Goal: Task Accomplishment & Management: Use online tool/utility

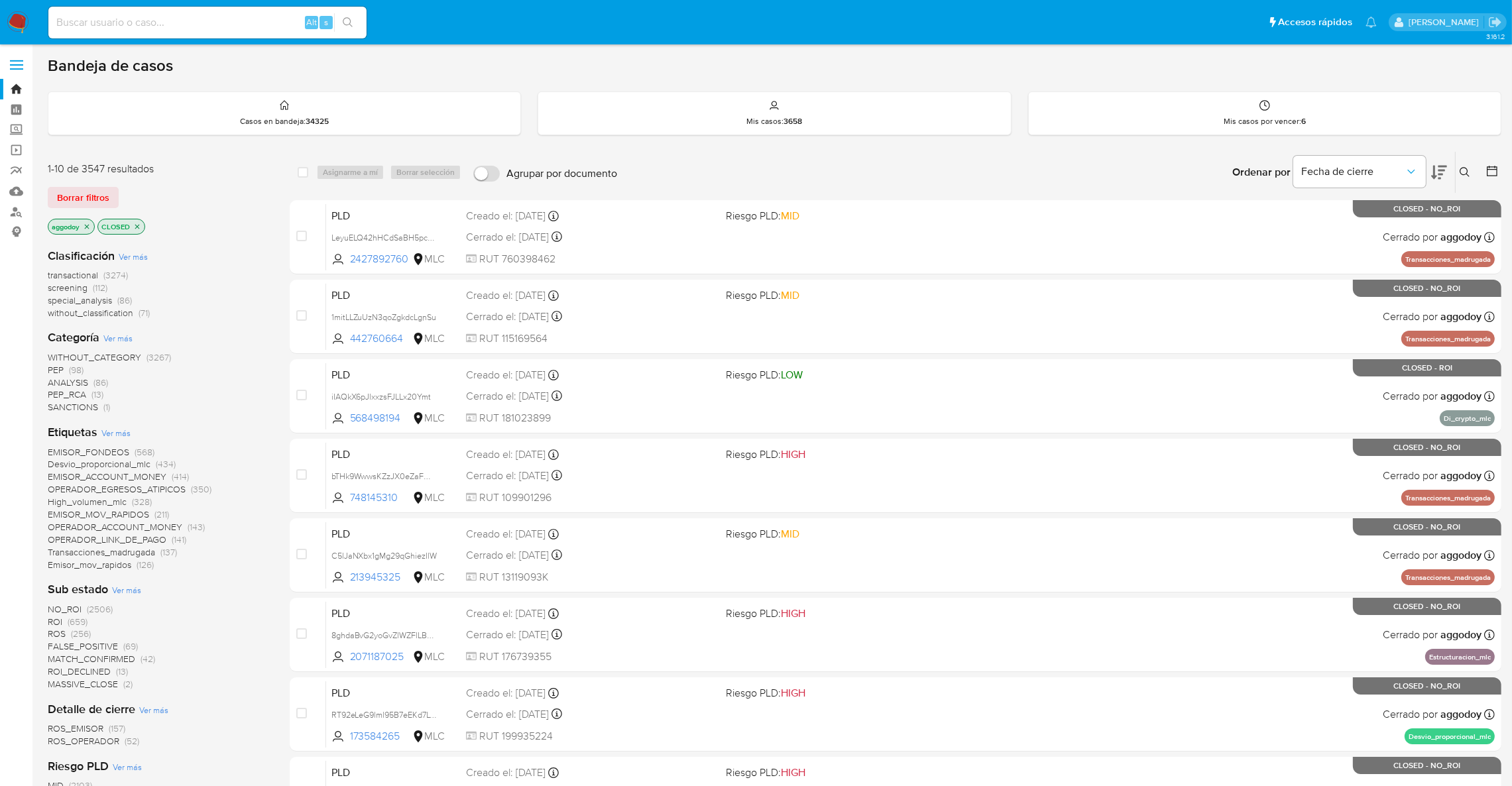
click at [1468, 169] on icon at bounding box center [1465, 172] width 11 height 11
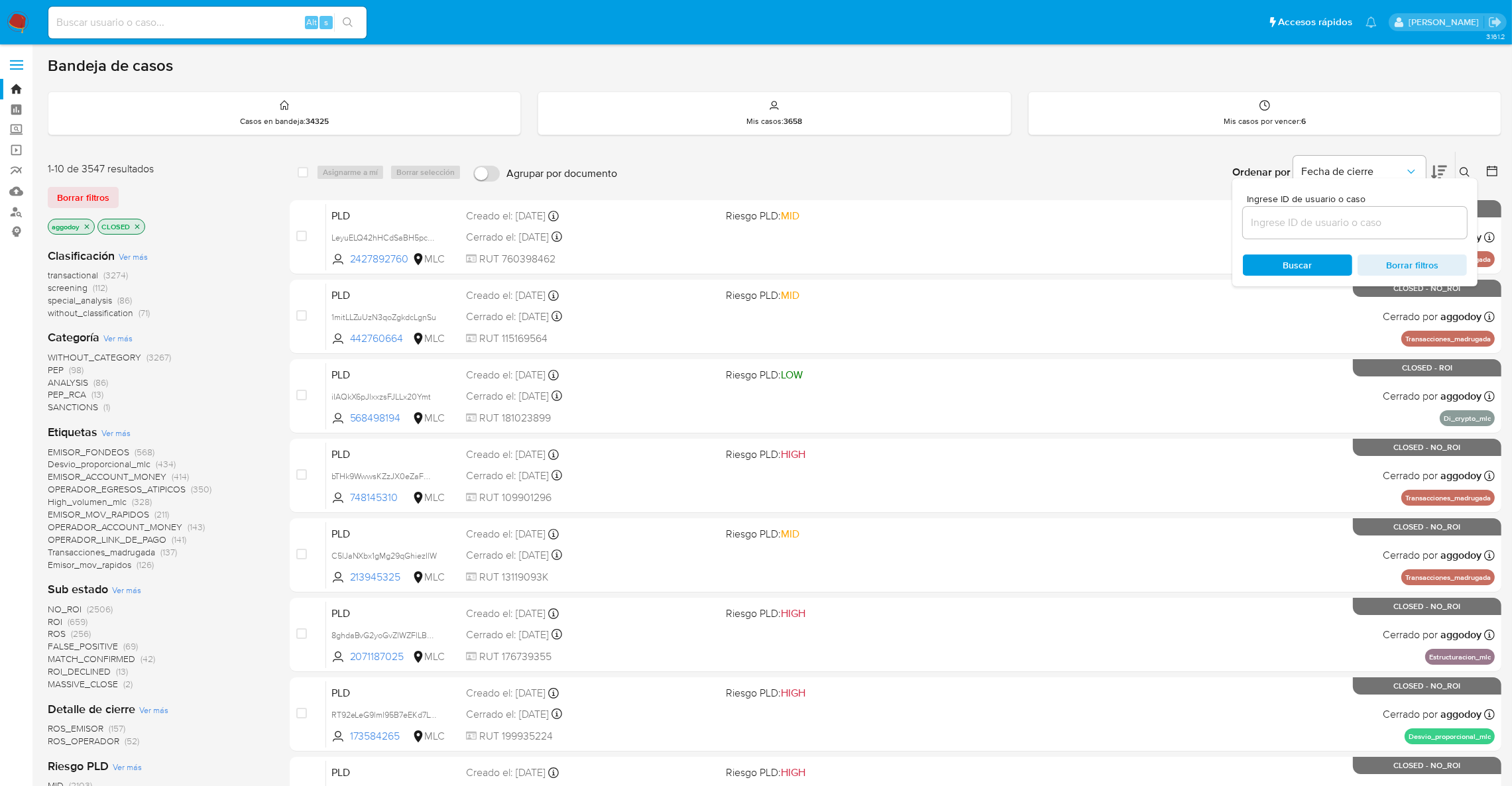
click at [1378, 221] on input at bounding box center [1355, 222] width 224 height 17
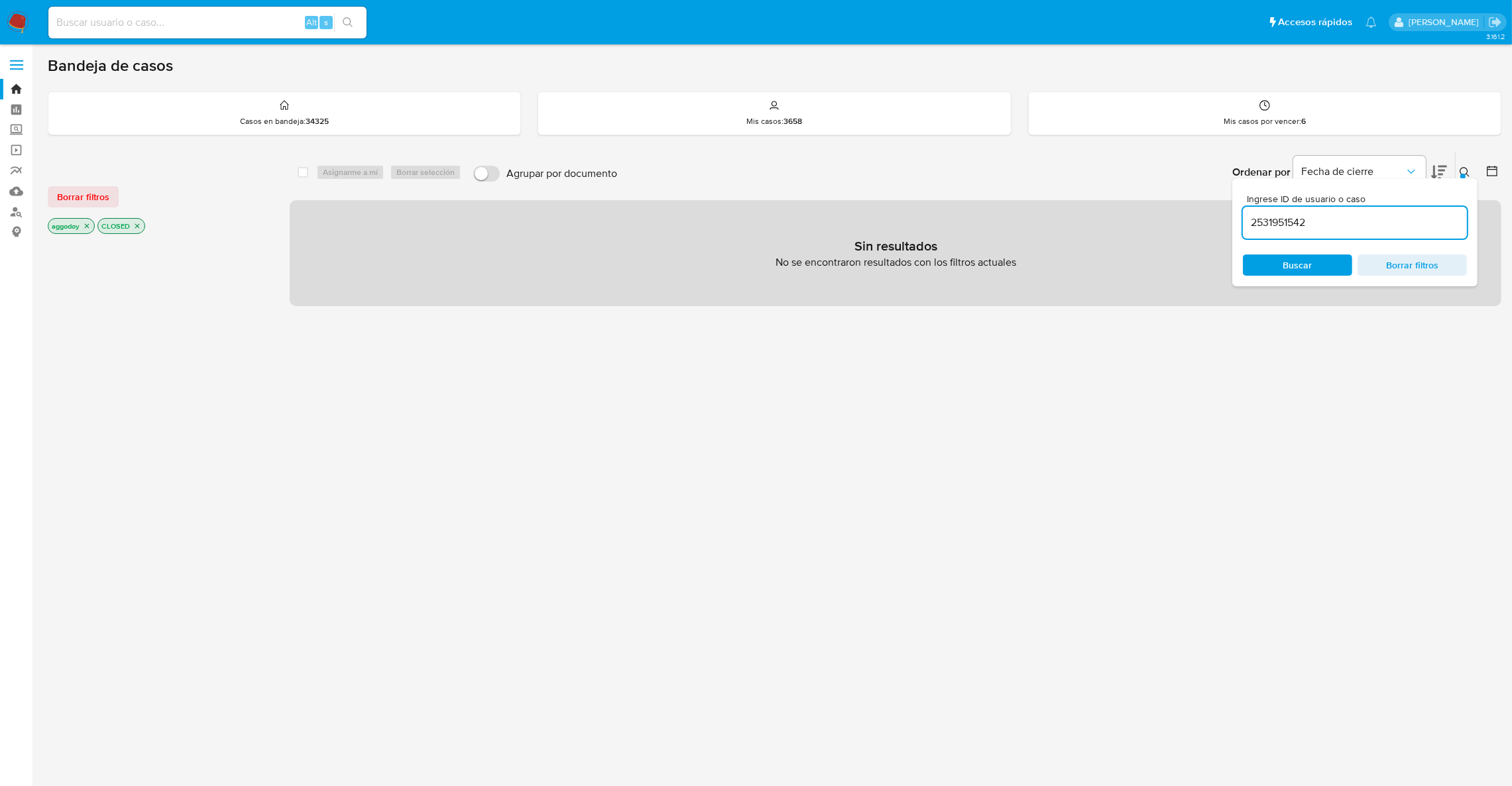
click at [152, 218] on div "aggodoy CLOSED" at bounding box center [154, 227] width 212 height 19
click at [138, 227] on icon "close-filter" at bounding box center [138, 226] width 5 height 5
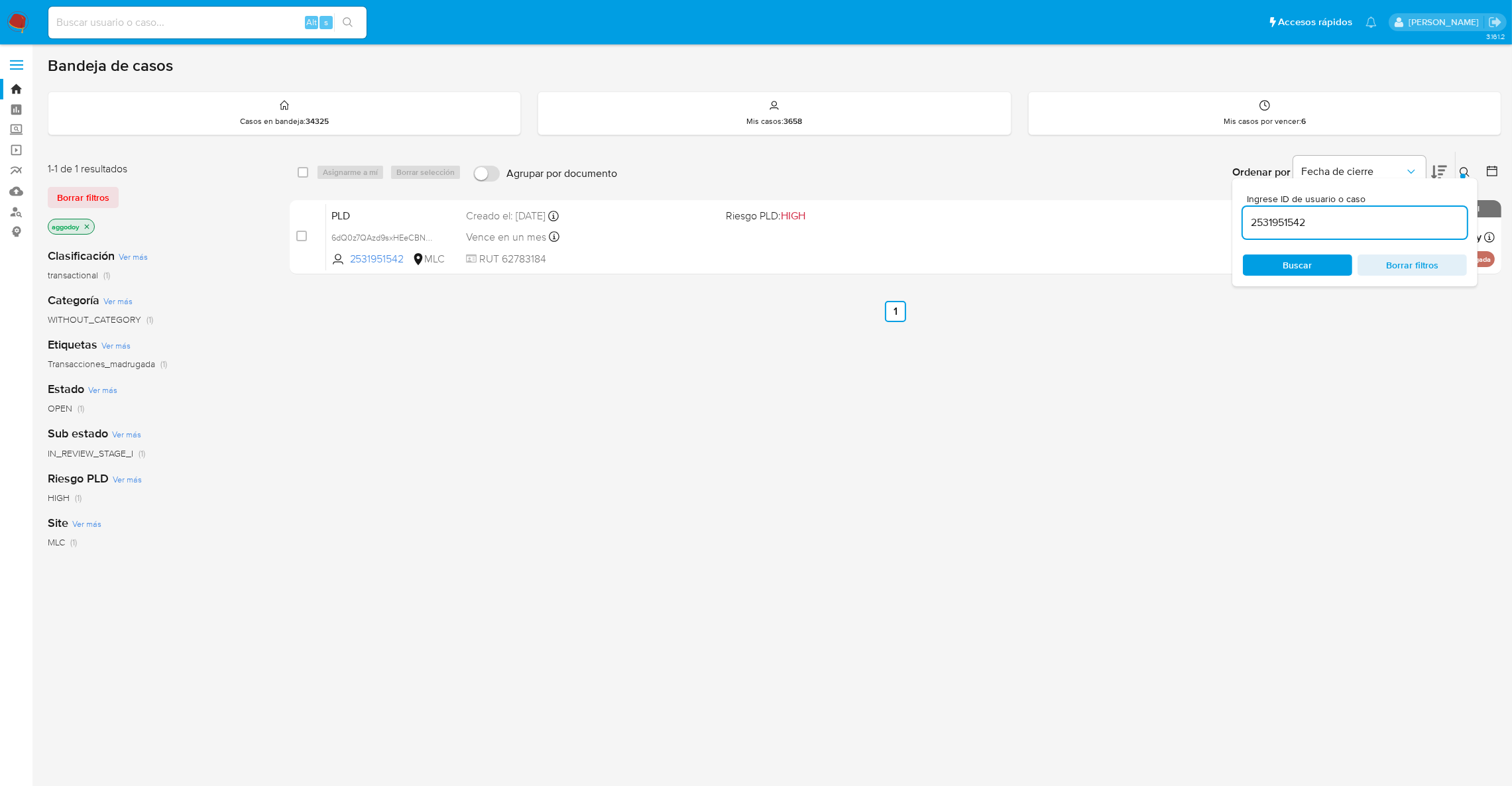
click at [1467, 169] on icon at bounding box center [1464, 172] width 10 height 10
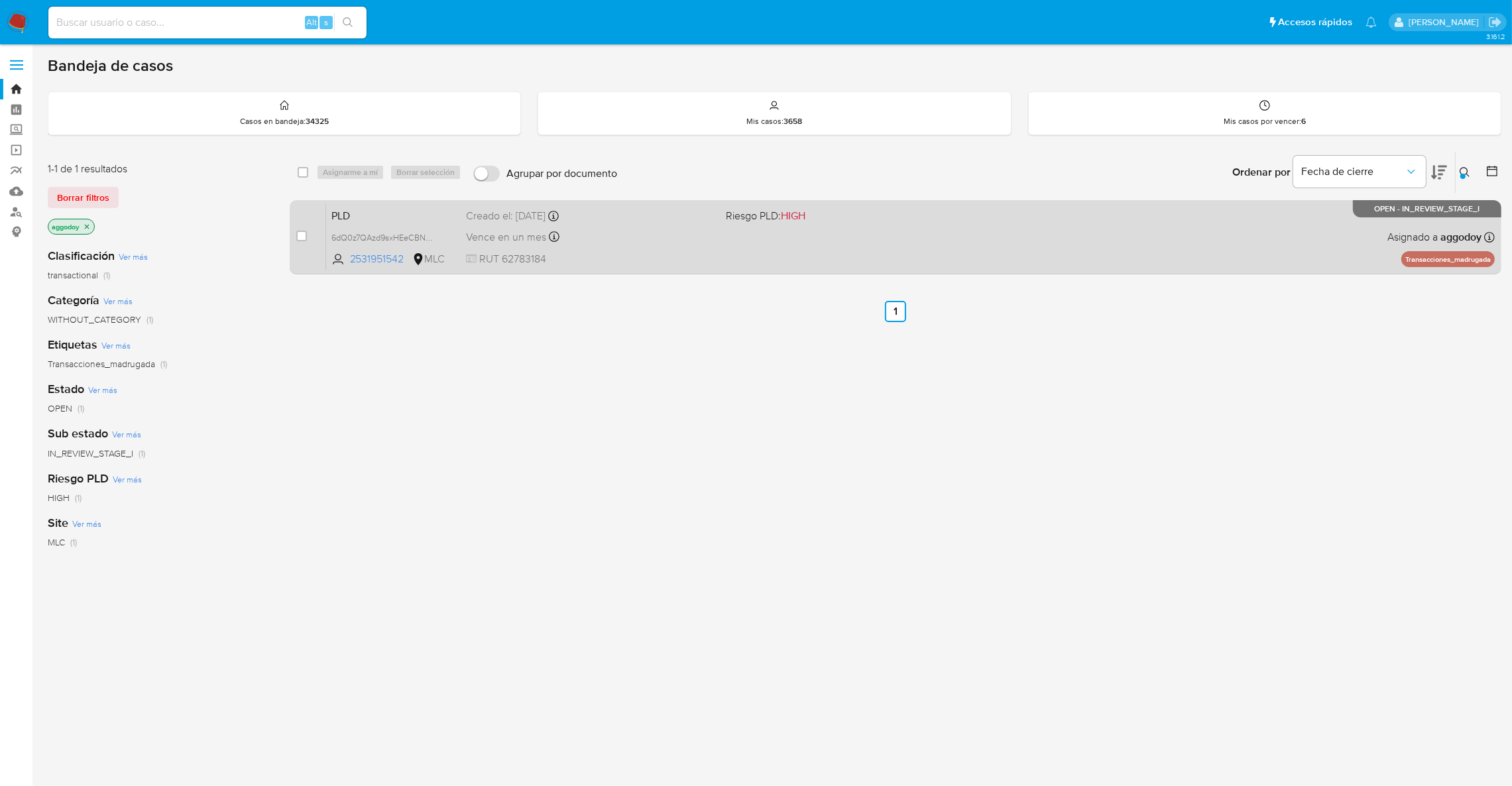
click at [672, 266] on span "RUT 62783184" at bounding box center [591, 259] width 250 height 14
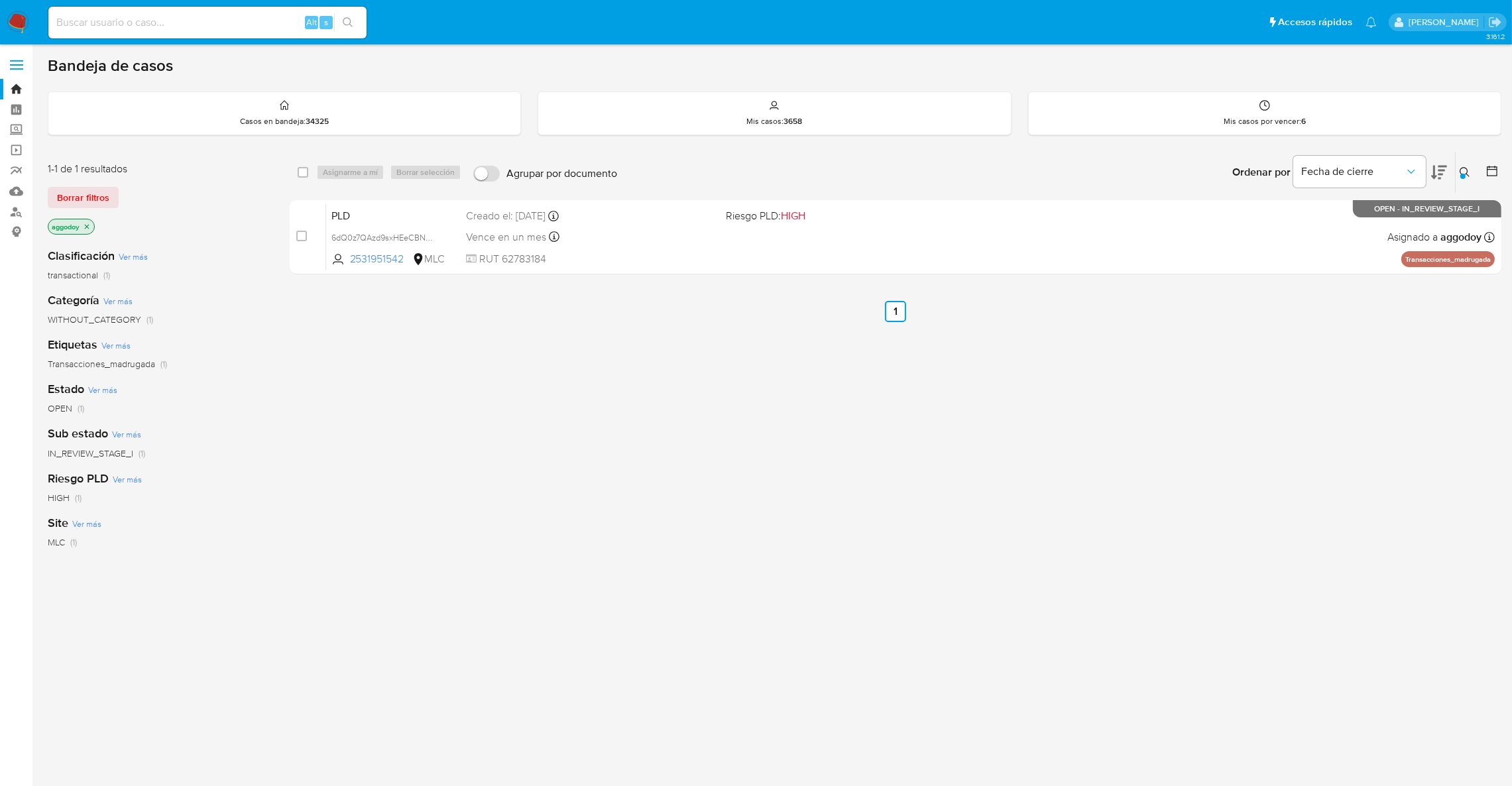
drag, startPoint x: 877, startPoint y: 256, endPoint x: 984, endPoint y: 449, distance: 220.7
click at [902, 480] on div "select-all-cases-checkbox Asignarme a mí Borrar selección Agrupar por documento…" at bounding box center [896, 452] width 1212 height 601
click at [1464, 169] on icon at bounding box center [1465, 172] width 11 height 11
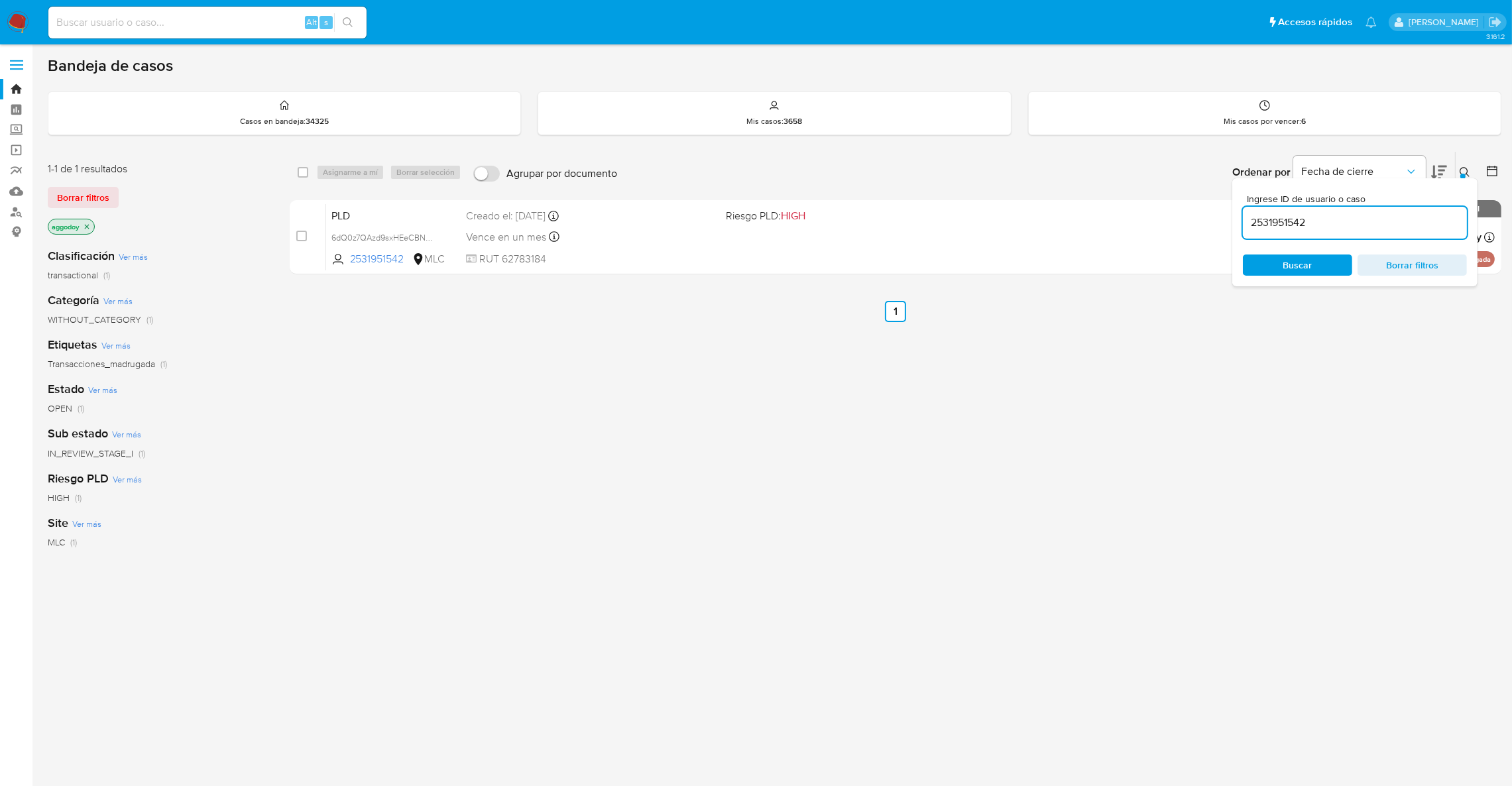
click at [1359, 234] on div "2531951542" at bounding box center [1355, 222] width 224 height 32
click at [1349, 224] on input "2531951542" at bounding box center [1355, 222] width 224 height 17
paste input "1409535415"
click at [1349, 224] on input "1409535415" at bounding box center [1355, 222] width 224 height 17
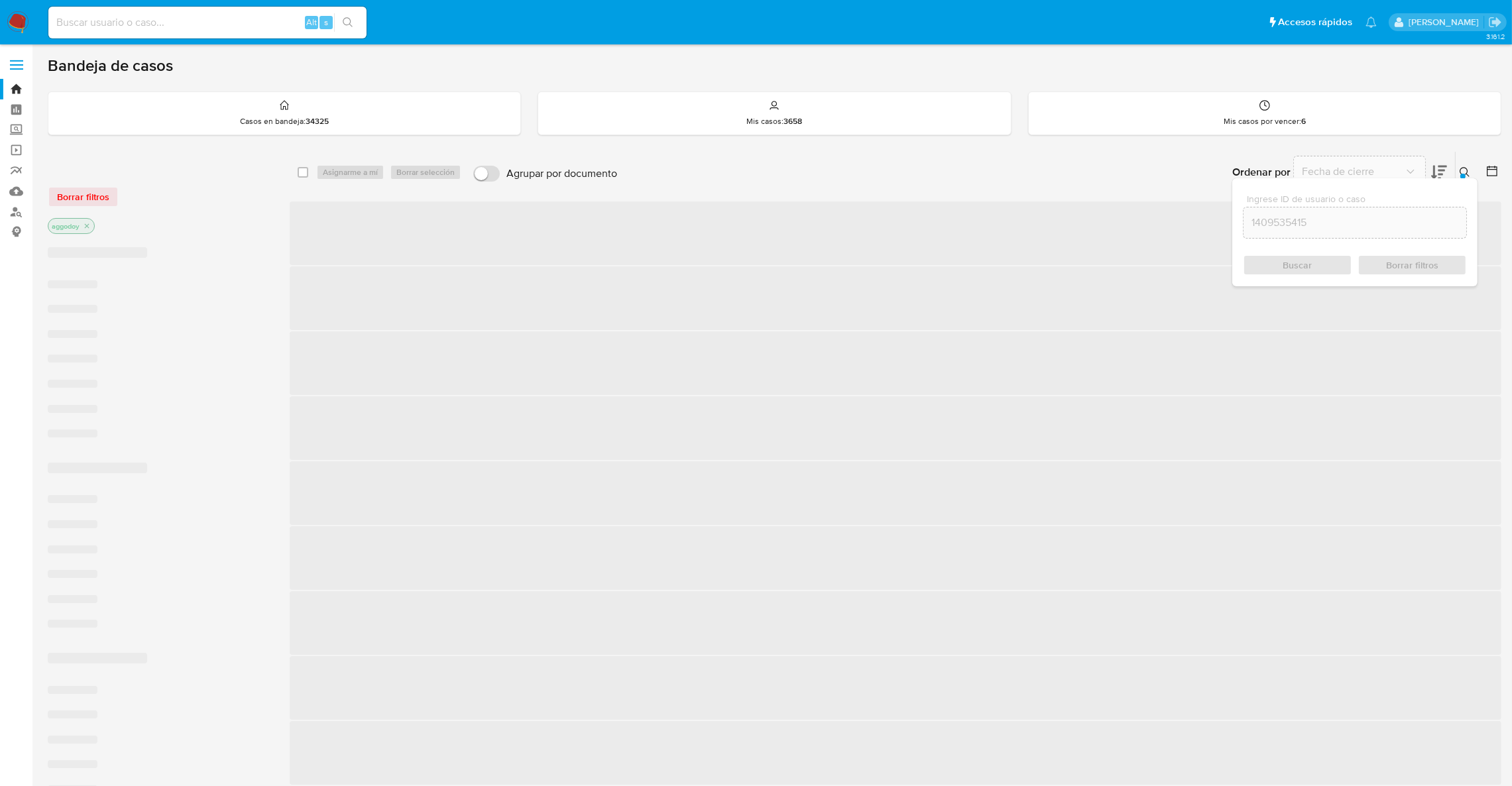
click at [1405, 213] on div "1409535415" at bounding box center [1355, 222] width 224 height 32
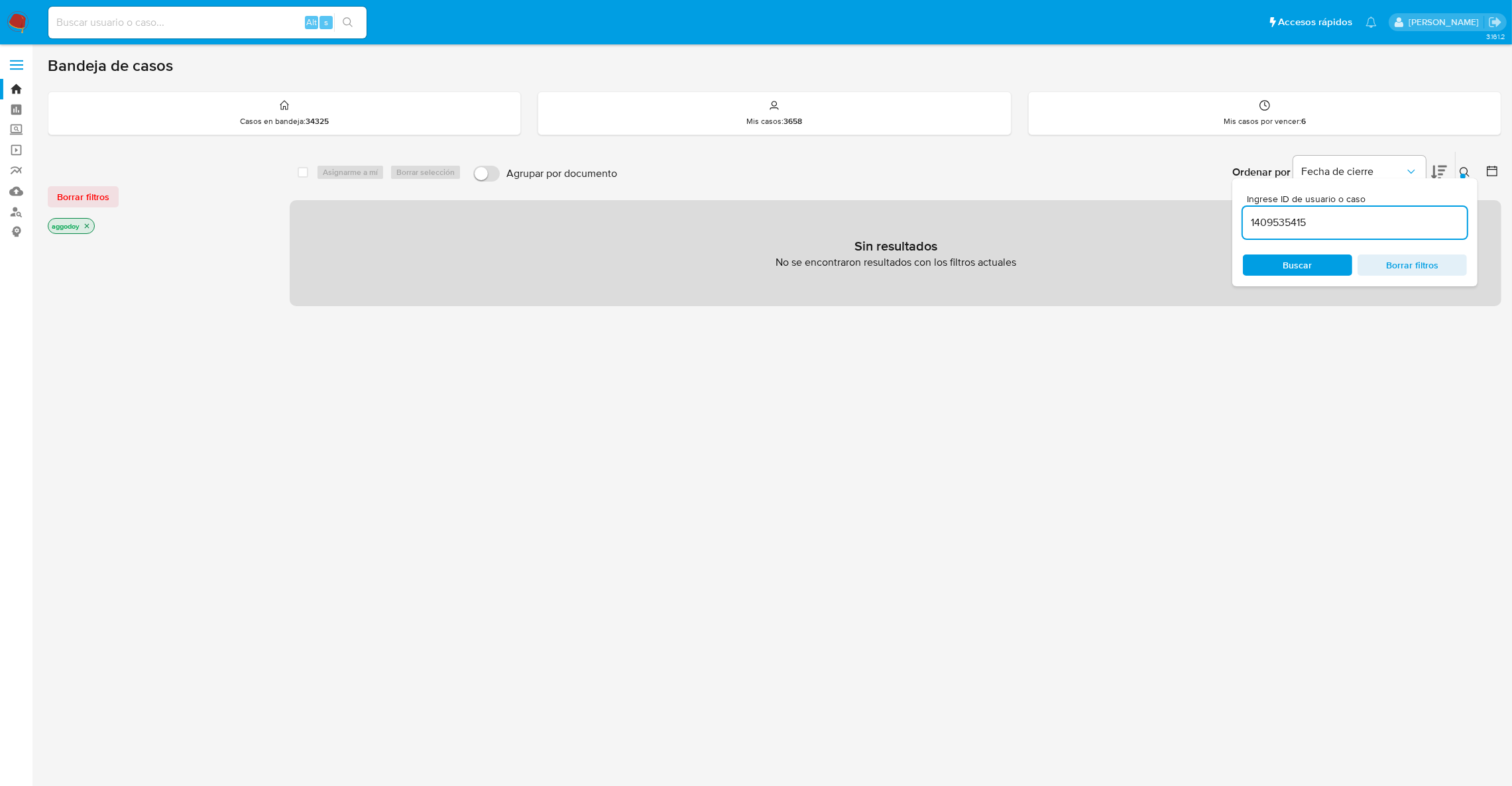
click at [1398, 222] on input "1409535415" at bounding box center [1355, 222] width 224 height 17
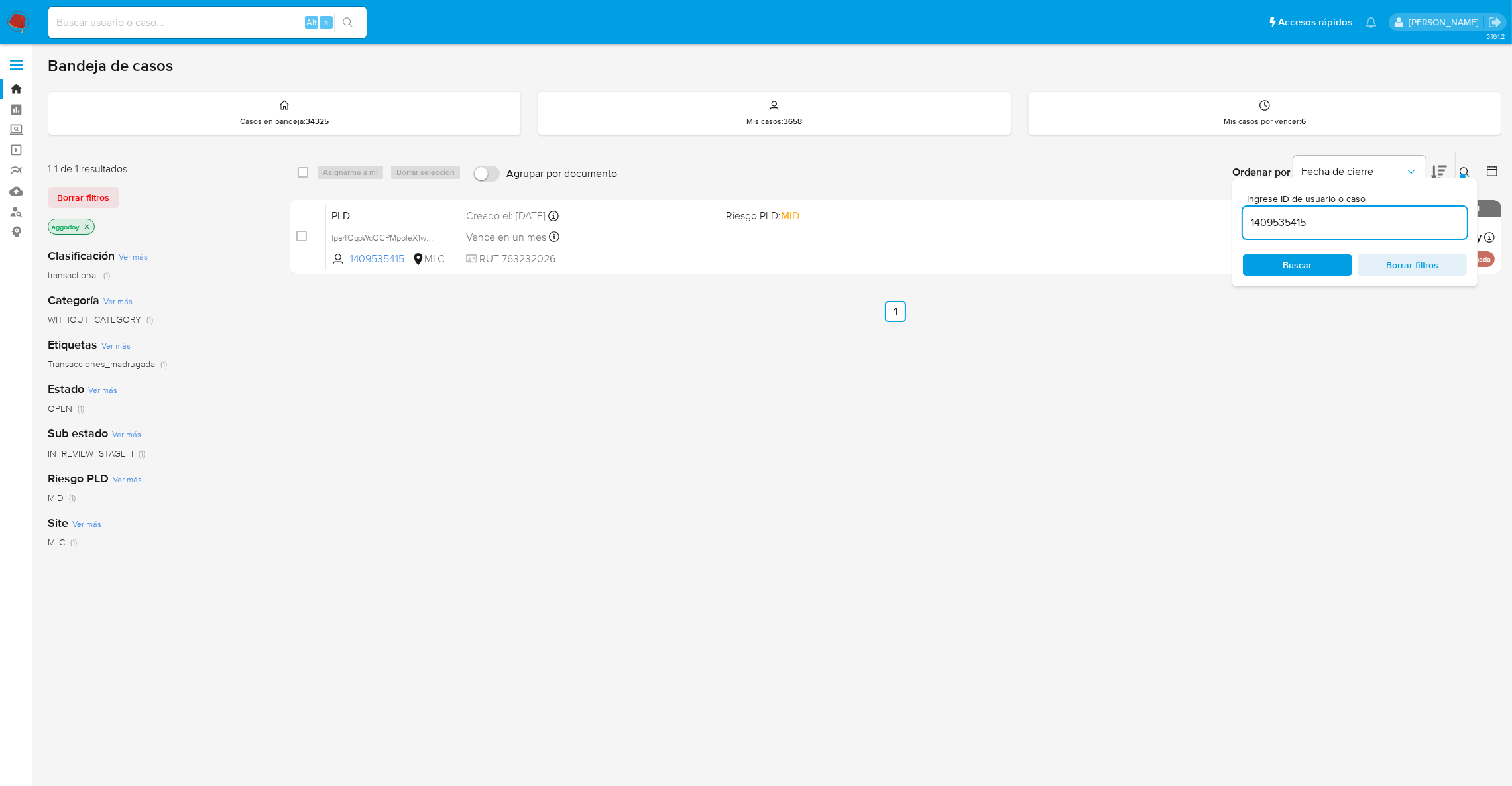
click at [1342, 214] on input "1409535415" at bounding box center [1355, 222] width 224 height 17
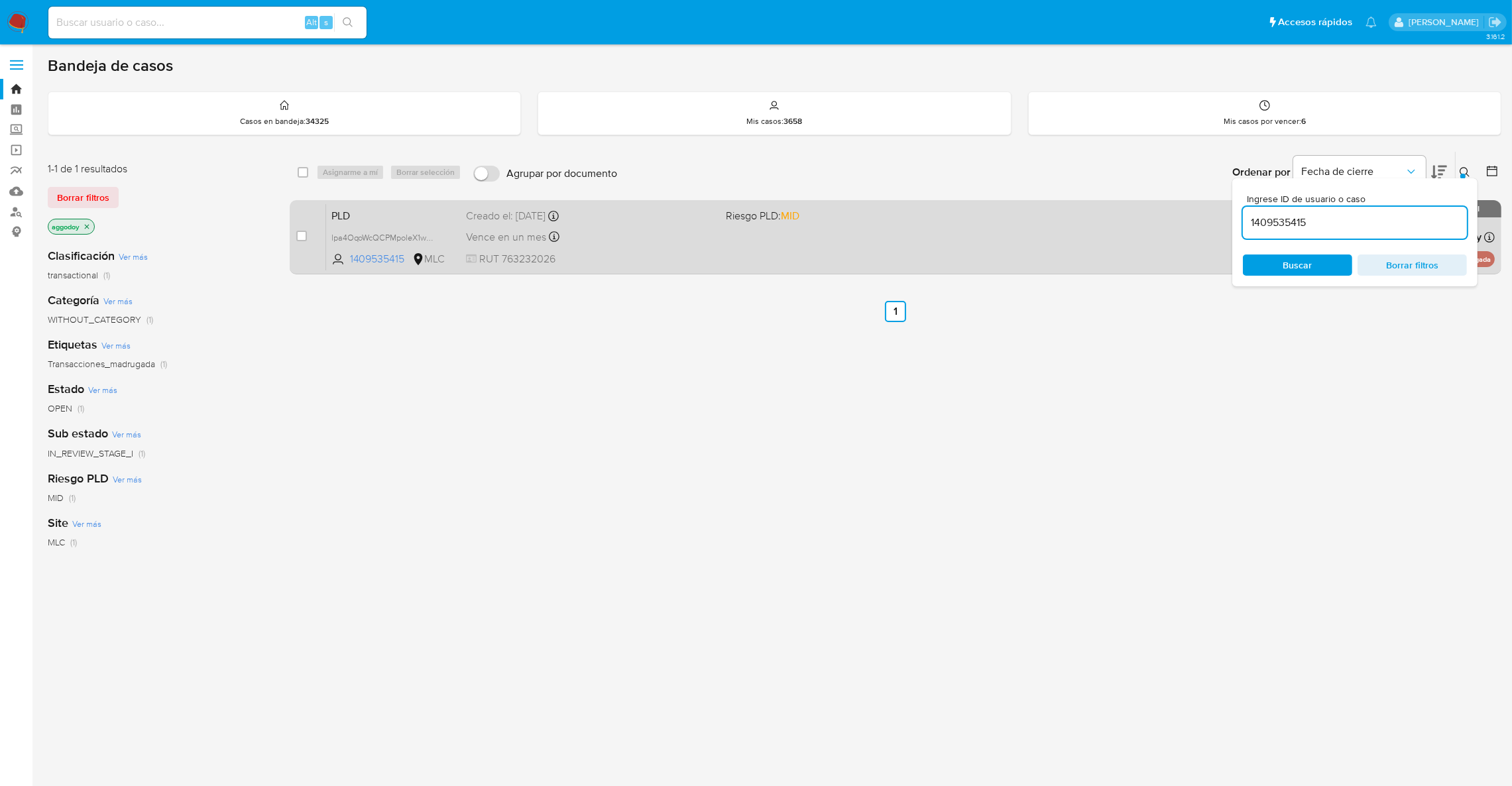
click at [702, 249] on div "PLD lpa4OqoWcQCPMpoleX1wb9XE 1409535415 MLC Riesgo PLD: MID Creado el: 12/08/20…" at bounding box center [910, 237] width 1169 height 67
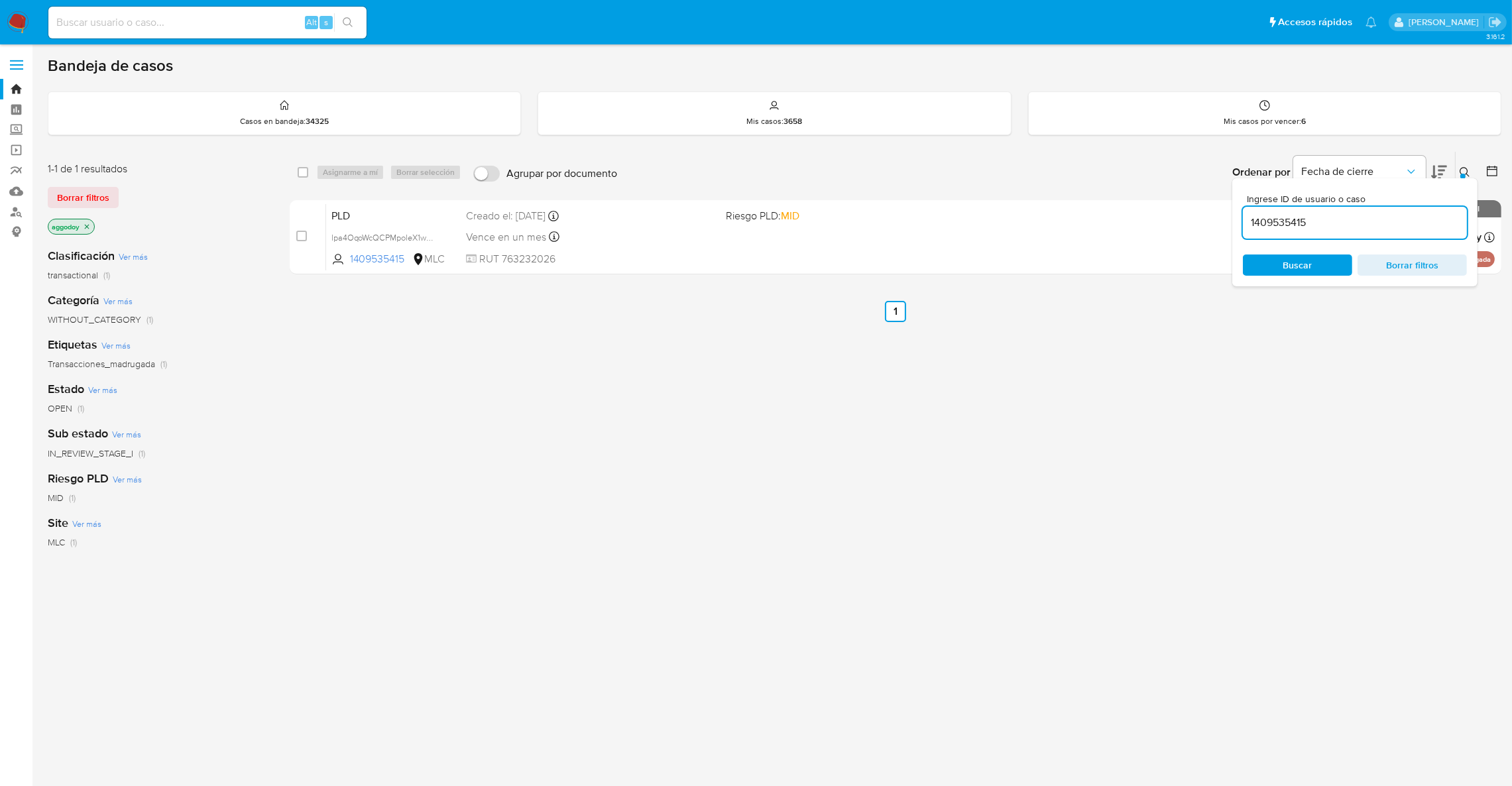
click at [1392, 221] on input "1409535415" at bounding box center [1355, 222] width 224 height 17
paste input "2275636440"
type input "2275636440"
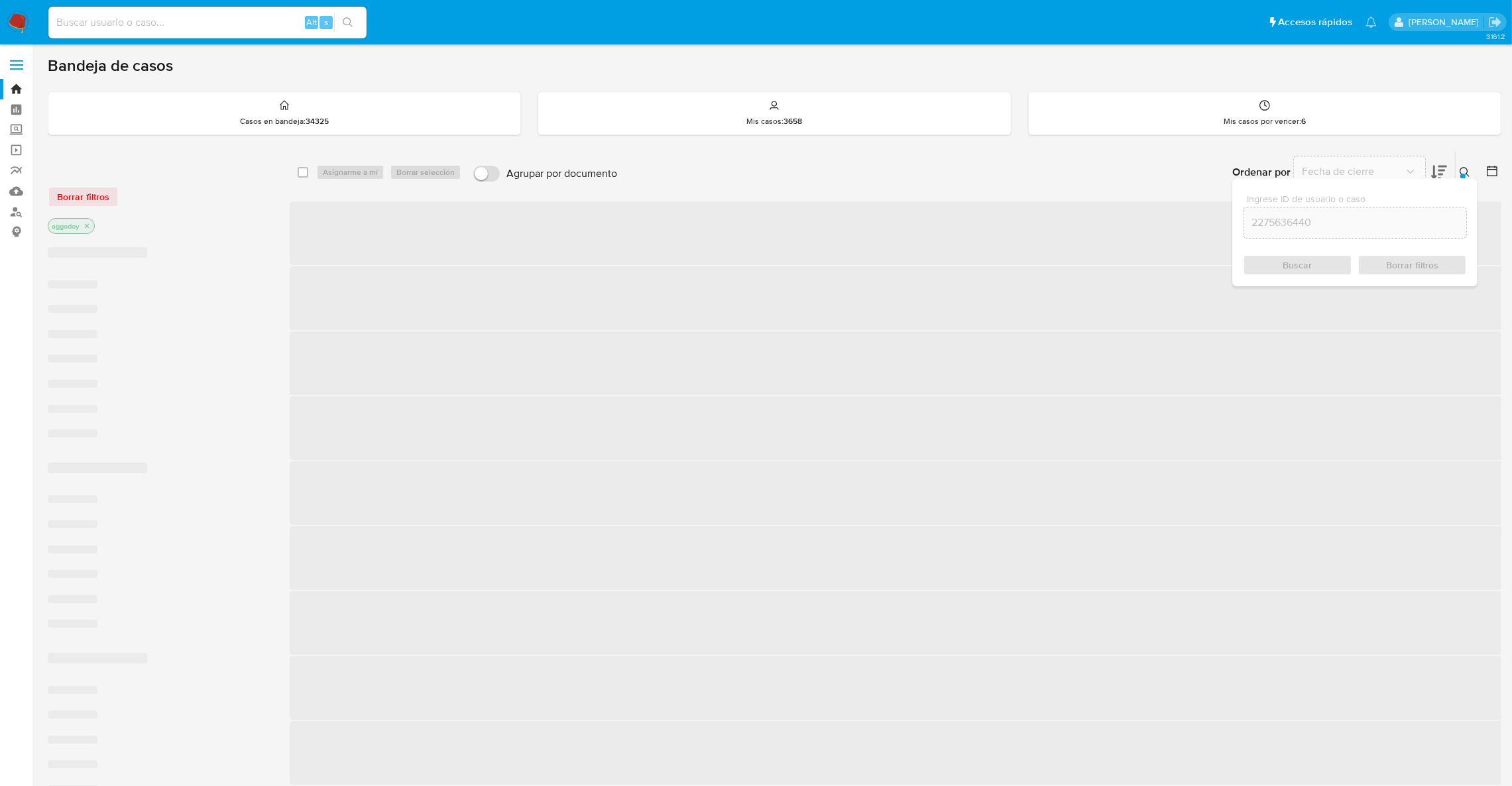
click at [1460, 169] on icon at bounding box center [1465, 172] width 11 height 11
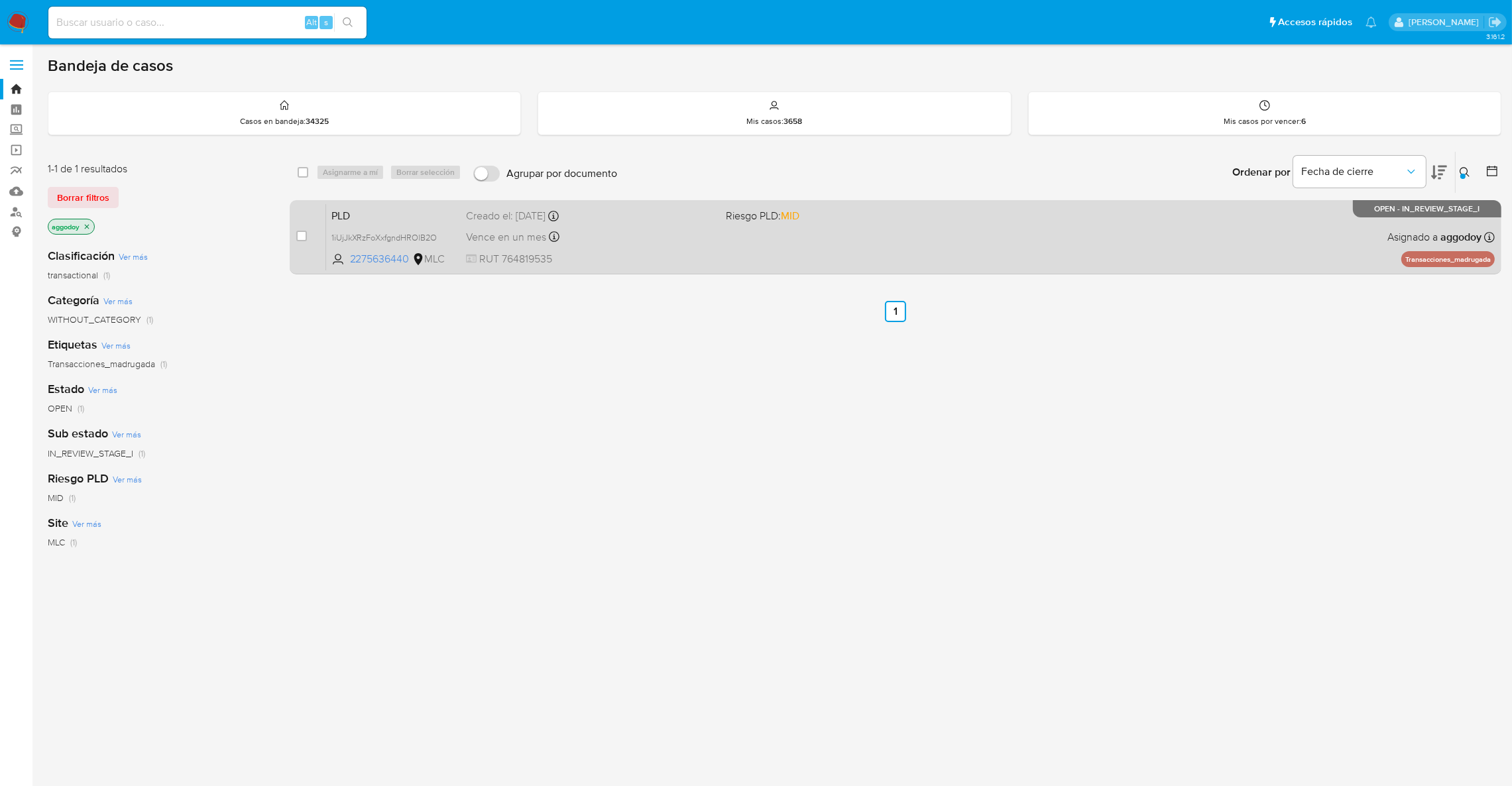
click at [1029, 257] on div "PLD 1iUjJkXRzFoXxfgndHROlB2O 2275636440 MLC Riesgo PLD: MID Creado el: 12/08/20…" at bounding box center [910, 237] width 1169 height 67
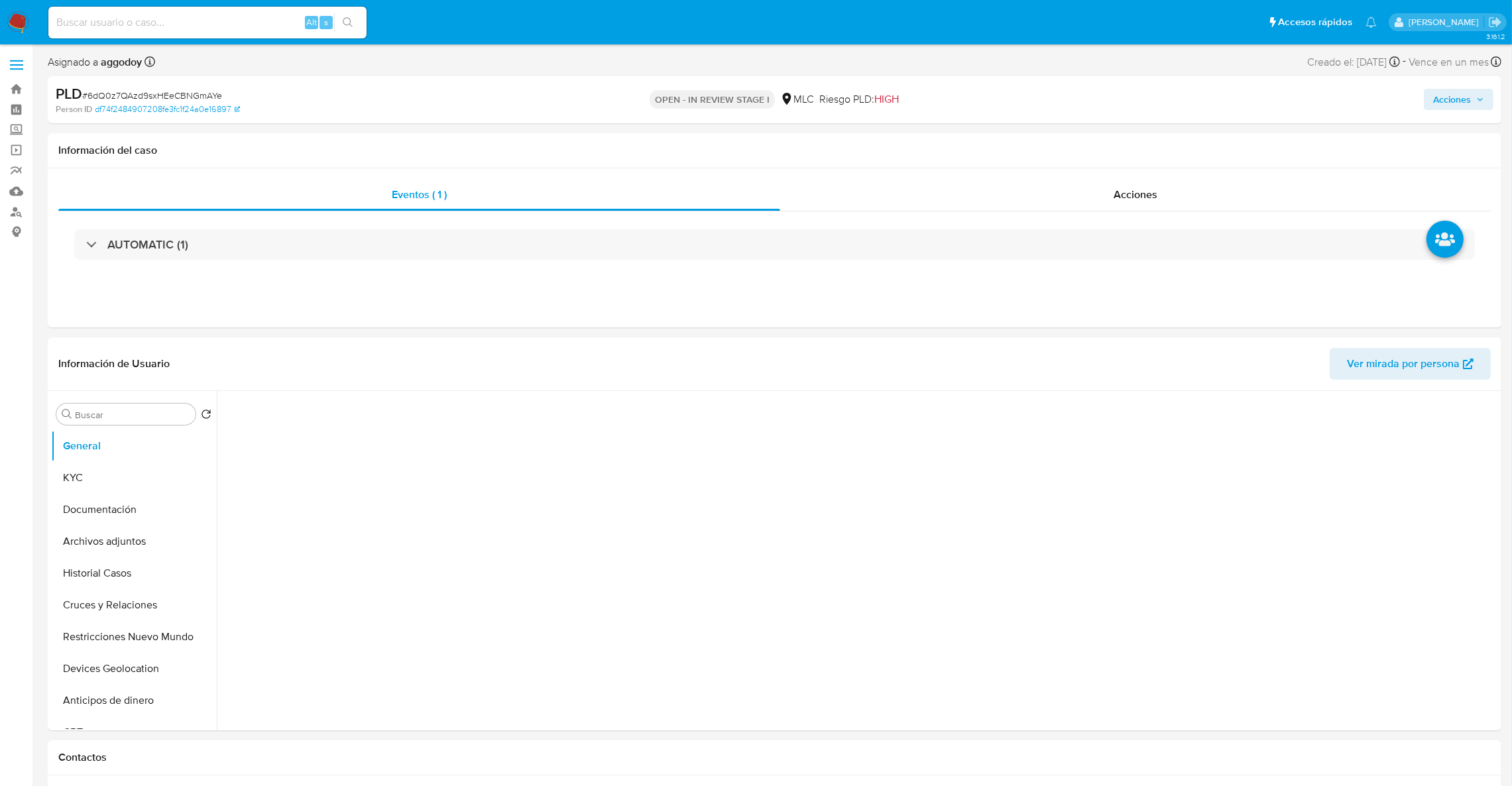
select select "10"
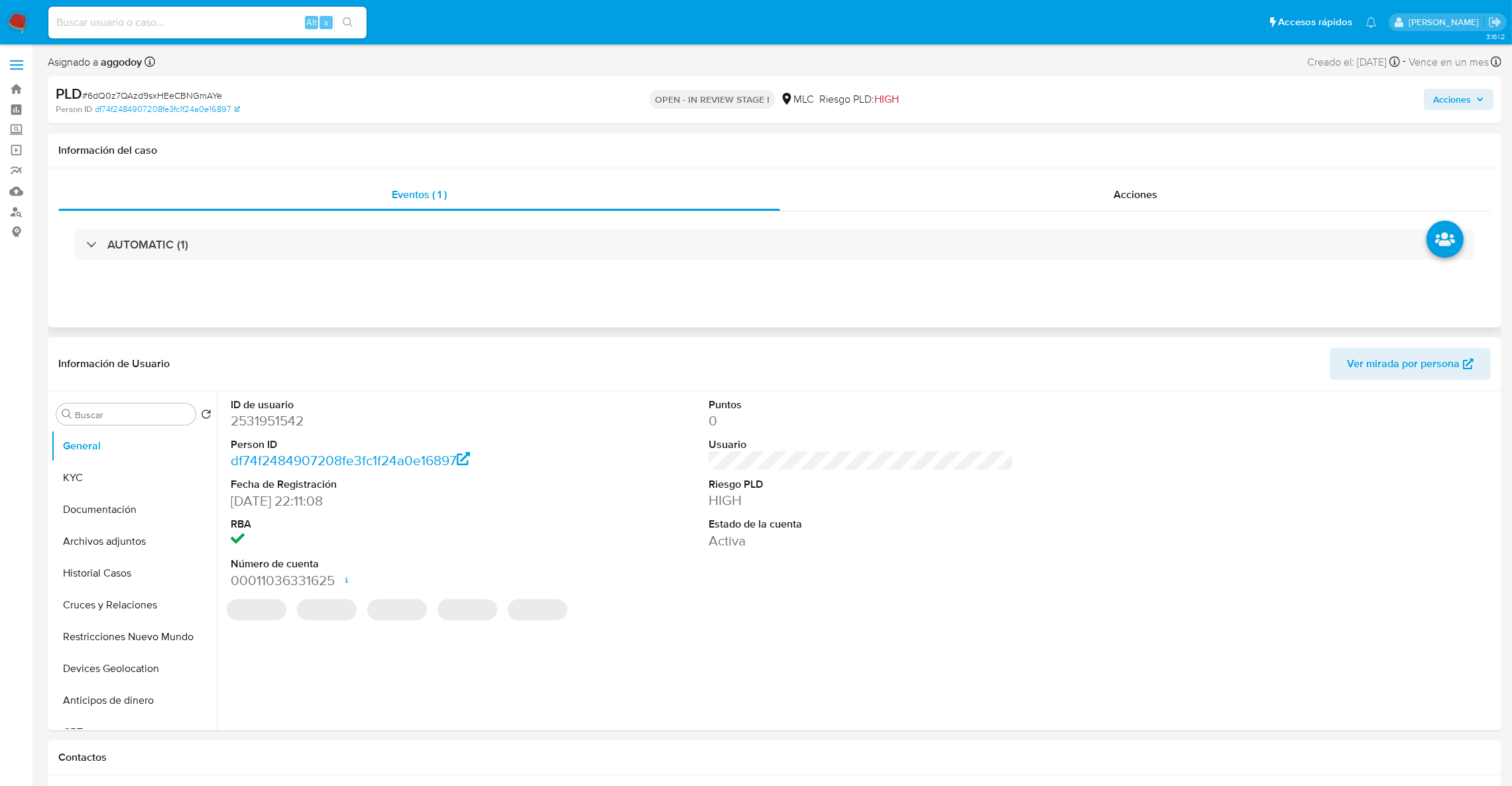
click at [978, 212] on div "AUTOMATIC (1)" at bounding box center [775, 245] width 1433 height 67
click at [980, 190] on div "Acciones" at bounding box center [1136, 195] width 711 height 32
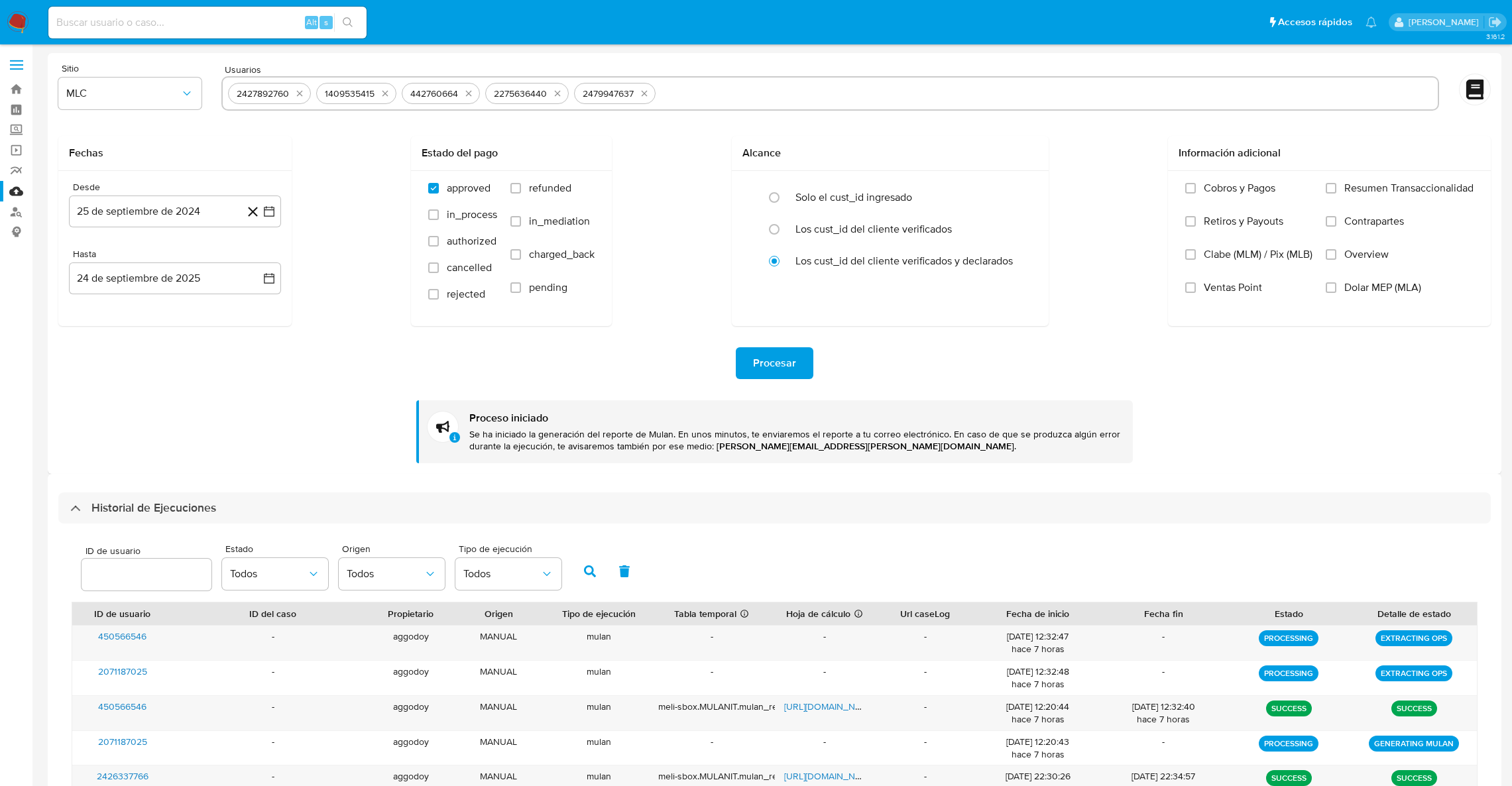
select select "10"
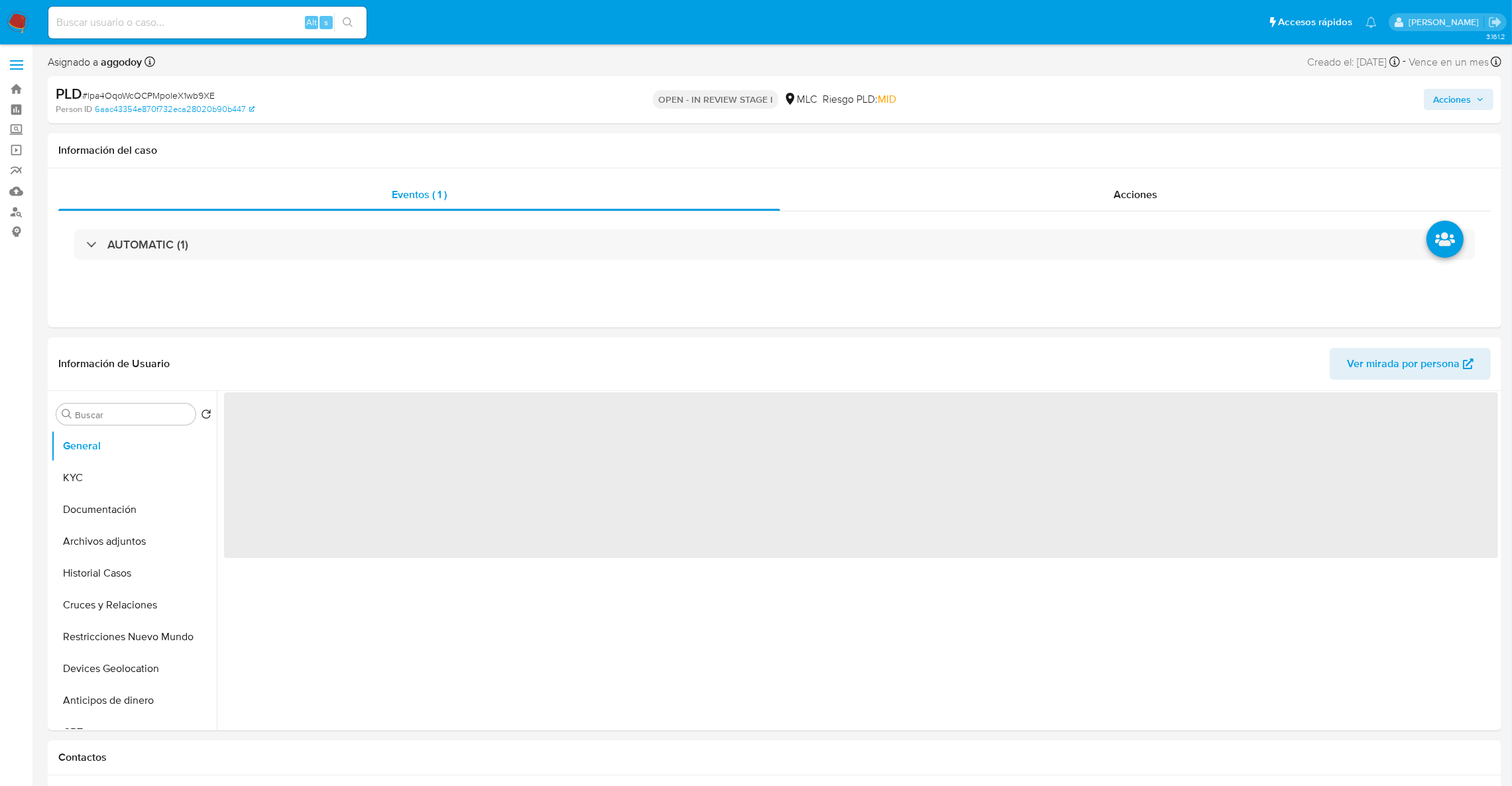
select select "10"
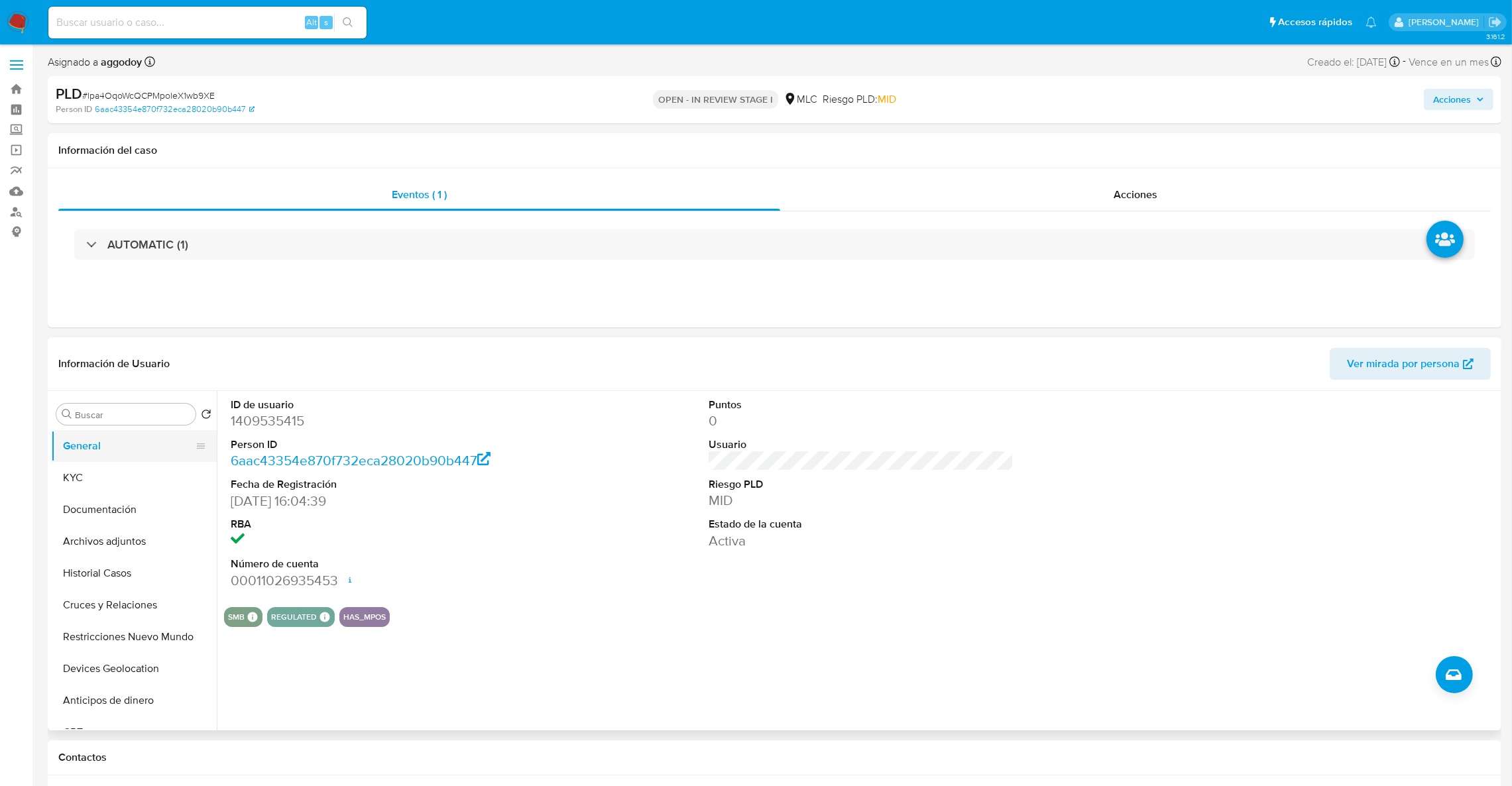
click at [123, 454] on button "General" at bounding box center [128, 446] width 155 height 32
click at [107, 472] on button "KYC" at bounding box center [128, 478] width 155 height 32
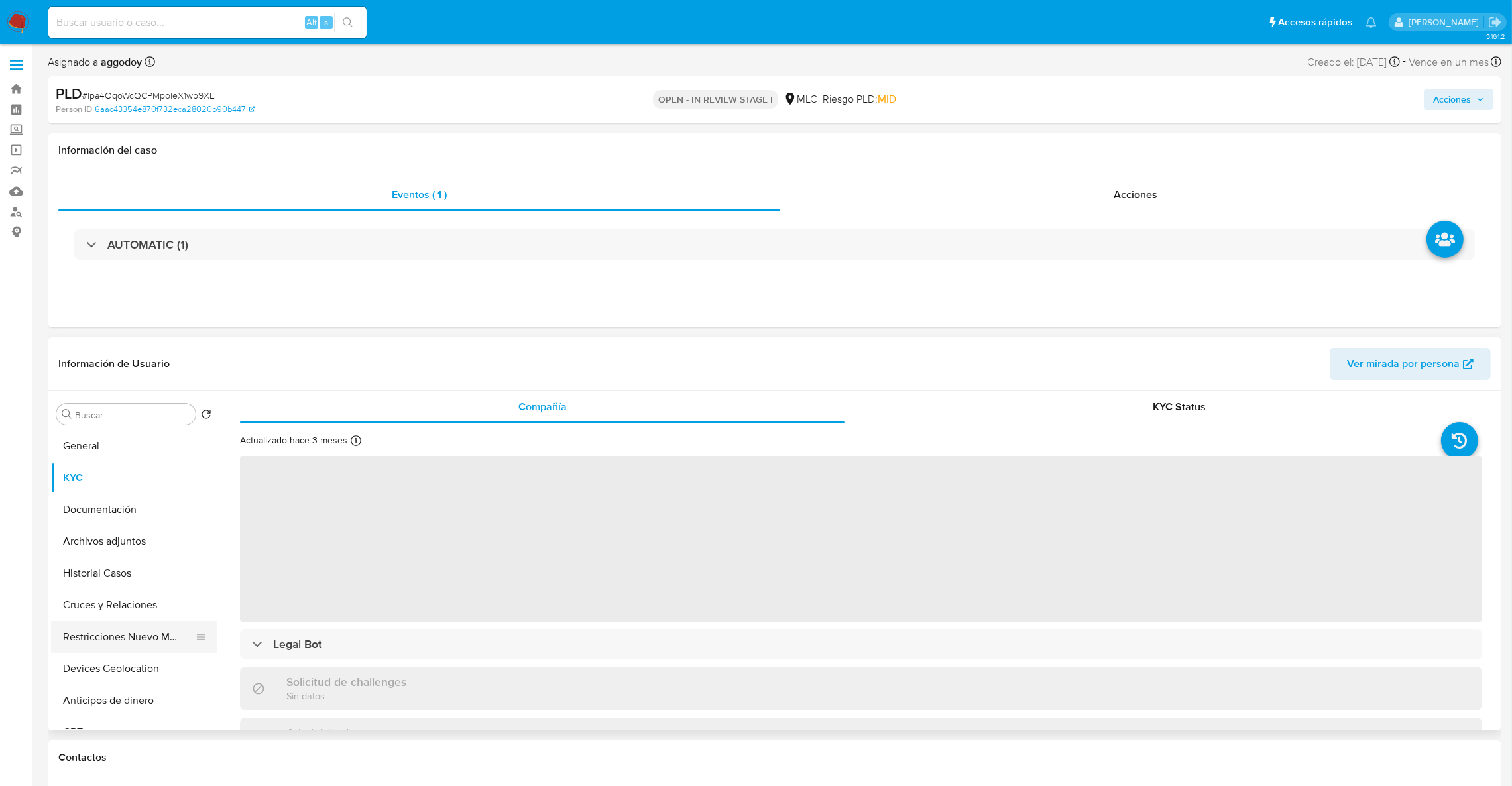
click at [119, 631] on button "Restricciones Nuevo Mundo" at bounding box center [128, 637] width 155 height 32
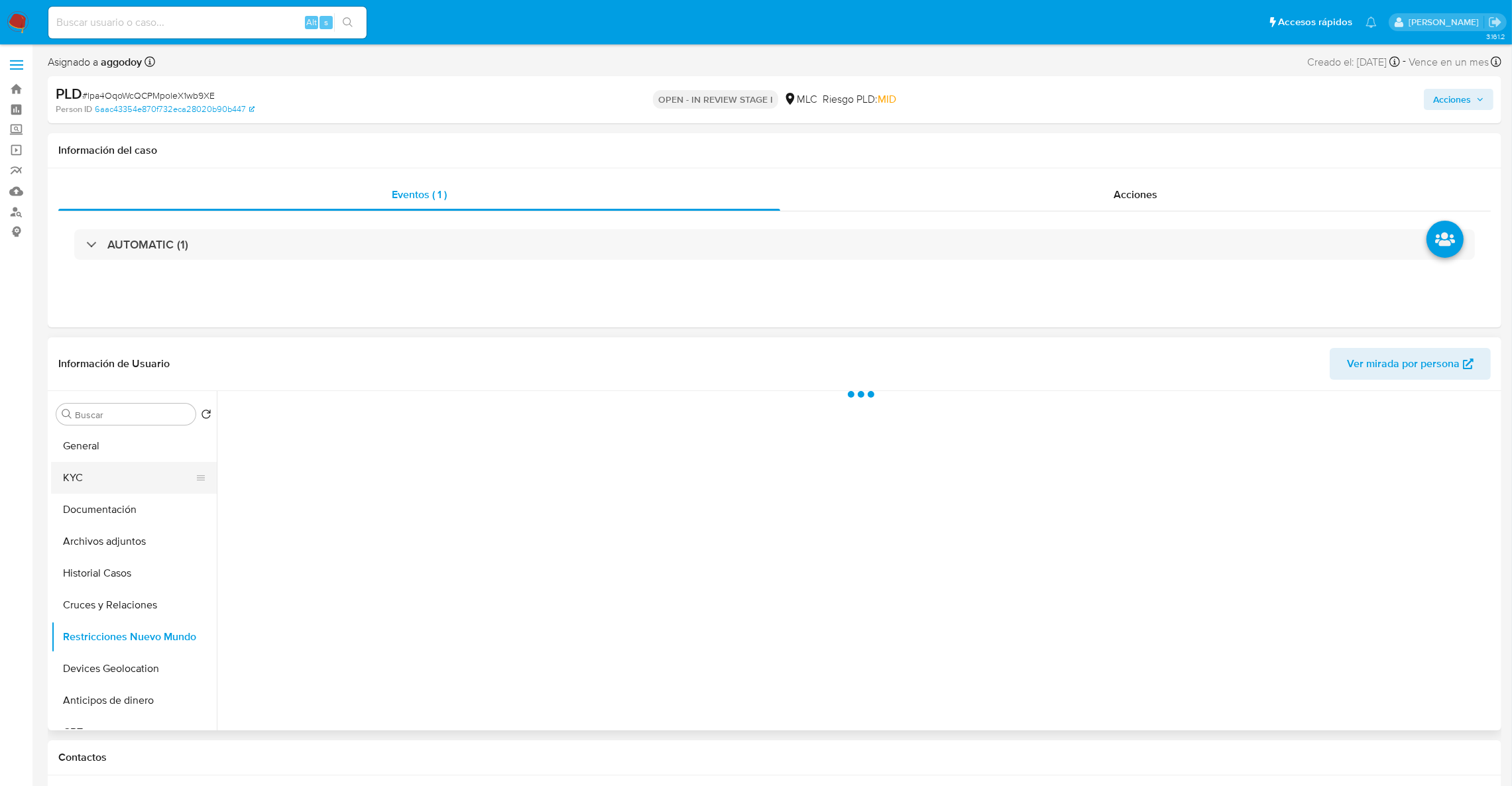
click at [104, 477] on button "KYC" at bounding box center [128, 478] width 155 height 32
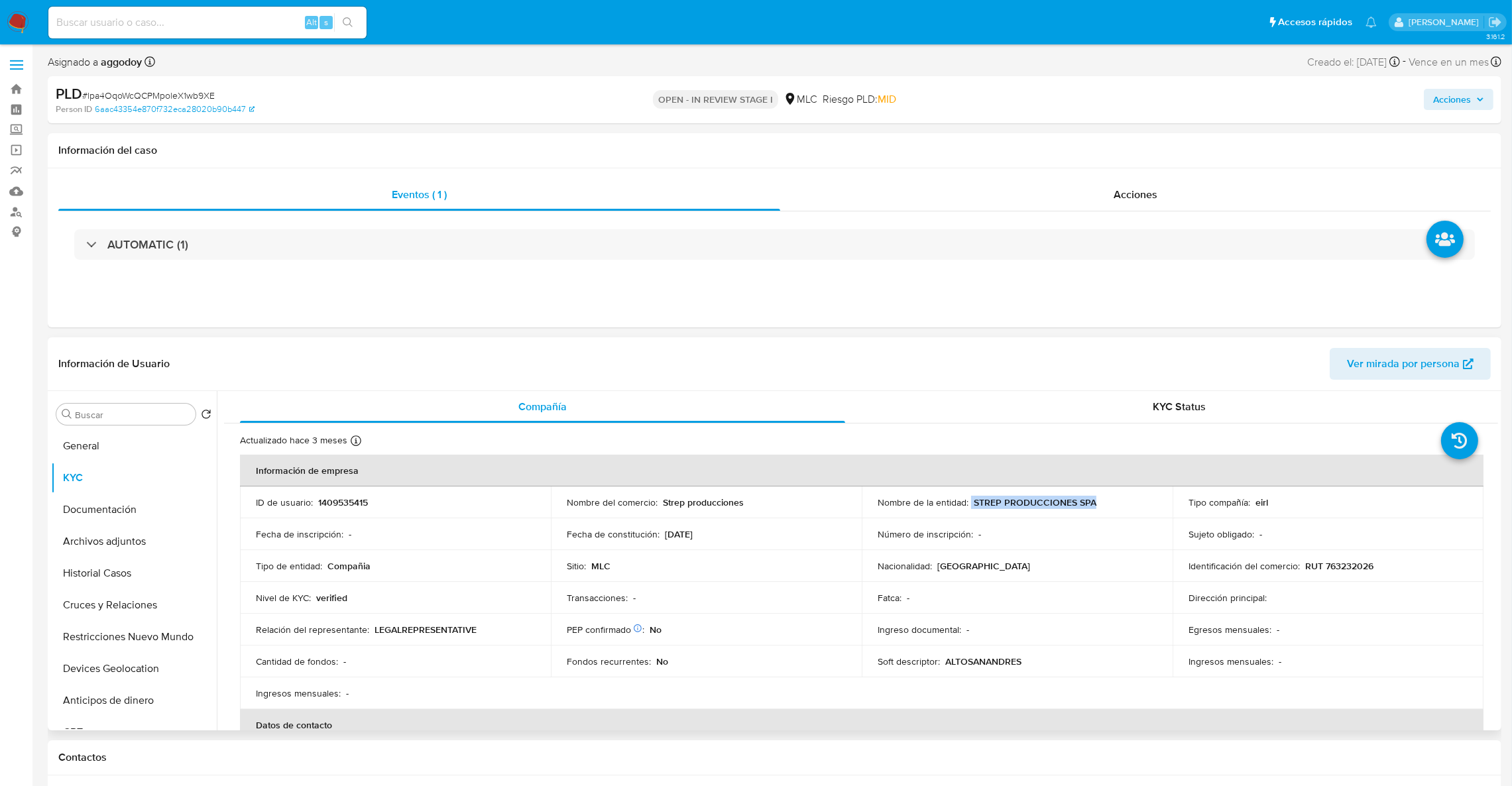
drag, startPoint x: 969, startPoint y: 503, endPoint x: 649, endPoint y: 607, distance: 336.5
click at [1119, 500] on div "Nombre de la entidad : STREP PRODUCCIONES SPA" at bounding box center [1017, 502] width 279 height 12
copy div "STREP PRODUCCIONES SPA"
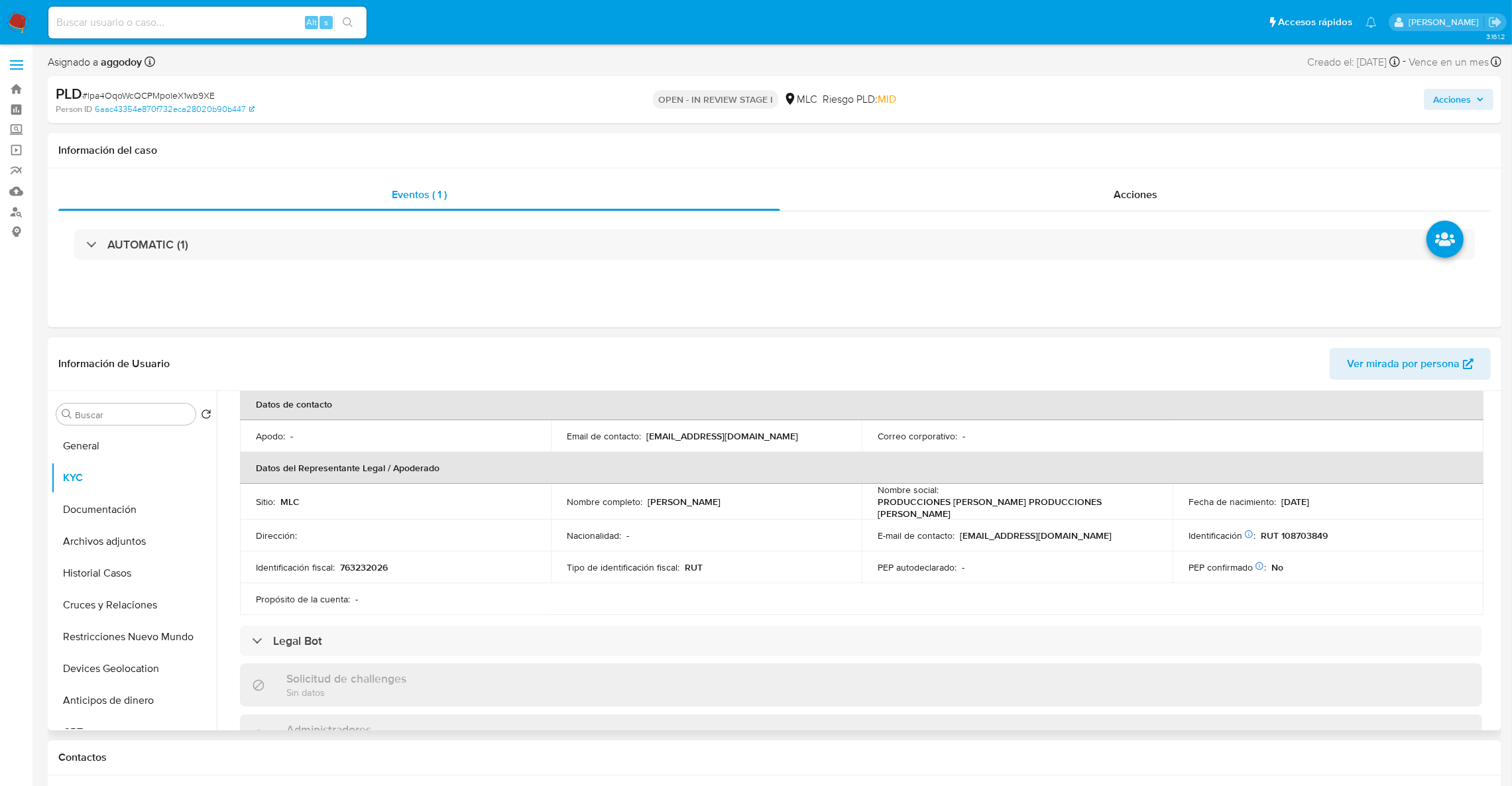
scroll to position [175, 0]
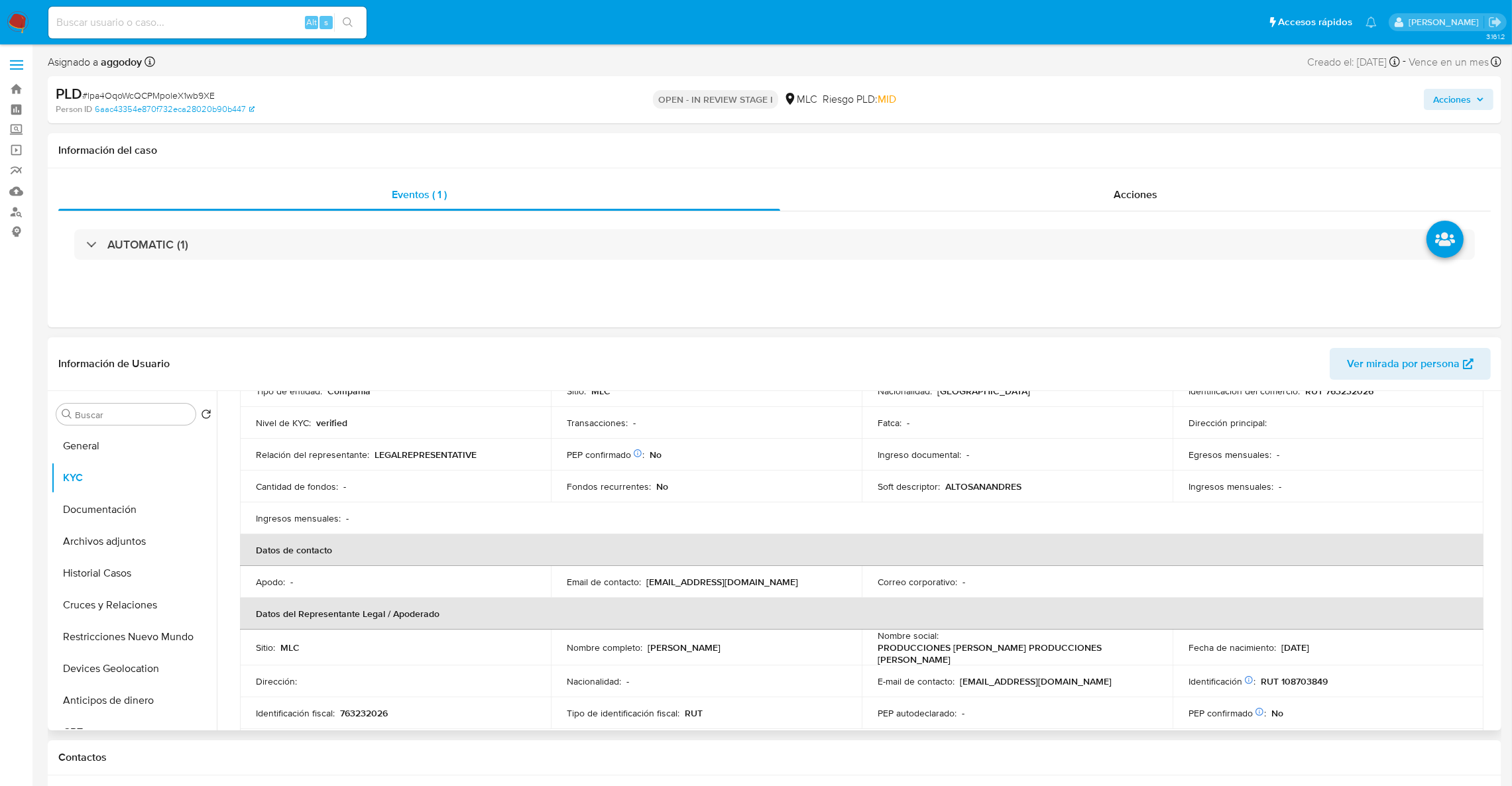
click at [377, 707] on p "763232026" at bounding box center [364, 713] width 48 height 12
copy p "763232026"
drag, startPoint x: 1499, startPoint y: 515, endPoint x: 1499, endPoint y: 495, distance: 20.0
click at [1499, 495] on div "Buscar Volver al orden por defecto General KYC Documentación Archivos adjuntos …" at bounding box center [775, 561] width 1454 height 340
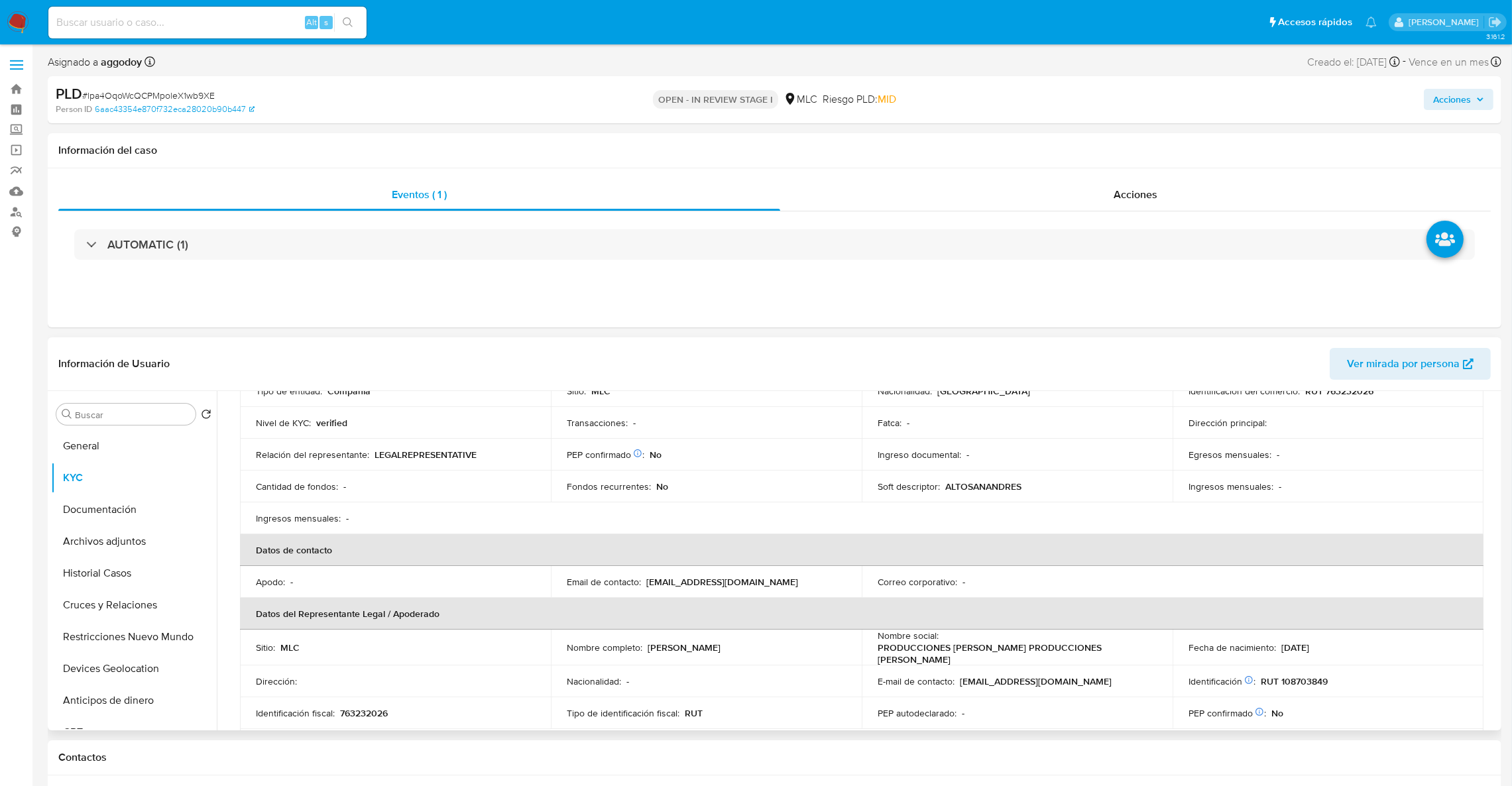
drag, startPoint x: 1499, startPoint y: 495, endPoint x: 1495, endPoint y: 489, distance: 7.2
click at [1495, 489] on div "Buscar Volver al orden por defecto General KYC Documentación Archivos adjuntos …" at bounding box center [775, 561] width 1454 height 340
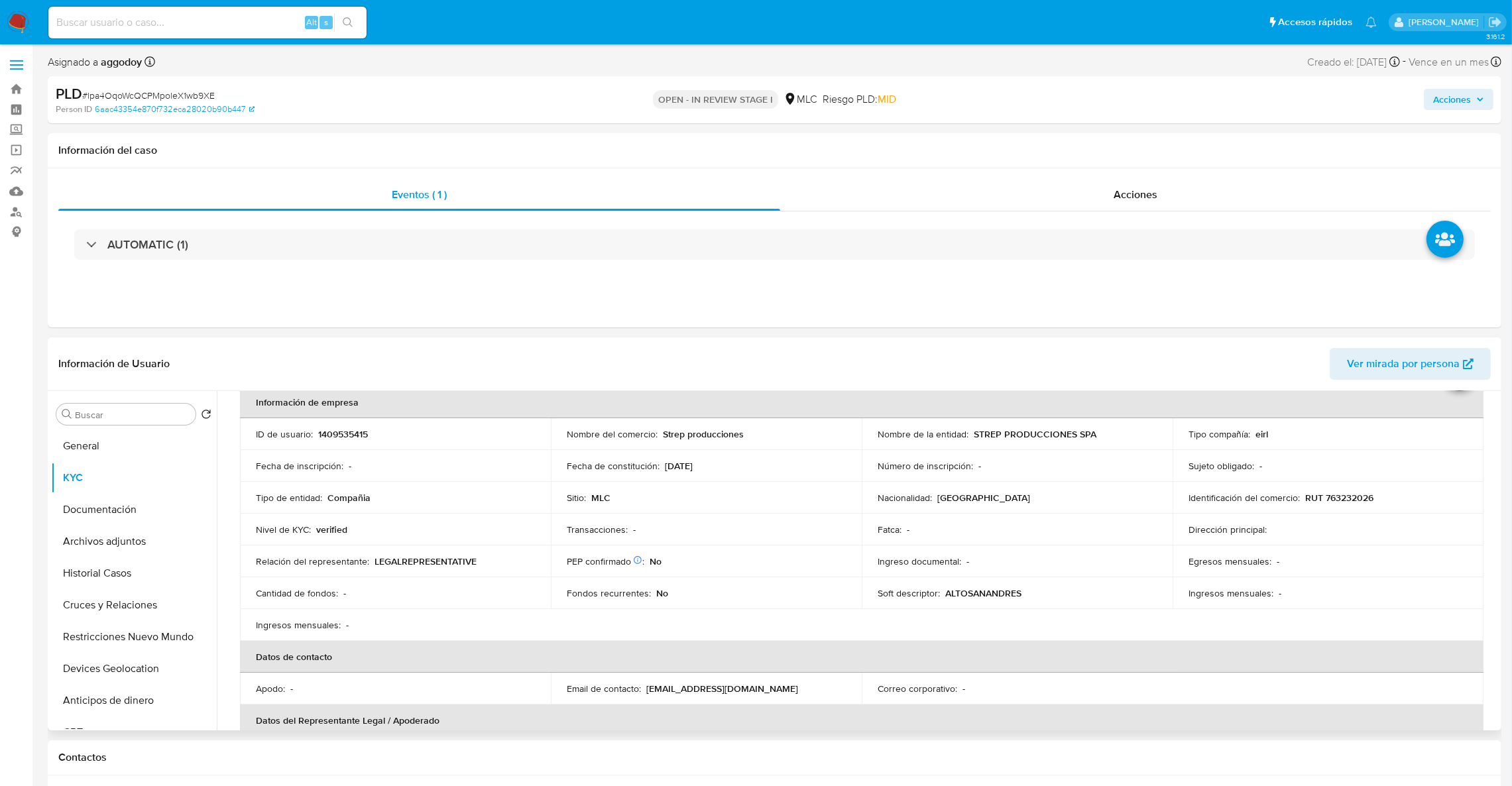
scroll to position [70, 0]
drag, startPoint x: 1436, startPoint y: 615, endPoint x: 1157, endPoint y: 69, distance: 613.2
click at [1436, 618] on table "Información de empresa ID de usuario : 1409535415 Nombre del comercio : Strep p…" at bounding box center [862, 625] width 1243 height 481
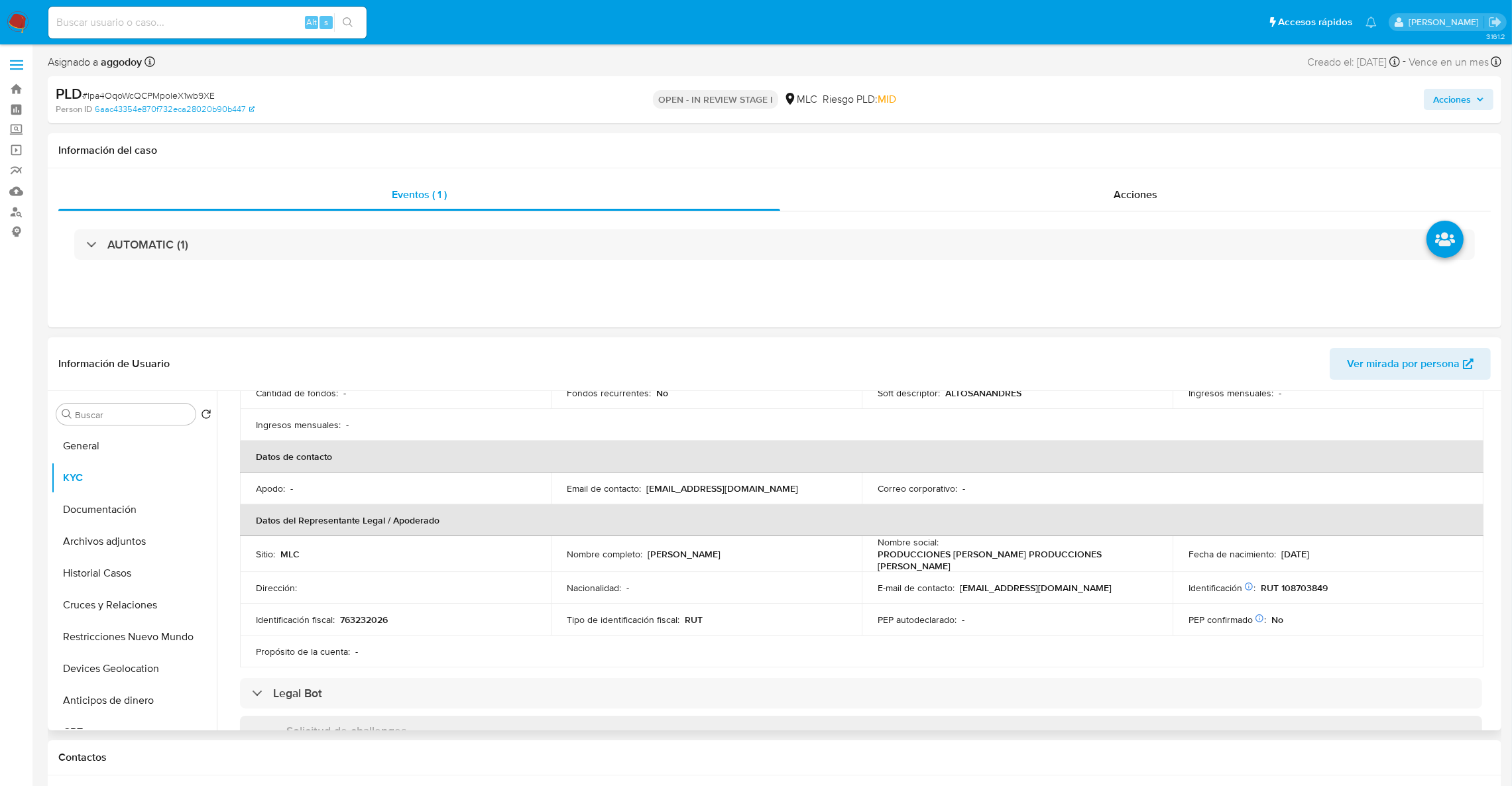
scroll to position [269, 0]
click at [966, 559] on p "PRODUCCIONES JONATHA PRODUCCIONES JONATHA" at bounding box center [1014, 560] width 274 height 24
click at [966, 561] on p "PRODUCCIONES JONATHA PRODUCCIONES JONATHA" at bounding box center [1014, 560] width 274 height 24
copy div "Nombre social : PRODUCCIONES JONATHA PRODUCCIONES JONATHA"
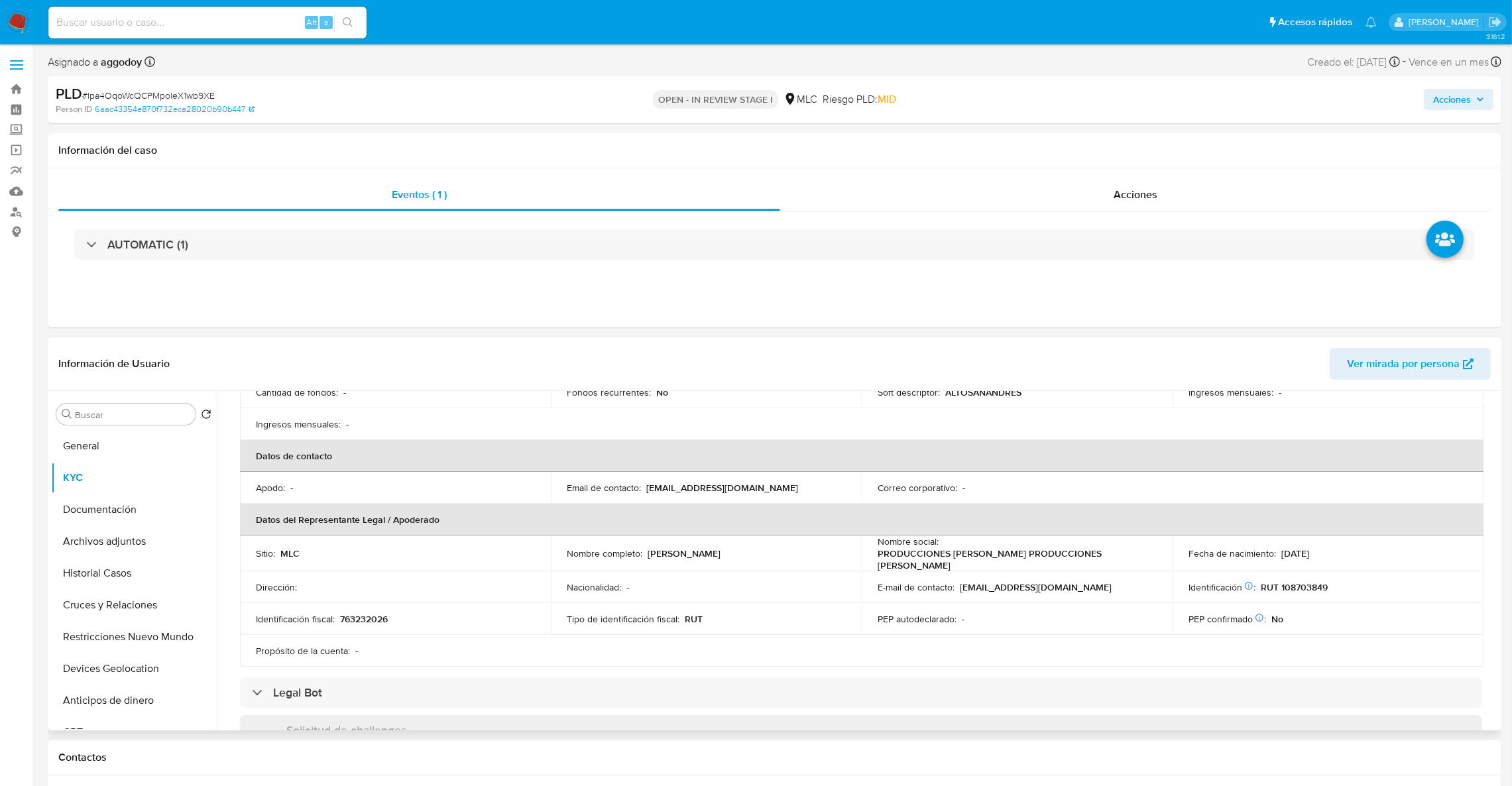
click at [1091, 642] on table "Información de empresa ID de usuario : 1409535415 Nombre del comercio : Strep p…" at bounding box center [862, 426] width 1243 height 481
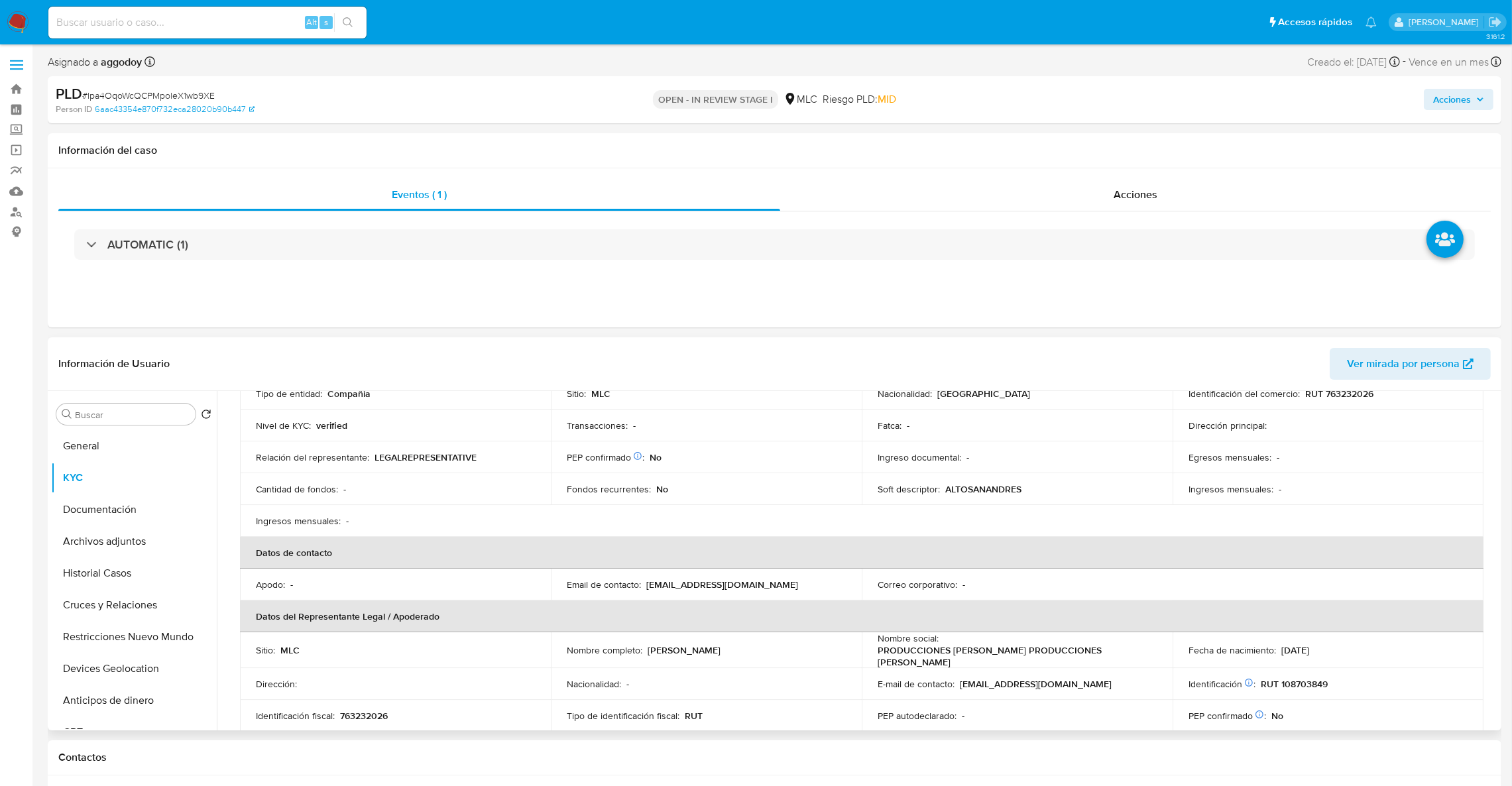
scroll to position [0, 0]
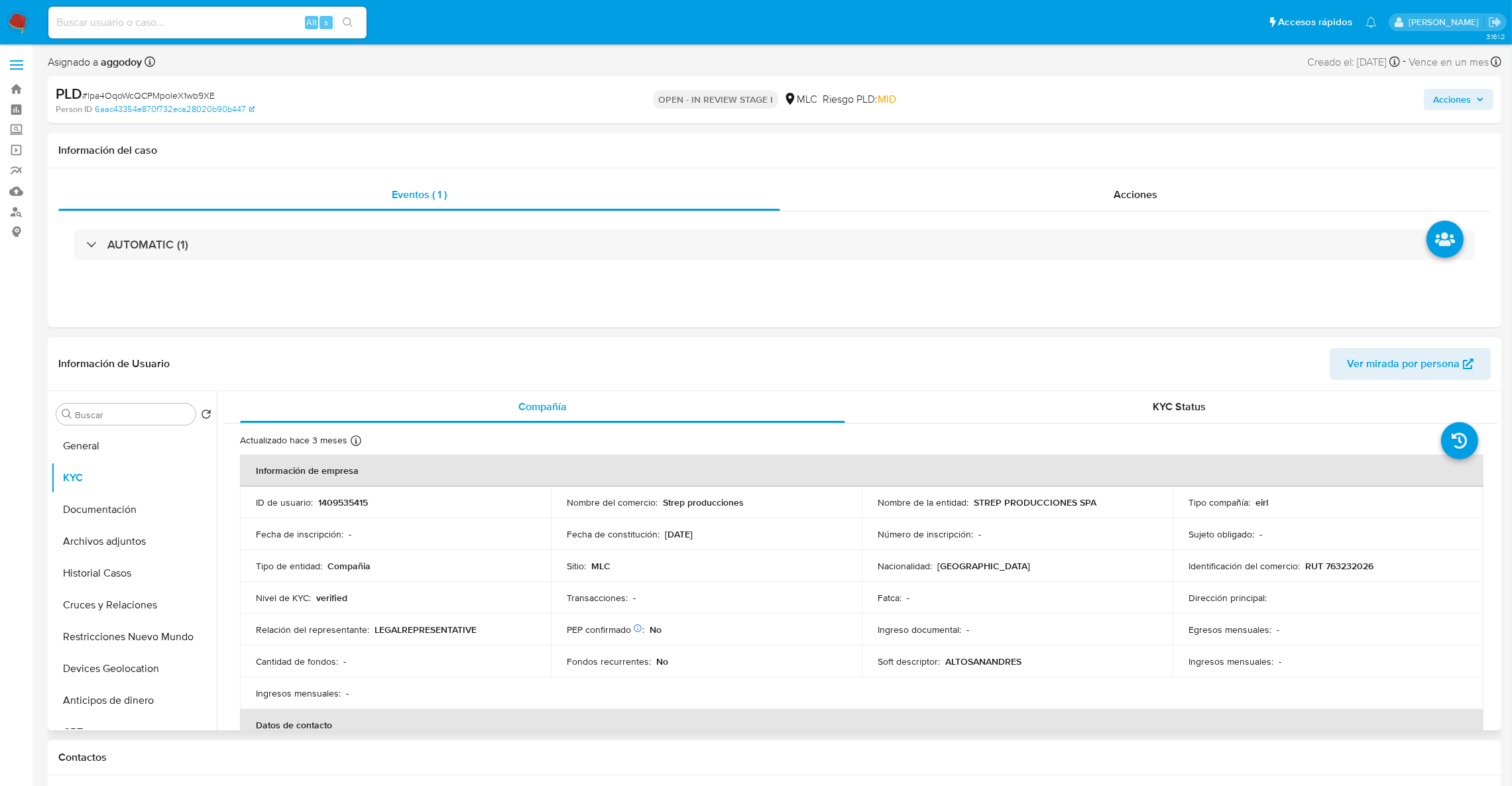
click at [1358, 569] on p "RUT 763232026" at bounding box center [1340, 567] width 68 height 12
click at [1358, 571] on p "RUT 763232026" at bounding box center [1340, 567] width 68 height 12
copy p "763232026"
click at [22, 94] on link "Bandeja" at bounding box center [79, 89] width 158 height 20
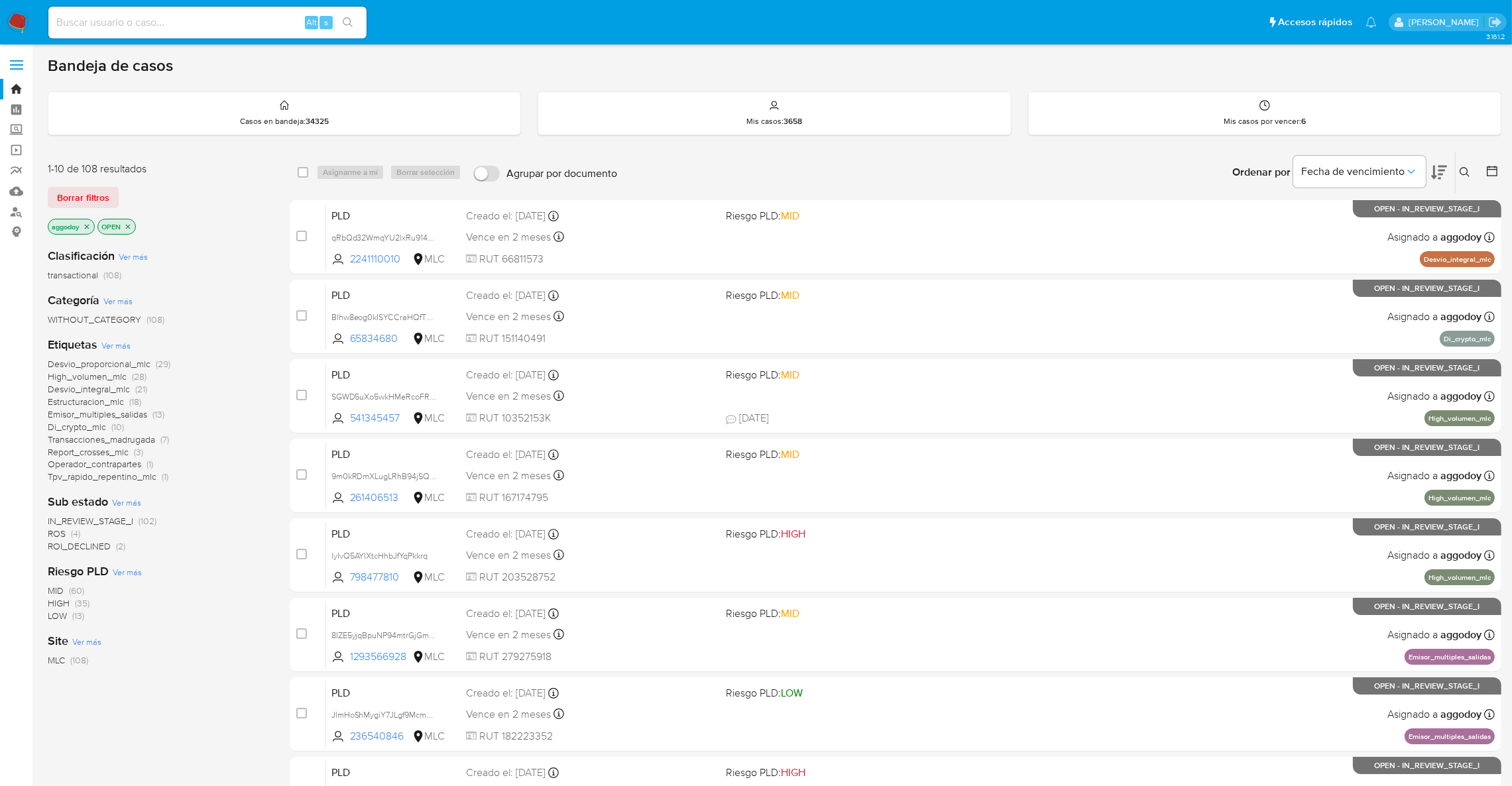
click at [61, 536] on span "ROS" at bounding box center [57, 534] width 18 height 14
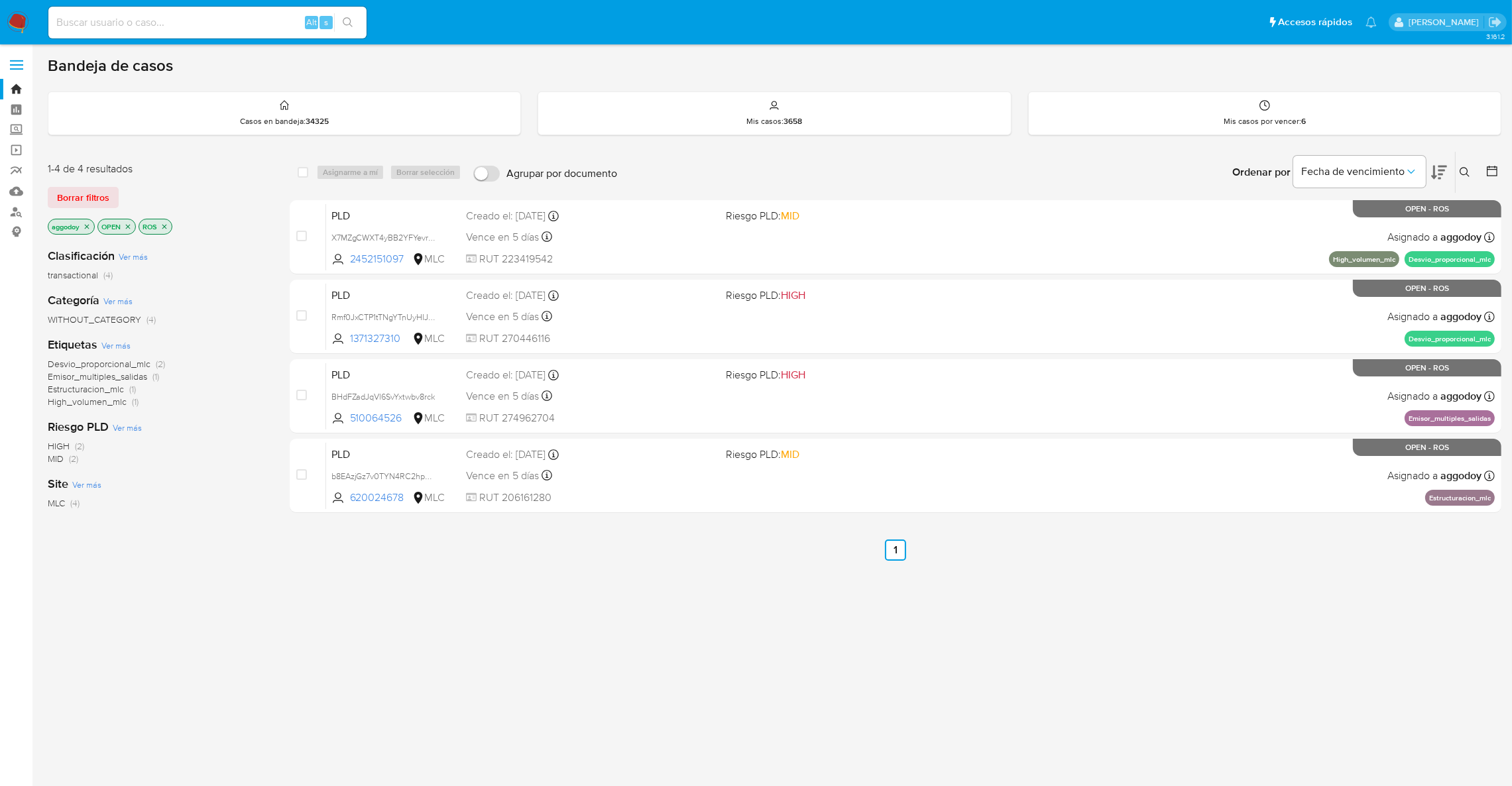
click at [166, 222] on icon "close-filter" at bounding box center [164, 226] width 8 height 8
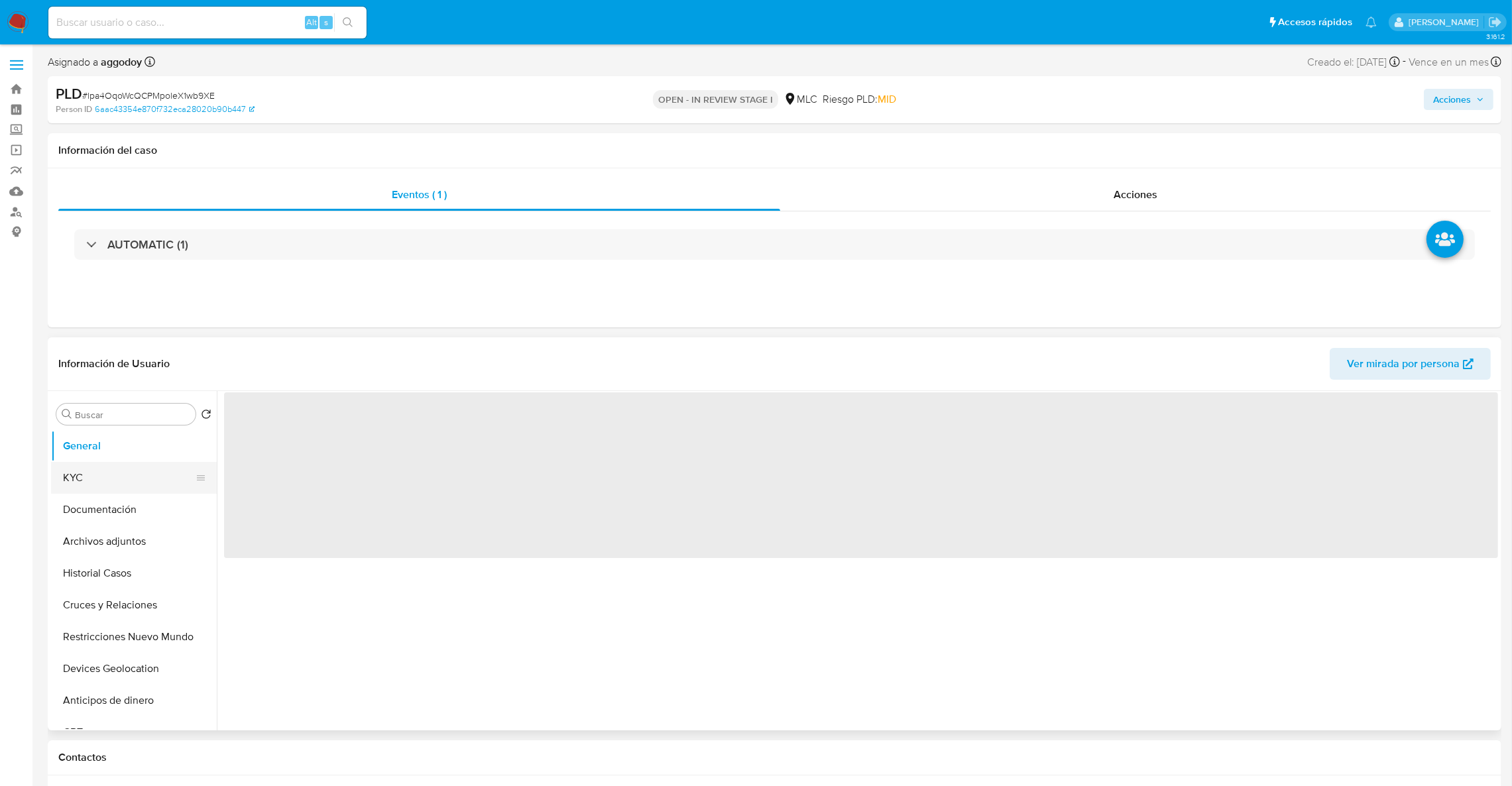
click at [132, 462] on button "KYC" at bounding box center [128, 478] width 155 height 32
select select "10"
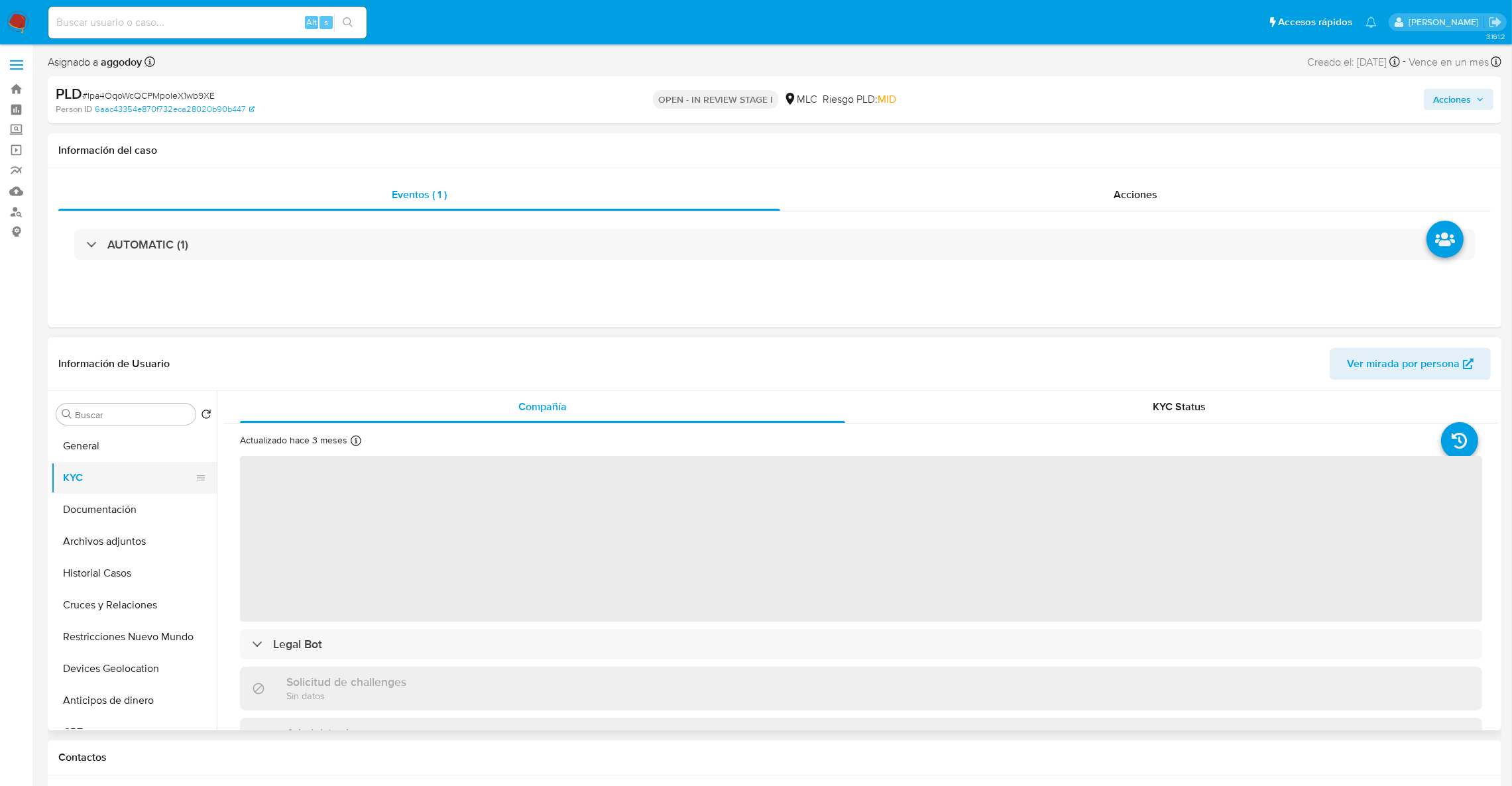
click at [133, 483] on button "KYC" at bounding box center [128, 478] width 155 height 32
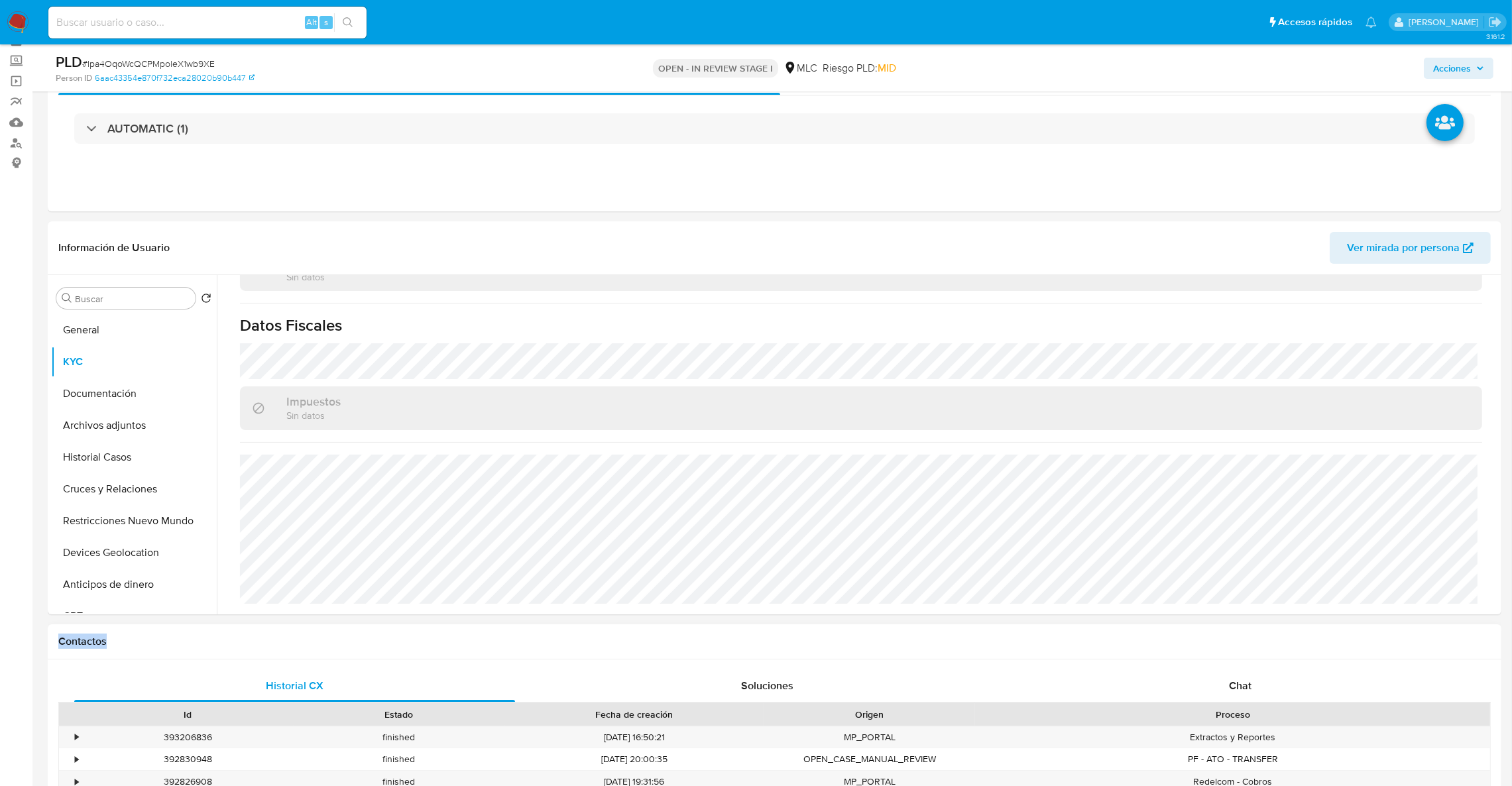
scroll to position [99, 0]
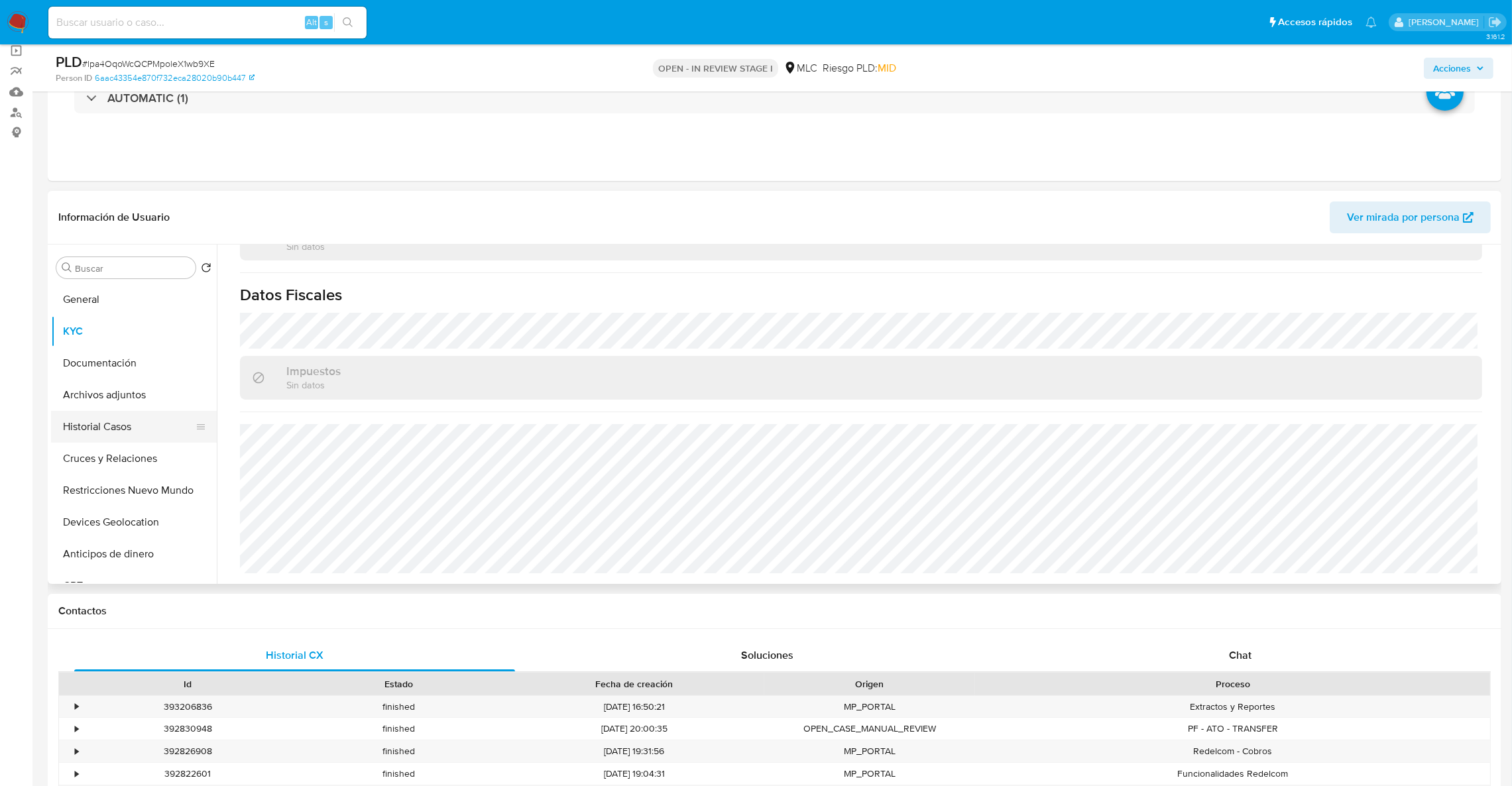
click at [136, 440] on button "Historial Casos" at bounding box center [128, 427] width 155 height 32
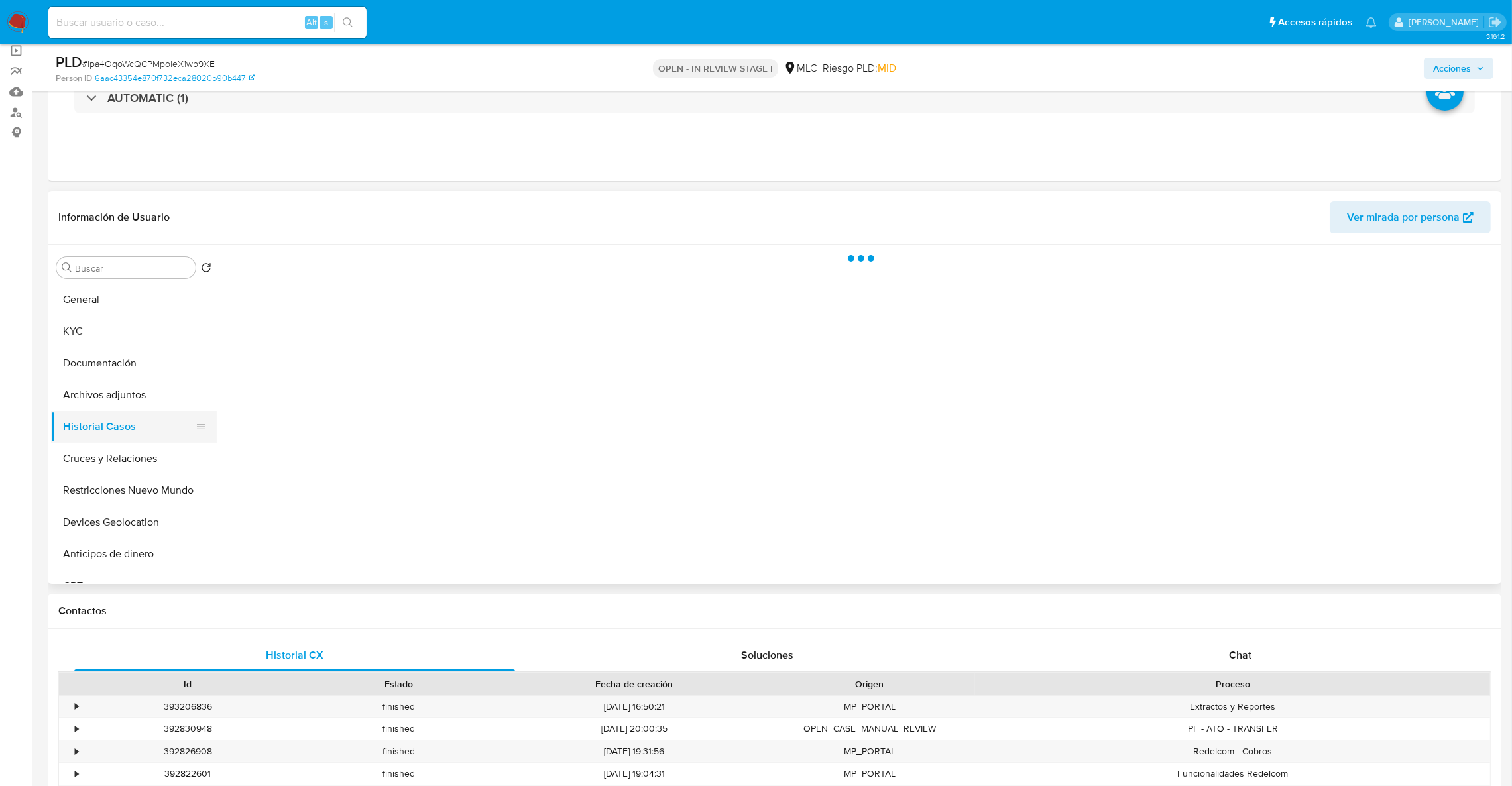
scroll to position [0, 0]
click at [141, 464] on button "Cruces y Relaciones" at bounding box center [128, 458] width 155 height 32
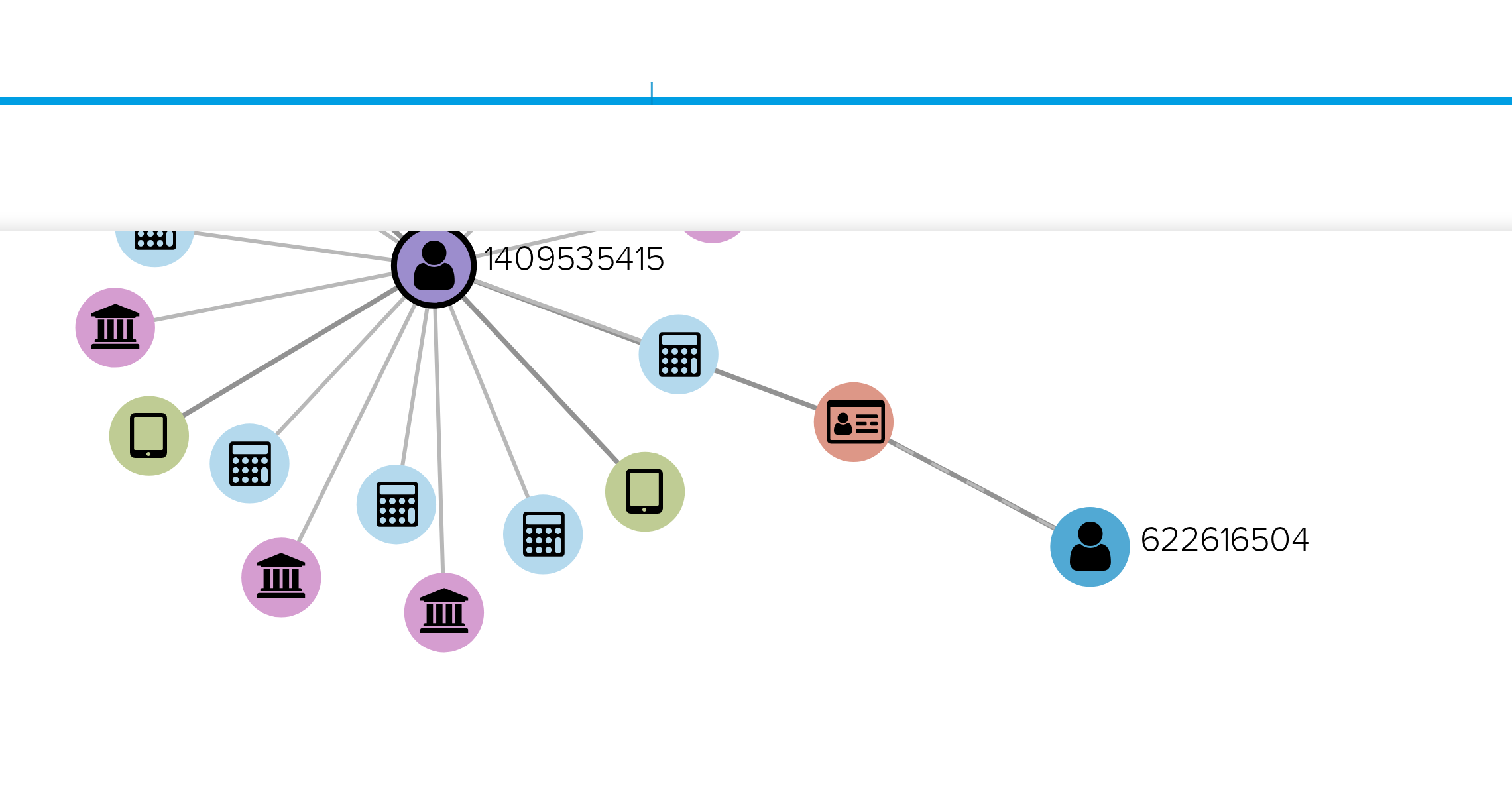
scroll to position [99, 0]
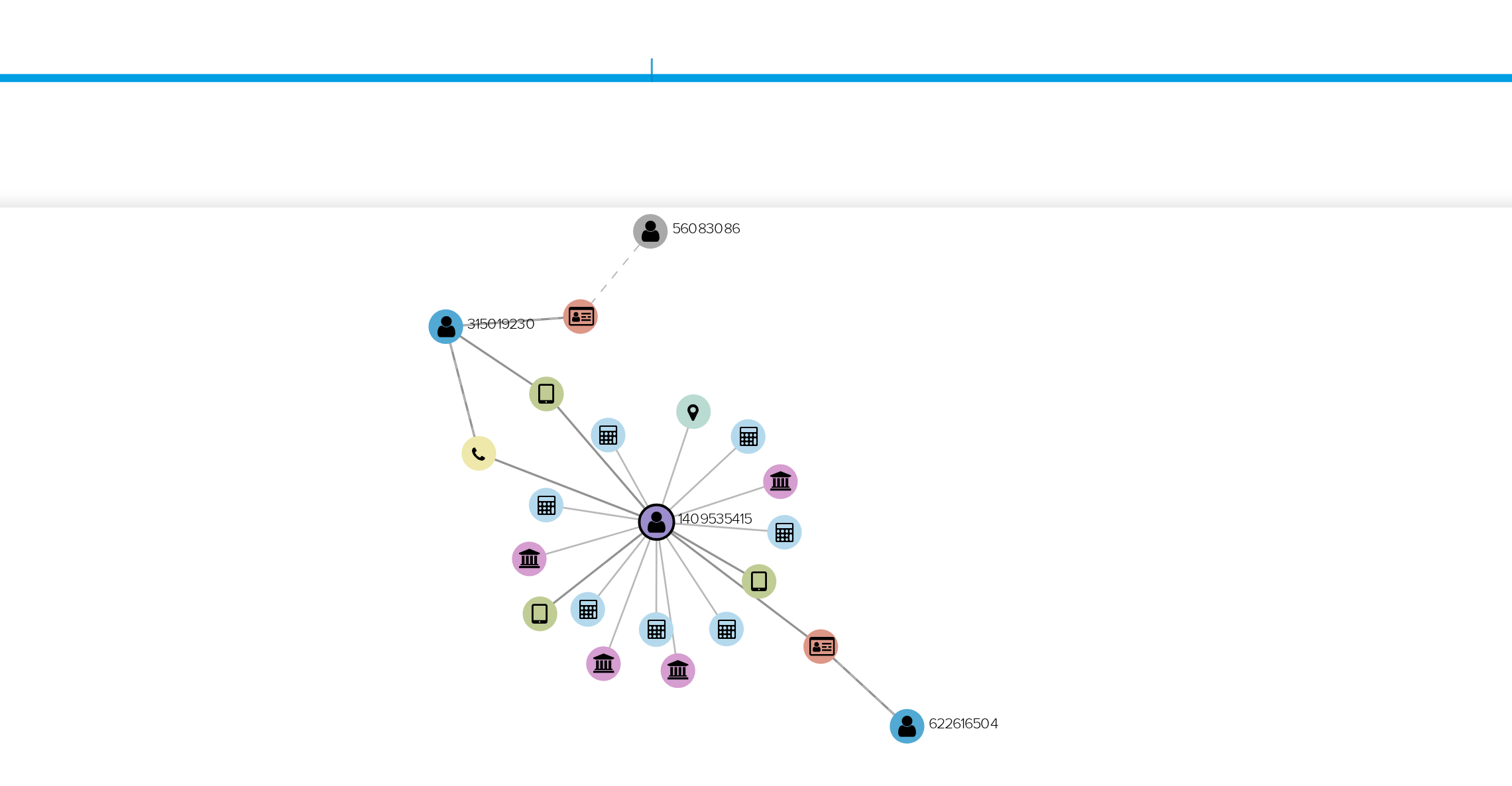
drag, startPoint x: 1119, startPoint y: 487, endPoint x: 1061, endPoint y: 536, distance: 75.9
click at [1061, 536] on icon "device-681e563a0506228ac1a4a9b8  user-1409535415  1409535415 user-315019230 …" at bounding box center [871, 480] width 1255 height 192
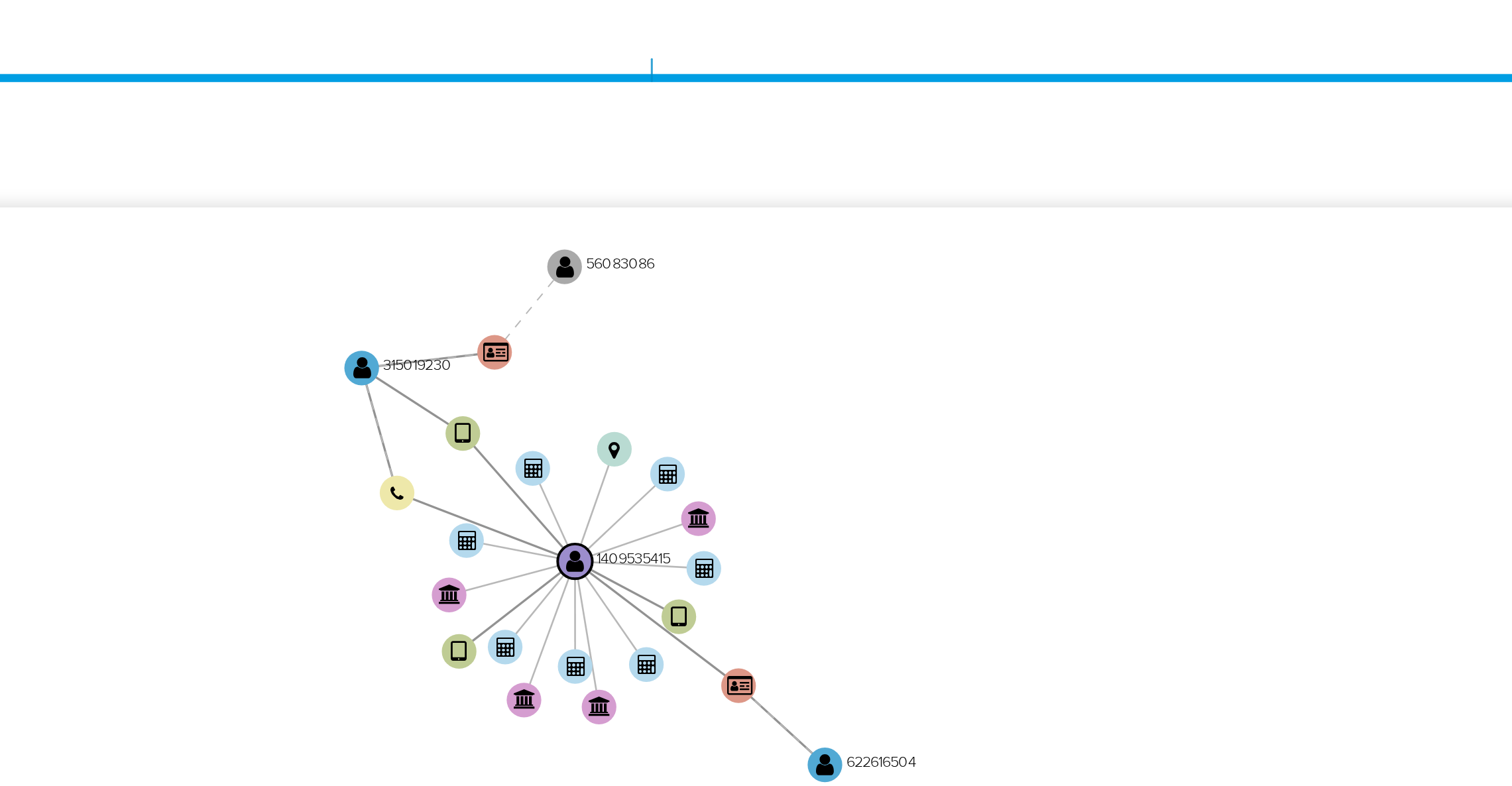
click at [1070, 499] on icon "device-681e563a0506228ac1a4a9b8  user-1409535415  1409535415 user-315019230 …" at bounding box center [871, 480] width 1255 height 192
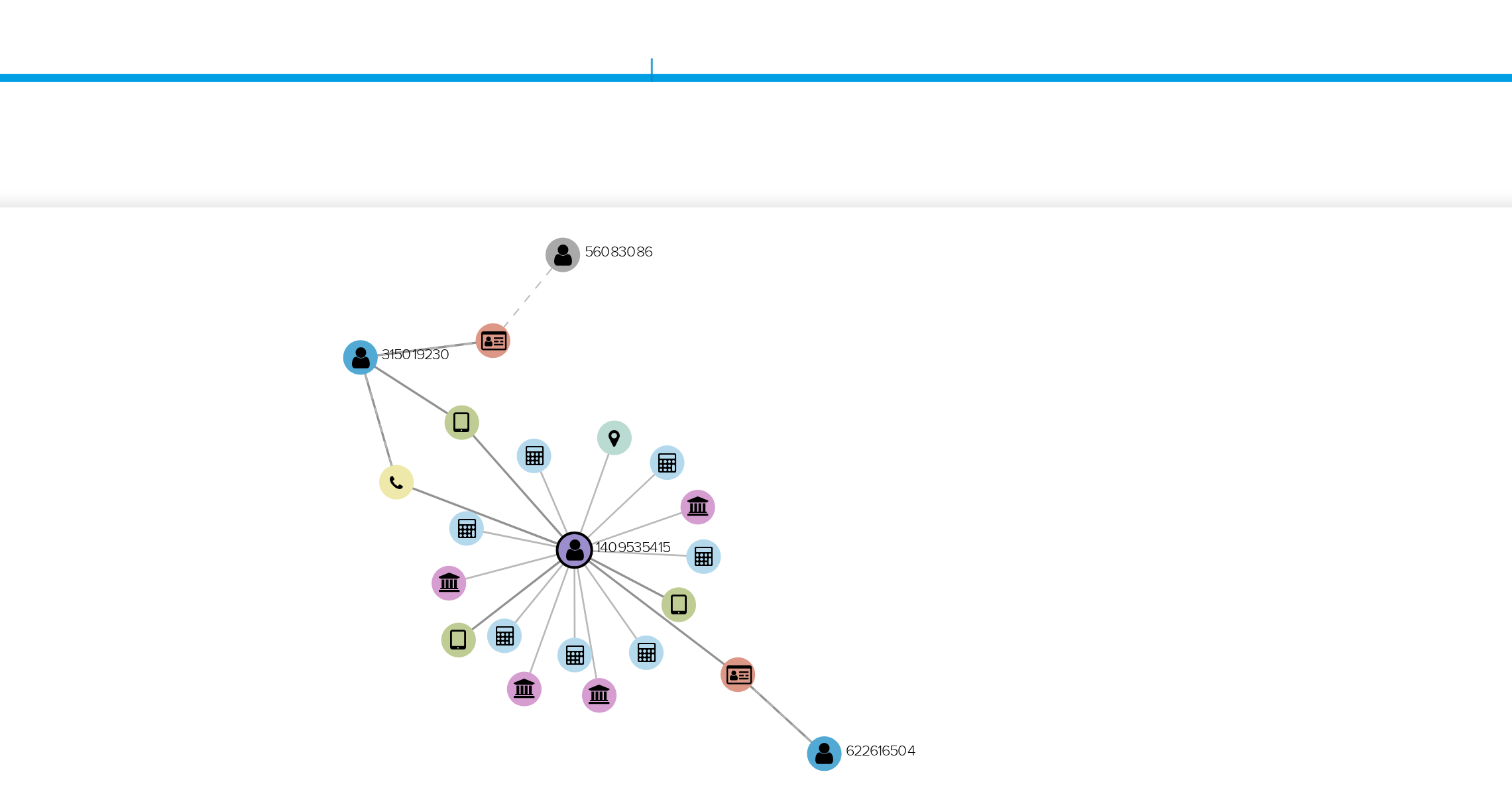
click at [1205, 443] on icon "device-681e563a0506228ac1a4a9b8  user-1409535415  1409535415 user-315019230 …" at bounding box center [871, 480] width 1255 height 192
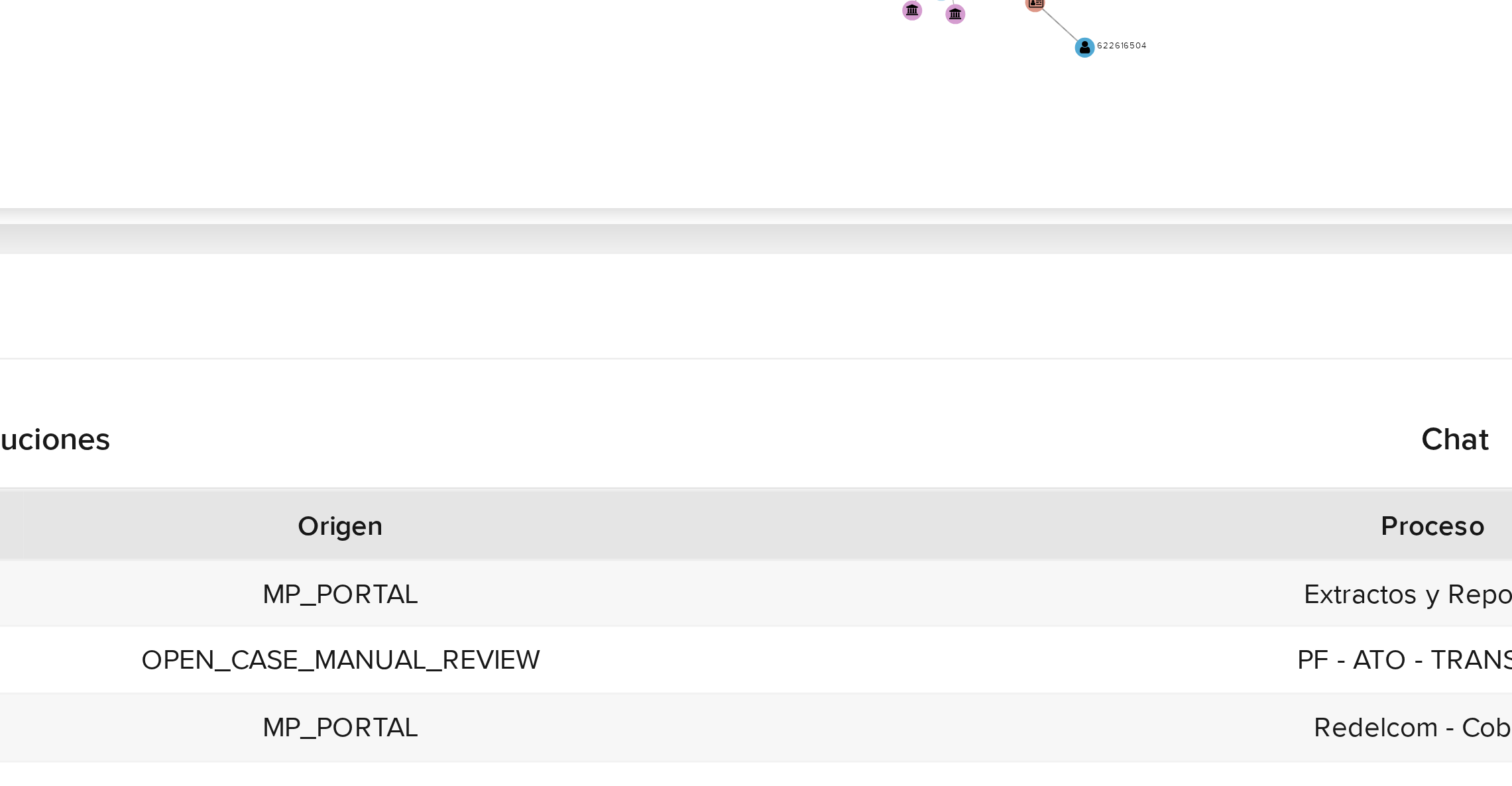
scroll to position [101, 0]
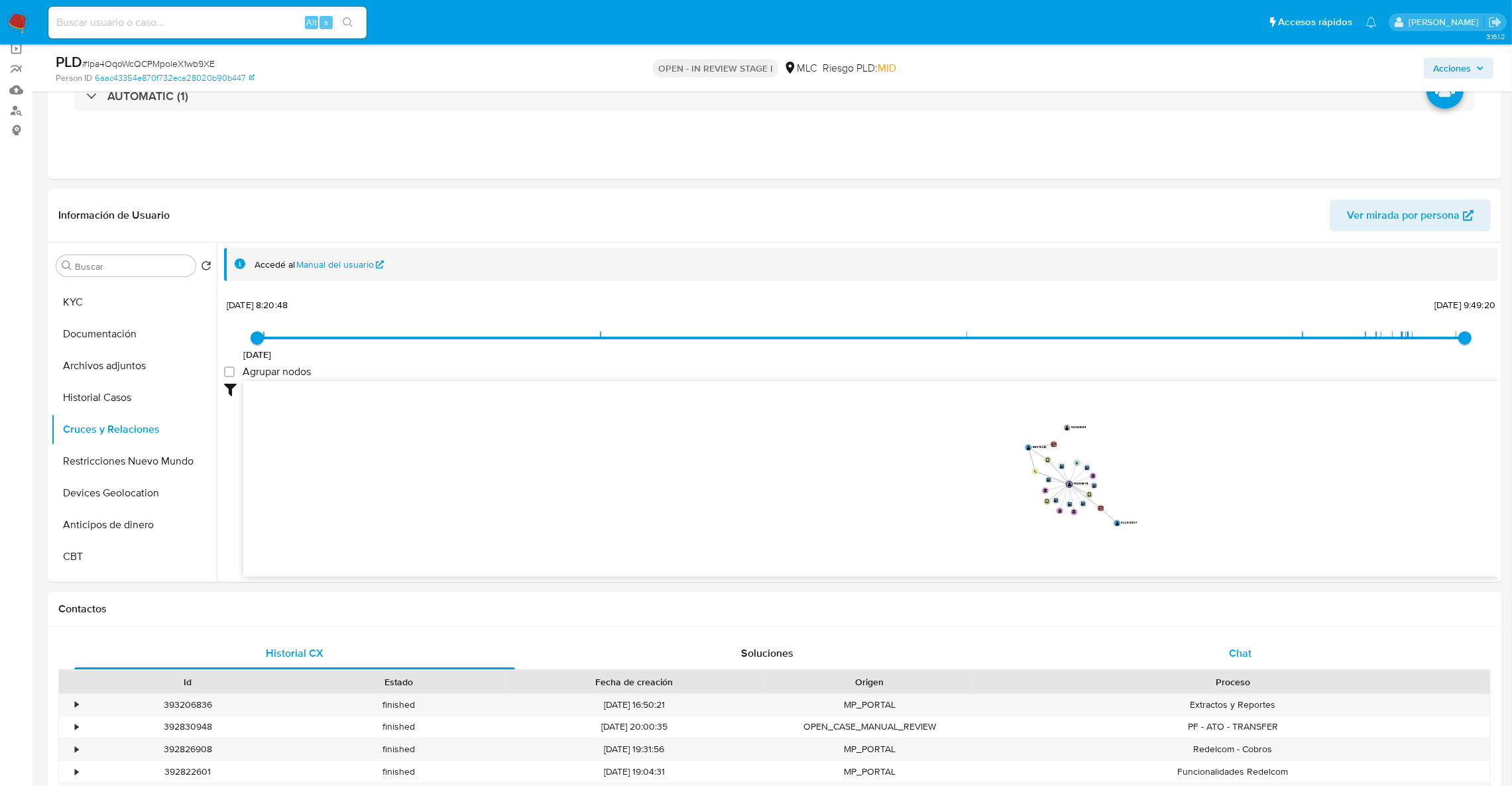
click at [1262, 645] on div "Chat" at bounding box center [1240, 654] width 441 height 32
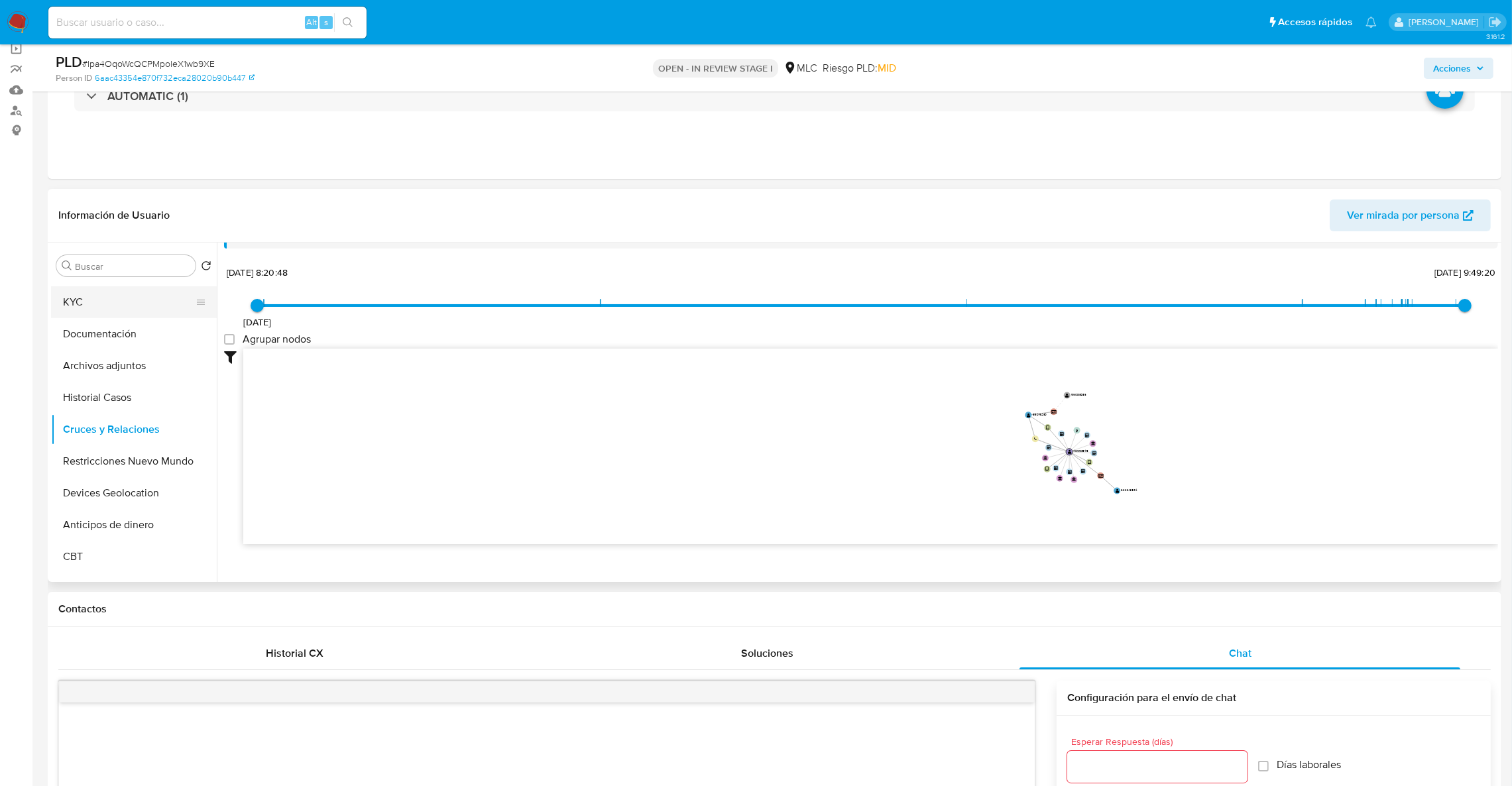
scroll to position [50, 0]
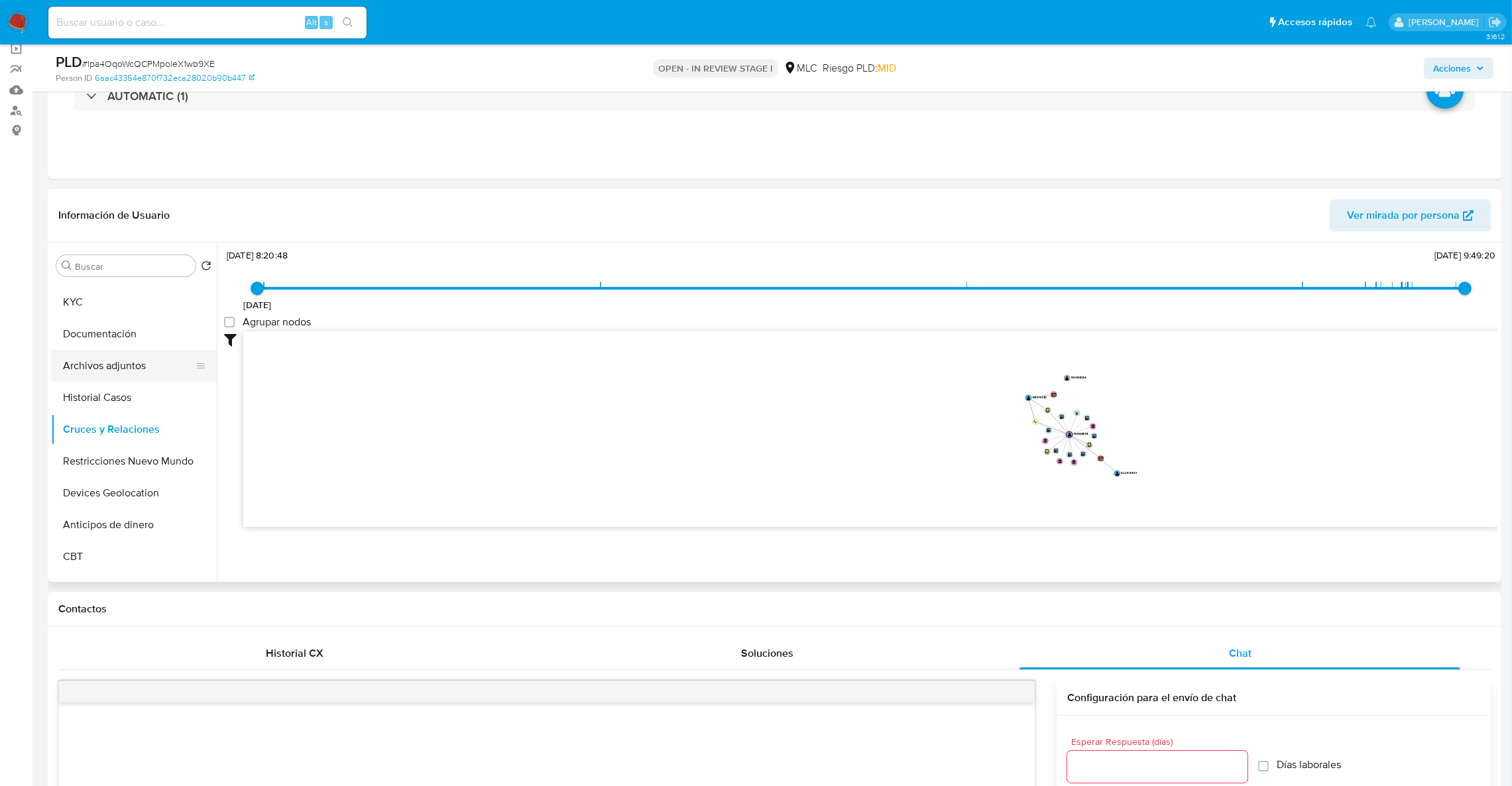
click at [107, 356] on button "Archivos adjuntos" at bounding box center [128, 366] width 155 height 32
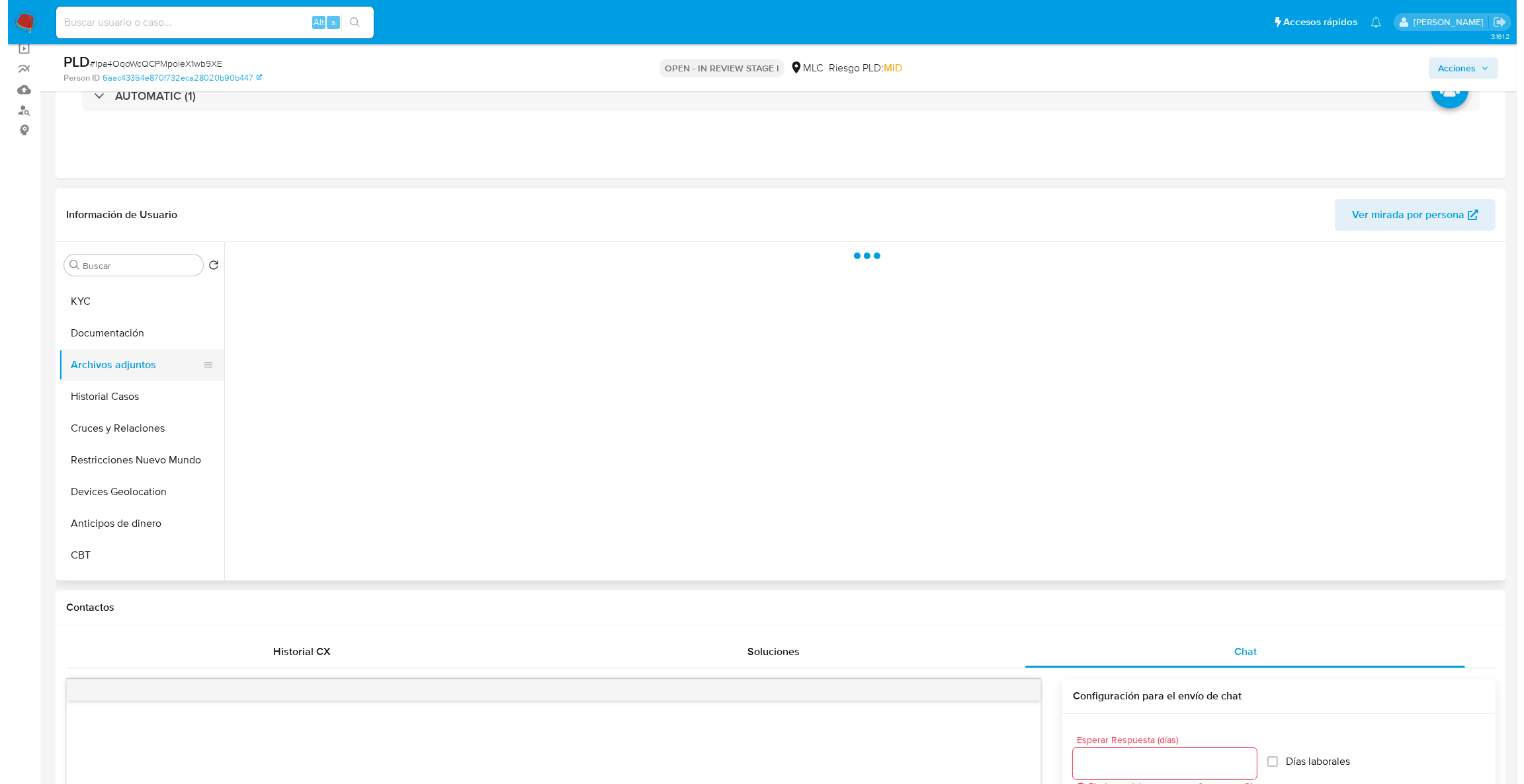
scroll to position [0, 0]
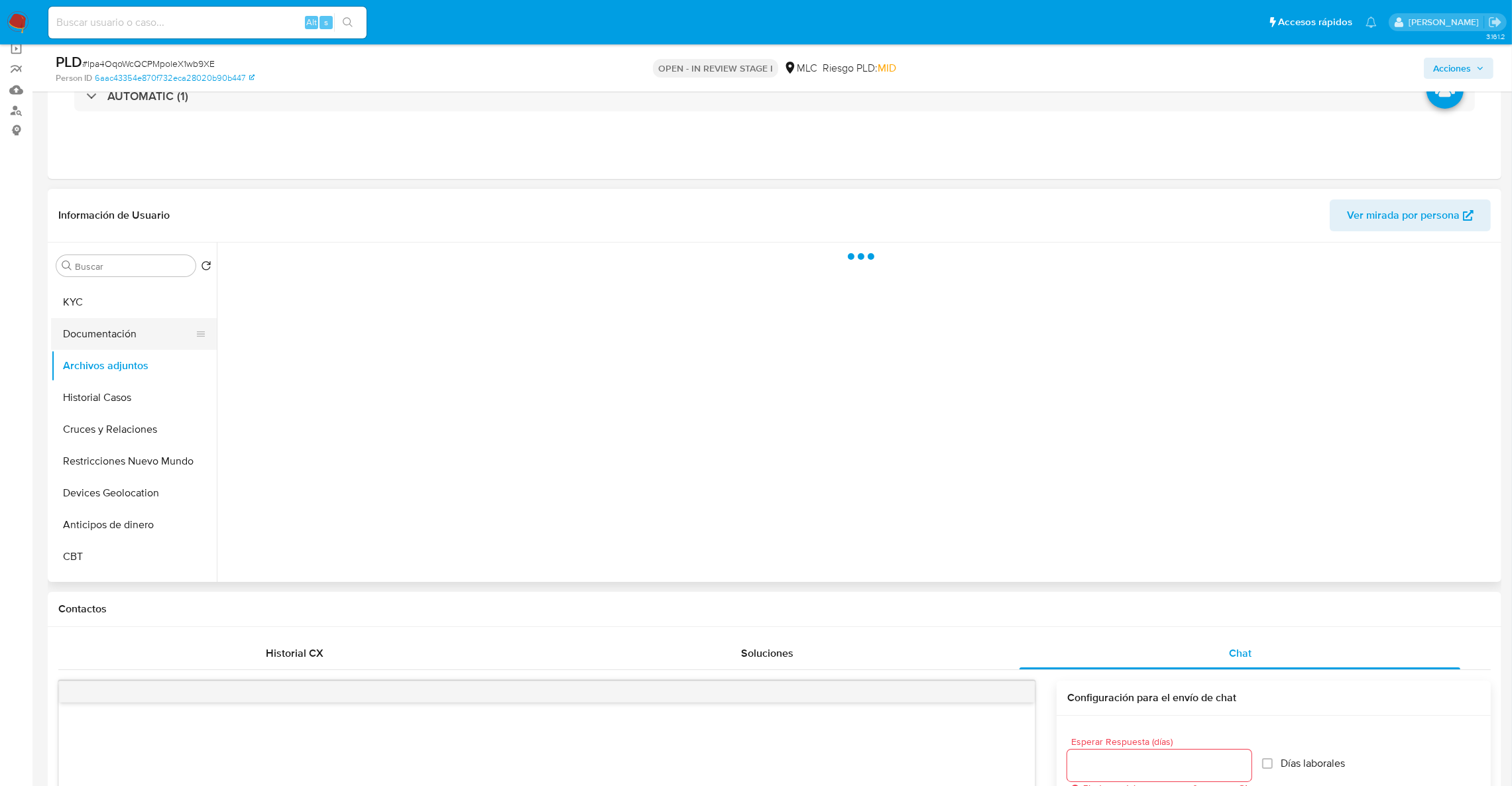
click at [88, 318] on button "Documentación" at bounding box center [128, 334] width 155 height 32
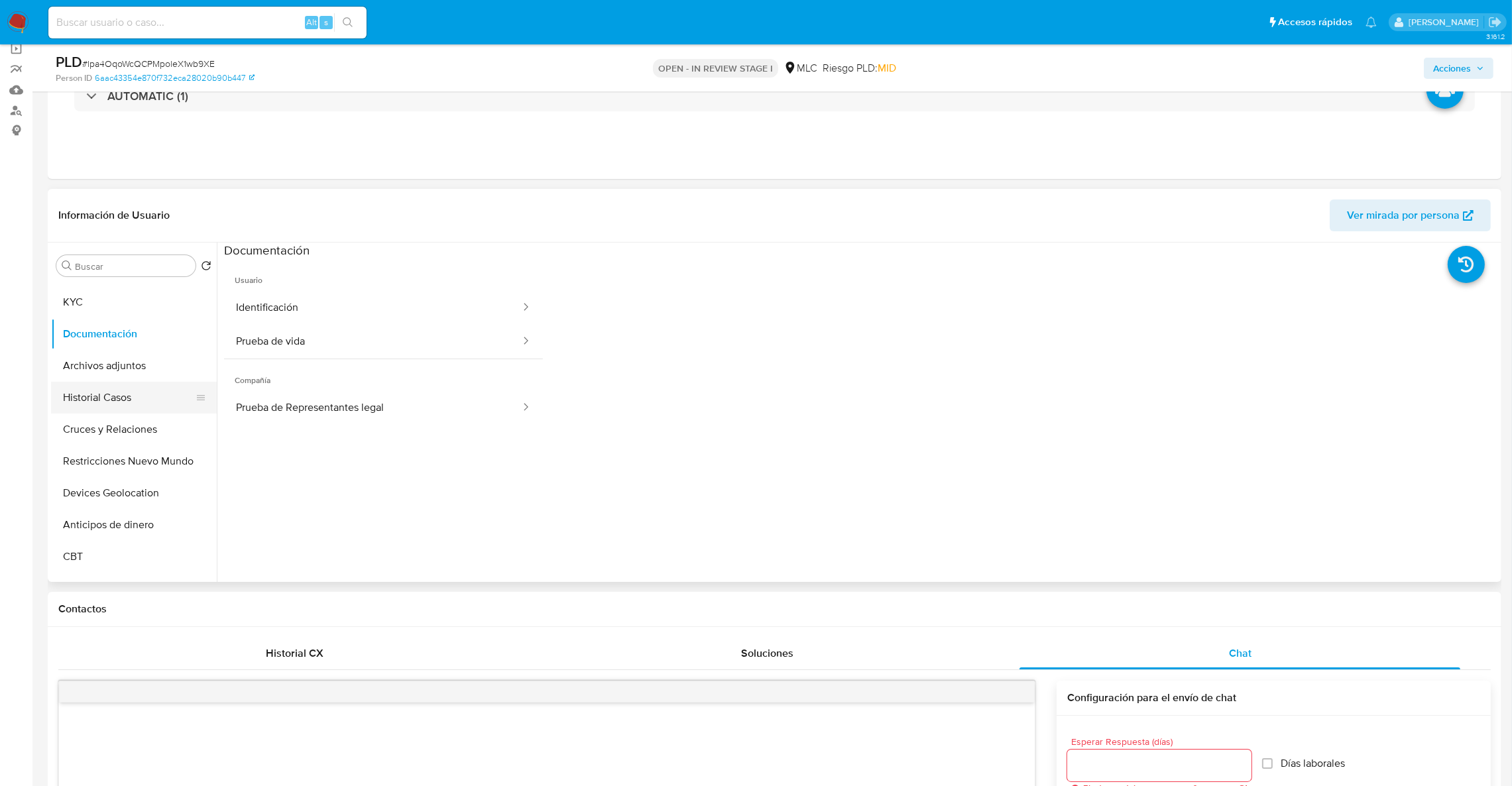
click at [106, 399] on button "Historial Casos" at bounding box center [128, 398] width 155 height 32
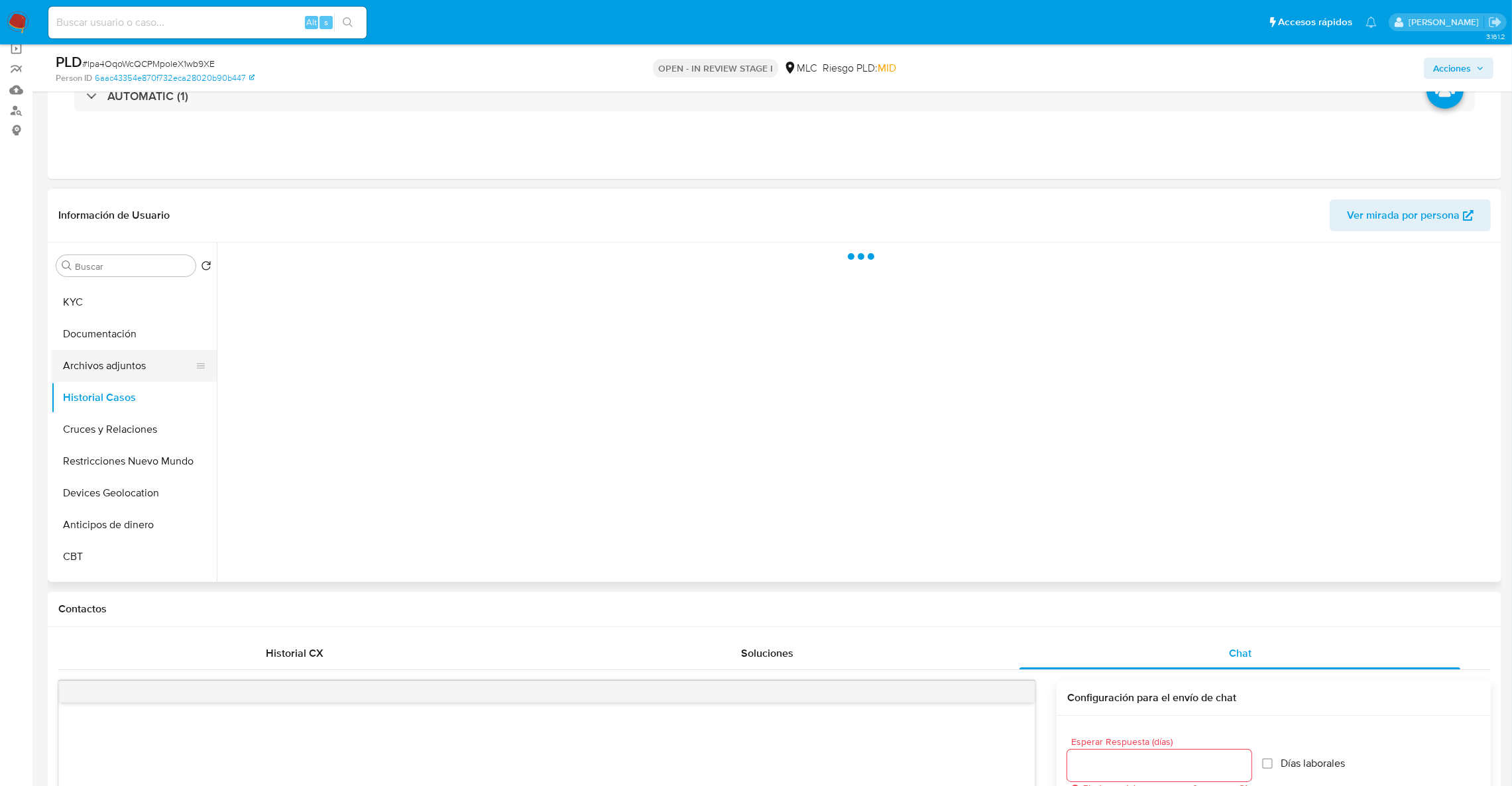
click at [101, 362] on button "Archivos adjuntos" at bounding box center [128, 366] width 155 height 32
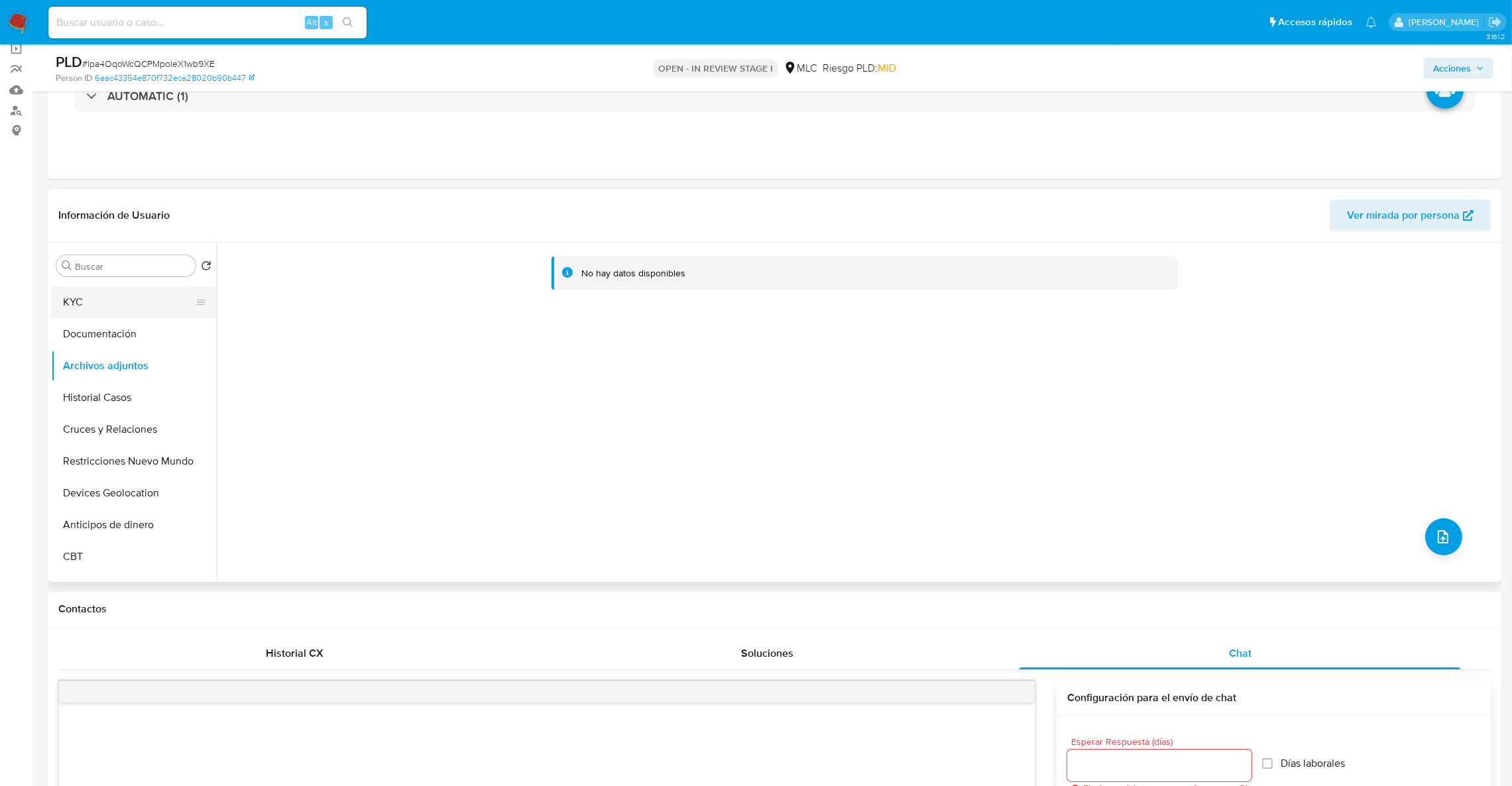
click at [149, 284] on button "General" at bounding box center [133, 271] width 166 height 32
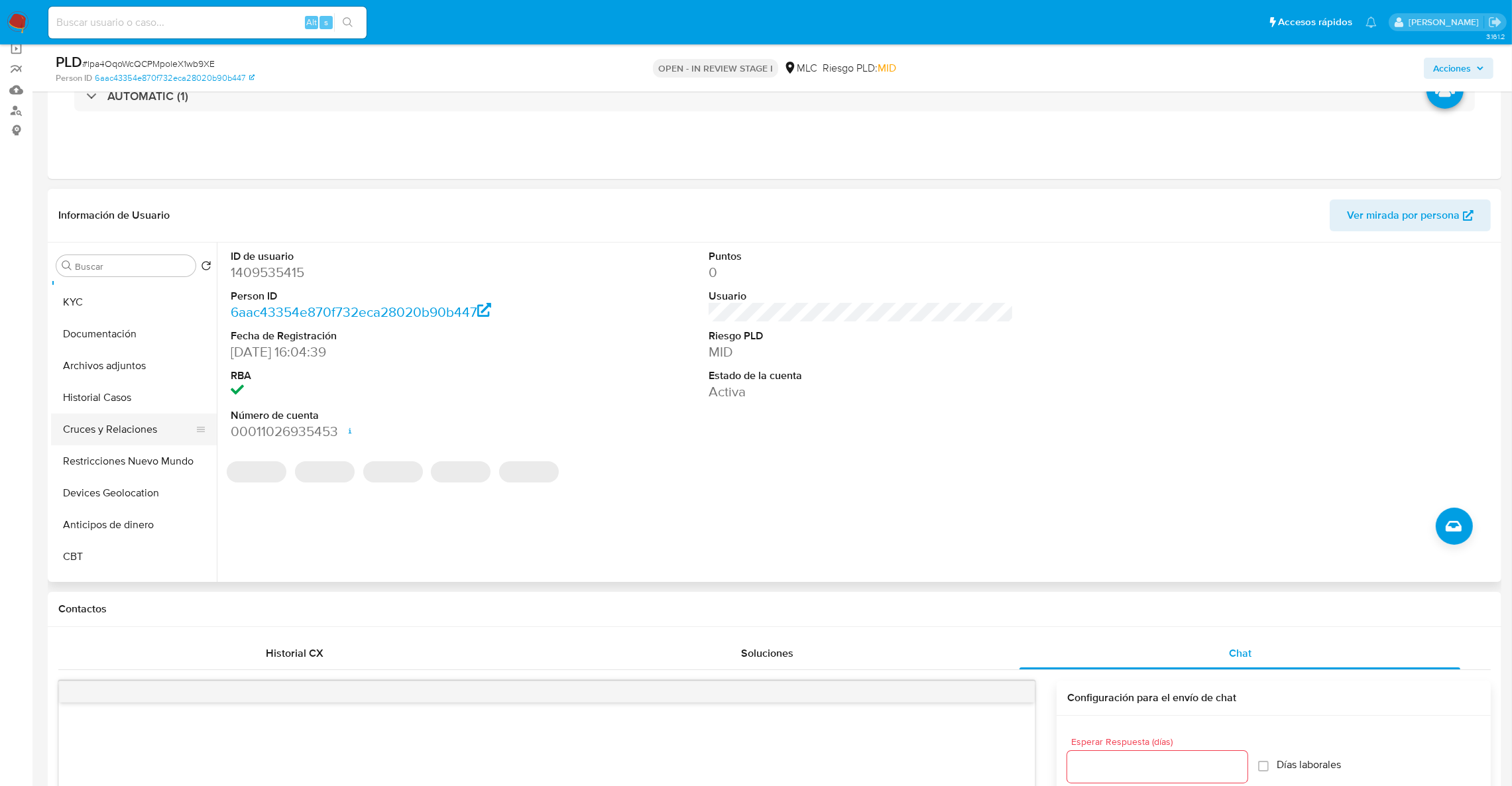
click at [109, 416] on button "Cruces y Relaciones" at bounding box center [128, 430] width 155 height 32
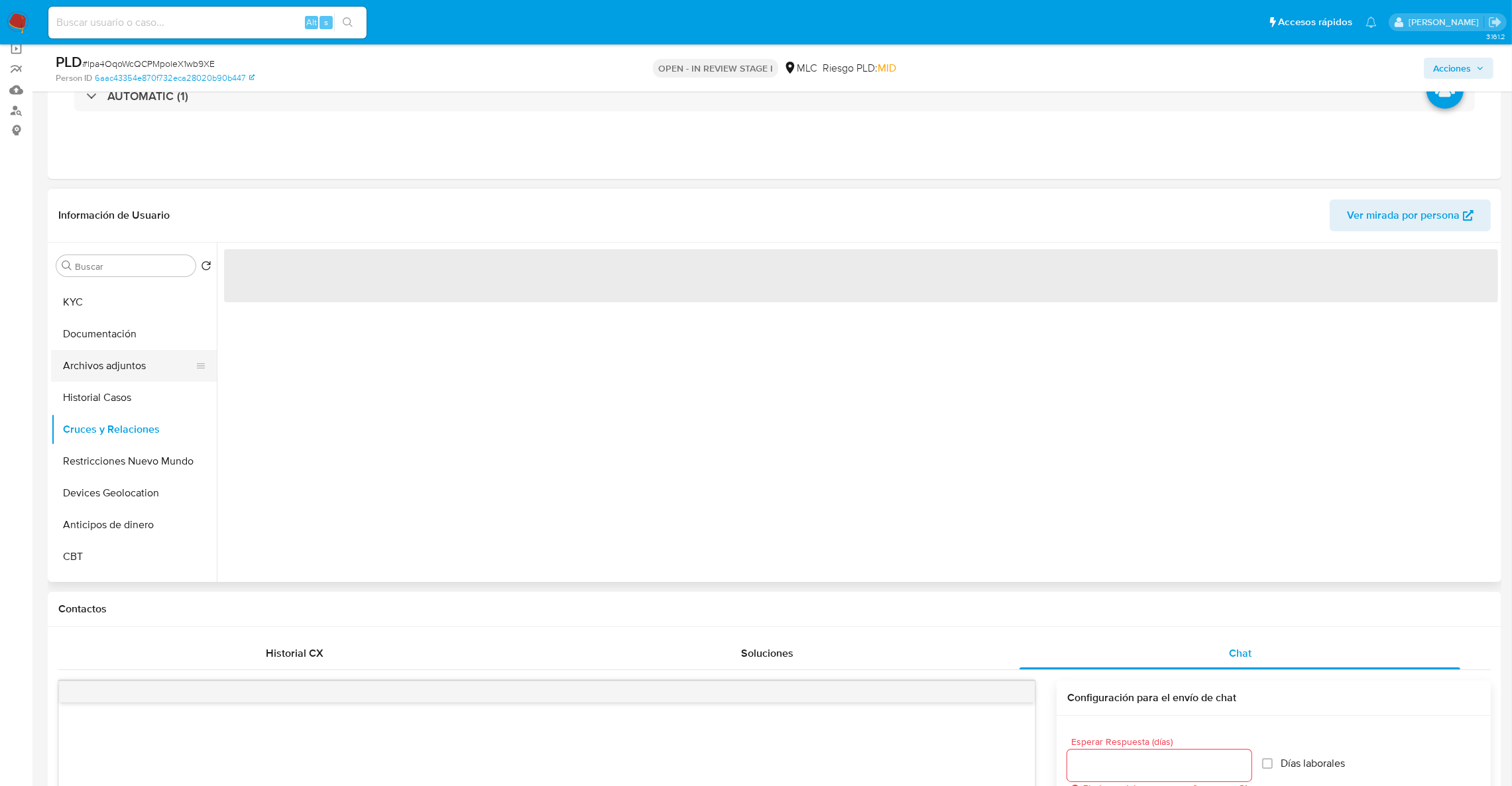
click at [117, 373] on button "Archivos adjuntos" at bounding box center [128, 366] width 155 height 32
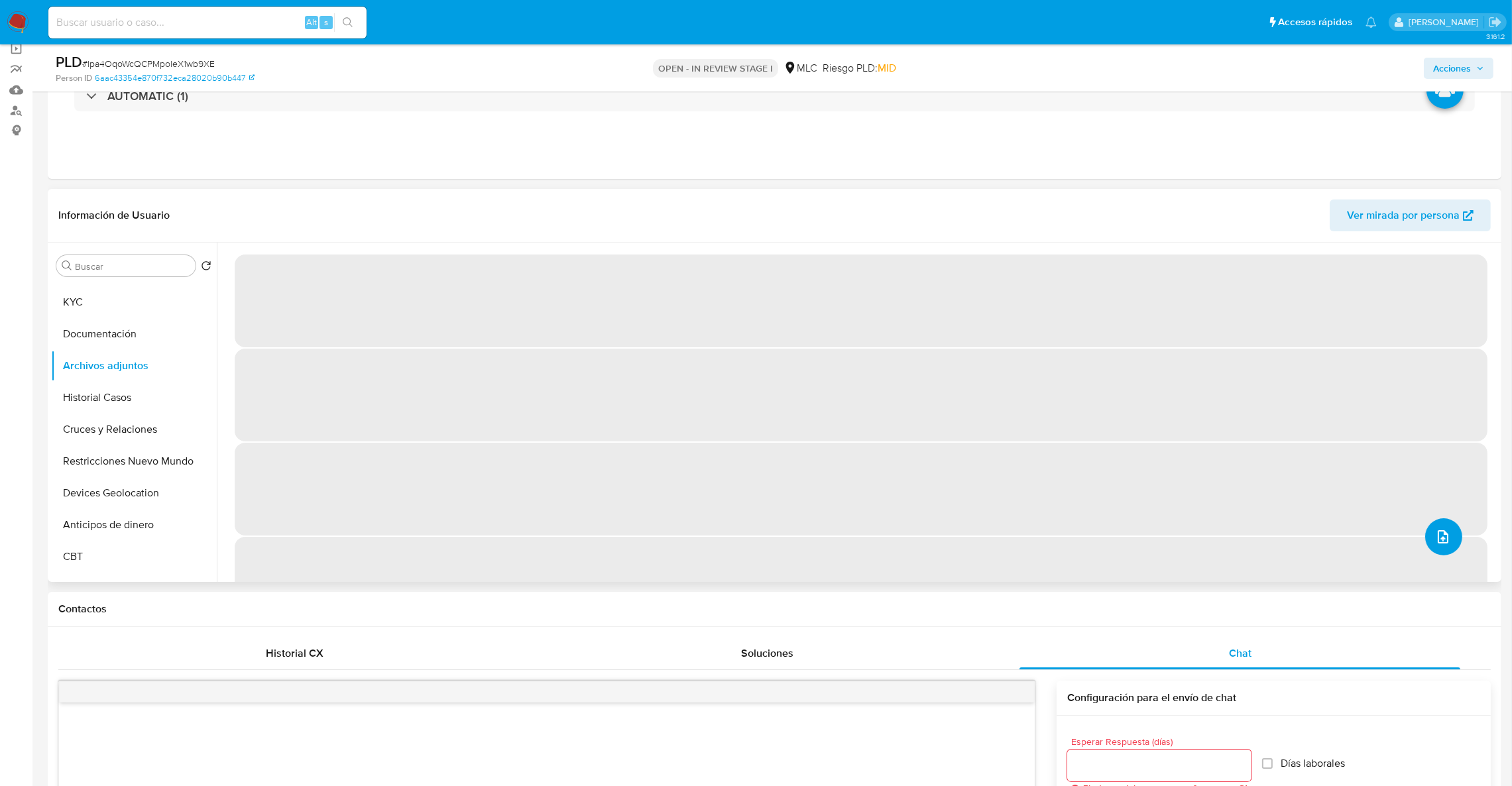
click at [1436, 544] on span "upload-file" at bounding box center [1443, 536] width 16 height 16
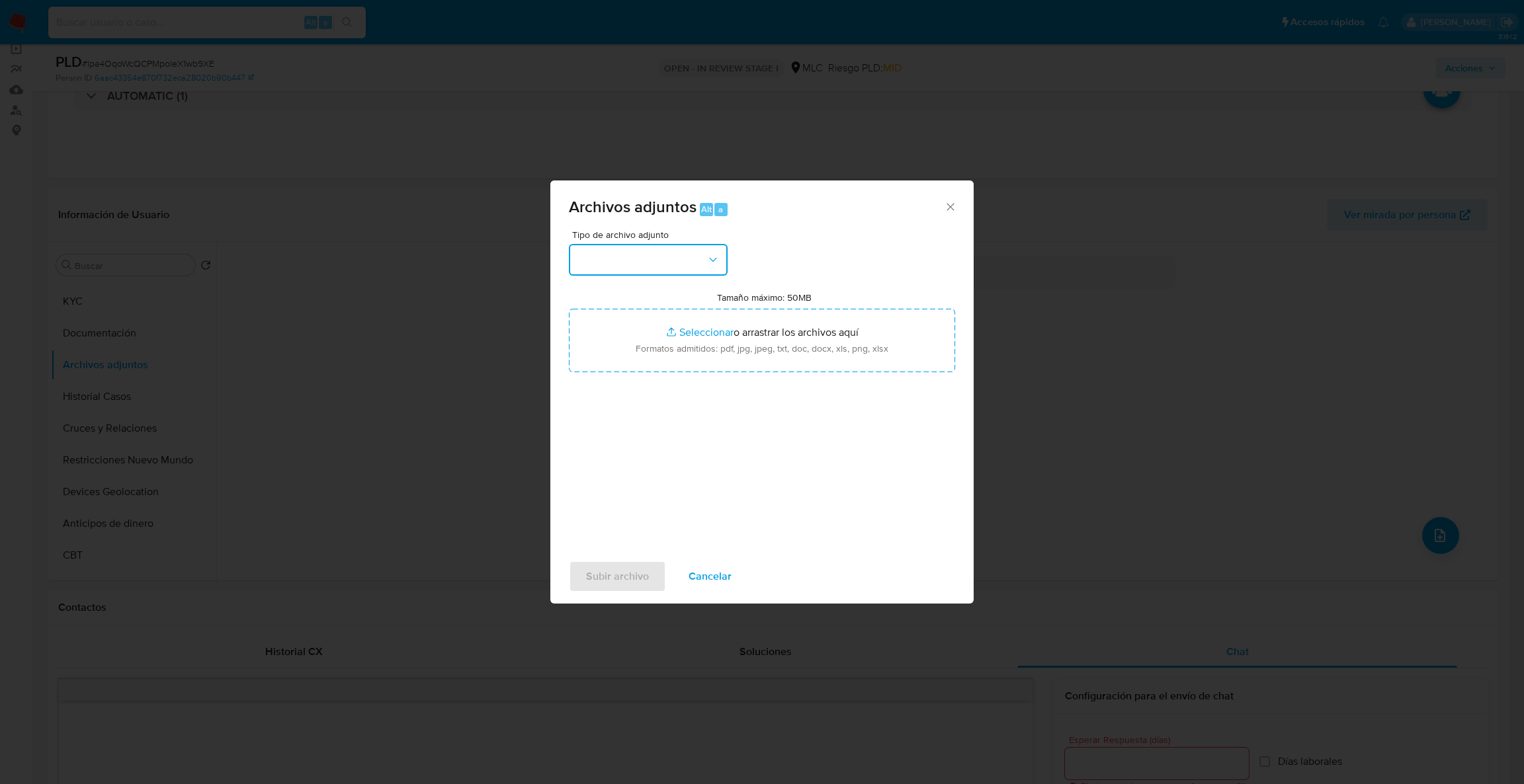
click at [628, 269] on button "button" at bounding box center [648, 260] width 159 height 32
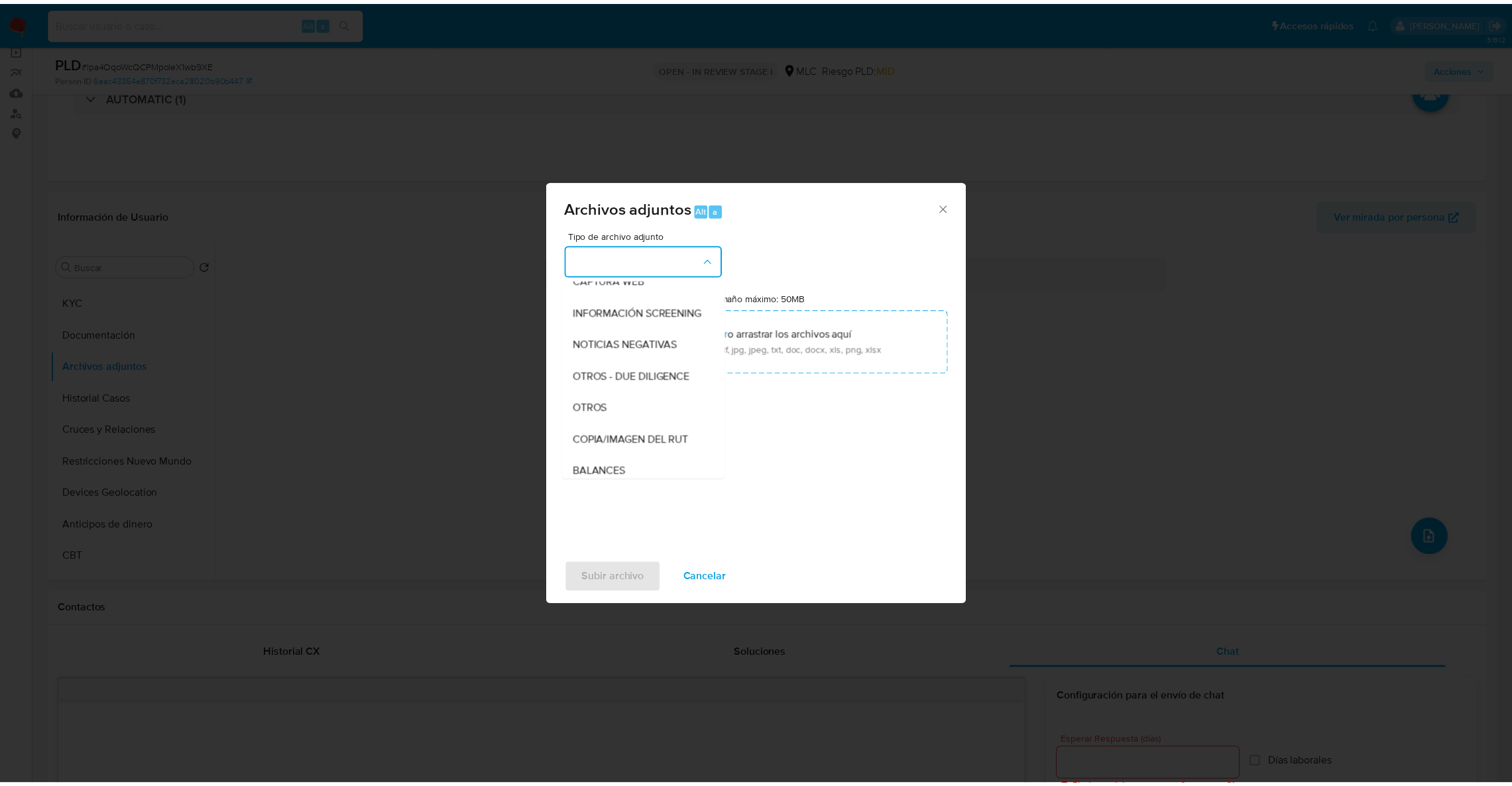
scroll to position [129, 0]
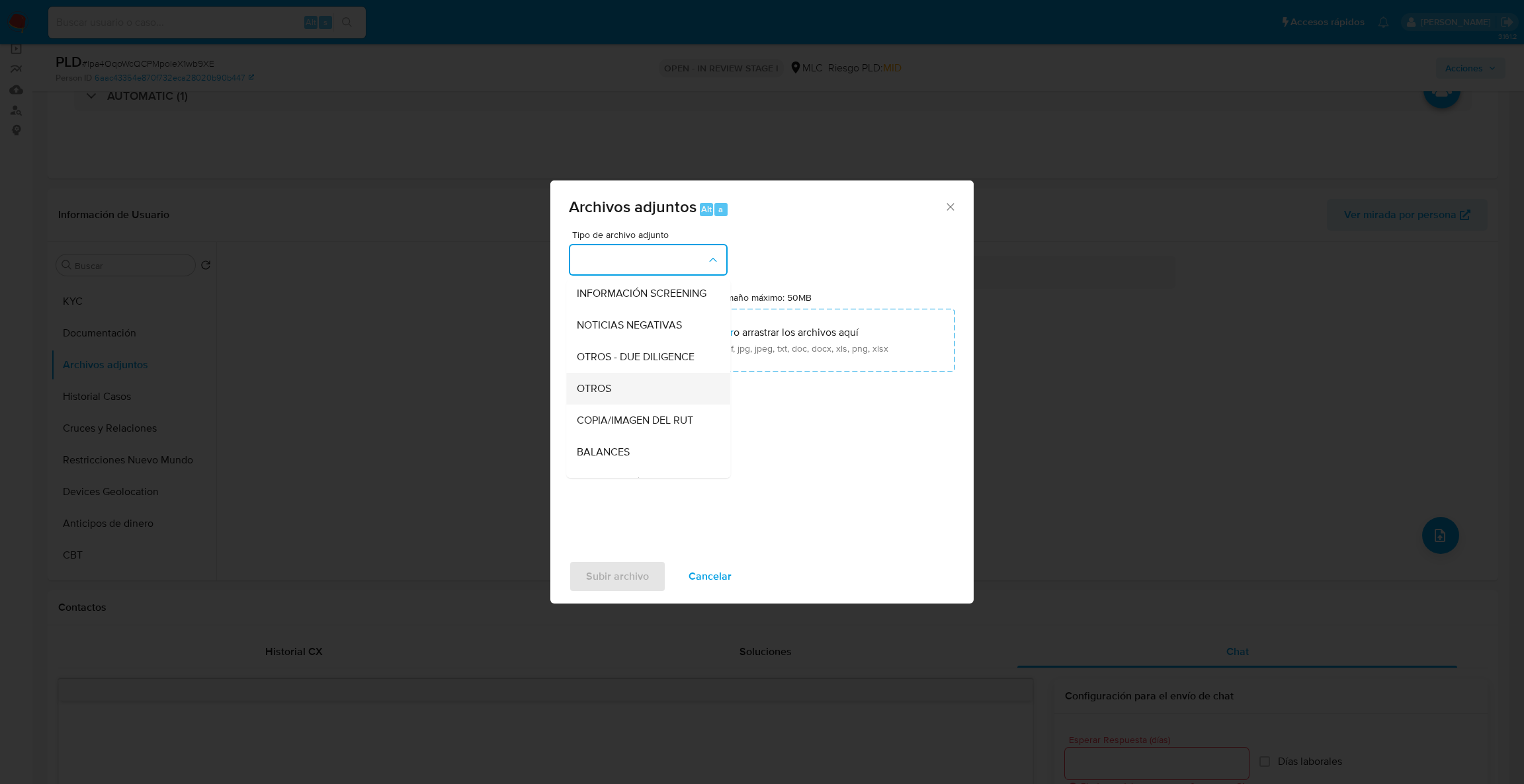
click at [634, 389] on div "OTROS" at bounding box center [644, 389] width 135 height 32
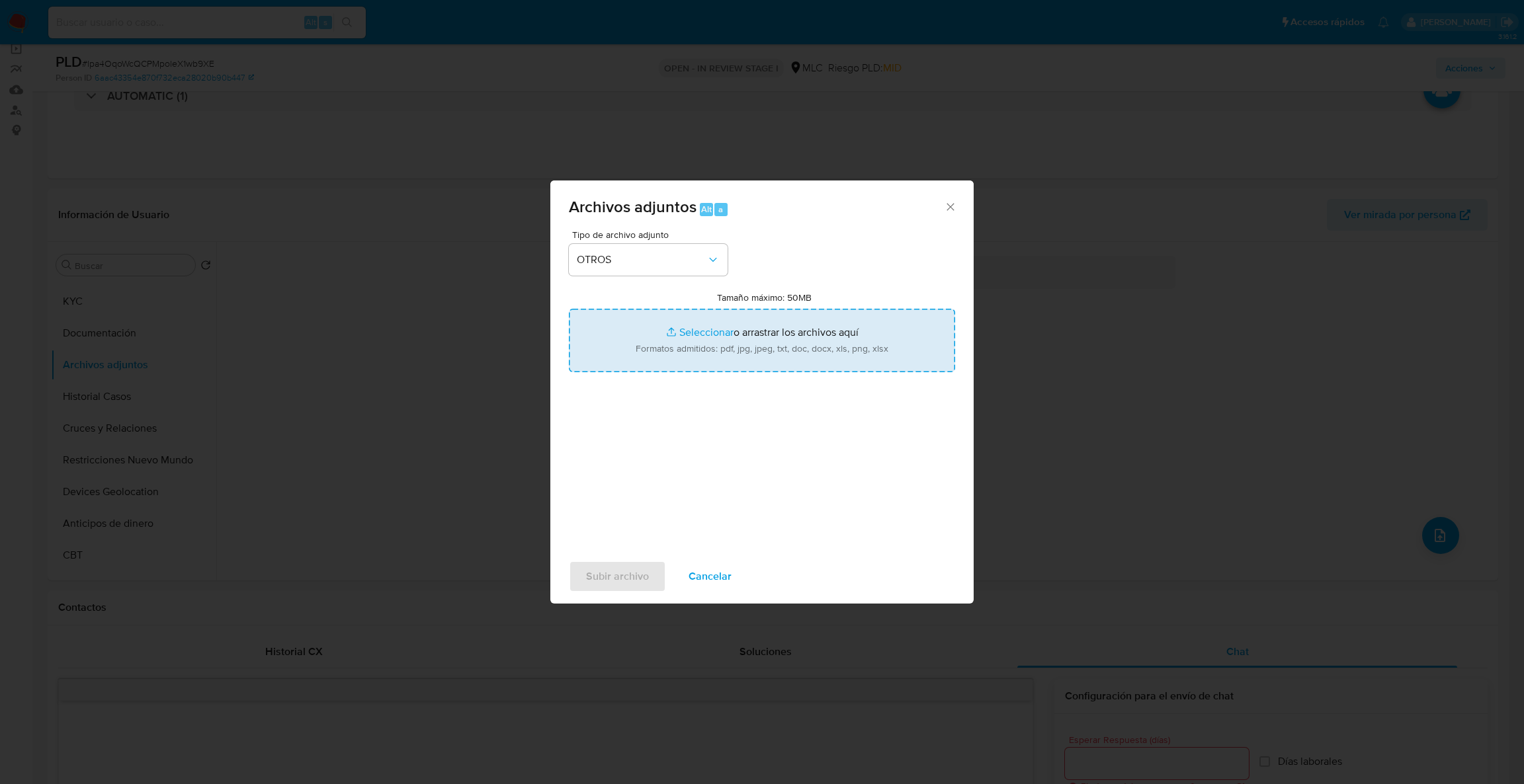
click at [634, 364] on input "Tamaño máximo: 50MB Seleccionar archivos" at bounding box center [762, 340] width 386 height 63
type input "C:\fakepath\1409535415Movimientos.xlsx"
click at [702, 337] on input "Tamaño máximo: 50MB Seleccionar archivos" at bounding box center [762, 340] width 386 height 63
click at [769, 351] on input "Tamaño máximo: 50MB Seleccionar archivos" at bounding box center [762, 340] width 386 height 63
type input "C:\fakepath\Case Log - 1409535415.pdf"
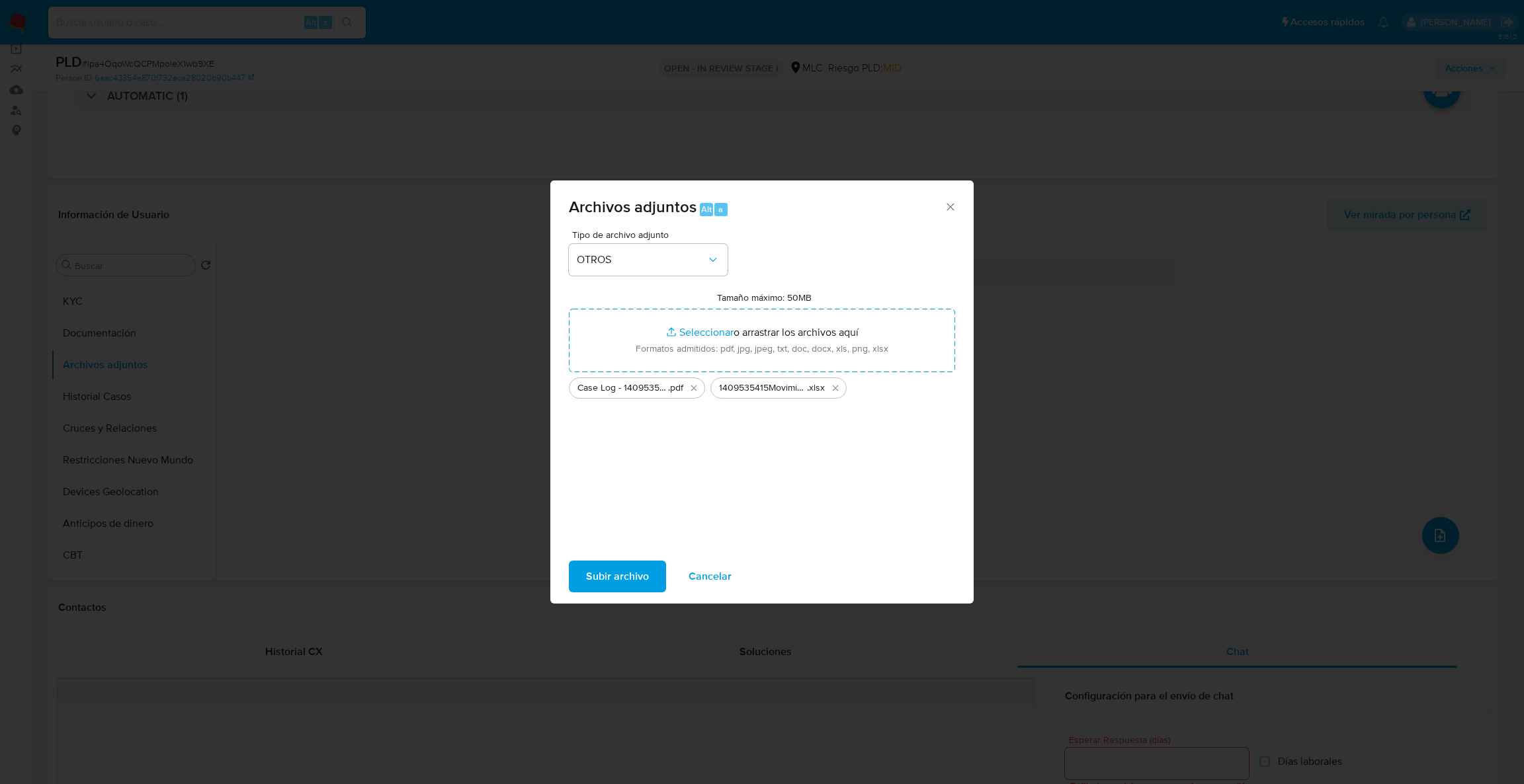
click at [608, 585] on span "Subir archivo" at bounding box center [617, 576] width 63 height 29
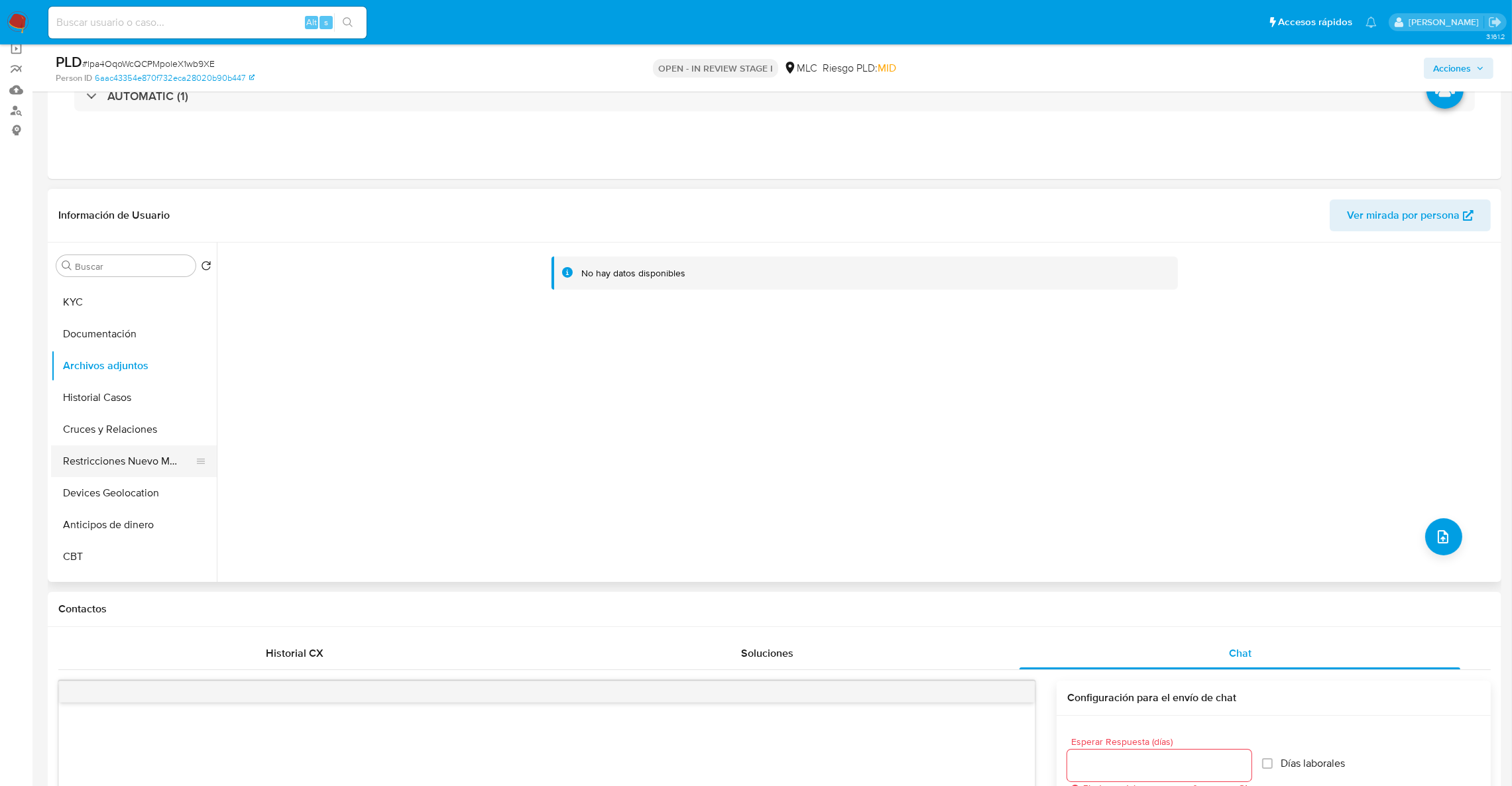
click at [150, 471] on button "Restricciones Nuevo Mundo" at bounding box center [128, 461] width 155 height 32
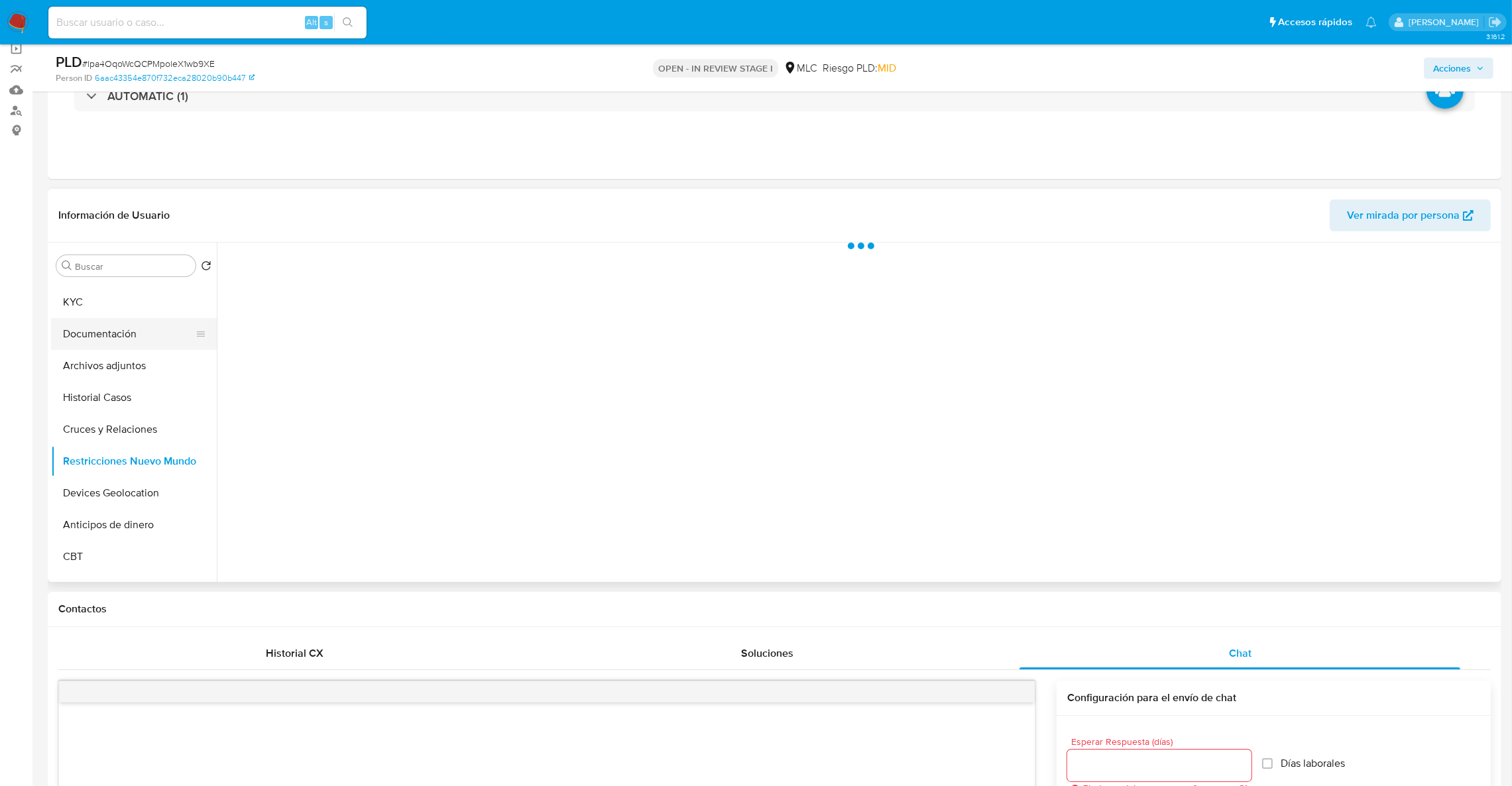
click at [126, 347] on button "Documentación" at bounding box center [128, 334] width 155 height 32
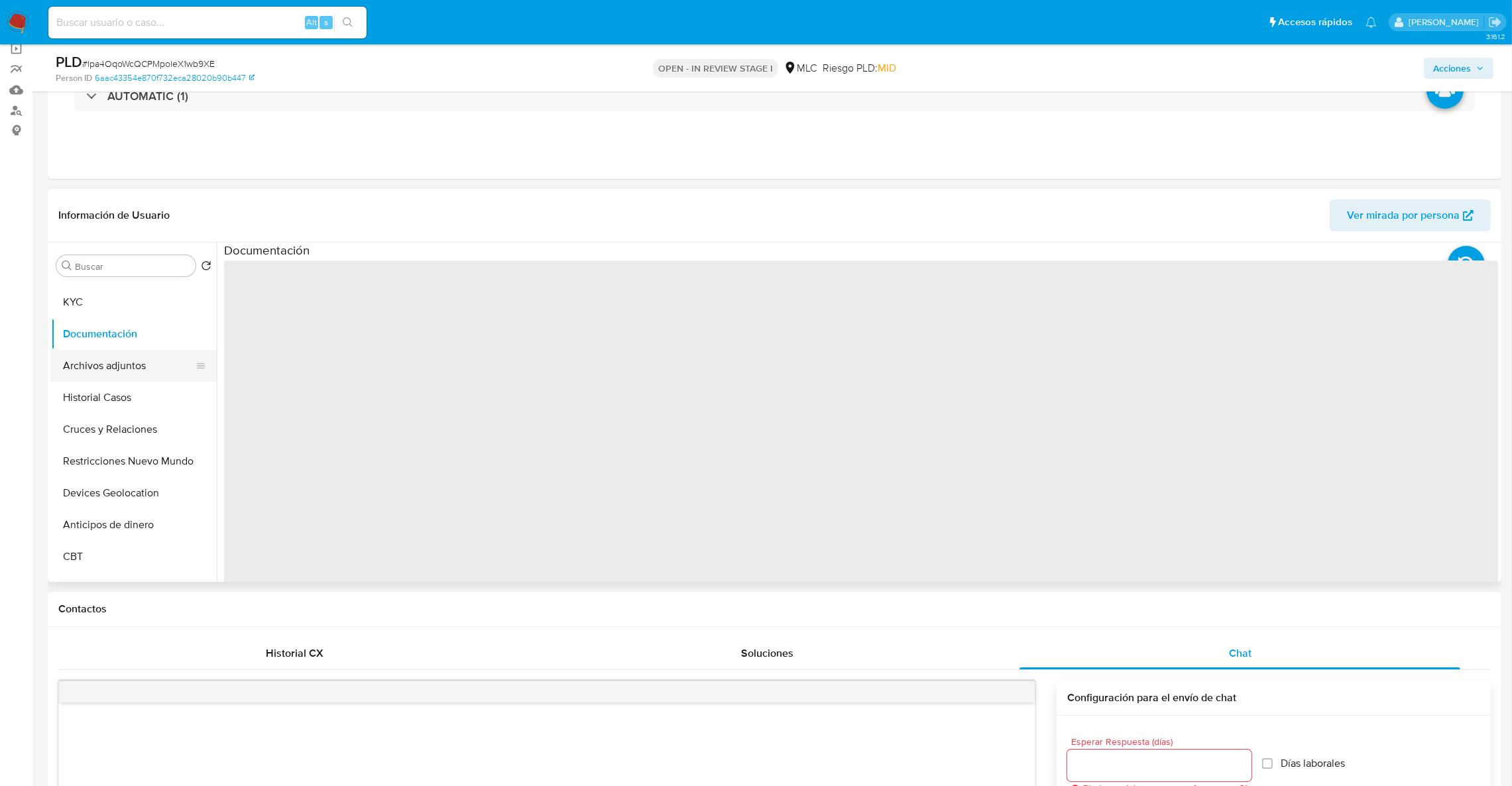
click at [123, 358] on button "Archivos adjuntos" at bounding box center [128, 366] width 155 height 32
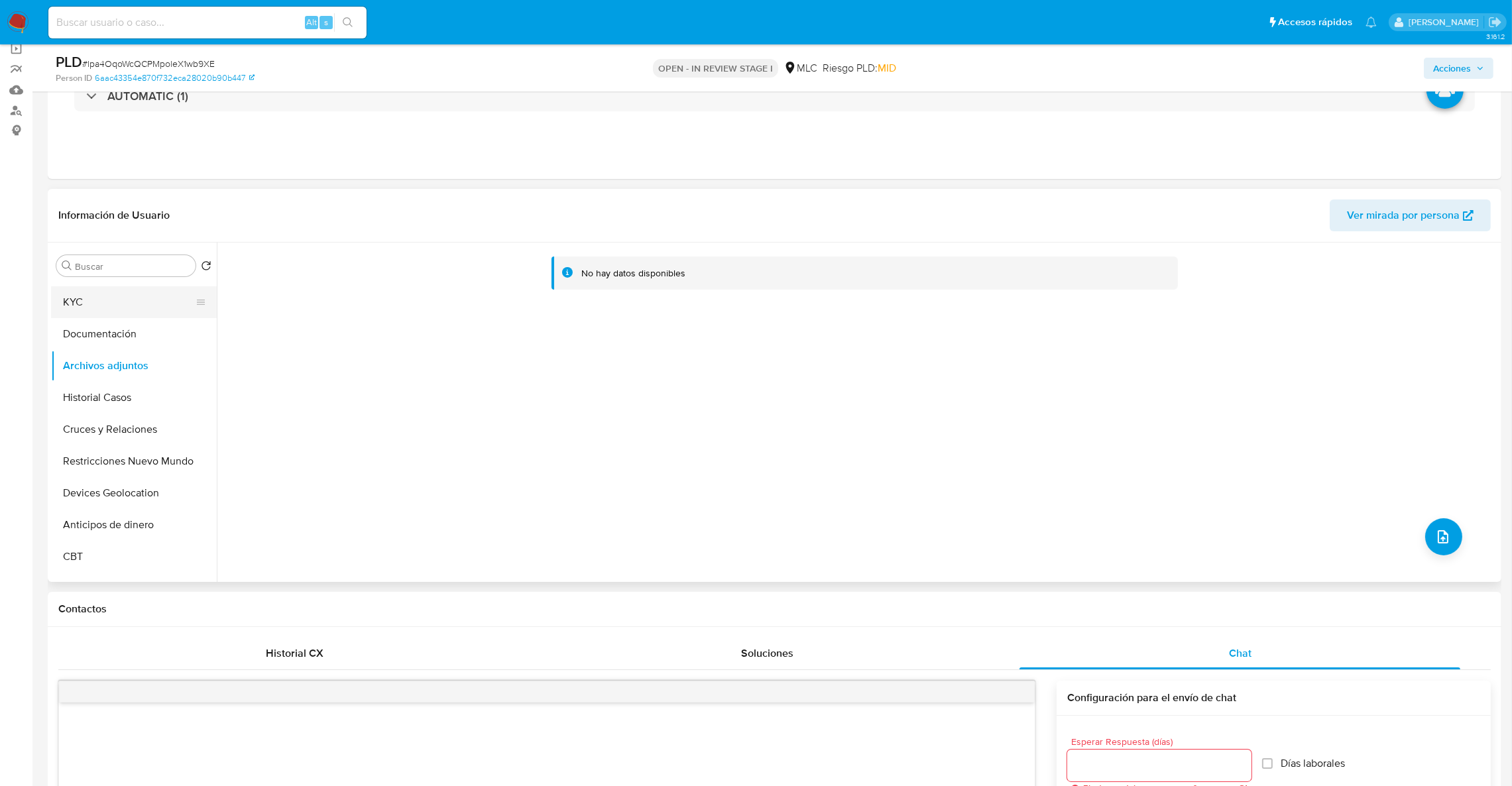
click at [106, 312] on button "KYC" at bounding box center [128, 303] width 155 height 32
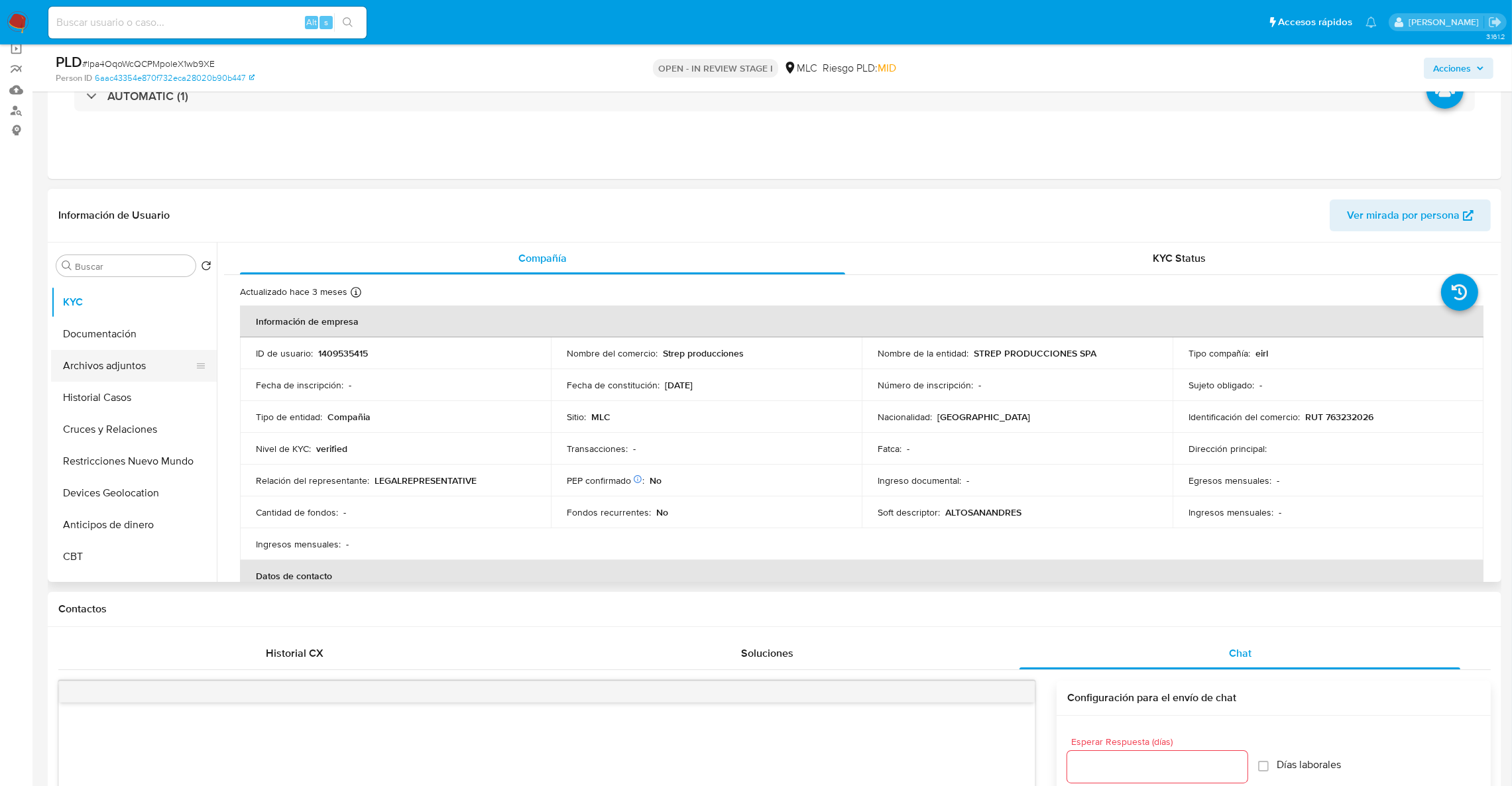
click at [109, 373] on button "Archivos adjuntos" at bounding box center [128, 366] width 155 height 32
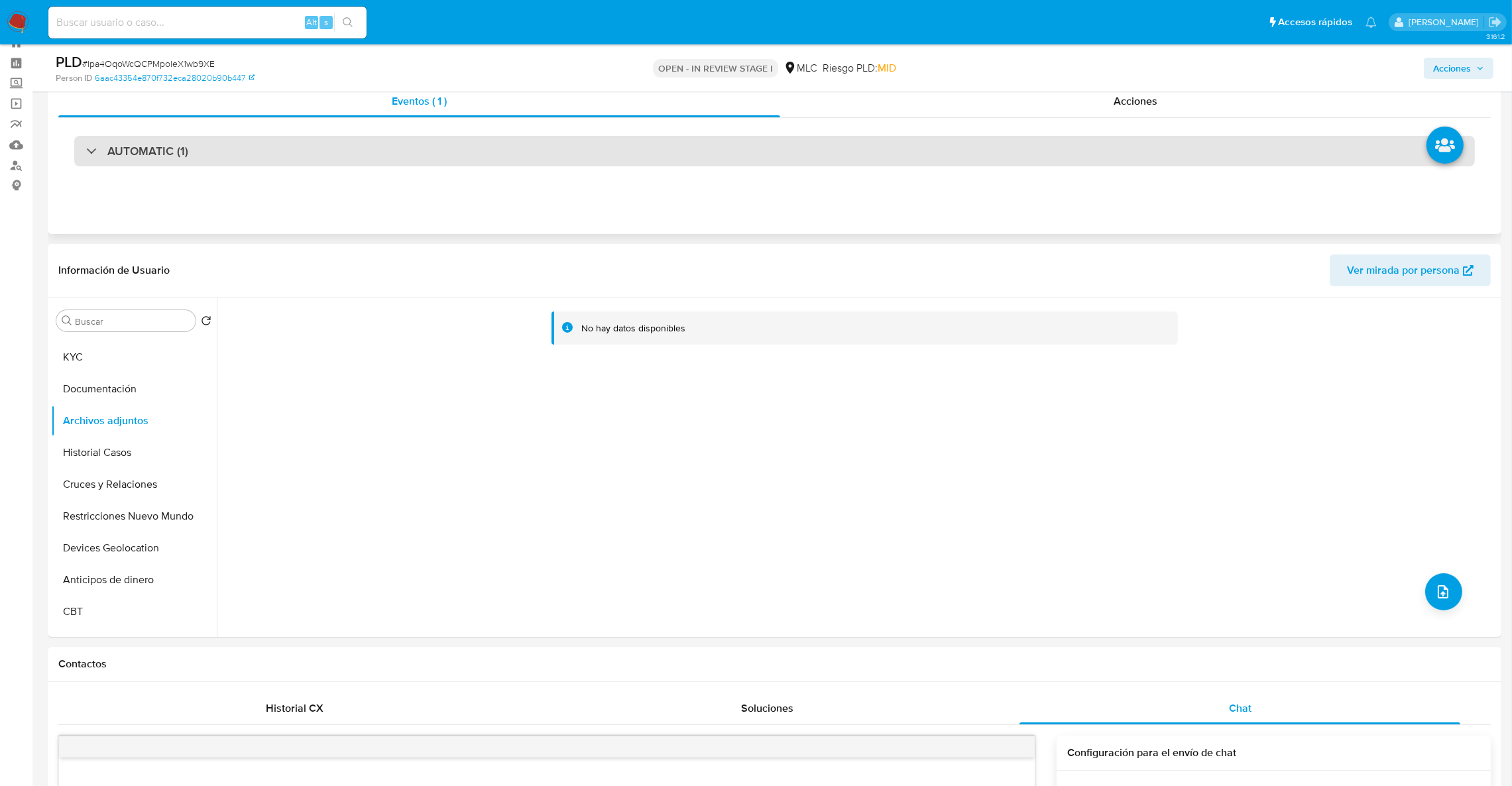
scroll to position [0, 0]
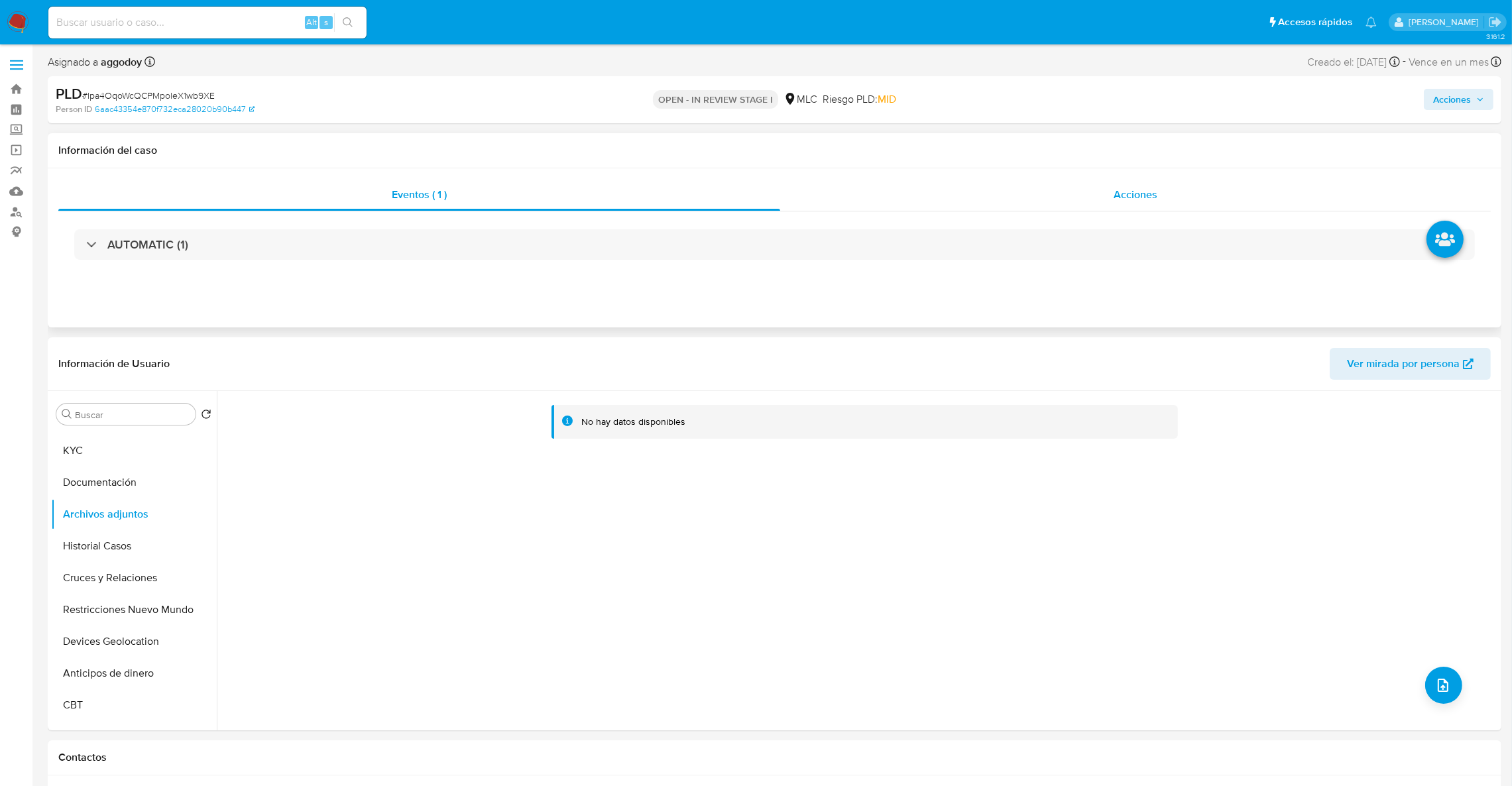
click at [1064, 204] on div "Acciones" at bounding box center [1136, 195] width 711 height 32
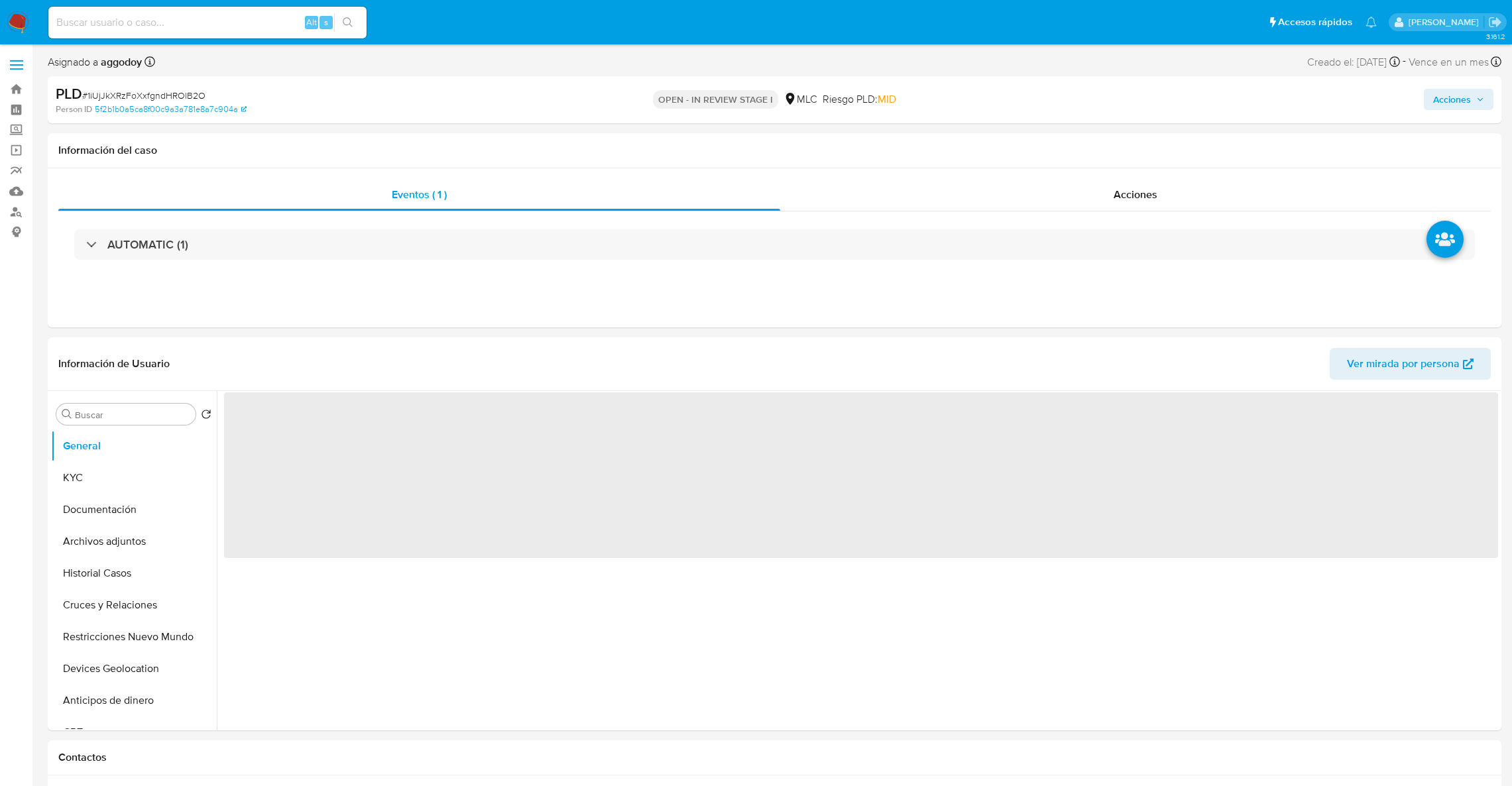
select select "10"
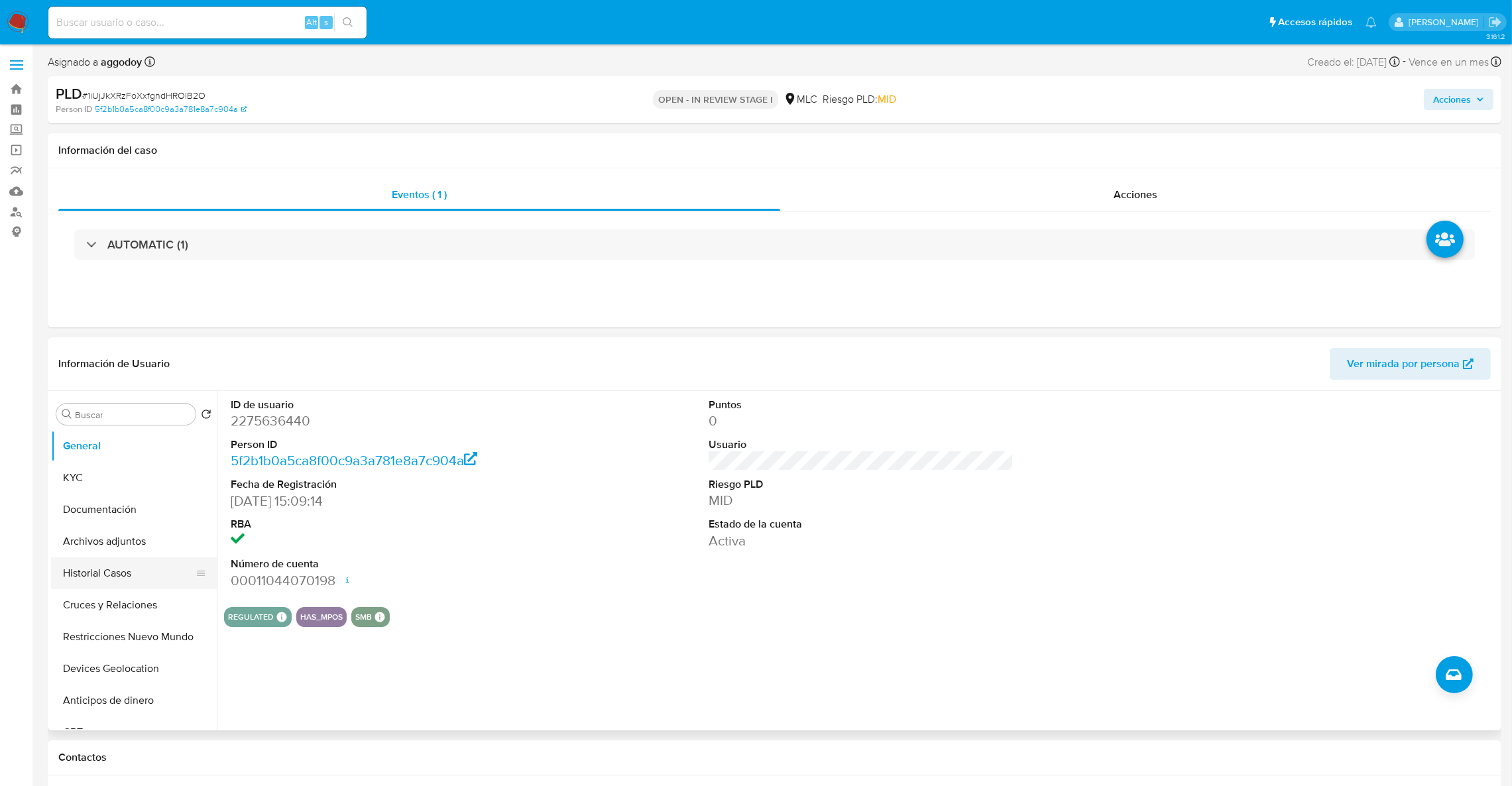
click at [96, 570] on button "Historial Casos" at bounding box center [128, 573] width 155 height 32
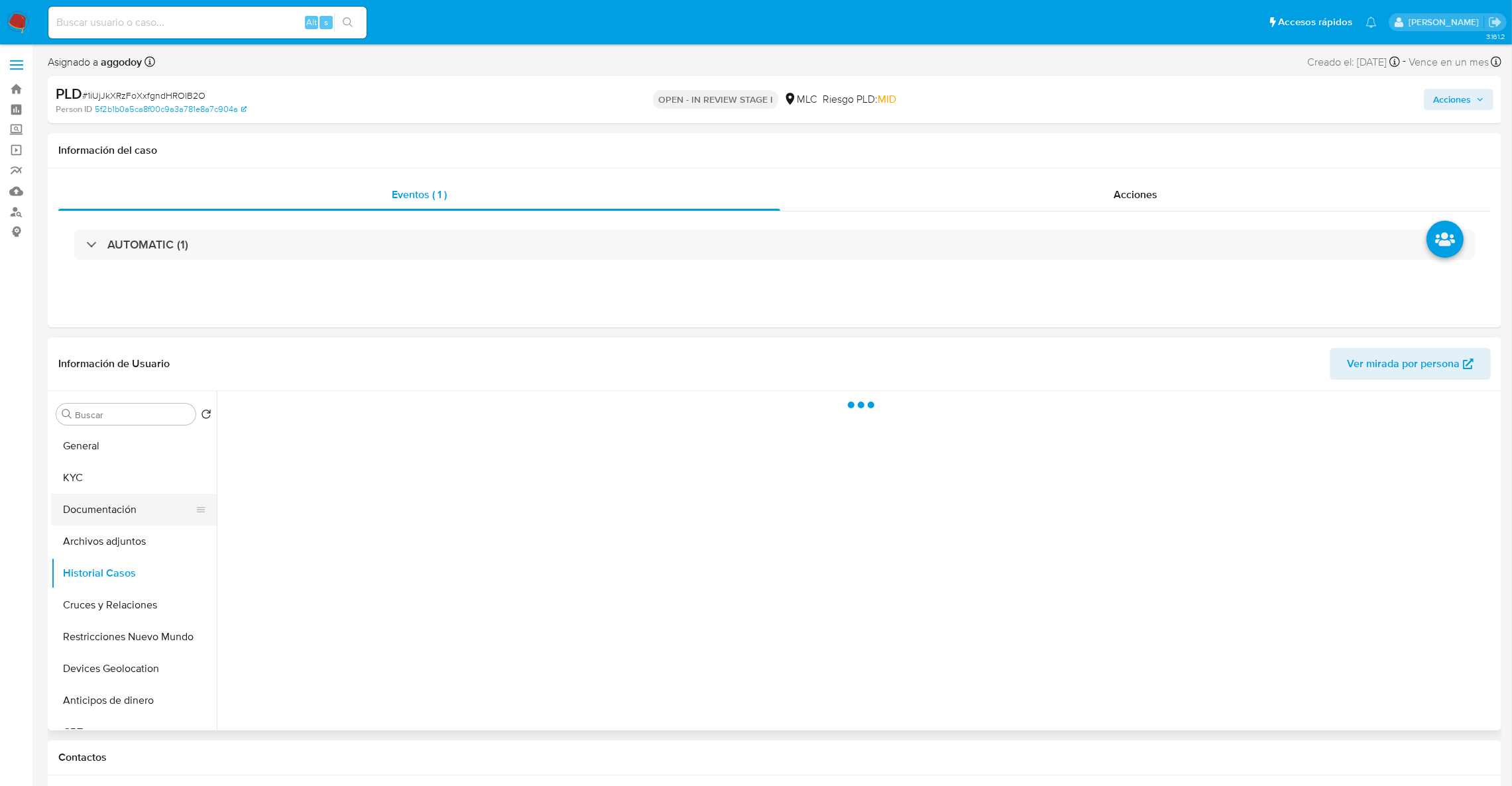
click at [110, 523] on button "Documentación" at bounding box center [128, 510] width 155 height 32
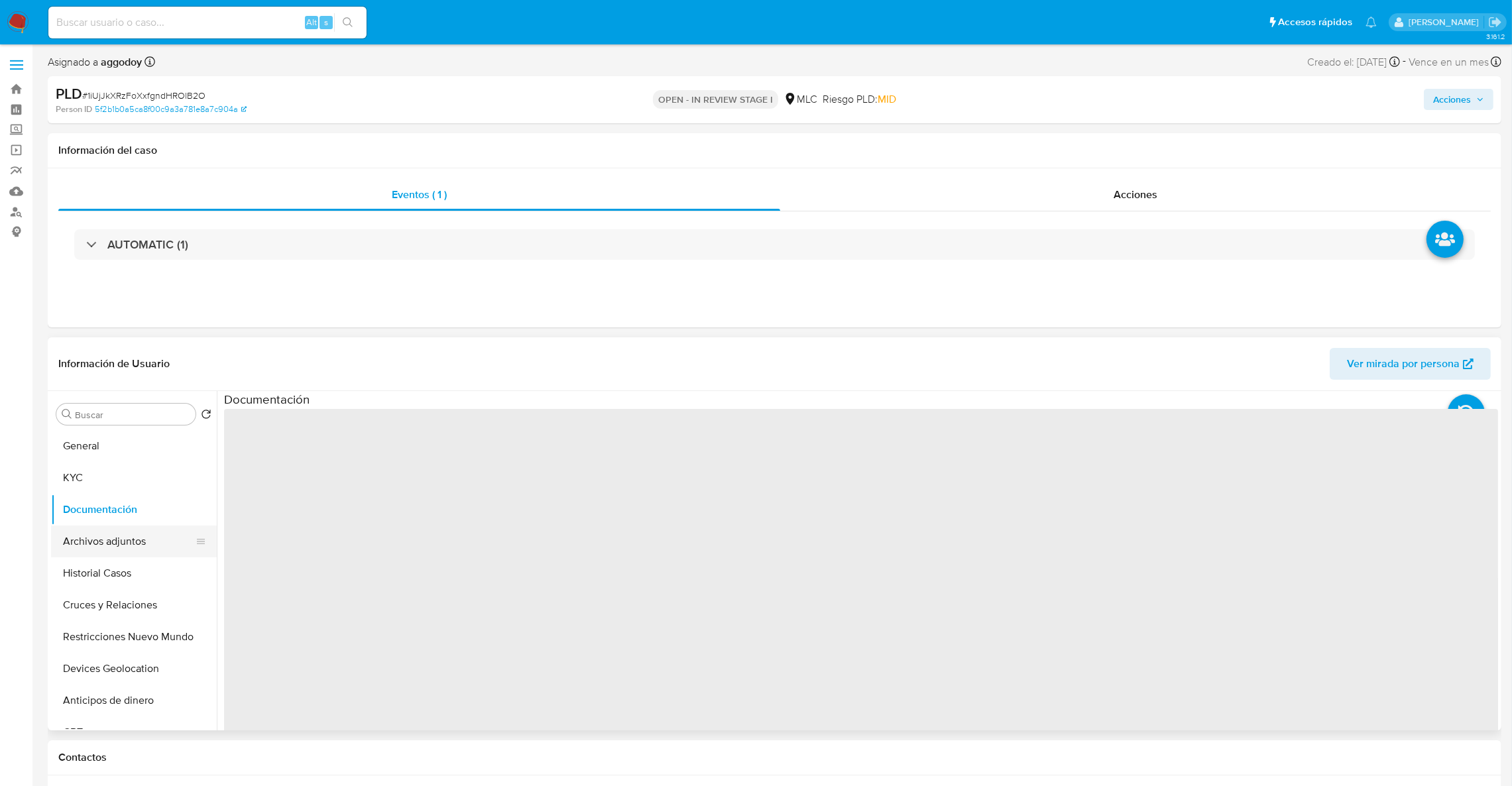
click at [110, 529] on button "Archivos adjuntos" at bounding box center [128, 542] width 155 height 32
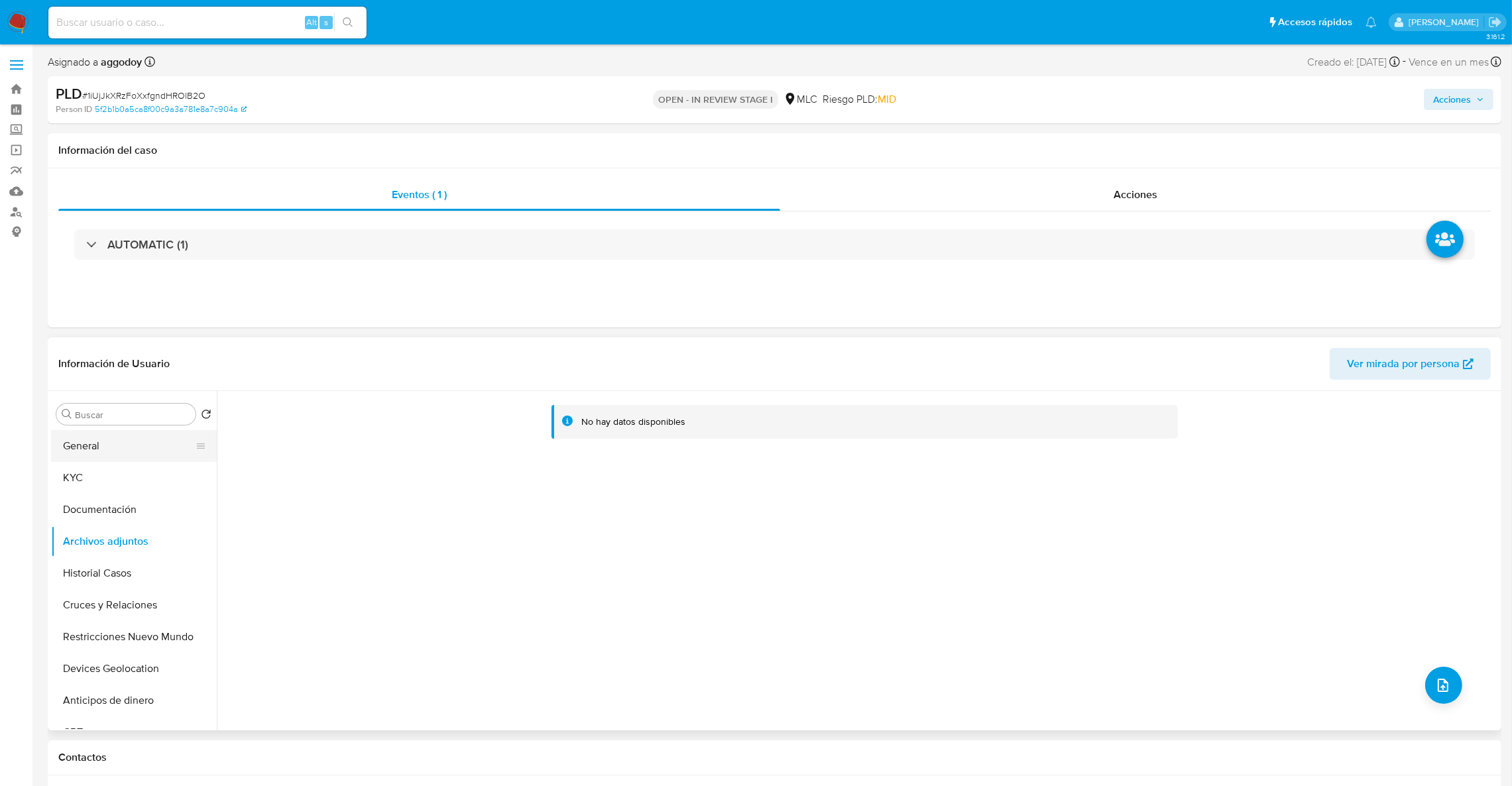
click at [90, 440] on button "General" at bounding box center [128, 446] width 155 height 32
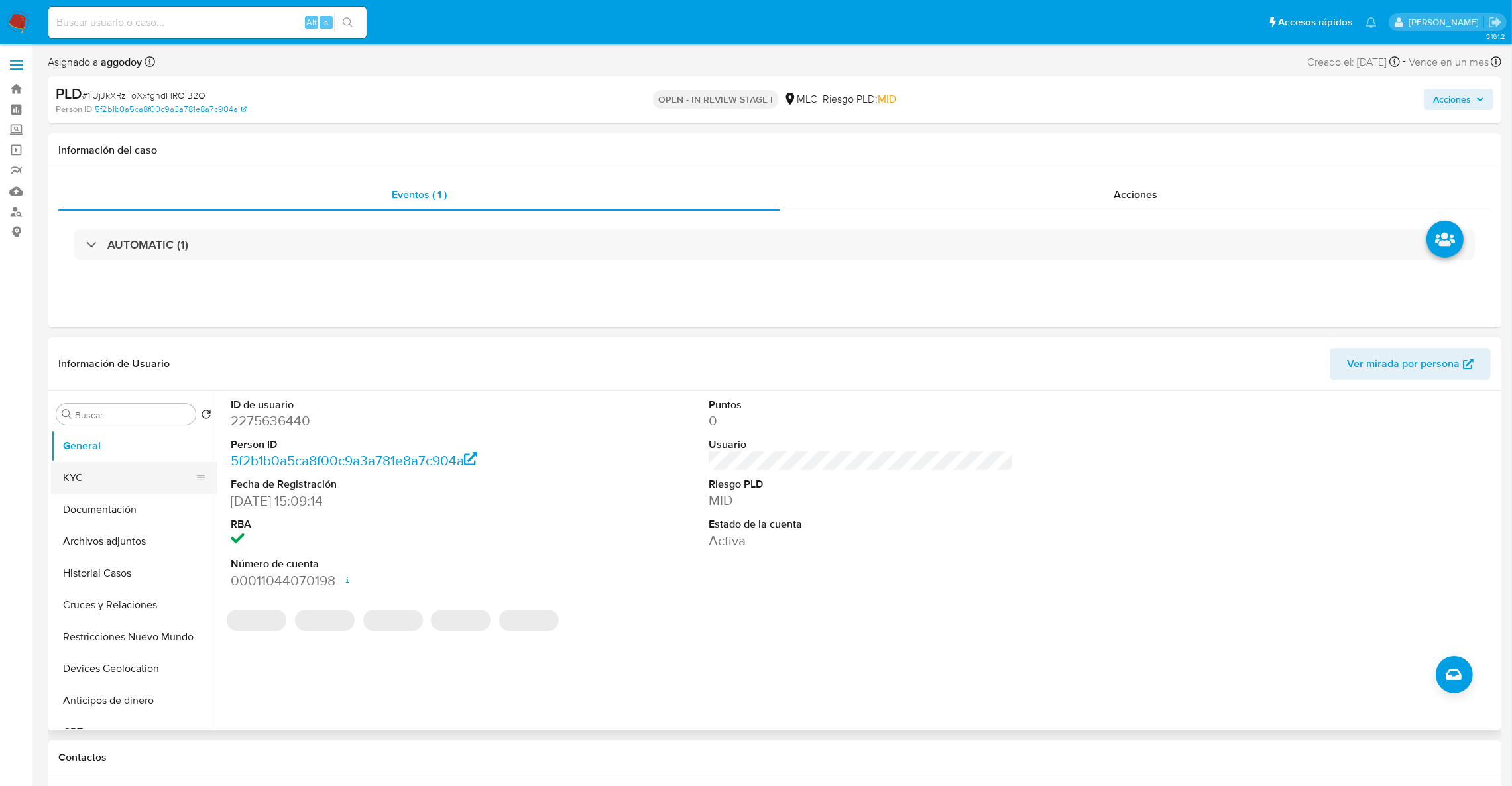
click at [81, 475] on button "KYC" at bounding box center [128, 478] width 155 height 32
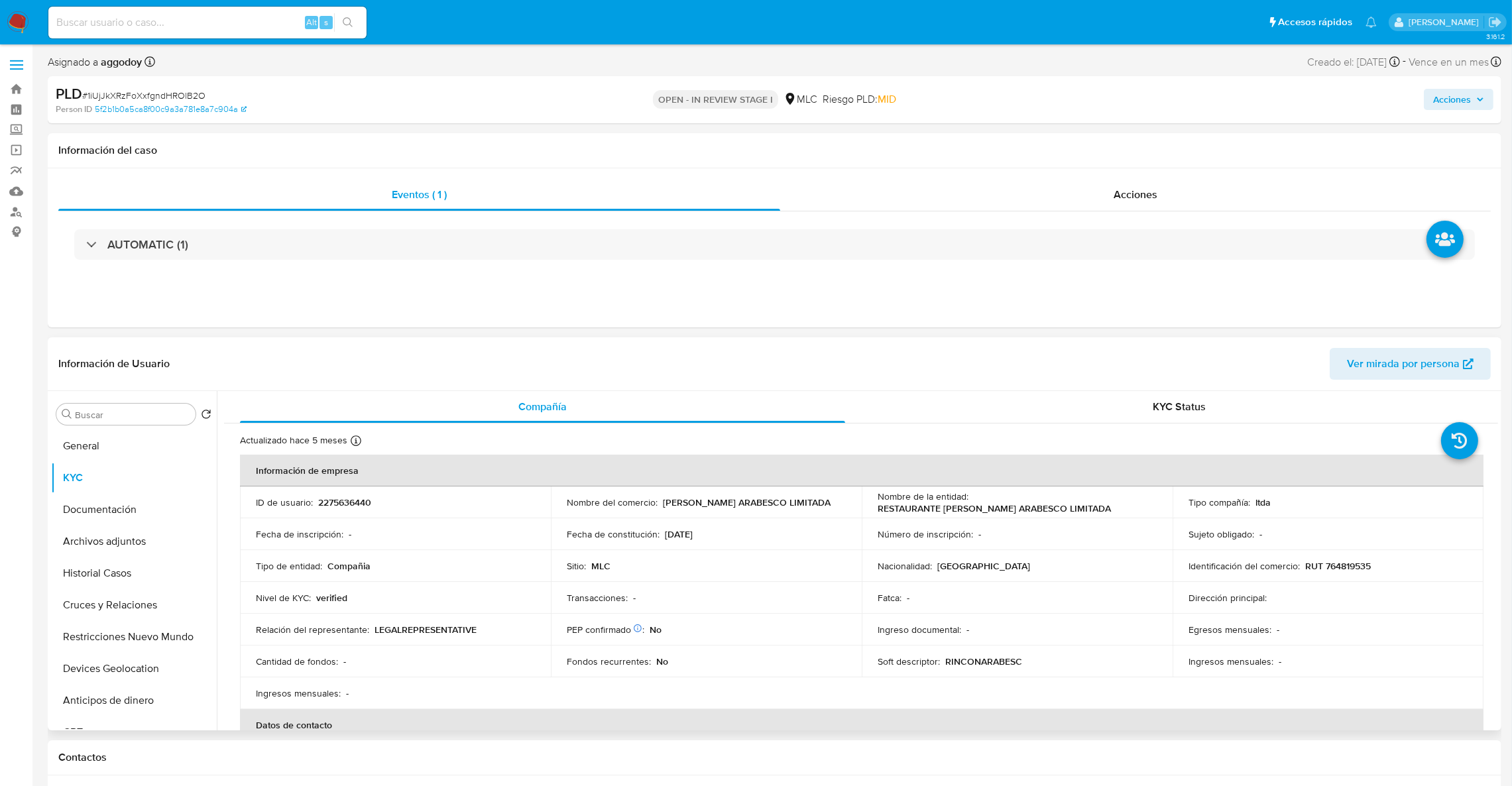
click at [988, 662] on p "RINCONARABESC" at bounding box center [984, 662] width 77 height 12
drag, startPoint x: 744, startPoint y: 507, endPoint x: 662, endPoint y: 499, distance: 82.4
click at [663, 499] on p "RINCON ARABESCO LIMITADA" at bounding box center [747, 502] width 168 height 12
copy p "RINCON ARABESCO"
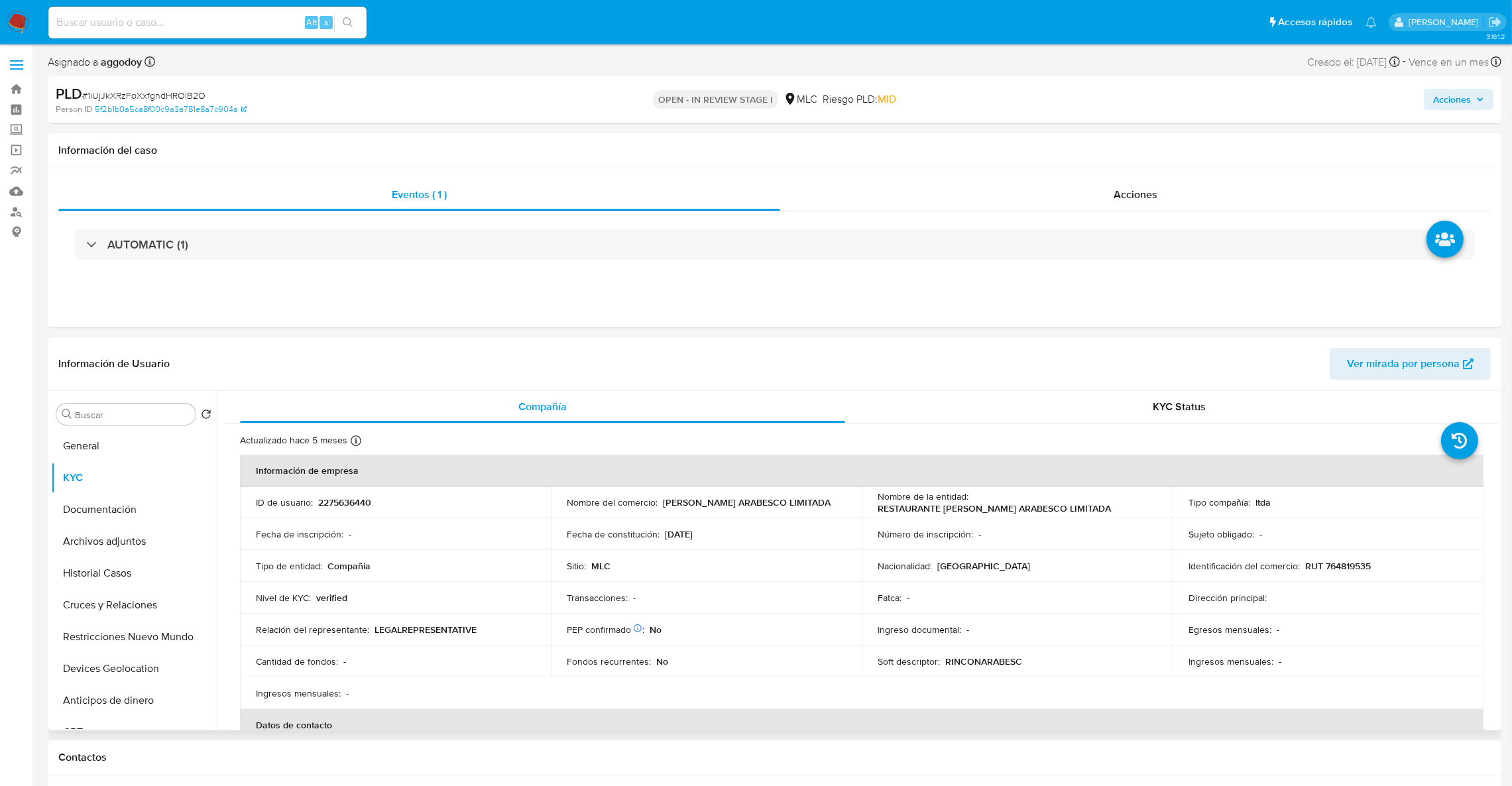
click at [1331, 576] on td "Identificación del comercio : RUT 764819535" at bounding box center [1327, 566] width 311 height 32
click at [1330, 574] on td "Identificación del comercio : RUT 764819535" at bounding box center [1327, 566] width 311 height 32
click at [1330, 573] on td "Identificación del comercio : RUT 764819535" at bounding box center [1327, 566] width 311 height 32
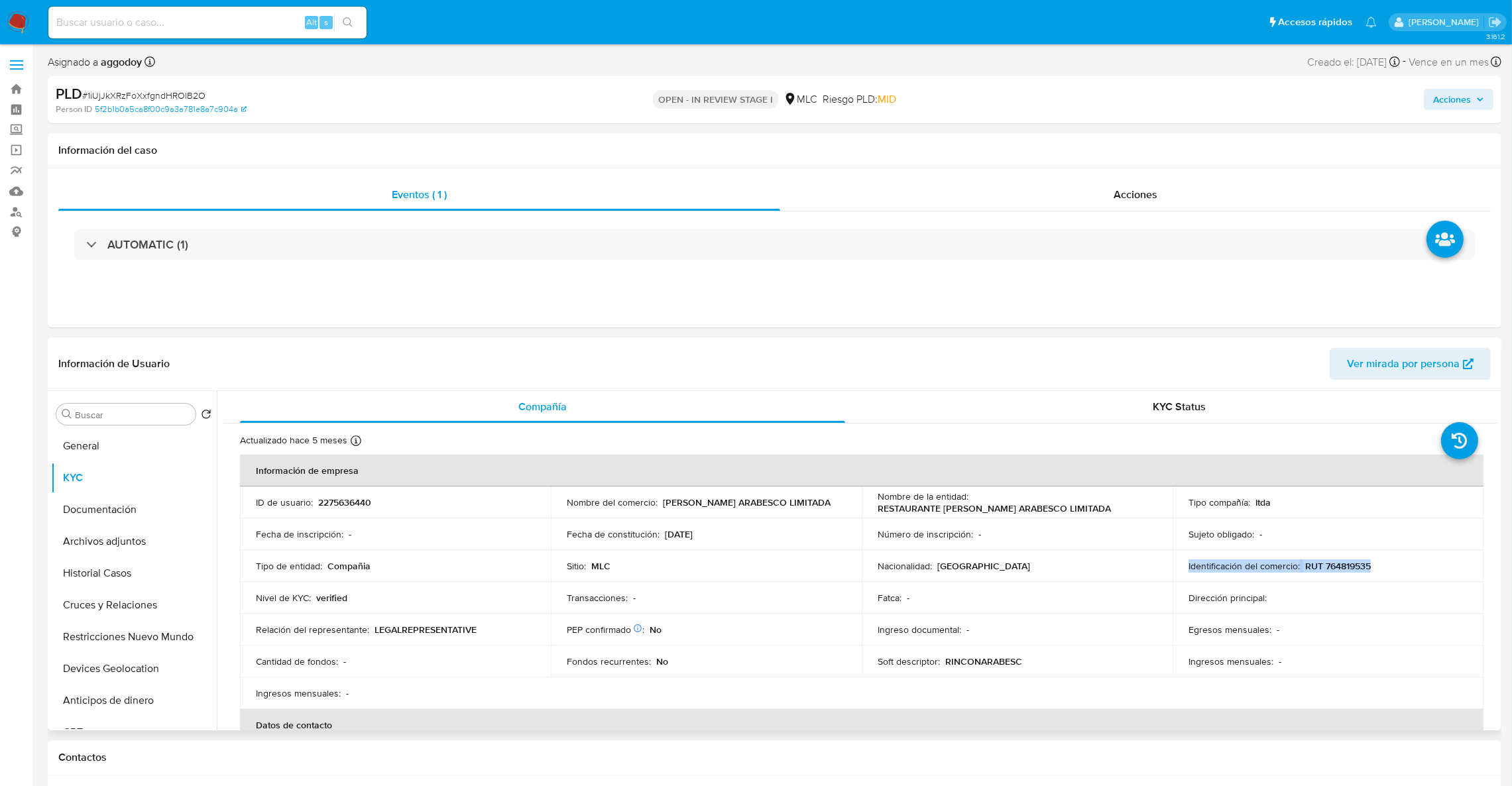
click at [1341, 561] on p "RUT 764819535" at bounding box center [1338, 567] width 66 height 12
click at [346, 508] on p "2275636440" at bounding box center [345, 502] width 53 height 12
copy p "2275636440"
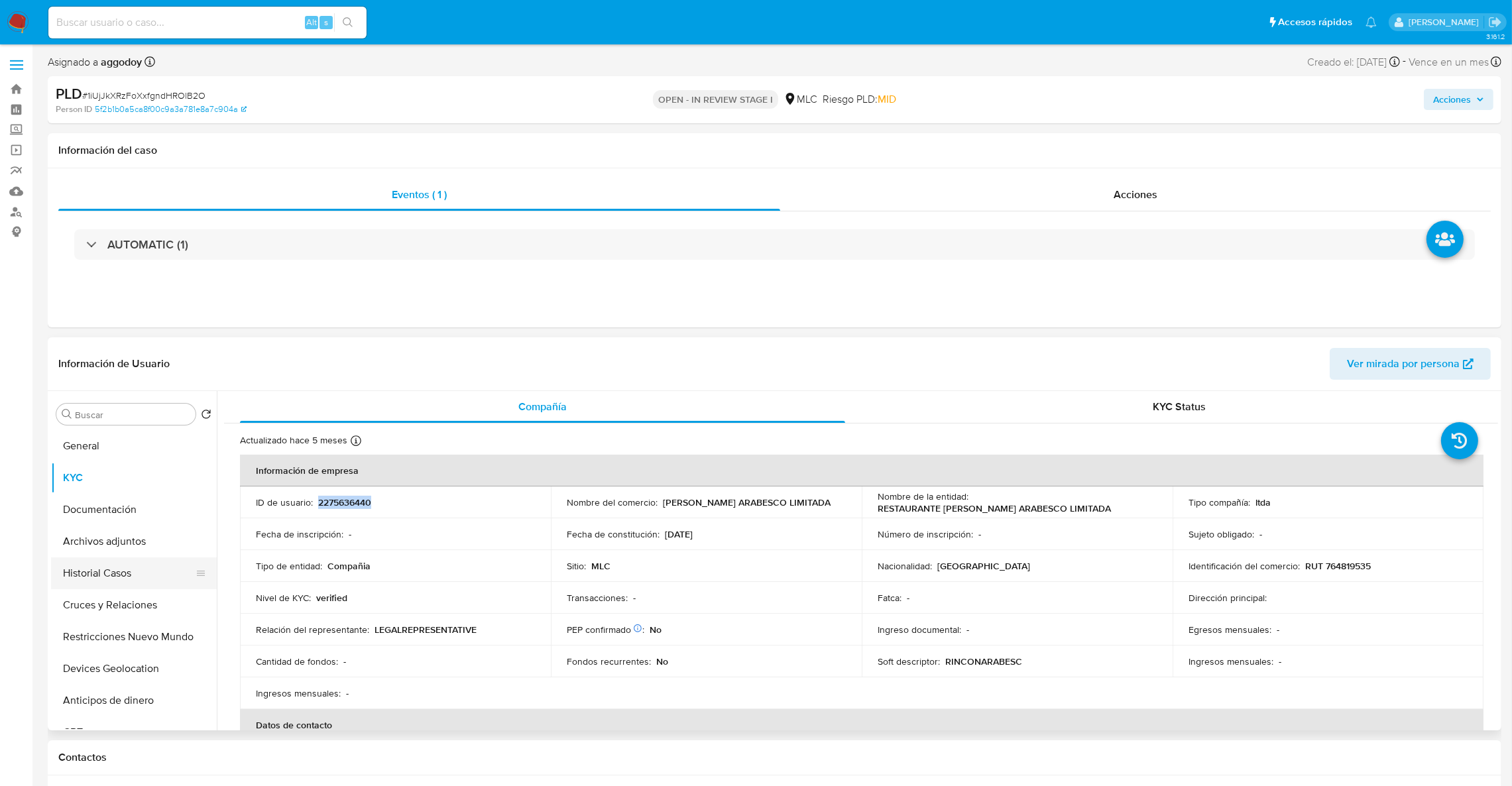
click at [130, 572] on button "Historial Casos" at bounding box center [128, 573] width 155 height 32
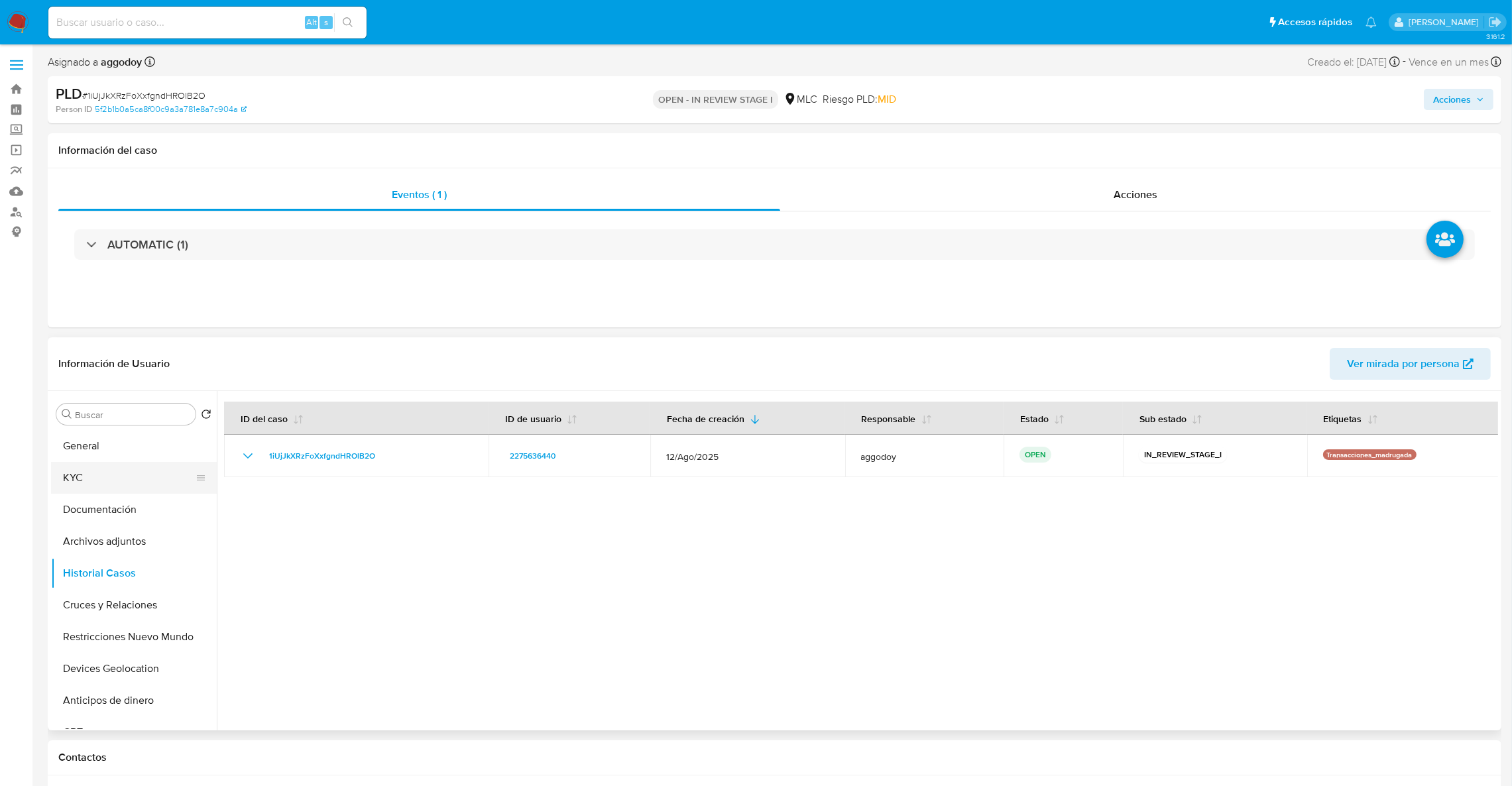
click at [131, 485] on button "KYC" at bounding box center [128, 478] width 155 height 32
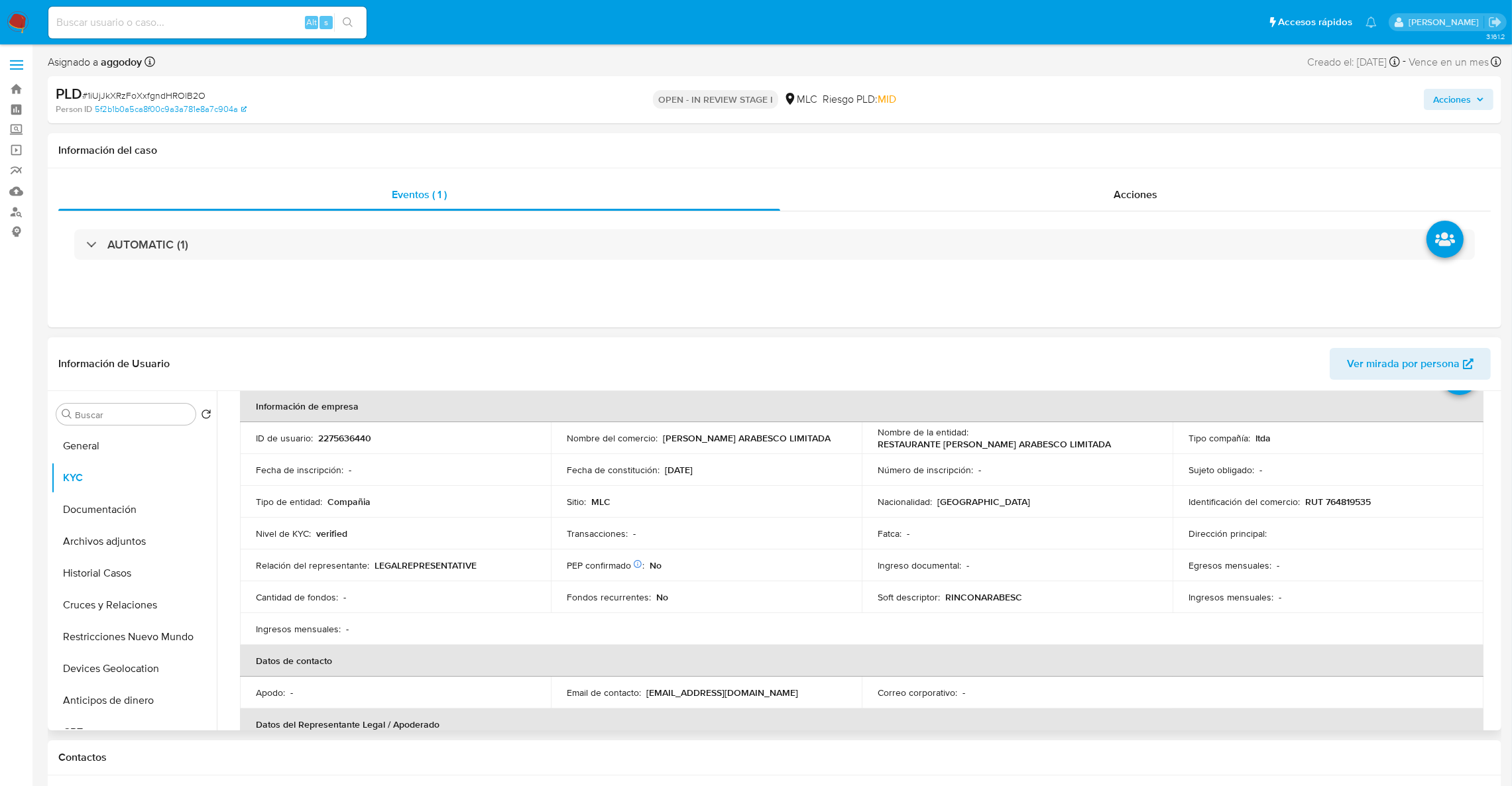
scroll to position [62, 0]
drag, startPoint x: 1500, startPoint y: 477, endPoint x: 1505, endPoint y: 489, distance: 13.0
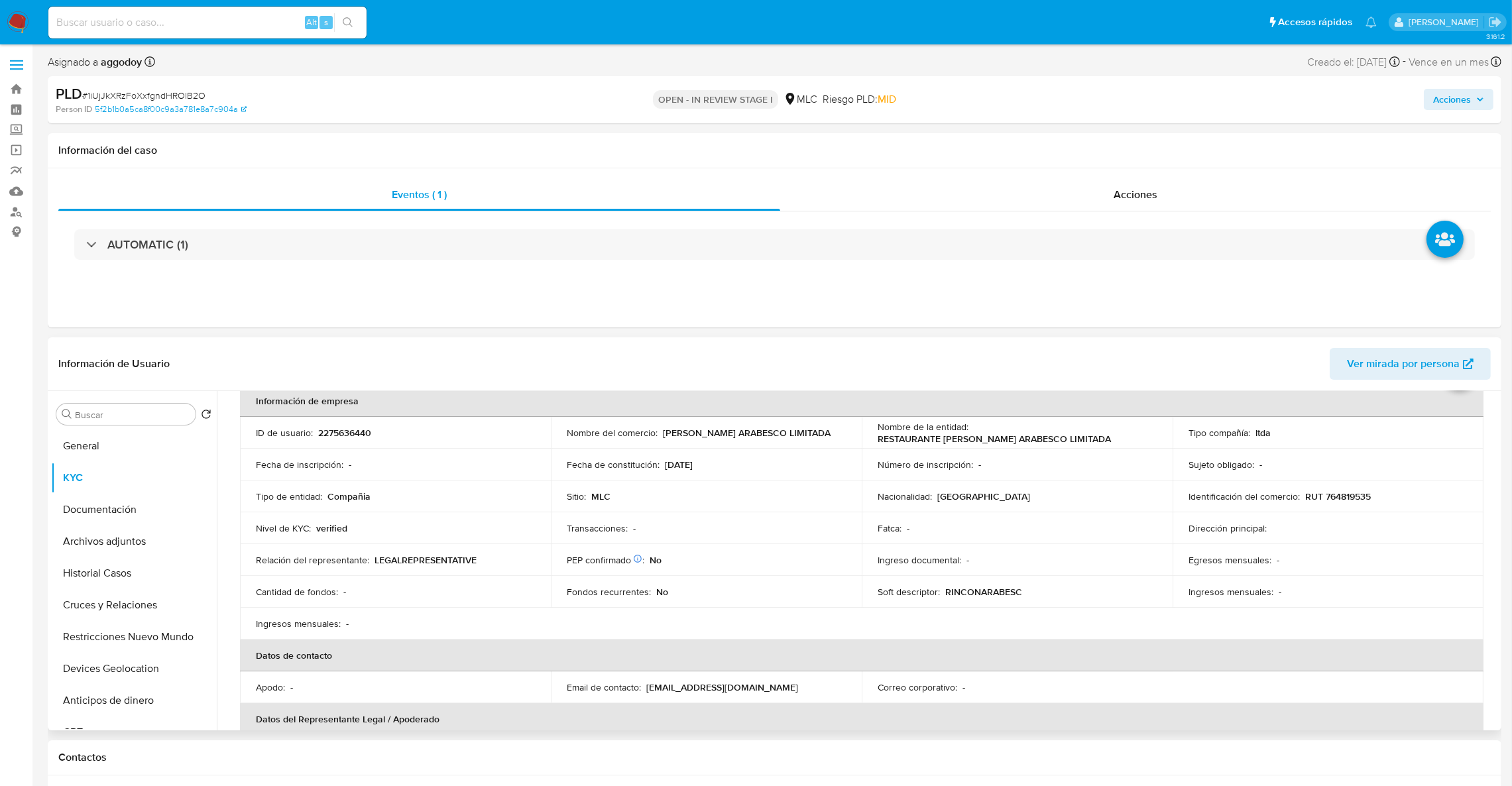
click at [1379, 604] on td "Ingresos mensuales : -" at bounding box center [1327, 592] width 311 height 32
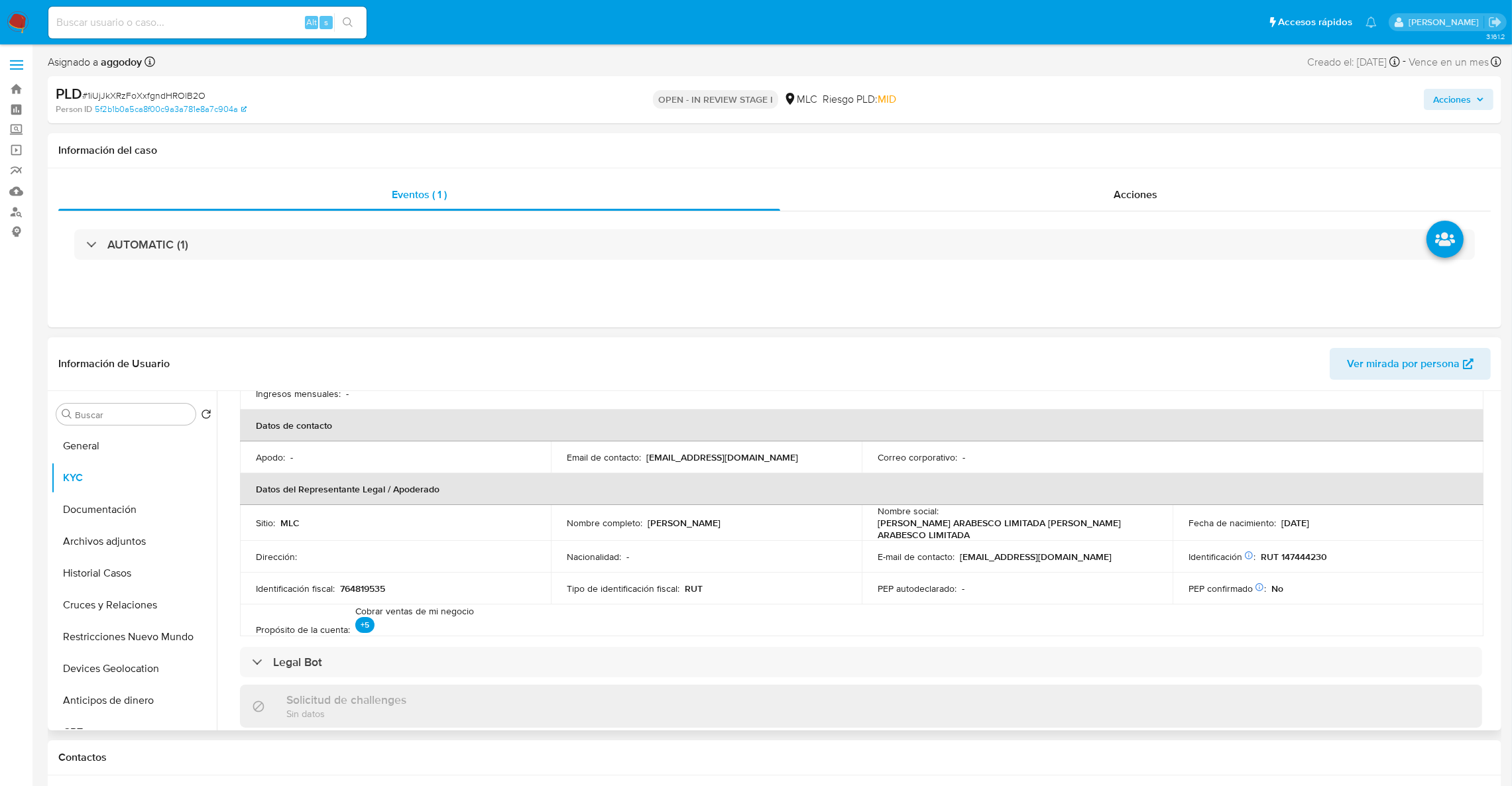
scroll to position [269, 0]
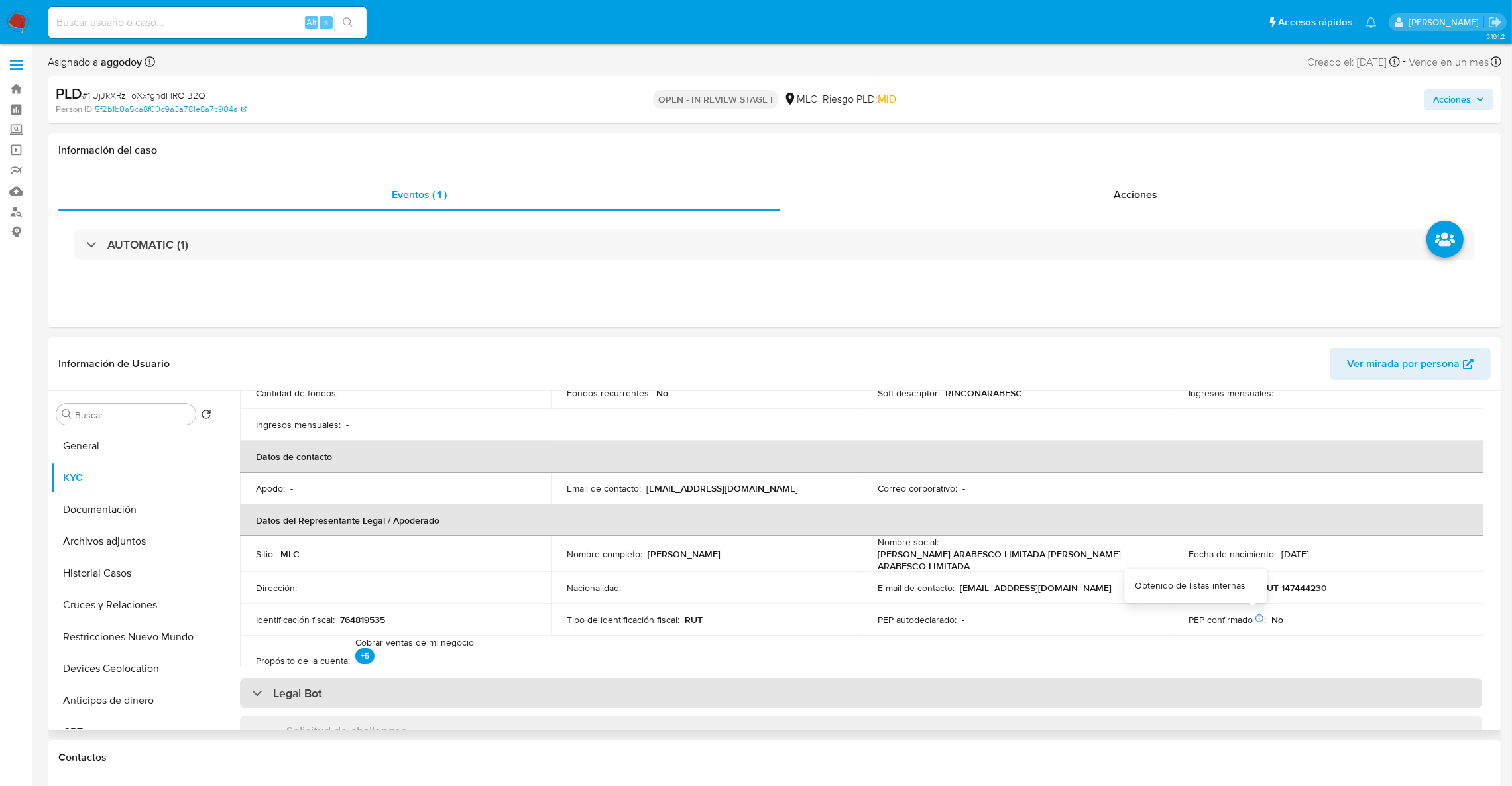
click at [1330, 682] on div "Legal Bot" at bounding box center [861, 694] width 1242 height 30
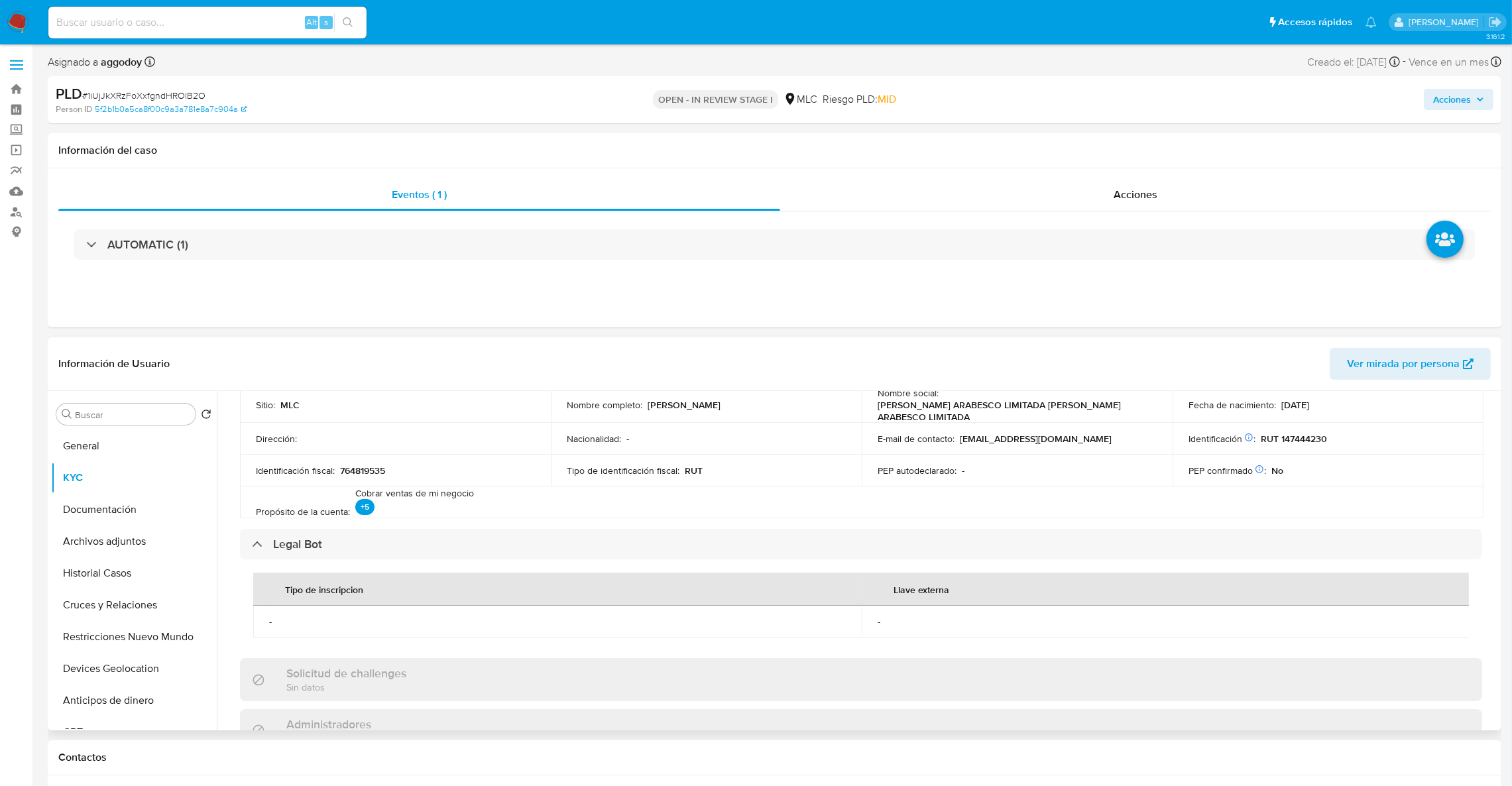
scroll to position [298, 0]
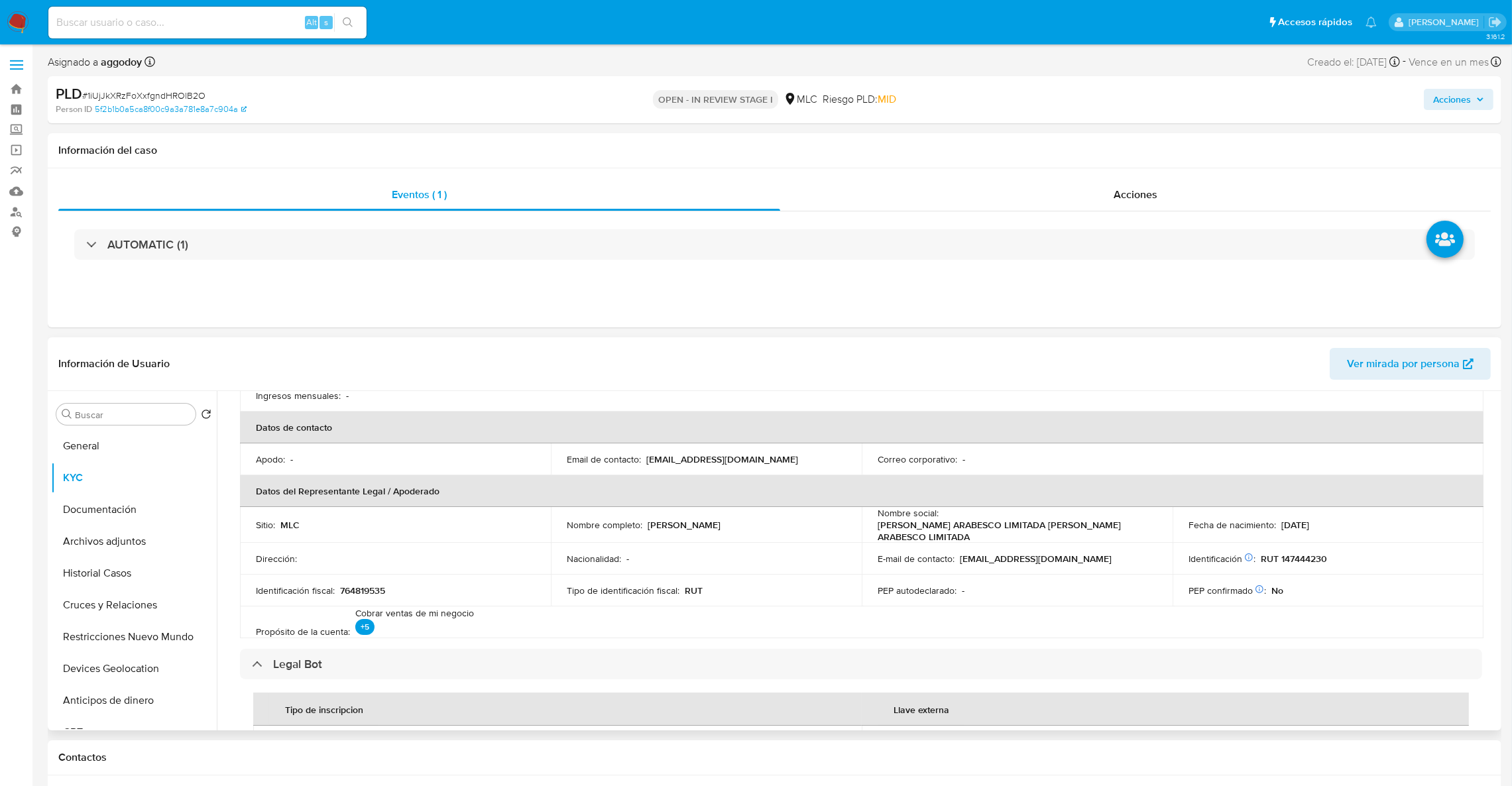
click at [703, 520] on p "Geurge Tadrous" at bounding box center [684, 525] width 73 height 12
click at [717, 535] on td "Nombre completo : Geurge Tadrous" at bounding box center [706, 524] width 311 height 36
drag, startPoint x: 713, startPoint y: 529, endPoint x: 646, endPoint y: 528, distance: 67.0
click at [646, 528] on td "Nombre completo : Geurge Tadrous" at bounding box center [706, 524] width 311 height 36
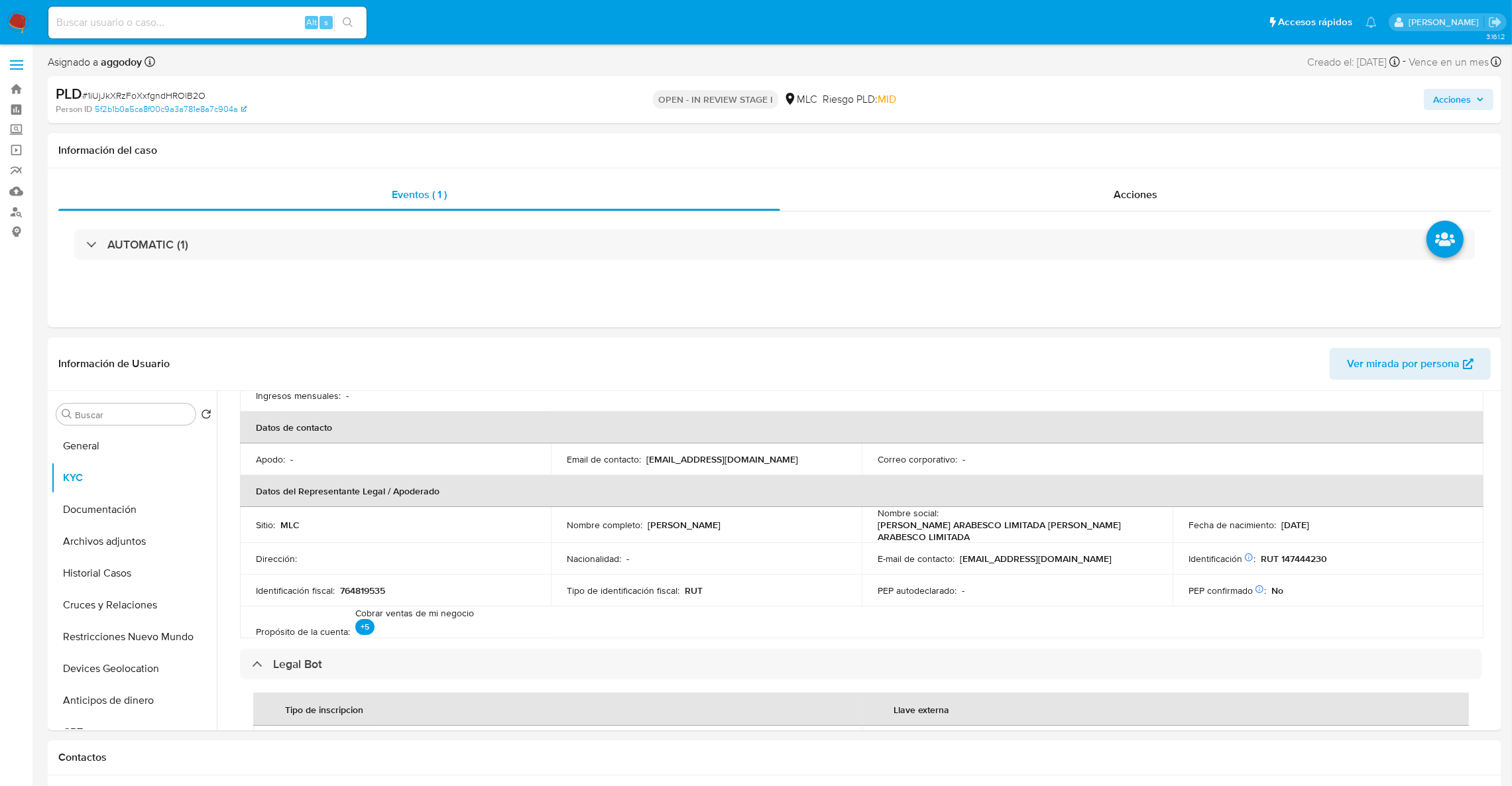
copy p "Geurge Tadrous"
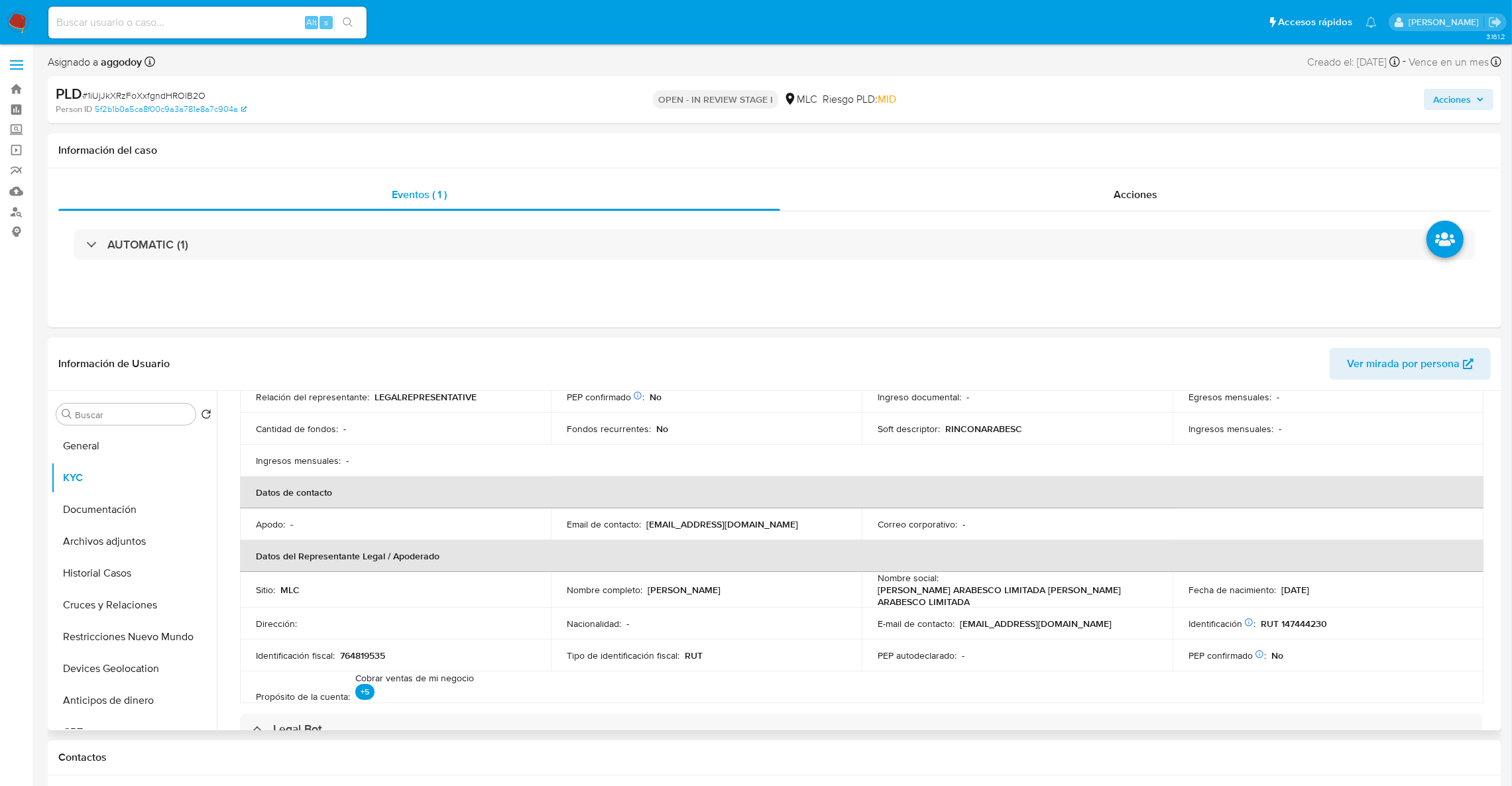
scroll to position [199, 0]
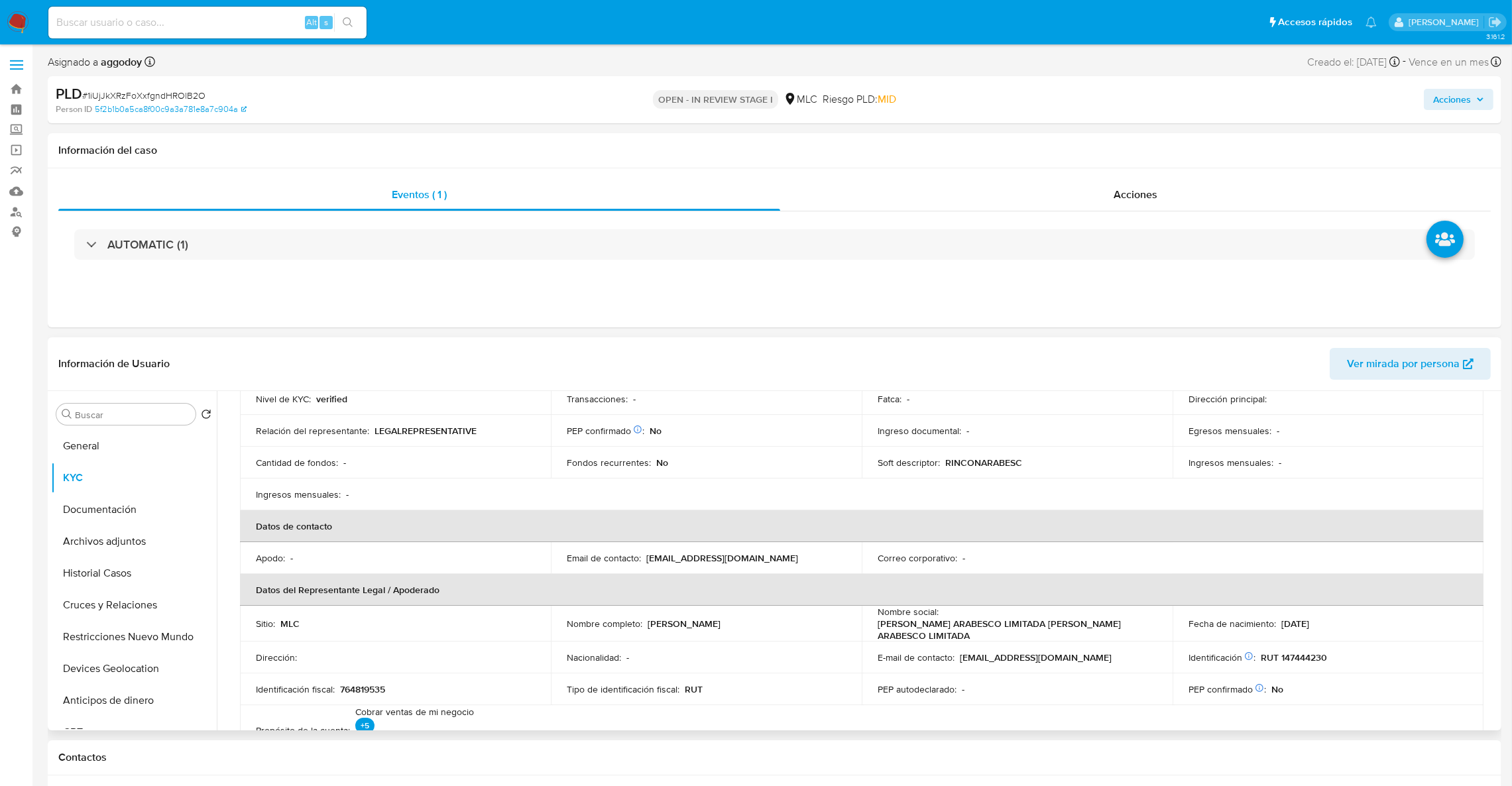
click at [685, 555] on p "tadrousgeurge@gmail.com" at bounding box center [722, 558] width 152 height 12
click at [107, 618] on button "Cruces y Relaciones" at bounding box center [128, 605] width 155 height 32
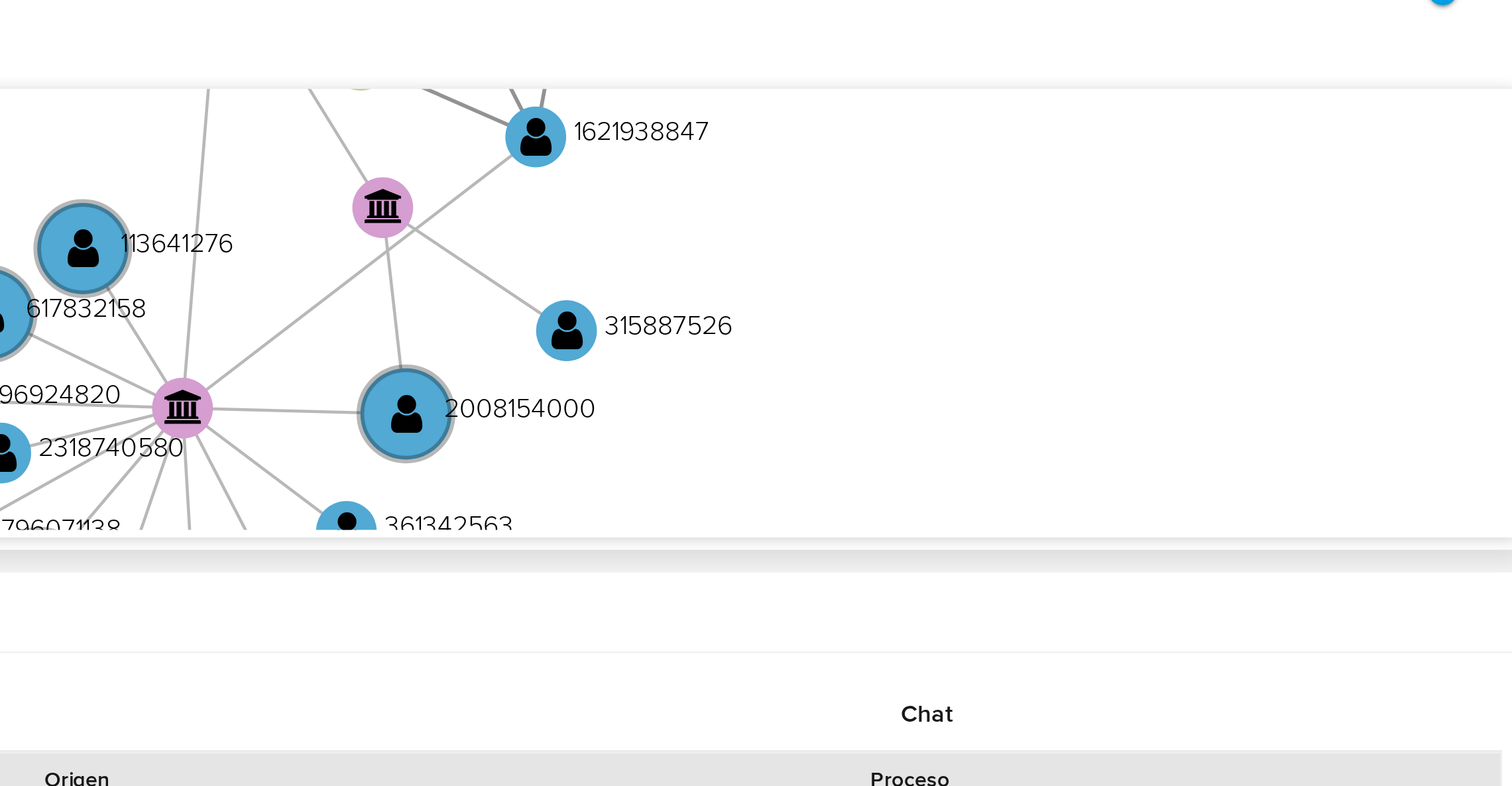
scroll to position [198, 0]
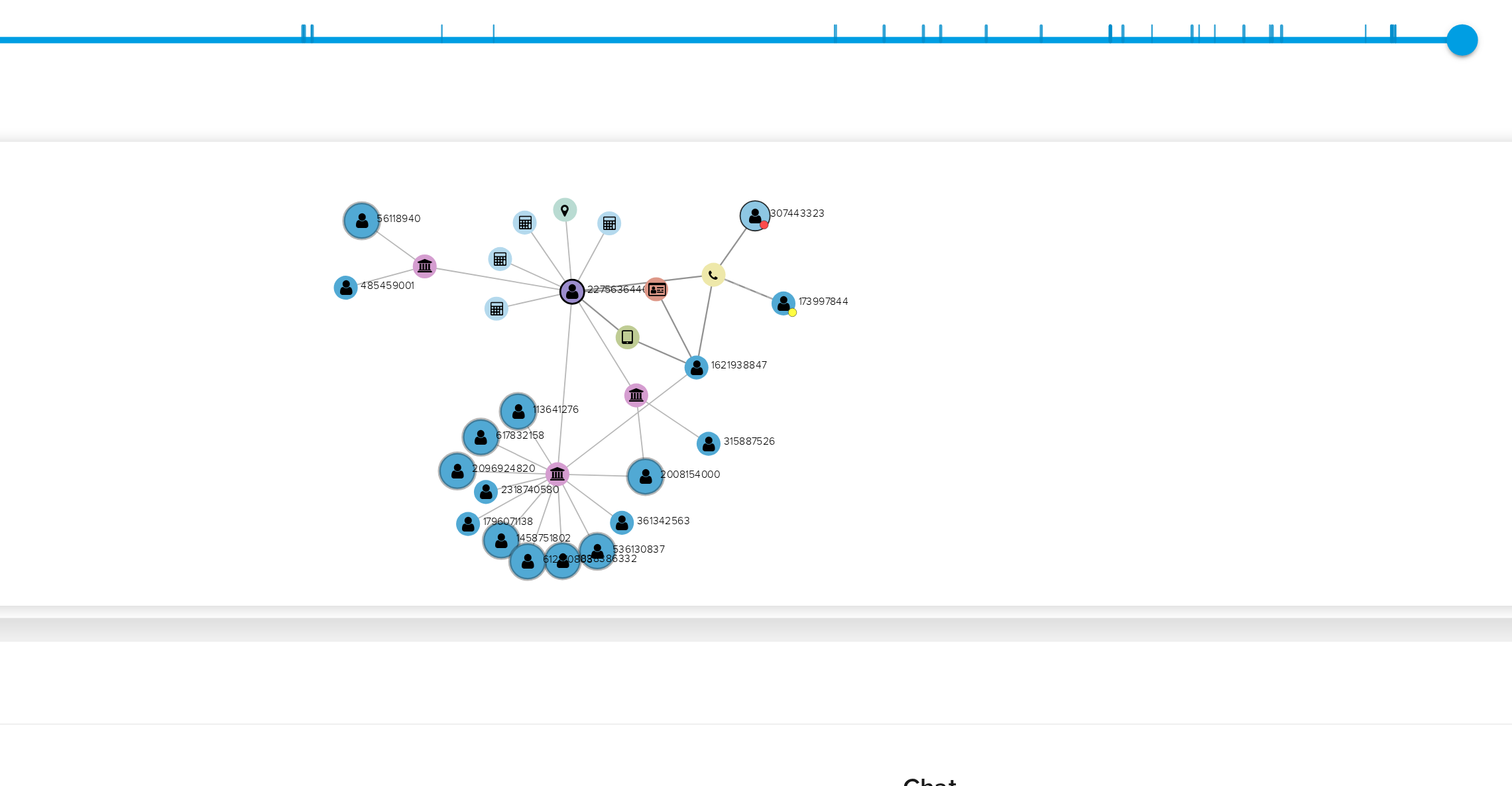
click at [1170, 315] on circle at bounding box center [1166, 315] width 13 height 13
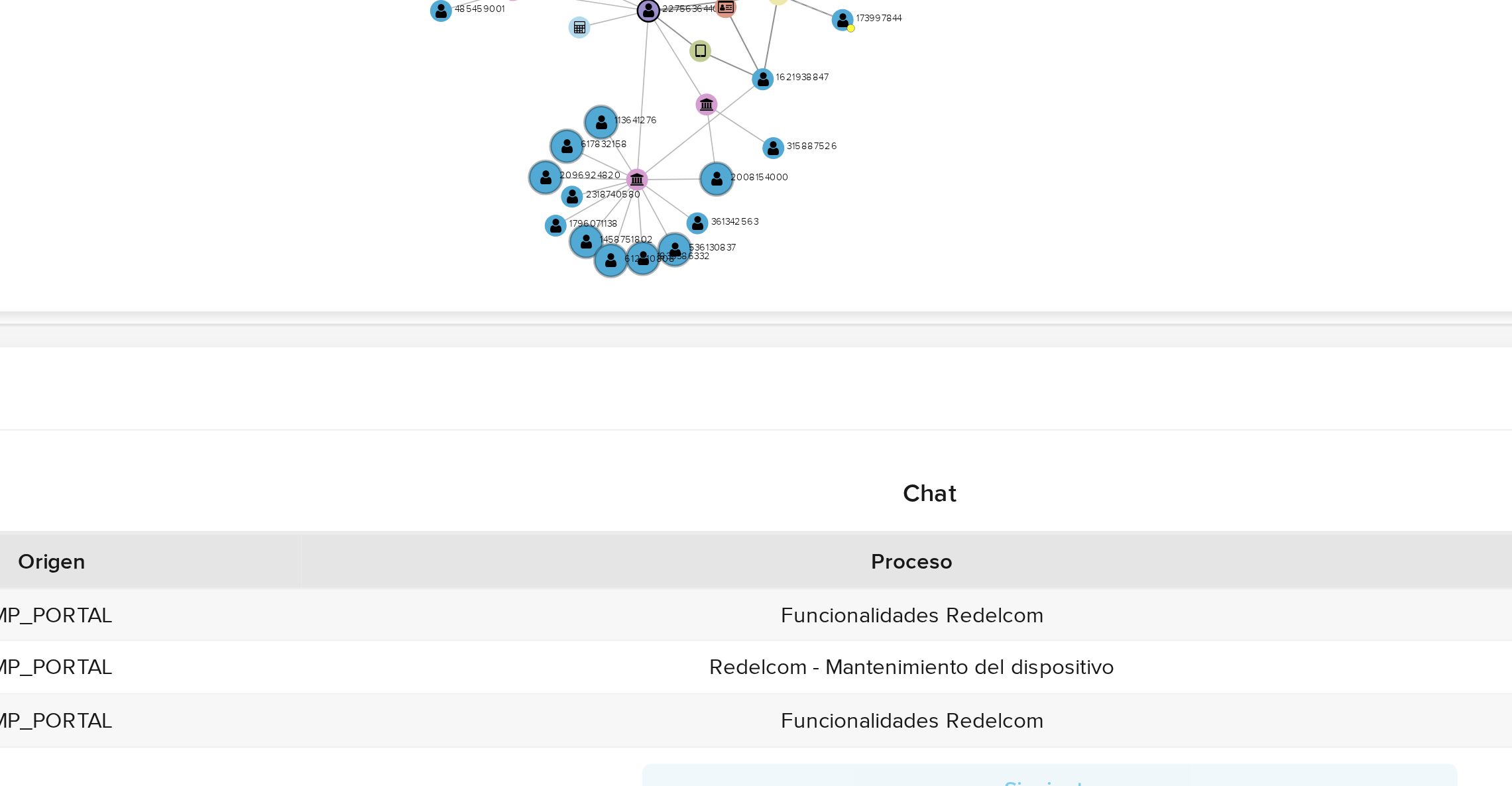
drag, startPoint x: 1229, startPoint y: 527, endPoint x: 1227, endPoint y: 486, distance: 41.0
click at [1227, 486] on div "Contactos Historial CX Soluciones Chat Id Estado Fecha de creación Origen Proce…" at bounding box center [775, 604] width 1454 height 247
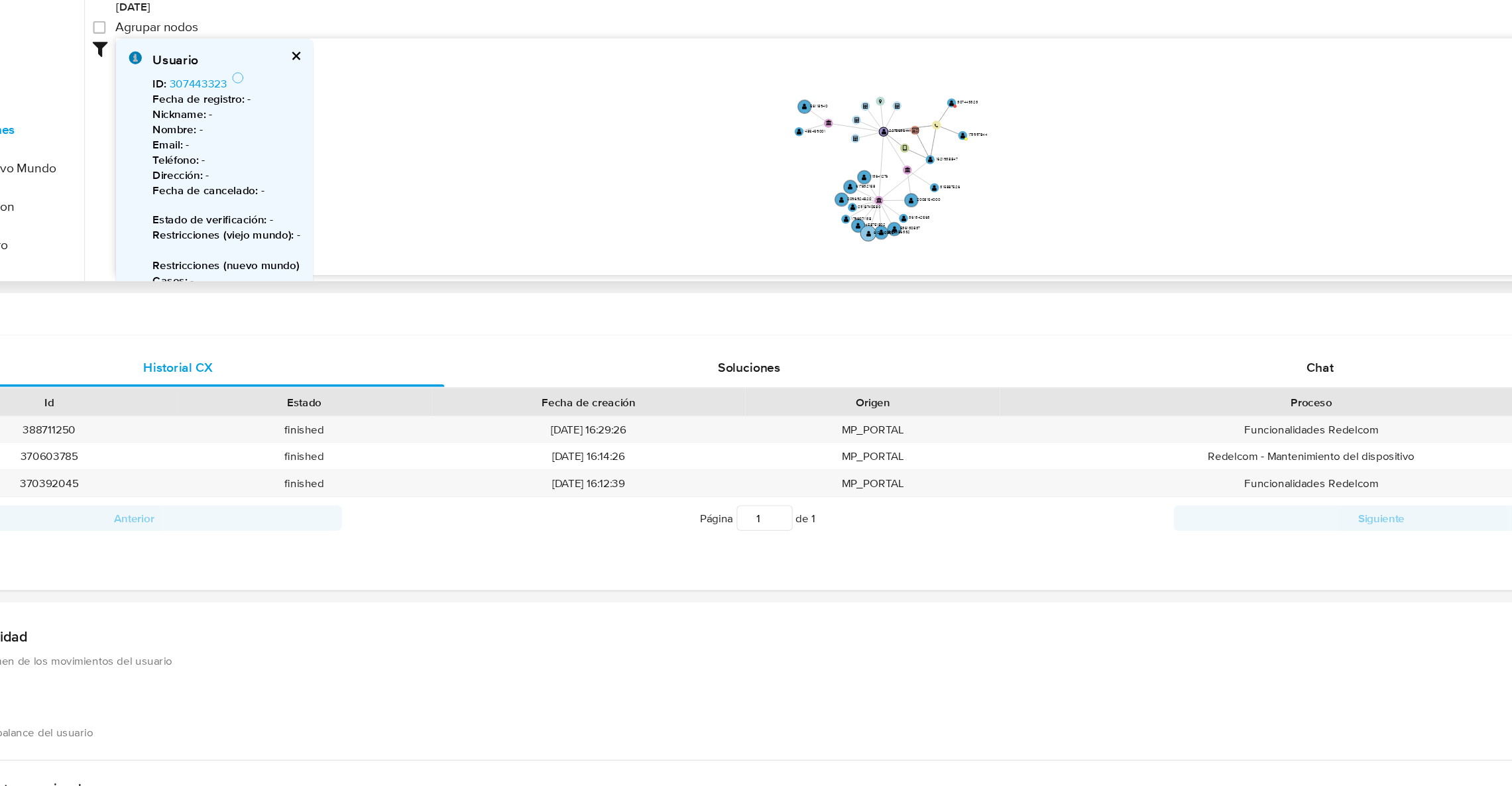
scroll to position [315, 0]
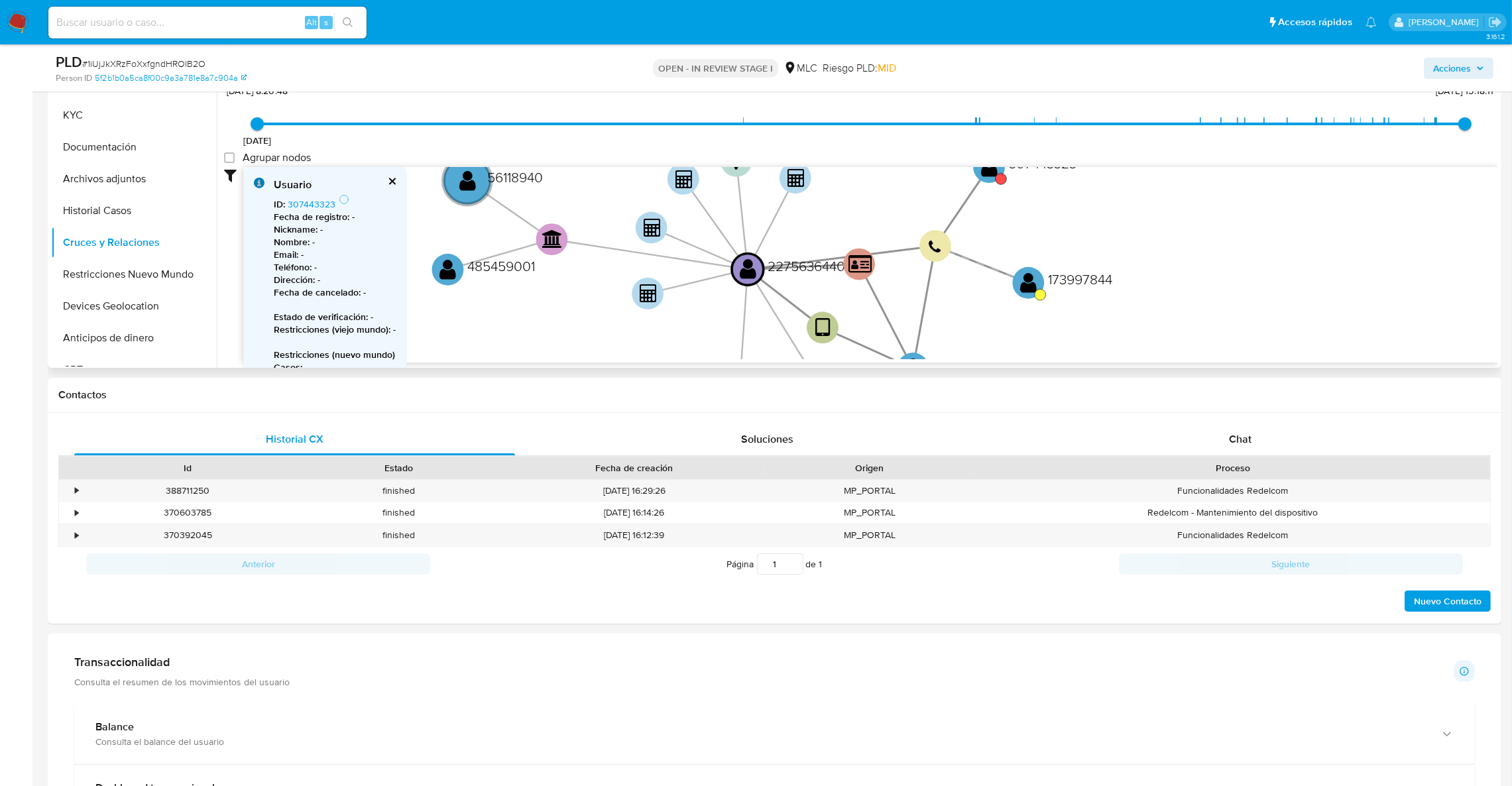
drag, startPoint x: 1150, startPoint y: 280, endPoint x: 1020, endPoint y: 290, distance: 130.4
click at [1076, 346] on icon "device-65f388aeadaedbd12c7f8dcc  user-1621938847  1621938847 user-2275636440 …" at bounding box center [871, 263] width 1255 height 192
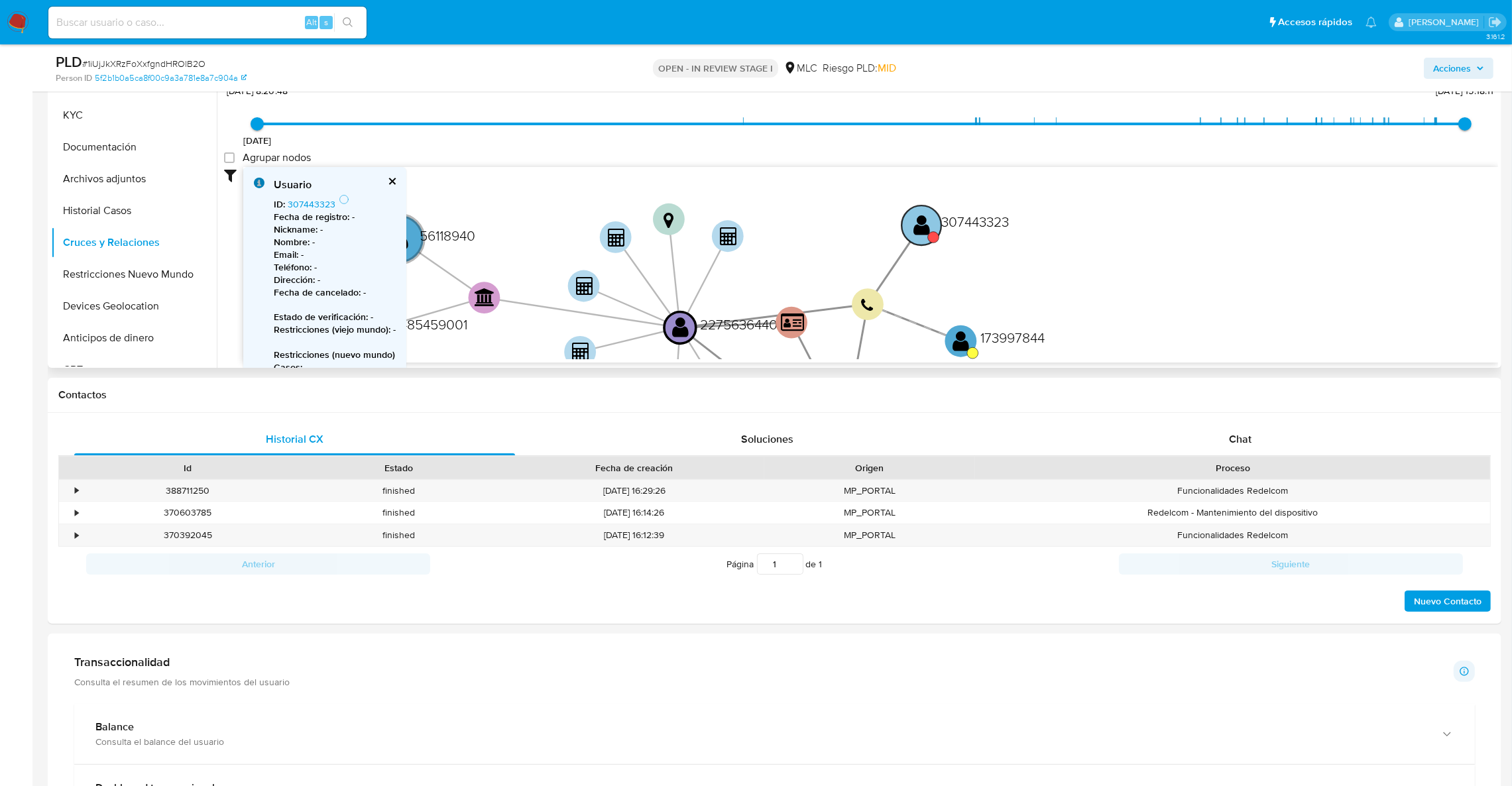
click at [921, 229] on text "" at bounding box center [922, 225] width 17 height 23
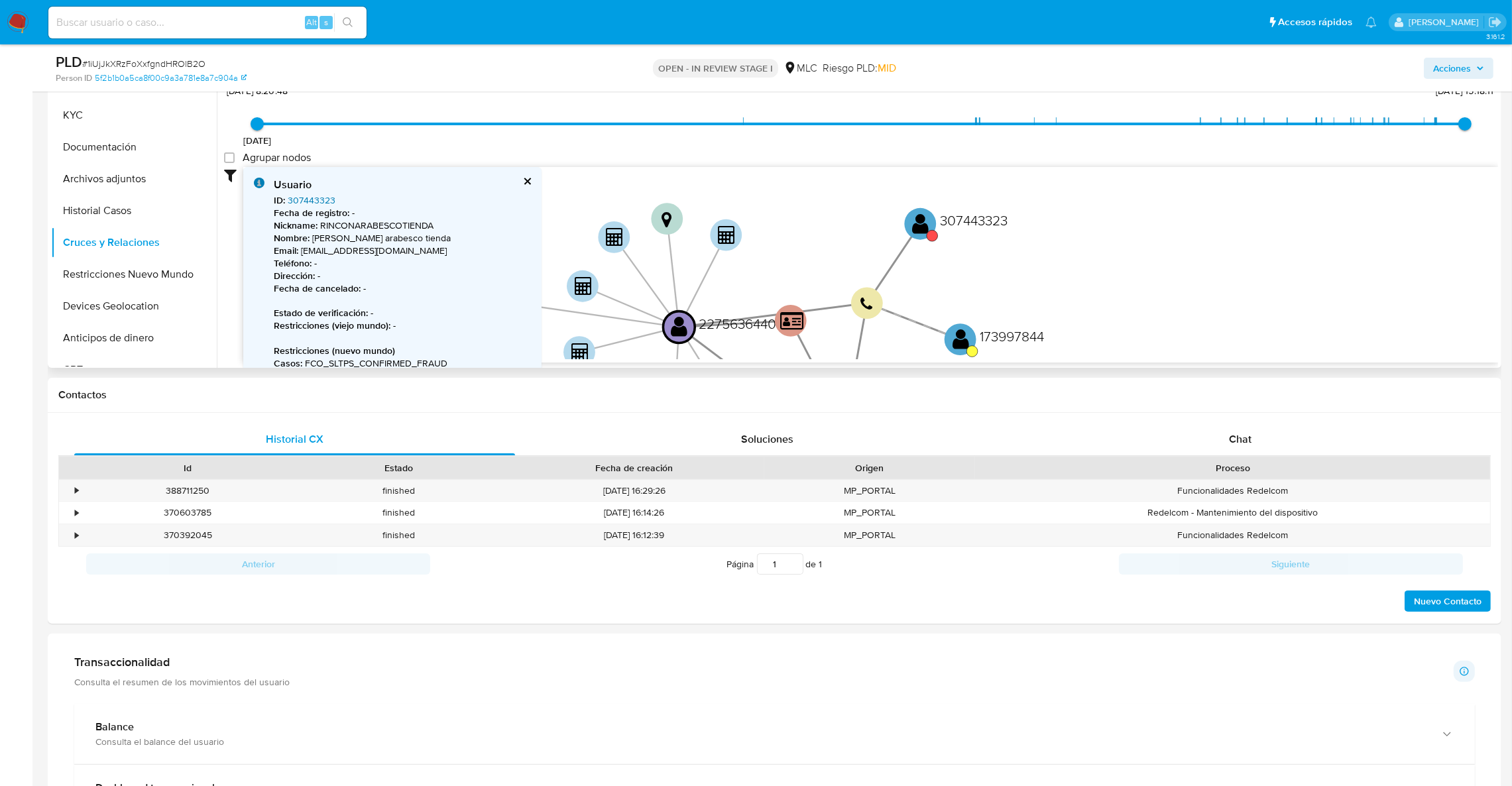
click at [300, 202] on link "307443323" at bounding box center [311, 200] width 48 height 14
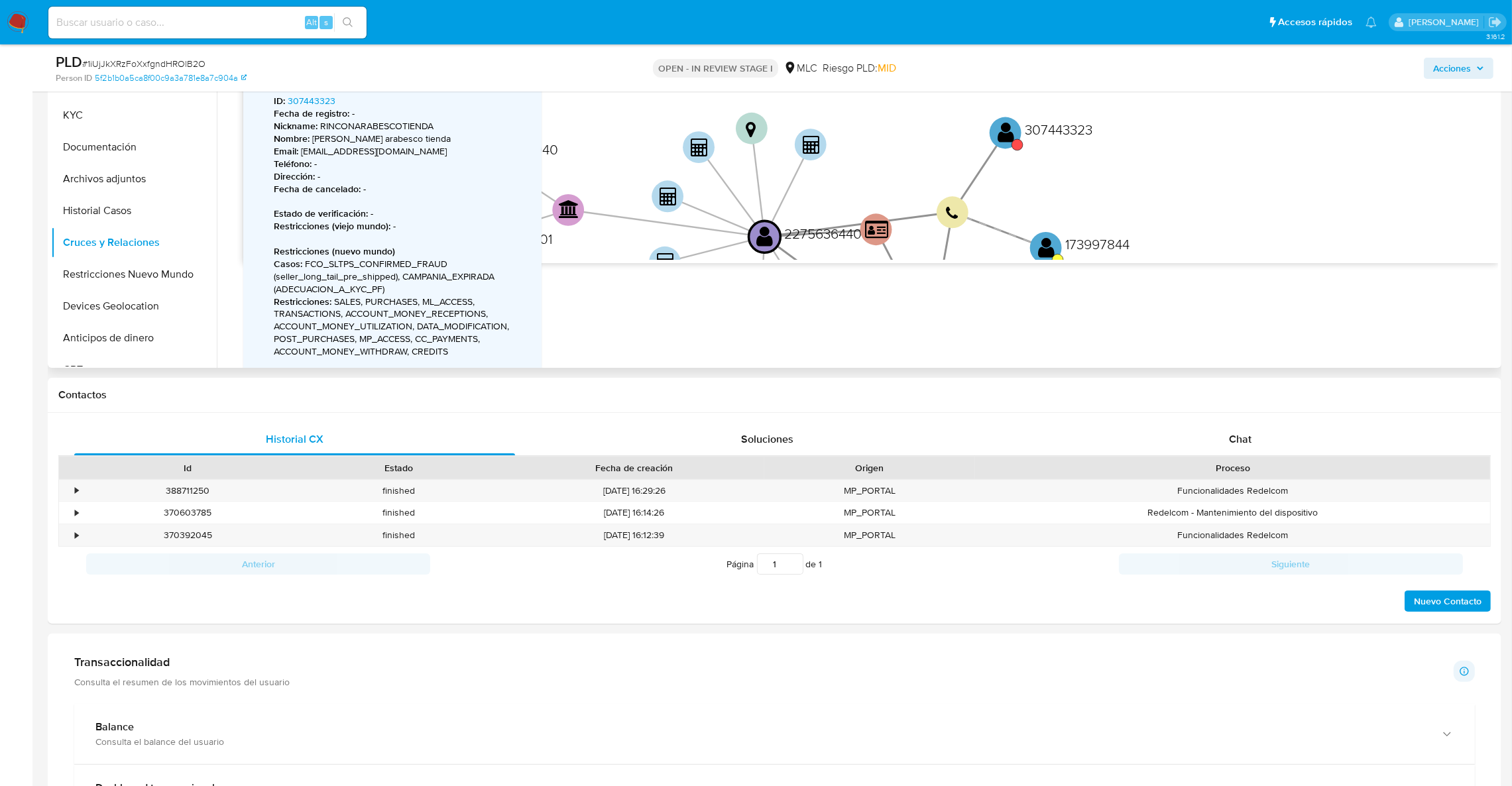
drag, startPoint x: 1158, startPoint y: 230, endPoint x: 1135, endPoint y: 162, distance: 71.8
click at [1135, 162] on icon "device-65f388aeadaedbd12c7f8dcc  user-1621938847  1621938847 user-2275636440 …" at bounding box center [871, 163] width 1255 height 192
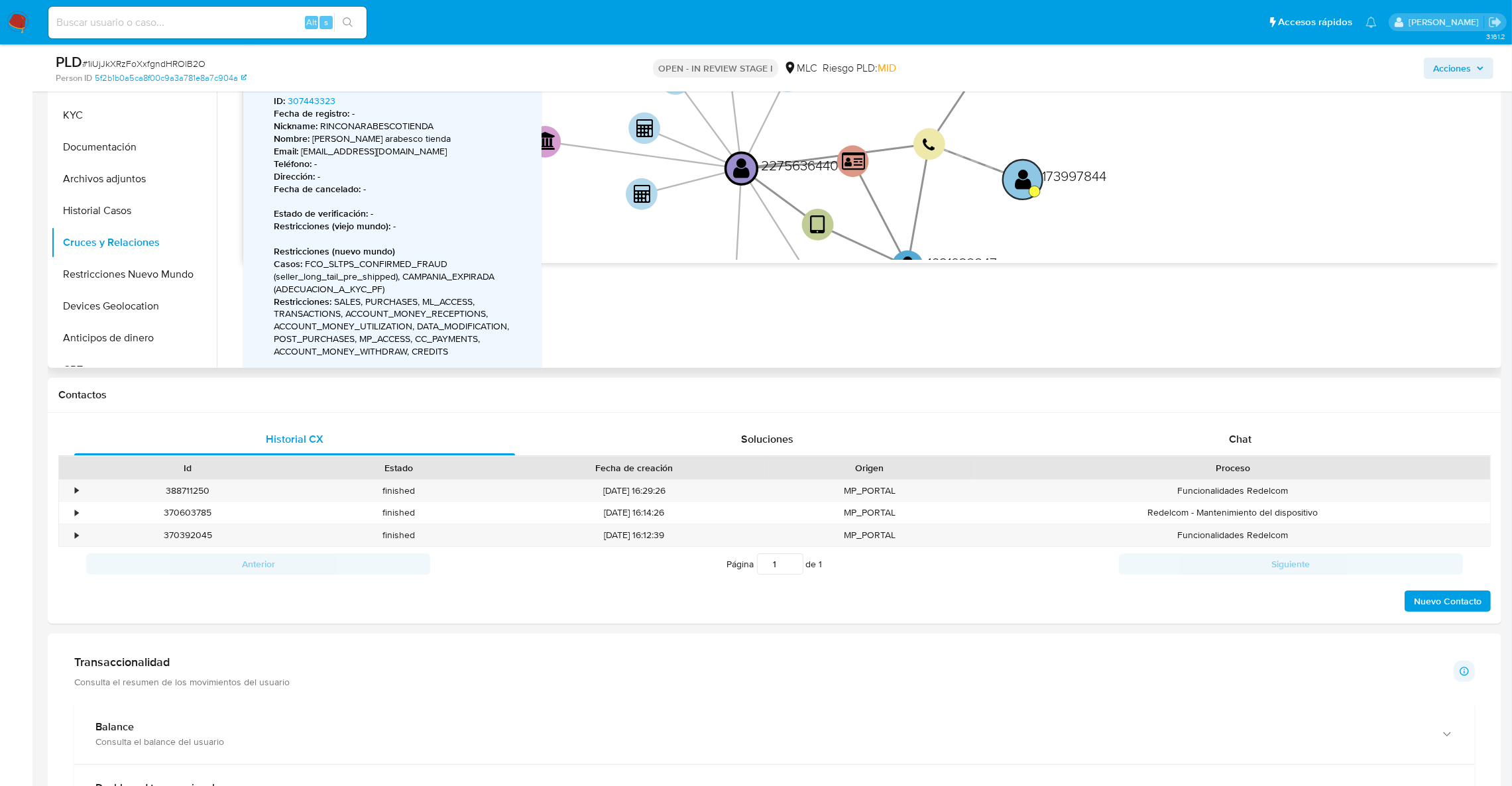
click at [1033, 192] on circle at bounding box center [1034, 191] width 11 height 11
click at [1020, 182] on text "" at bounding box center [1022, 176] width 17 height 23
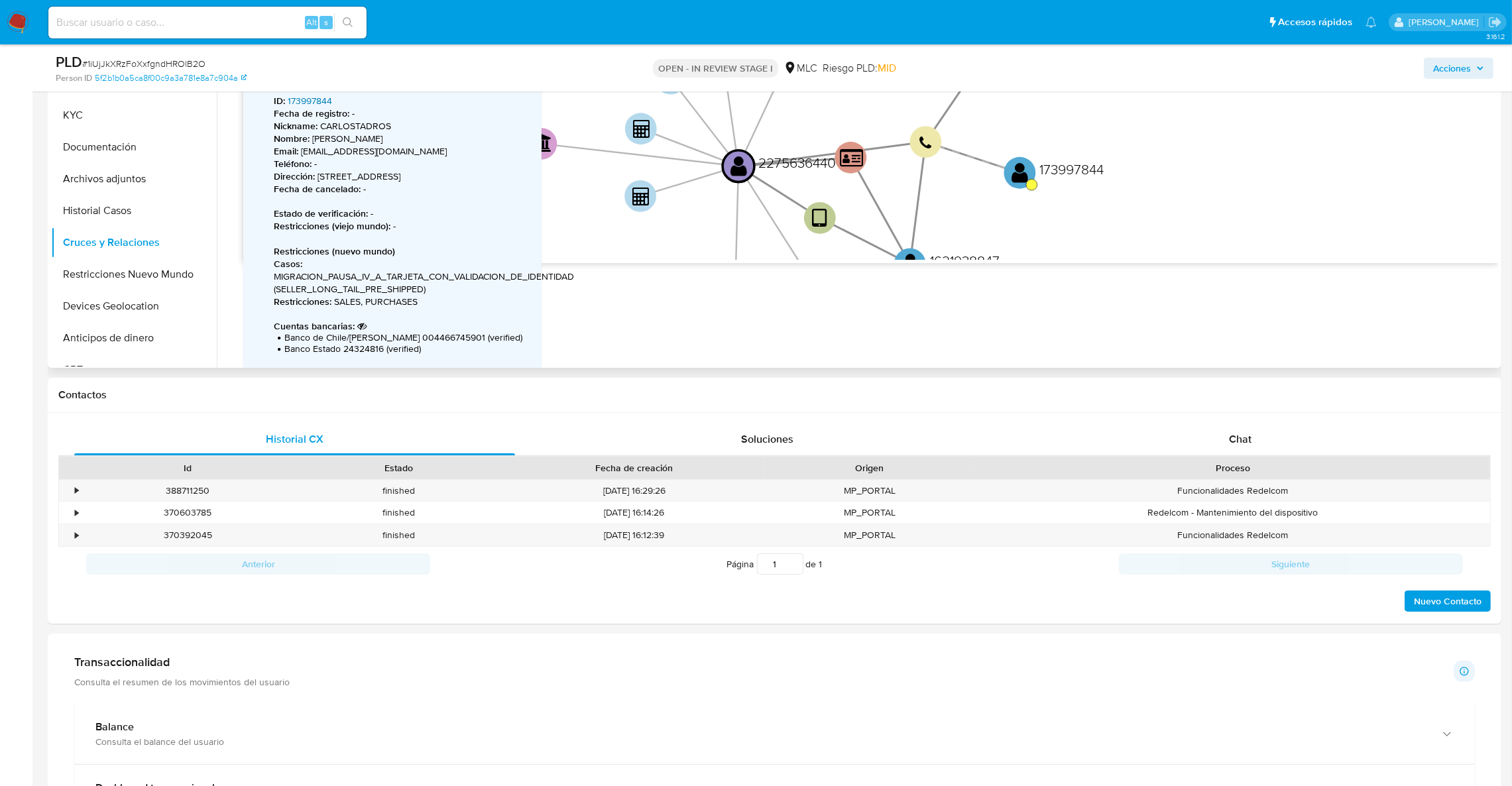
click at [321, 99] on link "173997844" at bounding box center [309, 101] width 45 height 14
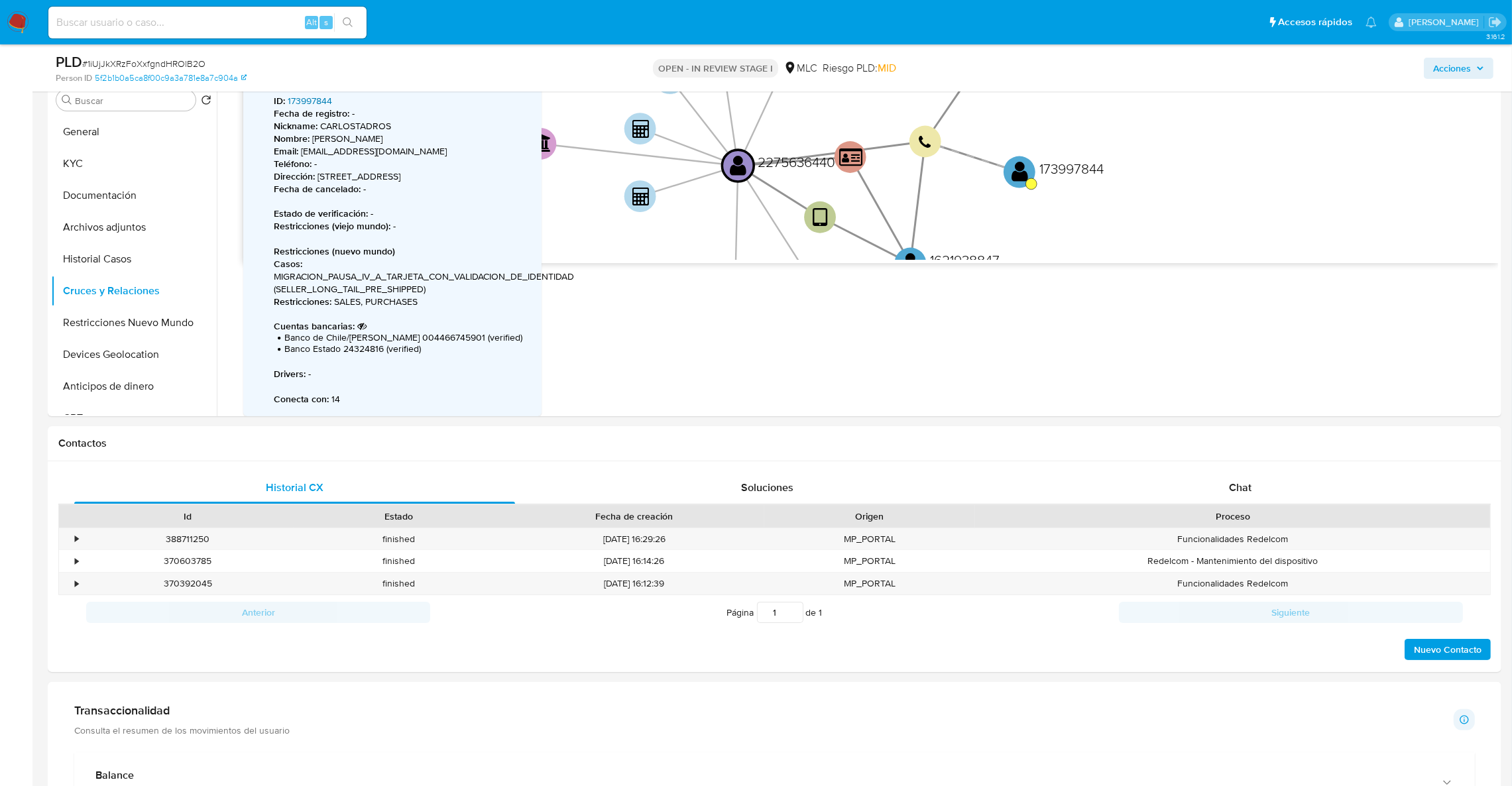
scroll to position [0, 0]
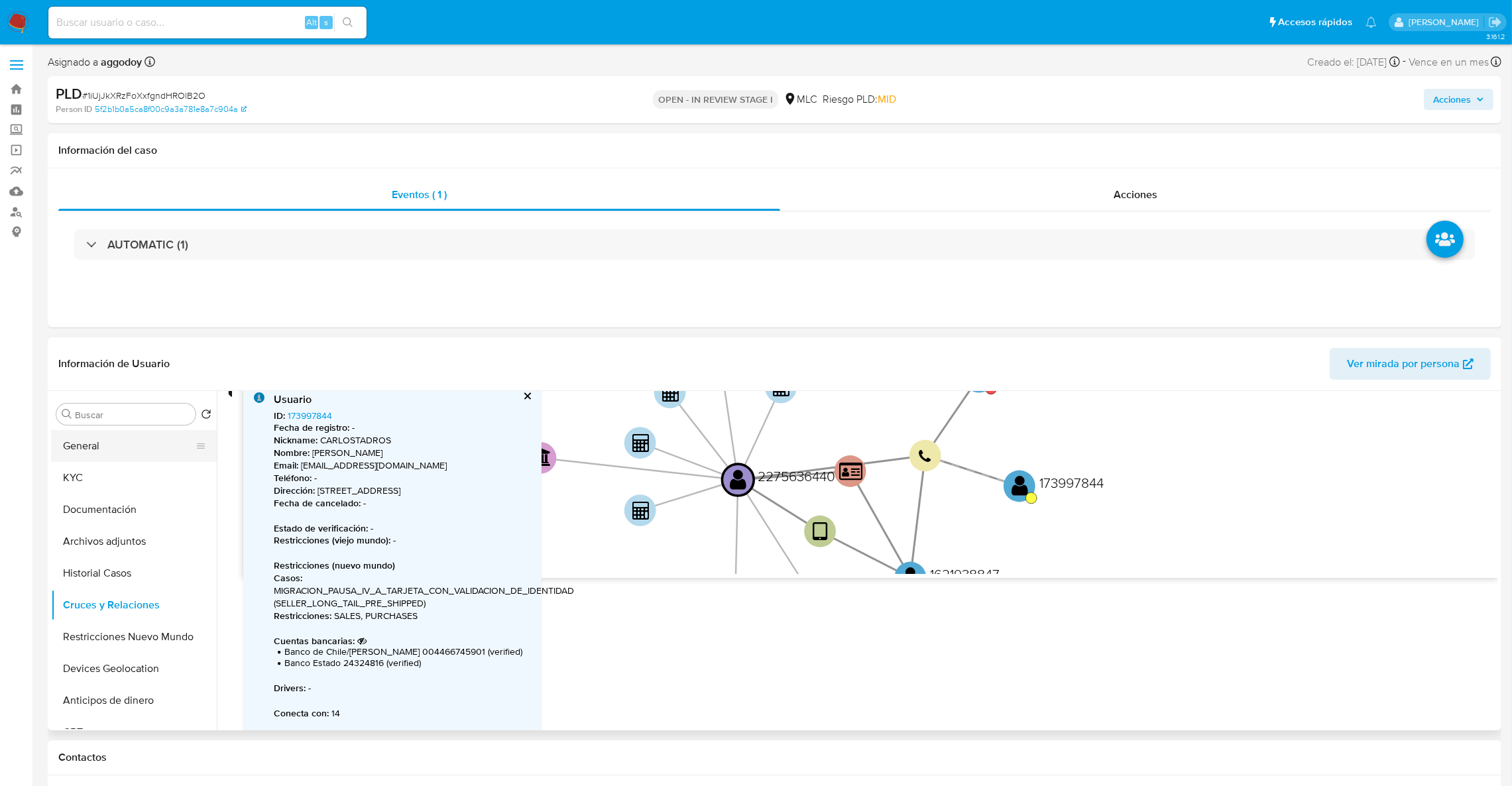
click at [89, 443] on button "General" at bounding box center [128, 446] width 155 height 32
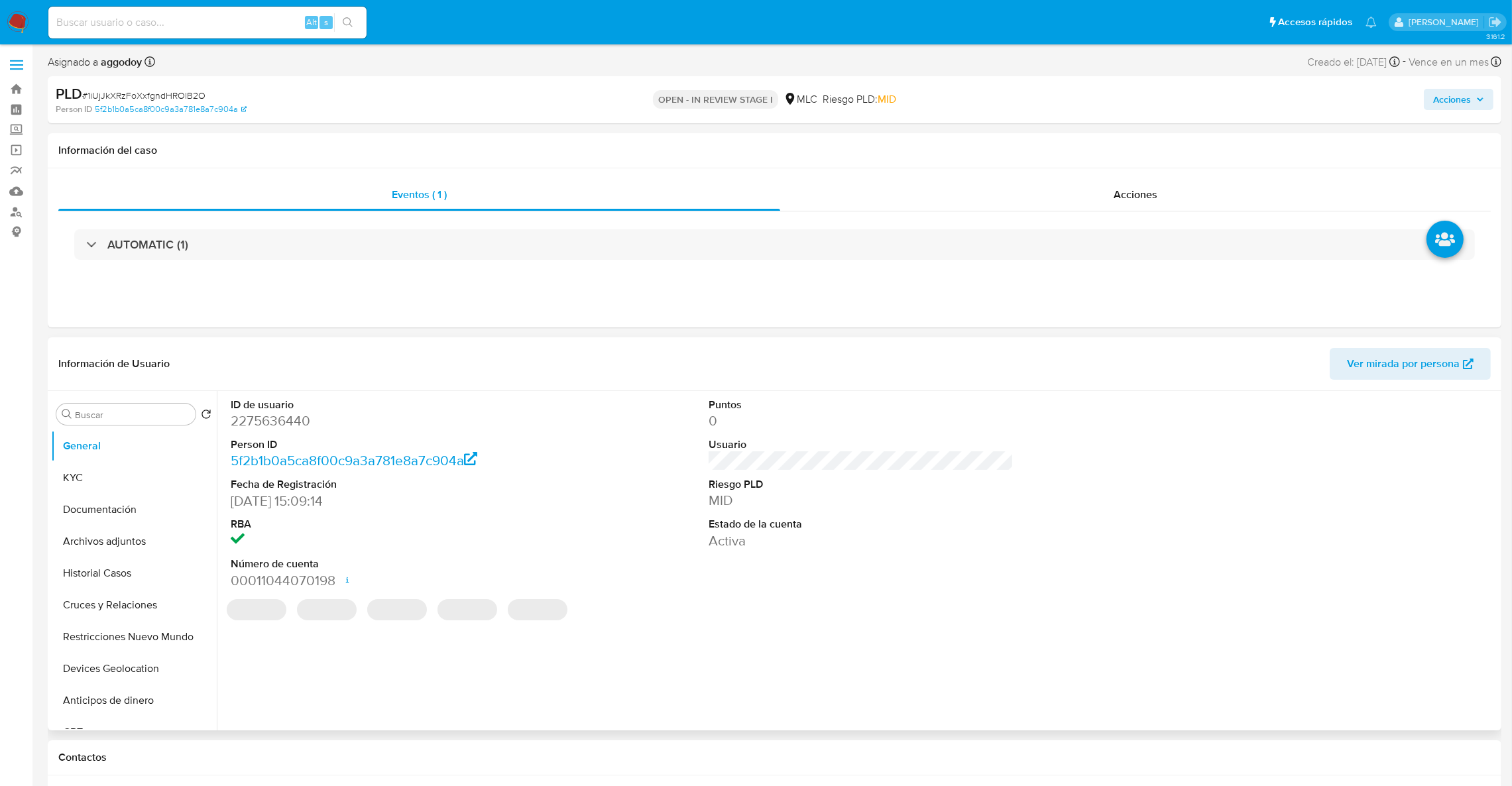
click at [265, 421] on dd "2275636440" at bounding box center [383, 421] width 306 height 19
copy dd "2275636440"
click at [699, 222] on div "AUTOMATIC (1)" at bounding box center [775, 245] width 1433 height 67
click at [694, 228] on div "AUTOMATIC (1)" at bounding box center [775, 245] width 1433 height 67
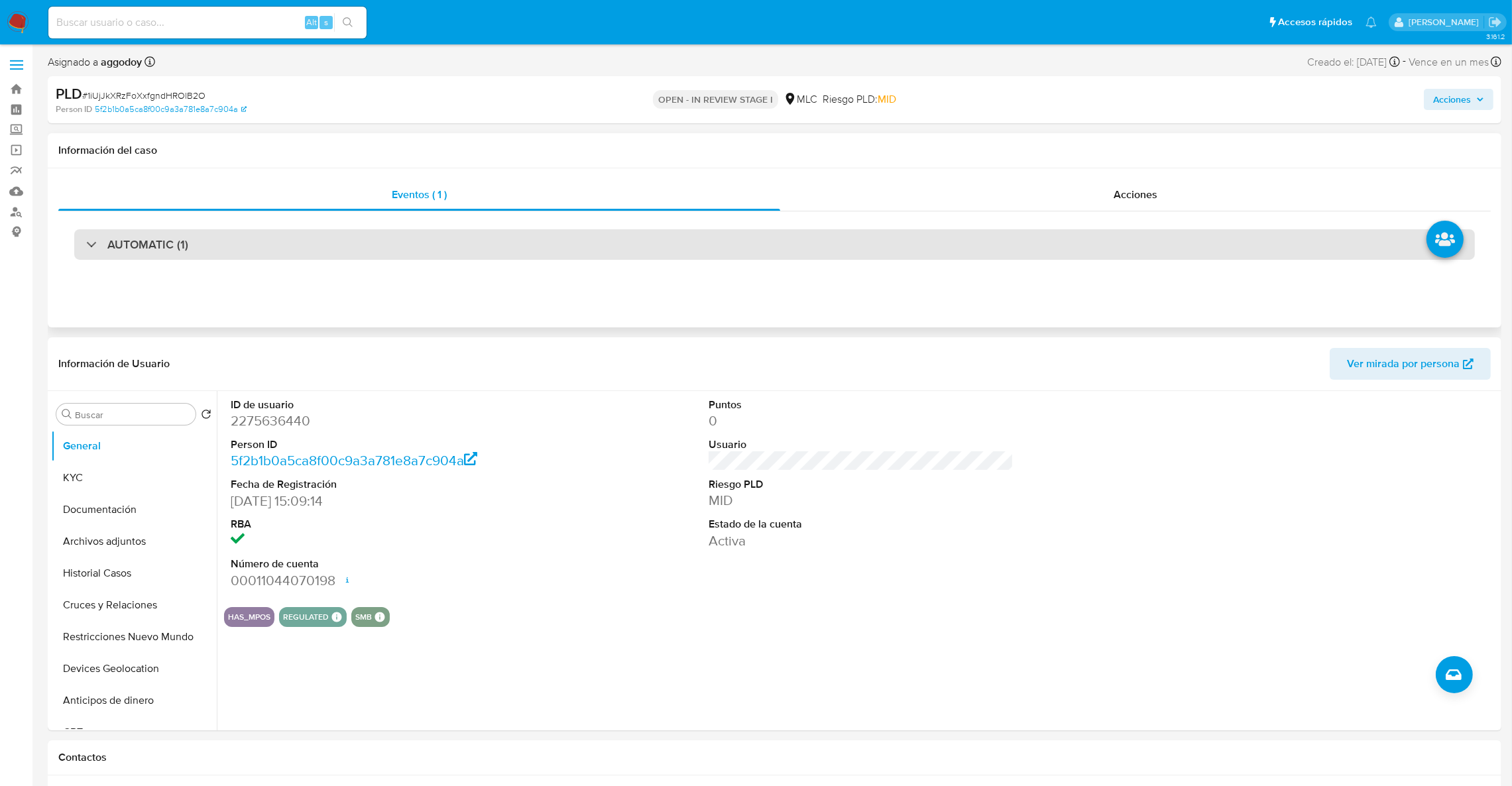
click at [697, 234] on div "AUTOMATIC (1)" at bounding box center [775, 244] width 1401 height 30
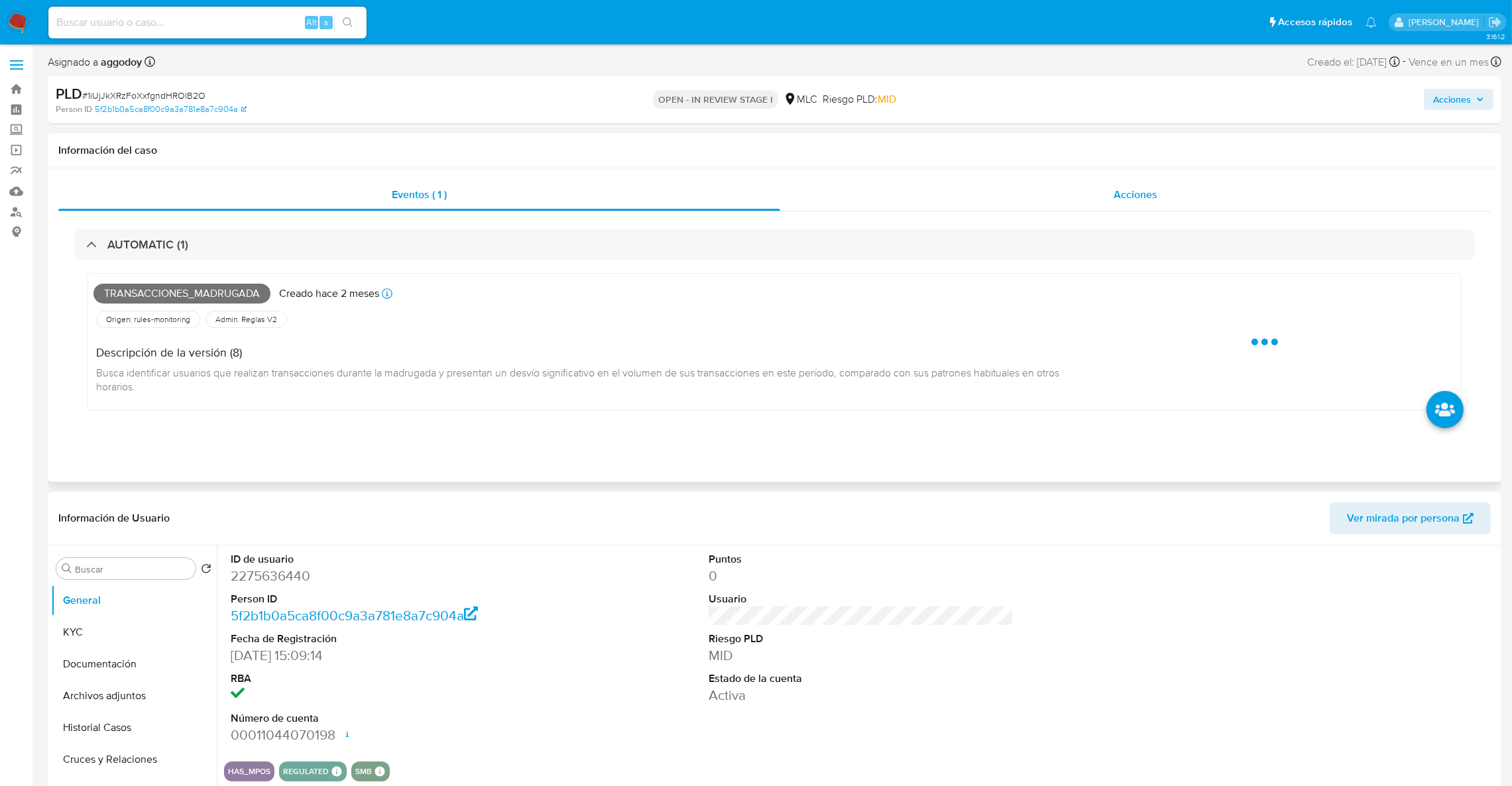
click at [1001, 197] on div "Acciones" at bounding box center [1136, 195] width 711 height 32
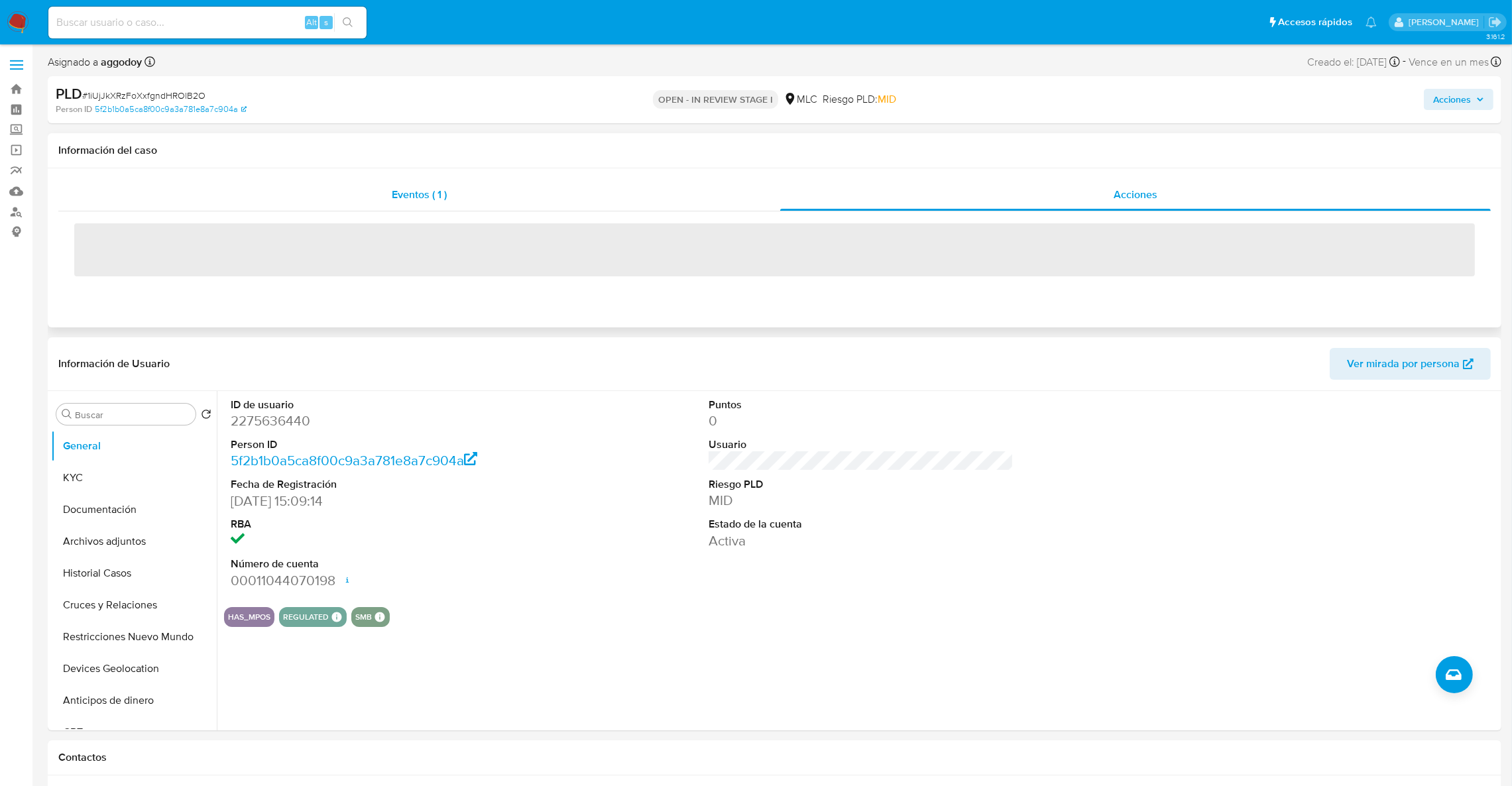
click at [520, 188] on div "Eventos ( 1 )" at bounding box center [419, 195] width 722 height 32
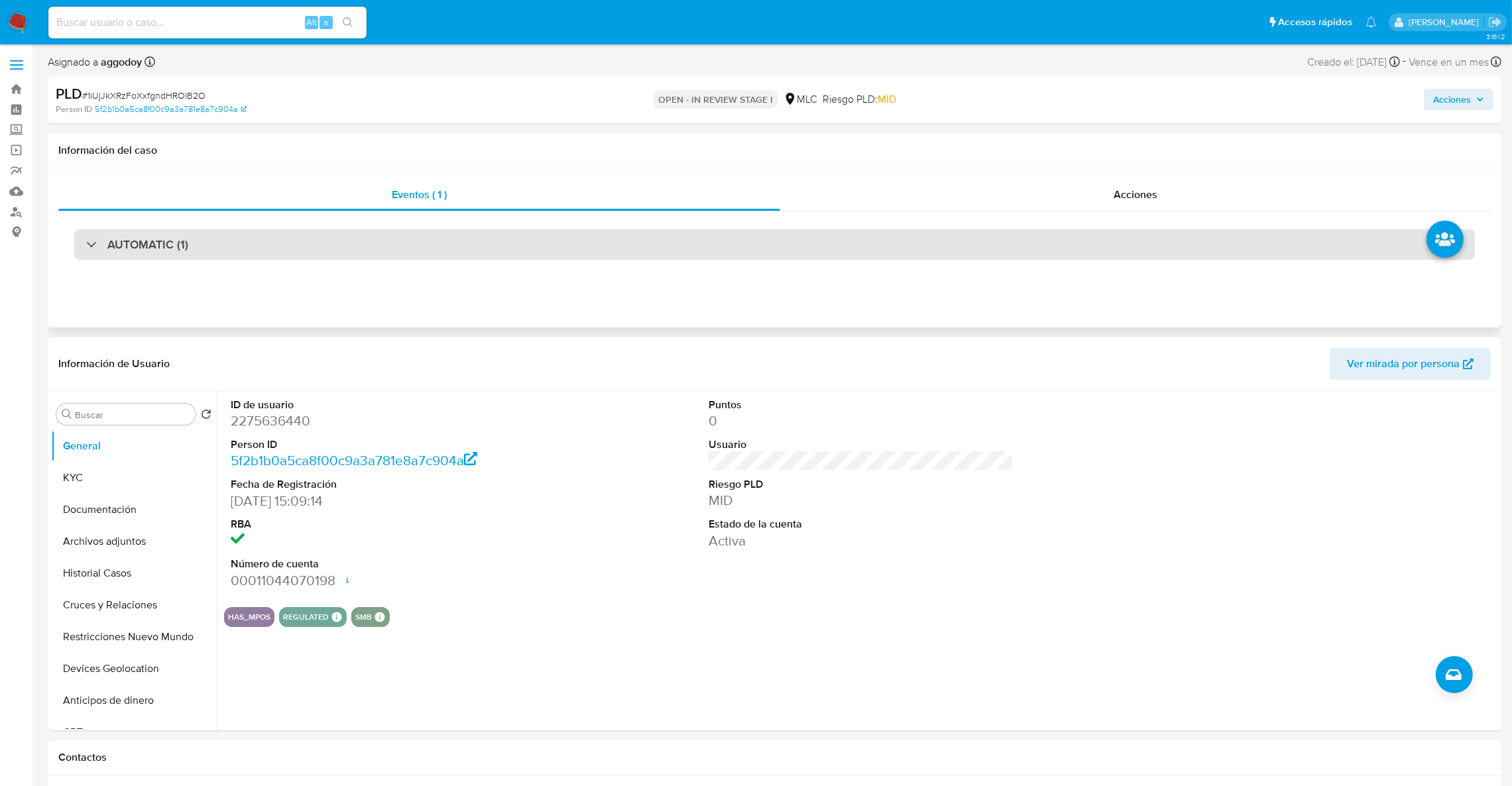
click at [1175, 252] on div "AUTOMATIC (1)" at bounding box center [775, 244] width 1401 height 30
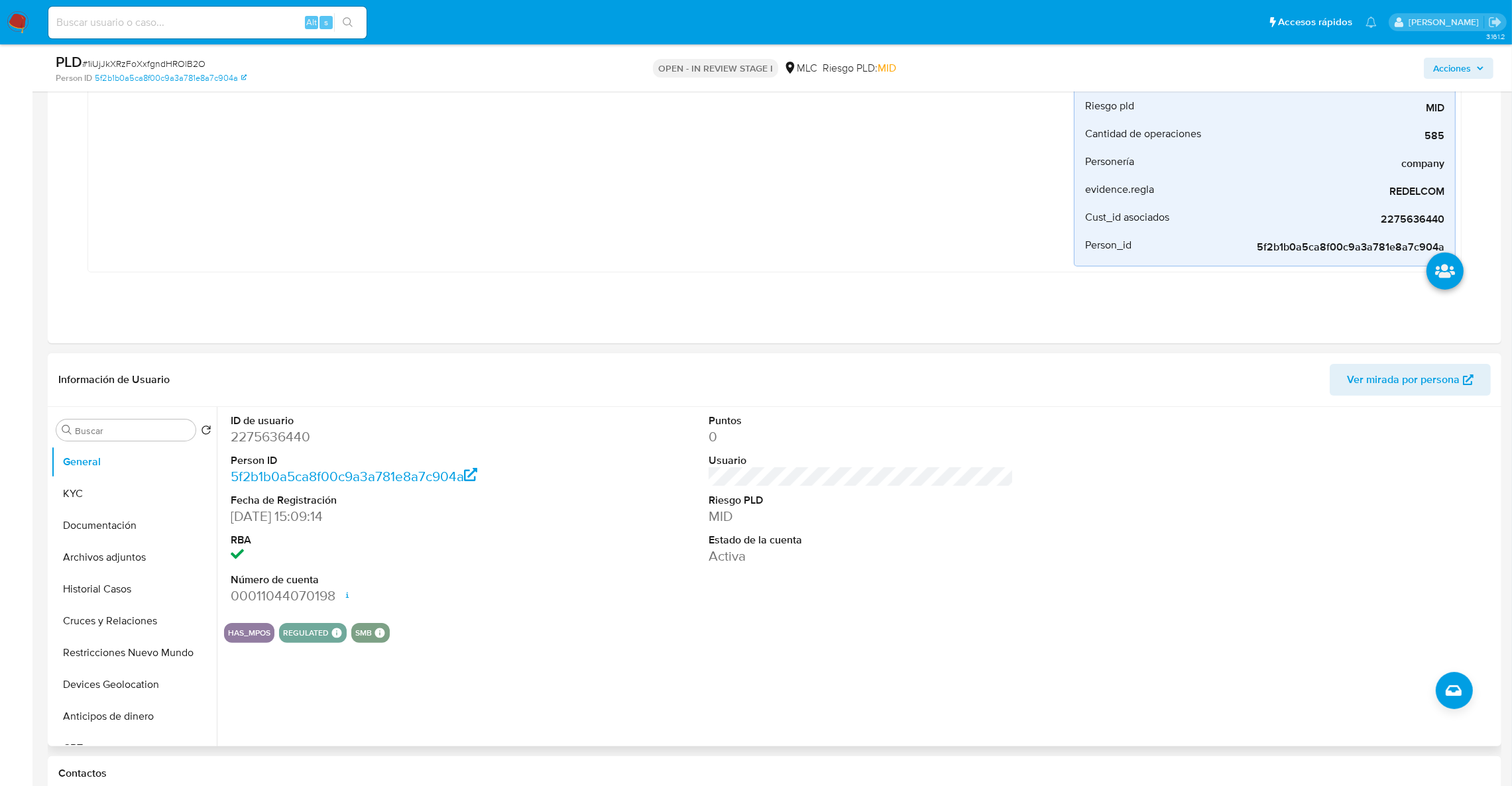
scroll to position [398, 0]
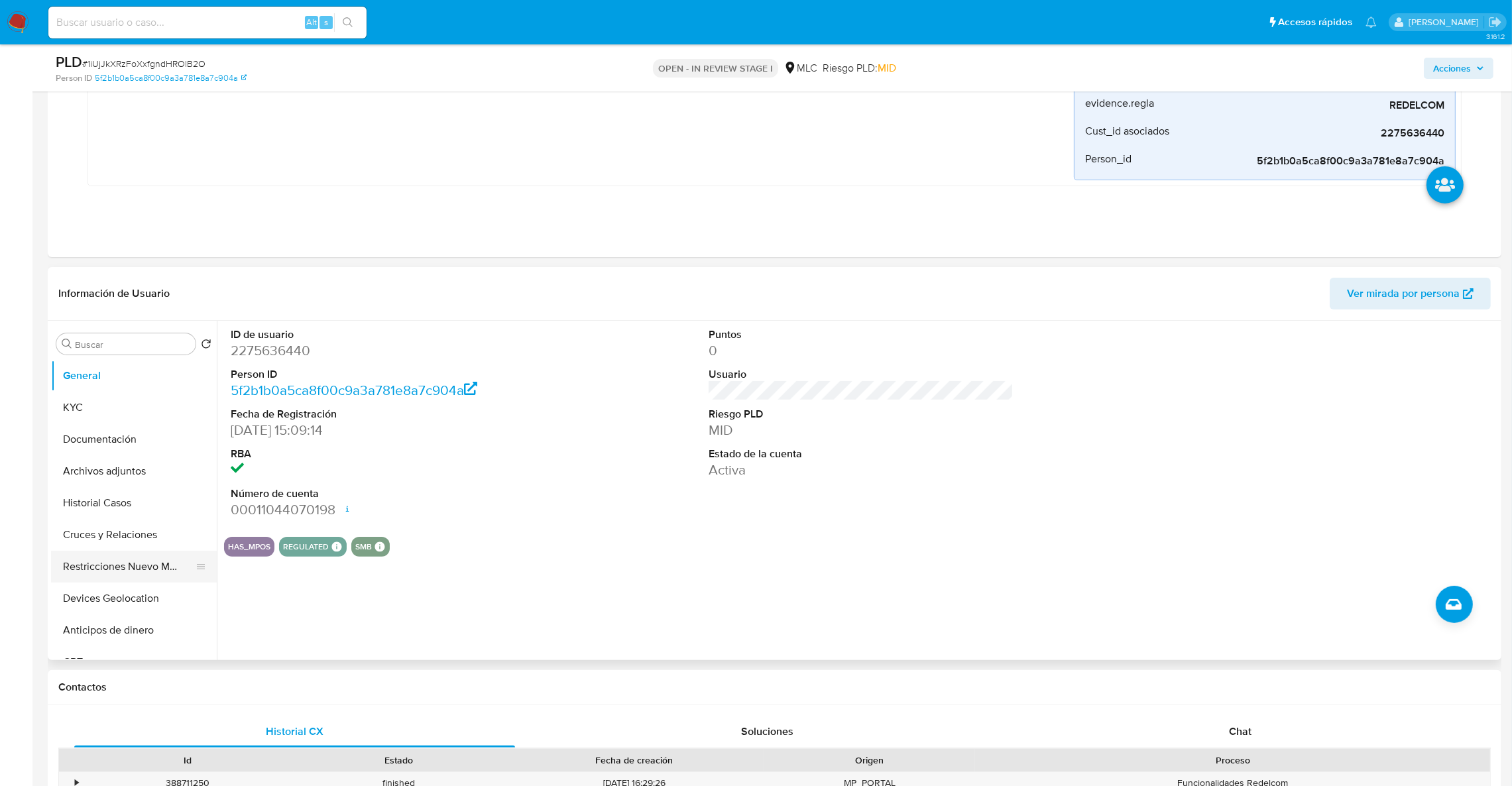
click at [126, 571] on button "Restricciones Nuevo Mundo" at bounding box center [128, 567] width 155 height 32
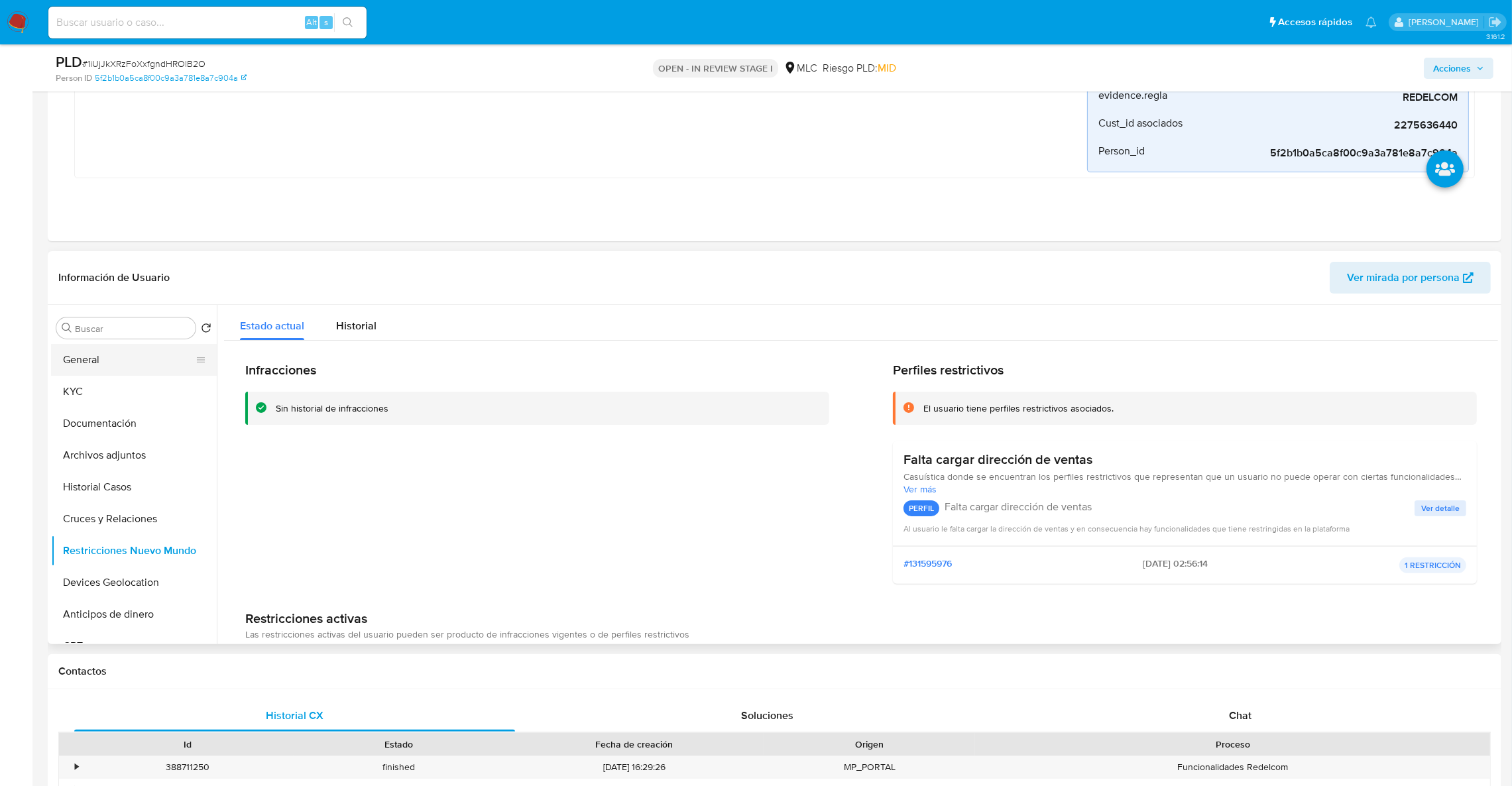
click at [119, 373] on button "General" at bounding box center [128, 360] width 155 height 32
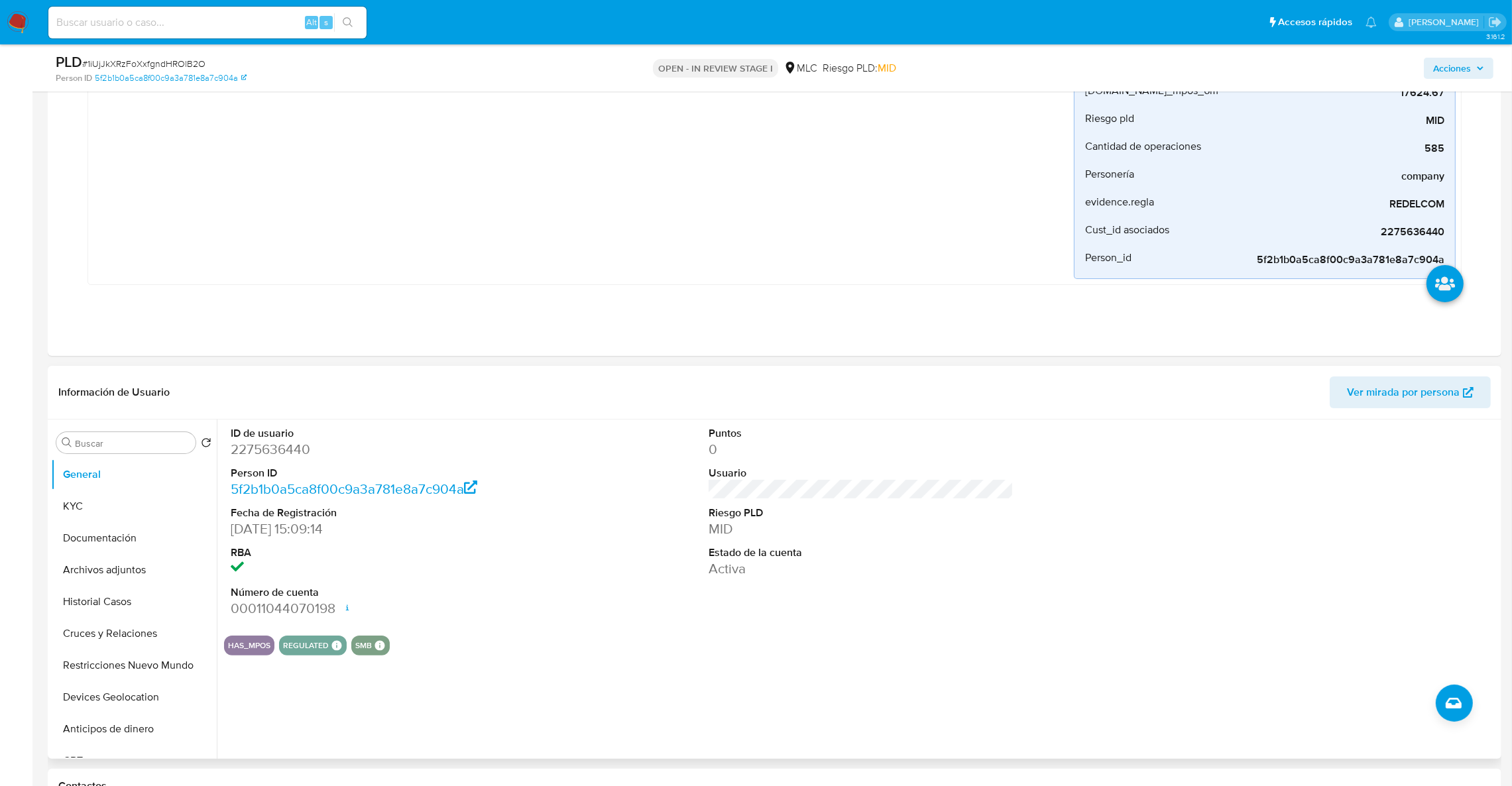
scroll to position [496, 0]
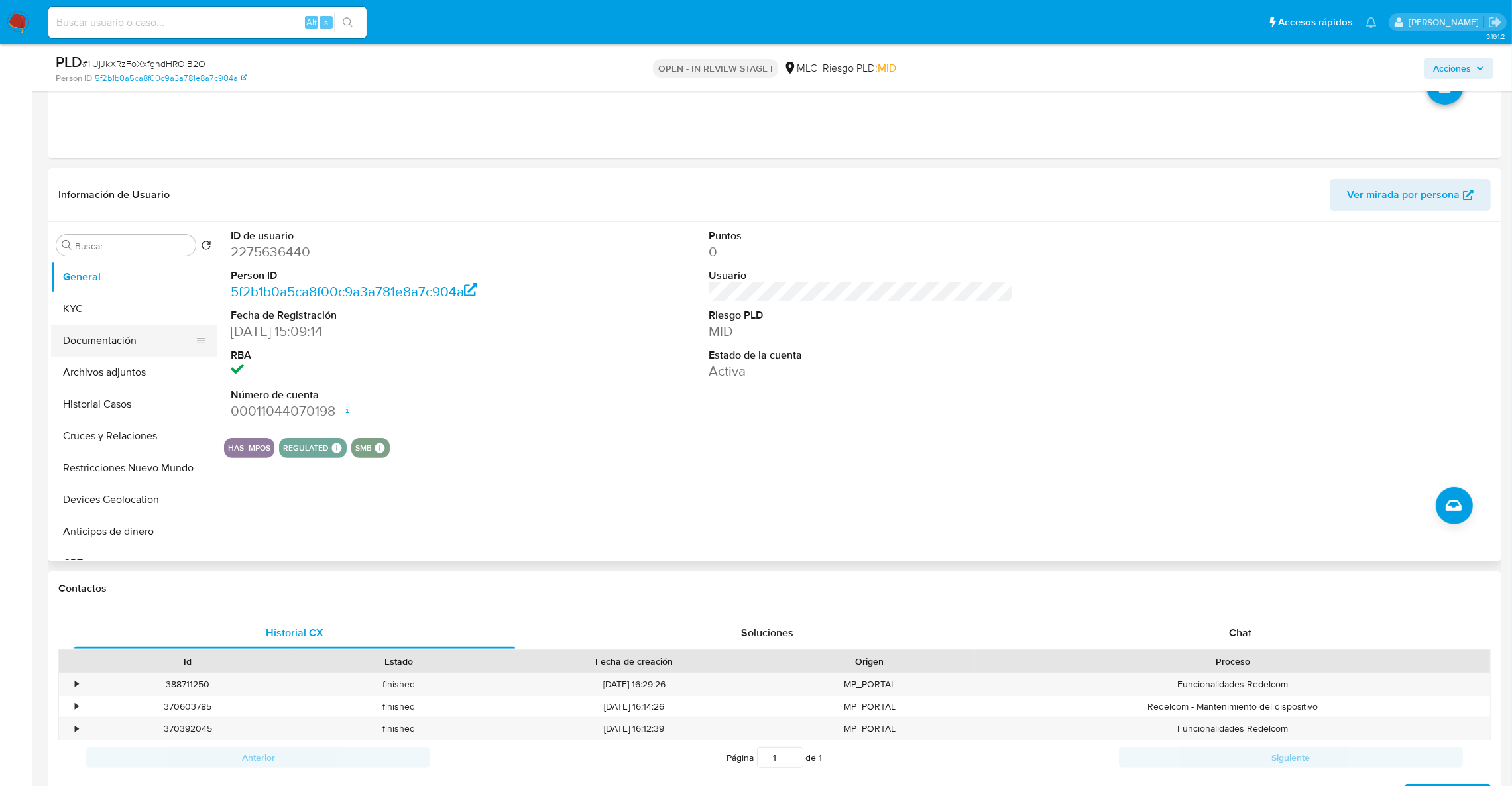
drag, startPoint x: 62, startPoint y: 328, endPoint x: 68, endPoint y: 322, distance: 8.5
click at [63, 326] on button "Documentación" at bounding box center [128, 340] width 155 height 32
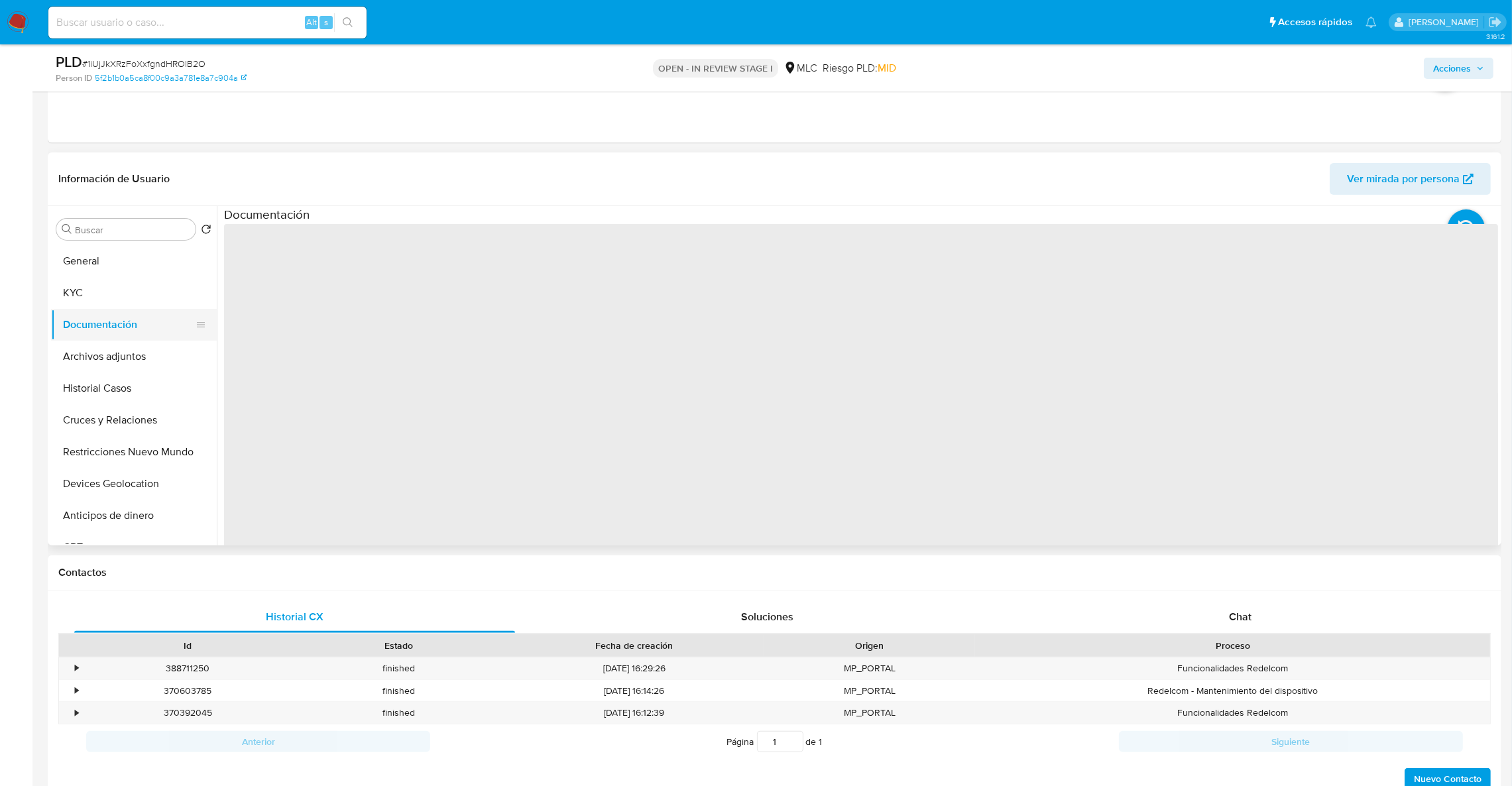
click at [76, 312] on button "Documentación" at bounding box center [128, 325] width 155 height 32
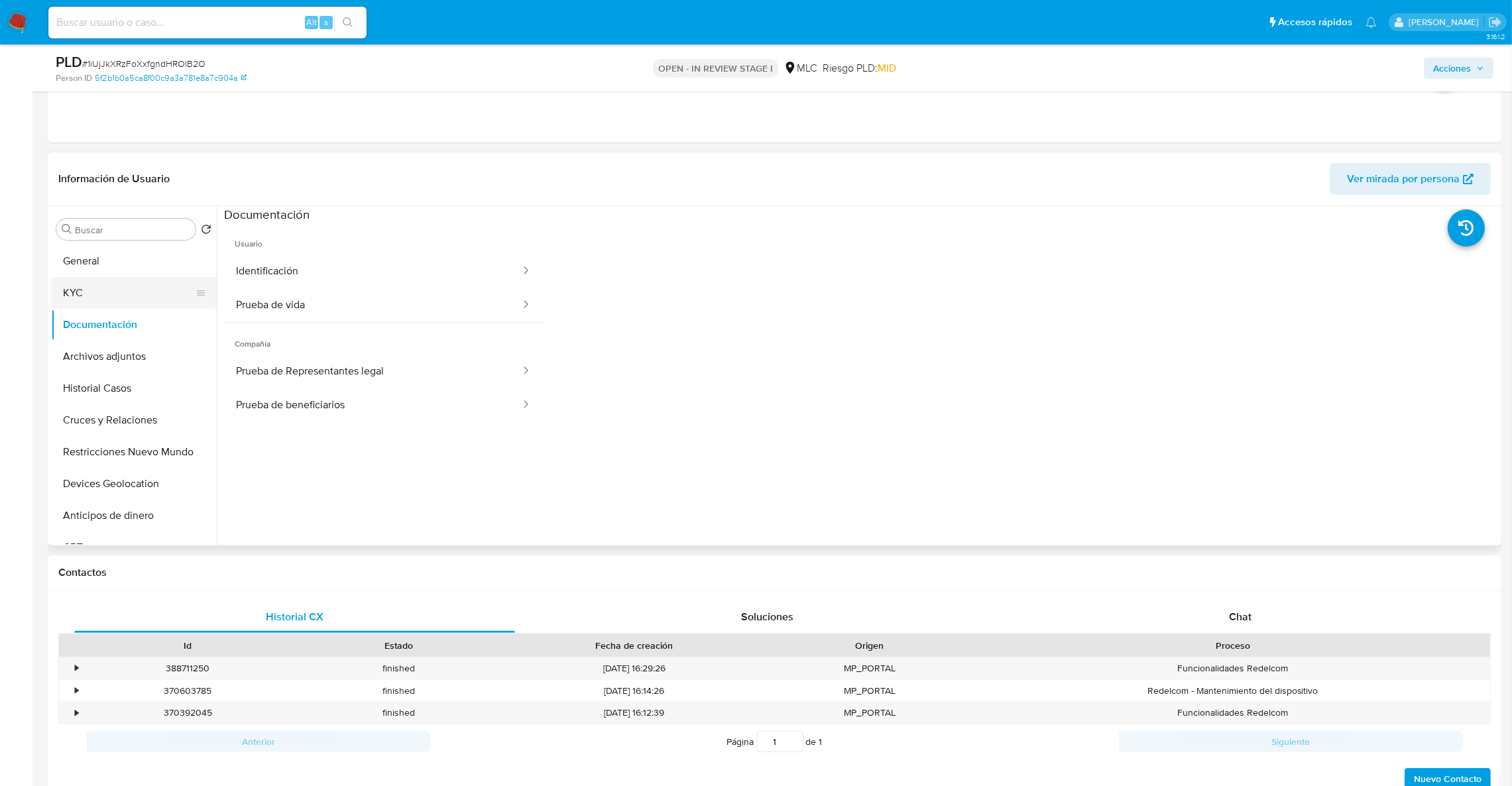
click at [83, 302] on button "KYC" at bounding box center [128, 293] width 155 height 32
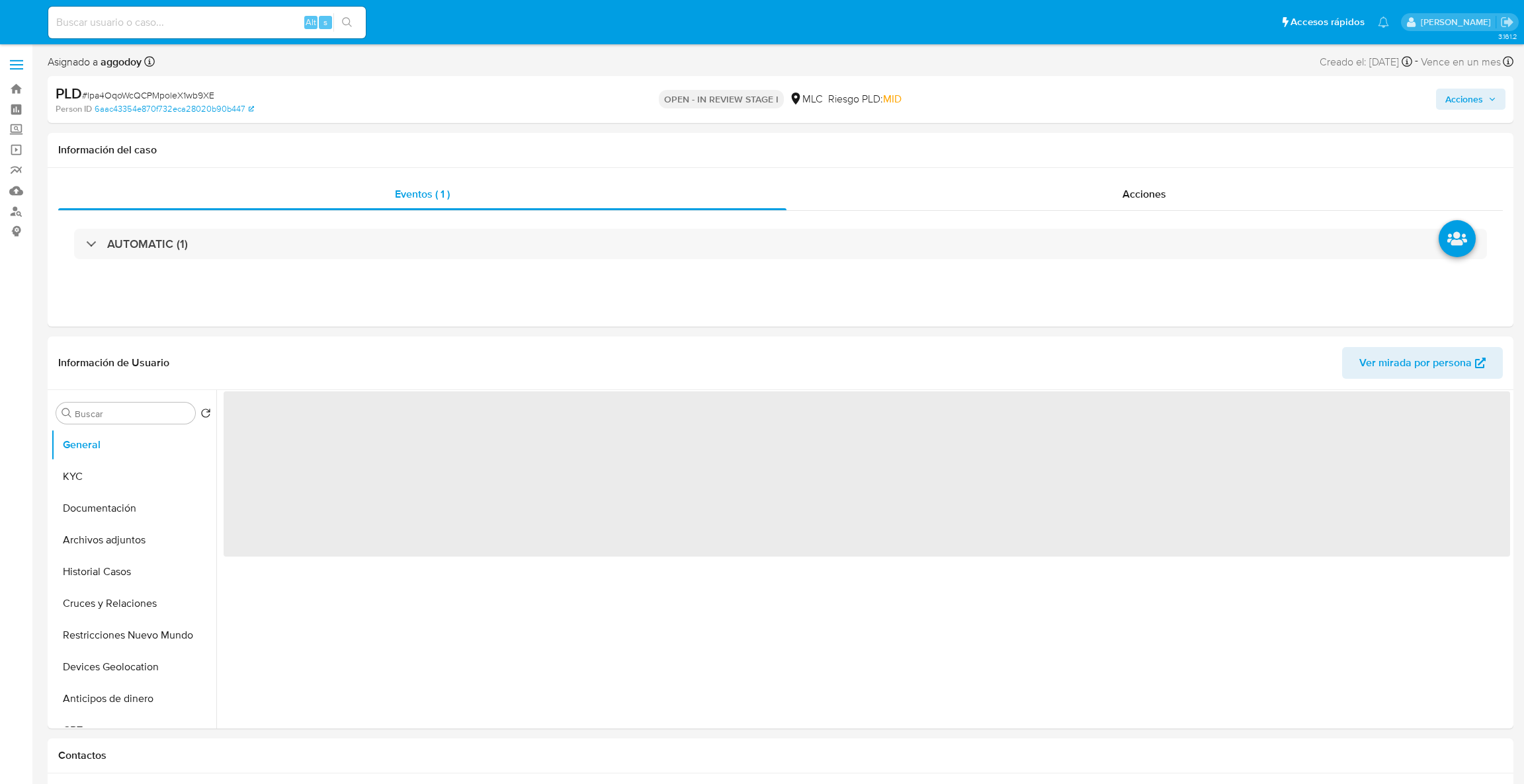
select select "10"
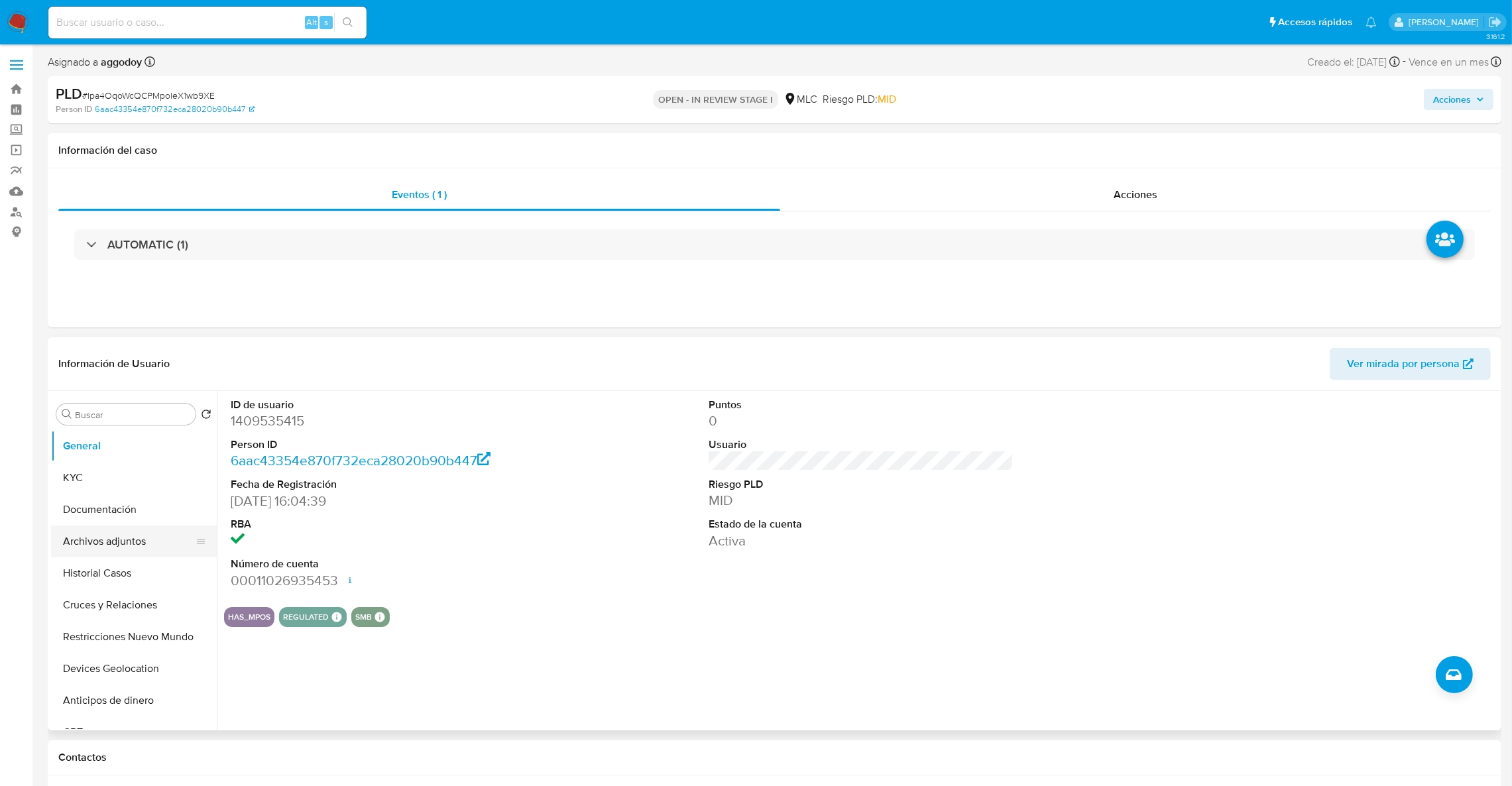
click at [114, 539] on button "Archivos adjuntos" at bounding box center [128, 542] width 155 height 32
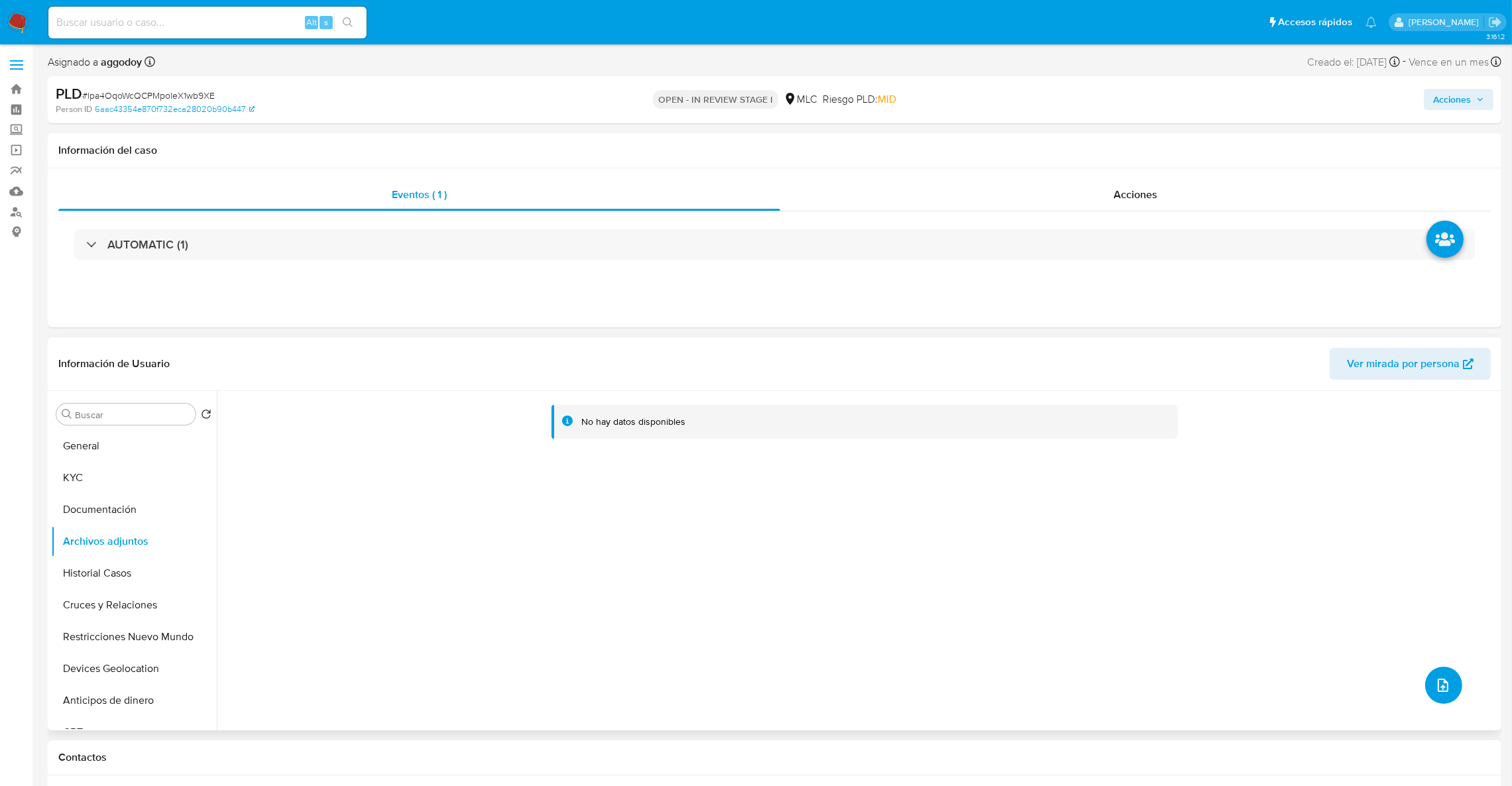
click at [1450, 683] on button "upload-file" at bounding box center [1443, 685] width 37 height 37
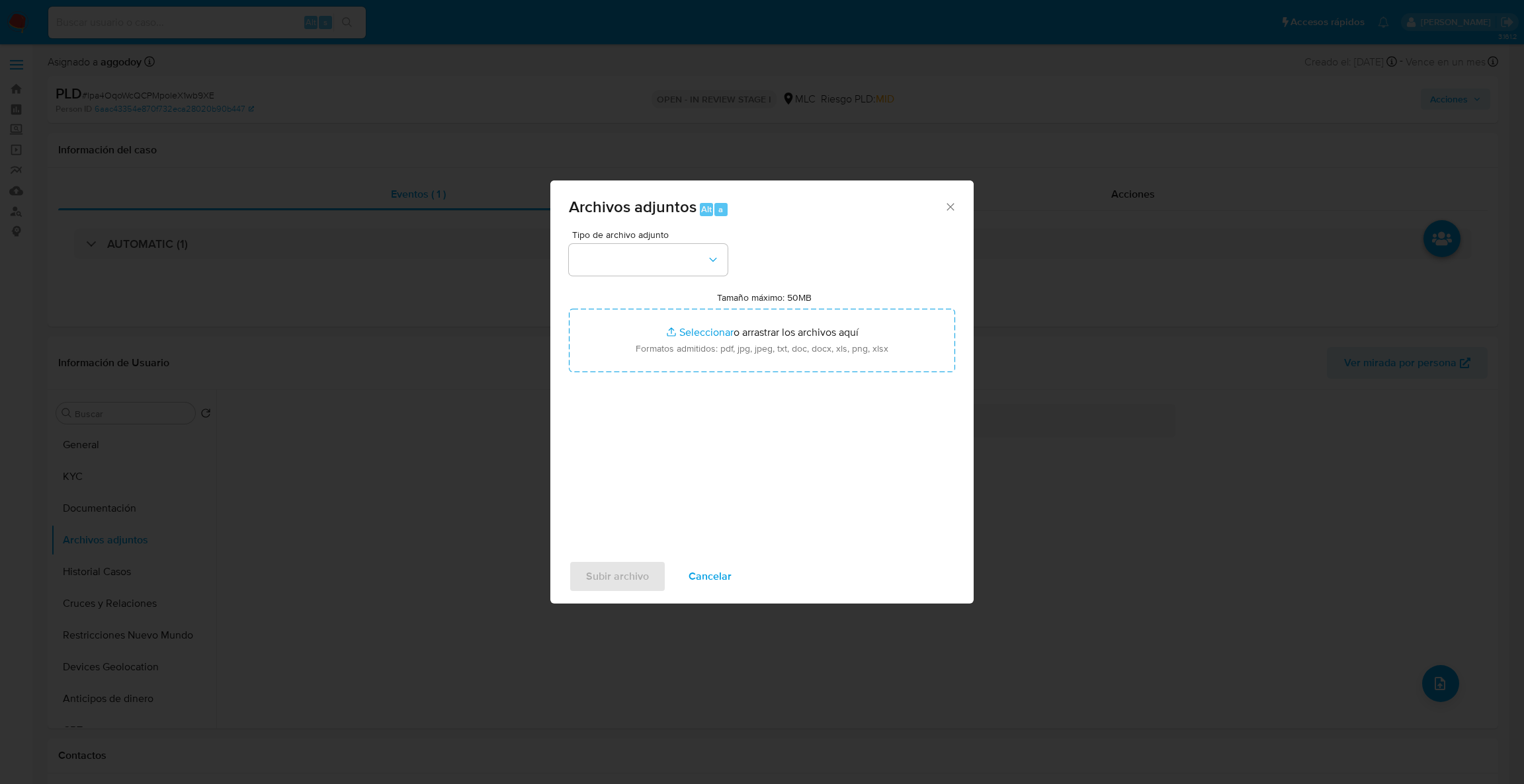
click at [174, 504] on div "Archivos adjuntos Alt a Tipo de archivo adjunto Tamaño máximo: 50MB Seleccionar…" at bounding box center [762, 392] width 1524 height 784
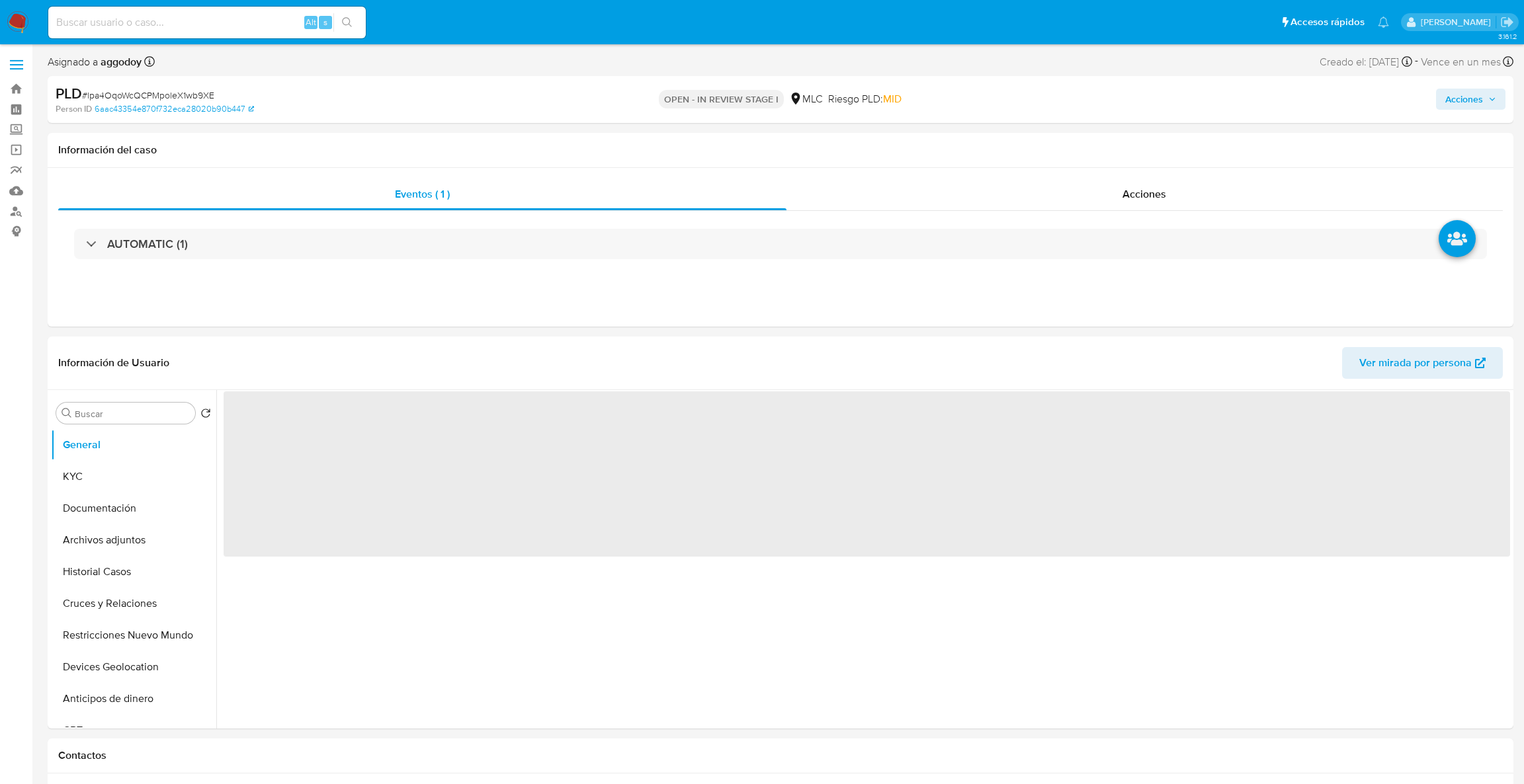
select select "10"
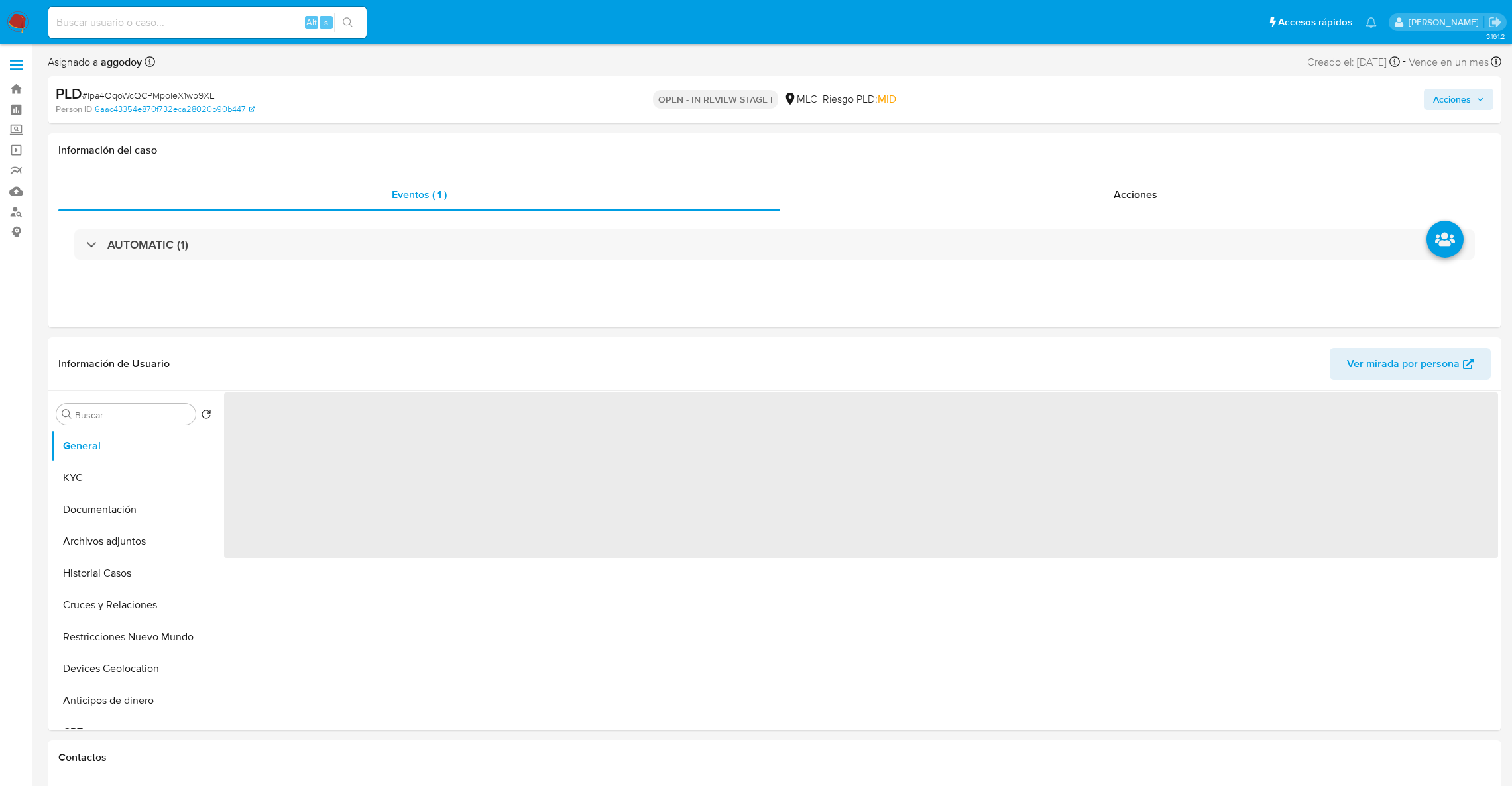
select select "10"
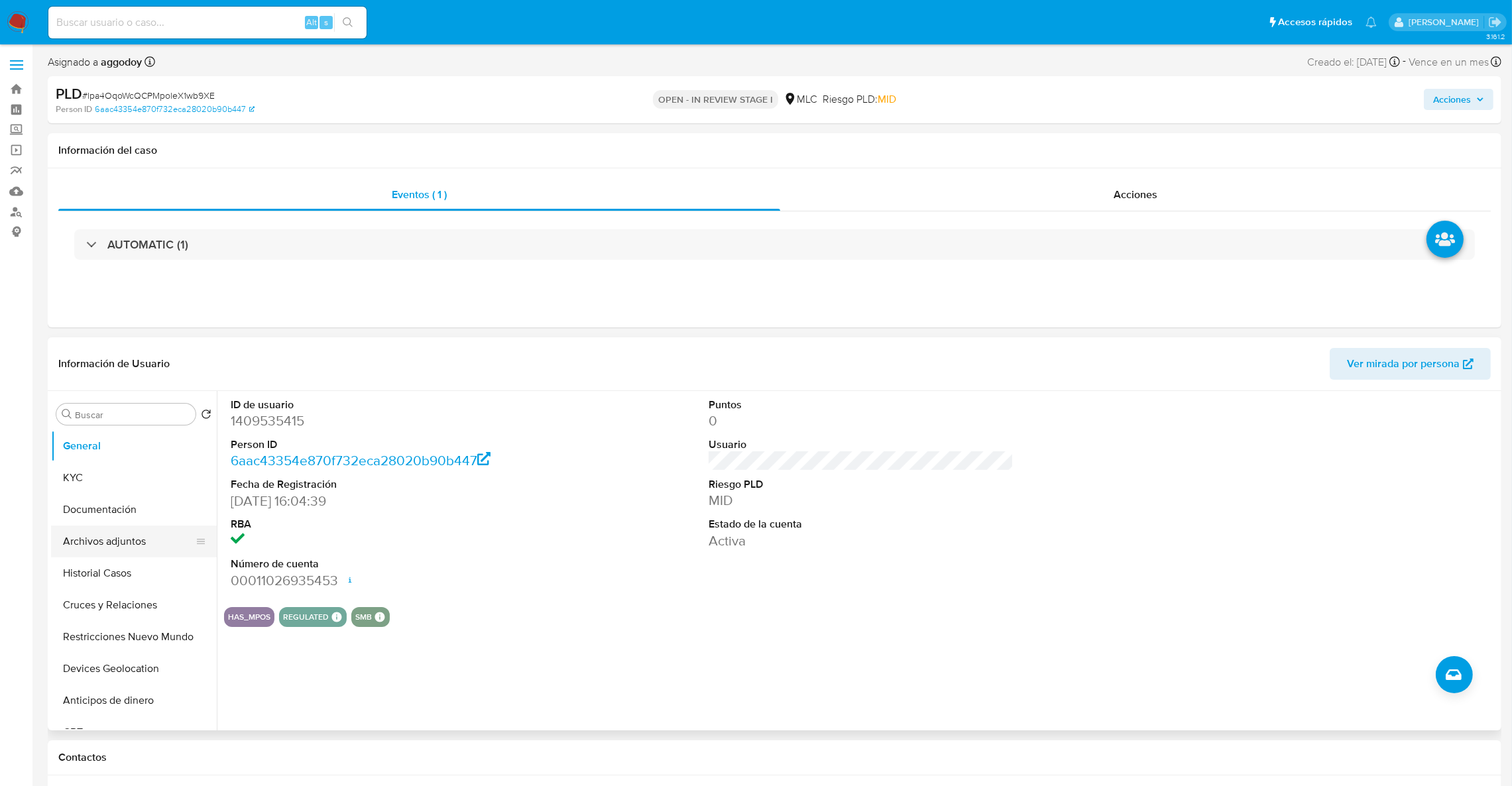
click at [99, 539] on button "Archivos adjuntos" at bounding box center [128, 542] width 155 height 32
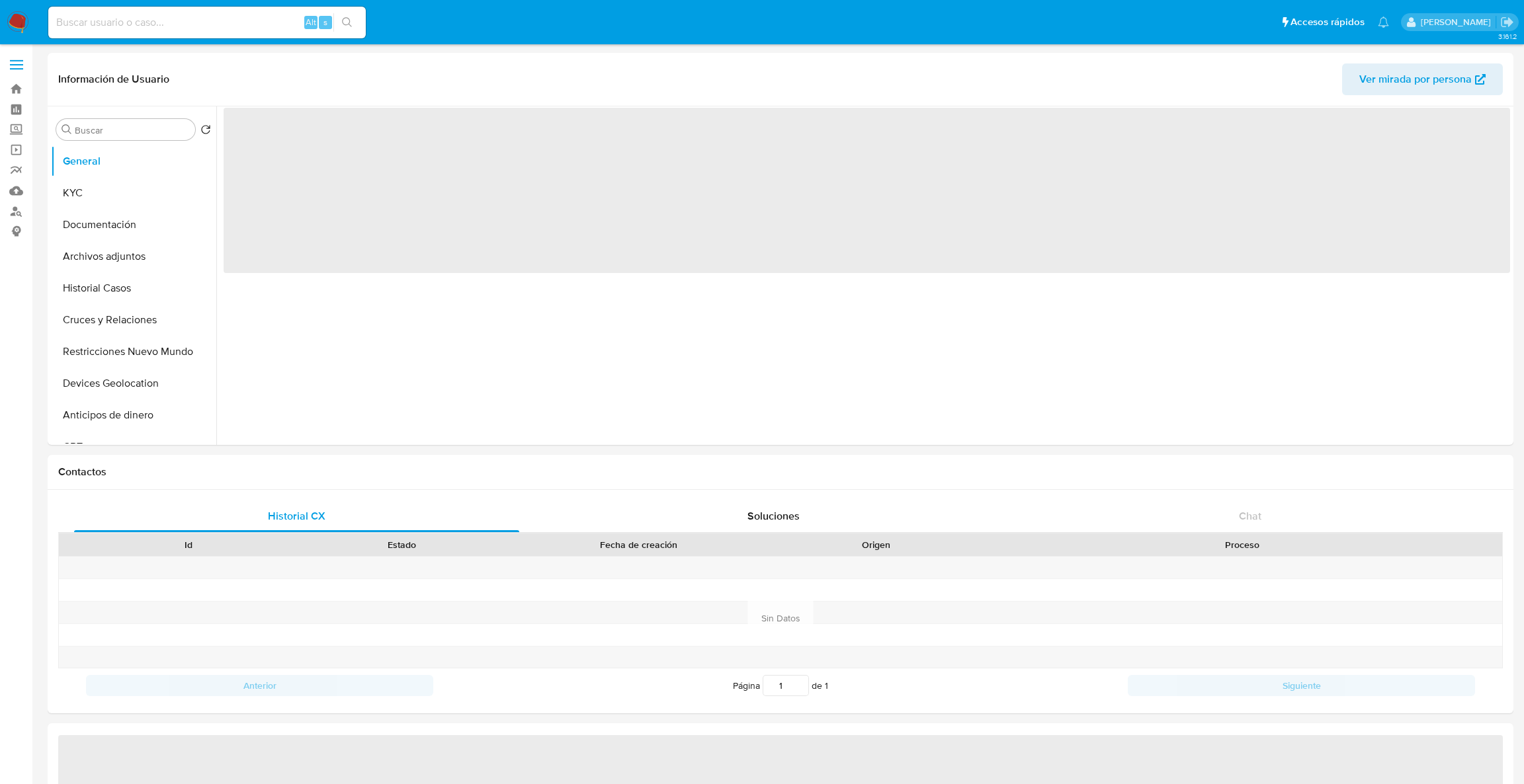
select select "10"
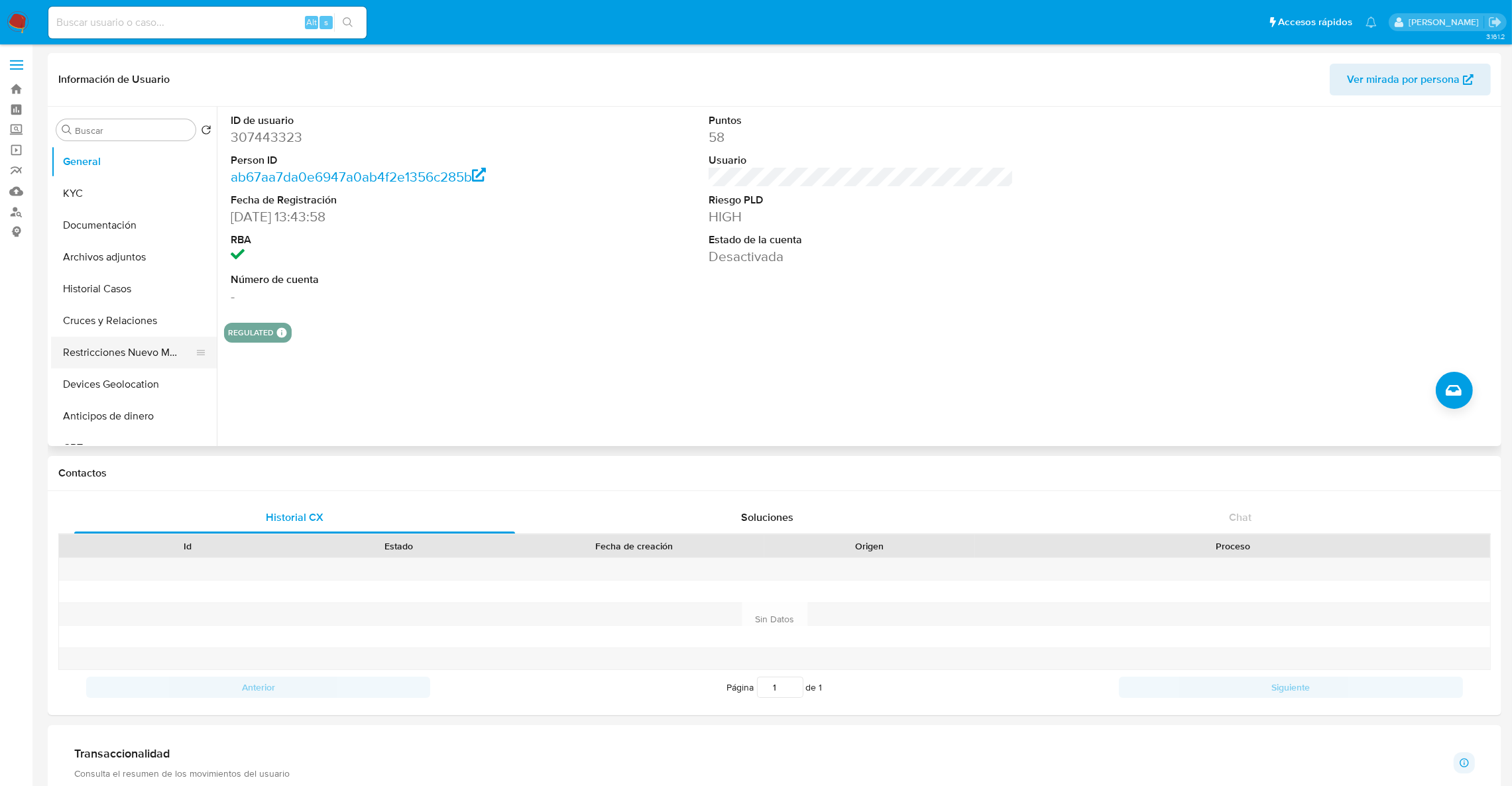
click at [57, 357] on button "Restricciones Nuevo Mundo" at bounding box center [128, 353] width 155 height 32
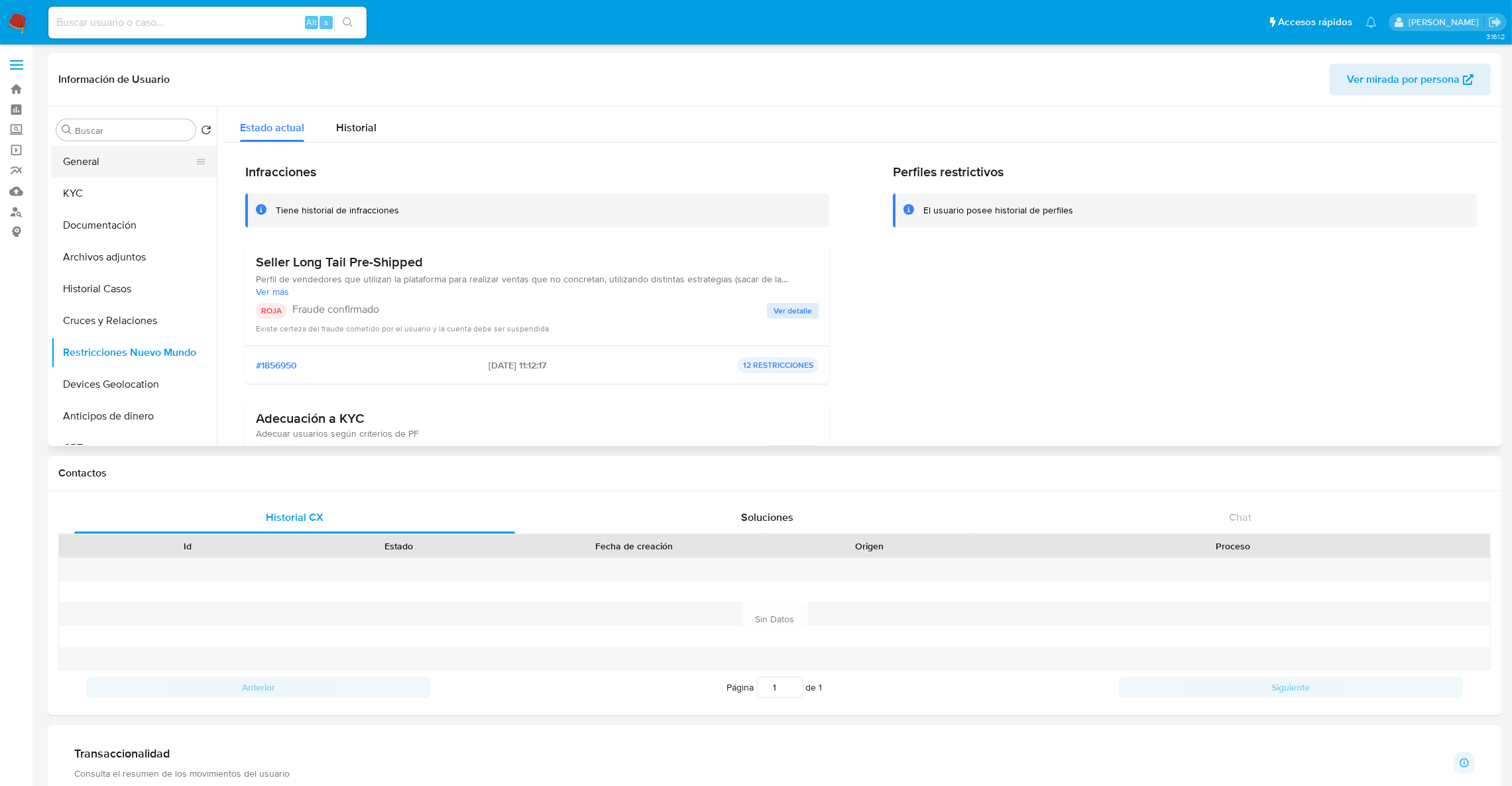
click at [105, 176] on button "General" at bounding box center [128, 162] width 155 height 32
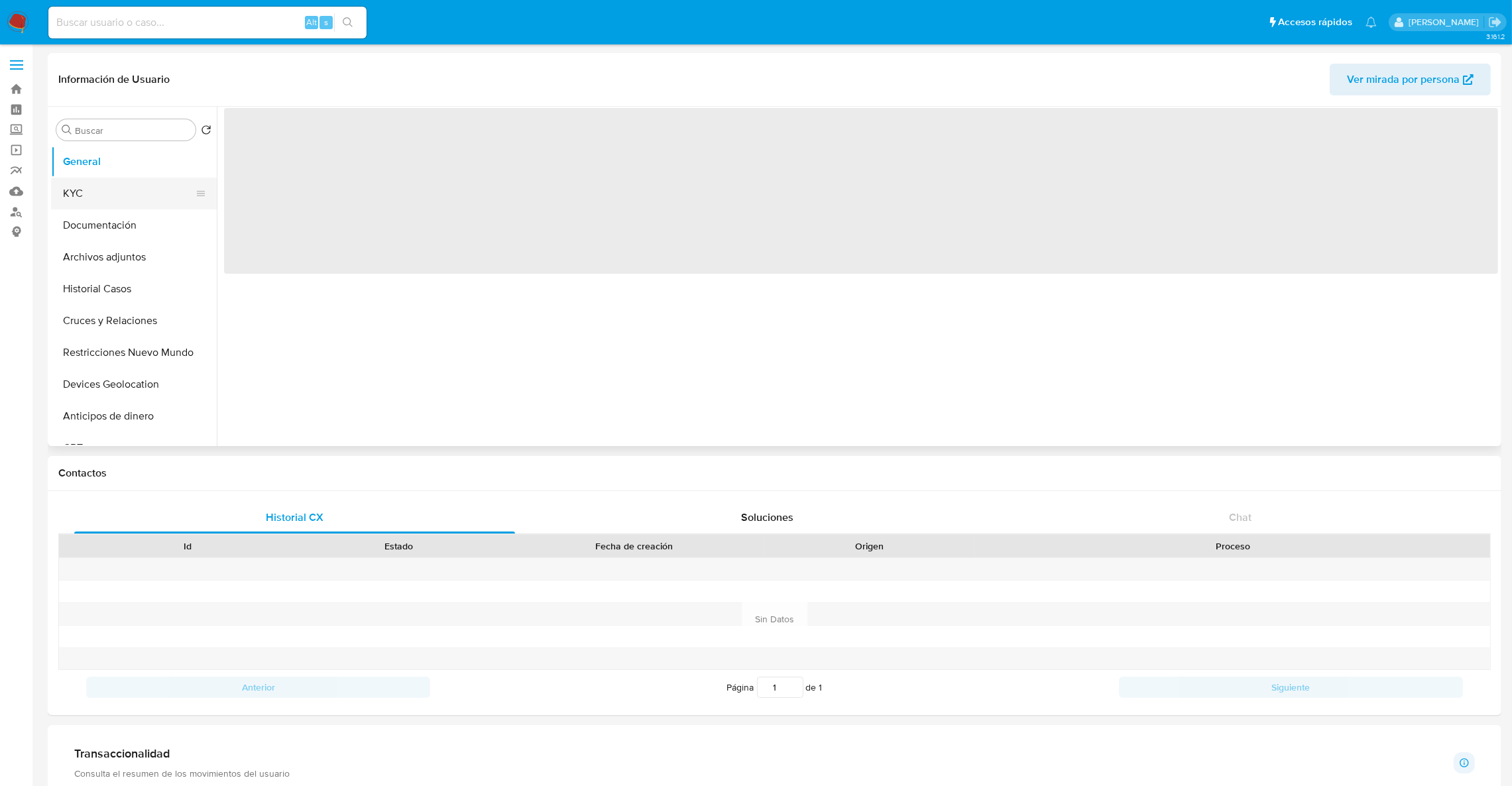
click at [110, 202] on button "KYC" at bounding box center [128, 194] width 155 height 32
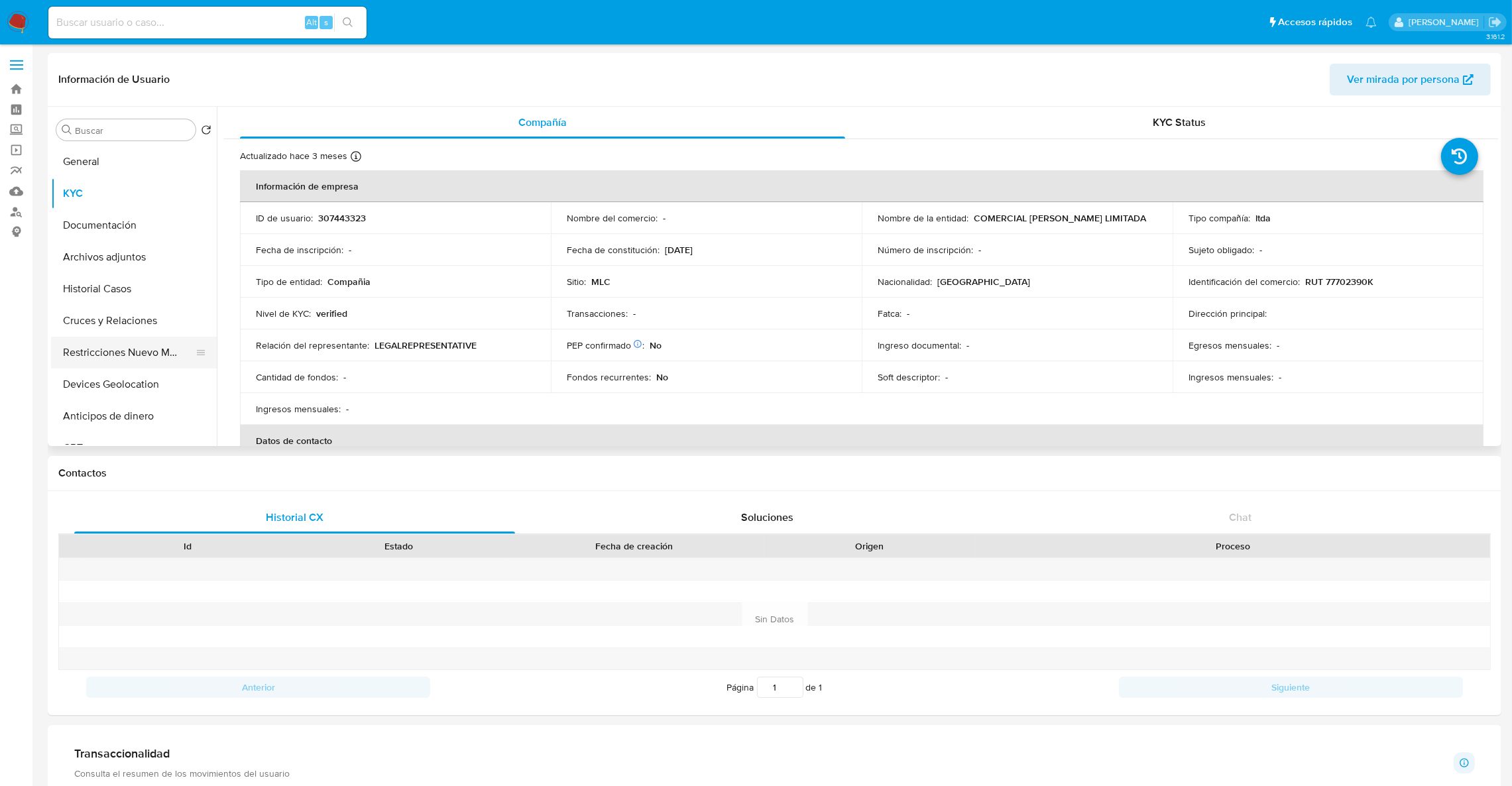
click at [105, 359] on button "Restricciones Nuevo Mundo" at bounding box center [128, 353] width 155 height 32
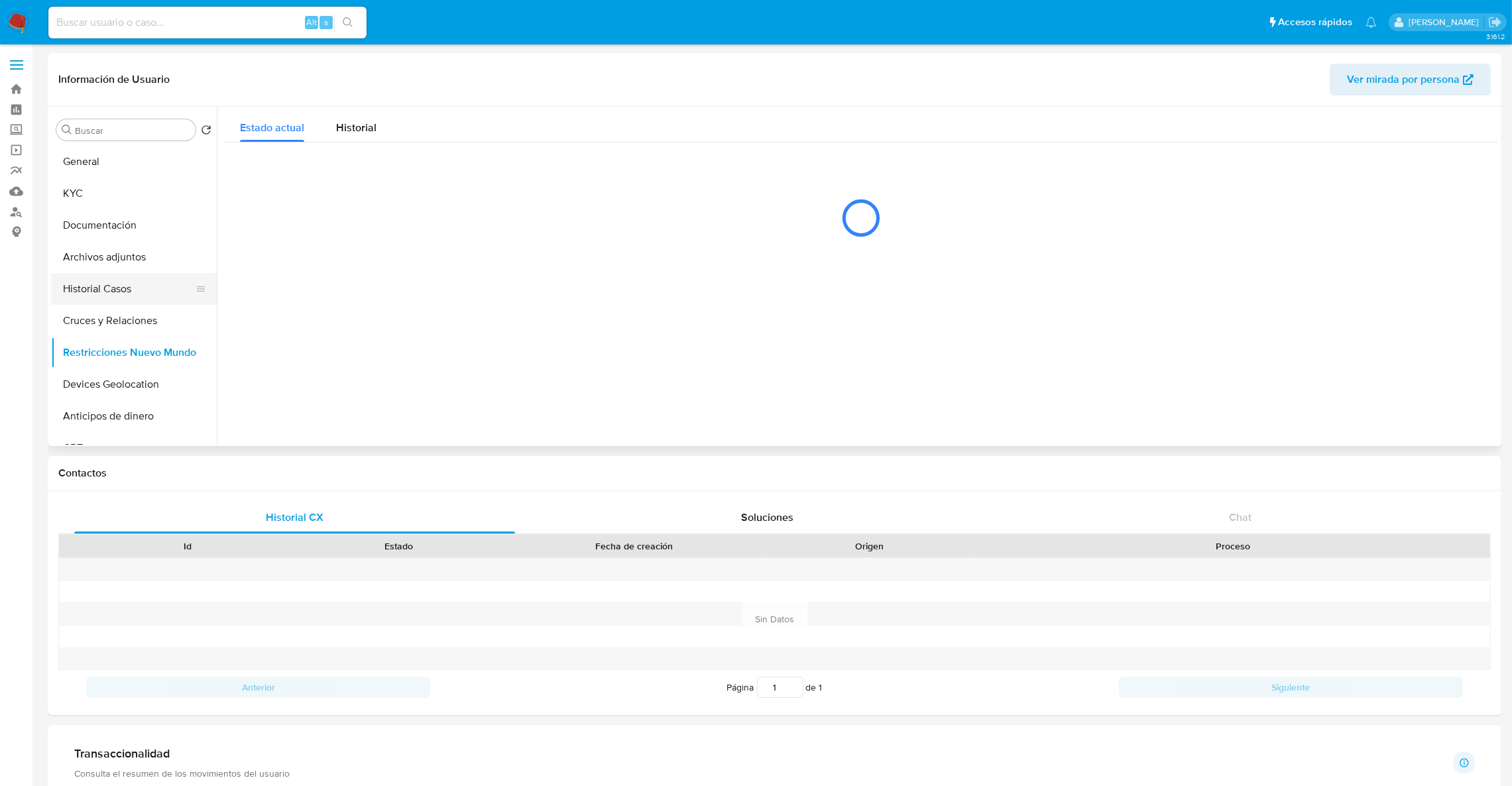
click at [116, 273] on button "Historial Casos" at bounding box center [128, 289] width 155 height 32
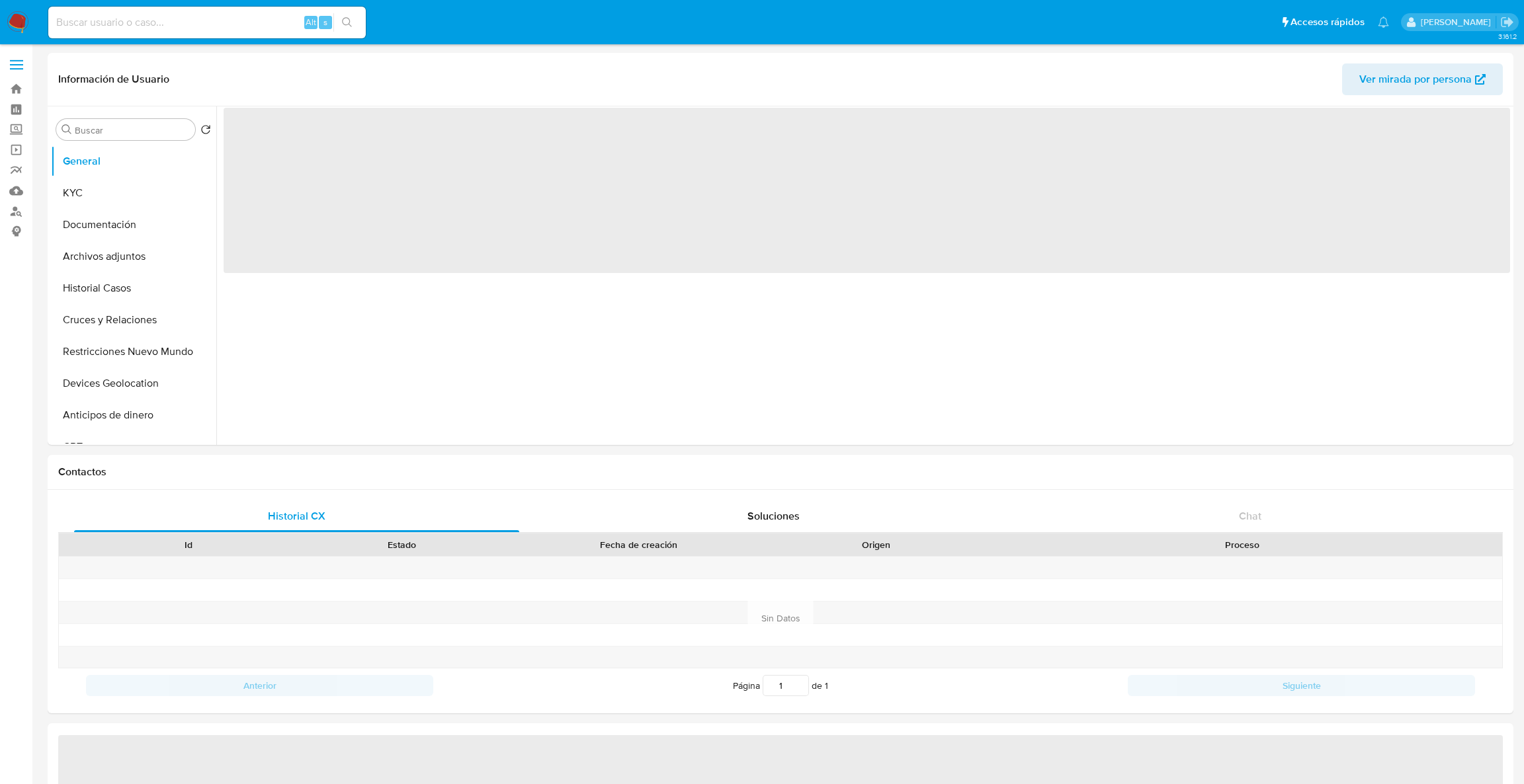
select select "10"
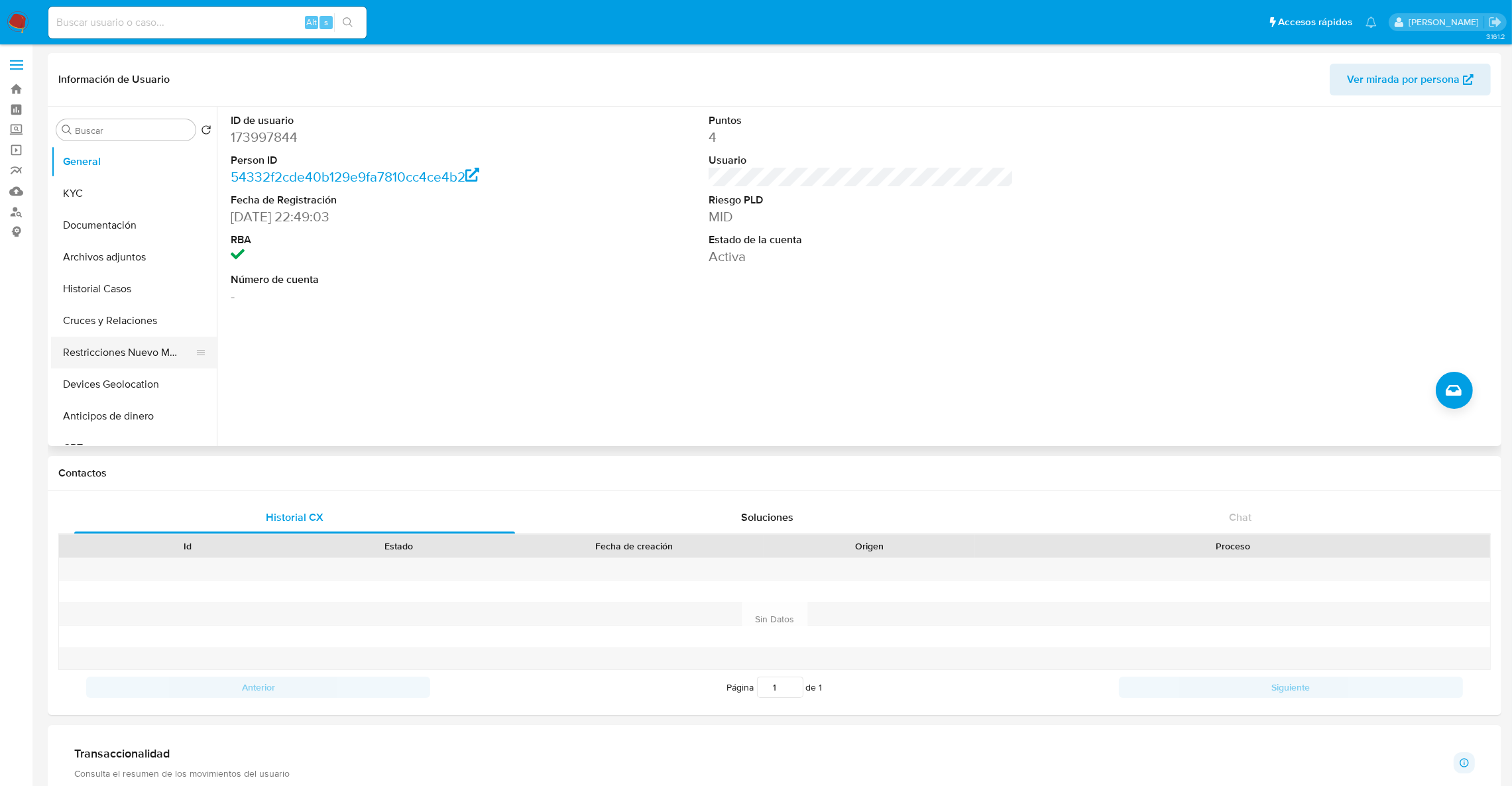
click at [102, 343] on button "Restricciones Nuevo Mundo" at bounding box center [128, 353] width 155 height 32
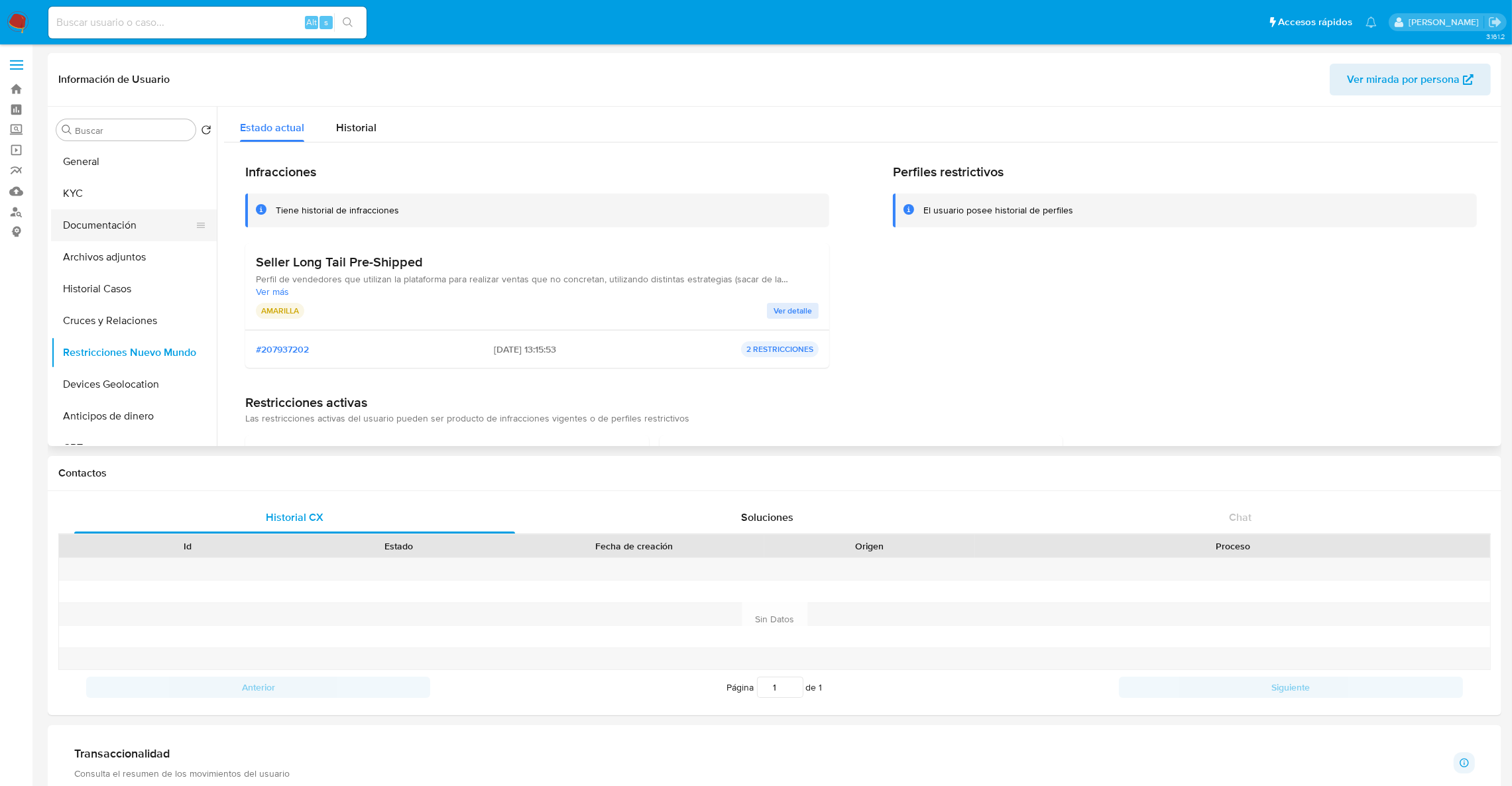
click at [138, 210] on button "Documentación" at bounding box center [128, 225] width 155 height 32
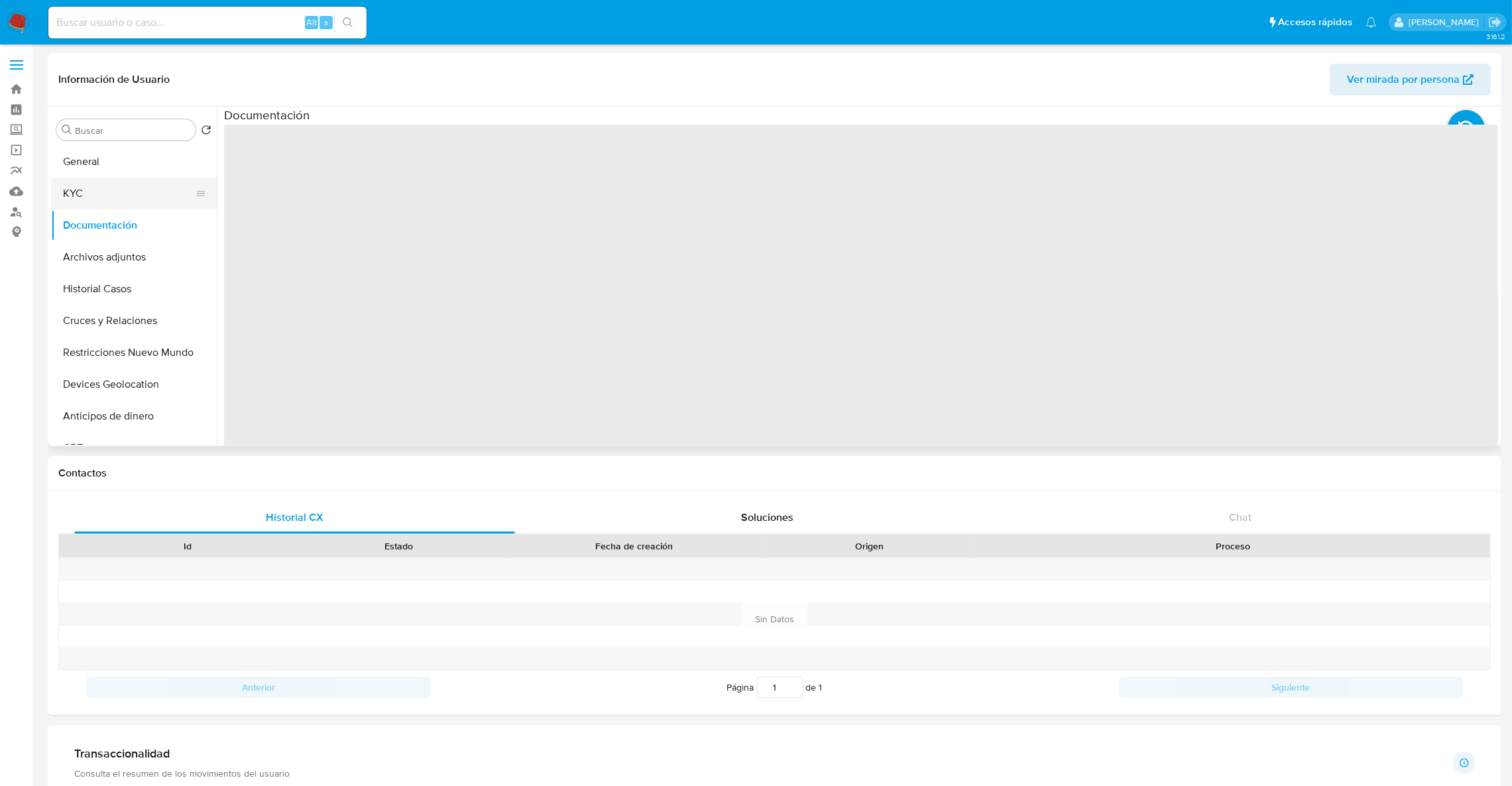
click at [117, 189] on button "KYC" at bounding box center [128, 194] width 155 height 32
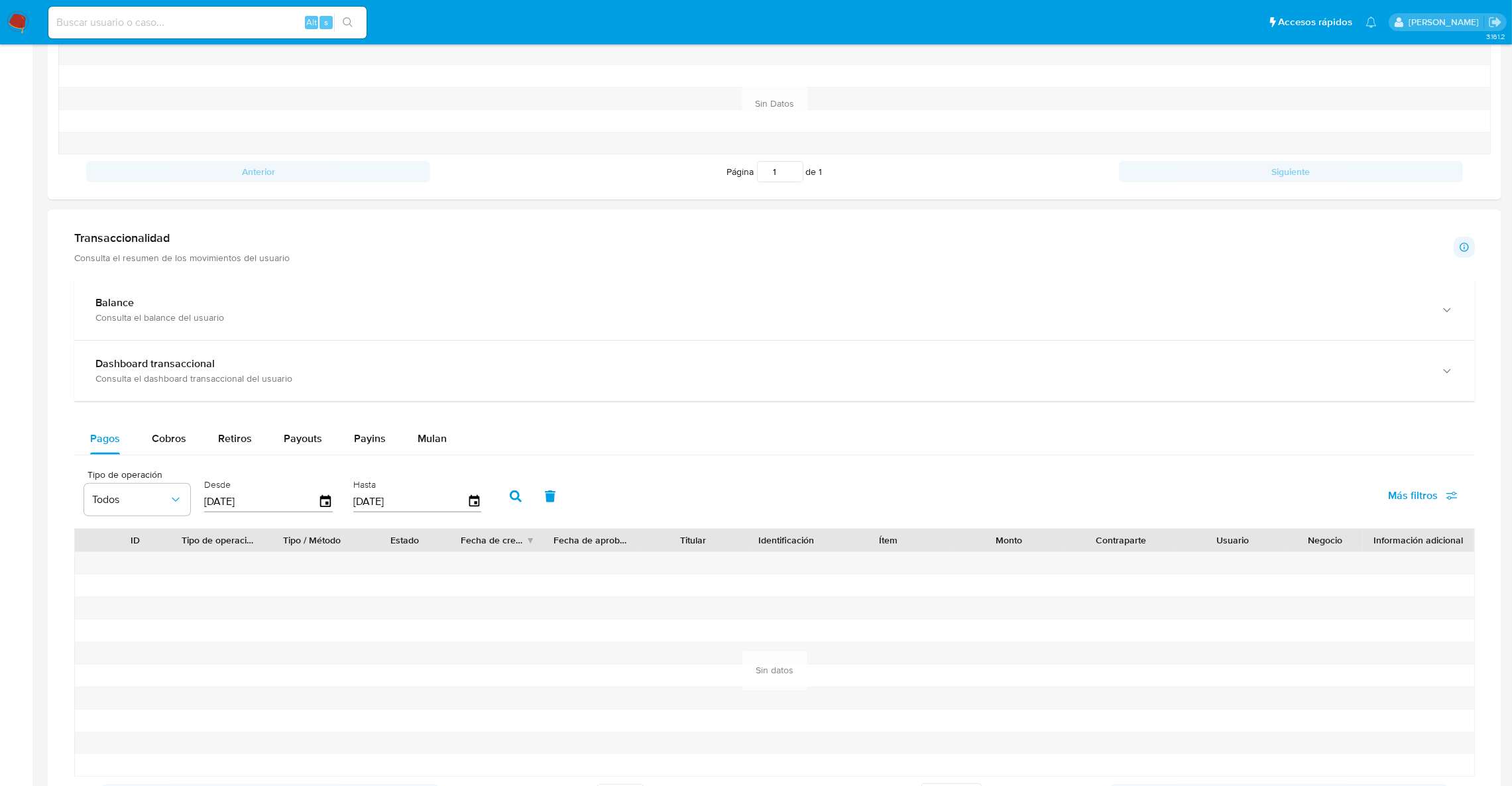
scroll to position [696, 0]
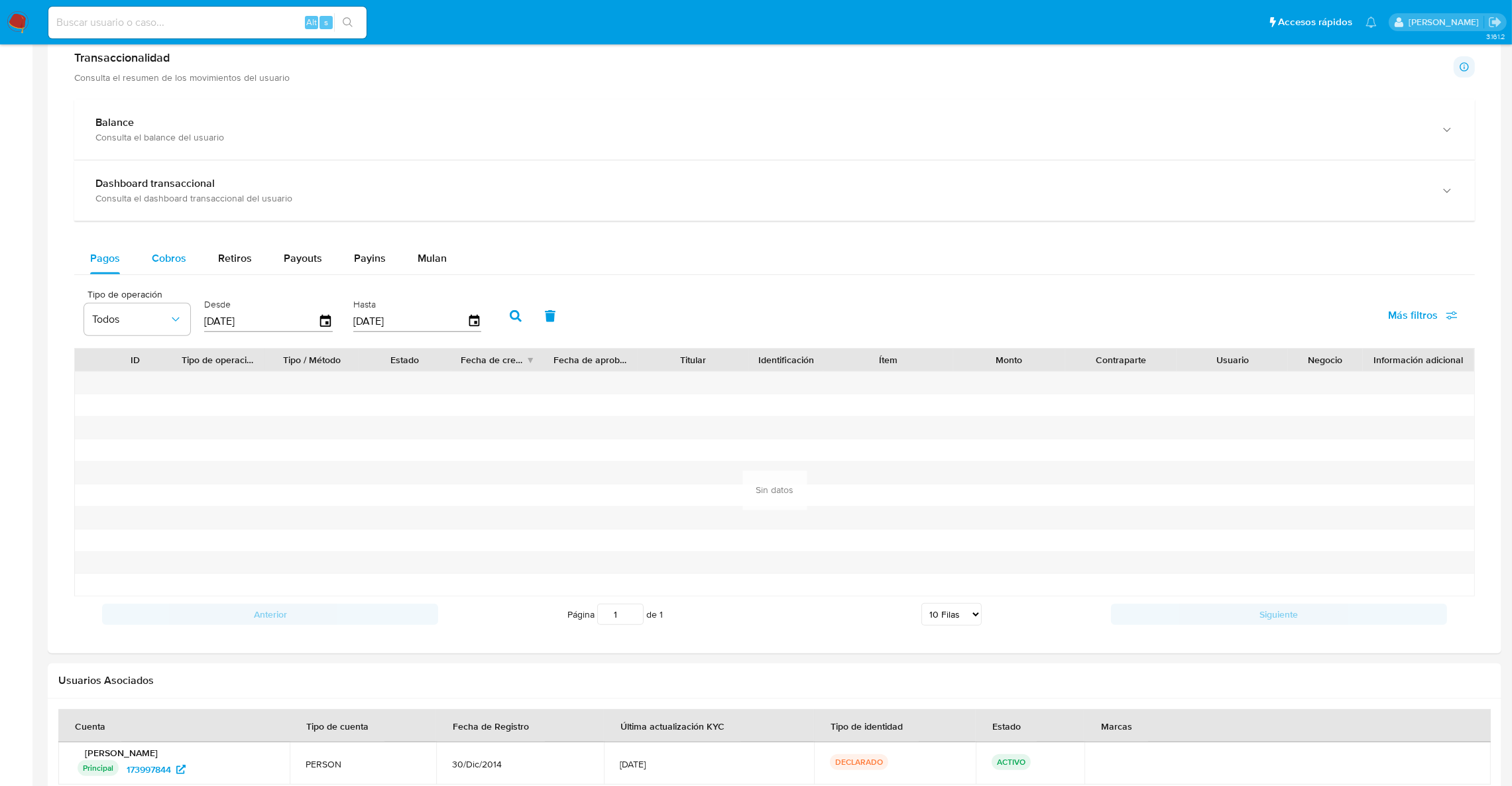
click at [166, 254] on span "Cobros" at bounding box center [169, 258] width 35 height 15
select select "10"
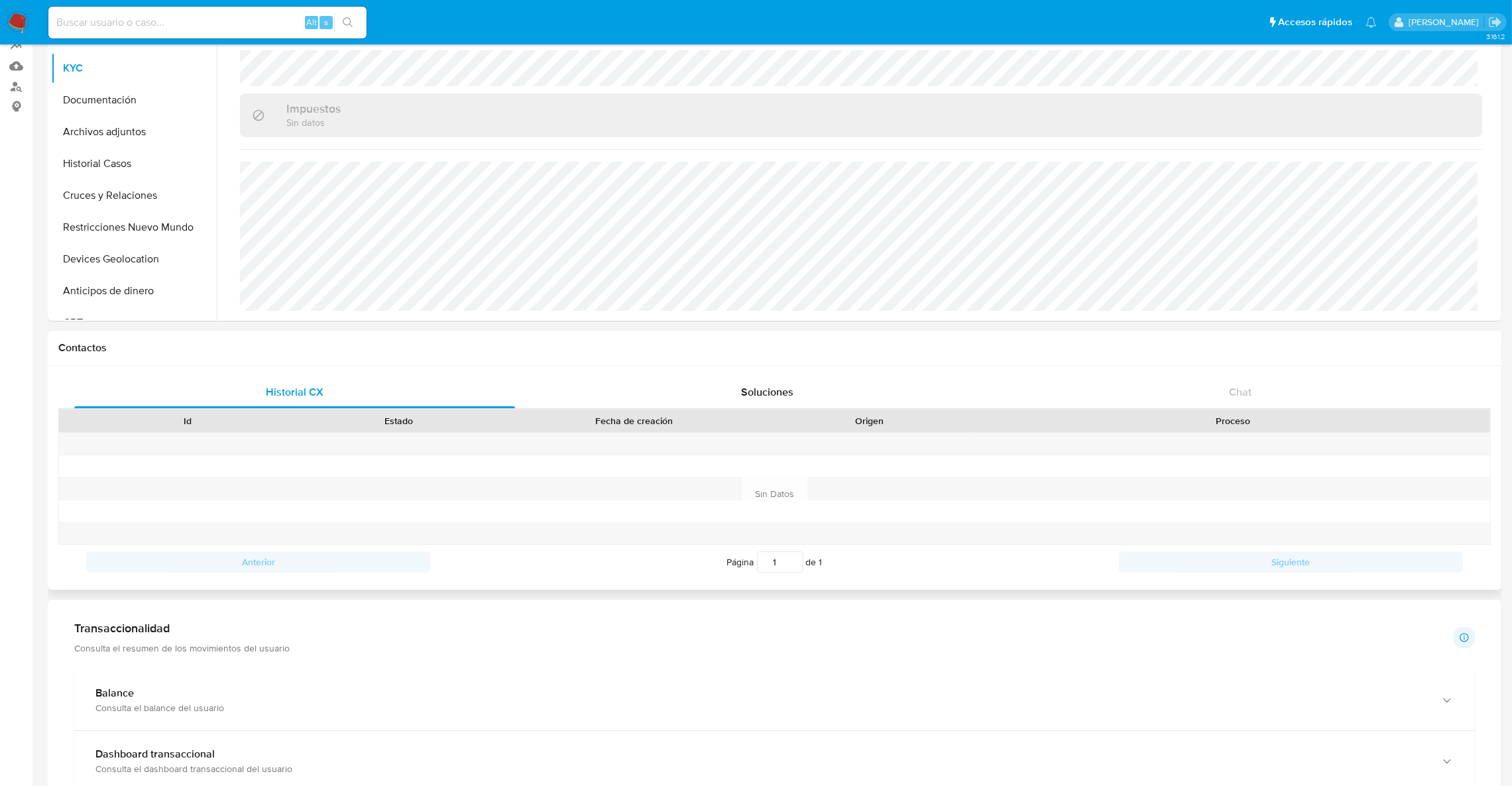
scroll to position [0, 0]
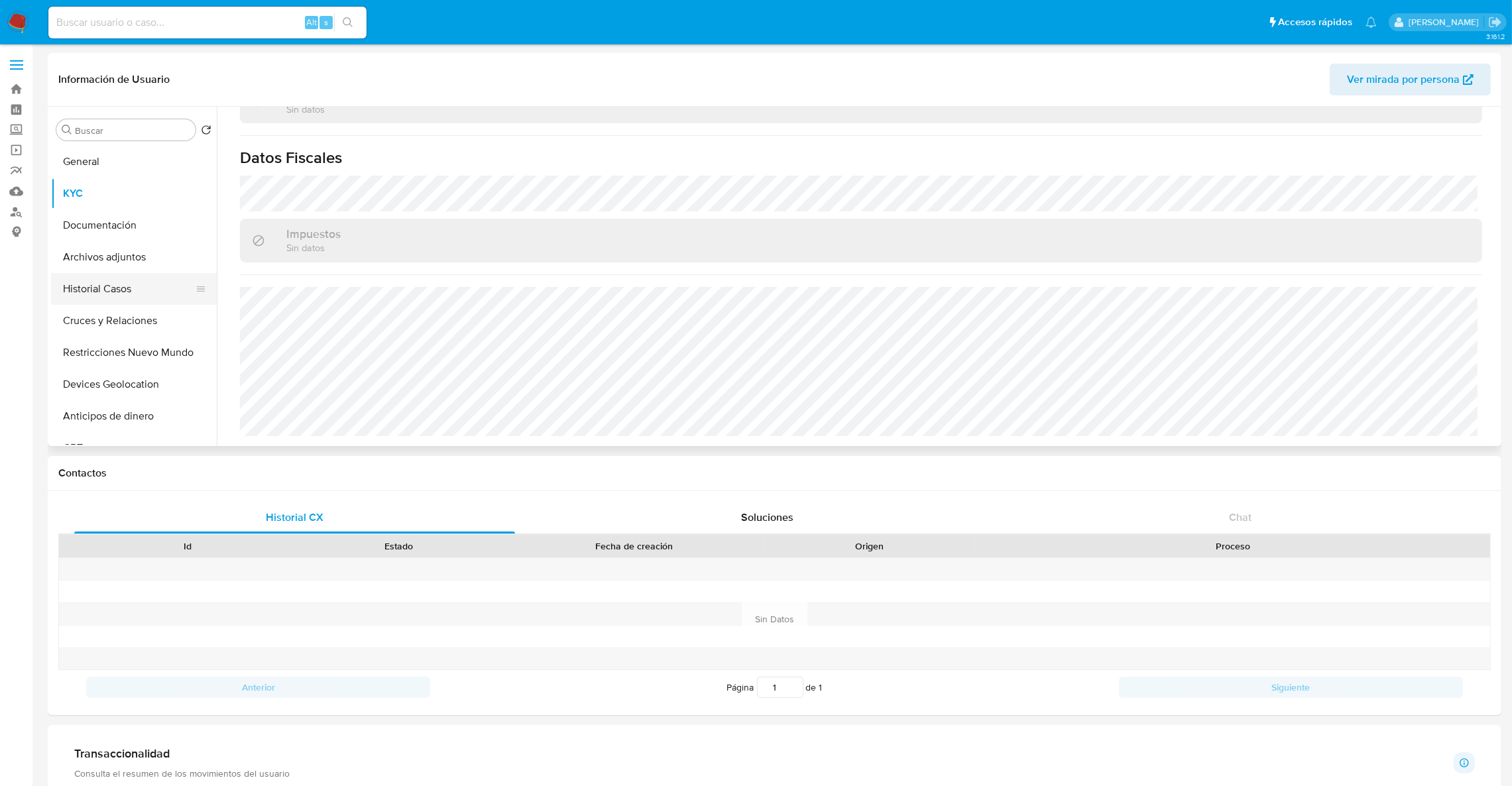
click at [118, 277] on button "Historial Casos" at bounding box center [128, 289] width 155 height 32
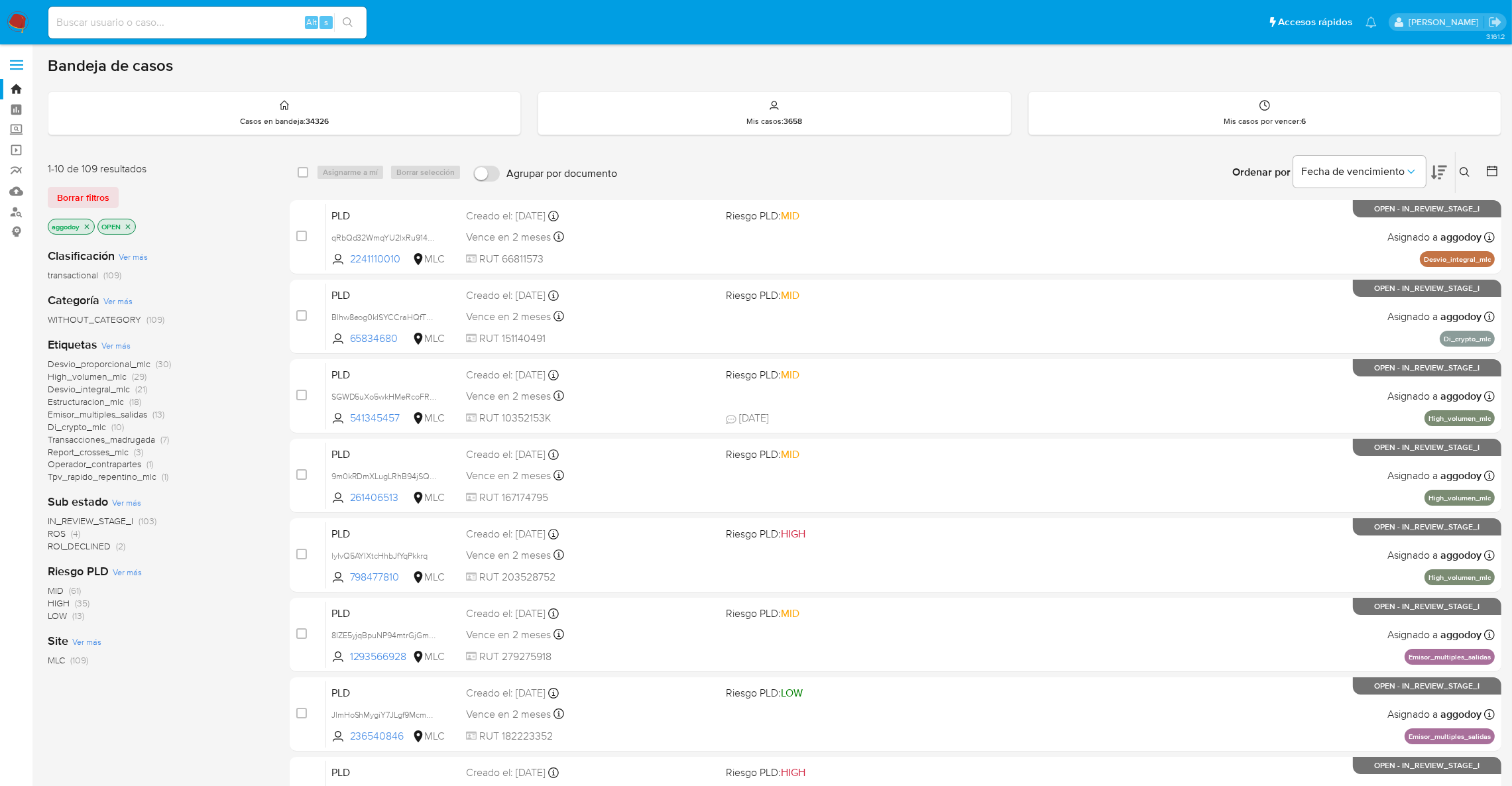
click at [1445, 169] on icon at bounding box center [1439, 172] width 16 height 14
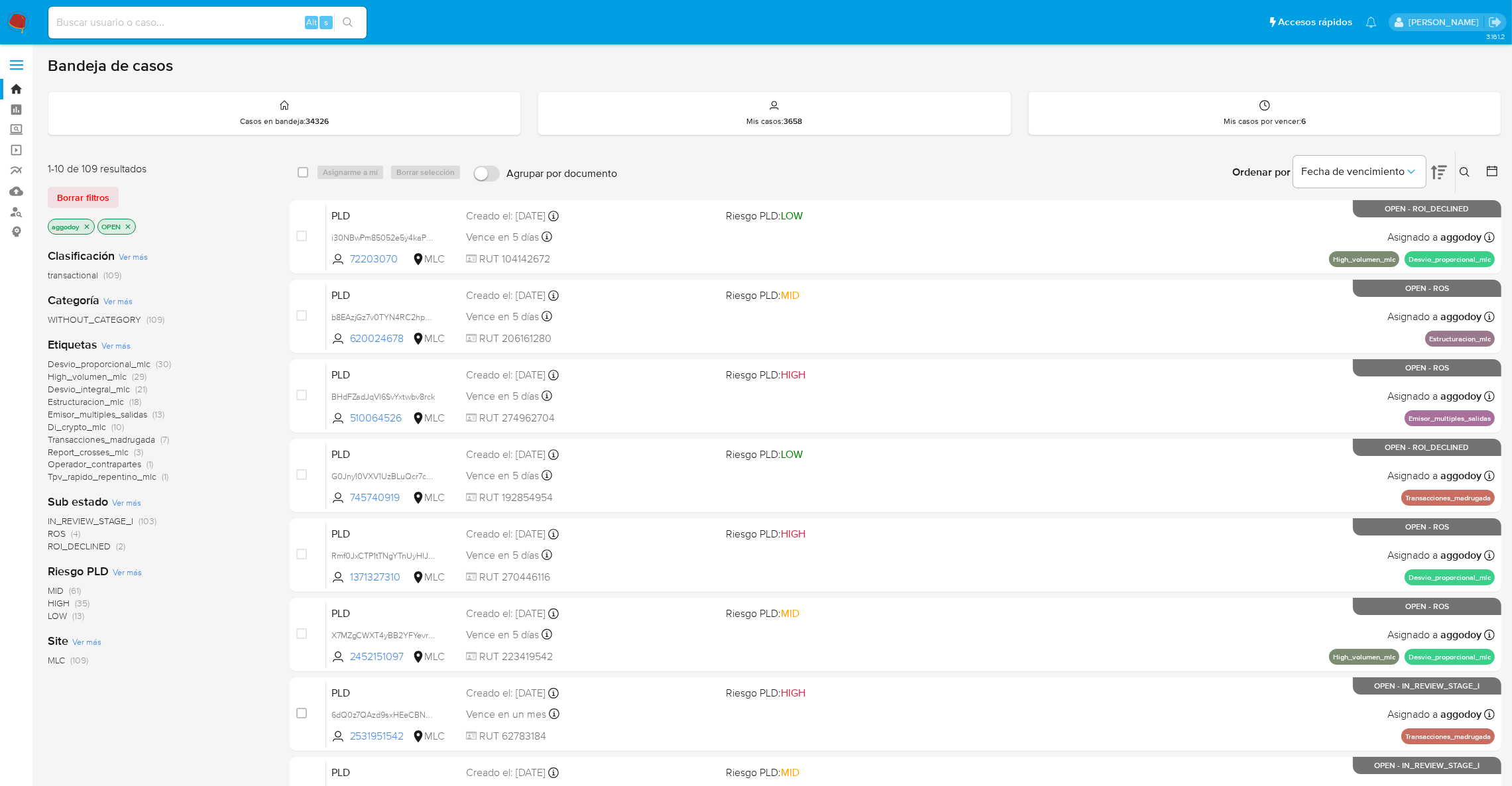
click at [126, 446] on span "Report_crosses_mlc" at bounding box center [88, 452] width 81 height 14
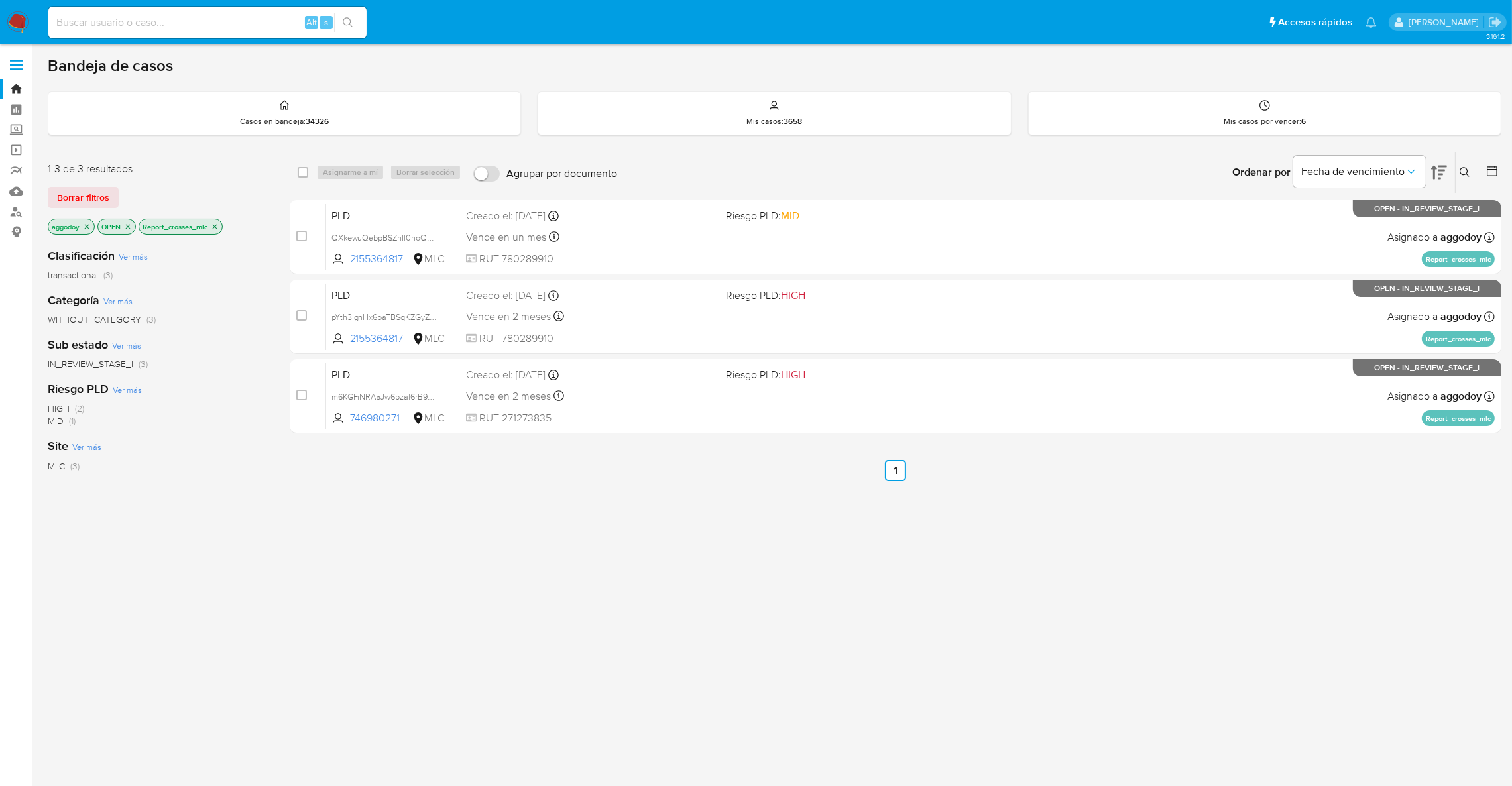
drag, startPoint x: 228, startPoint y: 227, endPoint x: 217, endPoint y: 226, distance: 11.0
click at [223, 227] on div "aggodoy OPEN Report_crosses_mlc" at bounding box center [154, 228] width 212 height 19
click at [217, 226] on icon "close-filter" at bounding box center [215, 226] width 5 height 5
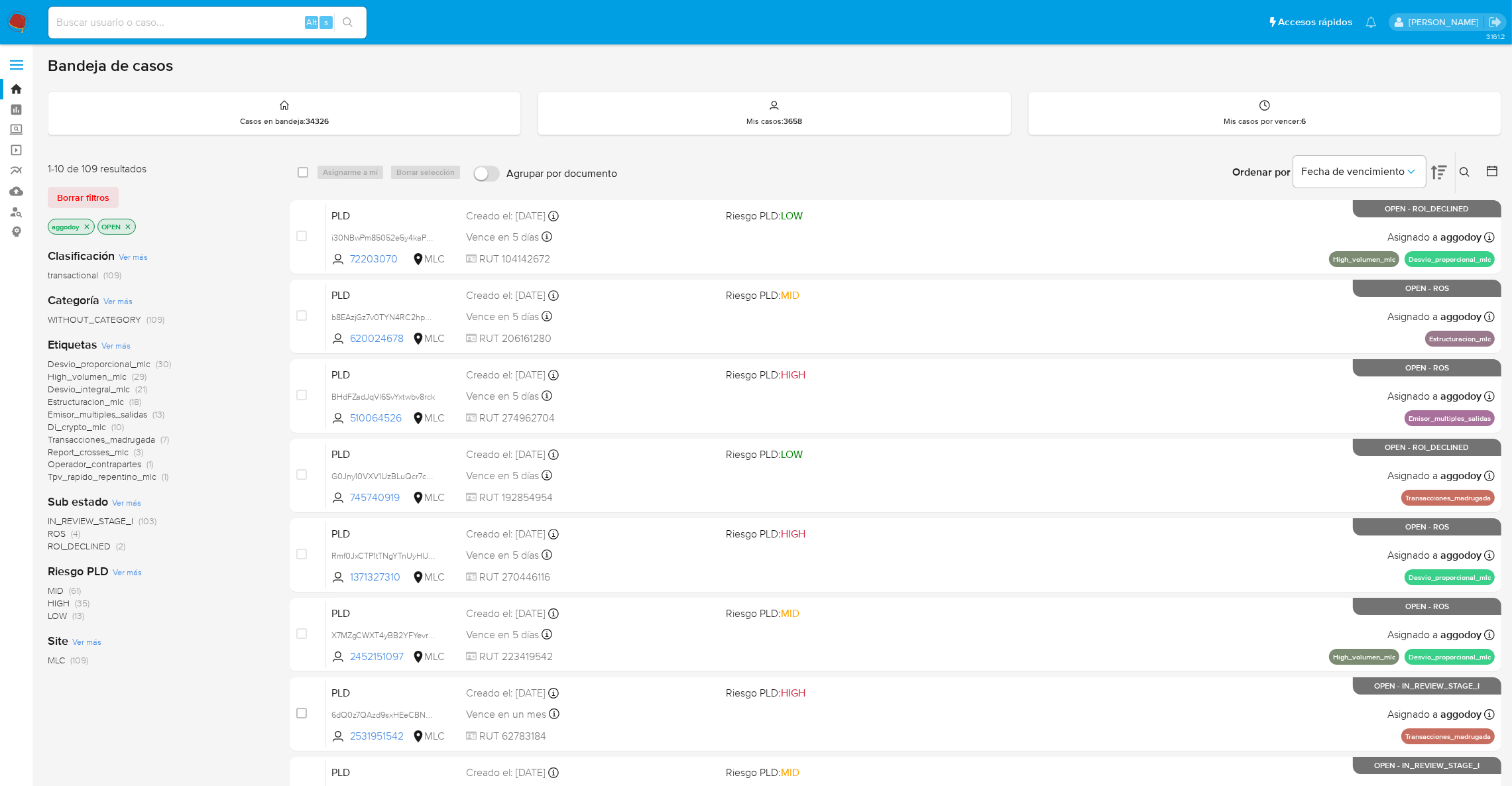
click at [98, 437] on span "Transacciones_madrugada" at bounding box center [101, 440] width 107 height 14
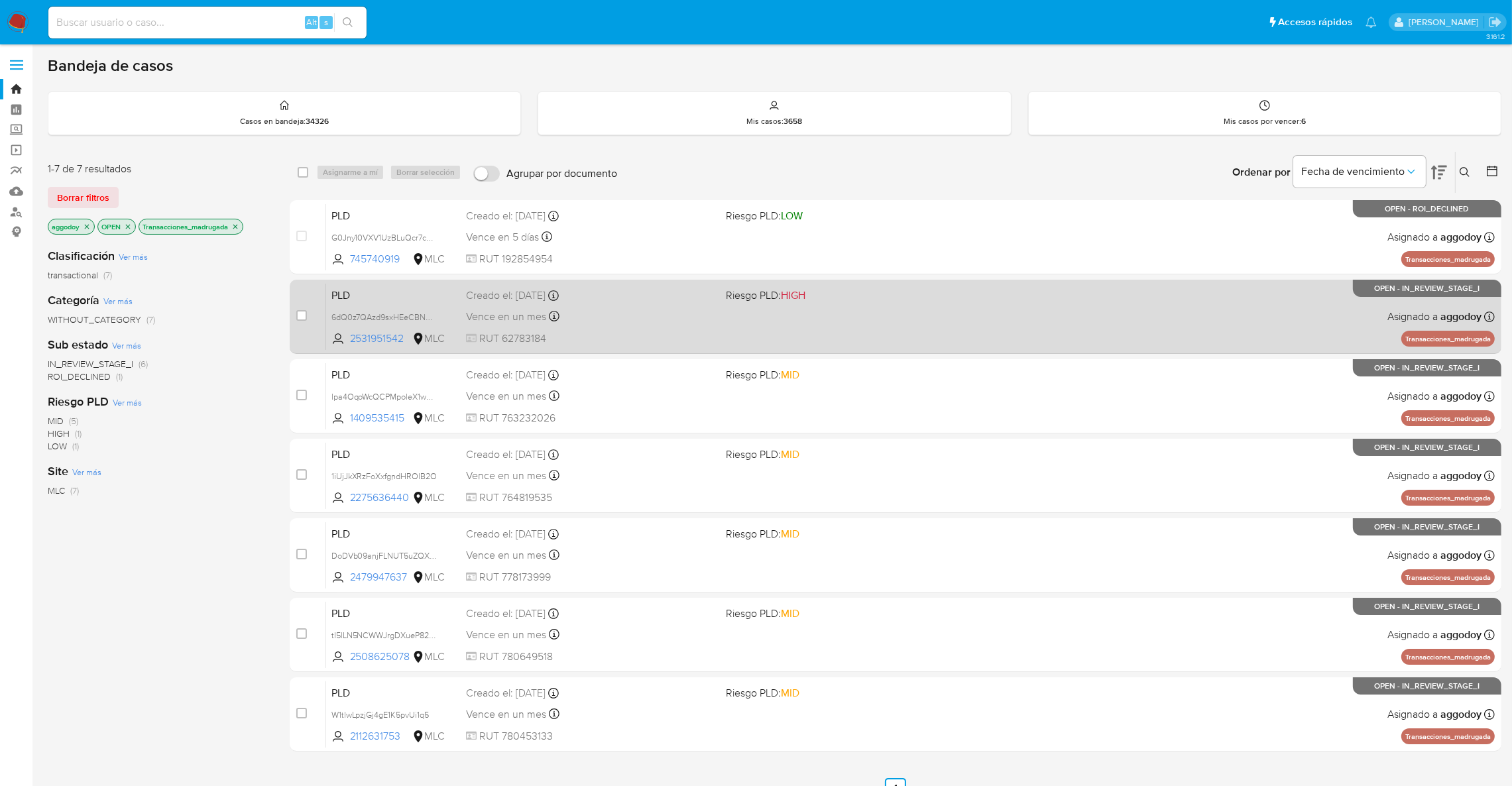
click at [812, 341] on div "PLD 6dQ0z7QAzd9sxHEeCBNGmAYe 2531951542 MLC Riesgo PLD: HIGH Creado el: 12/08/2…" at bounding box center [910, 316] width 1169 height 67
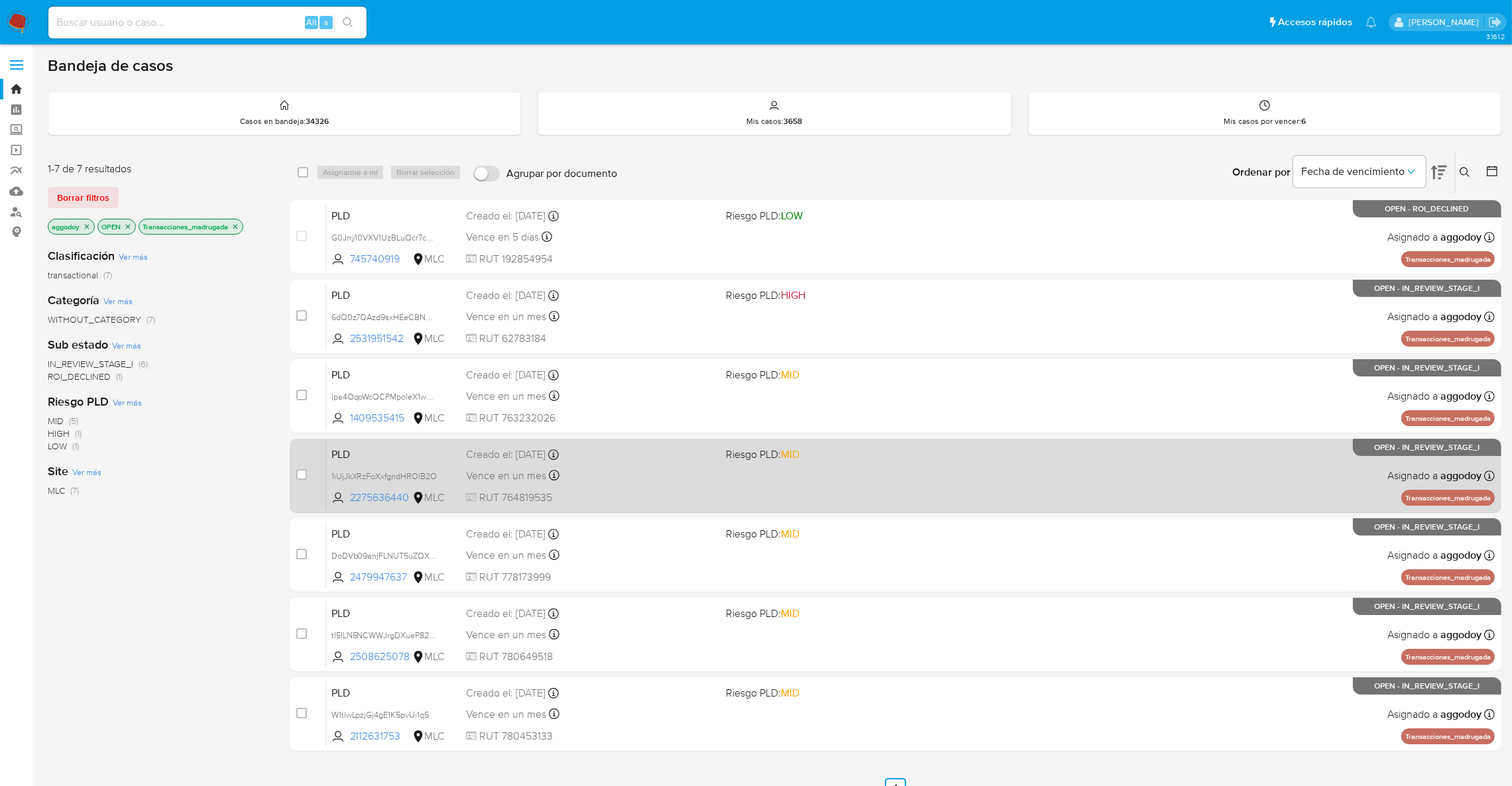
click at [652, 477] on div "Vence en un mes Vence el 10/11/2025 06:05:33" at bounding box center [591, 476] width 250 height 18
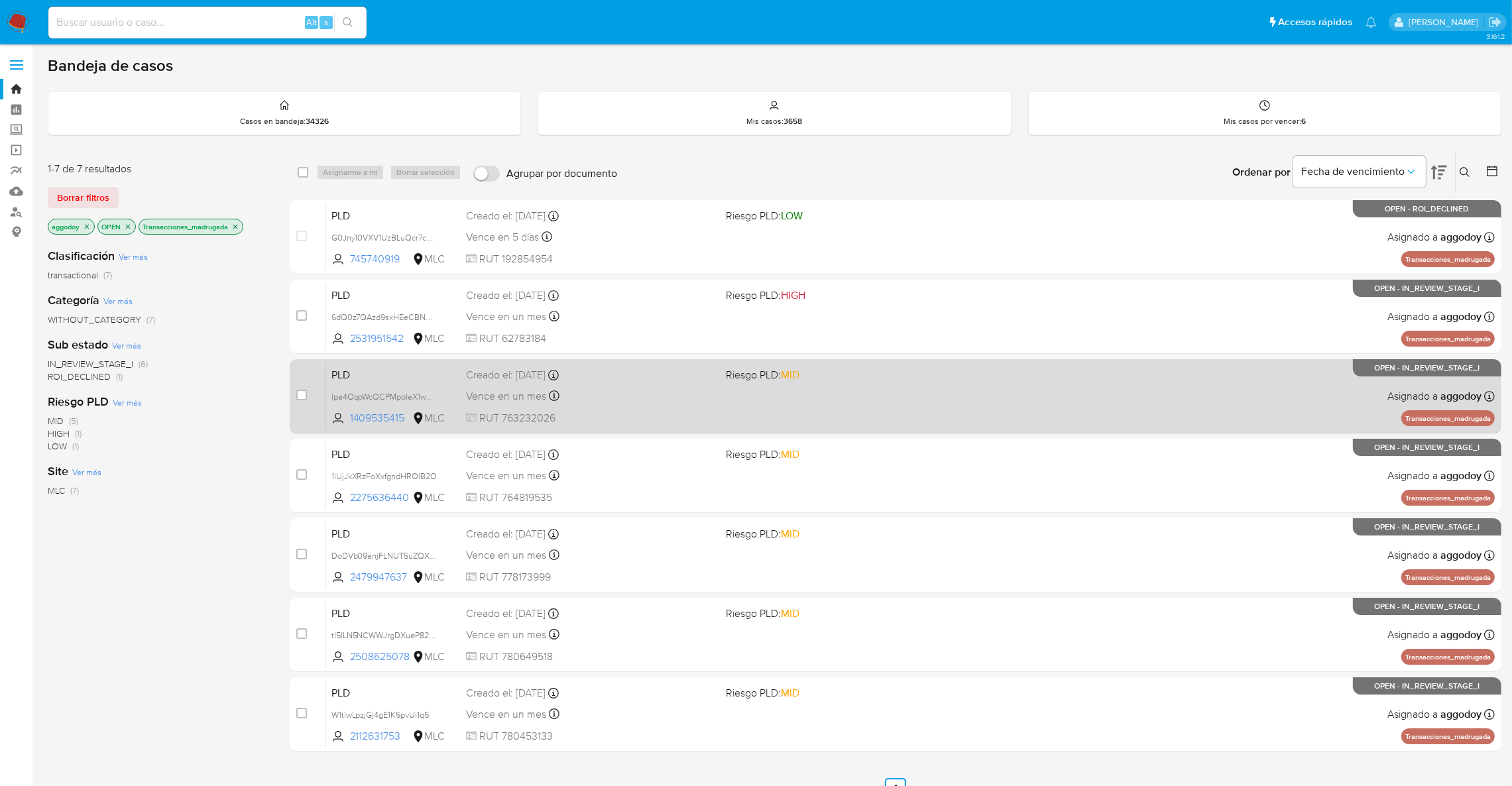
click at [630, 408] on div "PLD lpa4OqoWcQCPMpoleX1wb9XE 1409535415 MLC Riesgo PLD: MID Creado el: 12/08/20…" at bounding box center [910, 396] width 1169 height 67
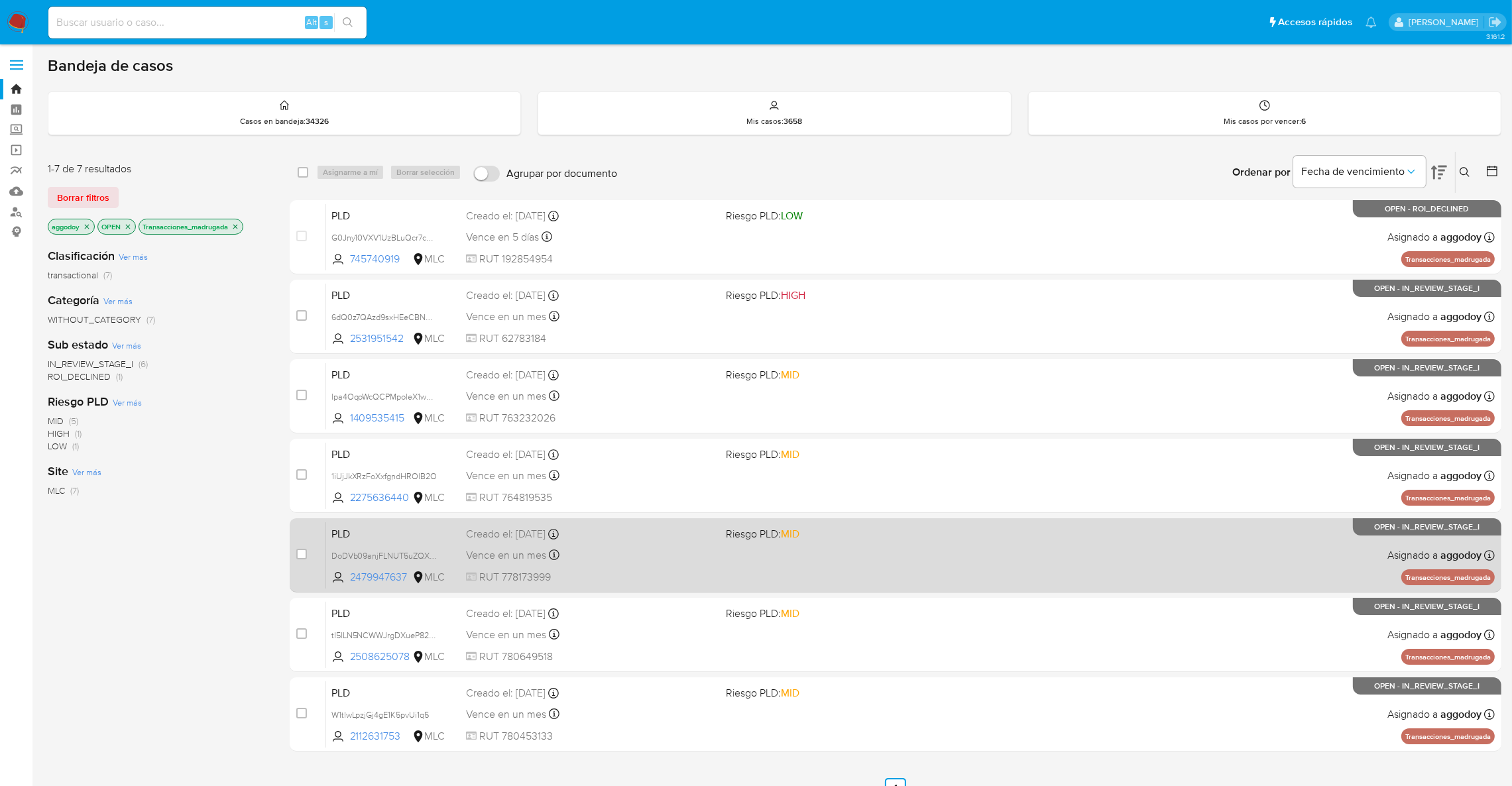
click at [713, 533] on div "Creado el: 12/08/2025 Creado el: 12/08/2025 06:06:50" at bounding box center [591, 534] width 250 height 14
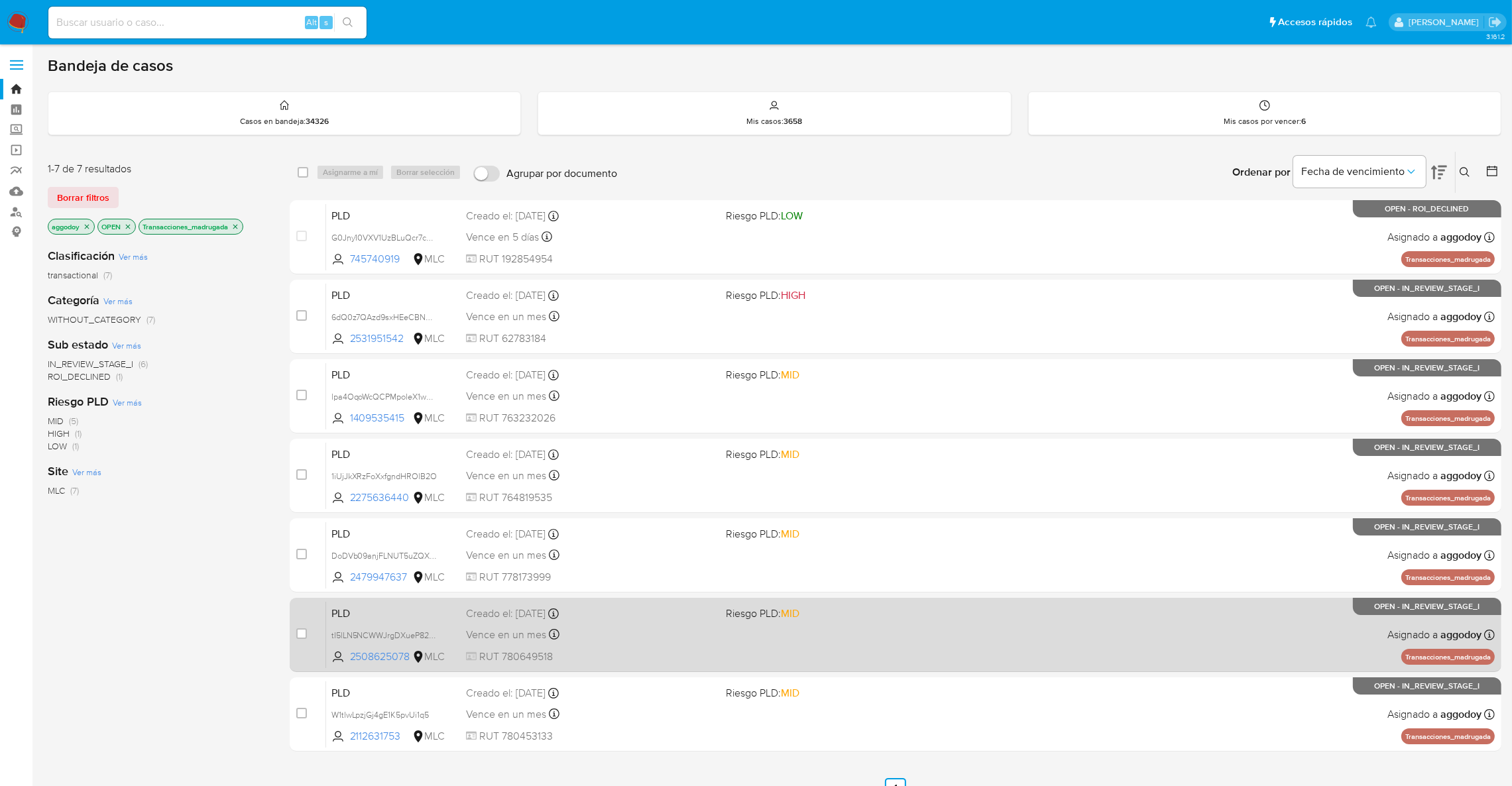
click at [682, 641] on div "Vence en un mes Vence el 10/11/2025 06:07:18" at bounding box center [591, 635] width 250 height 18
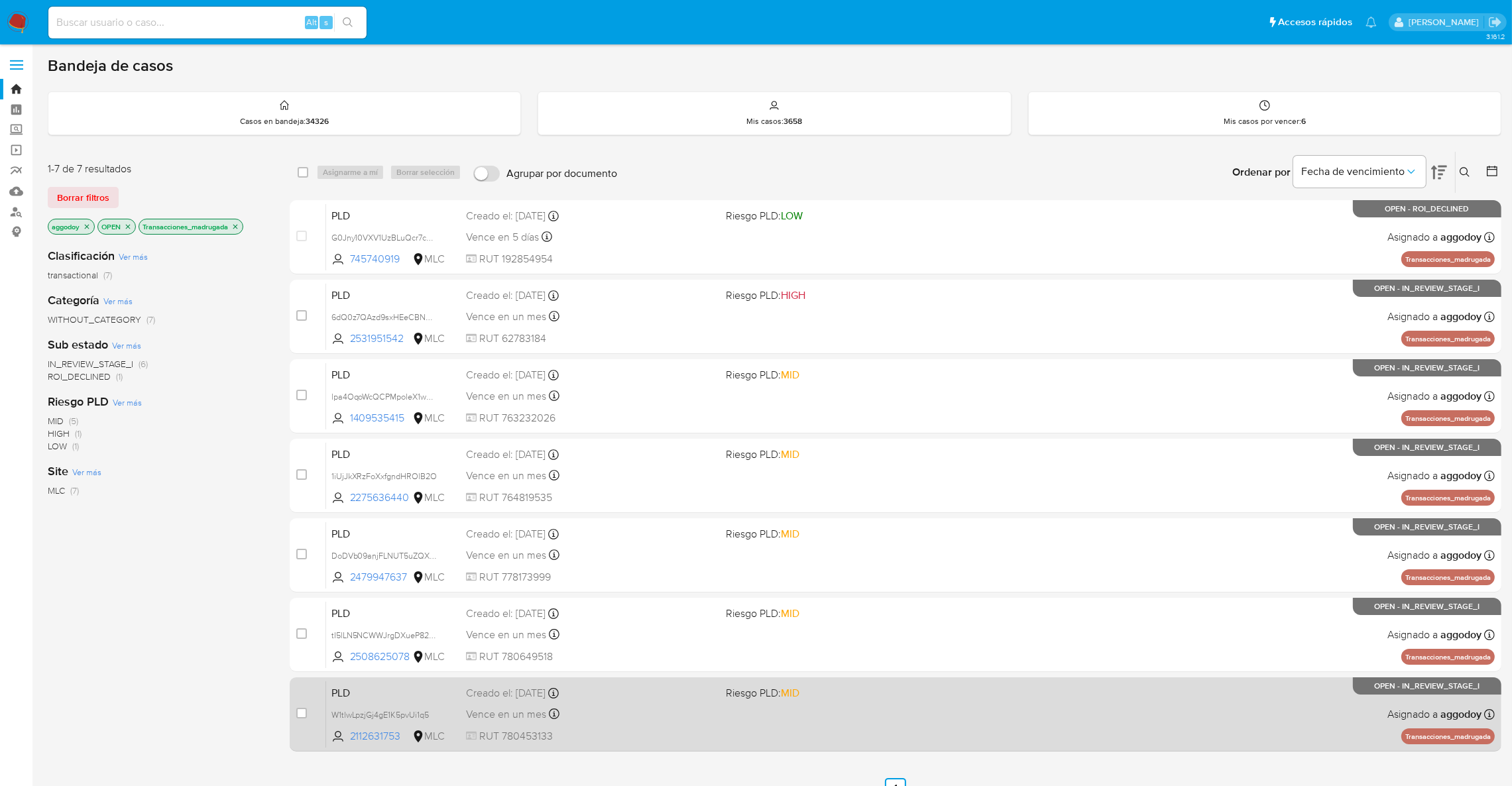
click at [579, 701] on div "PLD W1tlwLpzjGj4gE1K5pvUi1q5 2112631753 MLC Riesgo PLD: MID Creado el: 12/08/20…" at bounding box center [910, 714] width 1169 height 67
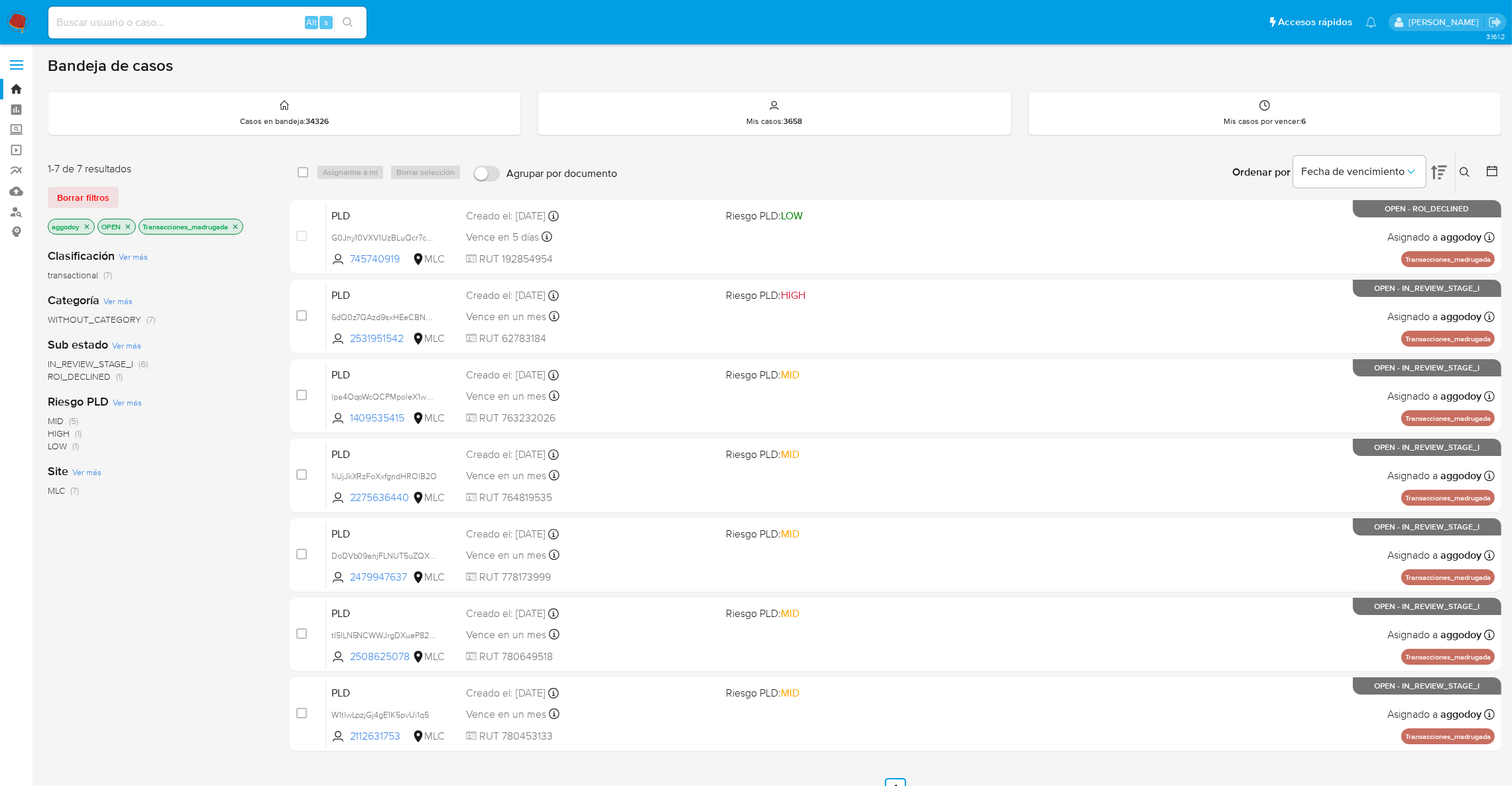
click at [236, 230] on p "Transacciones_madrugada" at bounding box center [191, 226] width 104 height 14
click at [237, 228] on icon "close-filter" at bounding box center [236, 226] width 5 height 5
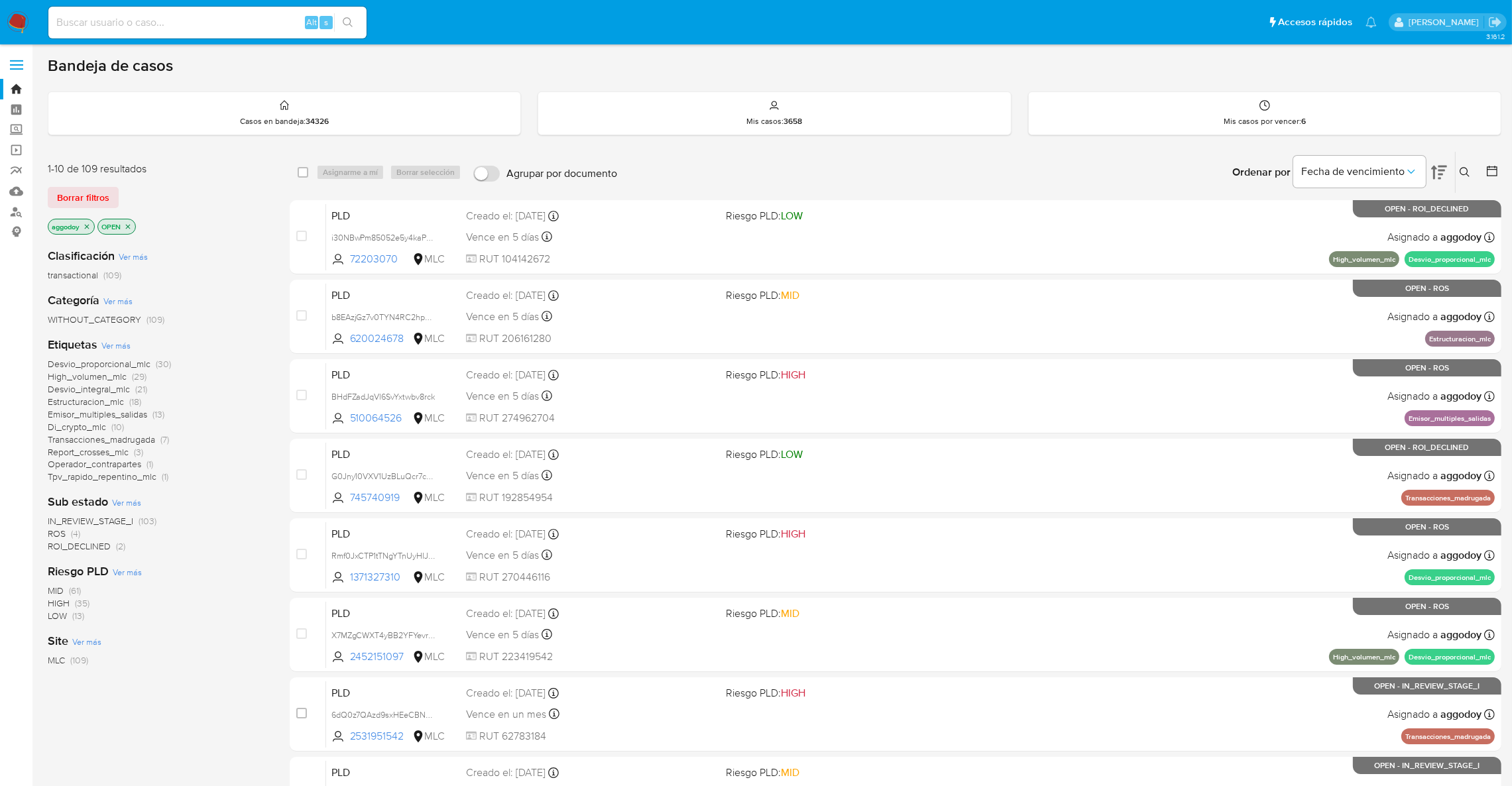
click at [1490, 175] on icon at bounding box center [1492, 171] width 14 height 14
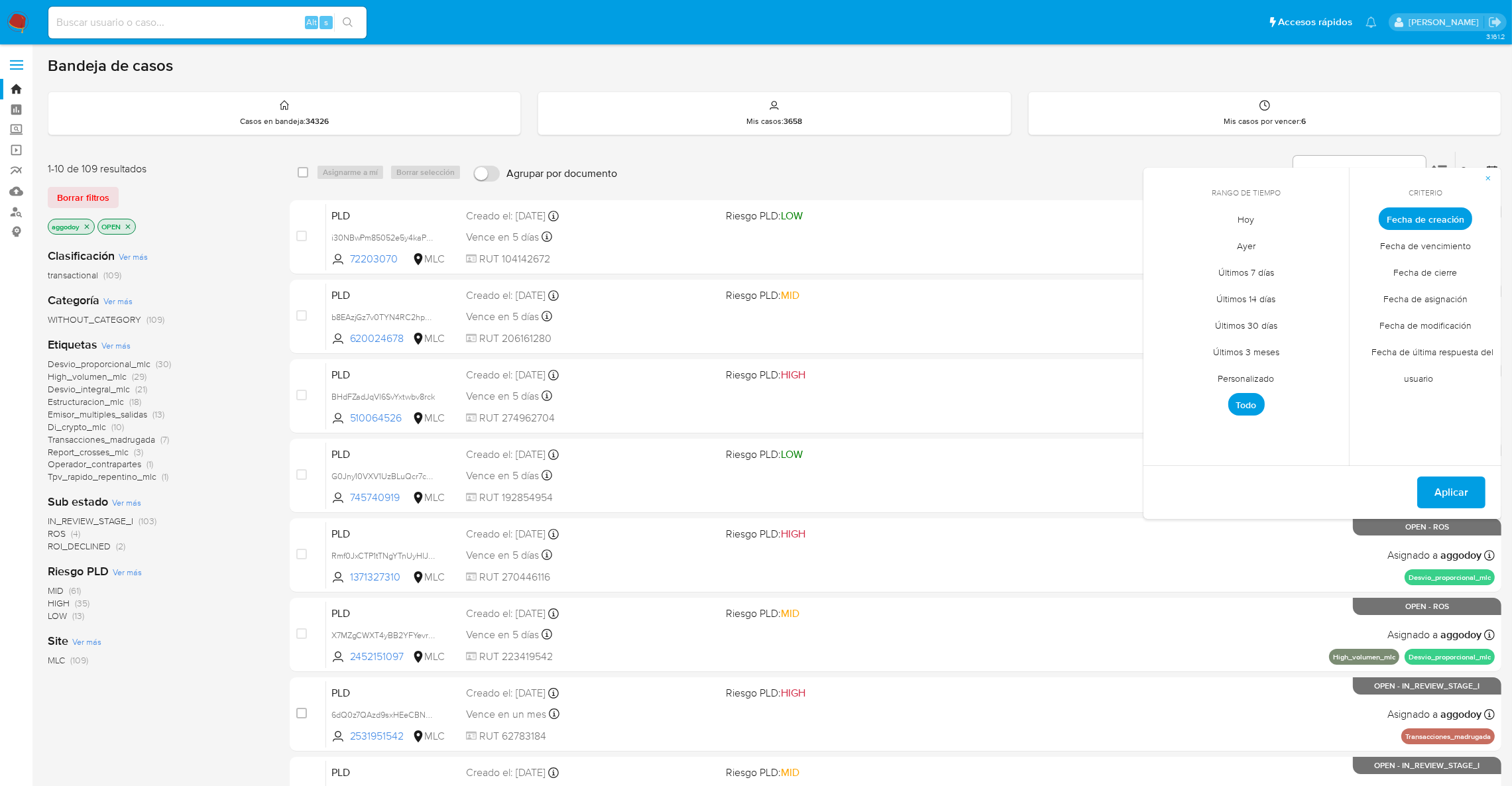
click at [1228, 385] on span "Personalizado" at bounding box center [1247, 379] width 84 height 27
click at [1160, 242] on icon "Mes anterior" at bounding box center [1164, 243] width 16 height 16
drag, startPoint x: 1280, startPoint y: 294, endPoint x: 1278, endPoint y: 322, distance: 28.1
click at [1279, 294] on button "1" at bounding box center [1273, 292] width 21 height 21
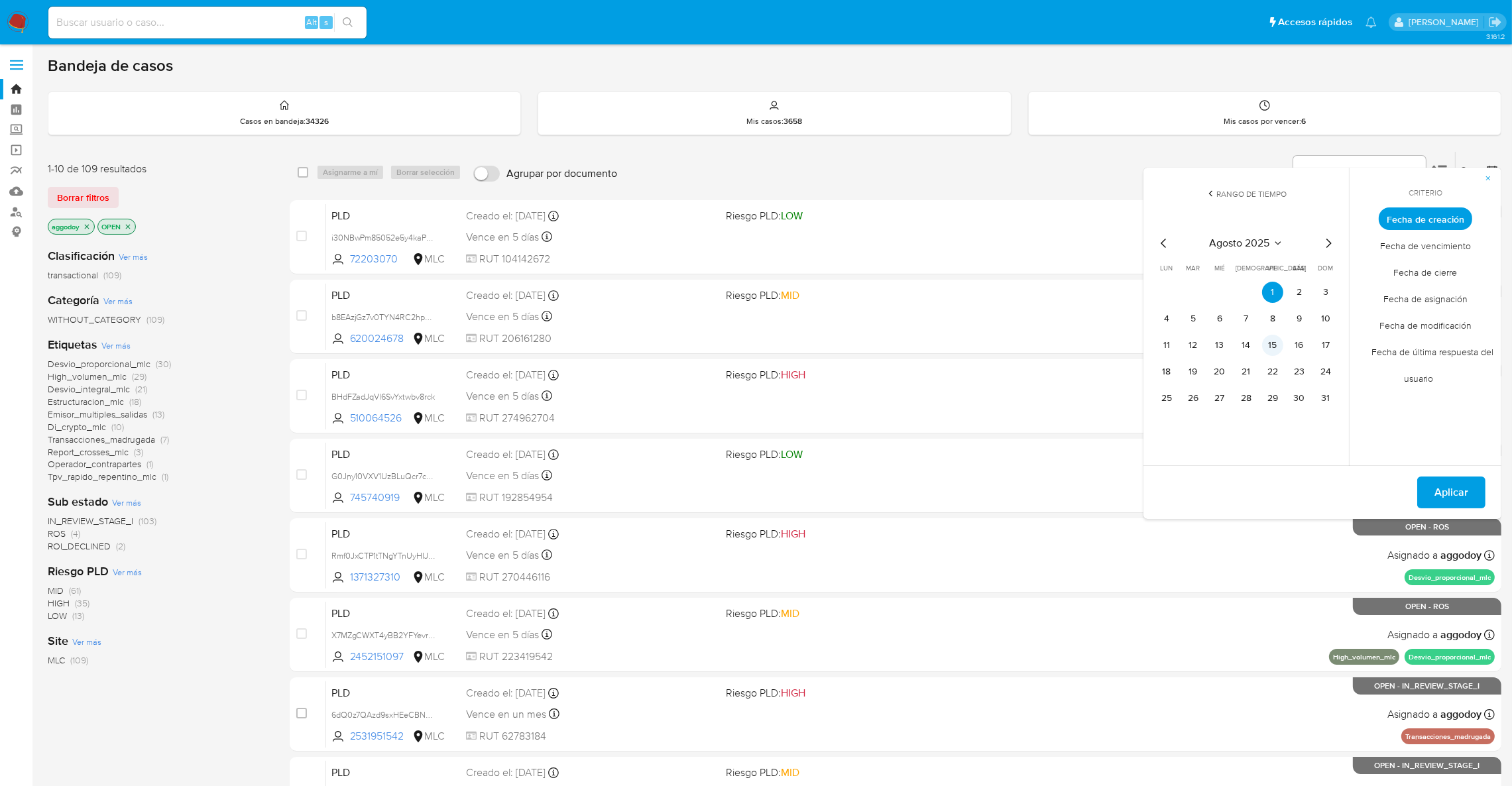
click at [1278, 340] on button "15" at bounding box center [1273, 346] width 21 height 21
click at [1465, 491] on span "Aplicar" at bounding box center [1451, 492] width 34 height 30
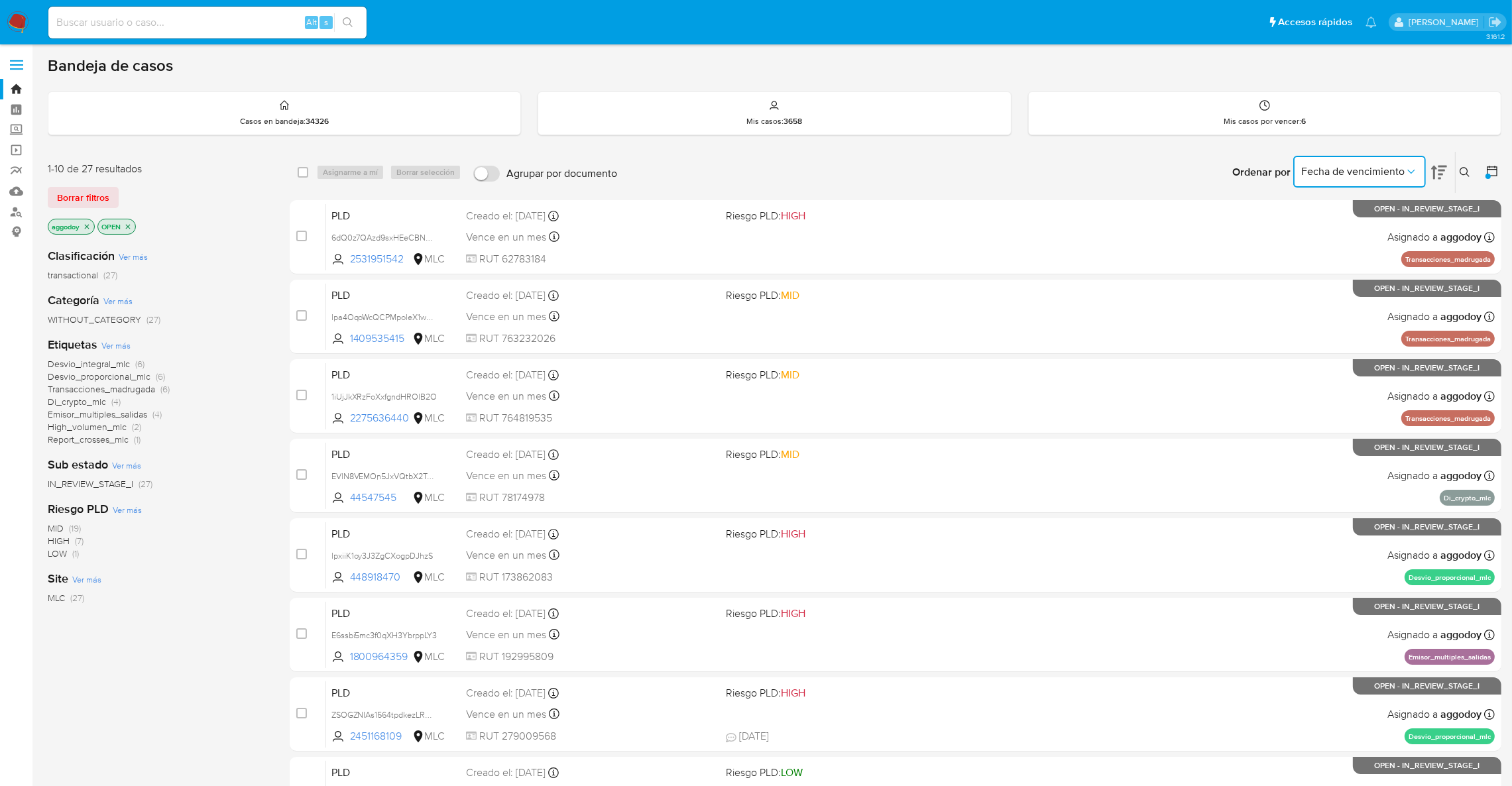
click at [1344, 172] on span "Fecha de vencimiento" at bounding box center [1352, 172] width 104 height 14
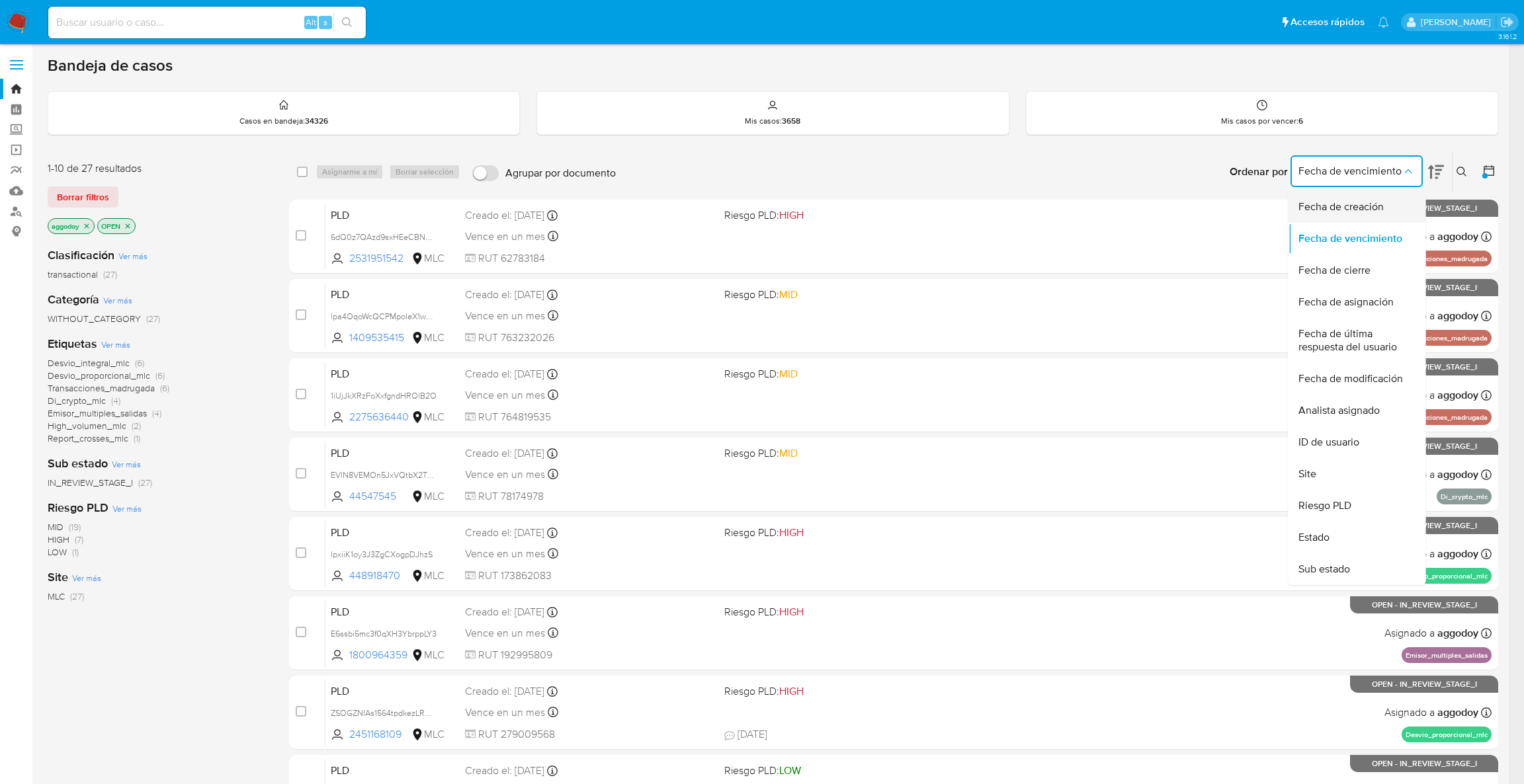
click at [1350, 205] on span "Fecha de creación" at bounding box center [1341, 208] width 85 height 14
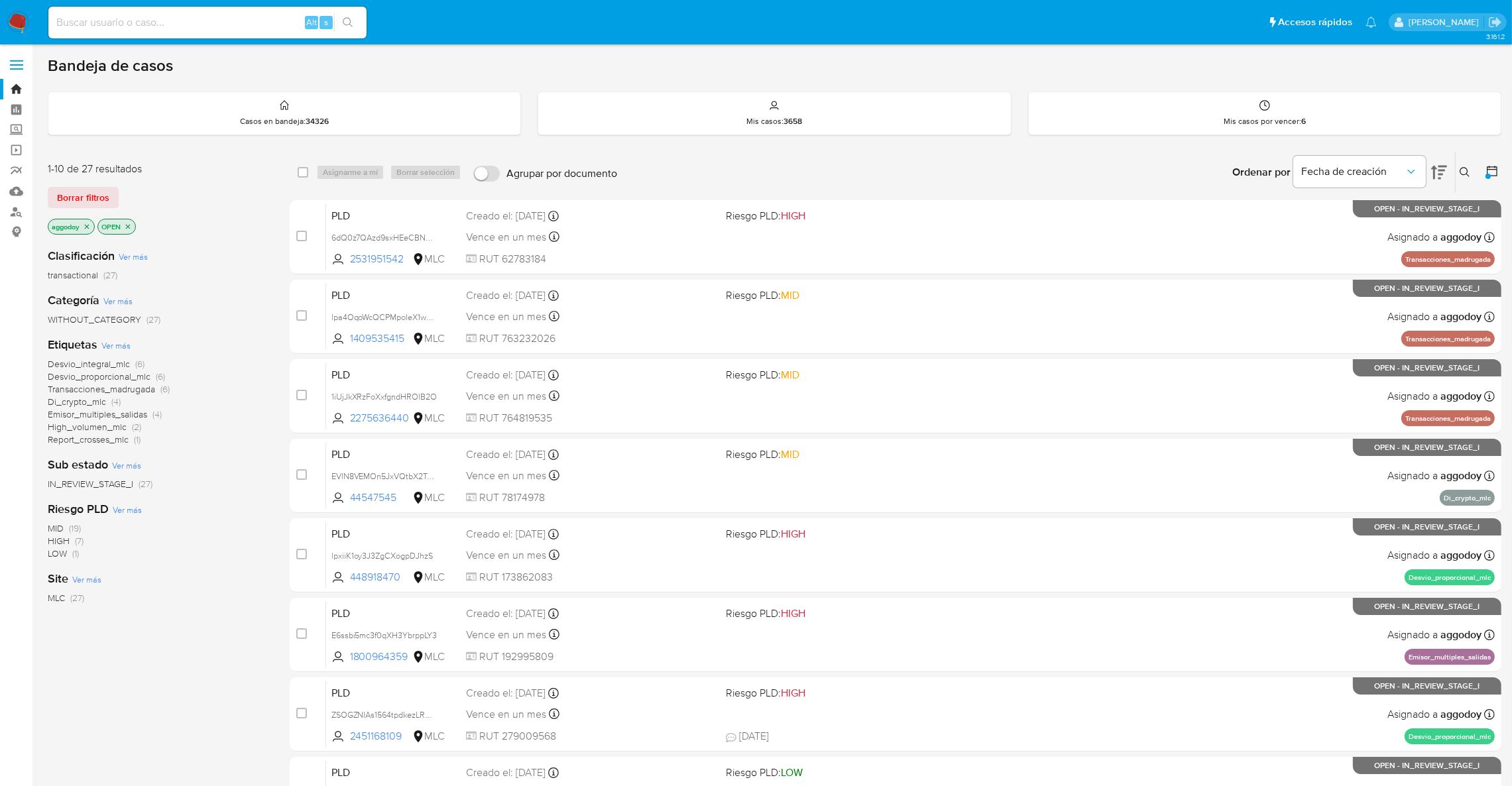
click at [1443, 171] on icon at bounding box center [1439, 172] width 16 height 16
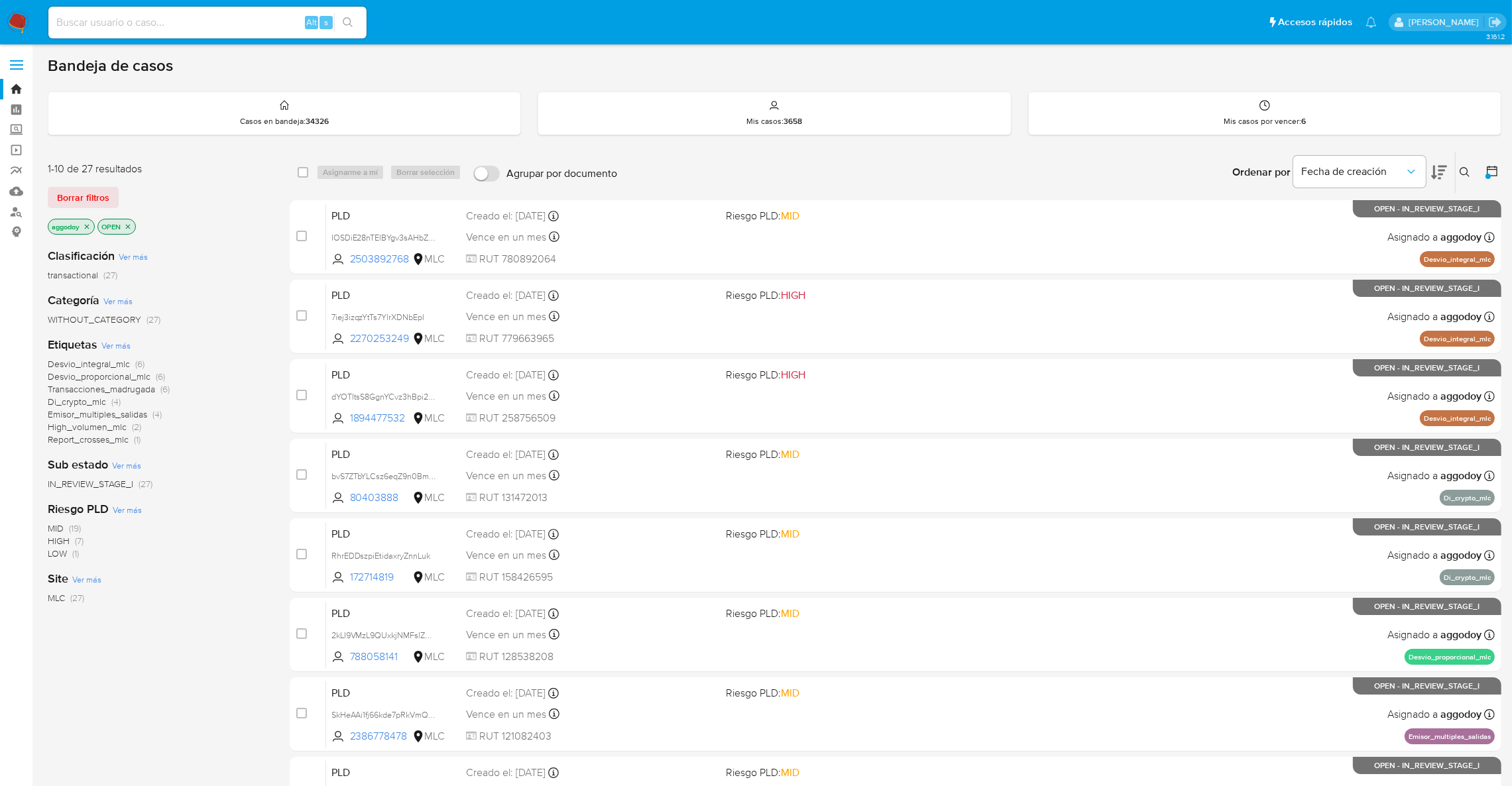
click at [104, 390] on span "Transacciones_madrugada" at bounding box center [101, 390] width 107 height 14
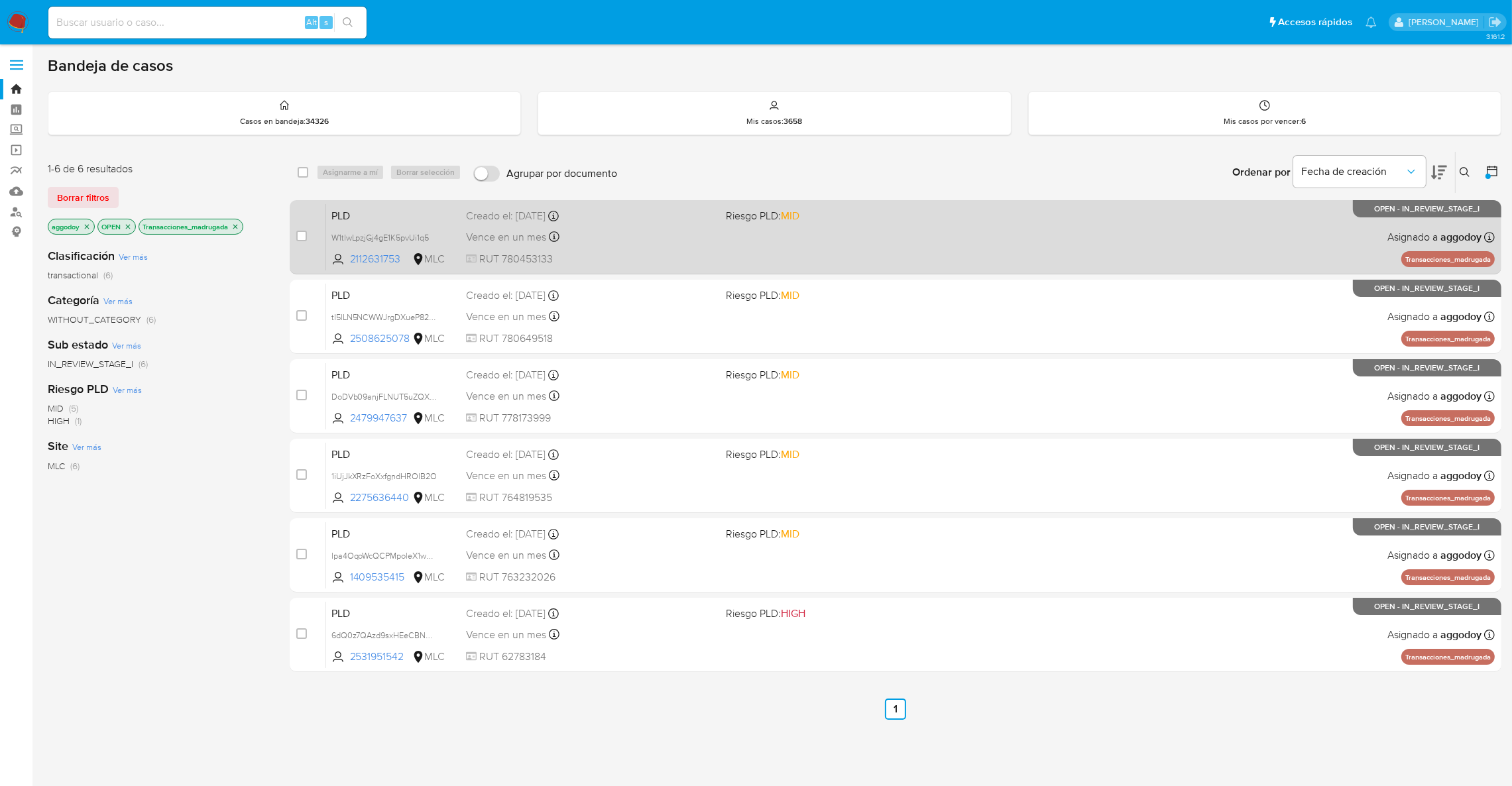
click at [941, 246] on div "PLD W1tlwLpzjGj4gE1K5pvUi1q5 2112631753 MLC Riesgo PLD: MID Creado el: 12/08/20…" at bounding box center [910, 237] width 1169 height 67
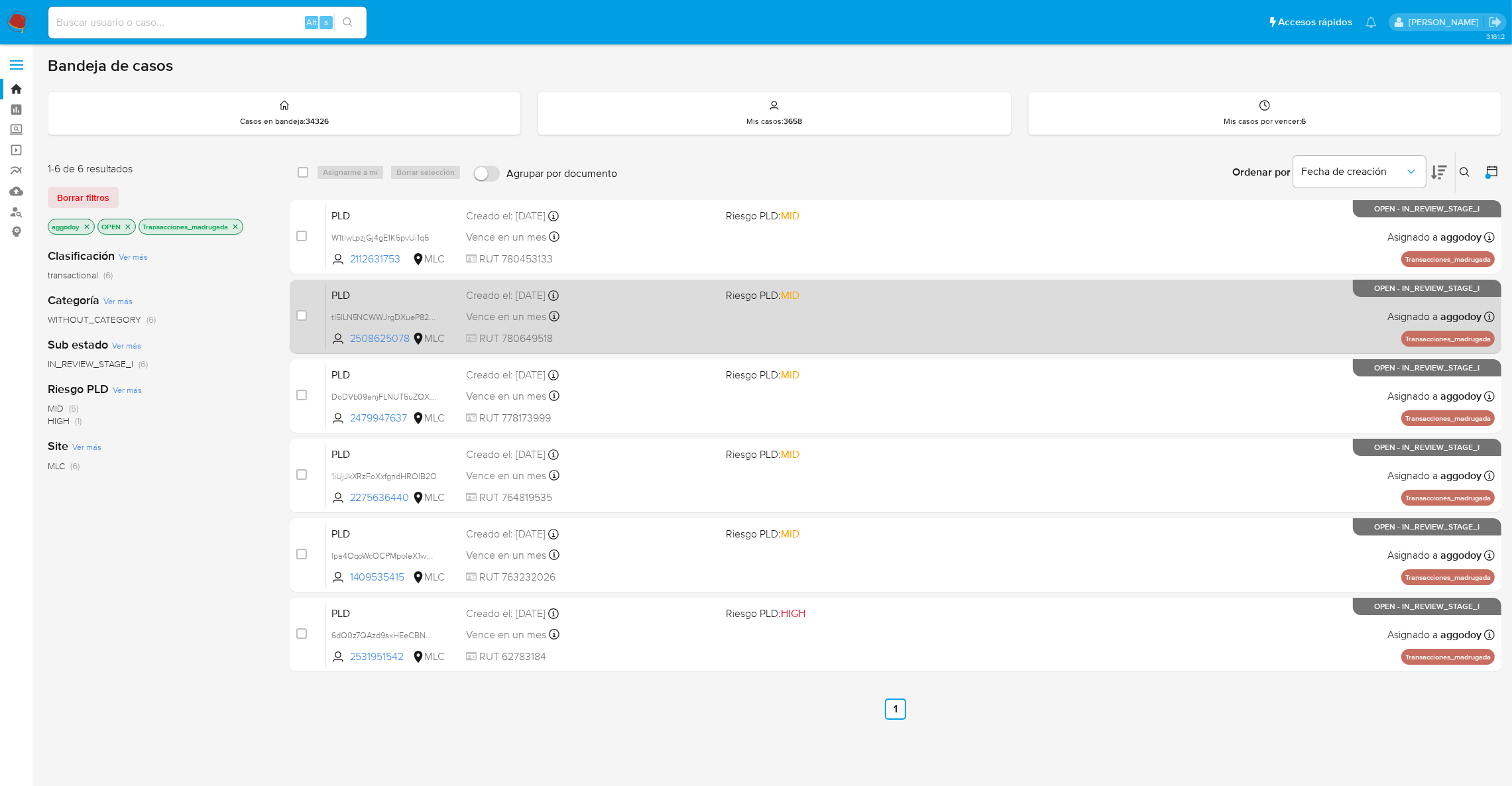
click at [631, 324] on div "Vence en un mes Vence el 10/11/2025 06:07:18" at bounding box center [591, 317] width 250 height 18
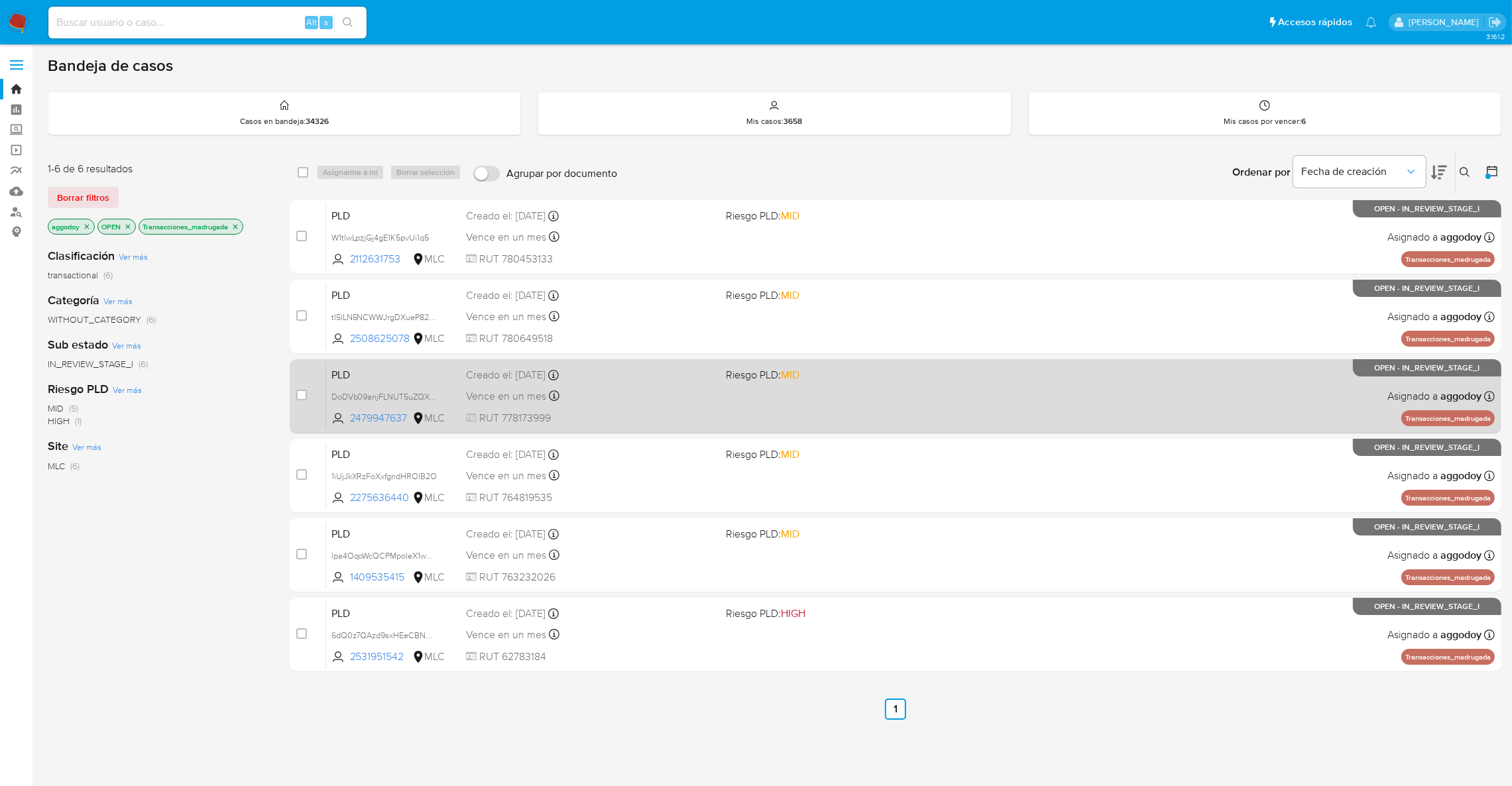
click at [673, 408] on div "PLD DoDVb09anjFLNUT5uZQXPoQF 2479947637 MLC Riesgo PLD: MID Creado el: 12/08/20…" at bounding box center [910, 396] width 1169 height 67
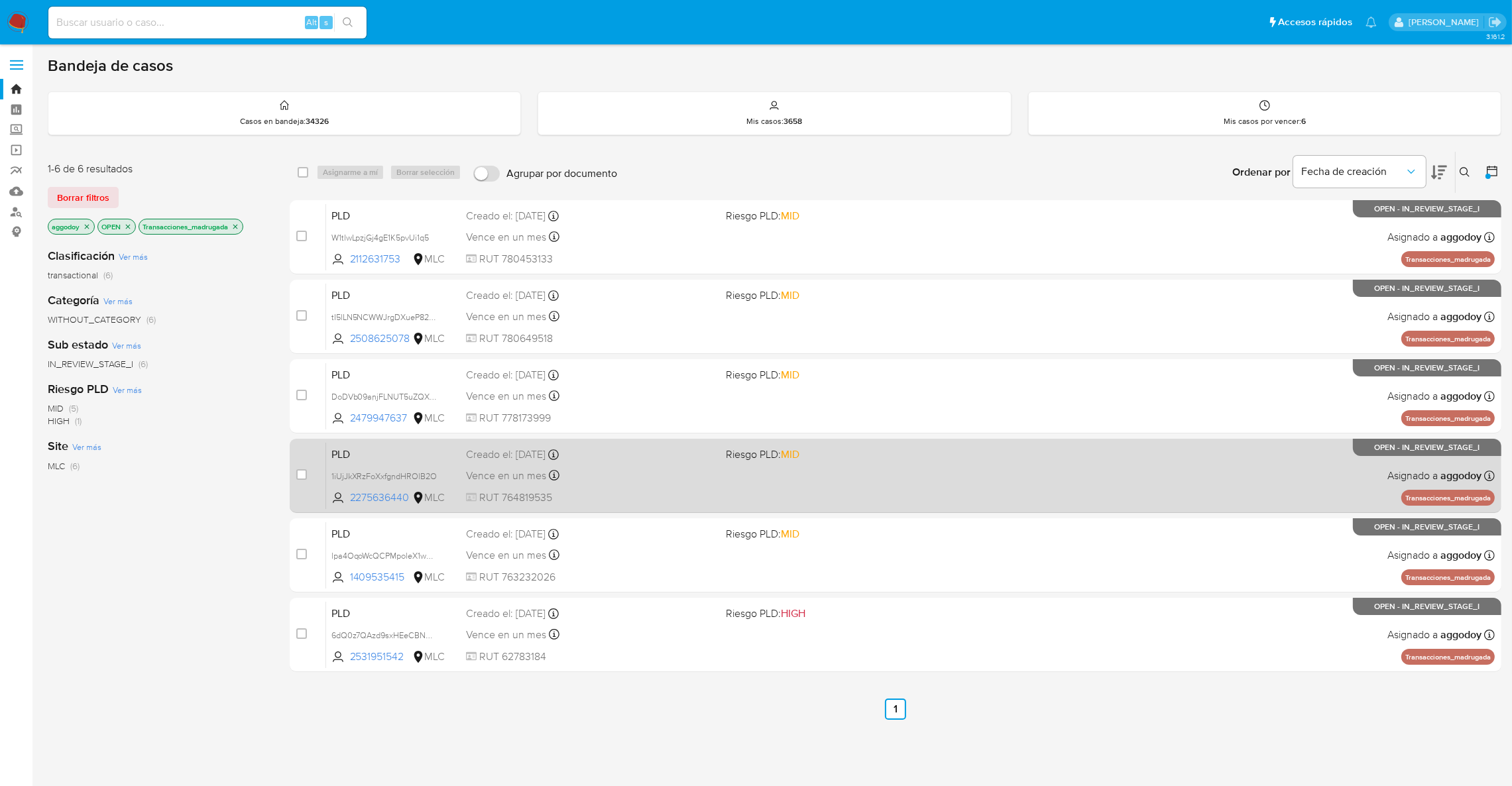
click at [669, 446] on span "Creado el: 12/08/2025 Creado el: 12/08/2025 06:05:33" at bounding box center [591, 453] width 250 height 17
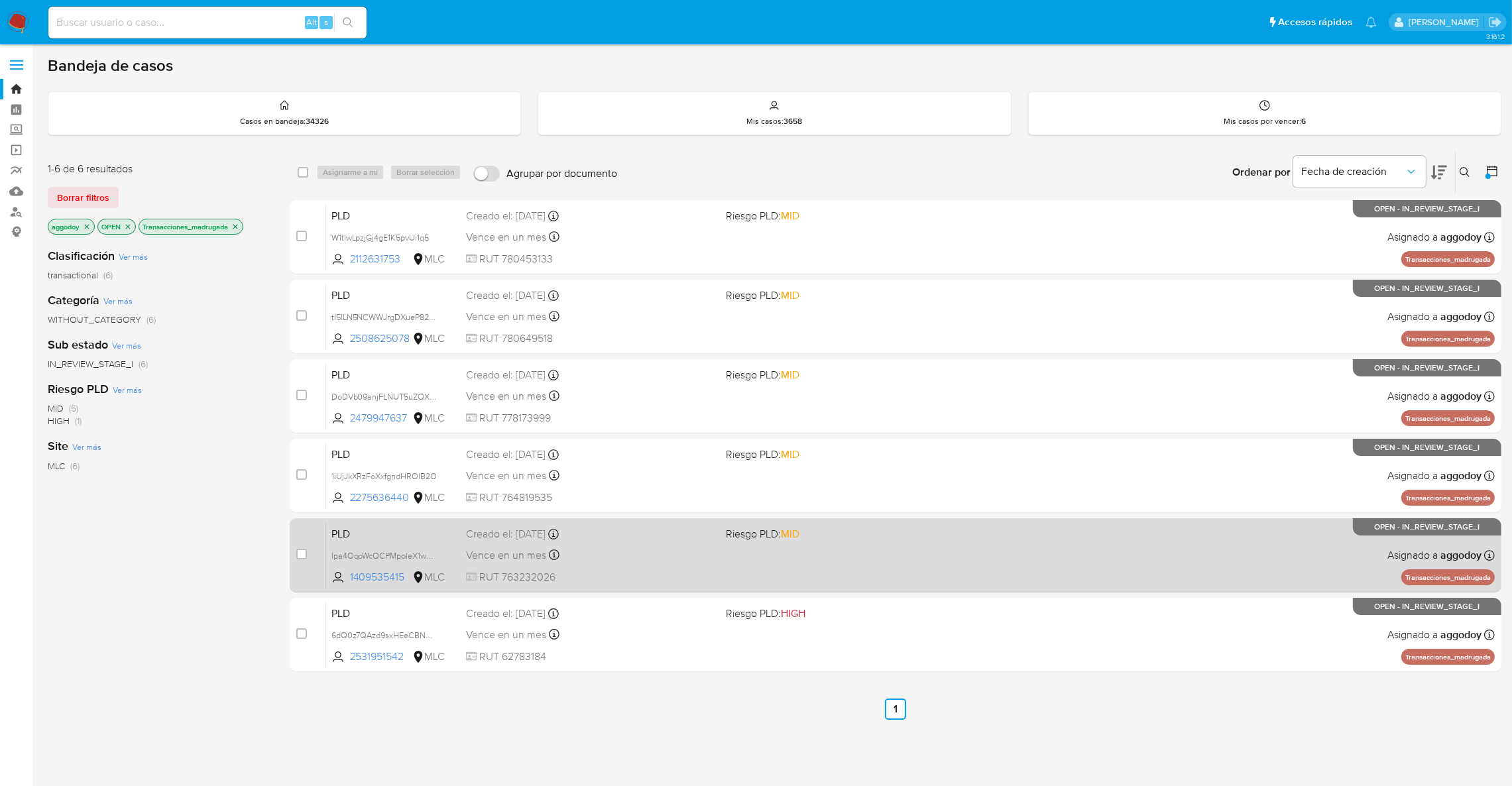
click at [684, 548] on div "Vence en un mes Vence el 10/11/2025 06:04:47" at bounding box center [591, 555] width 250 height 18
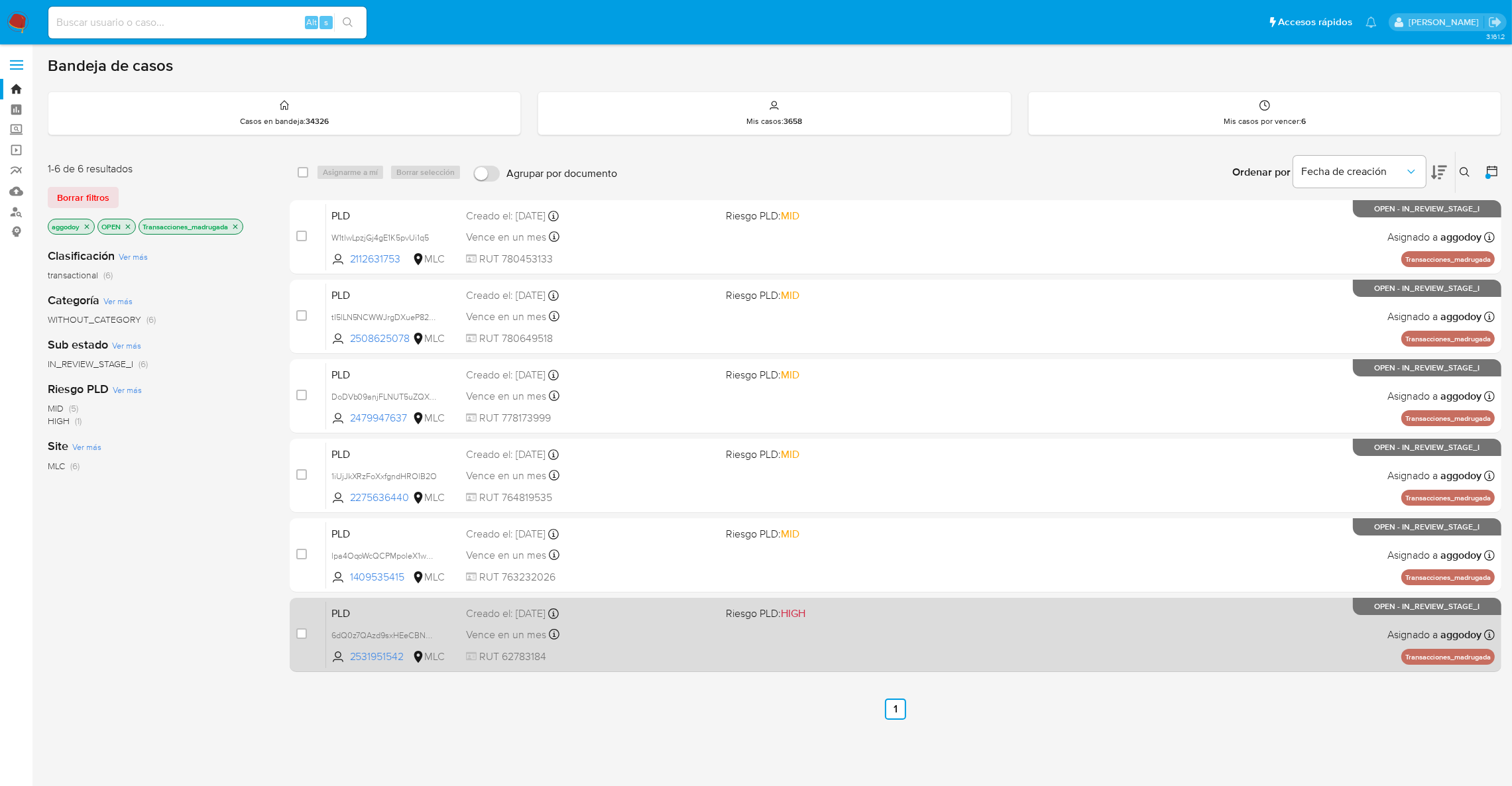
click at [788, 642] on div "PLD 6dQ0z7QAzd9sxHEeCBNGmAYe 2531951542 MLC Riesgo PLD: HIGH Creado el: 12/08/2…" at bounding box center [910, 635] width 1169 height 67
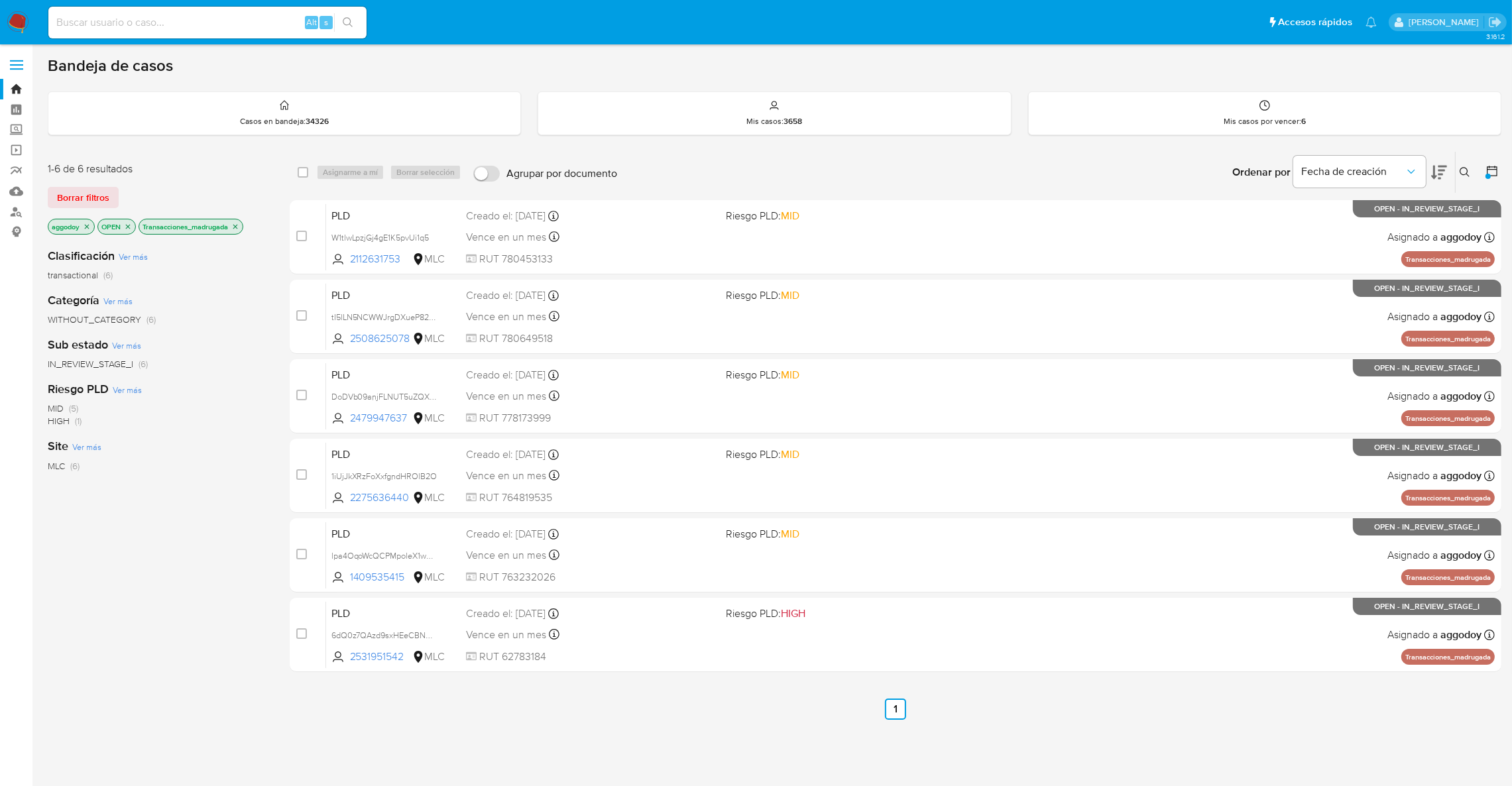
click at [234, 222] on p "Transacciones_madrugada" at bounding box center [191, 226] width 104 height 14
click at [237, 224] on icon "close-filter" at bounding box center [236, 226] width 5 height 5
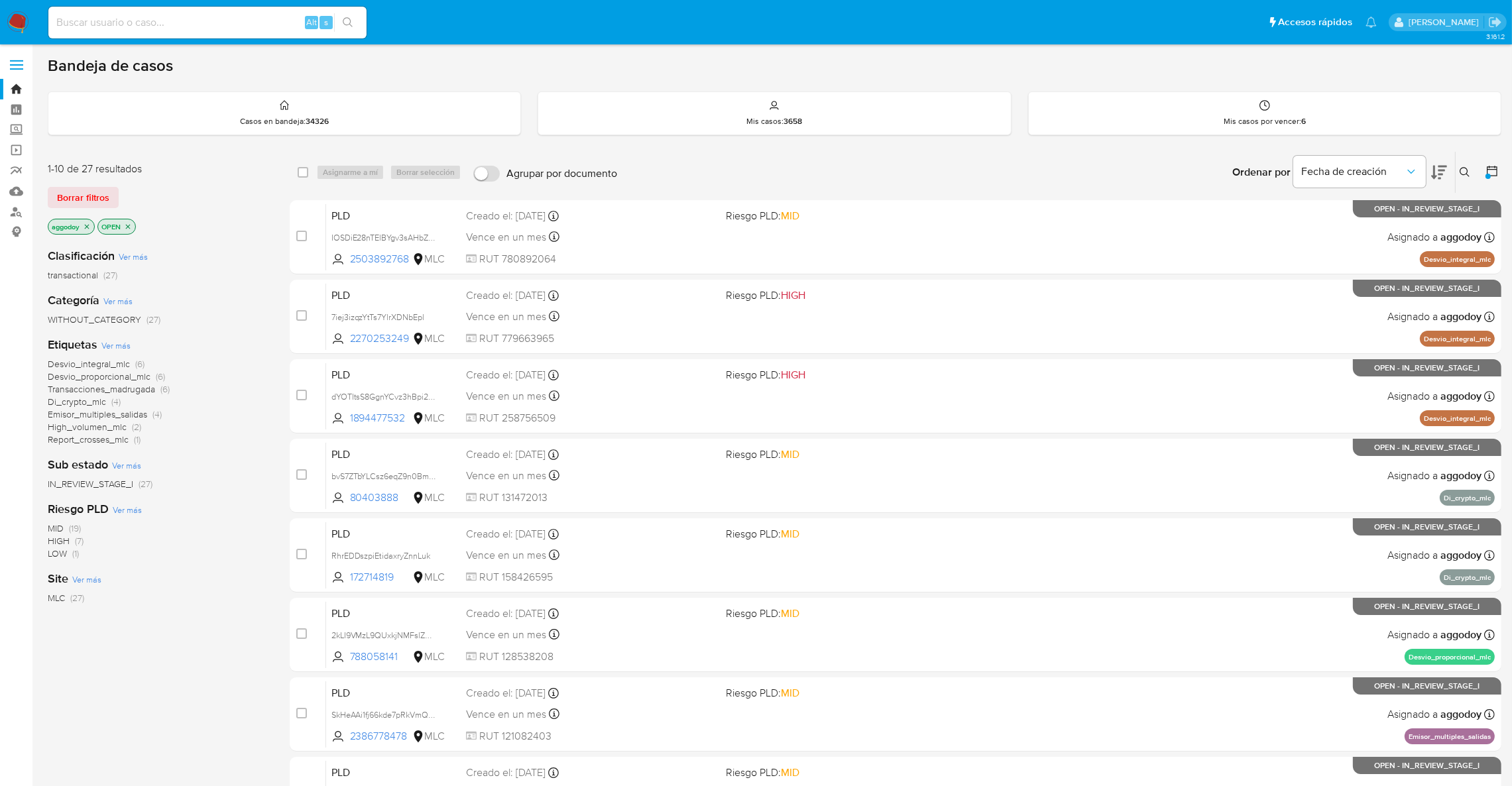
click at [121, 362] on span "Desvio_integral_mlc" at bounding box center [88, 364] width 82 height 14
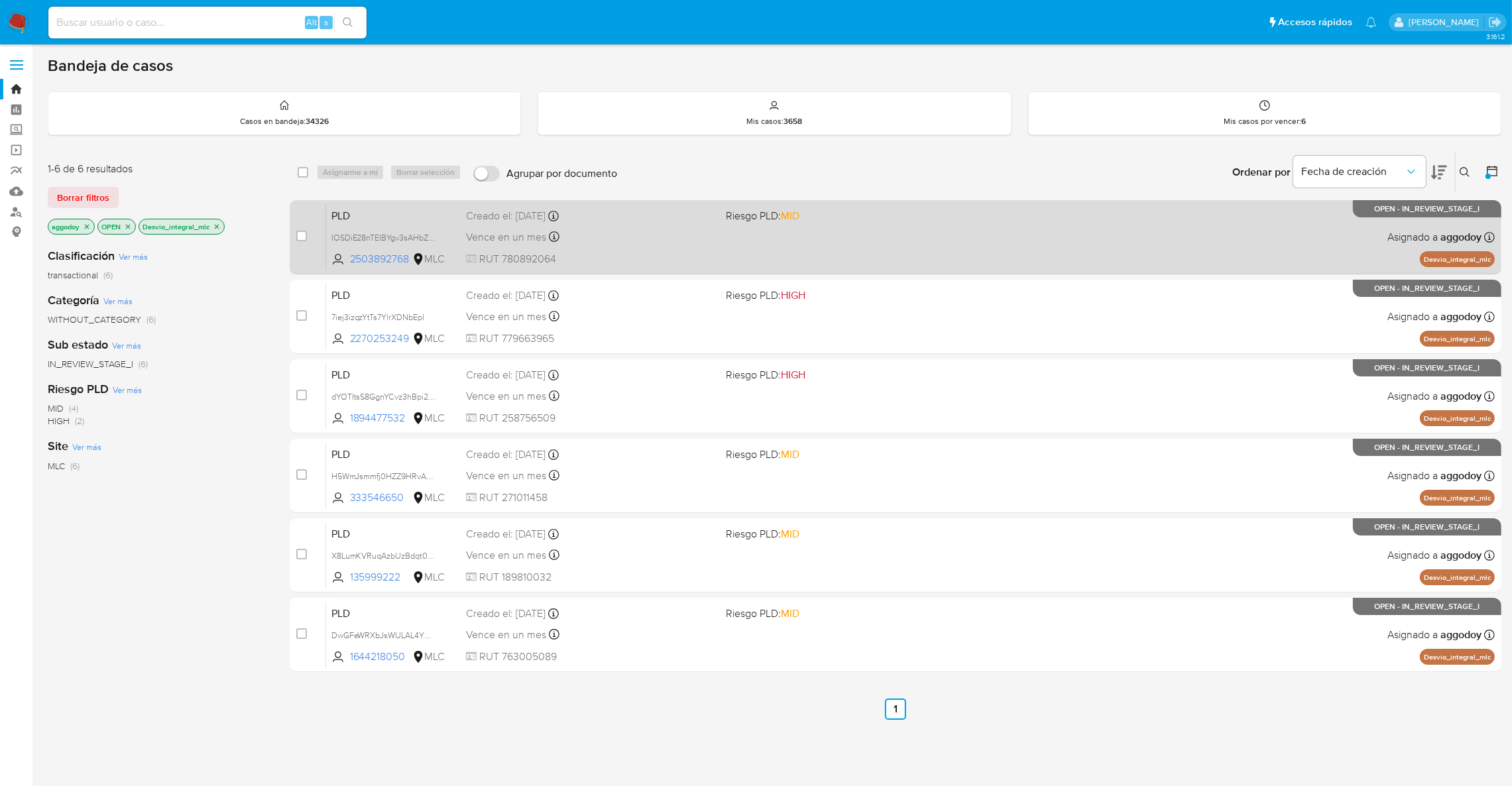
click at [1056, 222] on div "PLD IOSDiE28nTElBYgv3sAHbZK2 2503892768 MLC Riesgo PLD: MID Creado el: 12/08/20…" at bounding box center [910, 237] width 1169 height 67
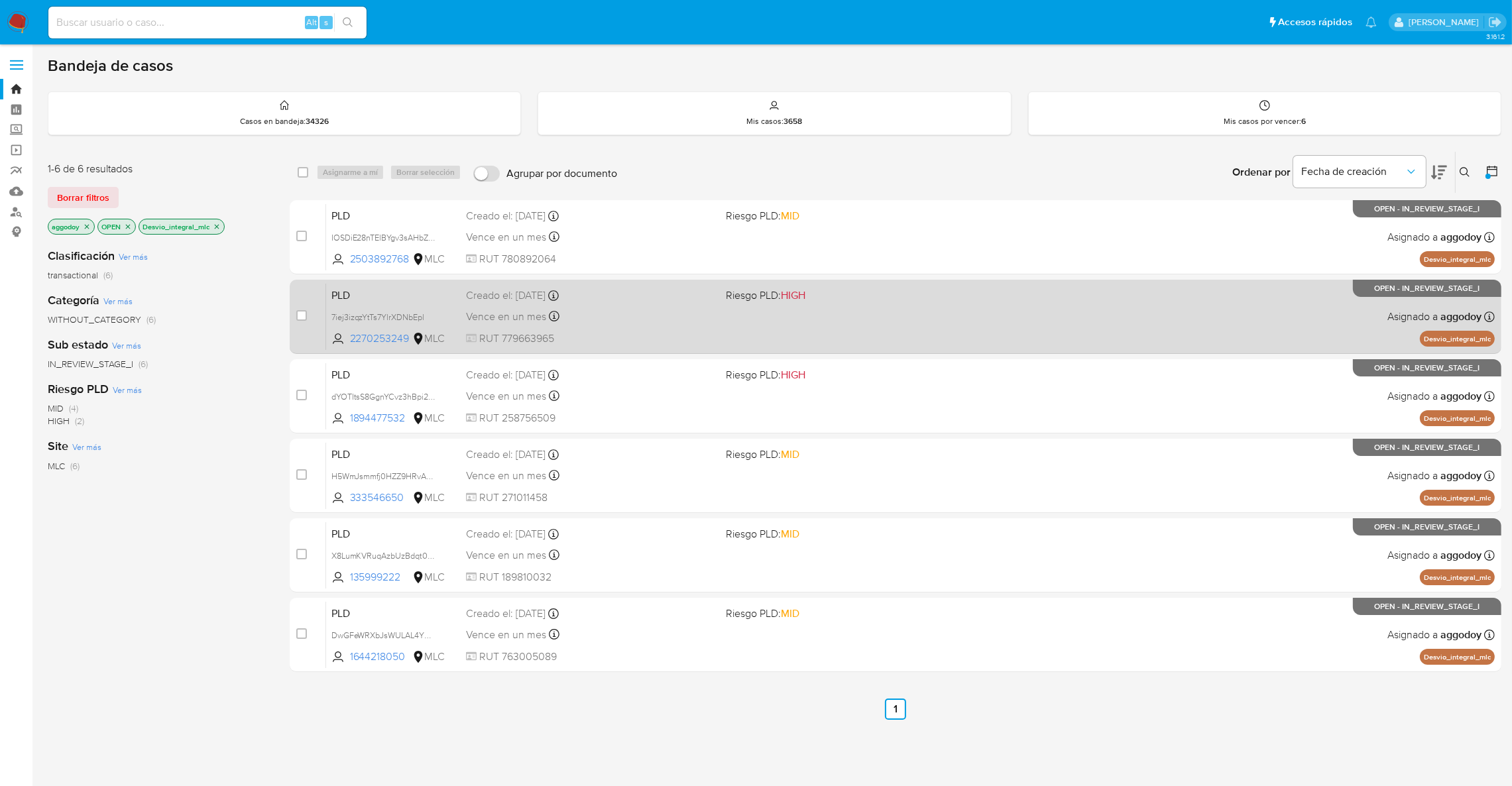
click at [624, 338] on span "RUT 779663965" at bounding box center [591, 338] width 250 height 14
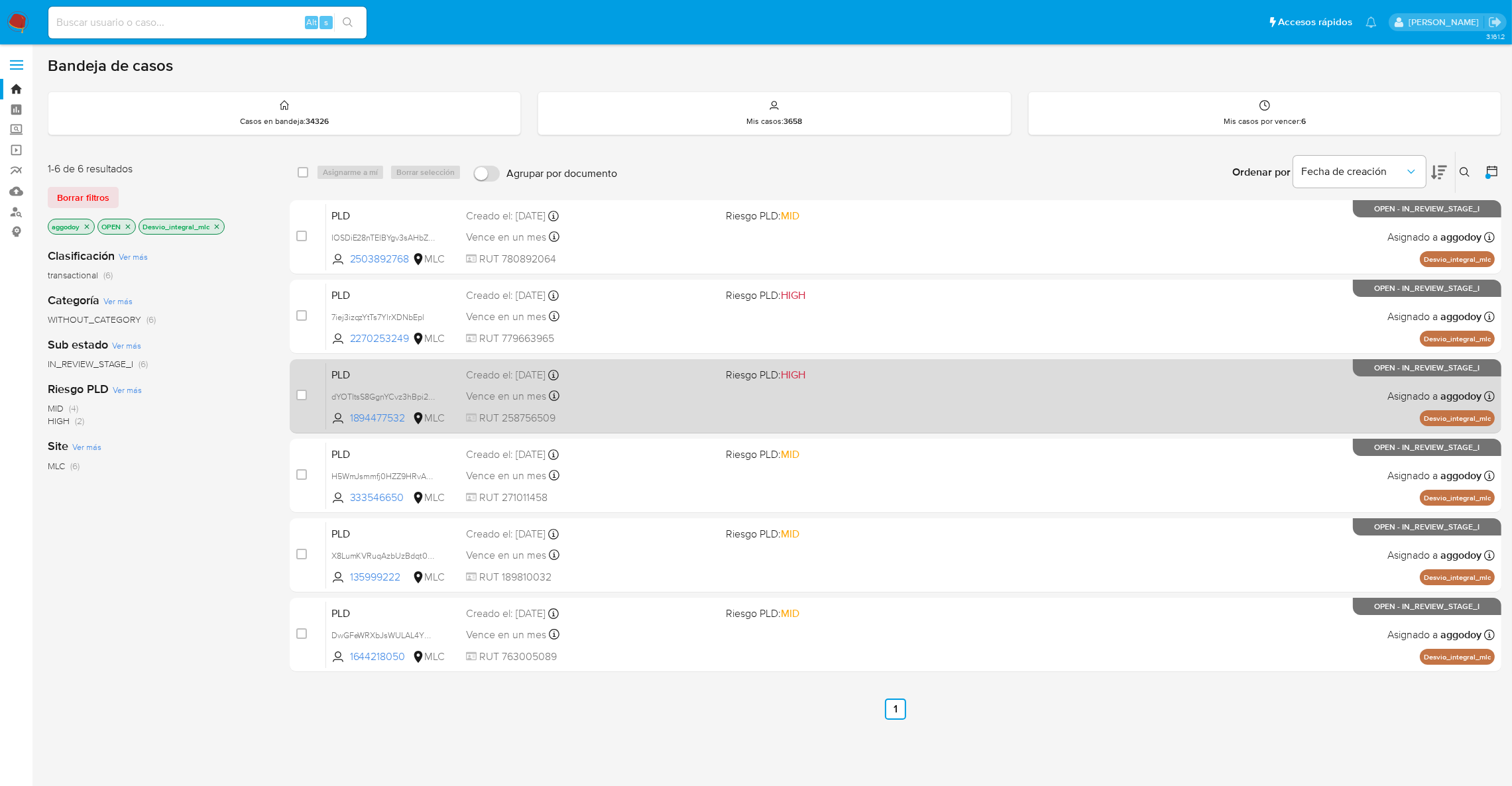
click at [653, 409] on div "PLD dYOTItsS8GgnYCvz3hBpi2GS 1894477532 MLC Riesgo PLD: HIGH Creado el: 12/08/2…" at bounding box center [910, 396] width 1169 height 67
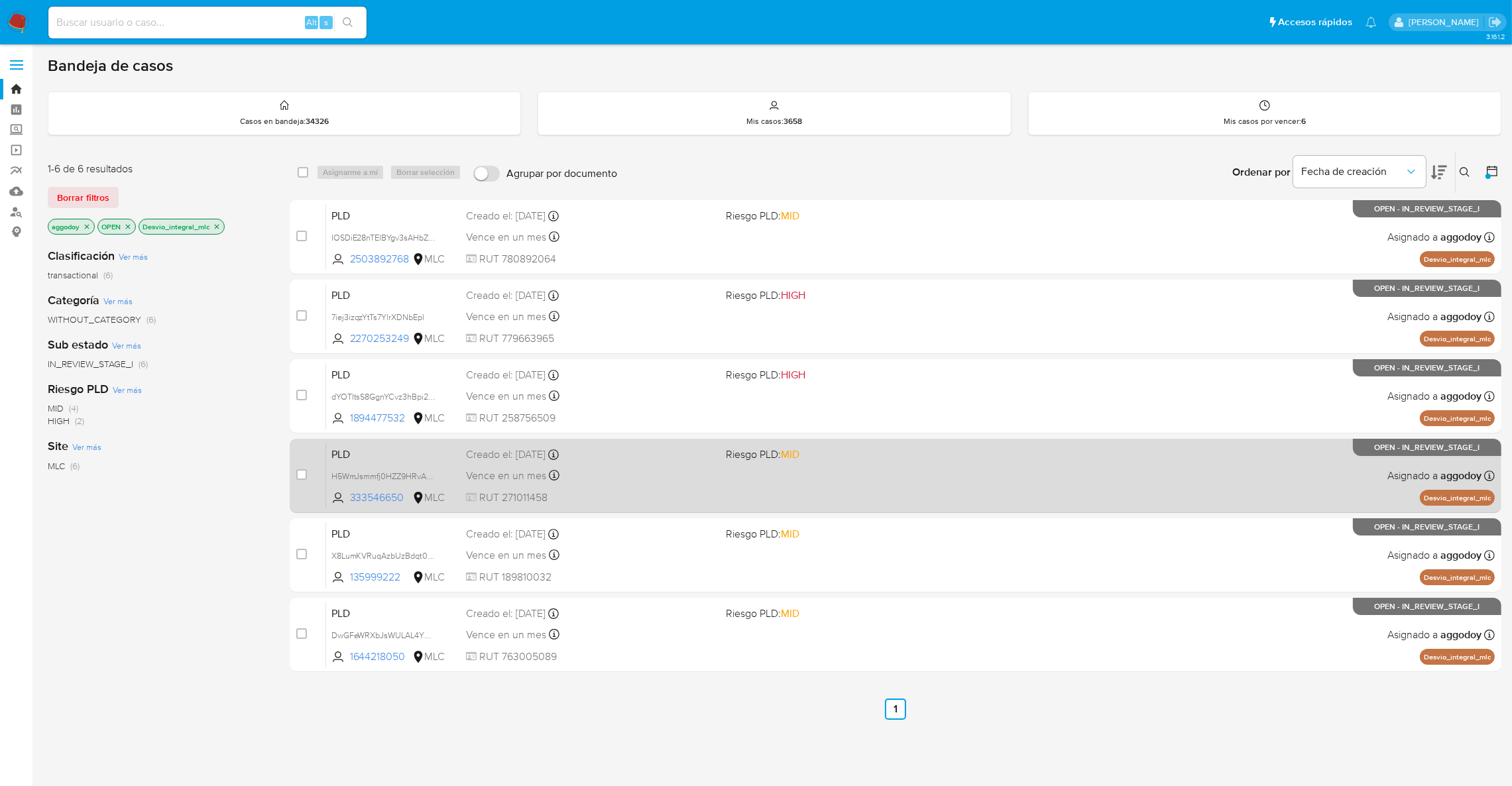
click at [603, 449] on div "Creado el: 12/08/2025 Creado el: 12/08/2025 06:08:03" at bounding box center [591, 455] width 250 height 14
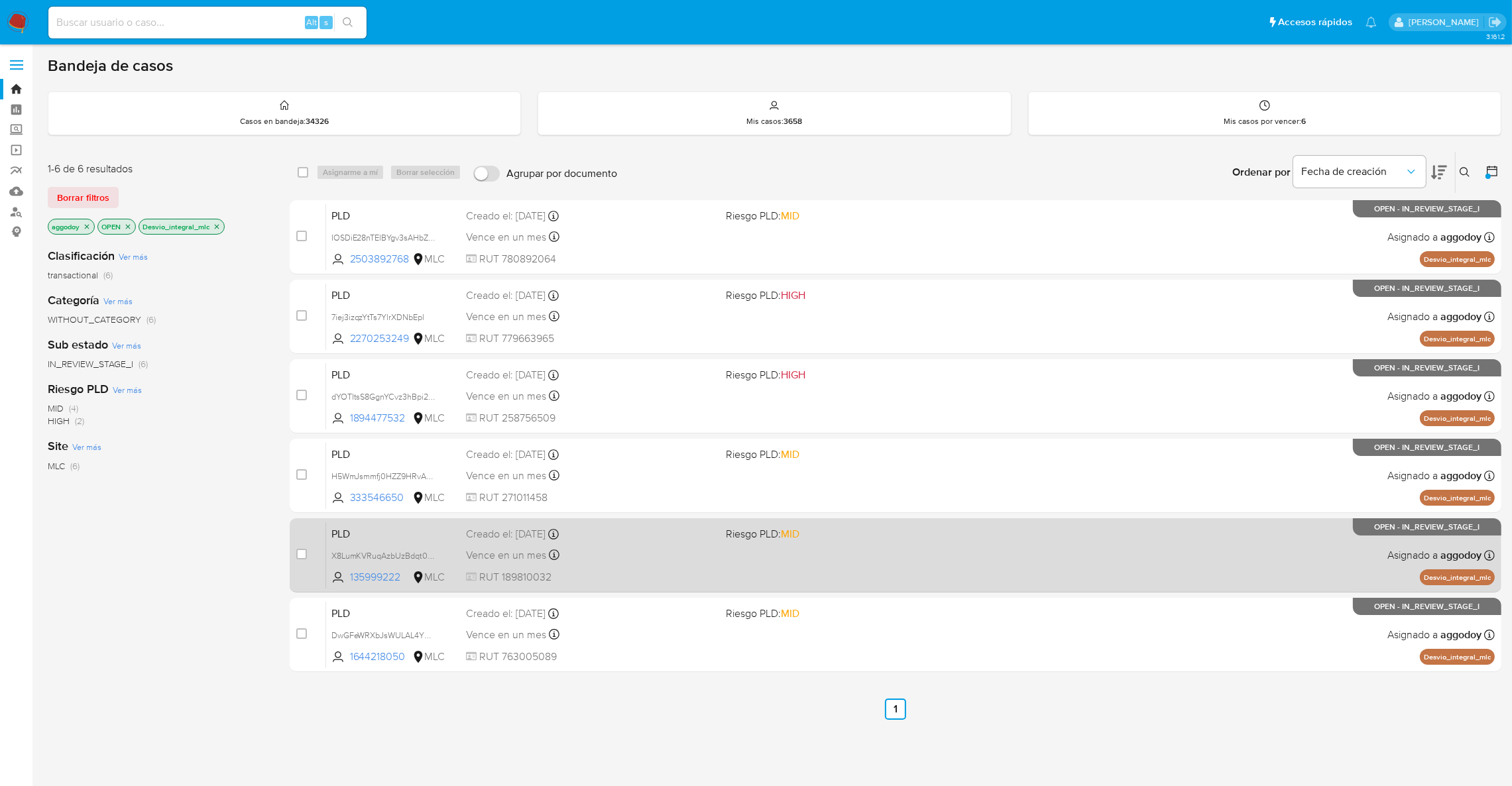
click at [647, 557] on div "Vence en un mes Vence el 10/11/2025 06:07:39" at bounding box center [591, 555] width 250 height 18
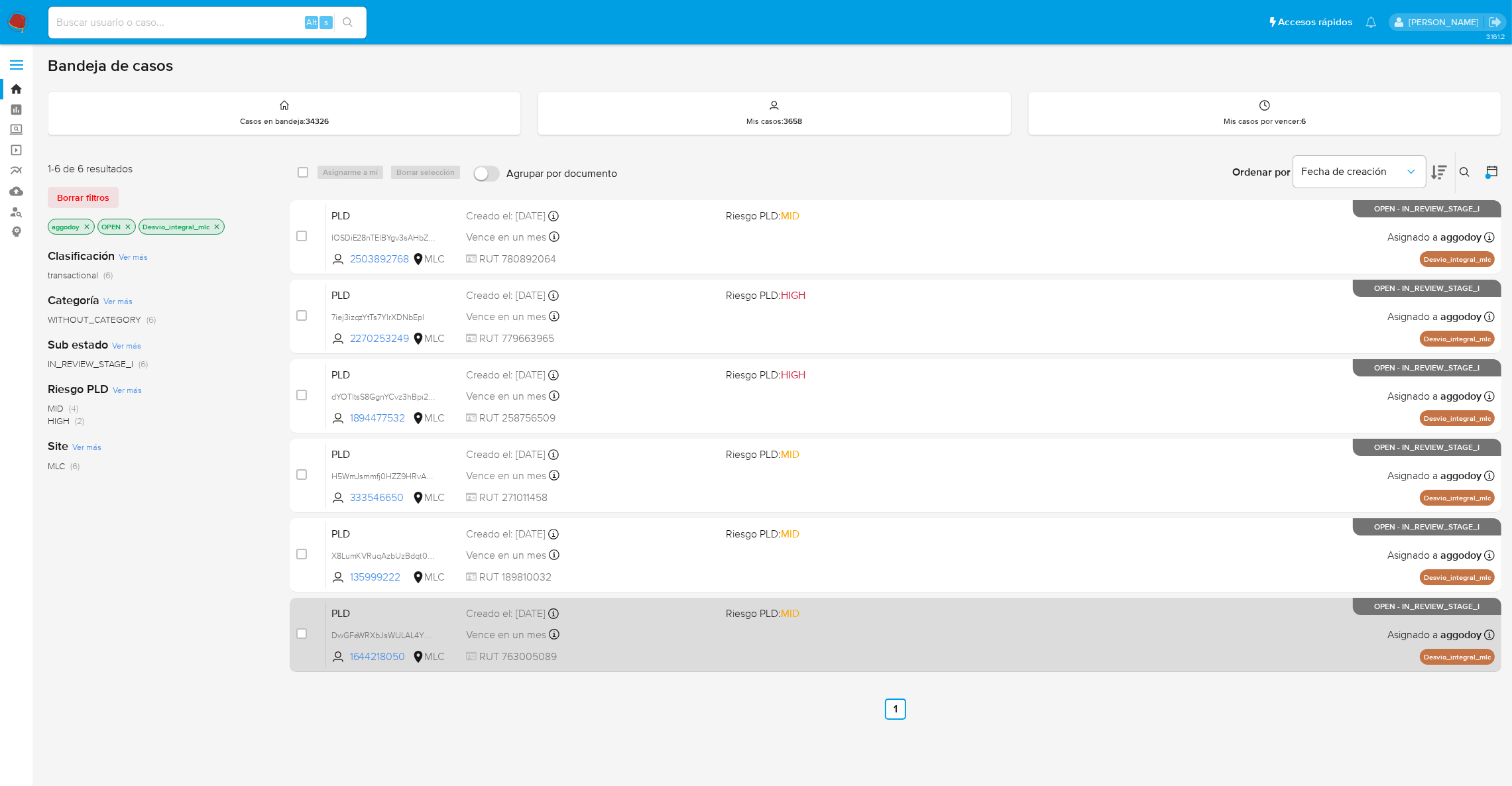
click at [658, 610] on div "Creado el: 12/08/2025 Creado el: 12/08/2025 06:07:34" at bounding box center [591, 614] width 250 height 14
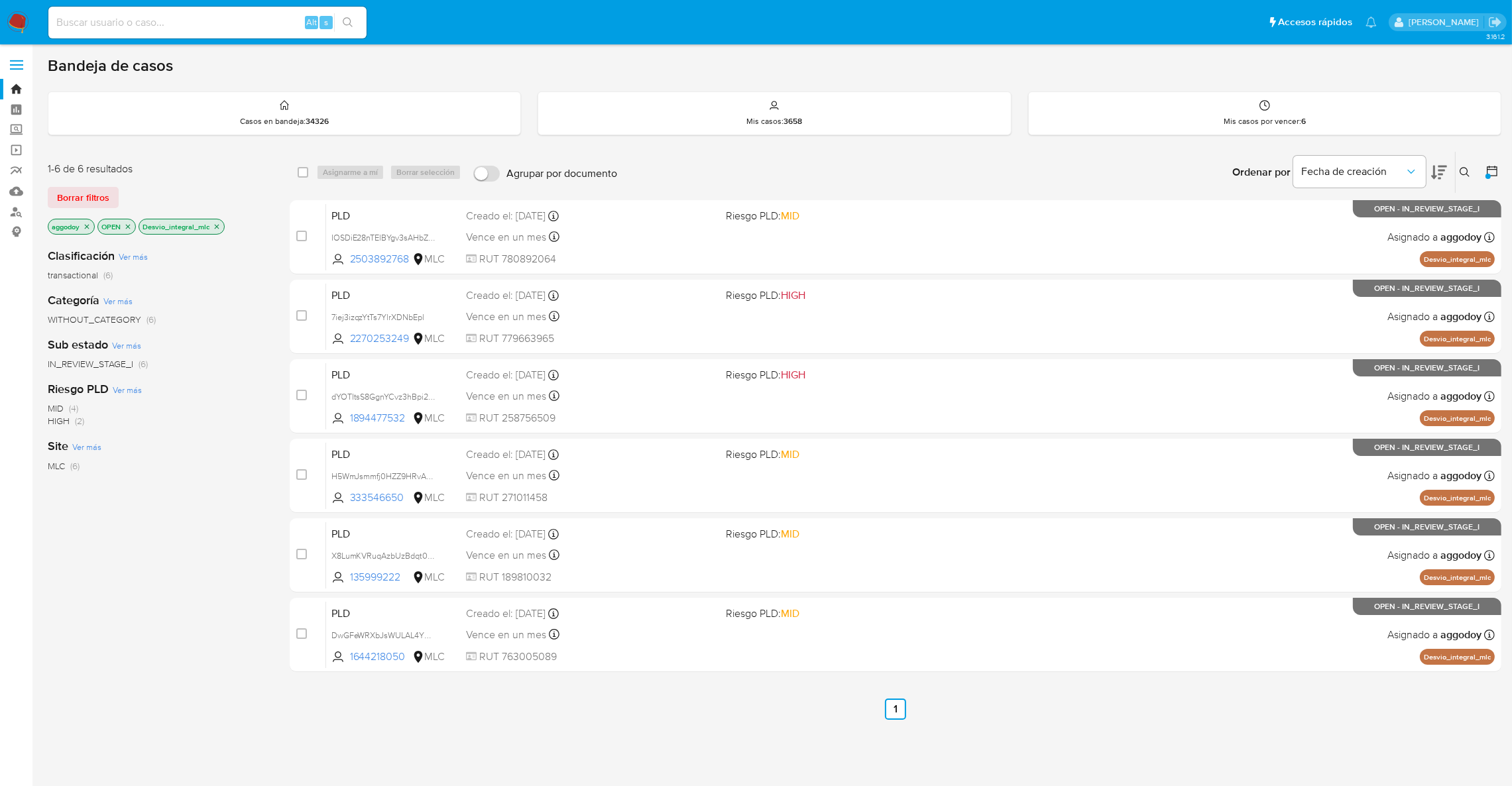
click at [1465, 177] on icon at bounding box center [1465, 172] width 11 height 11
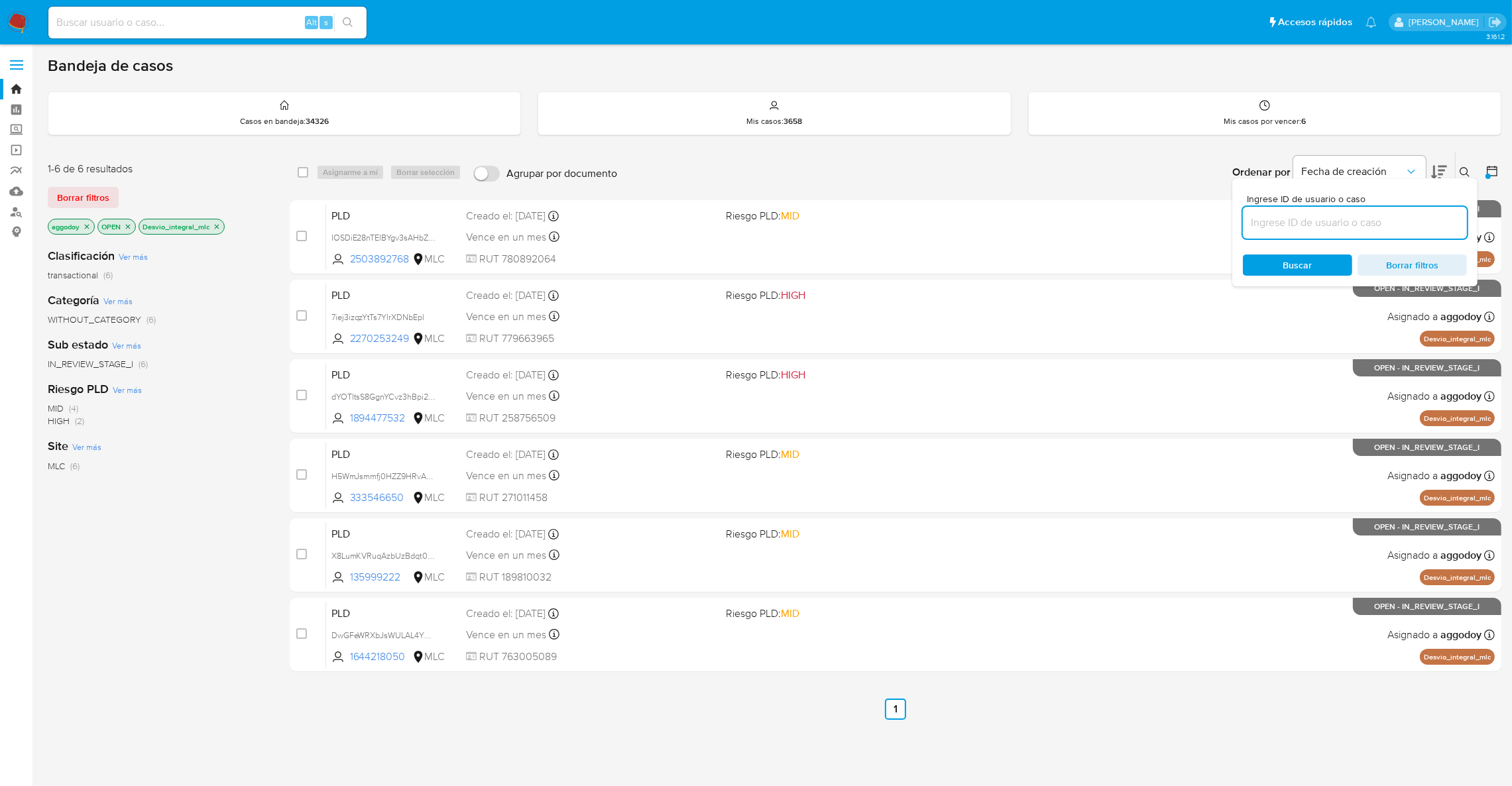
click at [1363, 220] on input at bounding box center [1355, 222] width 224 height 17
type input "2479947637"
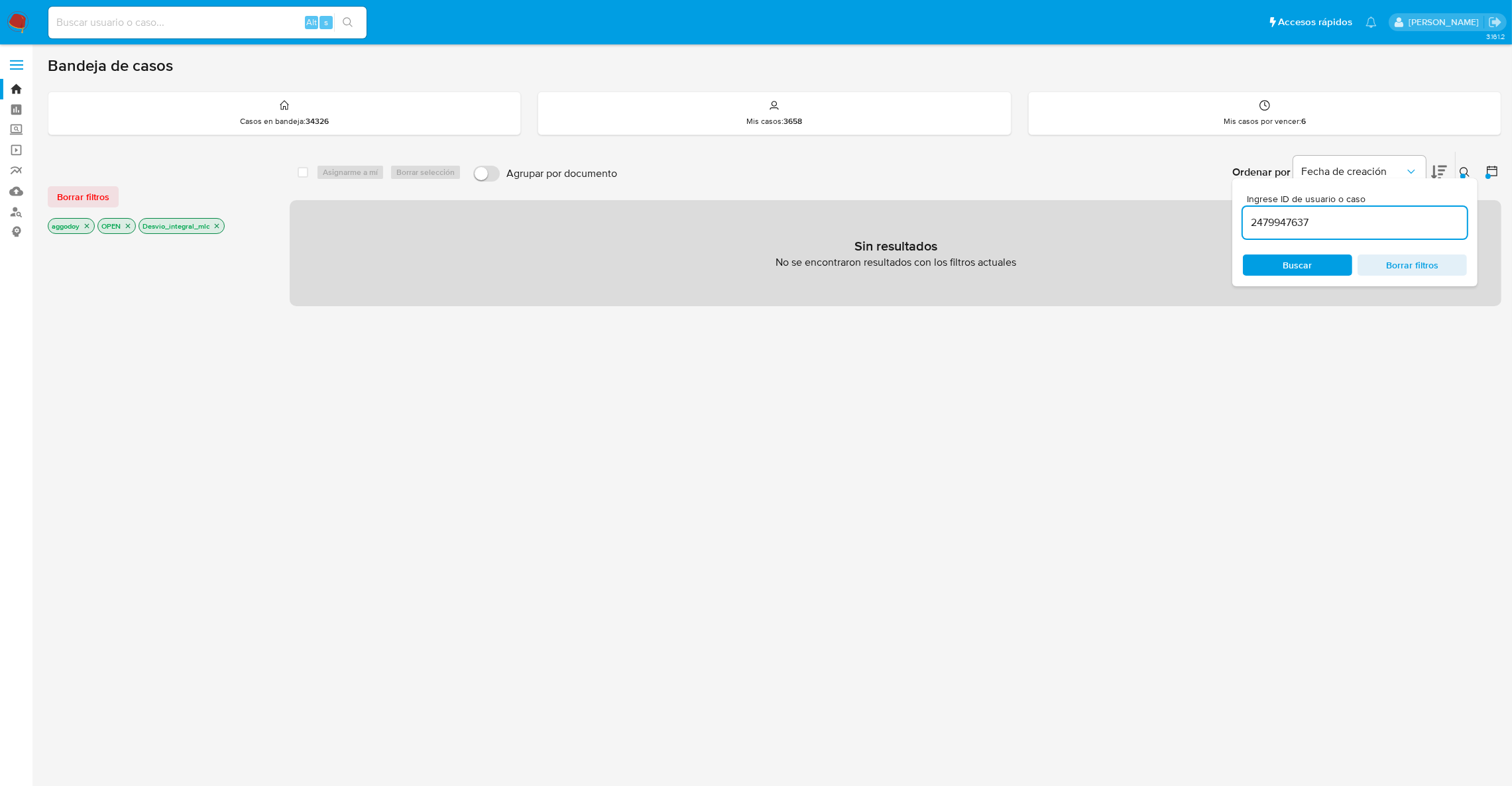
click at [1318, 224] on input "2479947637" at bounding box center [1355, 222] width 224 height 17
click at [213, 225] on p "Desvio_integral_mlc" at bounding box center [182, 225] width 85 height 14
click at [217, 225] on icon "close-filter" at bounding box center [216, 226] width 8 height 8
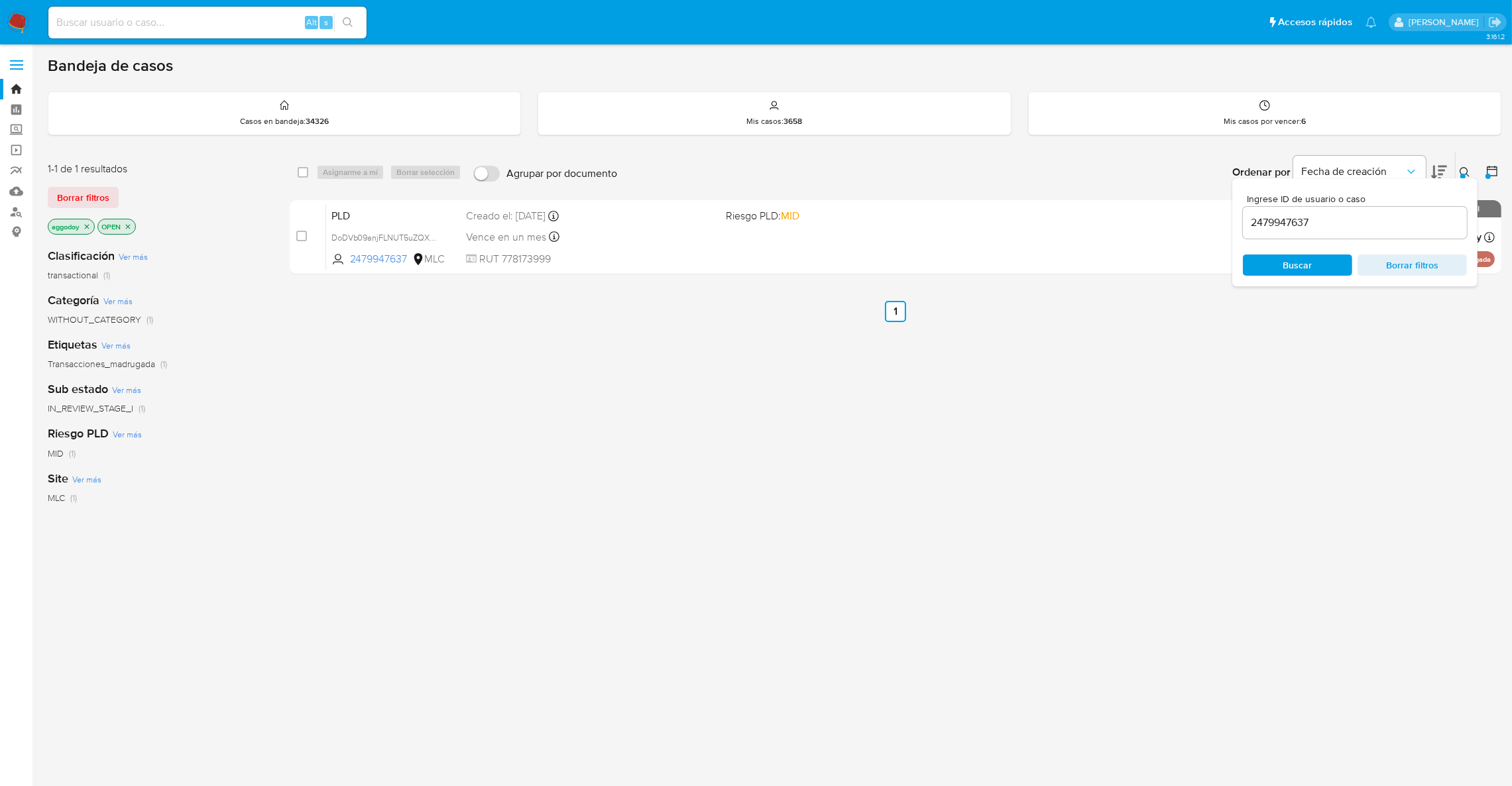
click at [1465, 175] on button at bounding box center [1467, 172] width 22 height 16
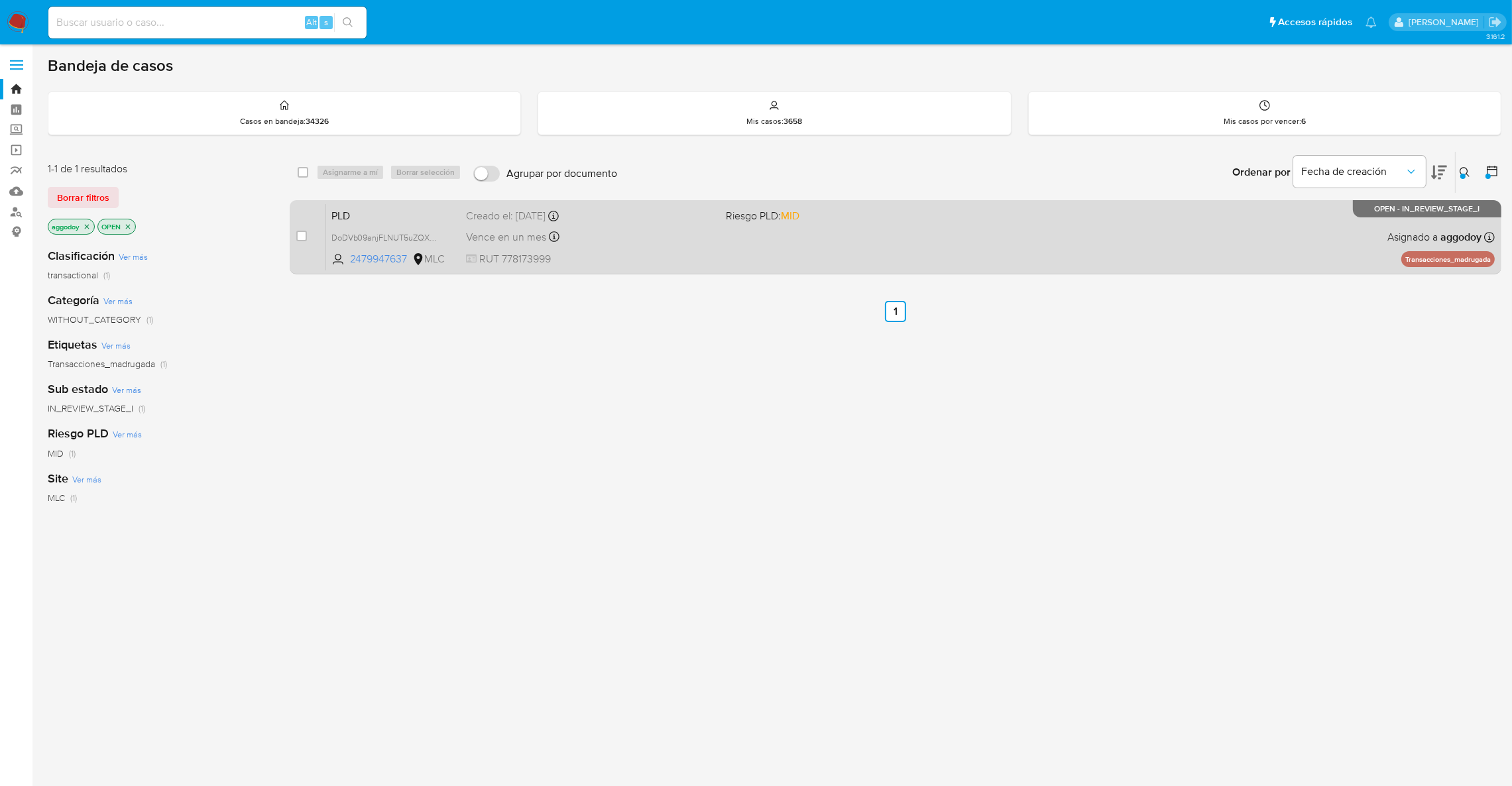
click at [824, 211] on span "Riesgo PLD: MID" at bounding box center [851, 215] width 250 height 17
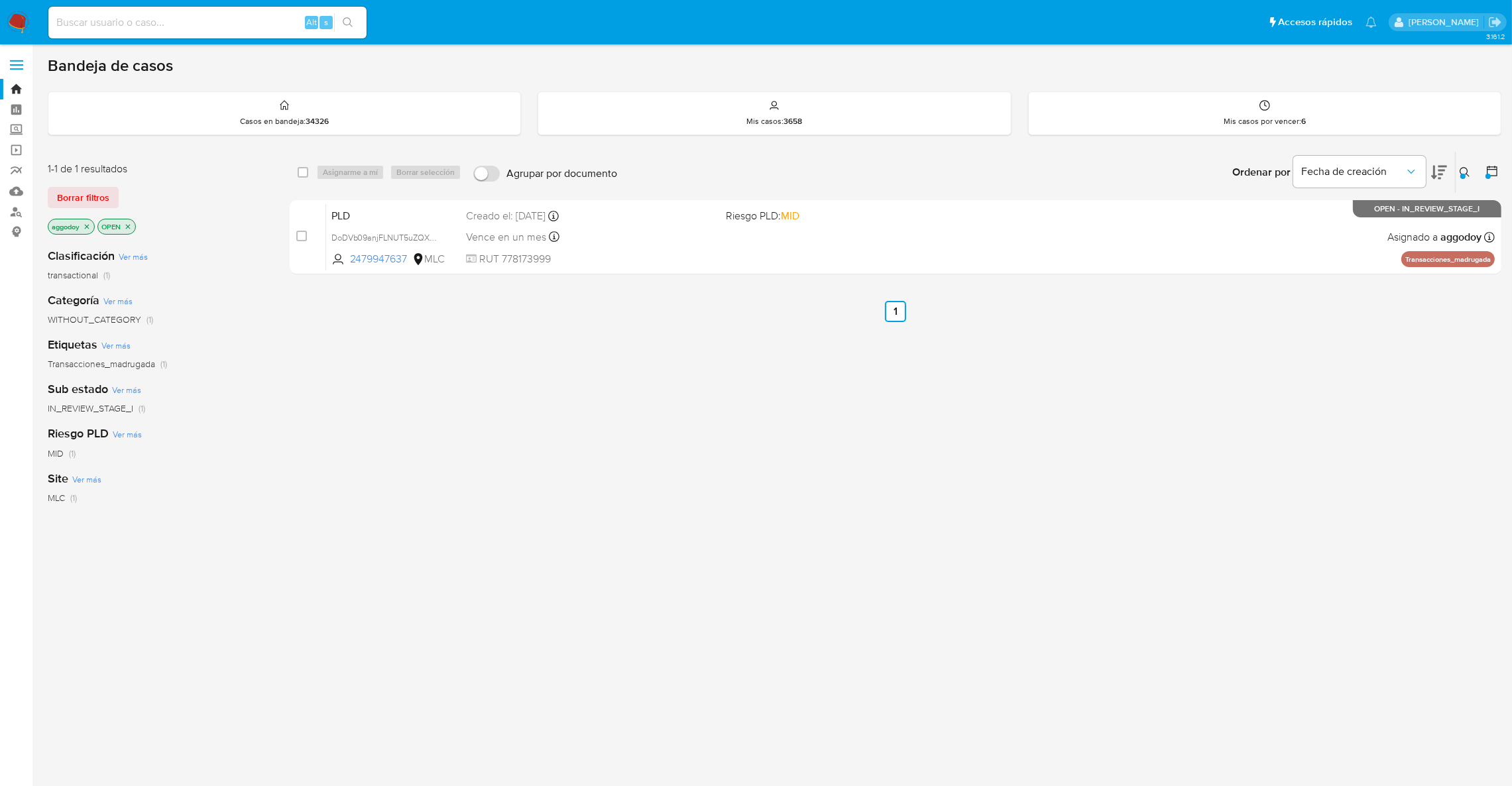
click at [1461, 167] on icon at bounding box center [1465, 172] width 11 height 11
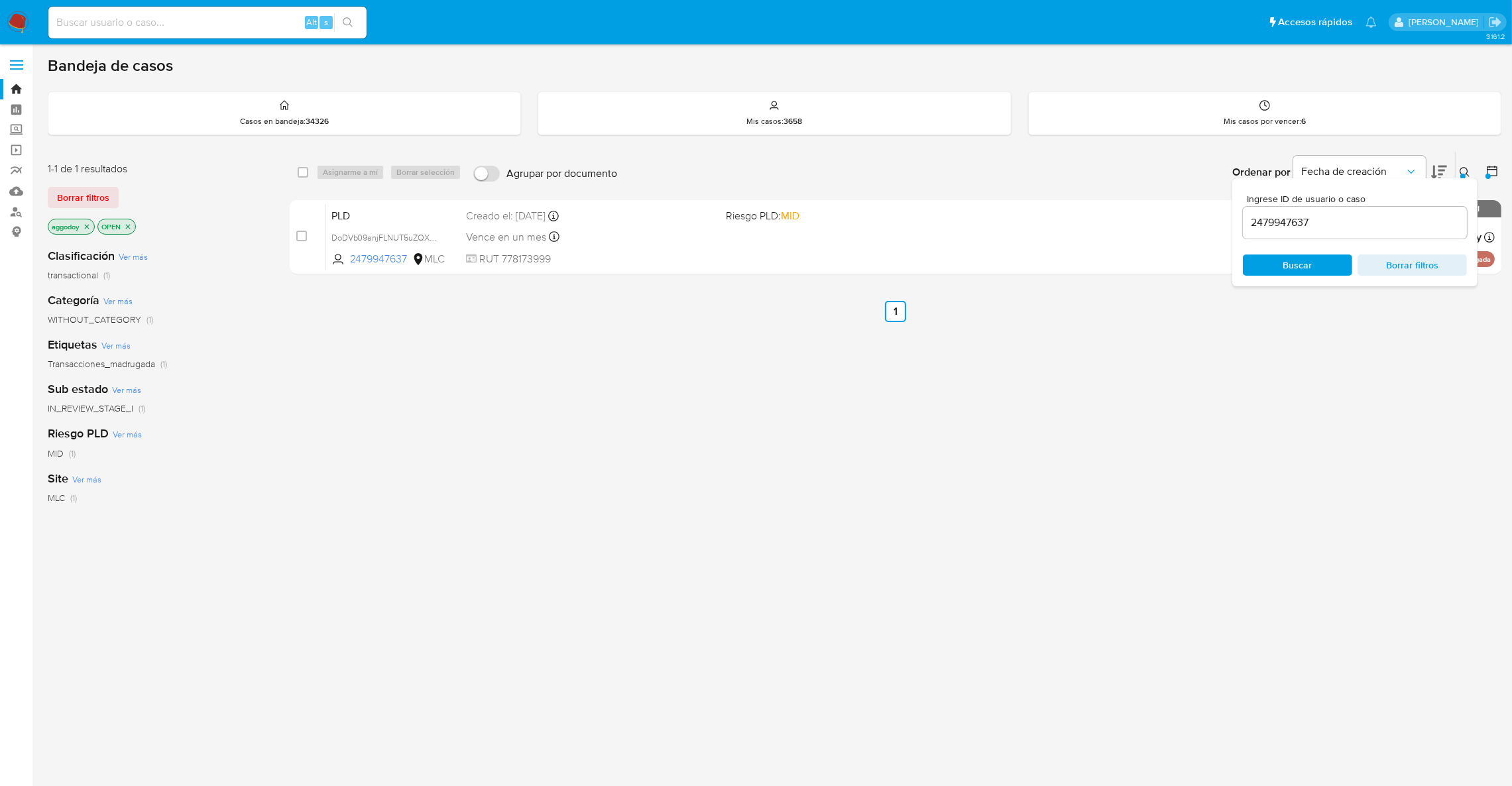
click at [1426, 253] on div "Ingrese ID de usuario o caso 2479947637 Buscar Borrar filtros" at bounding box center [1355, 232] width 245 height 108
click at [1424, 265] on span "Borrar filtros" at bounding box center [1412, 265] width 91 height 19
click at [1351, 219] on input at bounding box center [1355, 222] width 224 height 17
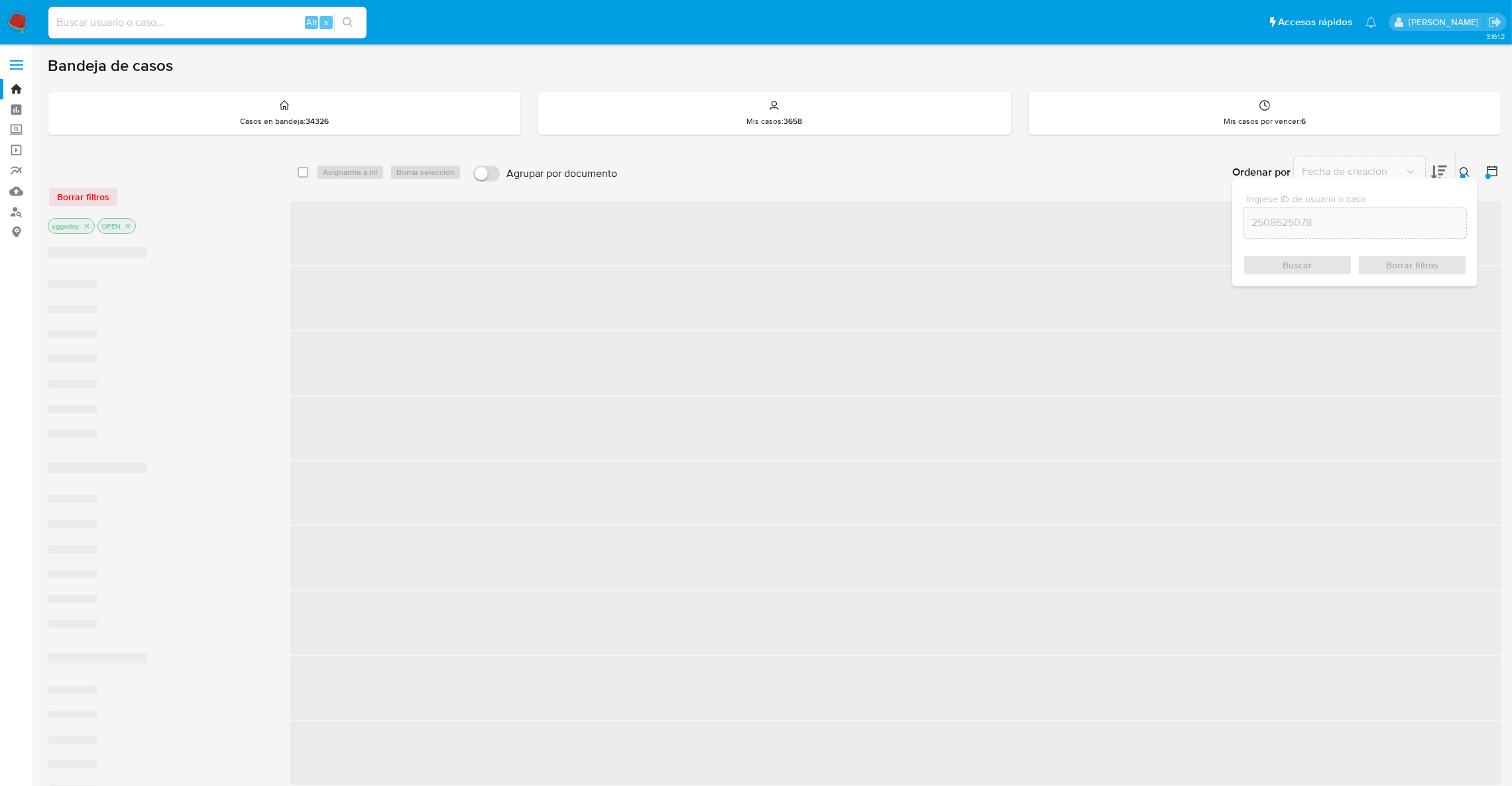
click at [1461, 169] on icon at bounding box center [1465, 172] width 11 height 11
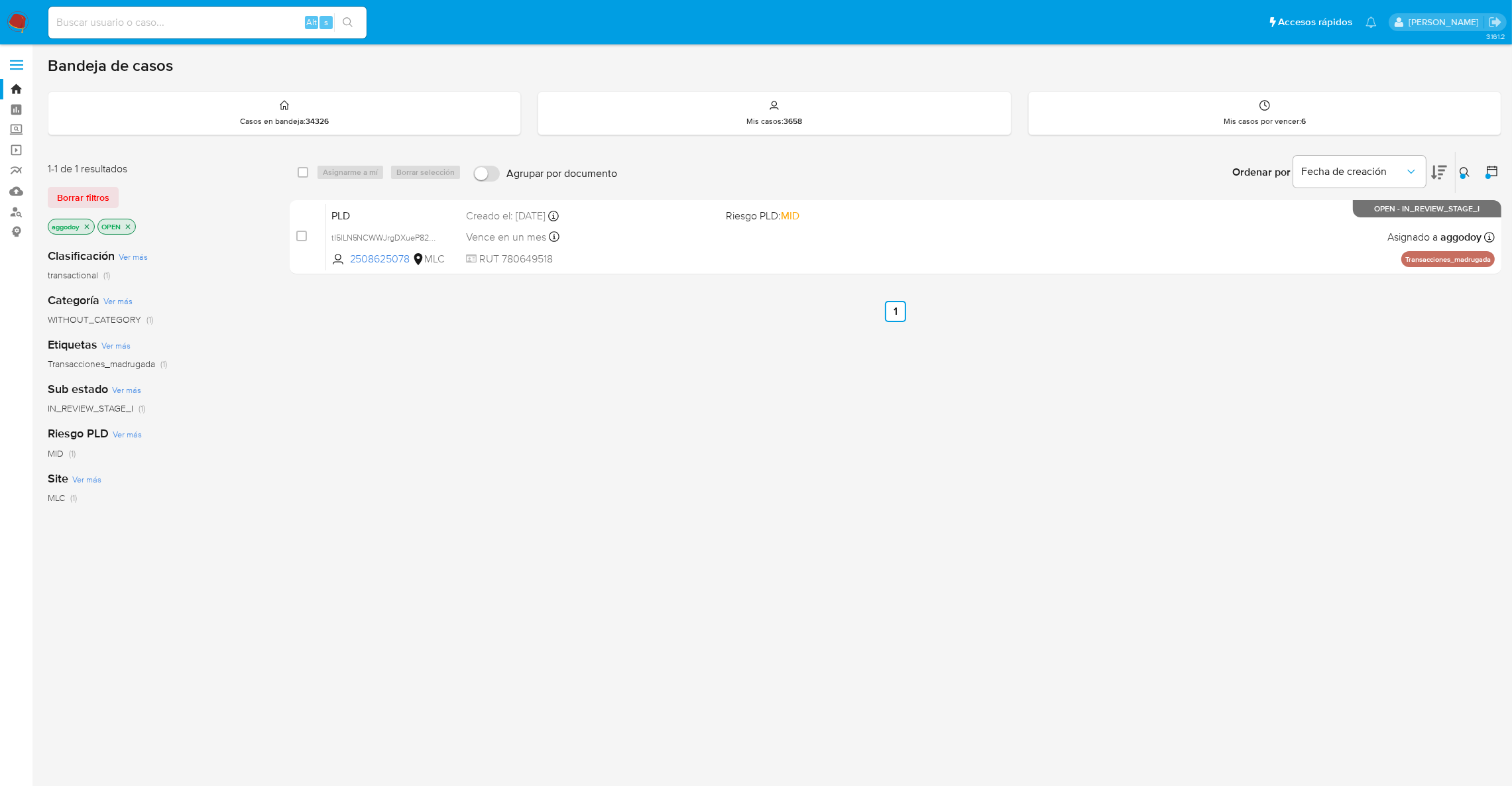
click at [641, 254] on span "RUT 780649518" at bounding box center [591, 259] width 250 height 14
click at [1462, 169] on icon at bounding box center [1465, 172] width 11 height 11
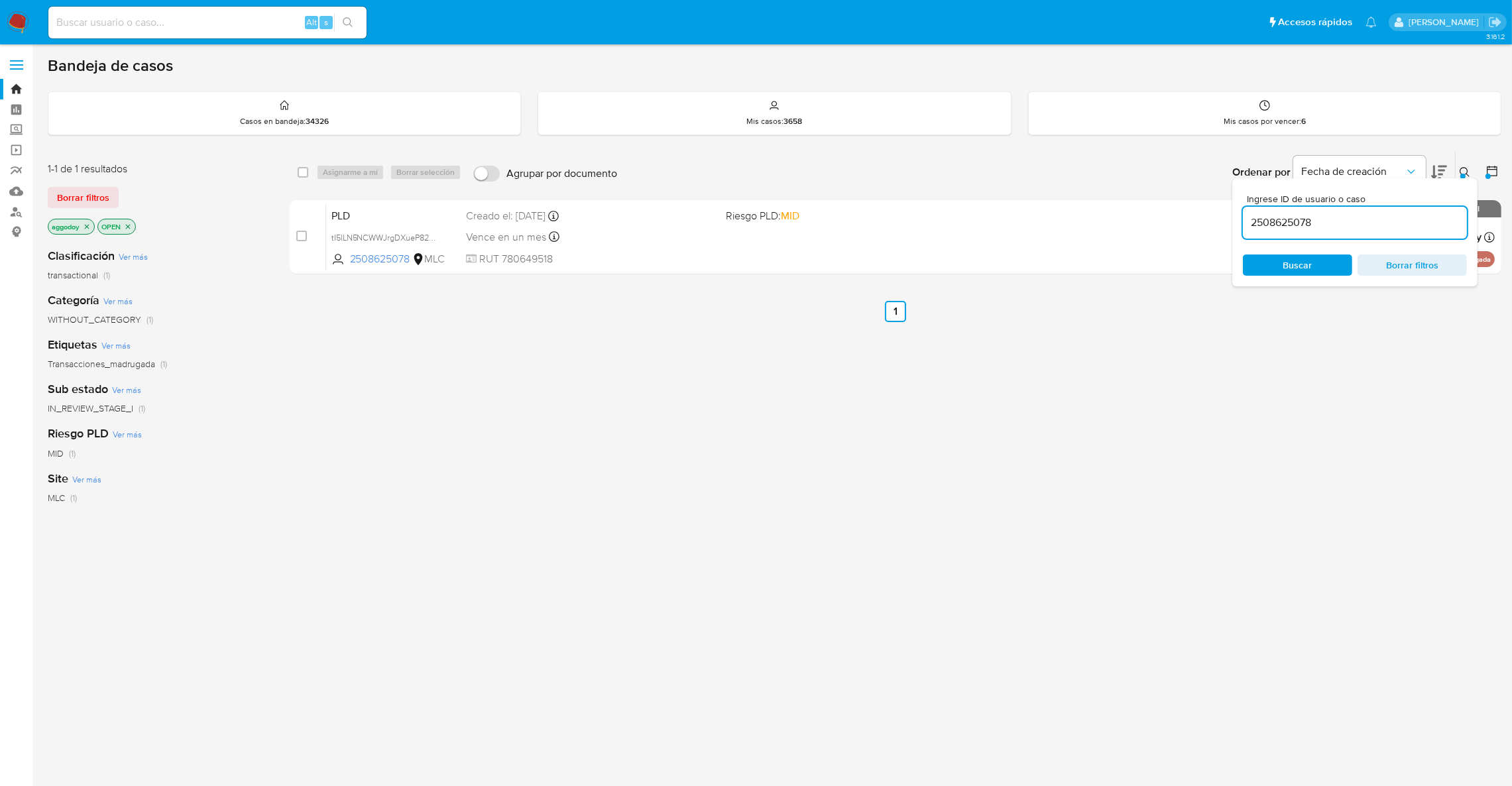
click at [1350, 235] on div "2508625078" at bounding box center [1355, 222] width 224 height 32
click at [1350, 234] on div "2508625078" at bounding box center [1355, 222] width 224 height 32
click at [1349, 229] on input "2508625078" at bounding box center [1355, 222] width 224 height 17
paste input "1409535415"
click at [1349, 229] on input "2508625078" at bounding box center [1355, 222] width 224 height 17
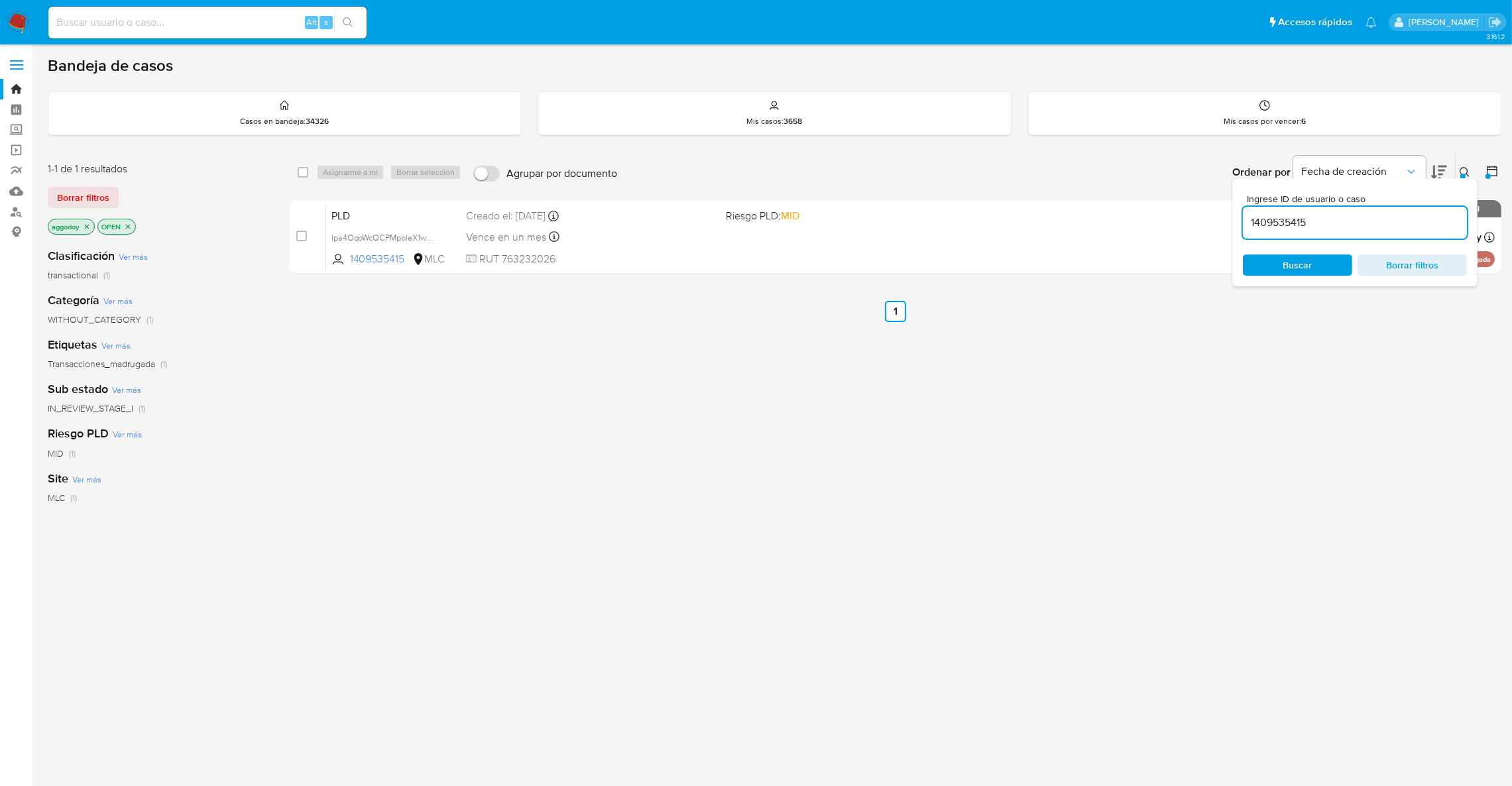
click at [631, 237] on div "Vence en un mes Vence el 10/11/2025 06:04:47" at bounding box center [591, 238] width 250 height 18
click at [1382, 225] on input "1409535415" at bounding box center [1355, 222] width 224 height 17
paste input "2479947637"
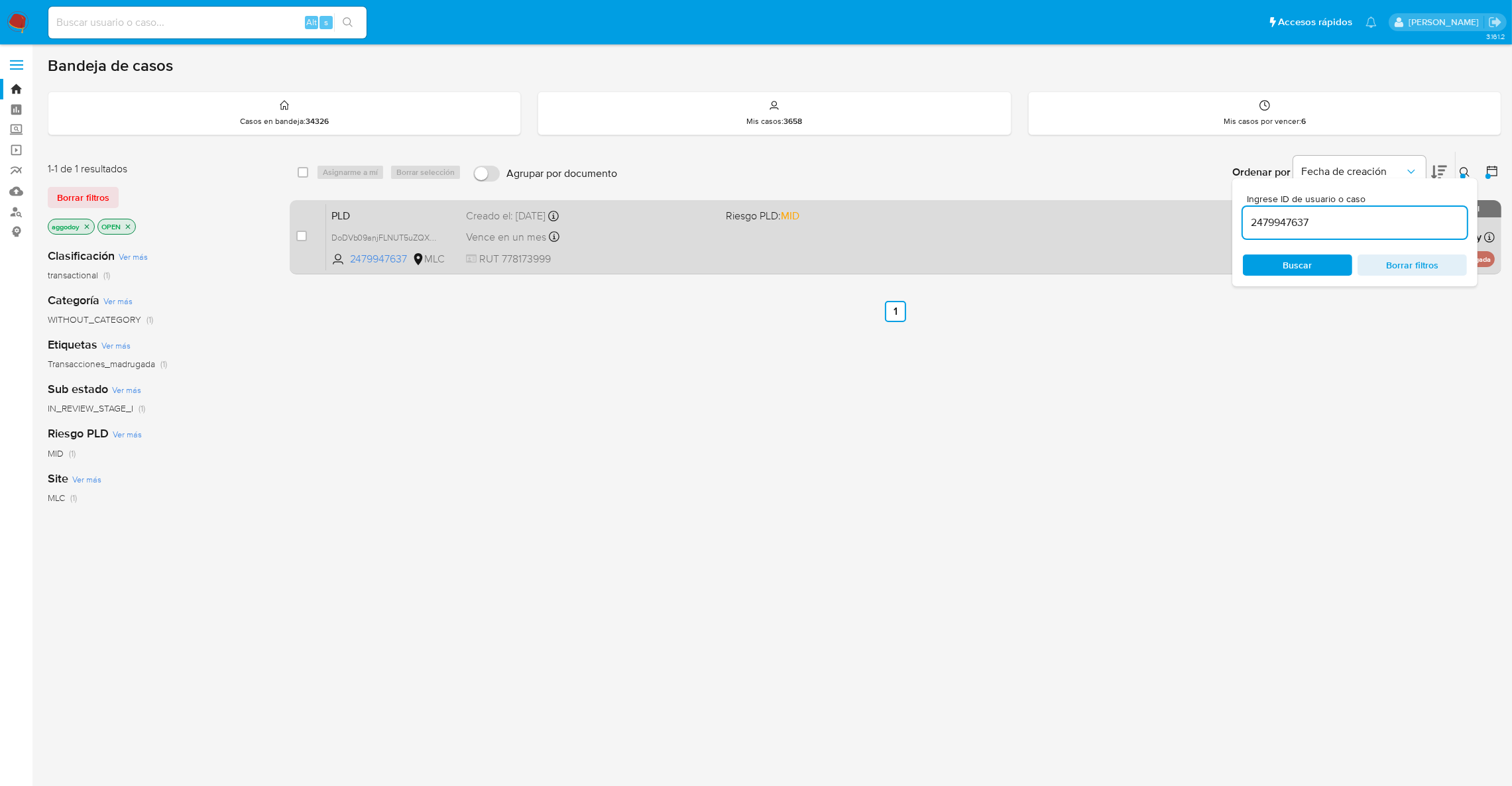
click at [931, 219] on span "Riesgo PLD: MID" at bounding box center [851, 215] width 250 height 17
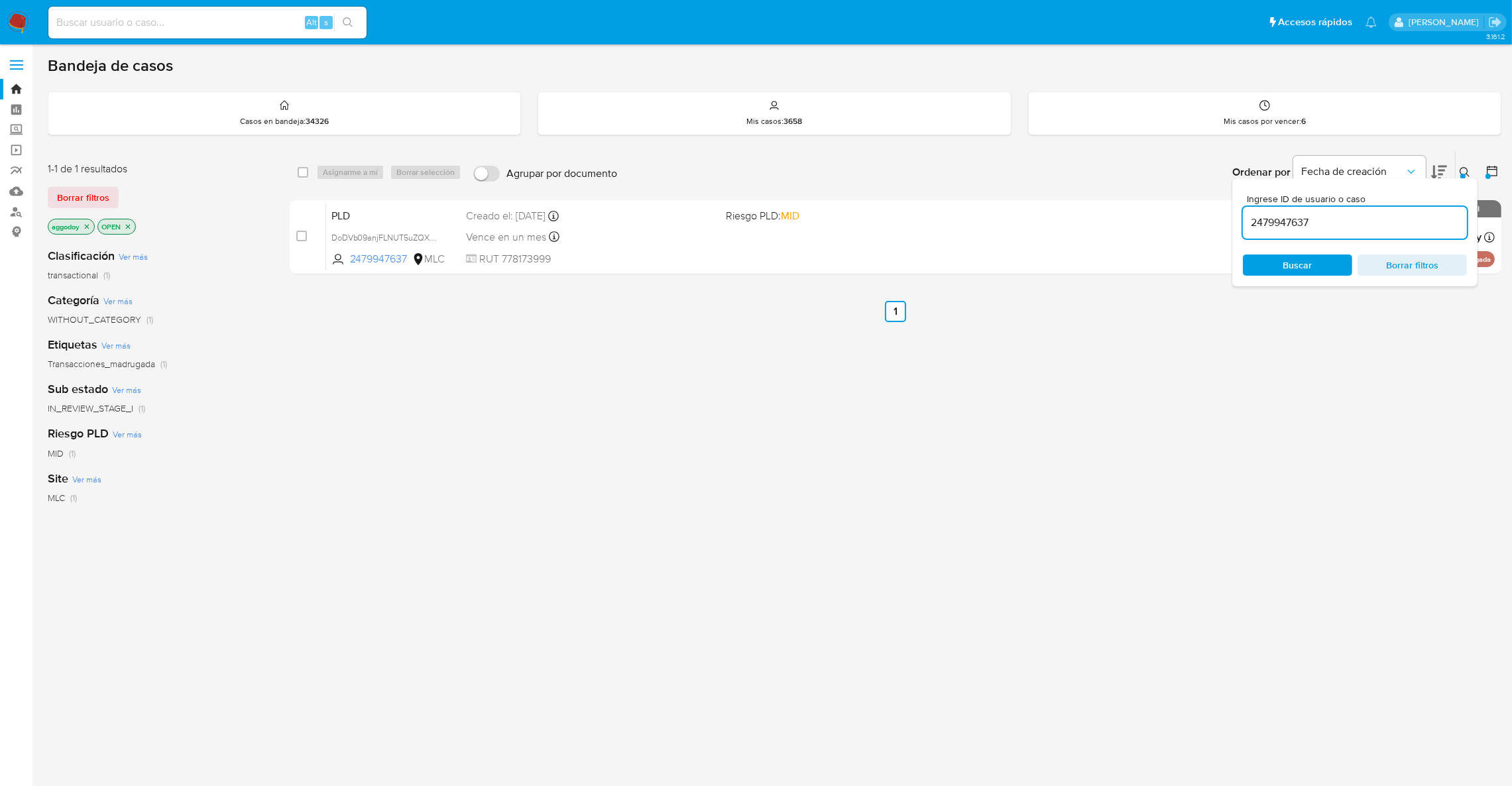
click at [1347, 228] on input "2479947637" at bounding box center [1355, 222] width 224 height 17
paste input "112631753"
click at [1347, 228] on input "2479947637" at bounding box center [1355, 222] width 224 height 17
type input "2112631753"
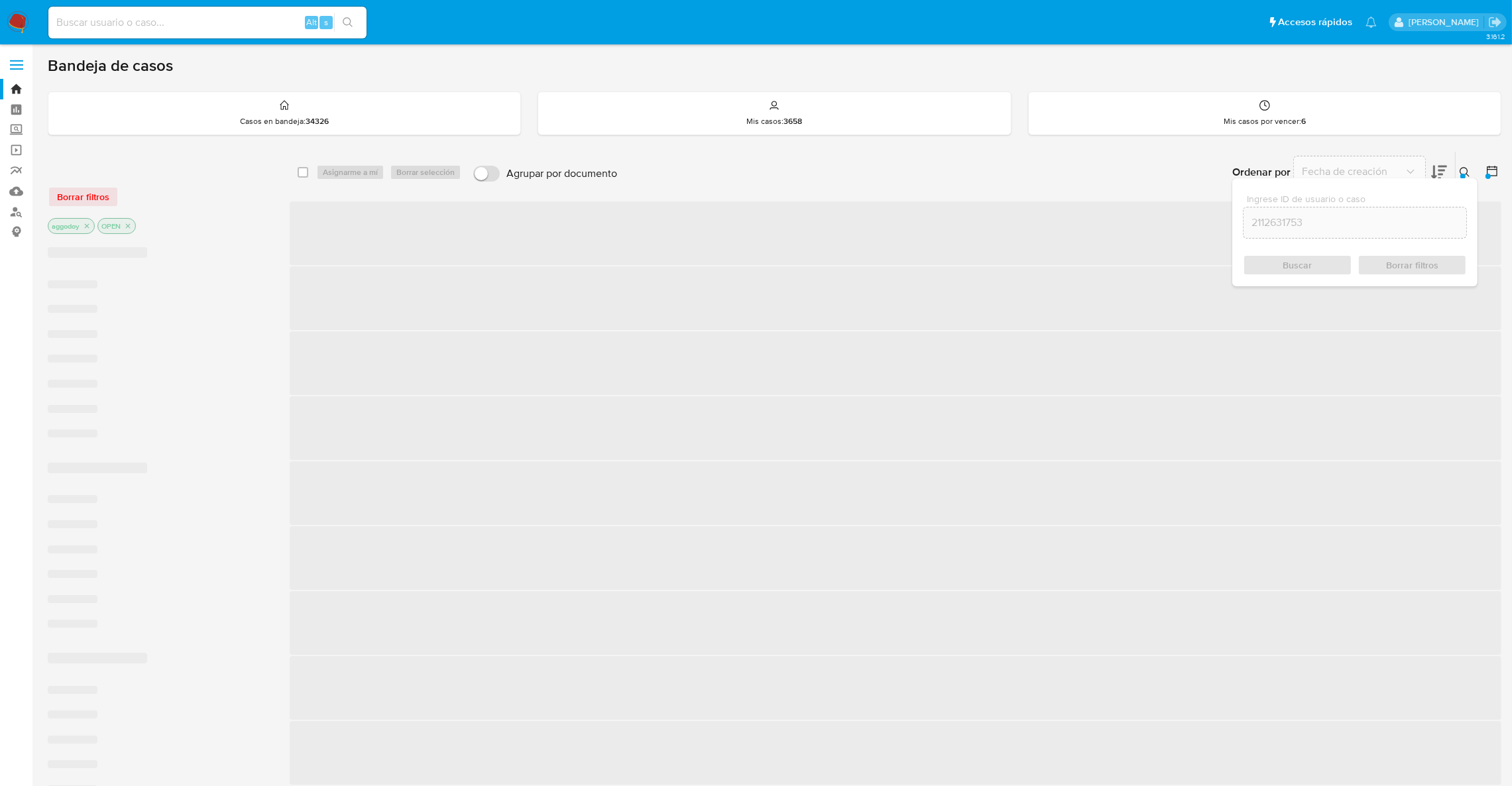
click at [1453, 167] on div "Ordenar por Fecha de creación" at bounding box center [1338, 172] width 234 height 41
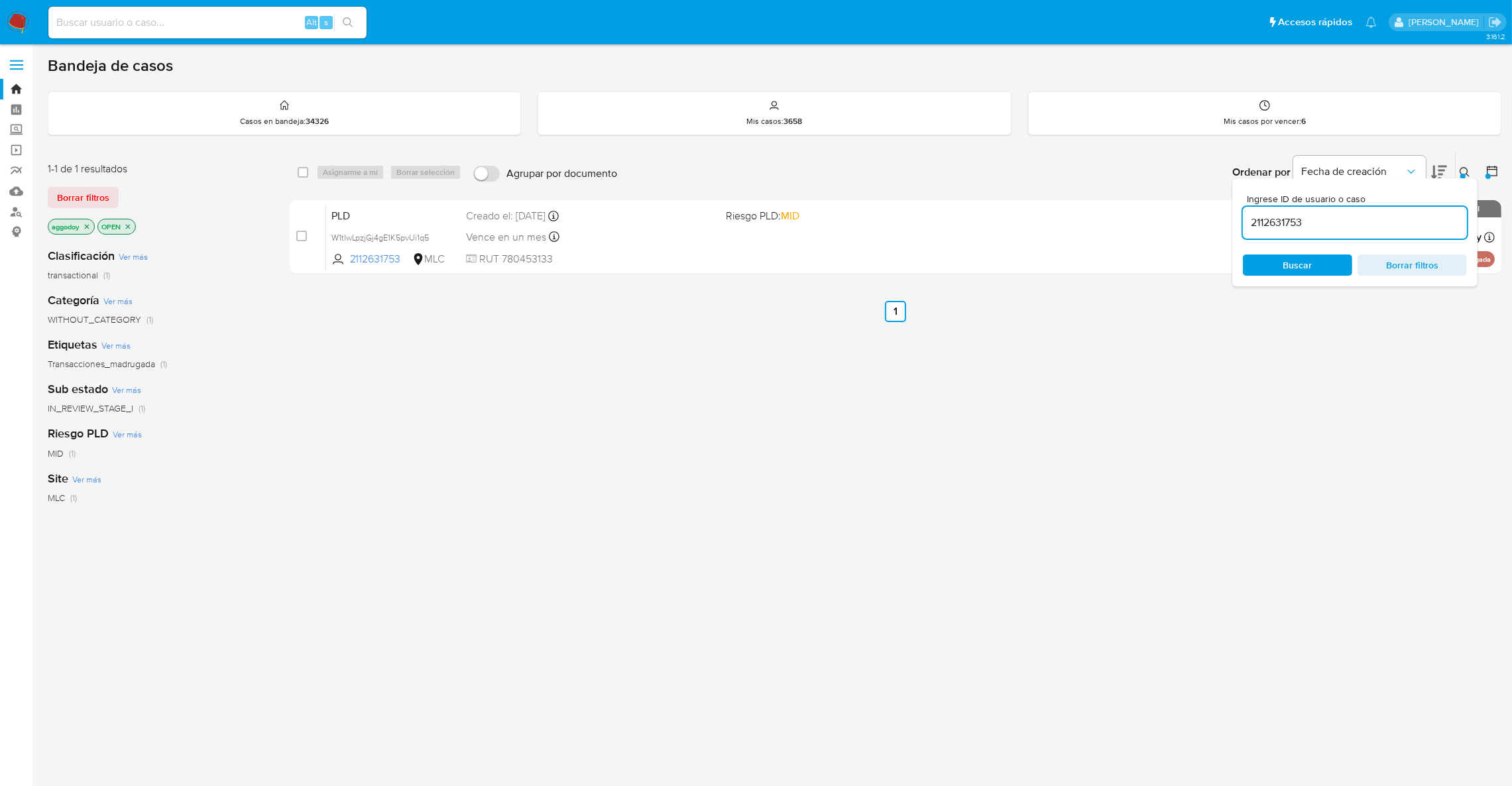
click at [1457, 167] on button at bounding box center [1467, 172] width 22 height 16
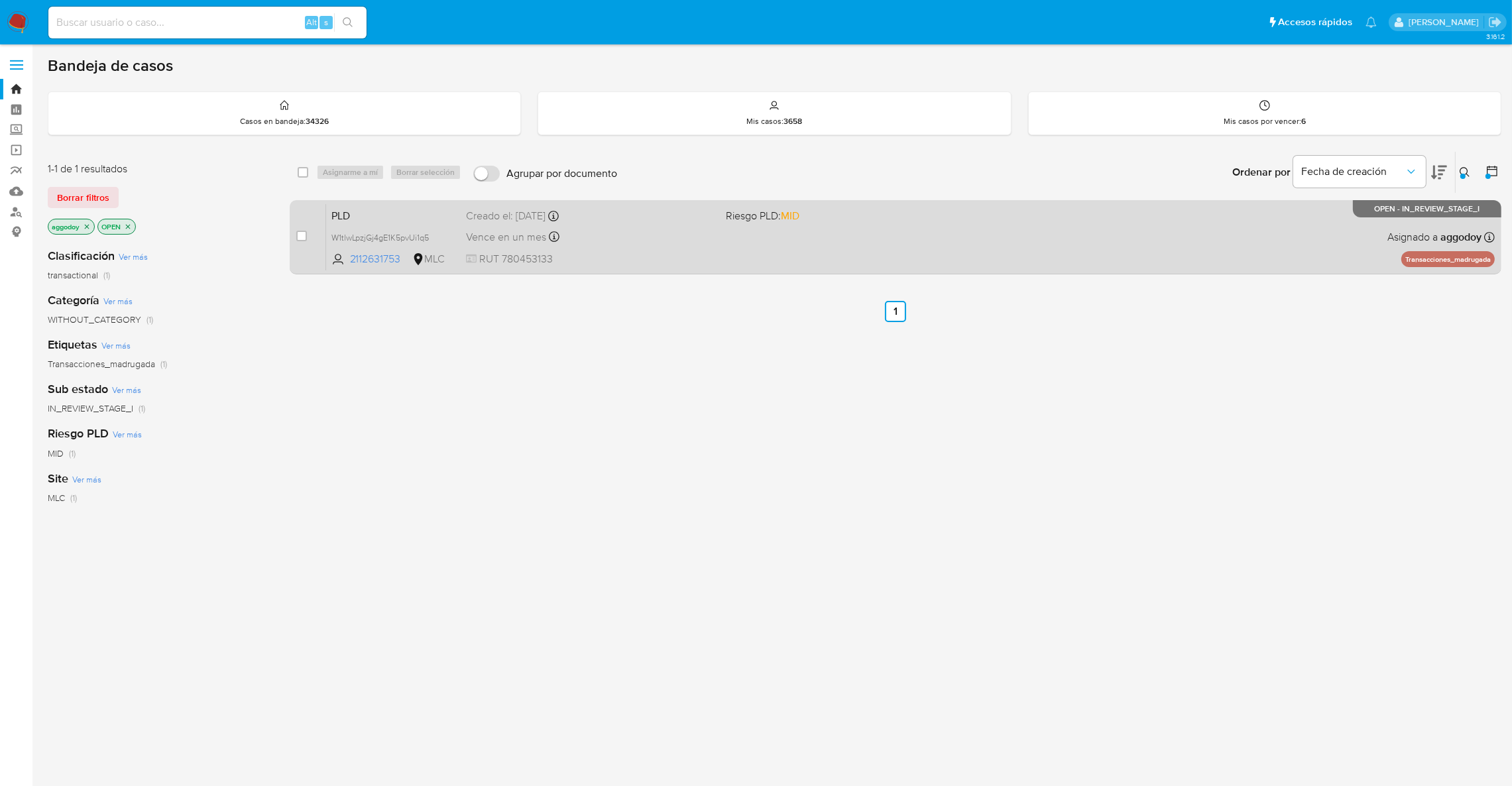
click at [864, 246] on div "PLD W1tlwLpzjGj4gE1K5pvUi1q5 2112631753 MLC Riesgo PLD: MID Creado el: 12/08/20…" at bounding box center [910, 237] width 1169 height 67
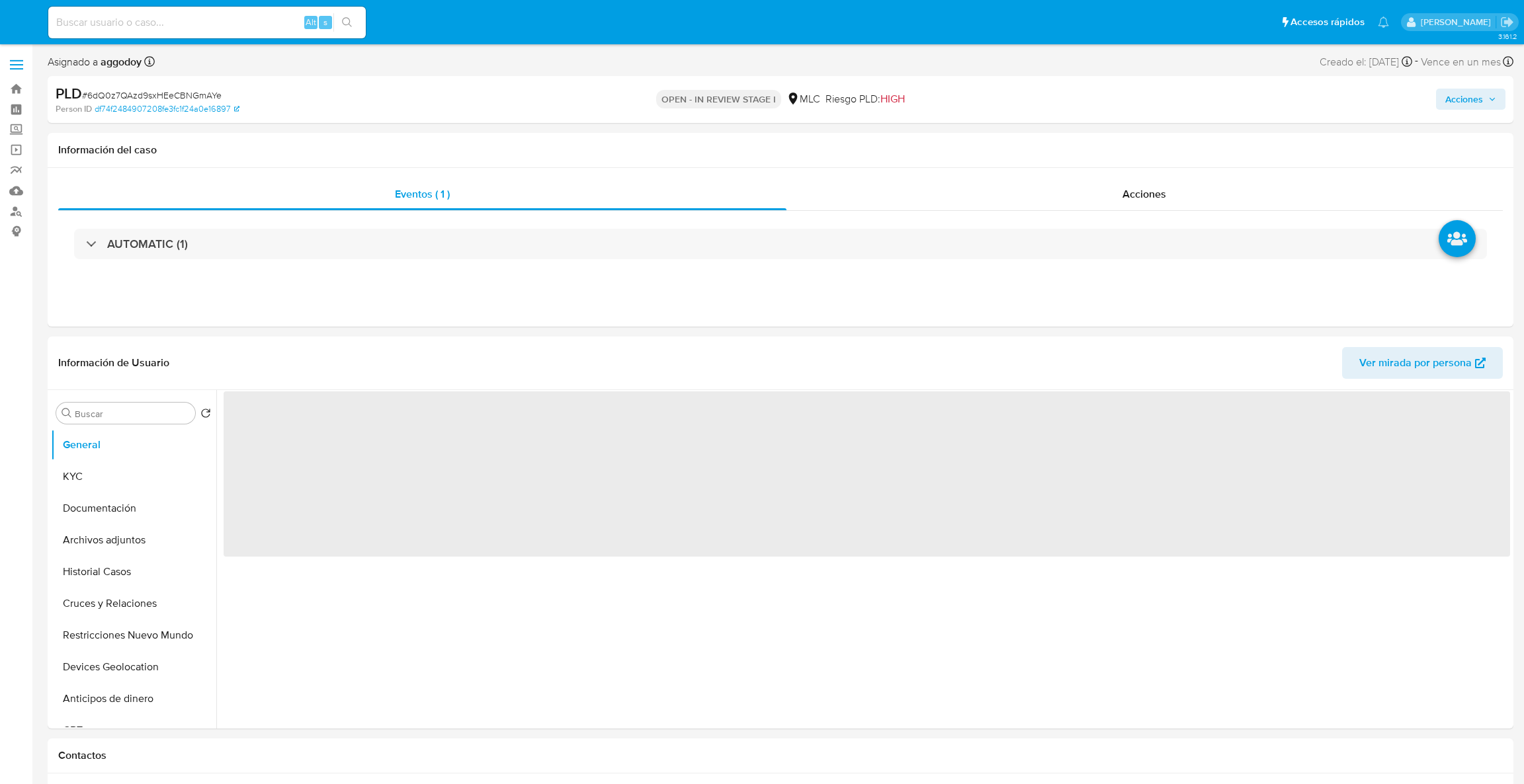
select select "10"
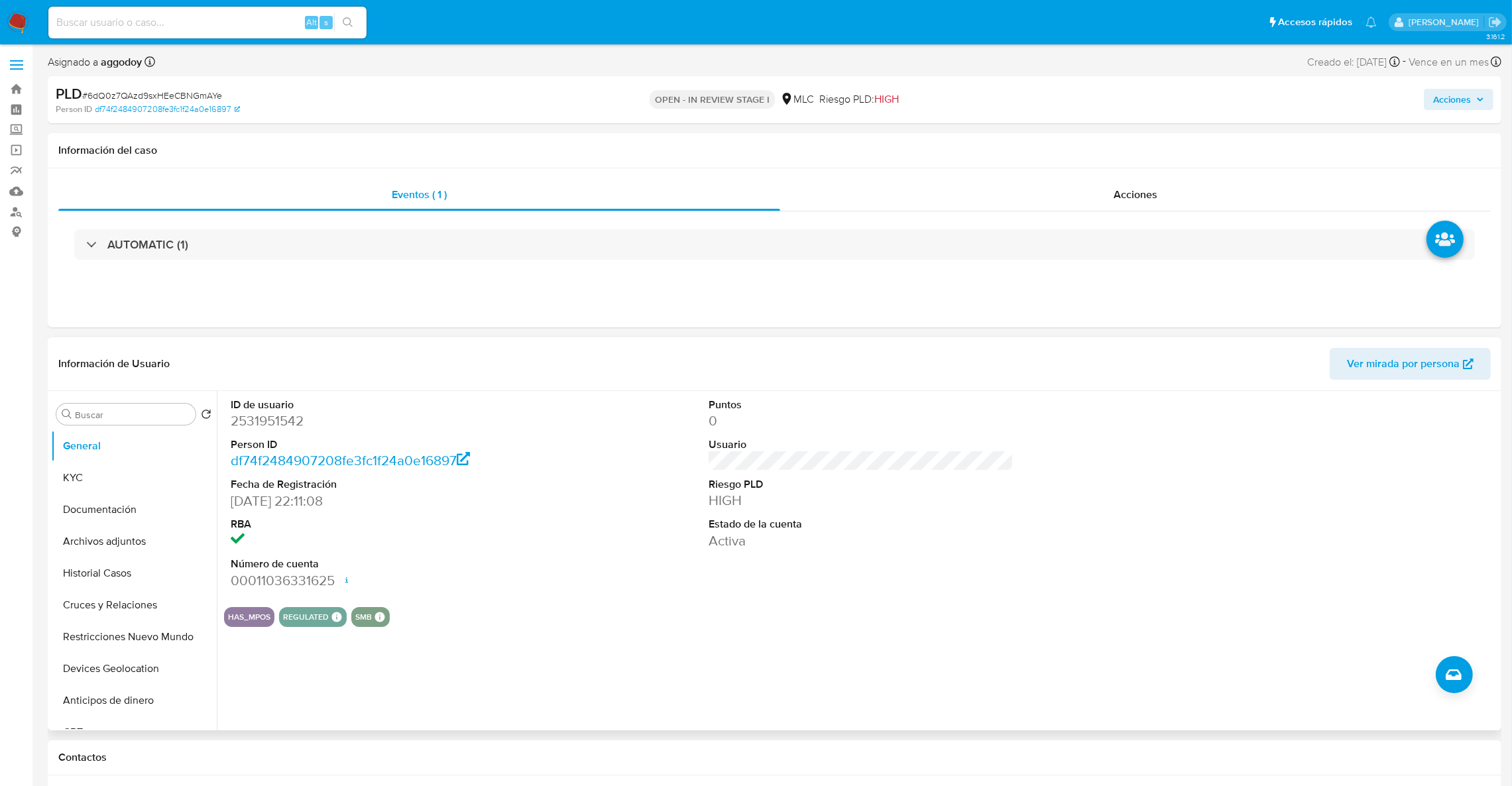
click at [255, 414] on dd "2531951542" at bounding box center [383, 421] width 306 height 19
copy dd "2531951542"
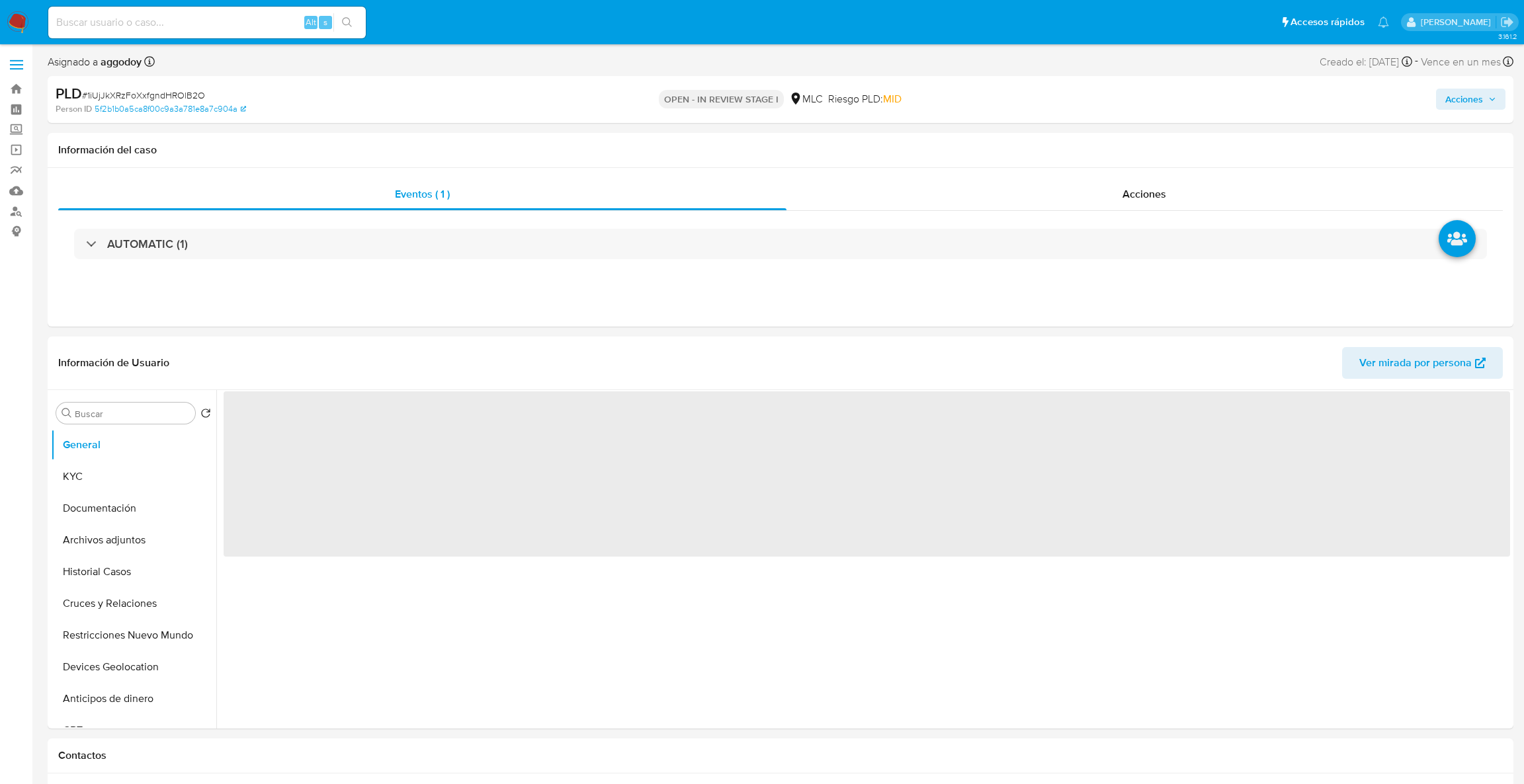
select select "10"
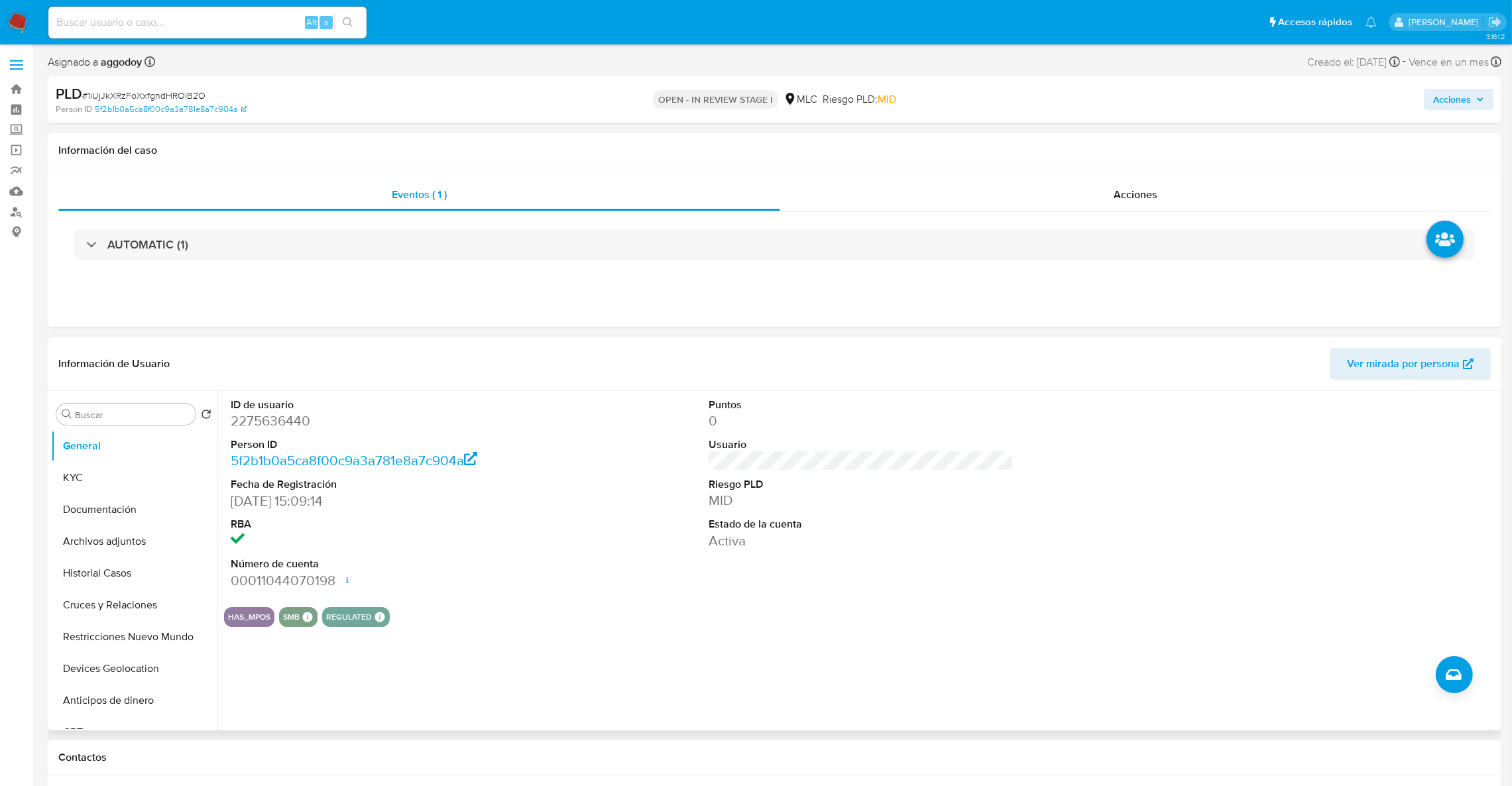
click at [240, 427] on dd "2275636440" at bounding box center [383, 421] width 306 height 19
copy dd "2275636440"
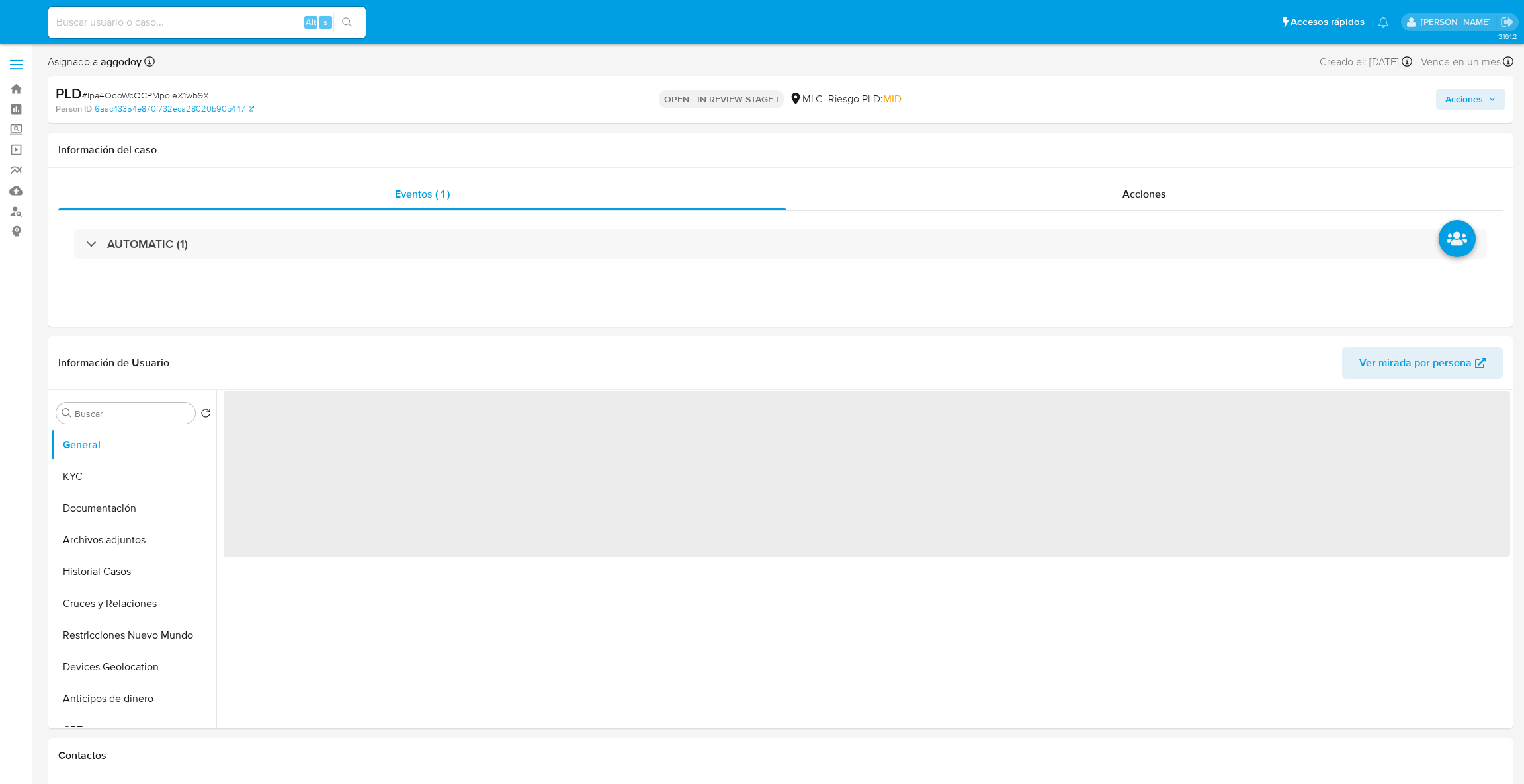
select select "10"
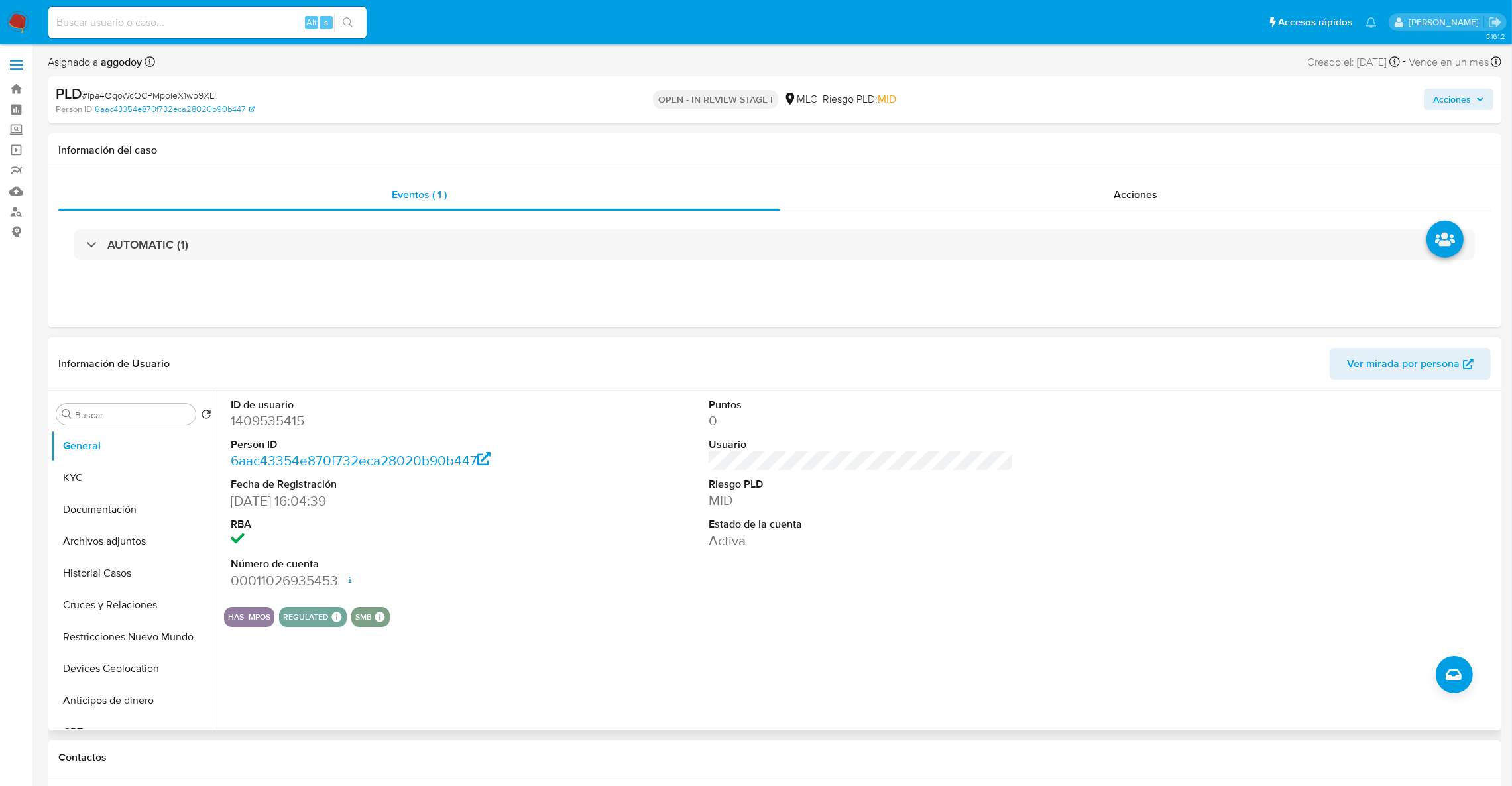
click at [258, 421] on dd "1409535415" at bounding box center [383, 421] width 306 height 19
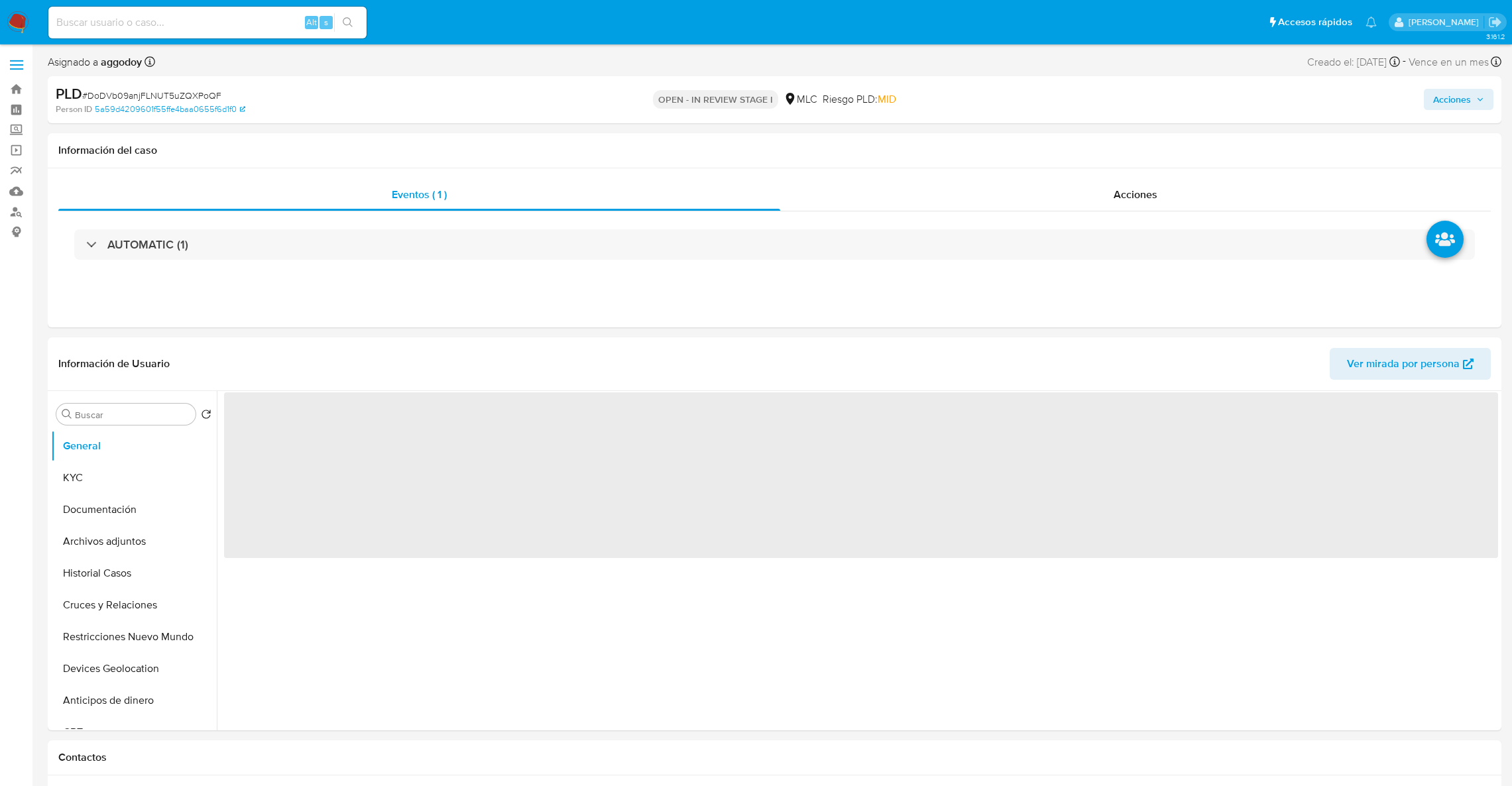
select select "10"
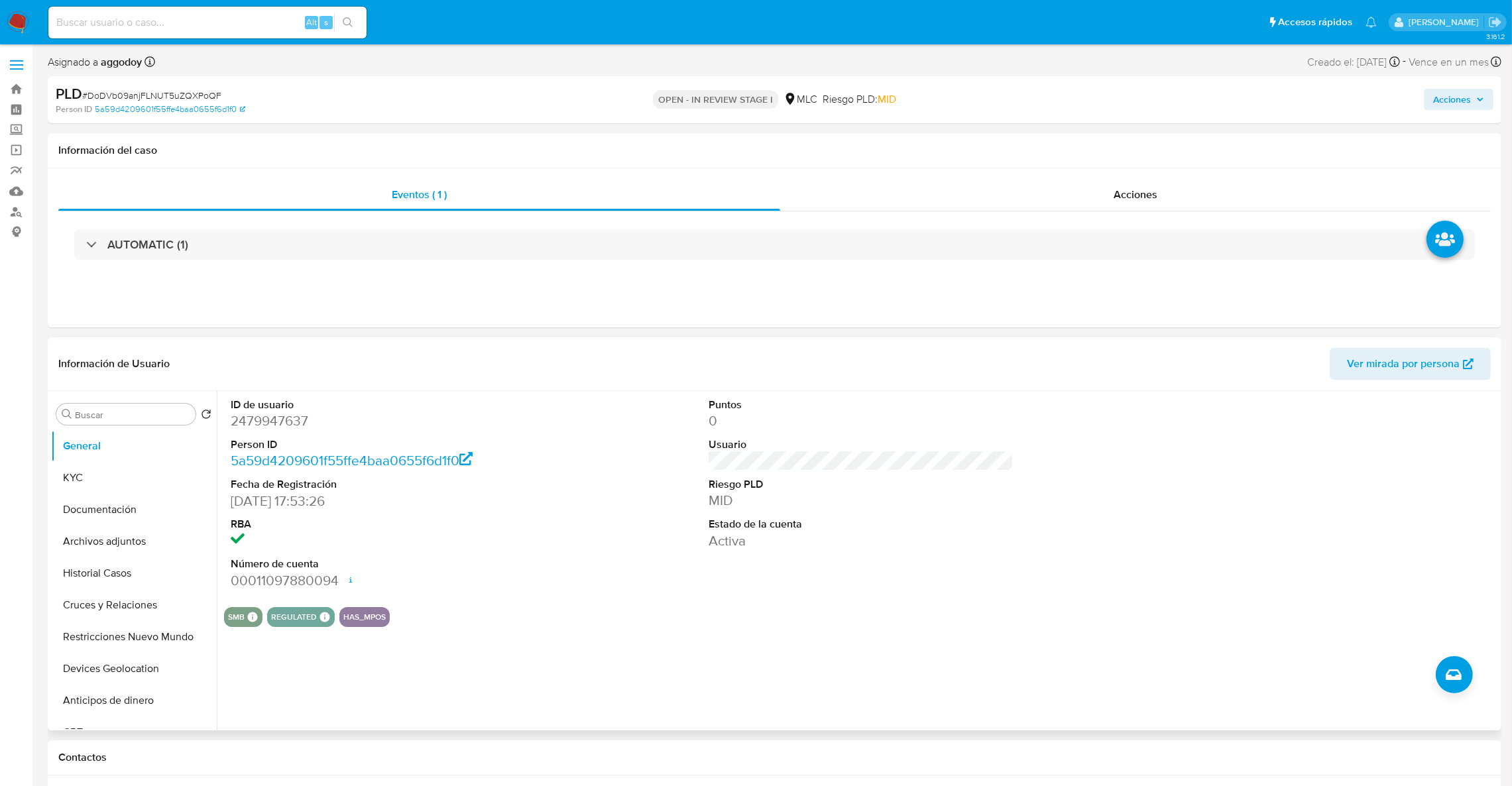
click at [267, 423] on dd "2479947637" at bounding box center [383, 421] width 306 height 19
copy dd "2479947637"
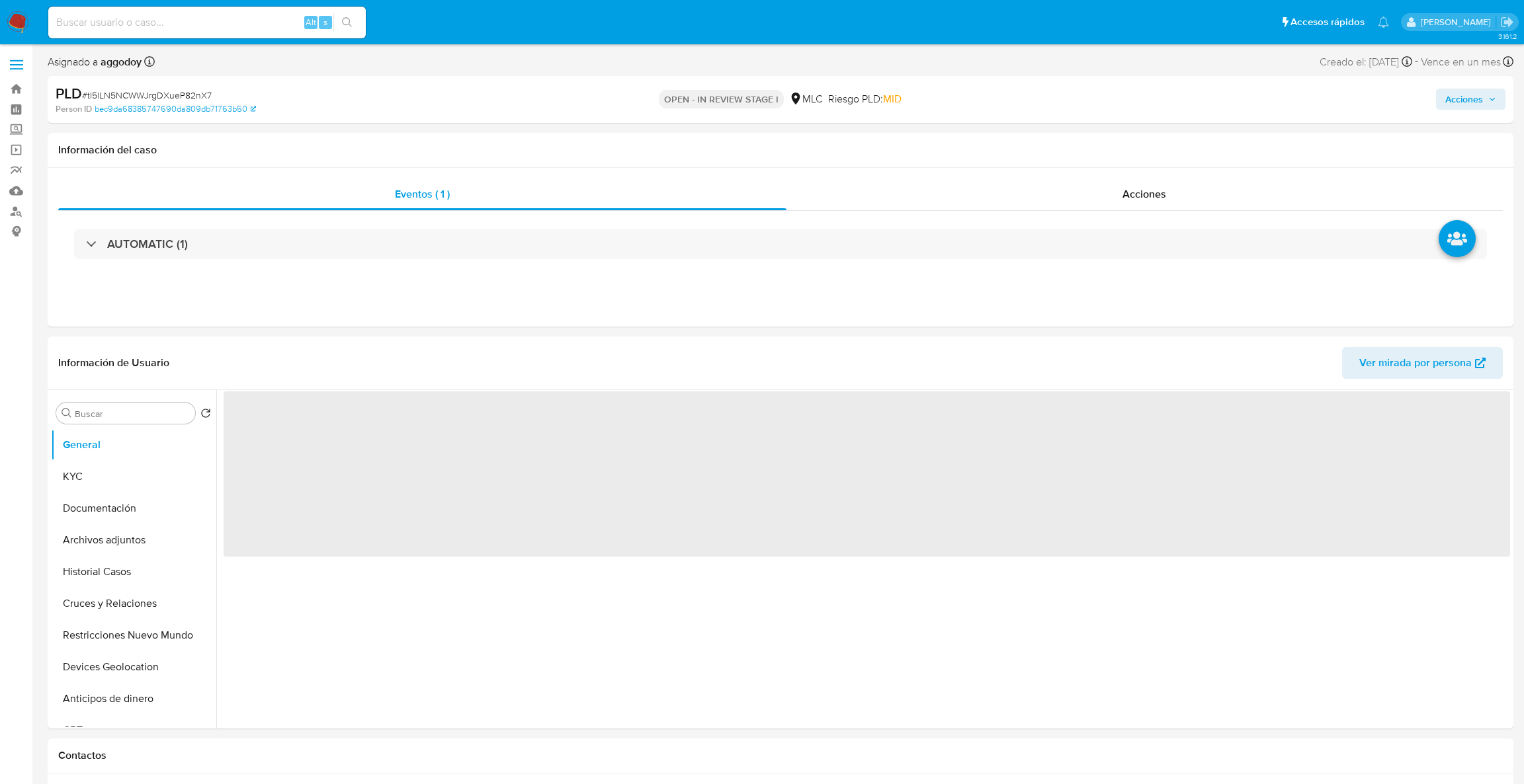
select select "10"
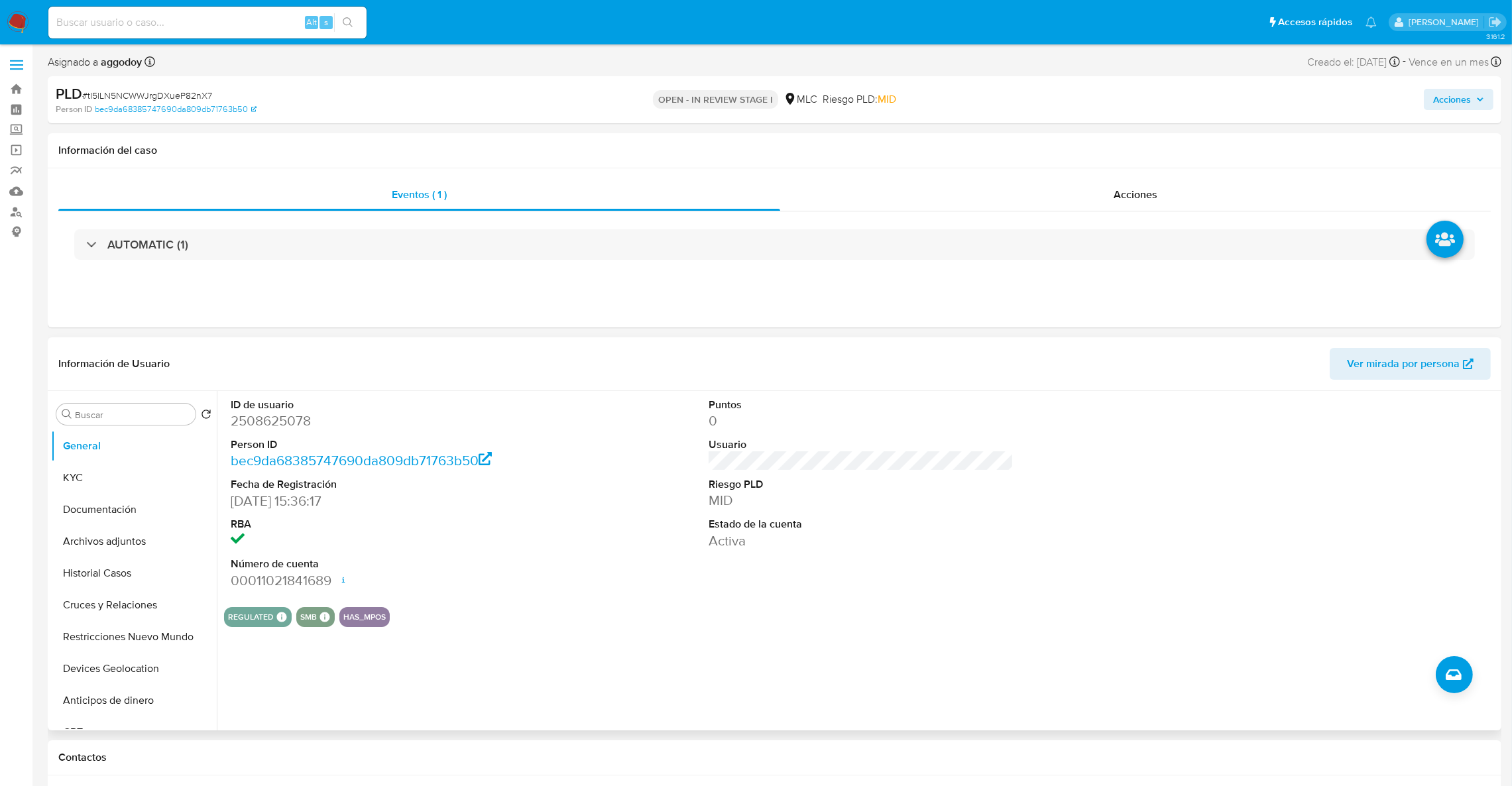
click at [270, 419] on dd "2508625078" at bounding box center [383, 421] width 306 height 19
copy dd "2508625078"
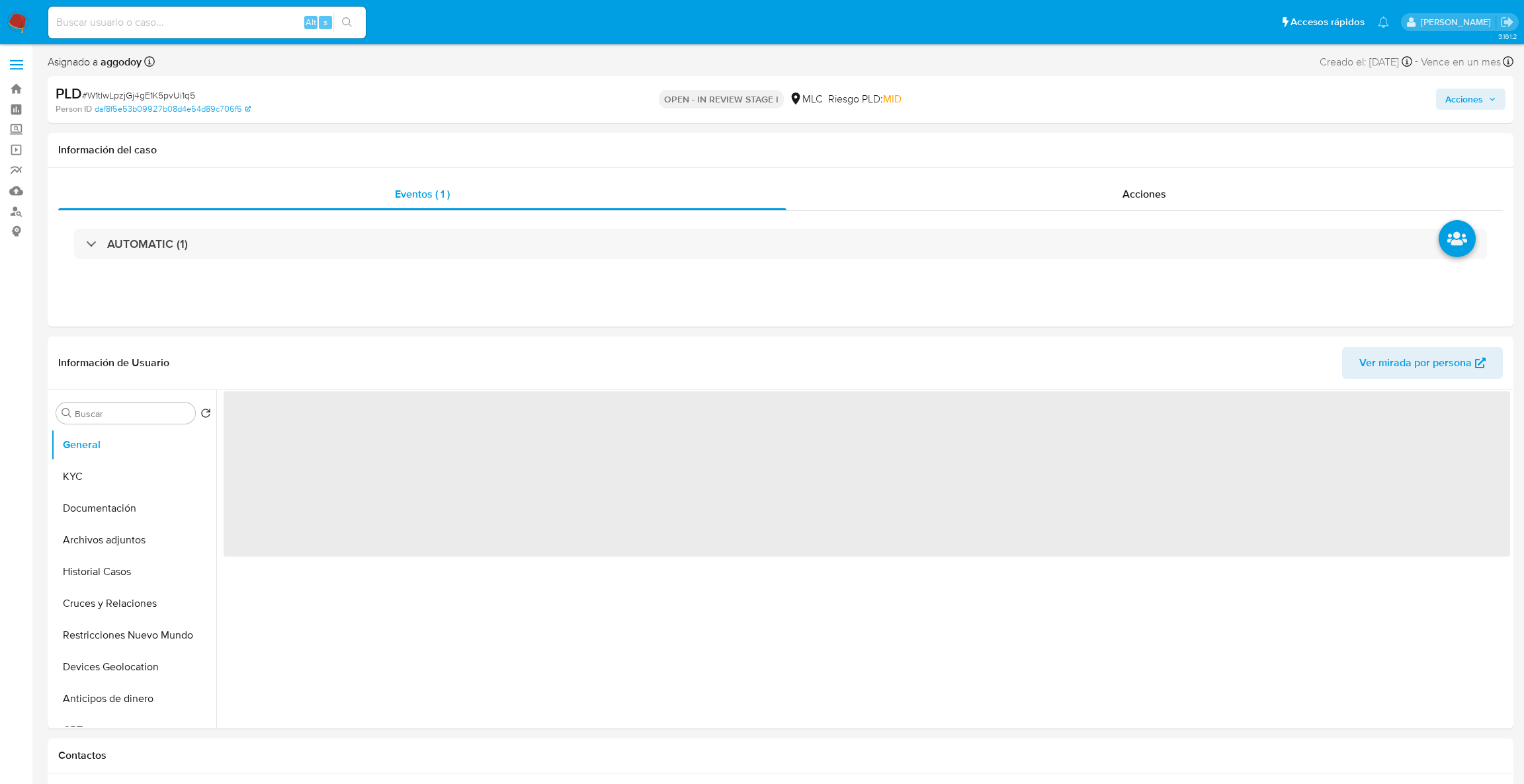
select select "10"
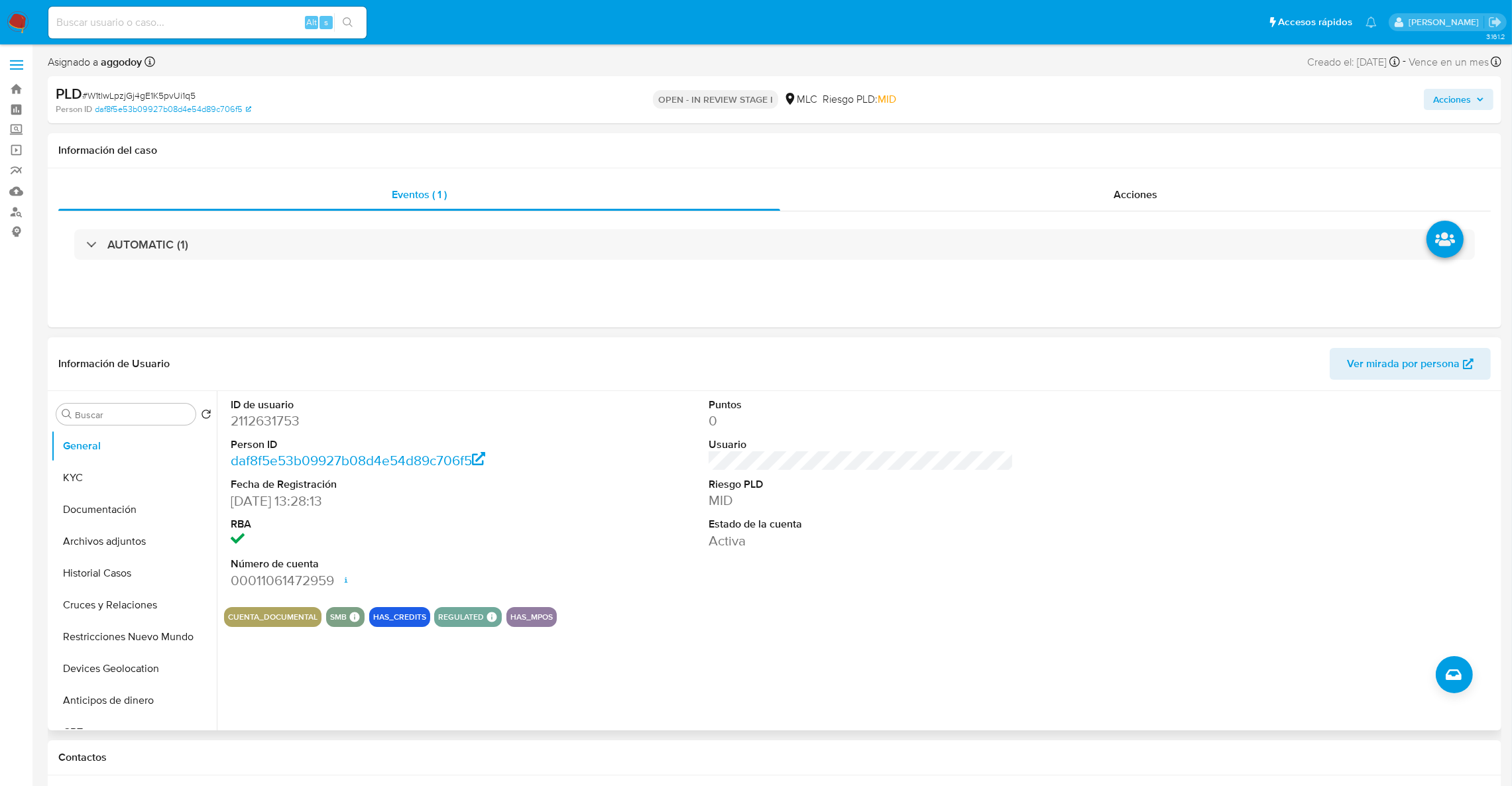
click at [271, 414] on dd "2112631753" at bounding box center [383, 421] width 306 height 19
copy dd "2112631753"
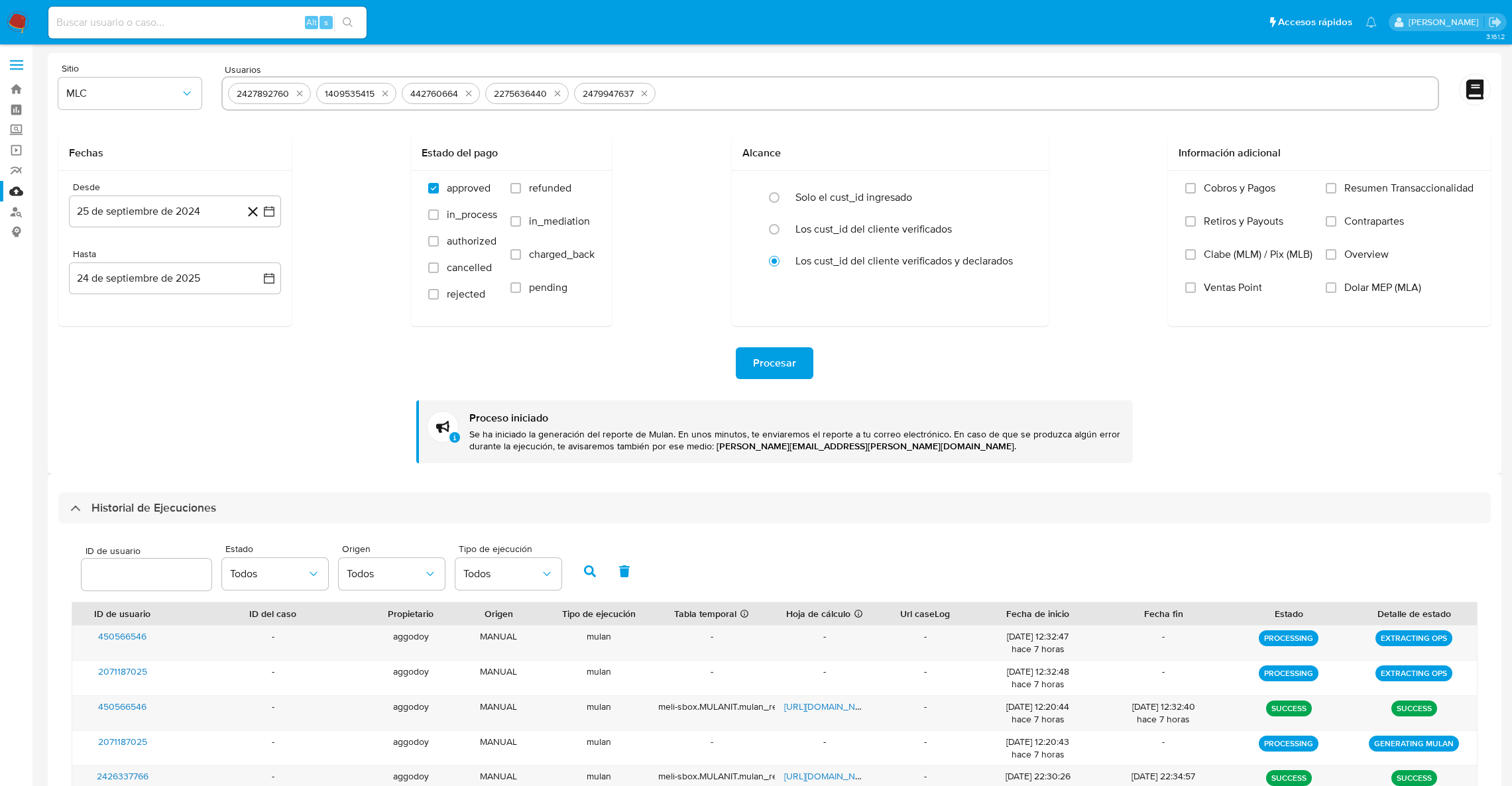
select select "10"
click at [304, 92] on icon "quitar 2427892760" at bounding box center [300, 94] width 11 height 11
click at [316, 92] on div "1409535415" at bounding box center [356, 94] width 80 height 21
click at [304, 92] on div "1409535415" at bounding box center [269, 94] width 80 height 21
click at [300, 92] on icon "quitar 1409535415" at bounding box center [297, 94] width 11 height 11
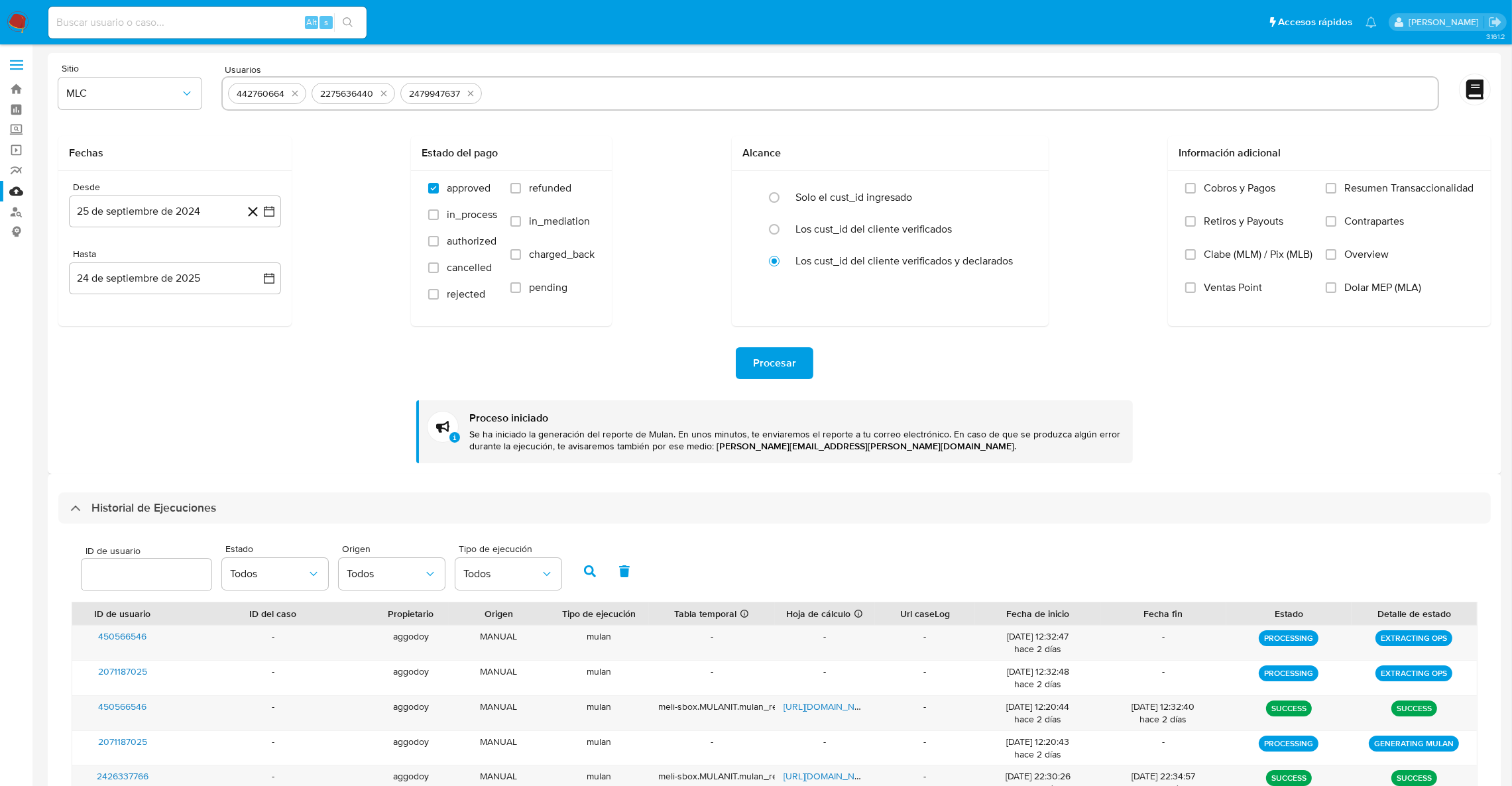
click at [300, 92] on icon "quitar 442760664" at bounding box center [295, 94] width 11 height 11
click at [300, 92] on icon "quitar 2275636440" at bounding box center [300, 94] width 11 height 11
click at [300, 92] on icon "quitar 2479947637" at bounding box center [299, 94] width 6 height 6
click at [300, 92] on input "text" at bounding box center [831, 94] width 1205 height 21
paste input "2508625078"
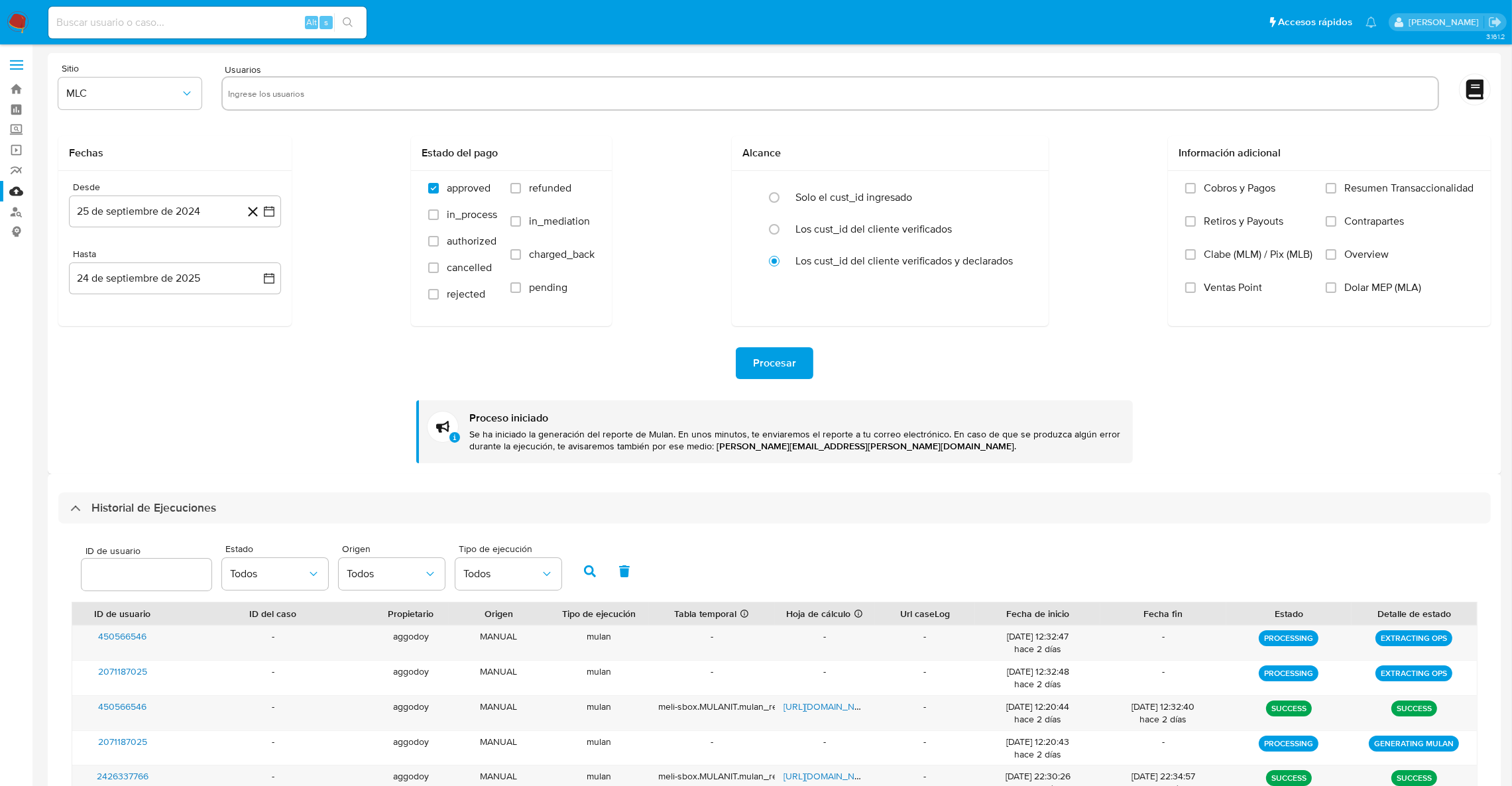
type input "2508625078"
click at [306, 90] on icon "quitar 2508625078" at bounding box center [301, 94] width 11 height 11
click at [306, 90] on input "text" at bounding box center [831, 94] width 1205 height 21
paste input "2112631753"
type input "2112631753"
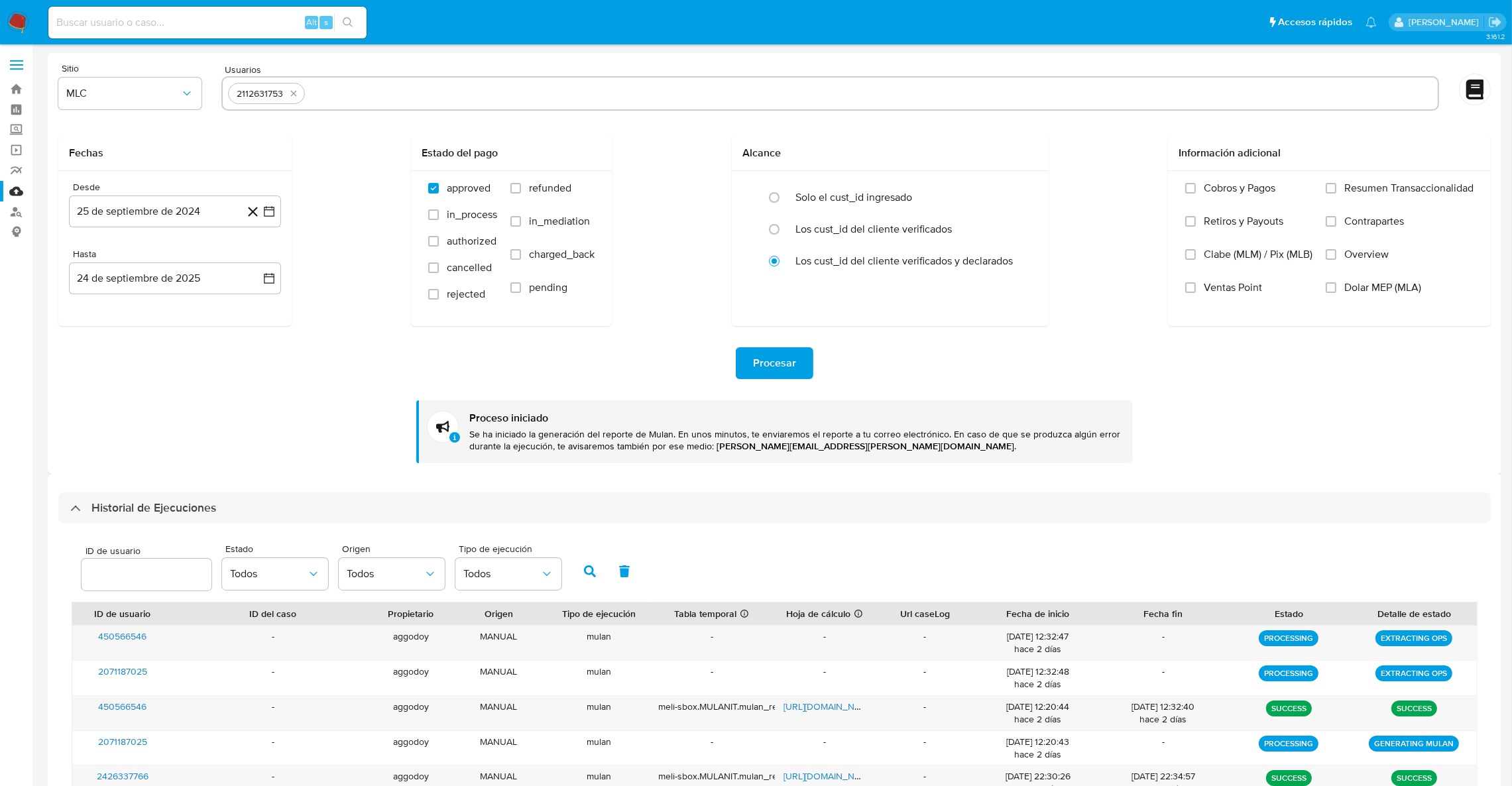
paste input "2508625078"
type input "2508625078"
paste input "2503892768"
type input "2503892768"
click at [762, 372] on span "Procesar" at bounding box center [775, 363] width 43 height 30
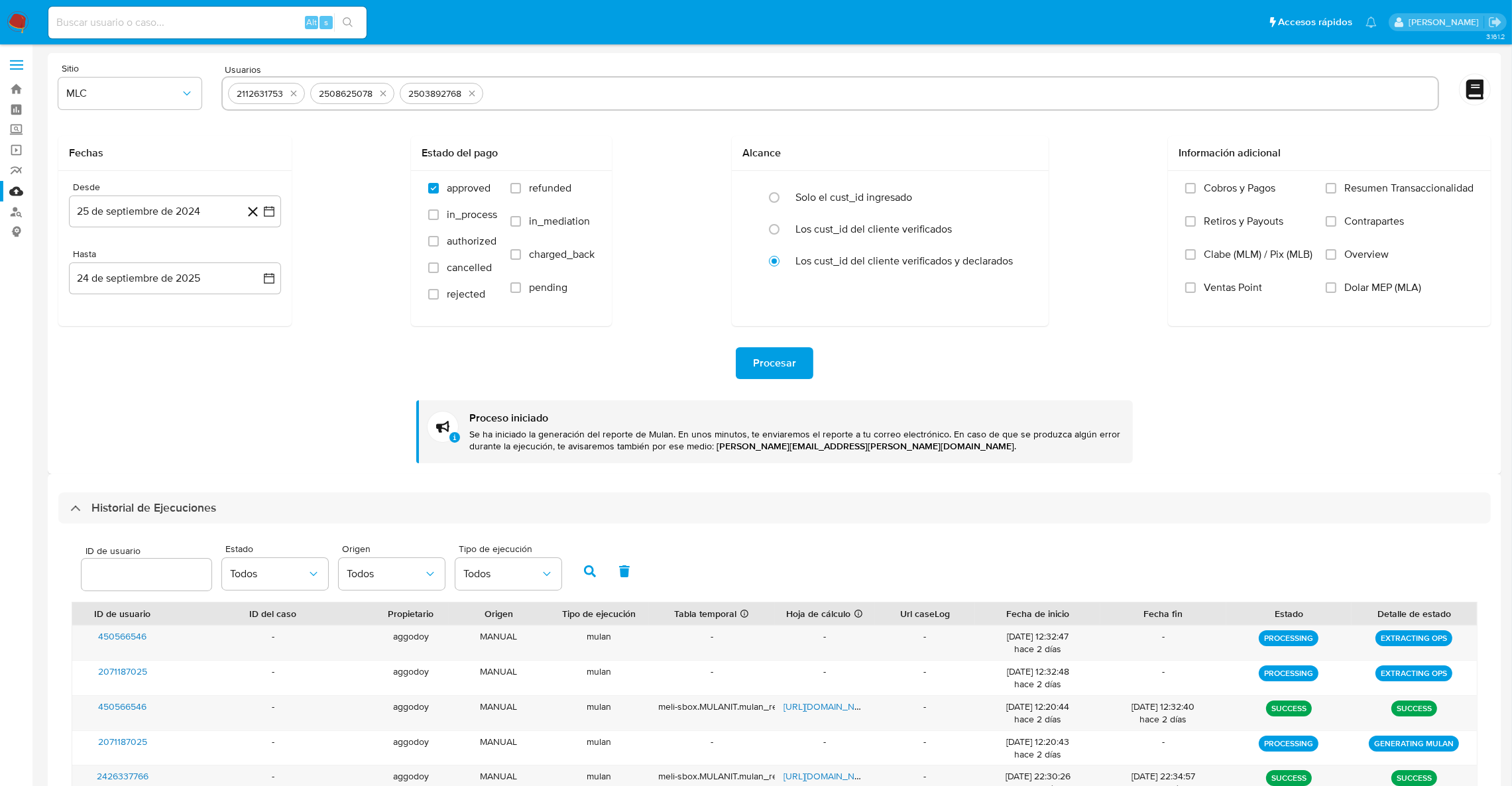
click at [547, 98] on input "text" at bounding box center [961, 94] width 944 height 21
type input "2270253249"
paste input "1894477532"
type input "1894477532"
click at [703, 95] on input "text" at bounding box center [1048, 94] width 770 height 21
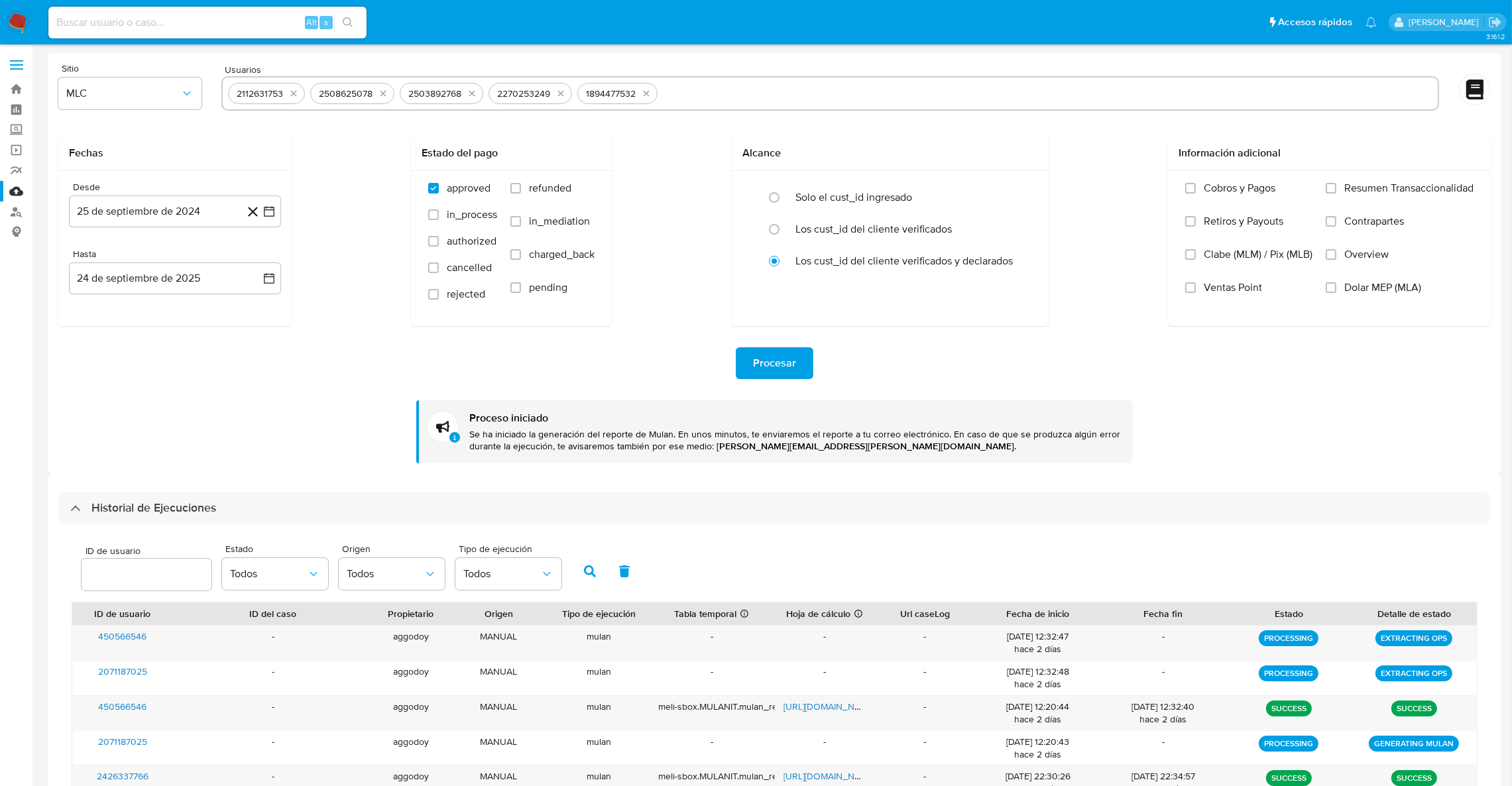
paste input "333546650"
type input "333546650"
click at [793, 89] on input "text" at bounding box center [1090, 94] width 685 height 21
paste input "135999222"
type input "135999222"
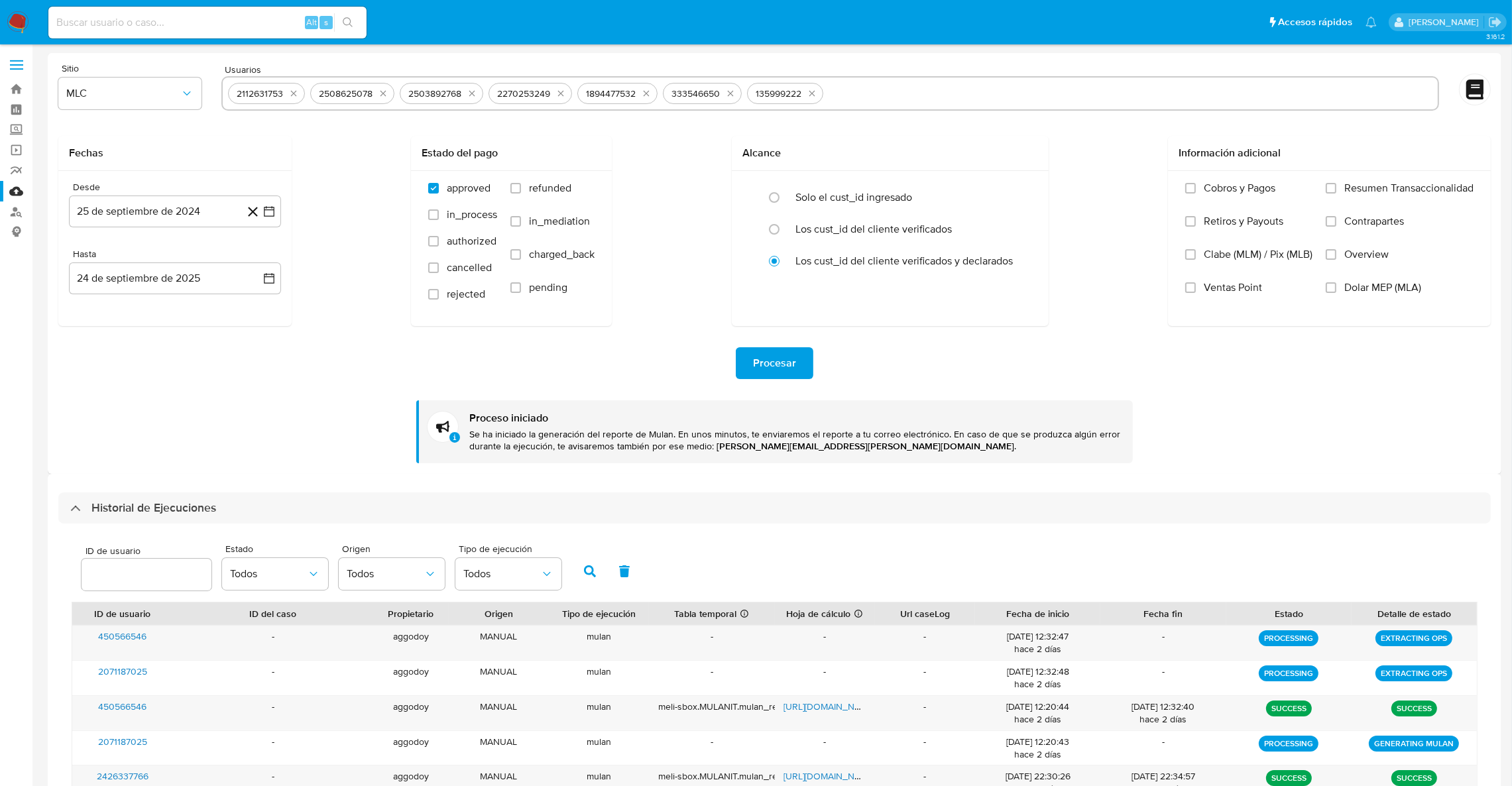
paste input "1644218050"
type input "1644218050"
click at [744, 365] on button "Procesar" at bounding box center [775, 363] width 78 height 32
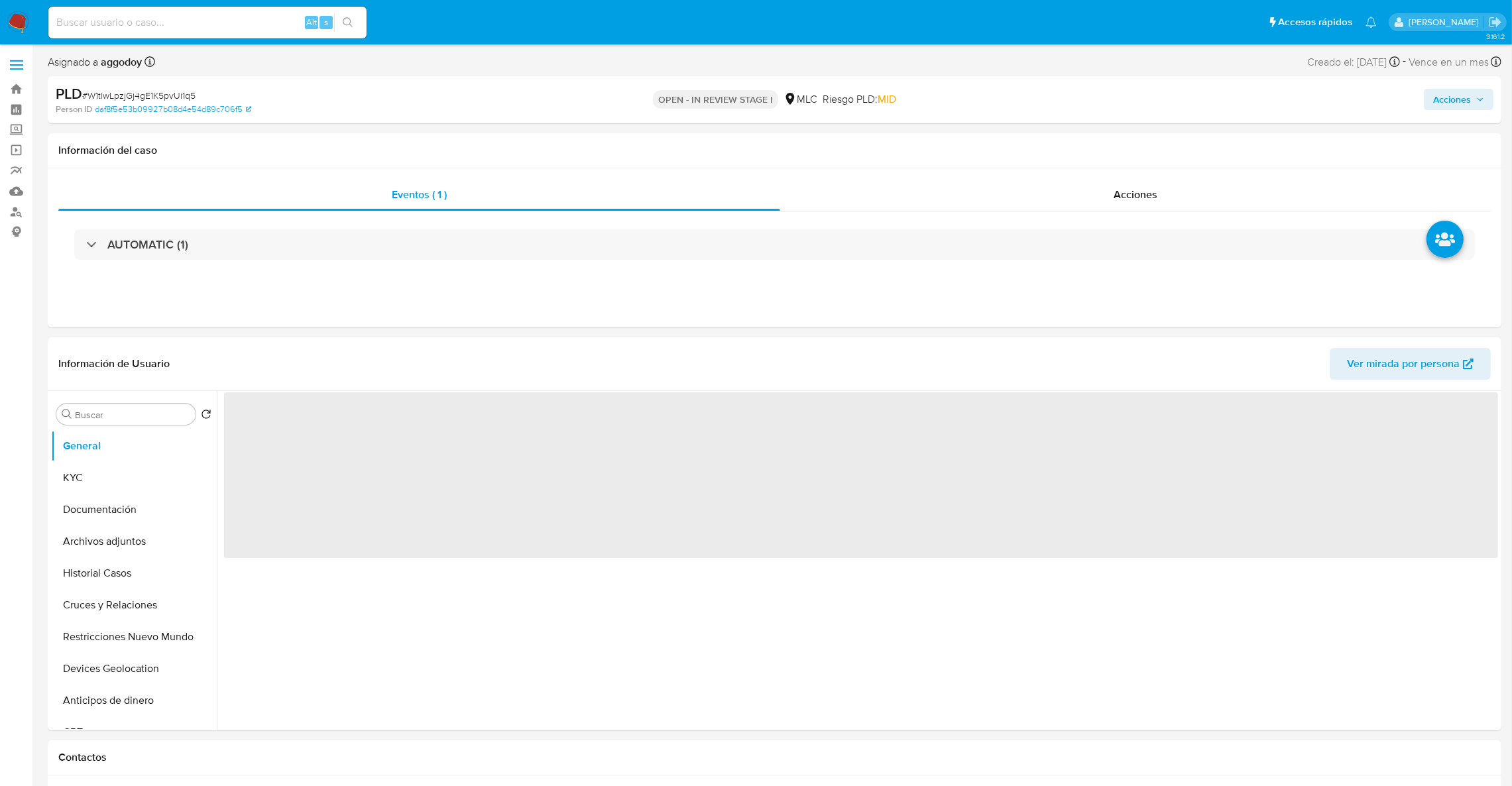
select select "10"
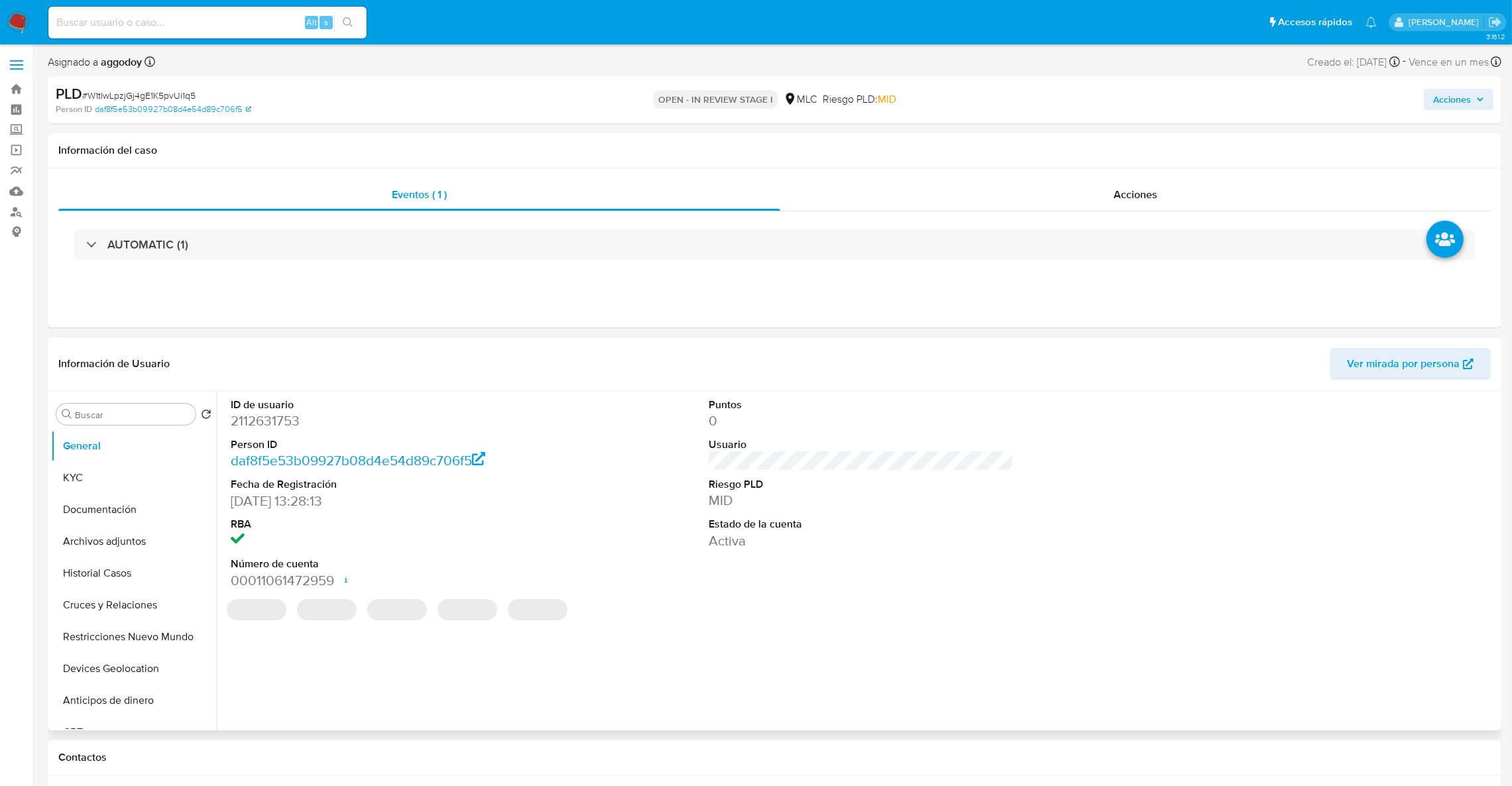
click at [238, 424] on dd "2112631753" at bounding box center [383, 421] width 306 height 19
copy dd "2112631753"
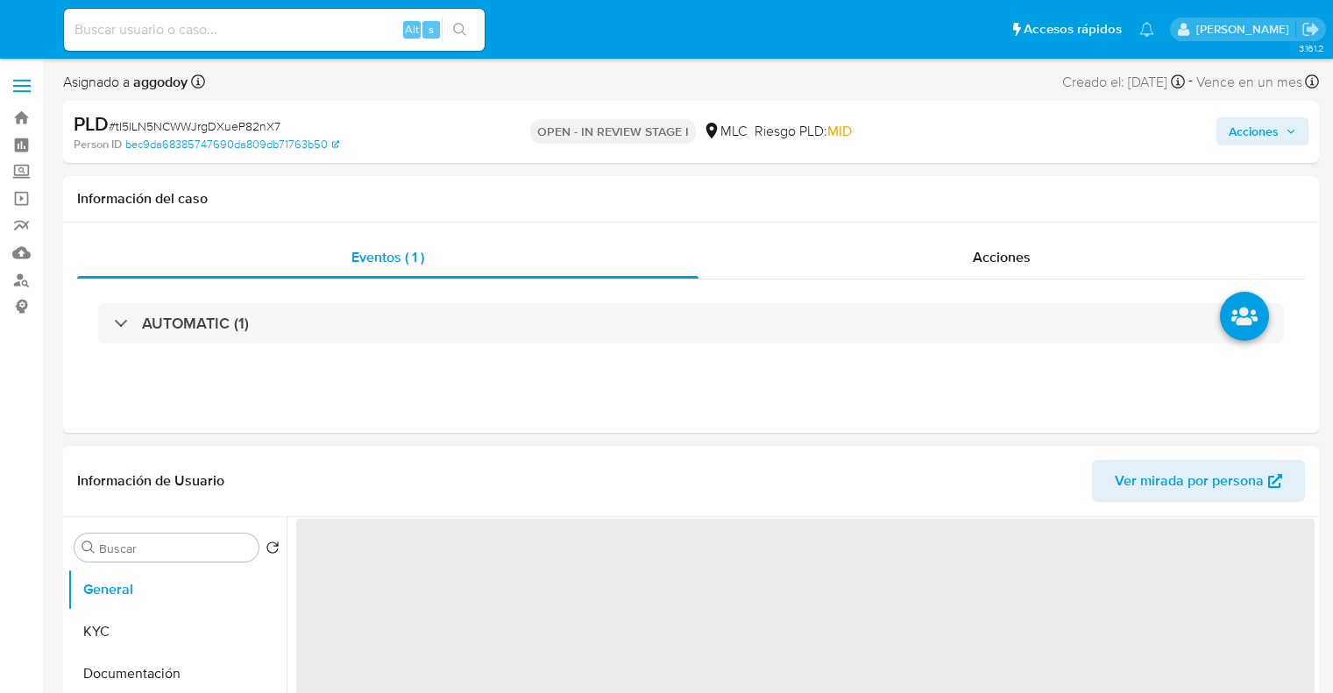
select select "10"
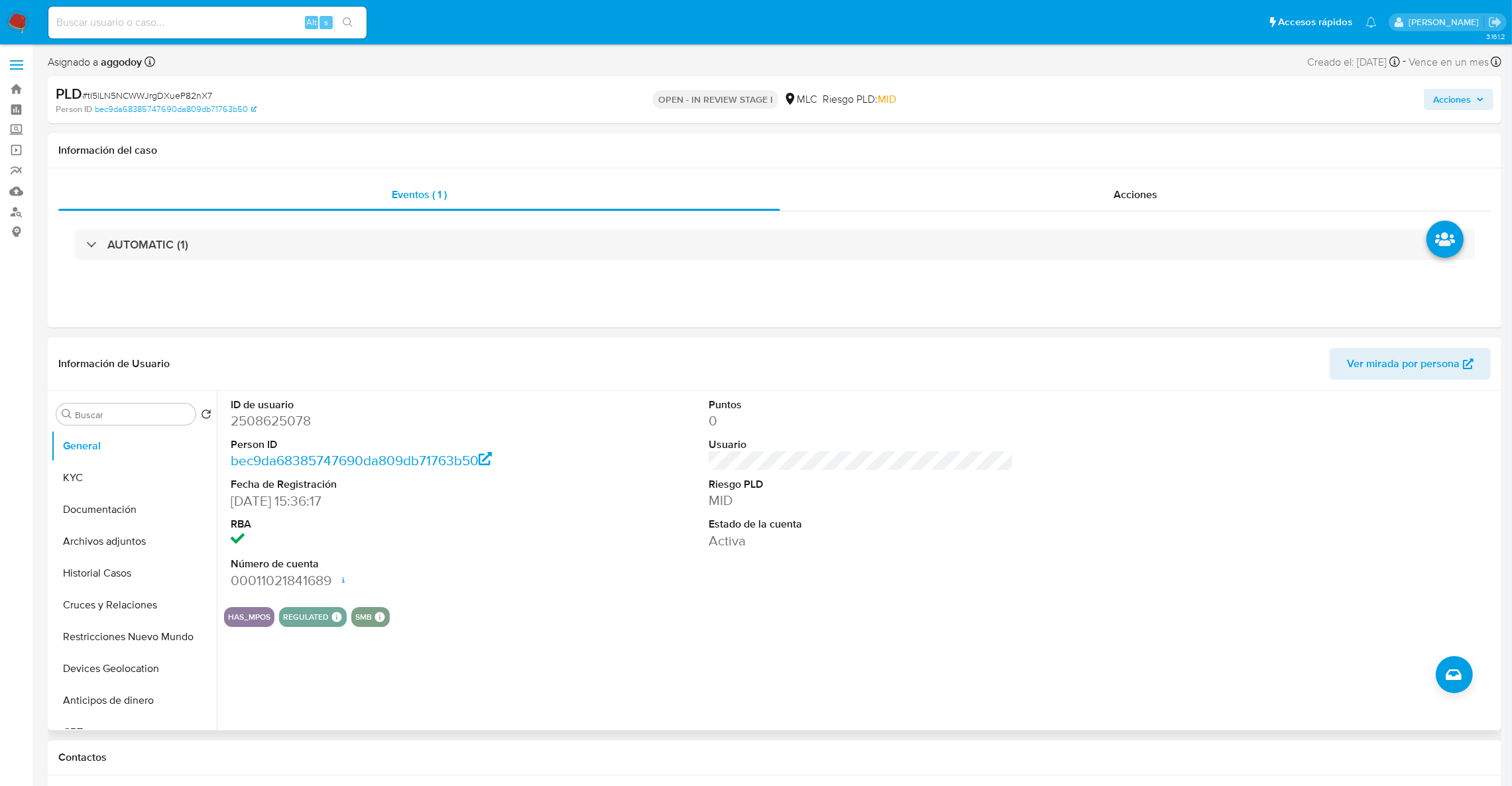
click at [244, 412] on dd "2508625078" at bounding box center [383, 421] width 306 height 19
copy dd "2508625078"
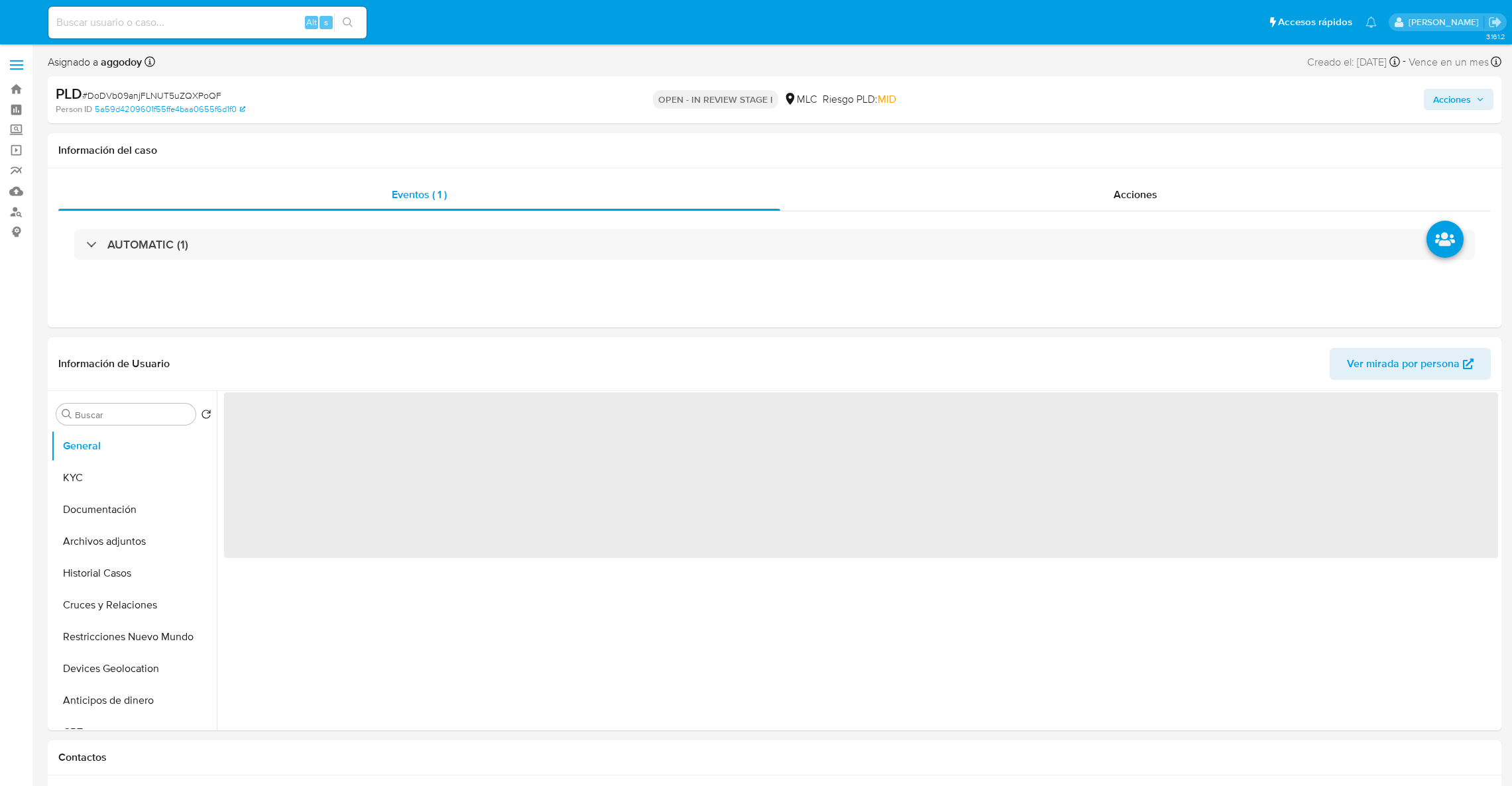
select select "10"
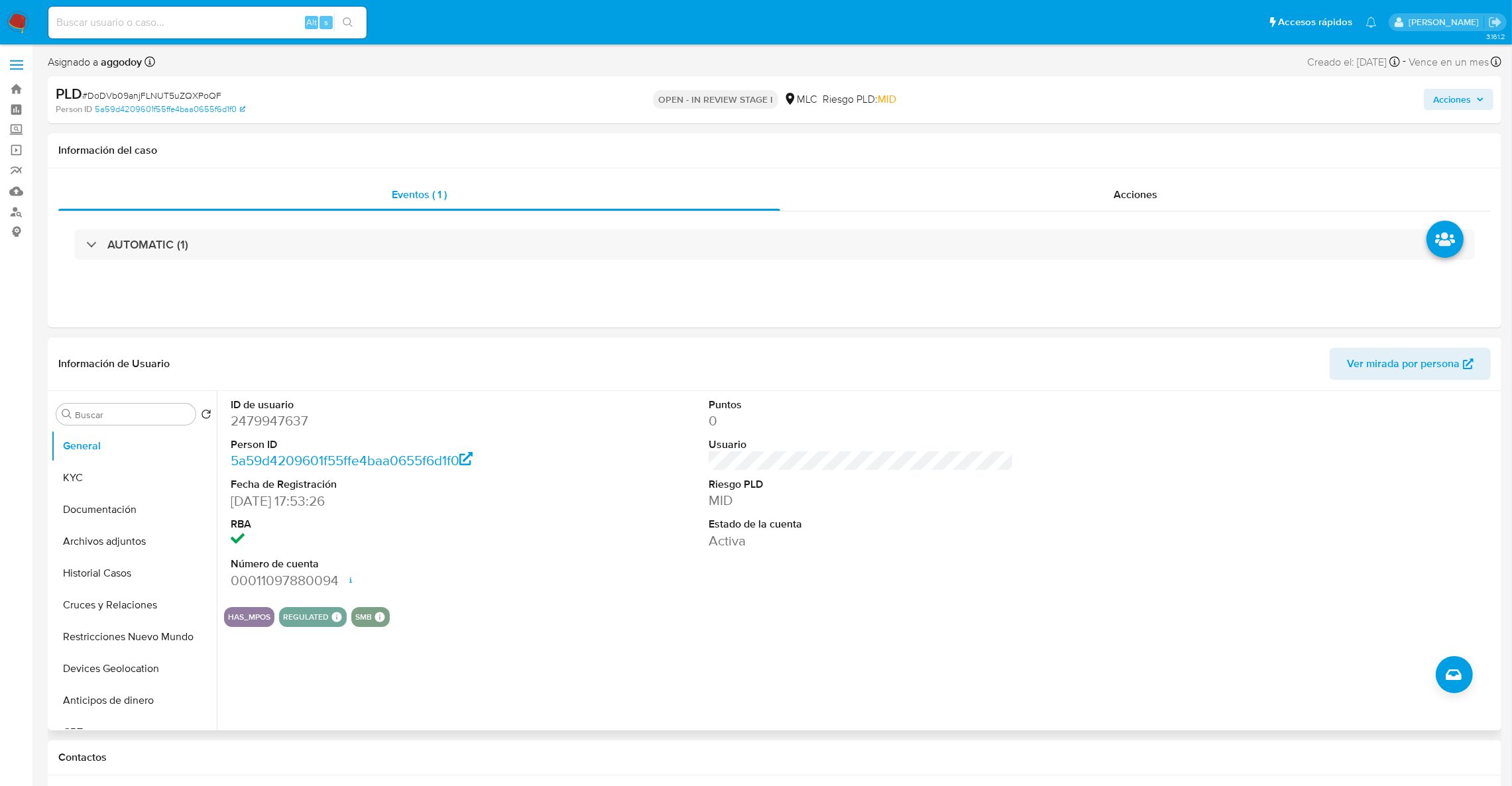
click at [245, 429] on dd "2479947637" at bounding box center [383, 421] width 306 height 19
copy dd "2479947637"
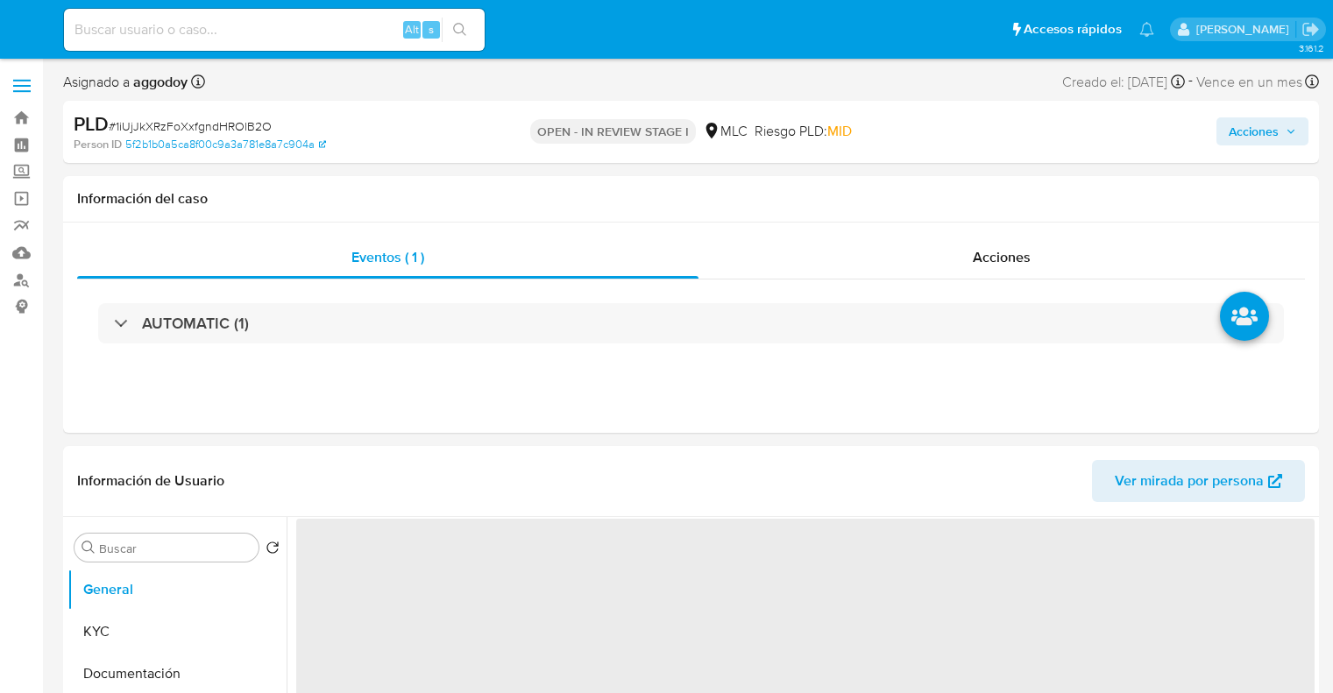
select select "10"
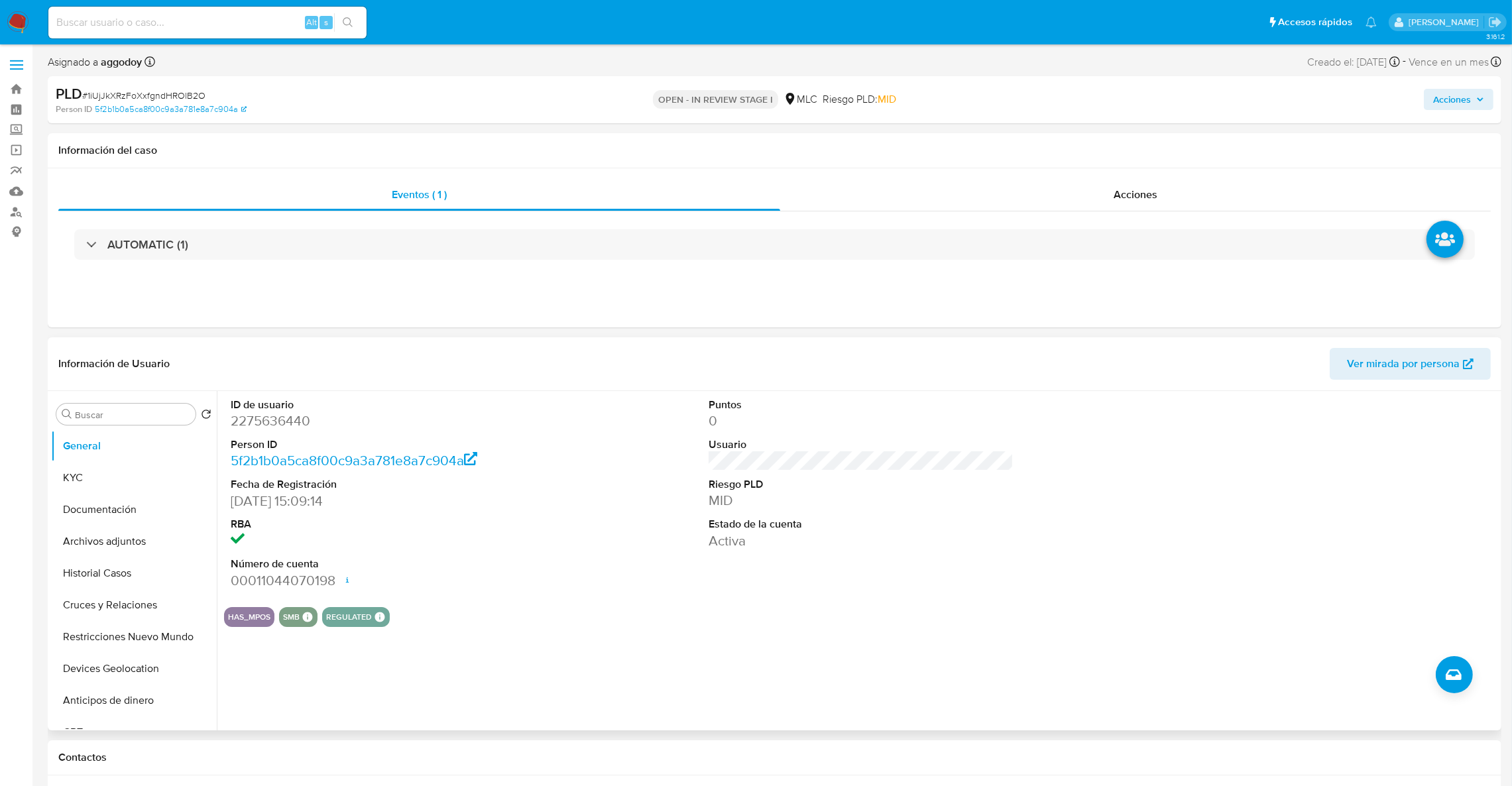
click at [277, 421] on dd "2275636440" at bounding box center [383, 421] width 306 height 19
copy dd "2275636440"
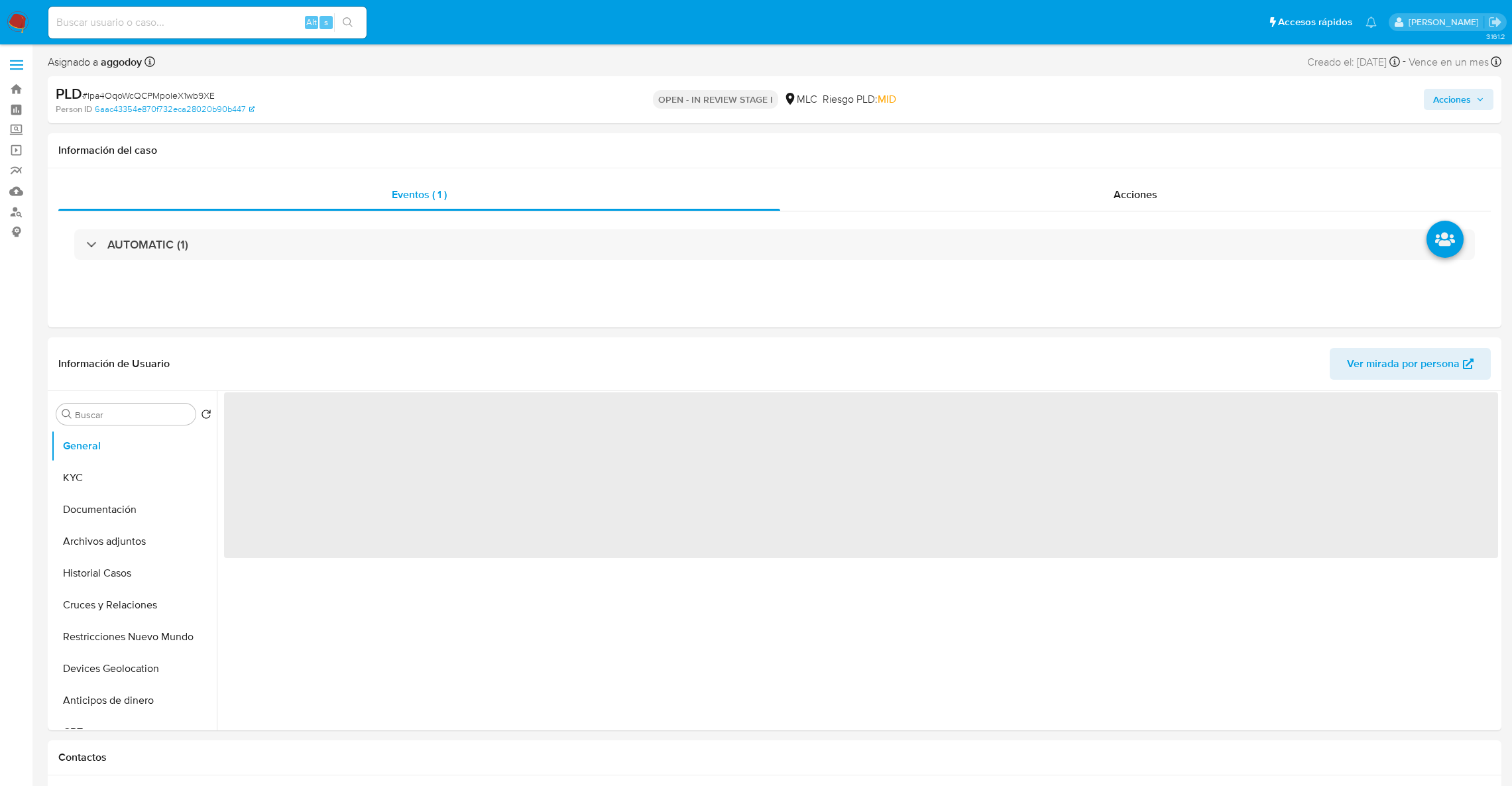
select select "10"
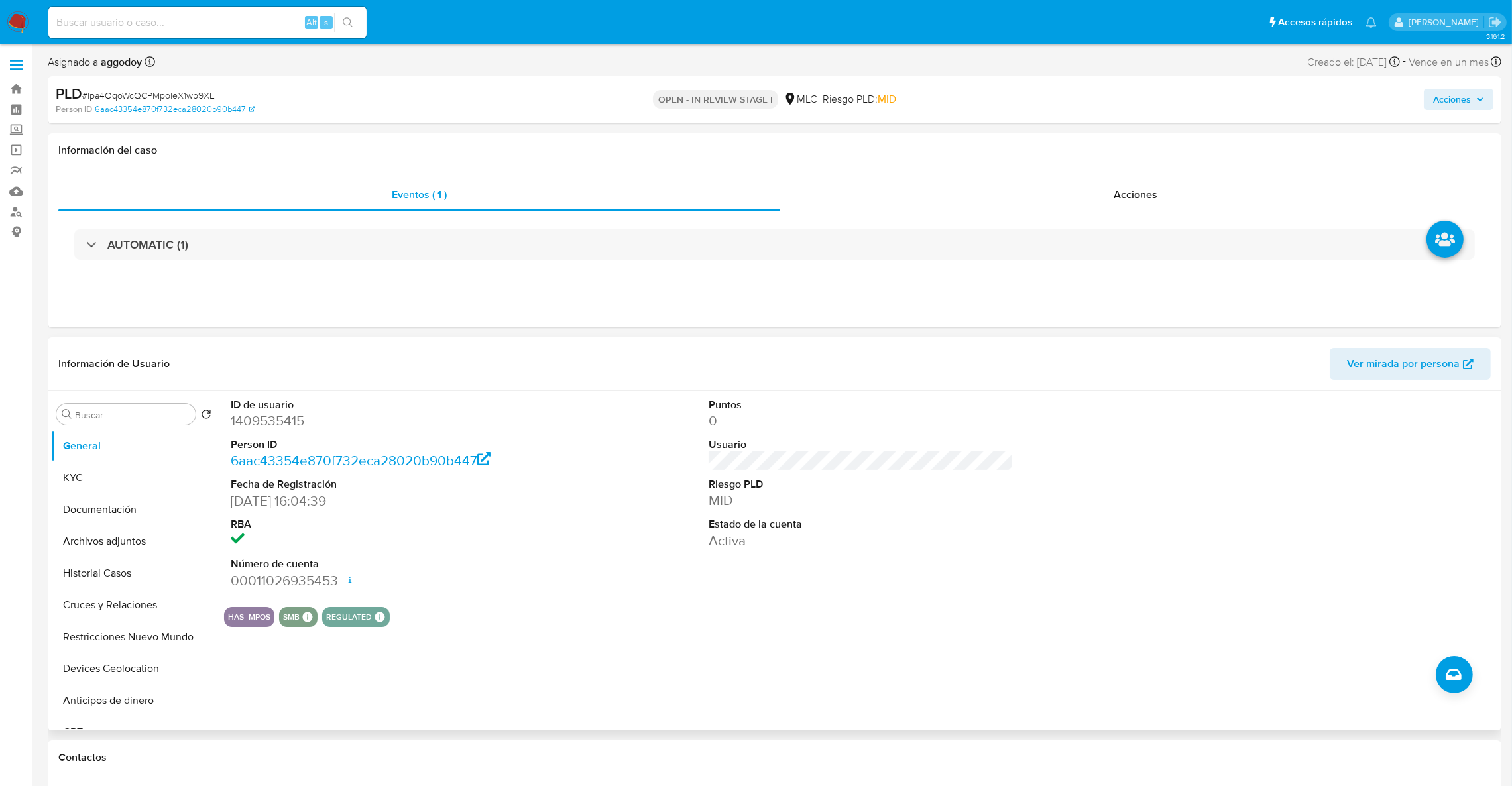
click at [287, 428] on dd "1409535415" at bounding box center [383, 421] width 306 height 19
copy dd "1409535415"
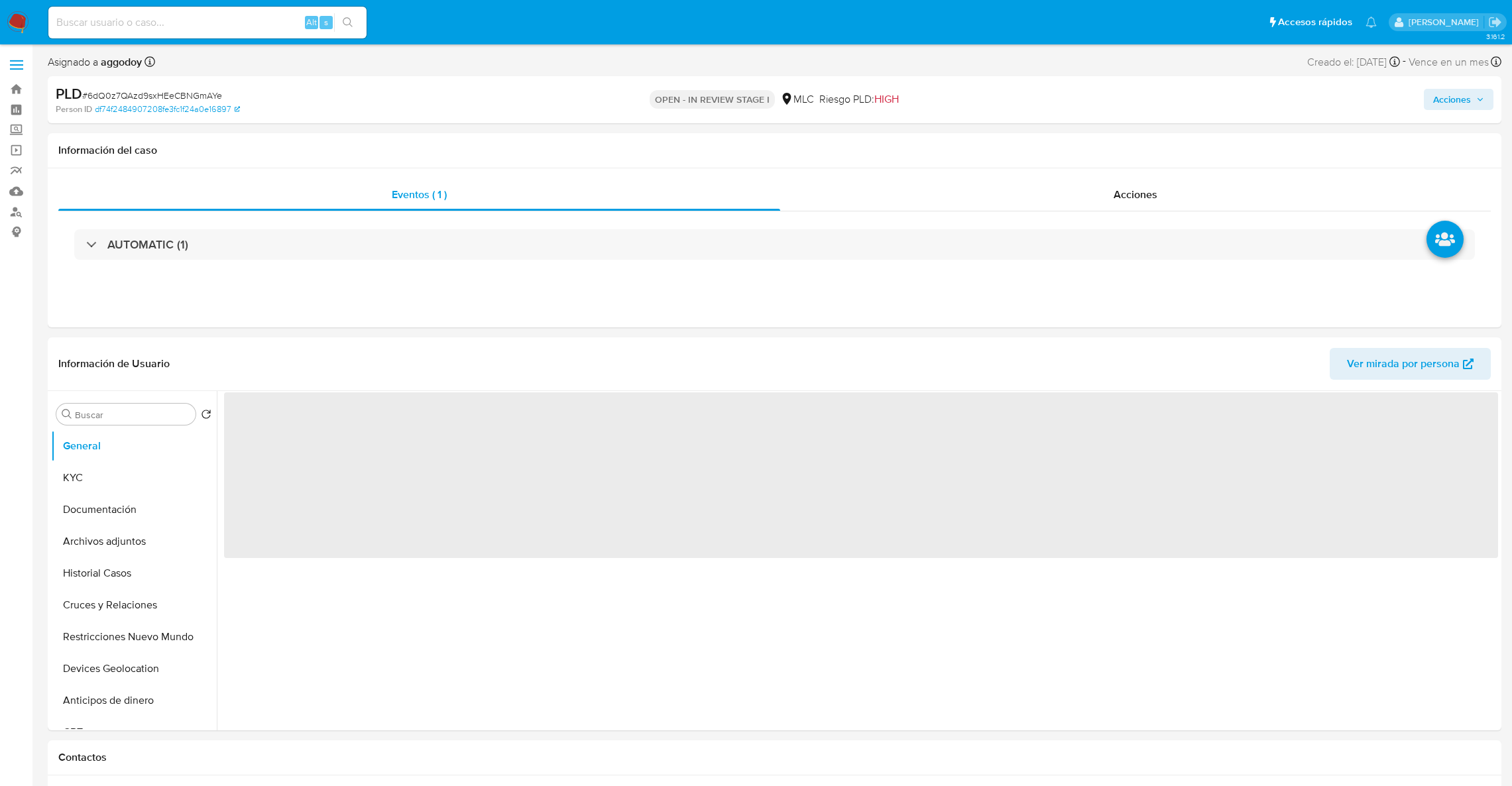
select select "10"
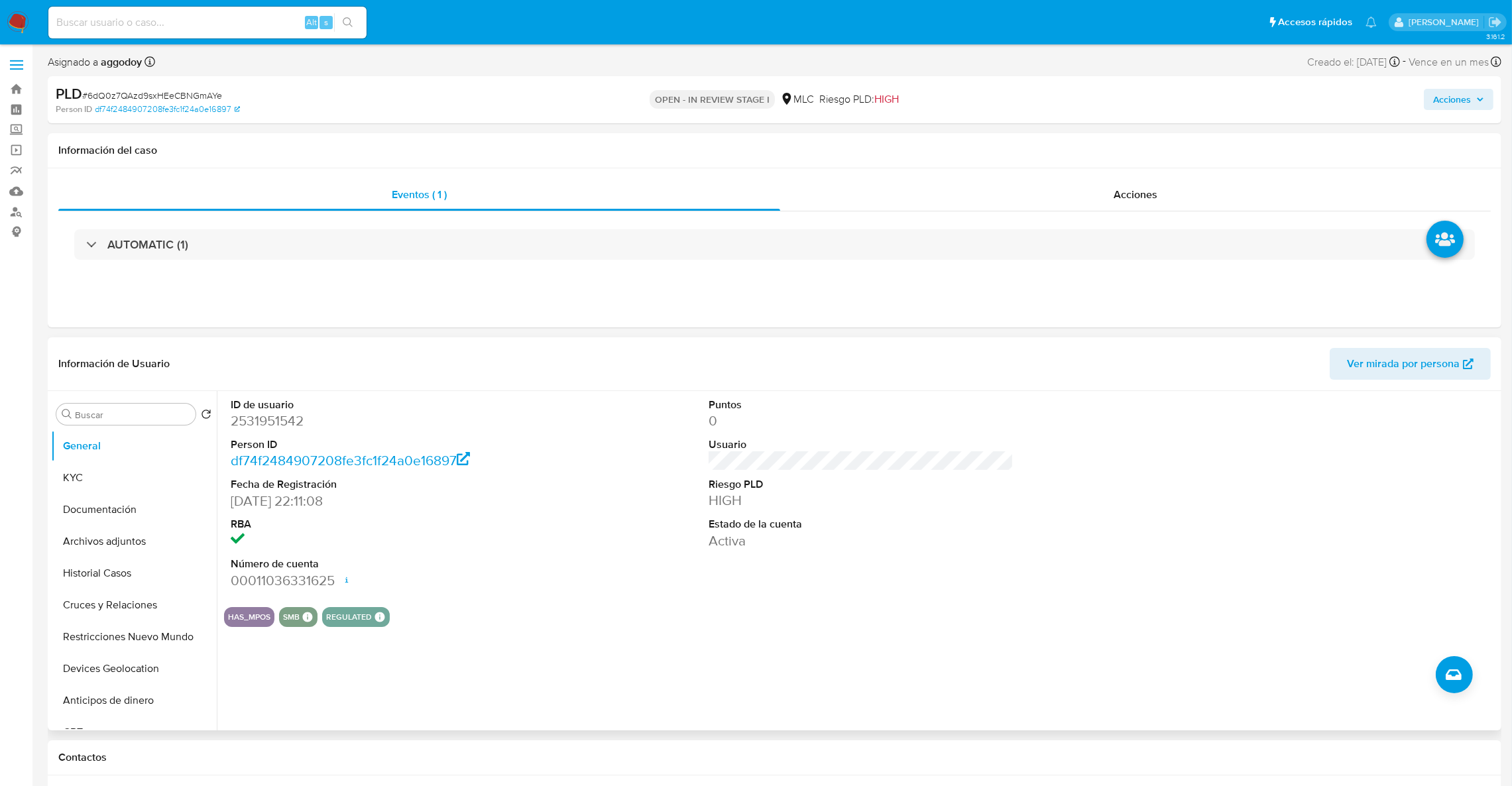
click at [272, 437] on dt "Person ID" at bounding box center [383, 444] width 306 height 14
click at [271, 437] on dt "Person ID" at bounding box center [383, 444] width 306 height 14
click at [264, 428] on dd "2531951542" at bounding box center [383, 421] width 306 height 19
copy dd "2531951542"
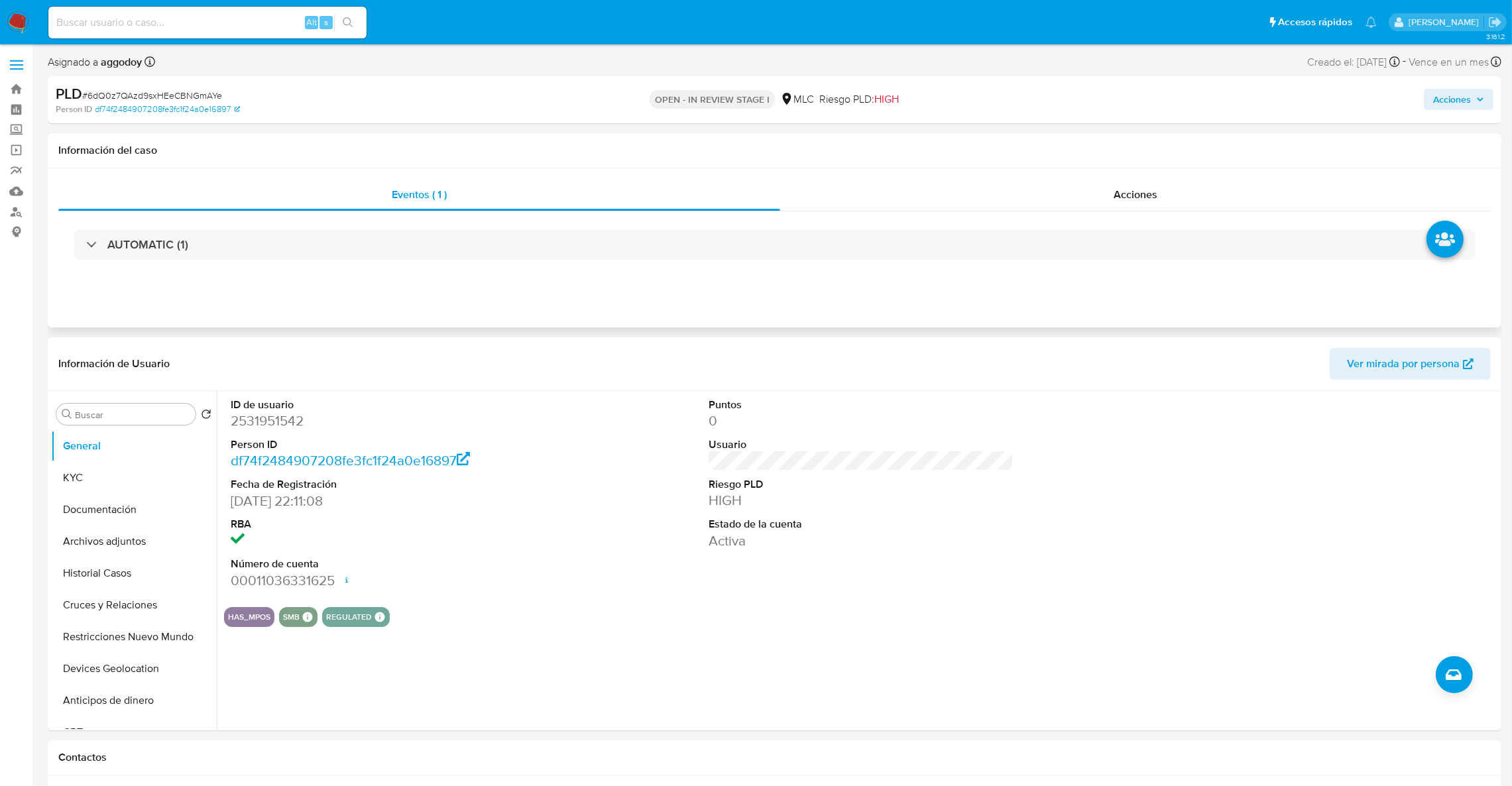
click at [1065, 175] on div "Eventos ( 1 ) Acciones AUTOMATIC (1)" at bounding box center [775, 248] width 1454 height 159
click at [1065, 180] on div "Acciones" at bounding box center [1136, 195] width 711 height 32
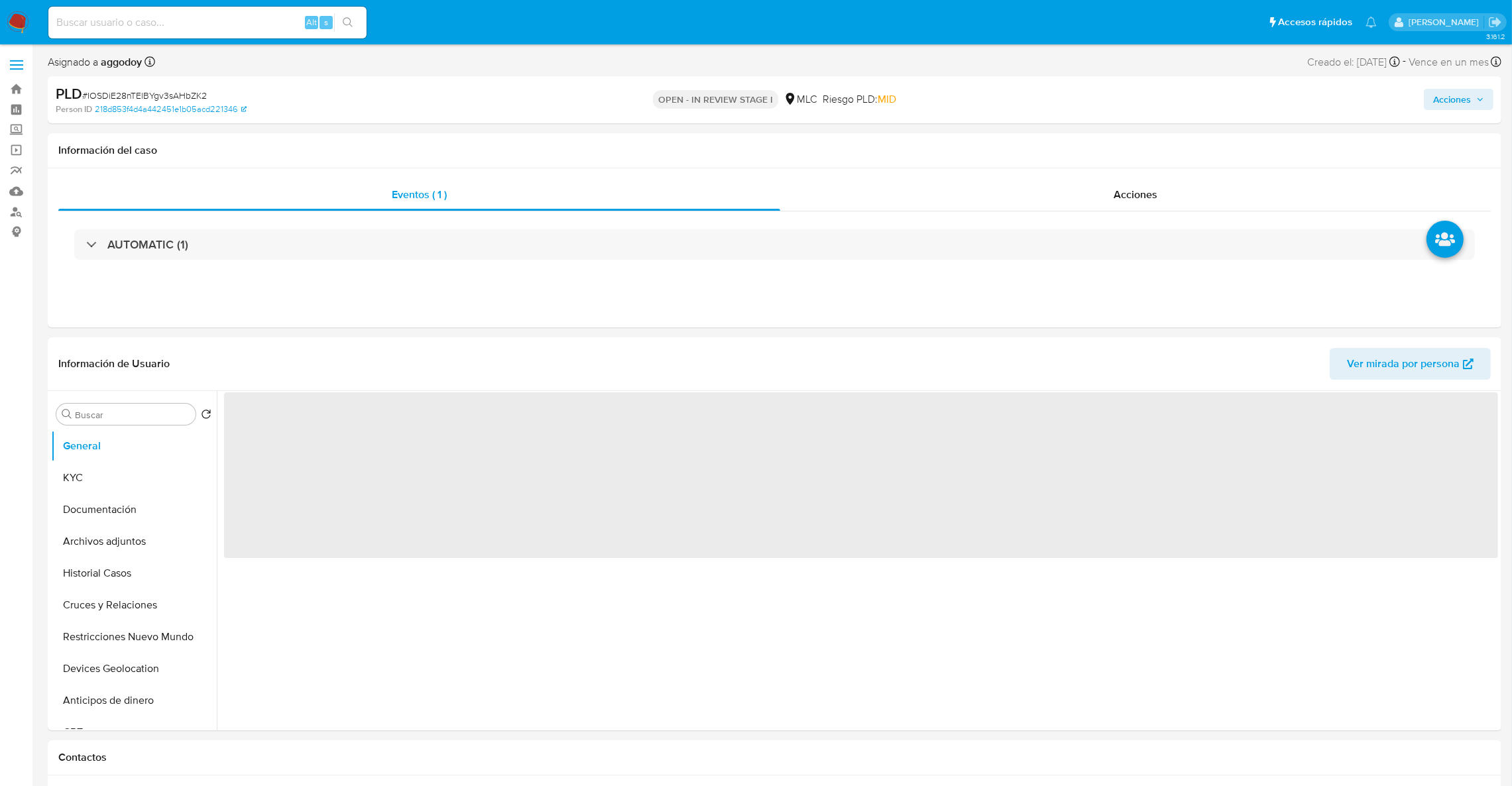
select select "10"
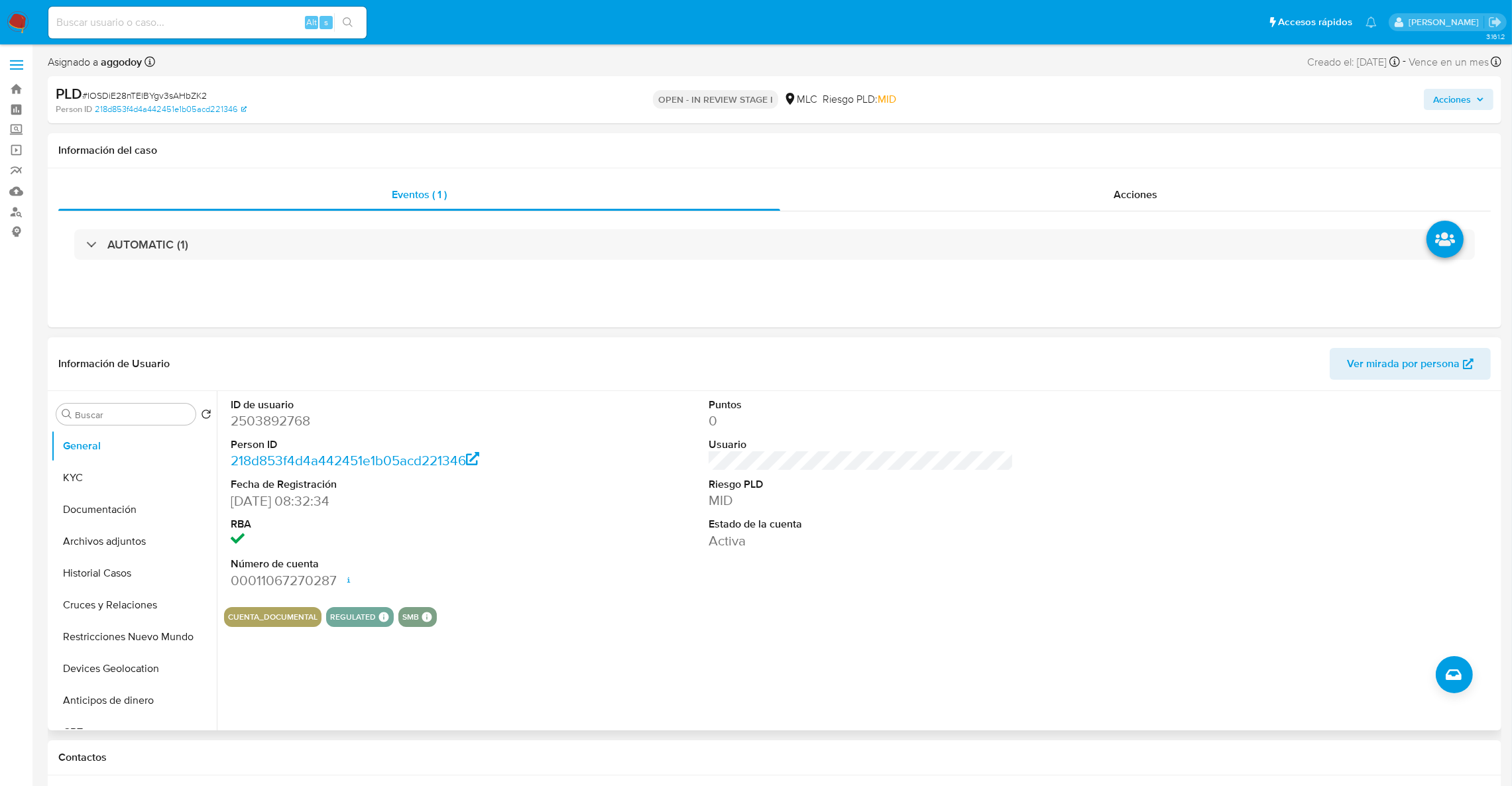
click at [240, 437] on dt "Person ID" at bounding box center [383, 444] width 306 height 14
click at [236, 425] on dd "2503892768" at bounding box center [383, 421] width 306 height 19
copy dd "2503892768"
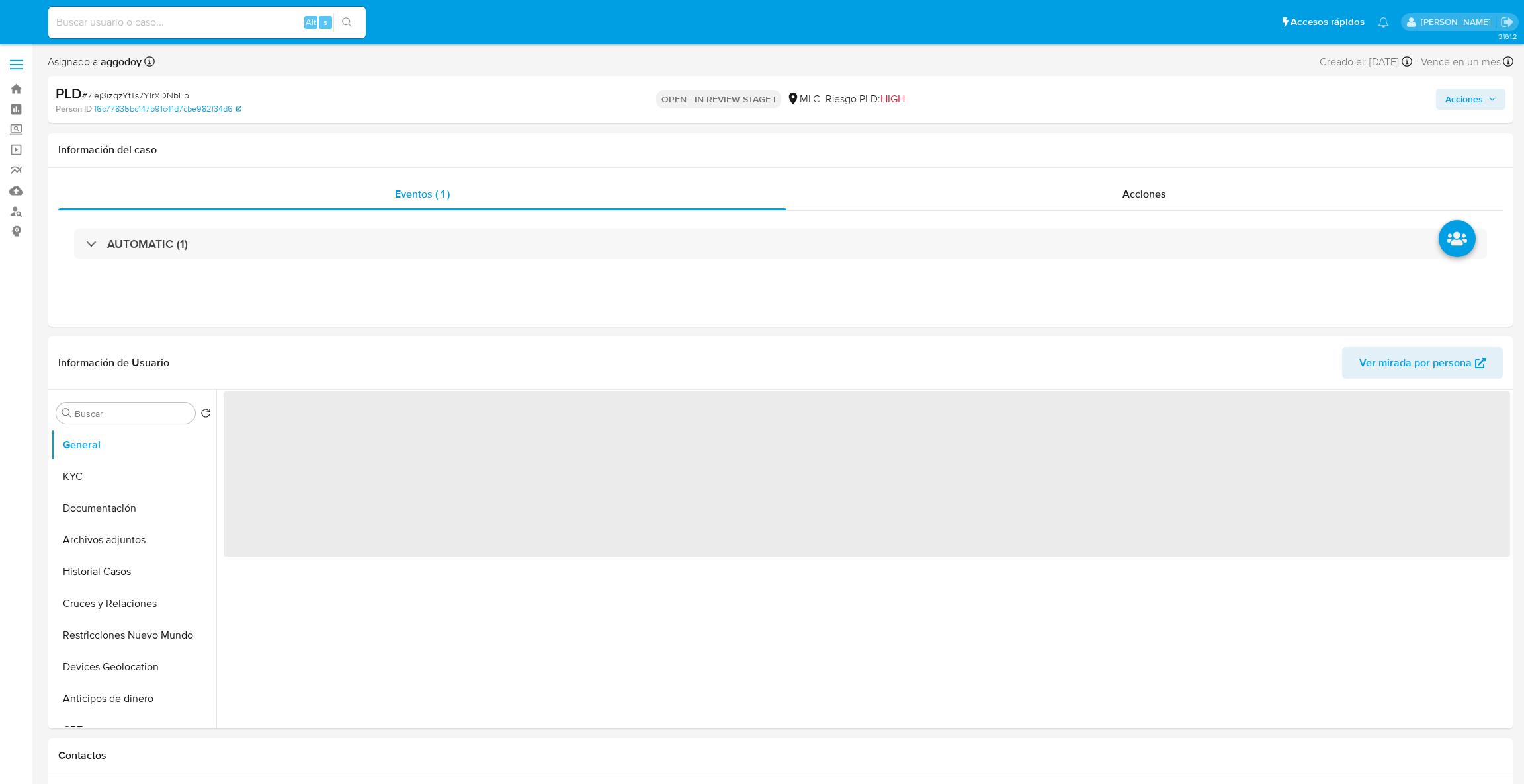
select select "10"
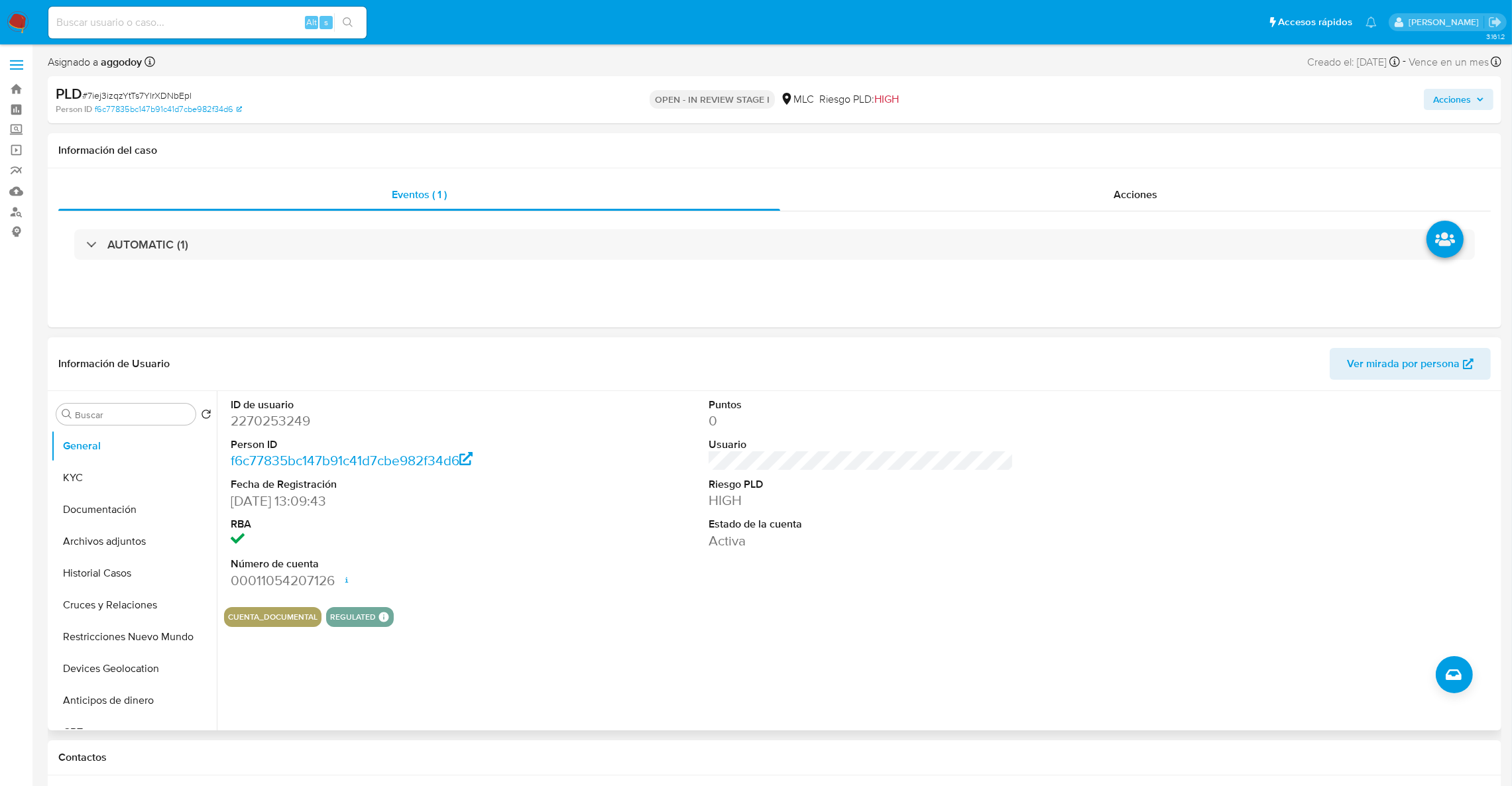
click at [287, 429] on dd "2270253249" at bounding box center [383, 421] width 306 height 19
copy dd "2270253249"
click at [267, 433] on dl "ID de usuario 2270253249 Person ID f6c77835bc147b91c41d7cbe982f34d6 Fecha de Re…" at bounding box center [383, 494] width 306 height 192
click at [263, 429] on dd "2270253249" at bounding box center [383, 421] width 306 height 19
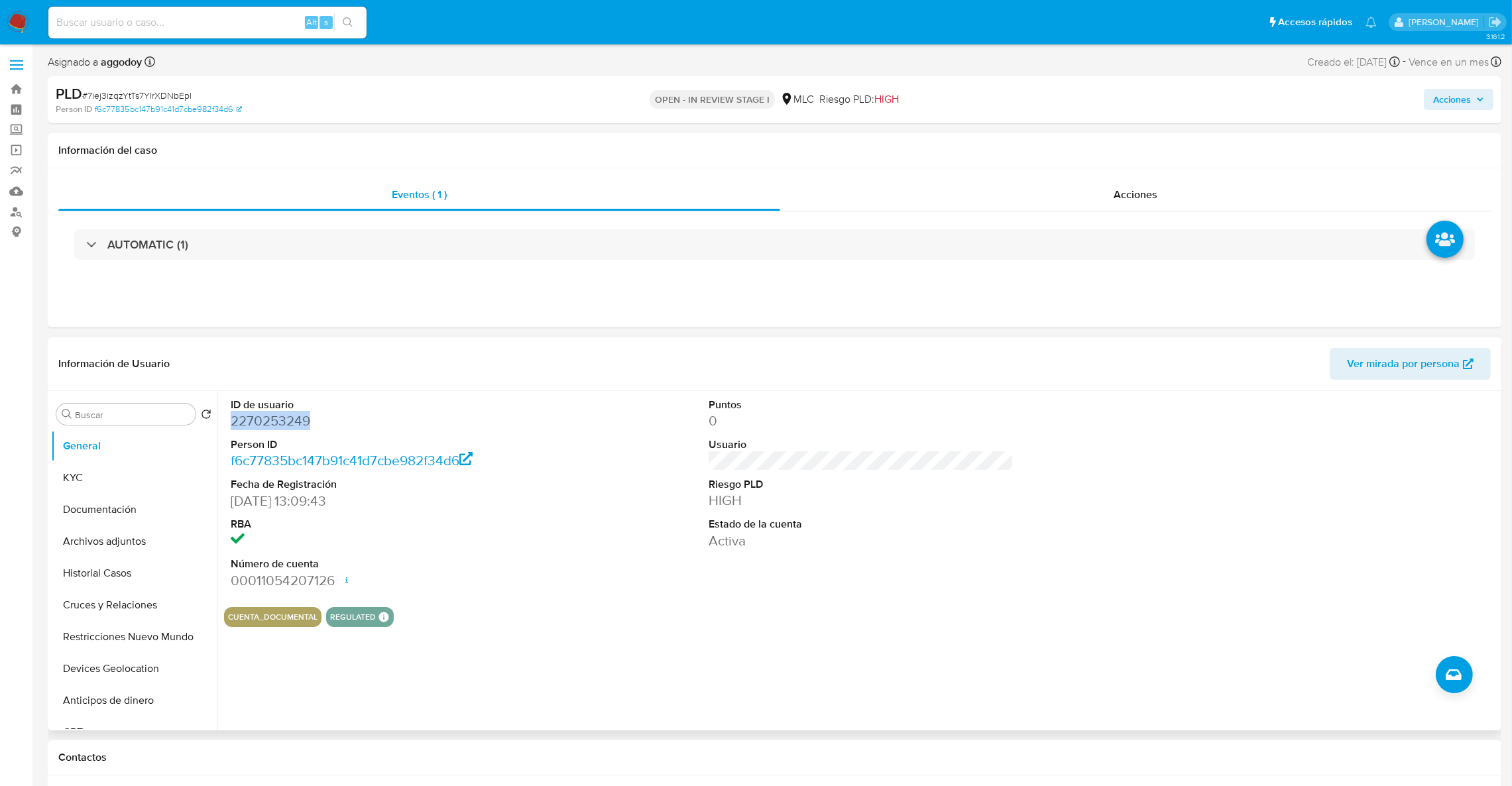
click at [263, 429] on dd "2270253249" at bounding box center [383, 421] width 306 height 19
copy dd "2270253249"
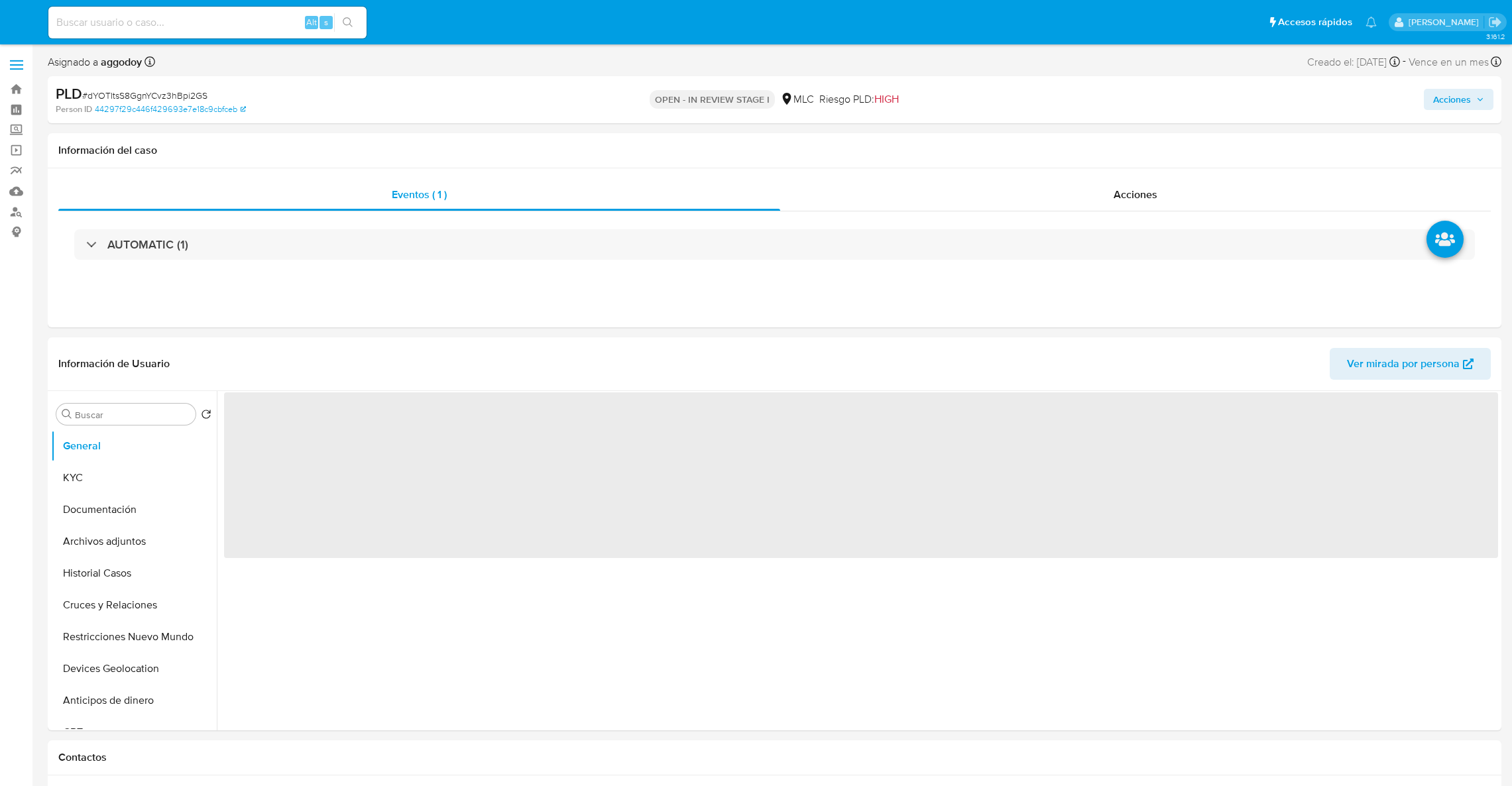
select select "10"
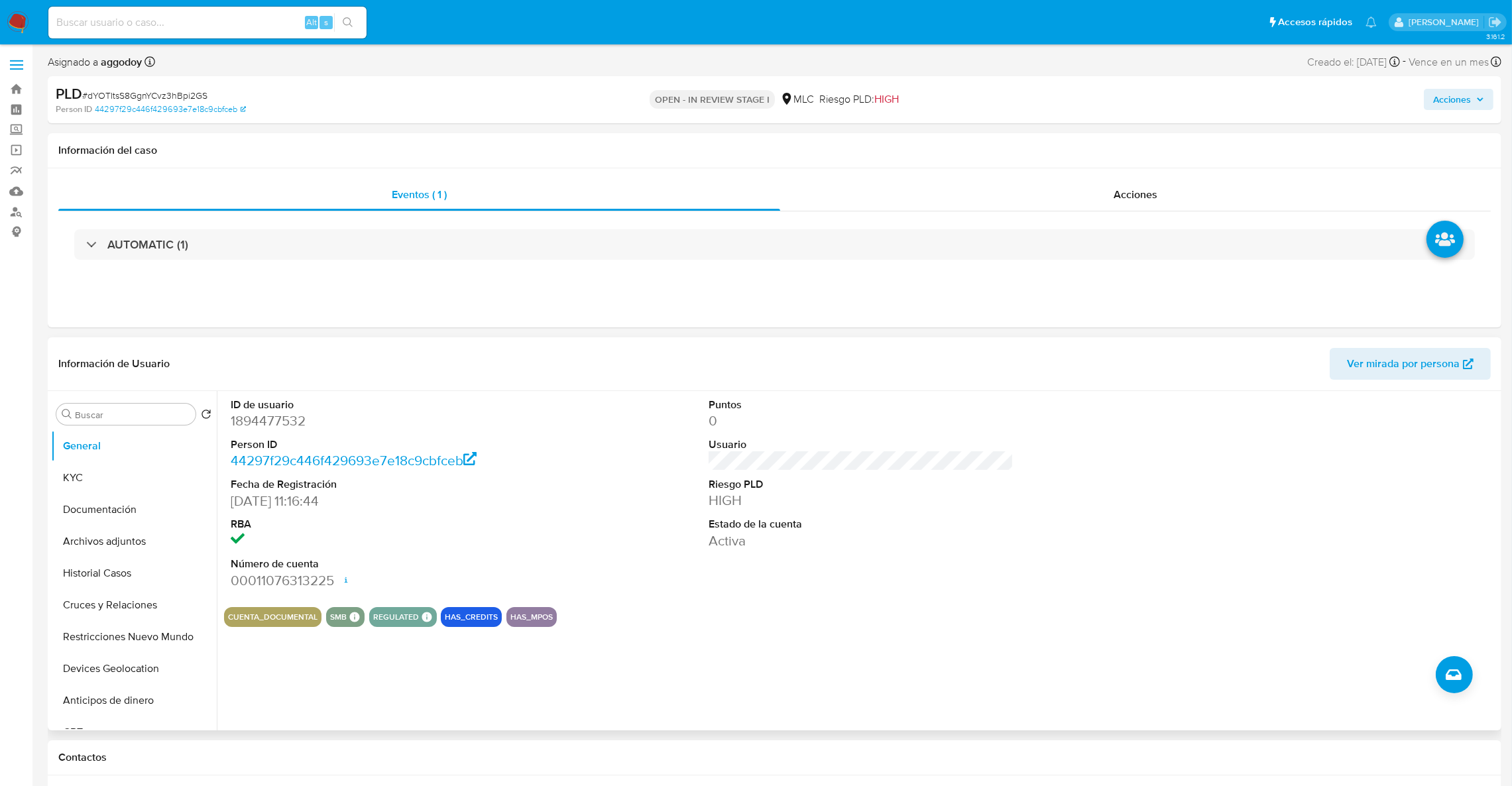
click at [272, 421] on dd "1894477532" at bounding box center [383, 421] width 306 height 19
copy dd "1894477532"
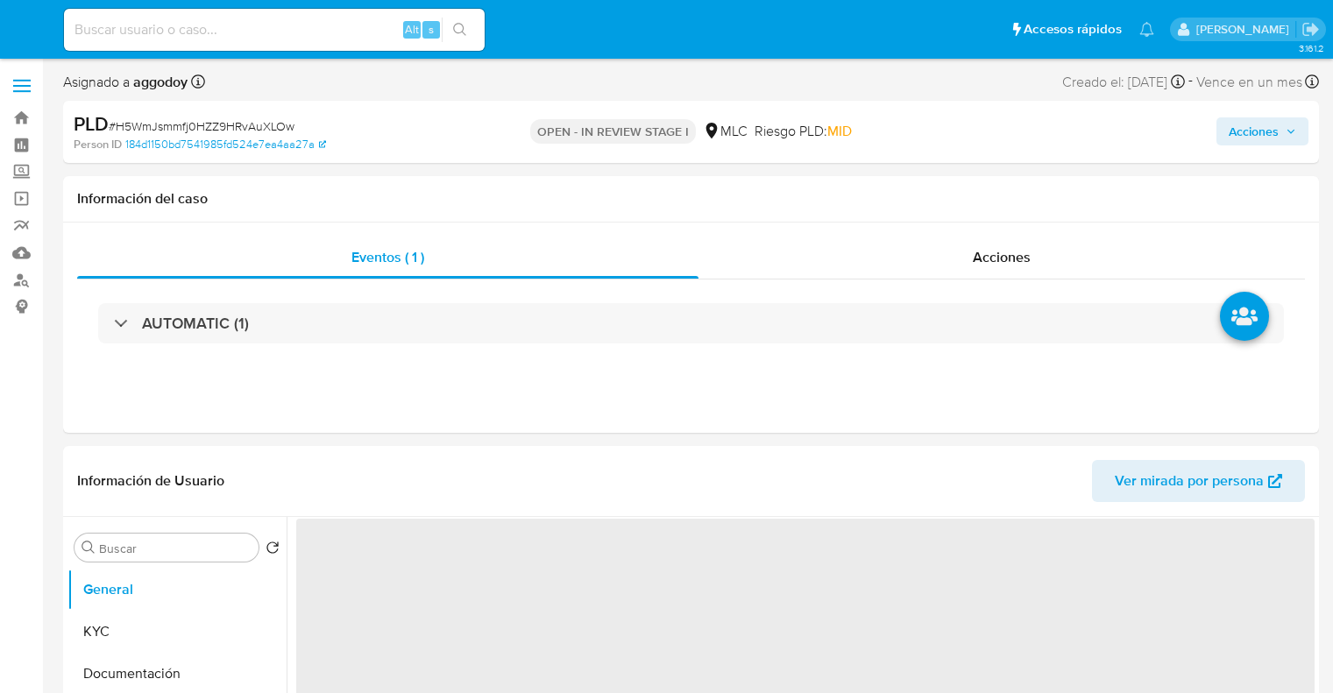
select select "10"
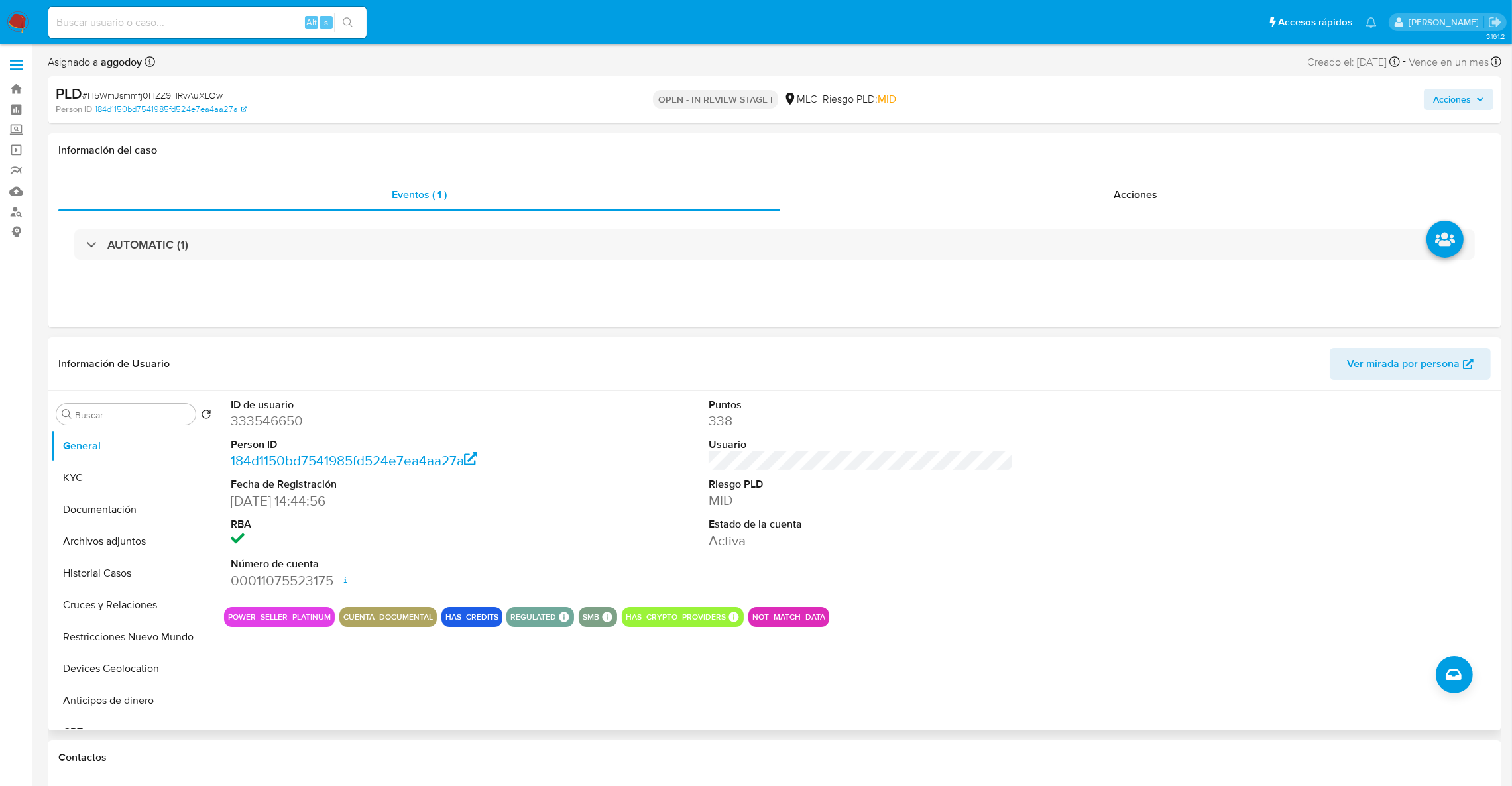
click at [256, 409] on dt "ID de usuario" at bounding box center [383, 405] width 306 height 14
click at [287, 416] on dd "333546650" at bounding box center [383, 421] width 306 height 19
copy dd "333546650"
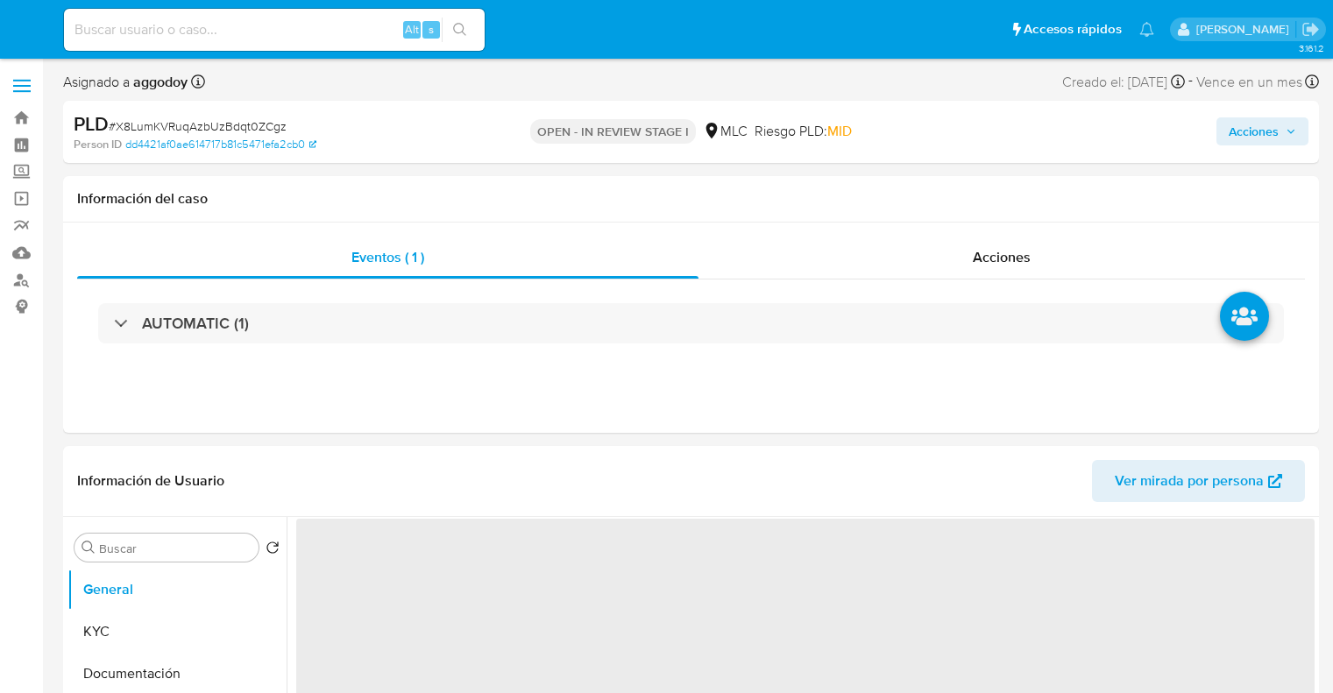
select select "10"
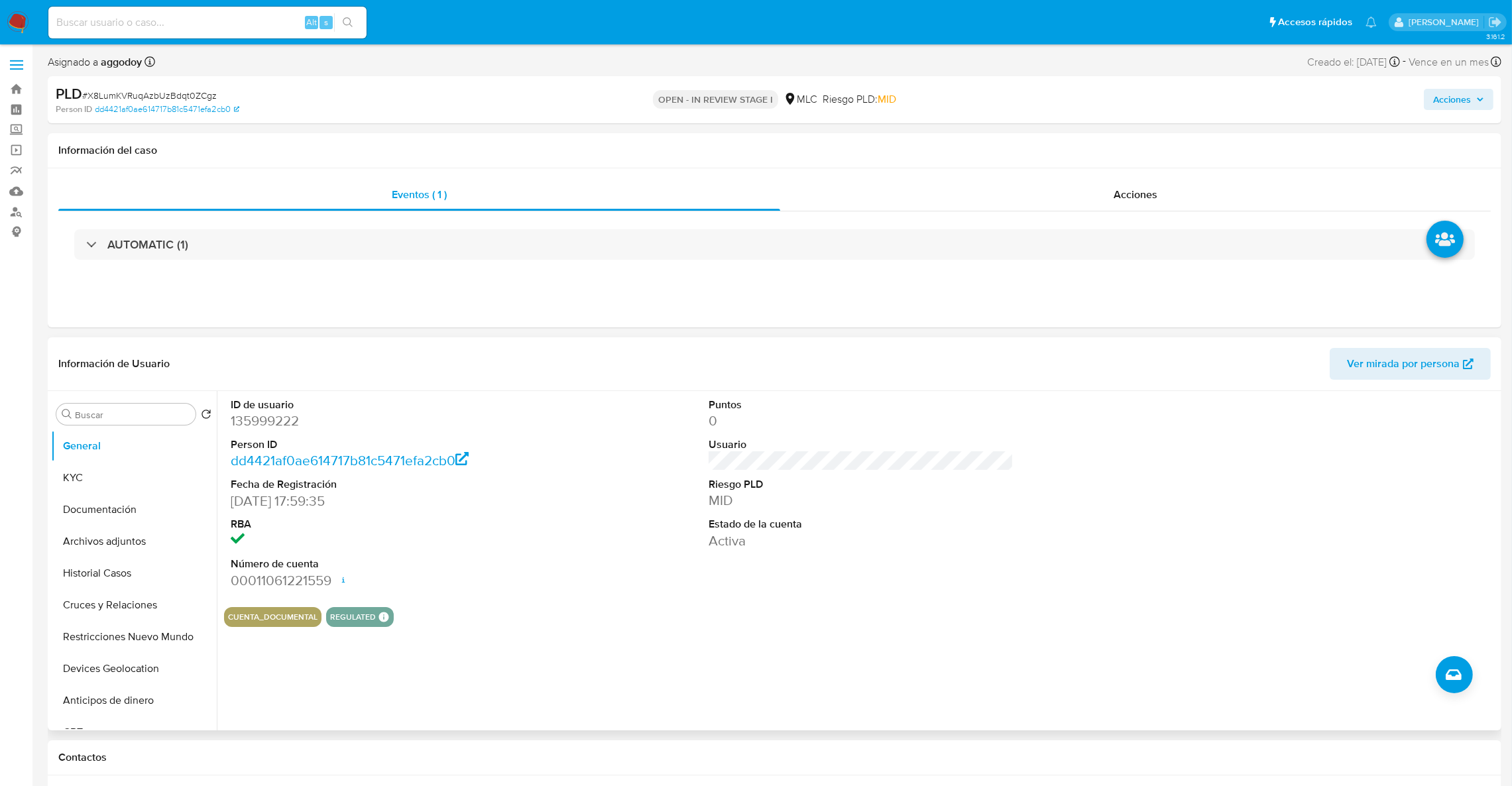
click at [269, 432] on dl "ID de usuario 135999222 Person ID dd4421af0ae614717b81c5471efa2cb0 Fecha de Reg…" at bounding box center [383, 494] width 306 height 192
click at [261, 421] on dd "135999222" at bounding box center [383, 421] width 306 height 19
copy dd "135999222"
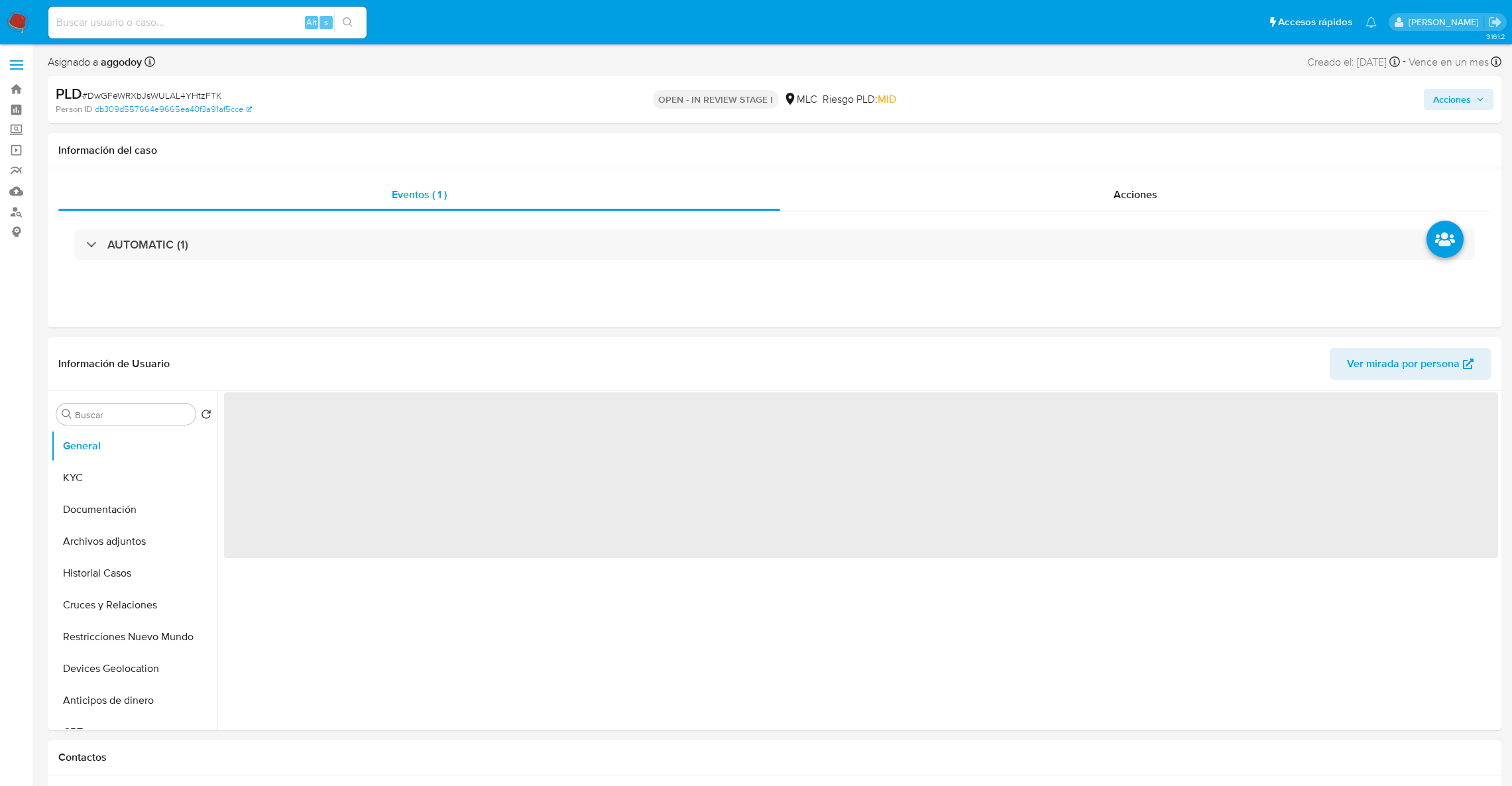
select select "10"
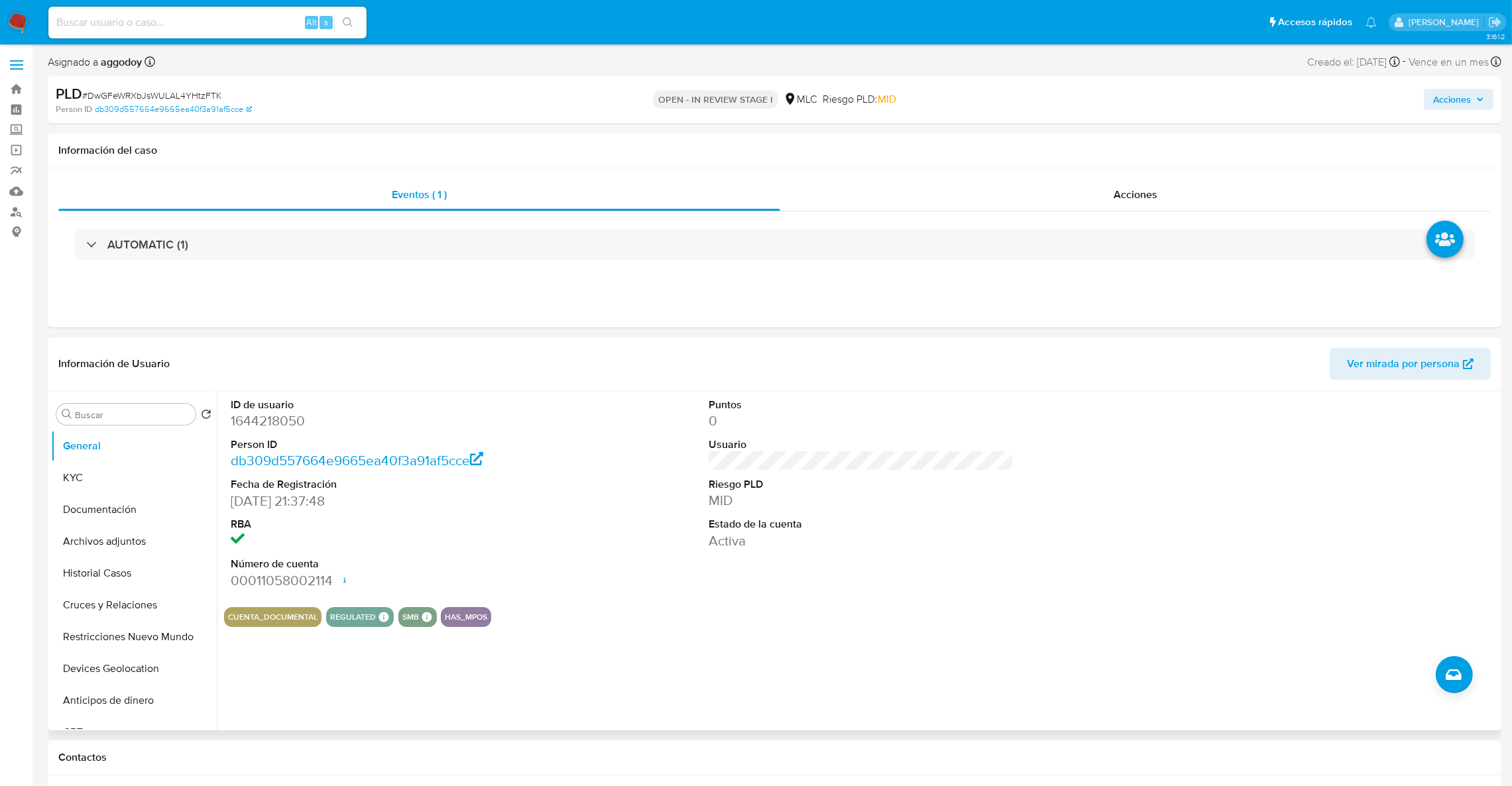
click at [272, 418] on dd "1644218050" at bounding box center [383, 421] width 306 height 19
copy dd "1644218050"
click at [274, 416] on dd "1644218050" at bounding box center [383, 421] width 306 height 19
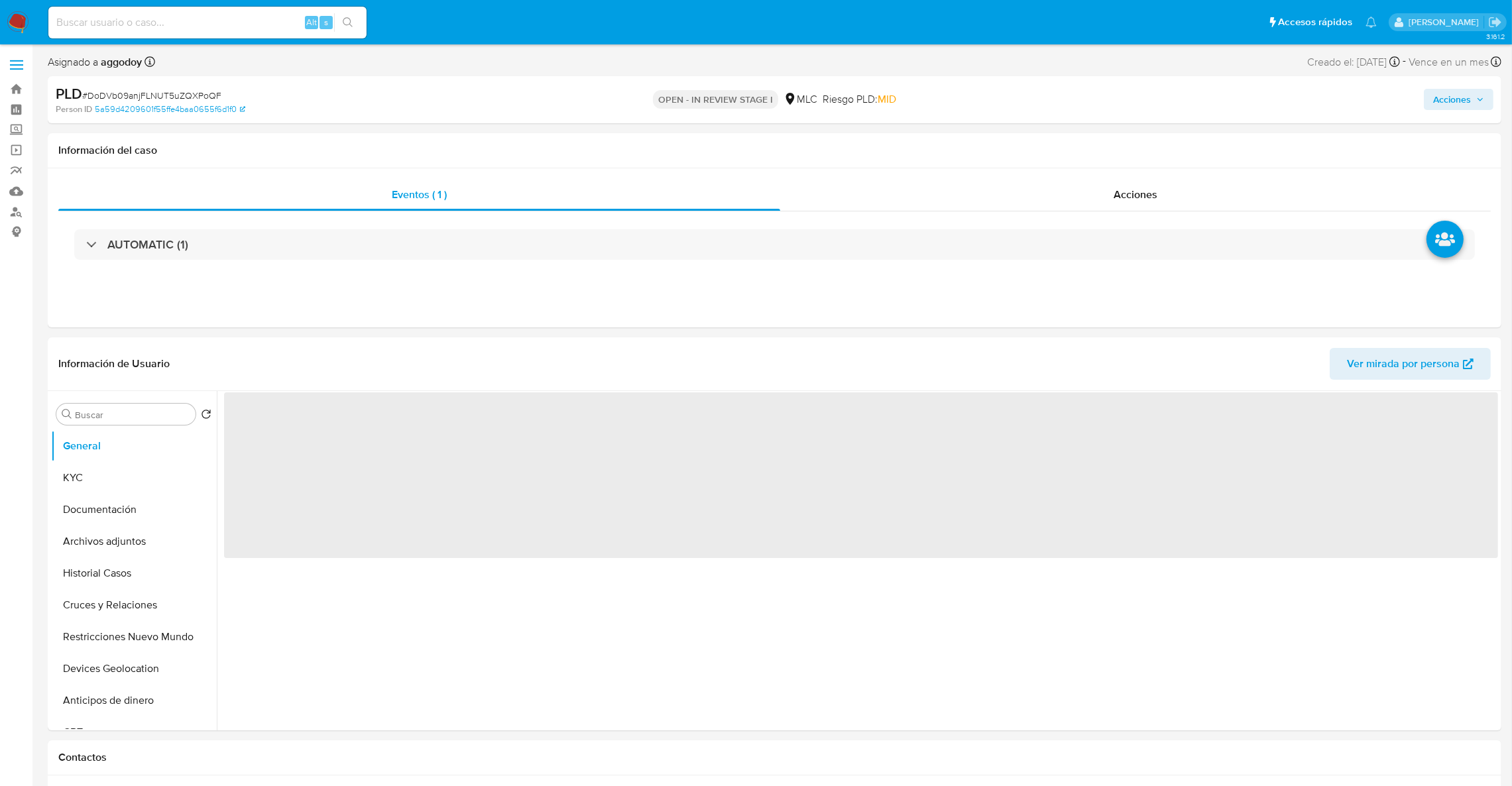
select select "10"
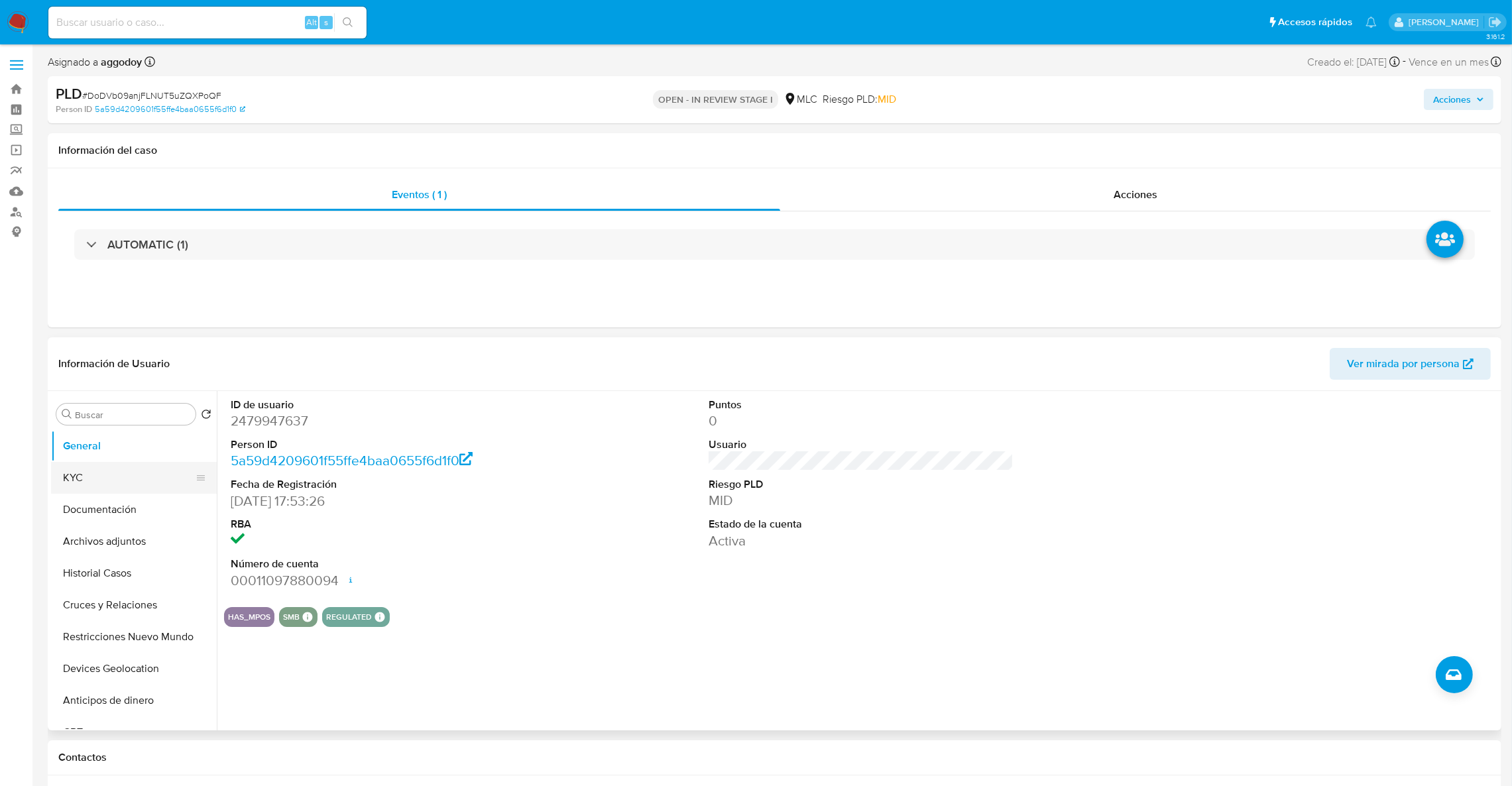
click at [117, 492] on button "KYC" at bounding box center [128, 478] width 155 height 32
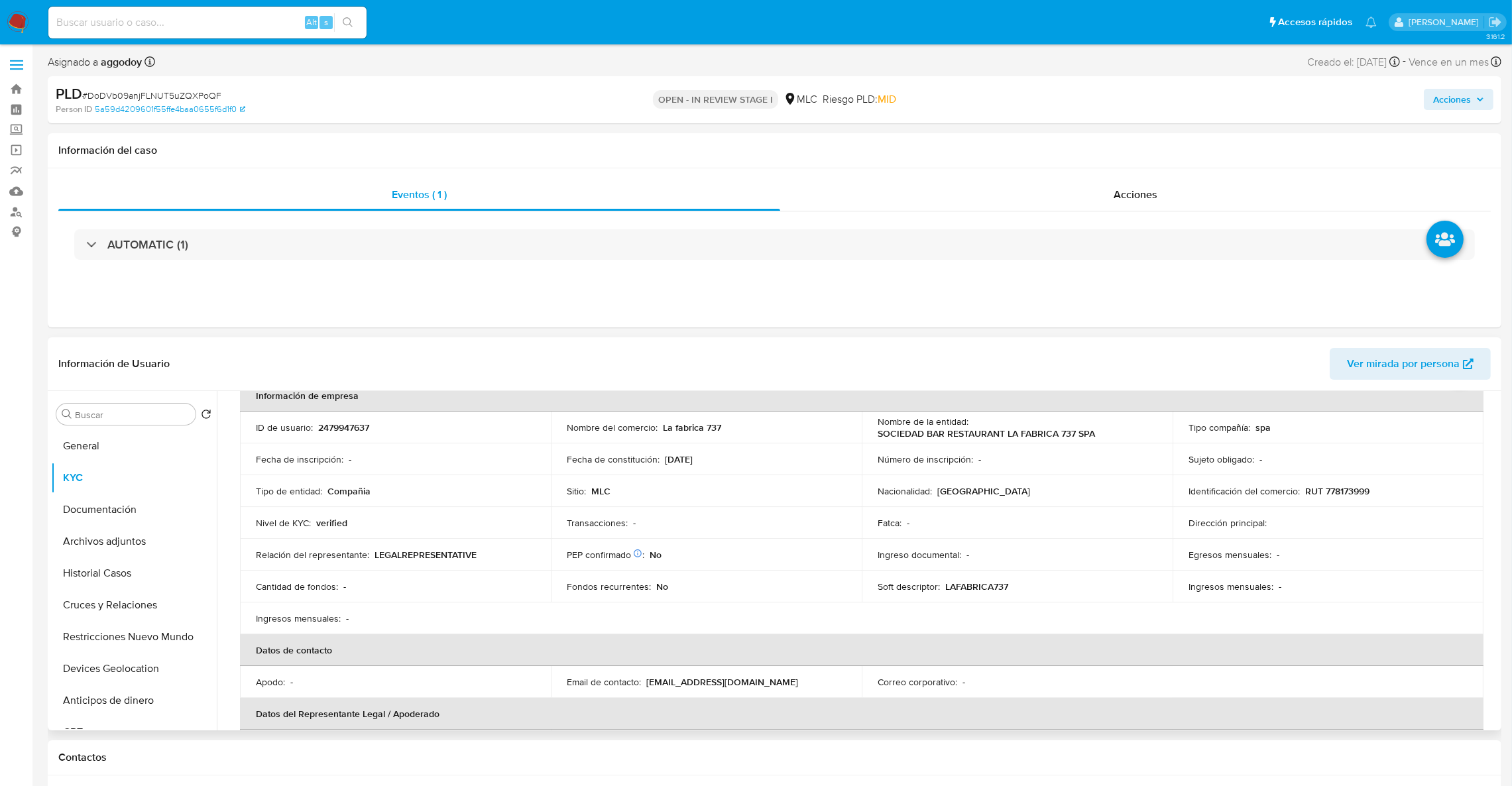
scroll to position [70, 0]
click at [1200, 586] on p "Ingresos mensuales :" at bounding box center [1231, 592] width 85 height 12
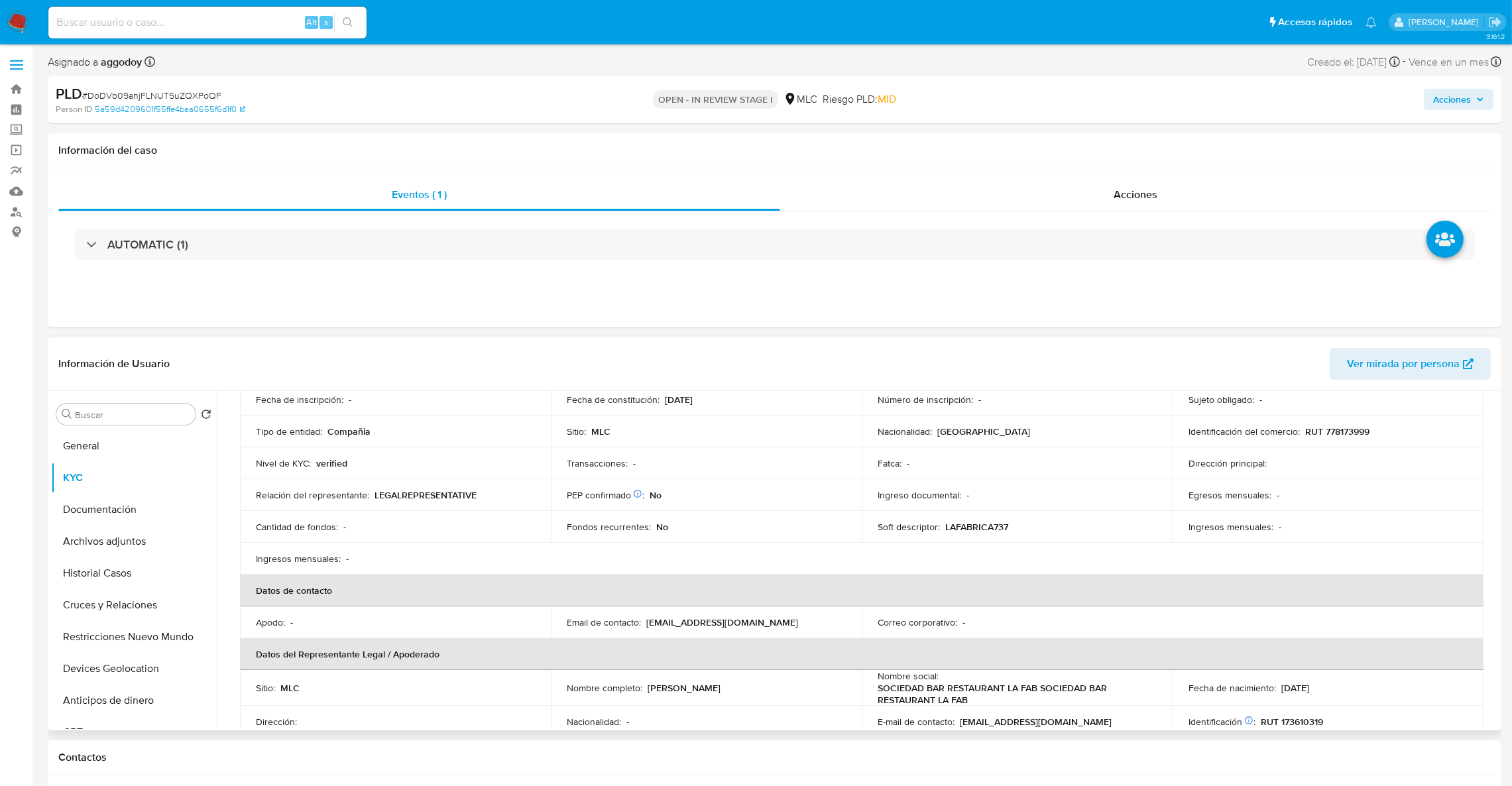
scroll to position [269, 0]
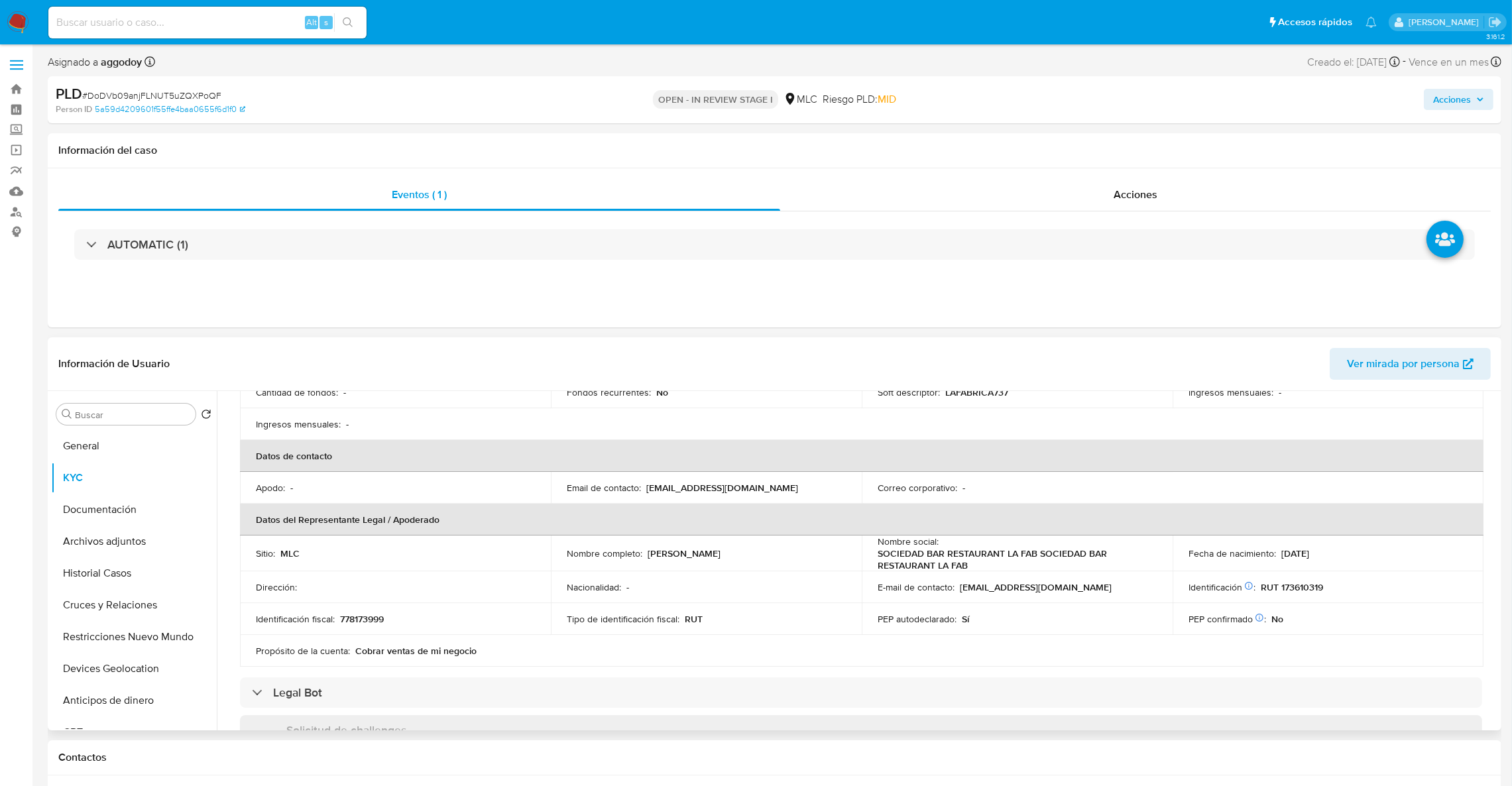
click at [905, 558] on p "SOCIEDAD BAR RESTAURANT LA FAB SOCIEDAD BAR RESTAURANT LA FAB" at bounding box center [1014, 560] width 274 height 24
copy div "Nombre social : SOCIEDAD BAR RESTAURANT LA FAB SOCIEDAD BAR RESTAURANT LA FAB"
click at [1000, 410] on table "Información de empresa ID de usuario : 2479947637 Nombre del comercio : La fabr…" at bounding box center [862, 426] width 1243 height 481
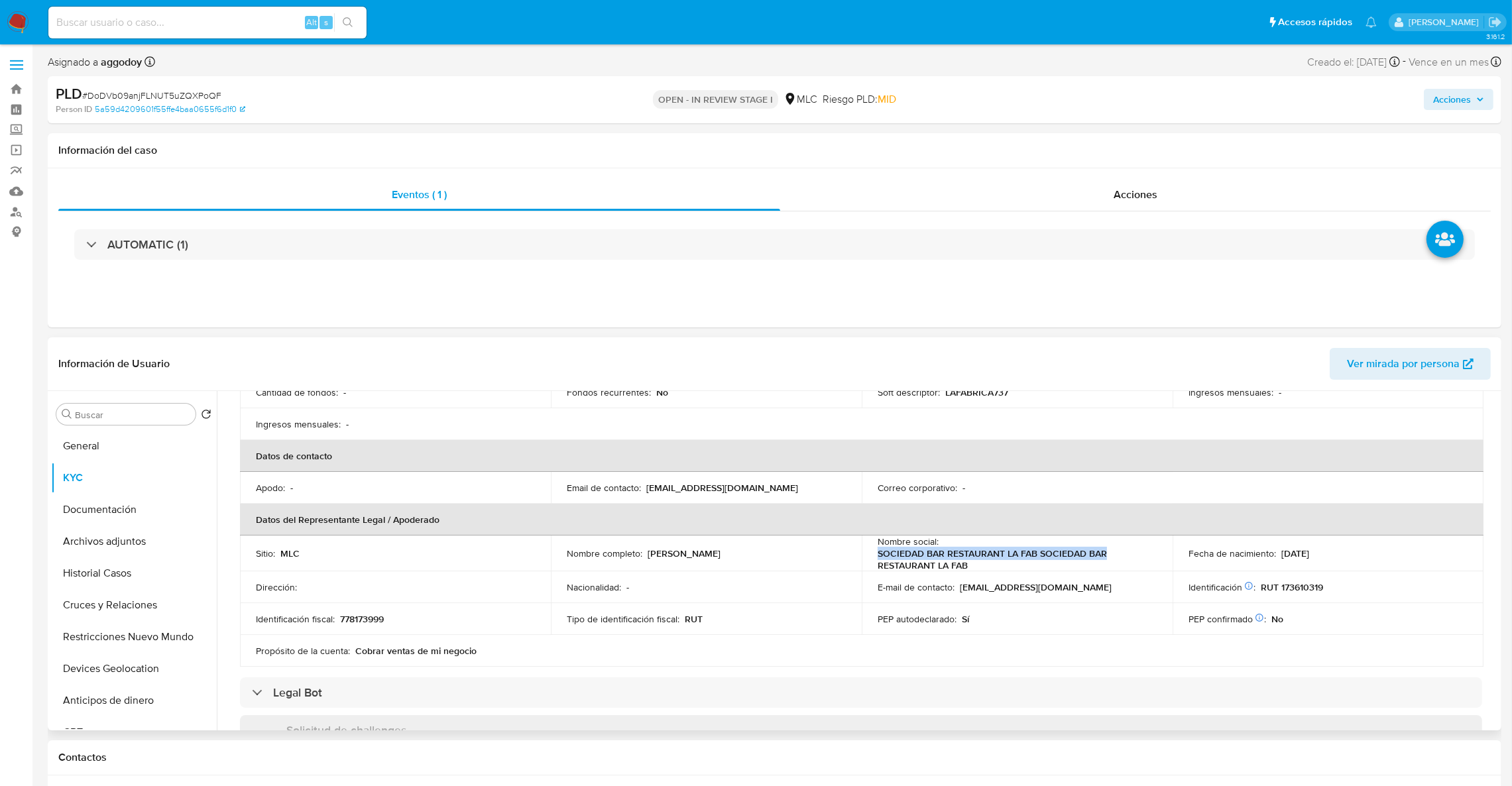
drag, startPoint x: 905, startPoint y: 555, endPoint x: 1104, endPoint y: 555, distance: 199.0
click at [1104, 555] on p "SOCIEDAD BAR RESTAURANT LA FAB SOCIEDAD BAR RESTAURANT LA FAB" at bounding box center [1014, 560] width 274 height 24
copy p "SOCIEDAD BAR RESTAURANT LA FAB SOCIEDAD BAR"
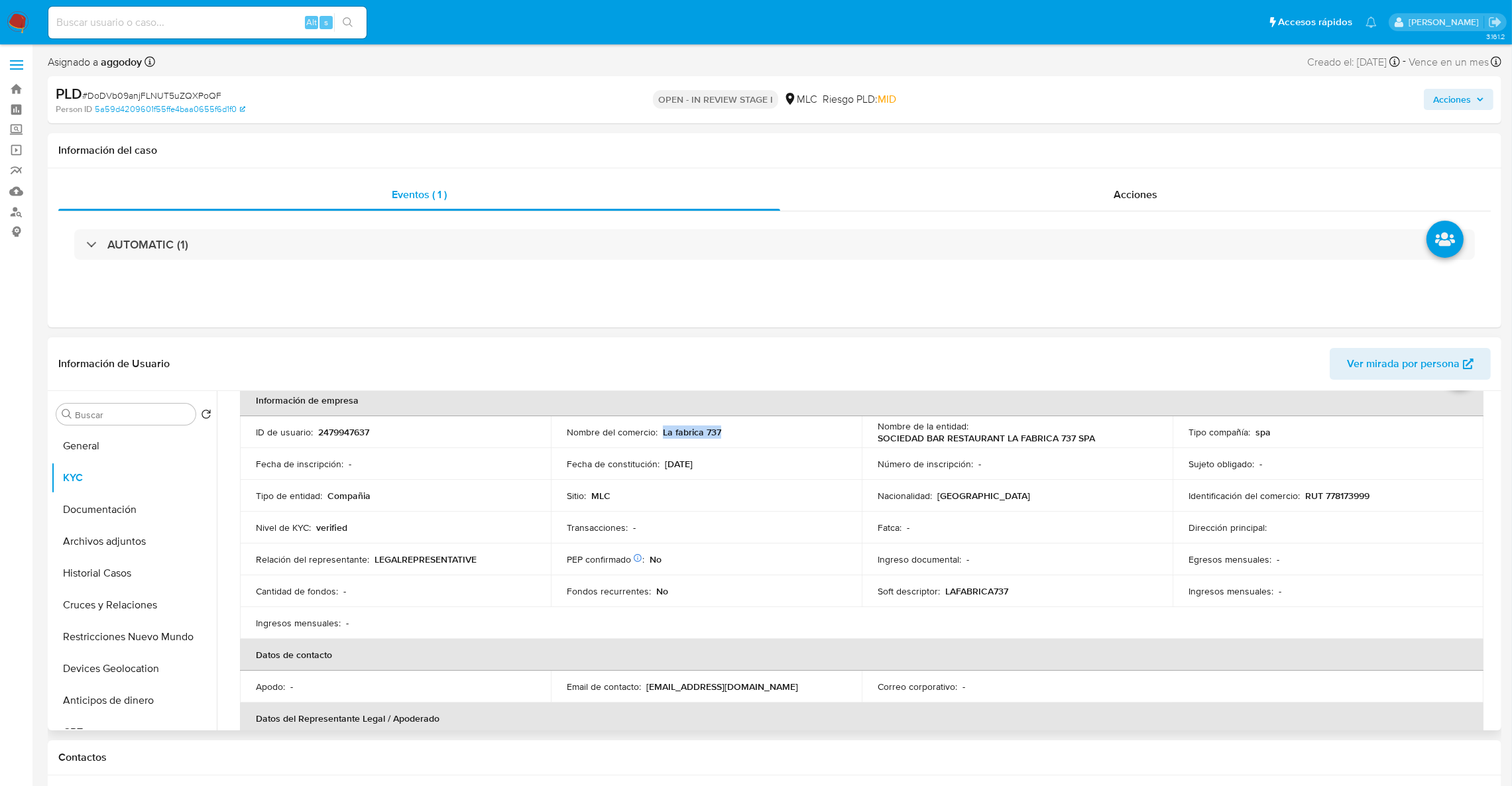
drag, startPoint x: 738, startPoint y: 435, endPoint x: 661, endPoint y: 431, distance: 77.1
click at [661, 431] on div "Nombre del comercio : La fabrica 737" at bounding box center [706, 433] width 279 height 12
copy p "La fabrica 737"
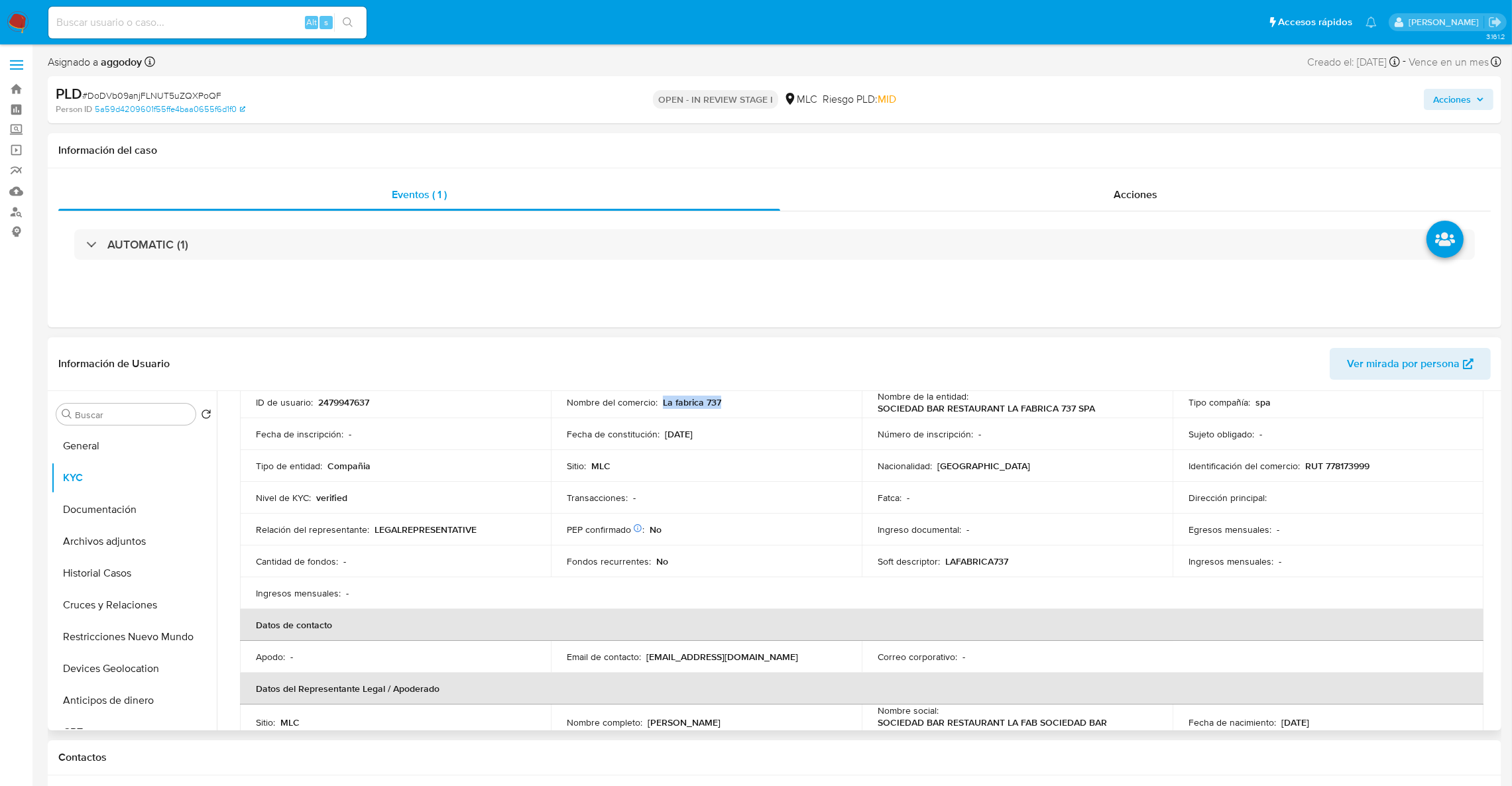
scroll to position [66, 0]
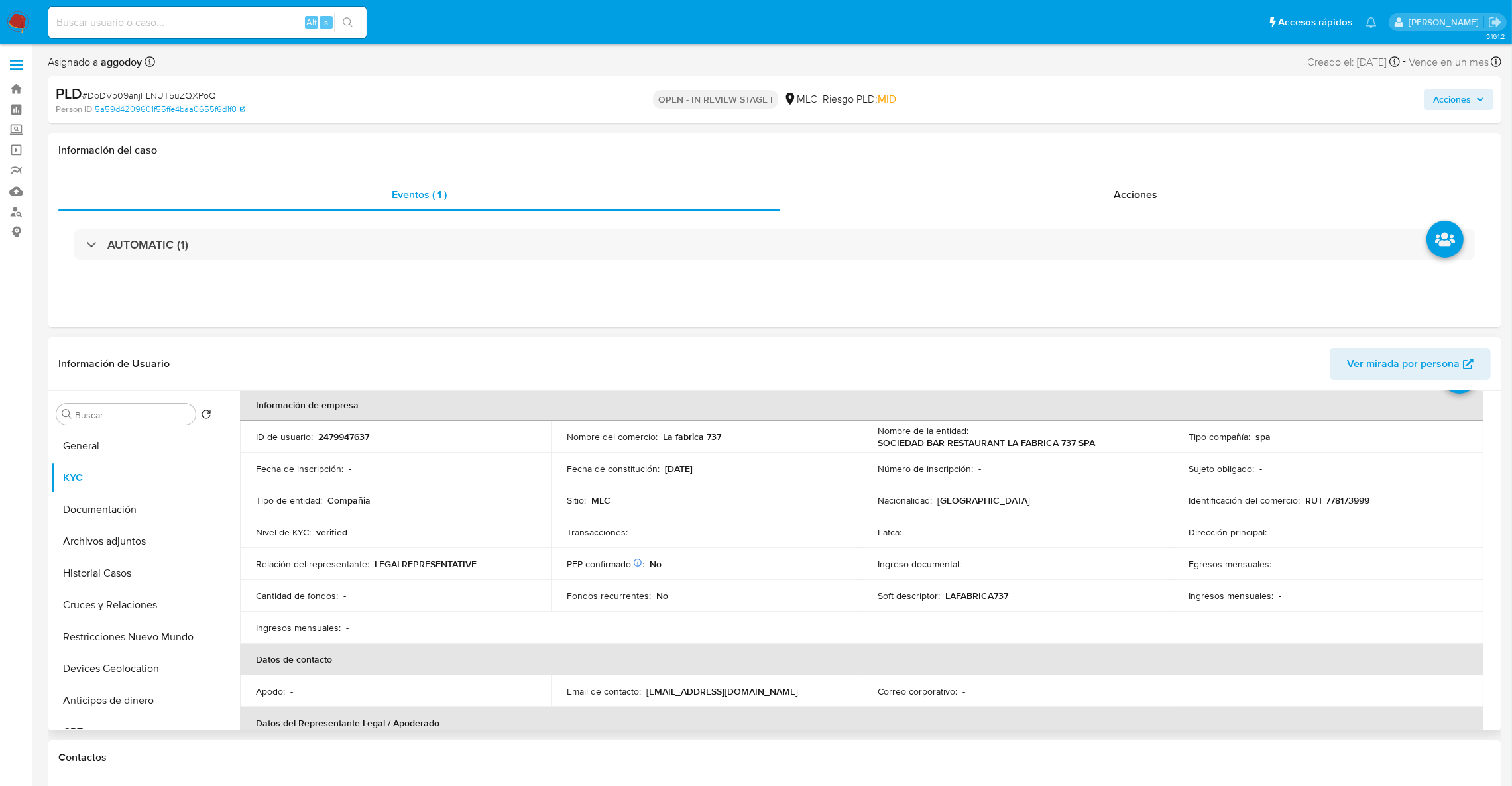
click at [1327, 513] on td "Identificación del comercio : RUT 778173999" at bounding box center [1327, 501] width 311 height 32
click at [1330, 505] on p "RUT 778173999" at bounding box center [1337, 501] width 64 height 12
click at [1331, 499] on p "RUT 778173999" at bounding box center [1337, 501] width 64 height 12
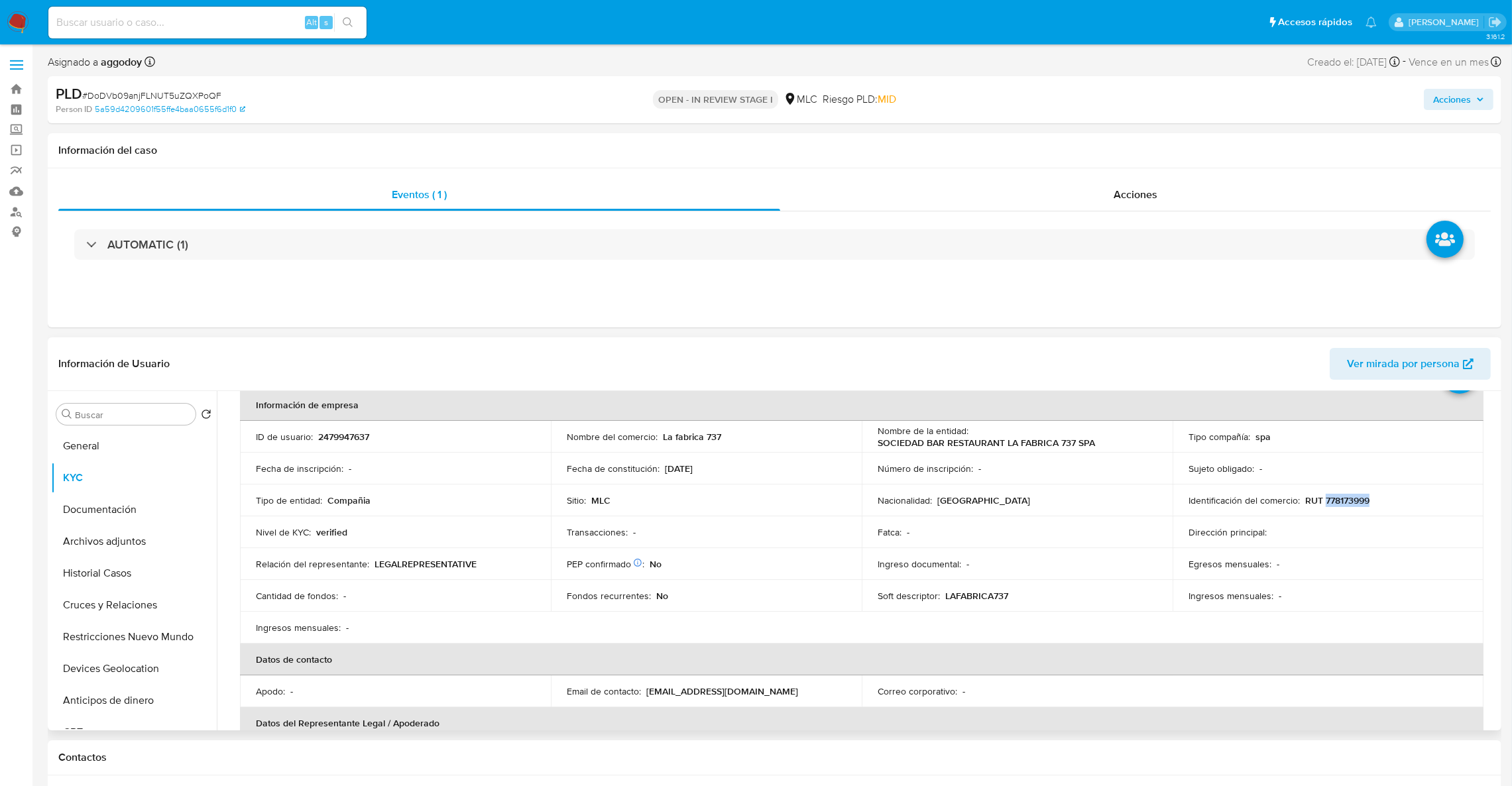
click at [1328, 502] on p "RUT 778173999" at bounding box center [1337, 501] width 64 height 12
click at [1329, 502] on p "RUT 778173999" at bounding box center [1337, 501] width 64 height 12
click at [154, 610] on button "Cruces y Relaciones" at bounding box center [128, 605] width 155 height 32
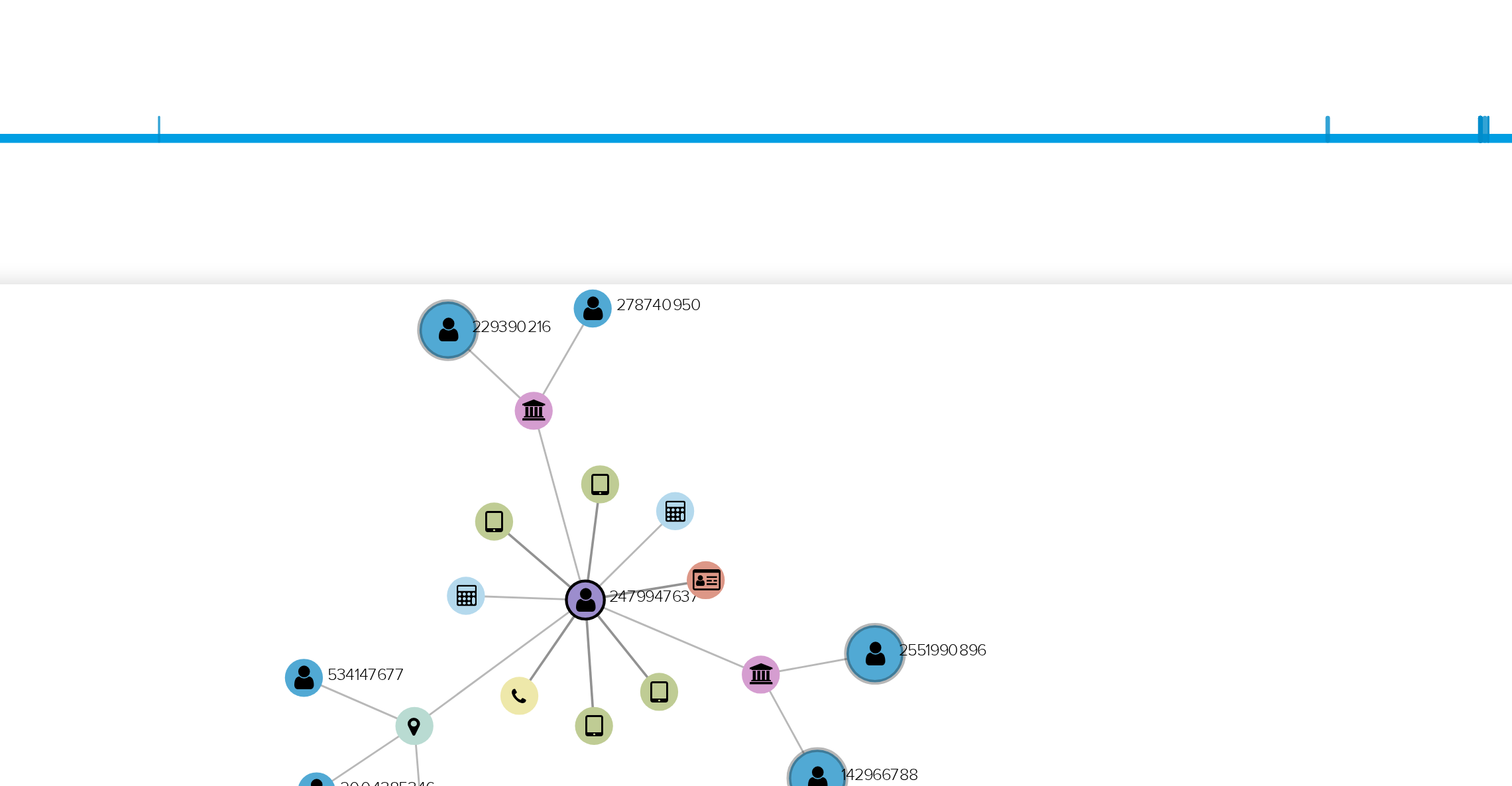
scroll to position [199, 0]
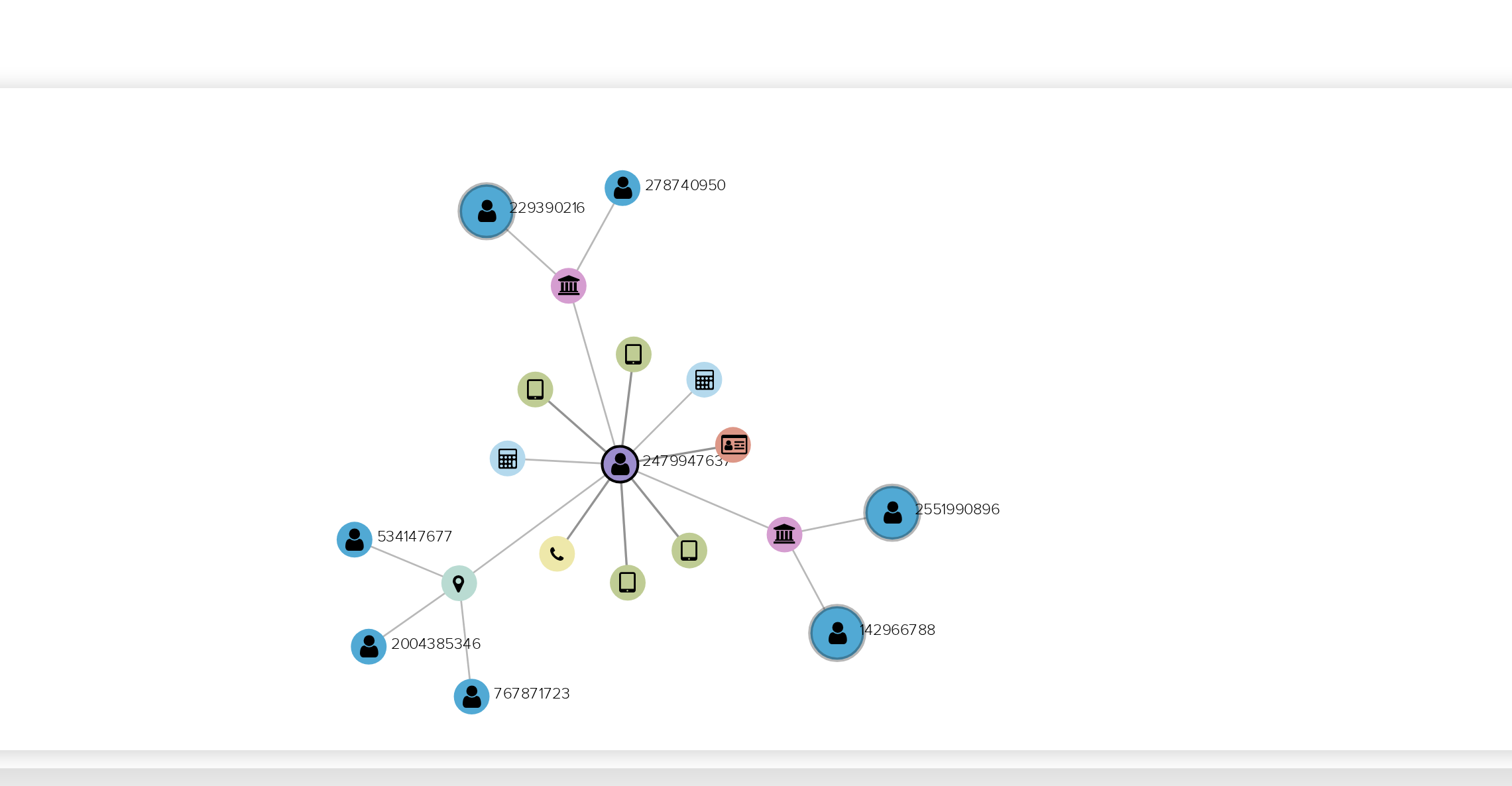
drag, startPoint x: 1263, startPoint y: 373, endPoint x: 1261, endPoint y: 386, distance: 13.2
click at [1261, 386] on icon "device-68509e7a37beca65590cf5dd  user-2479947637  2479947637 device-68ace91eb…" at bounding box center [871, 380] width 1255 height 192
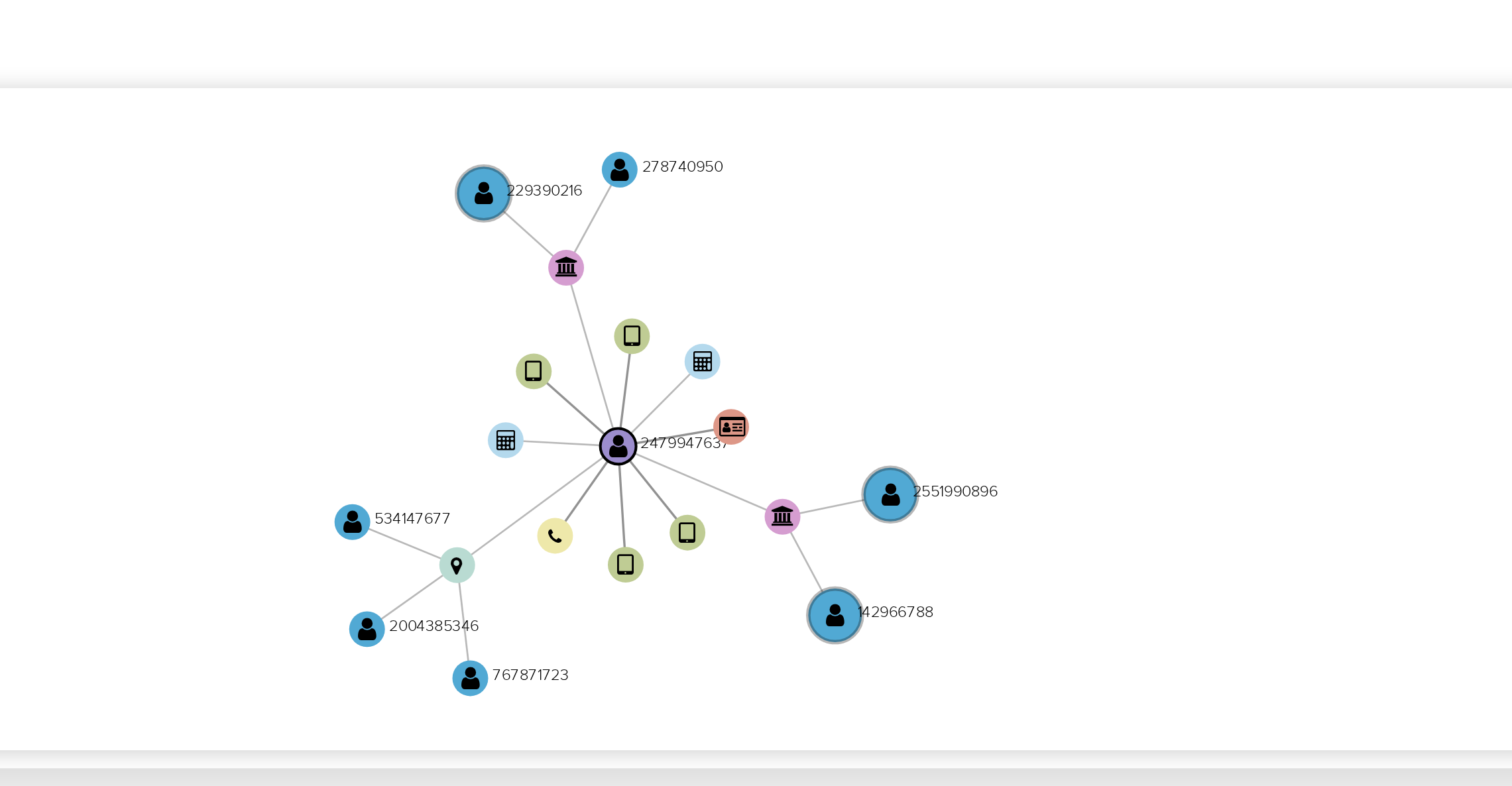
click at [1269, 337] on icon "device-68509e7a37beca65590cf5dd  user-2479947637  2479947637 device-68ace91eb…" at bounding box center [871, 380] width 1255 height 192
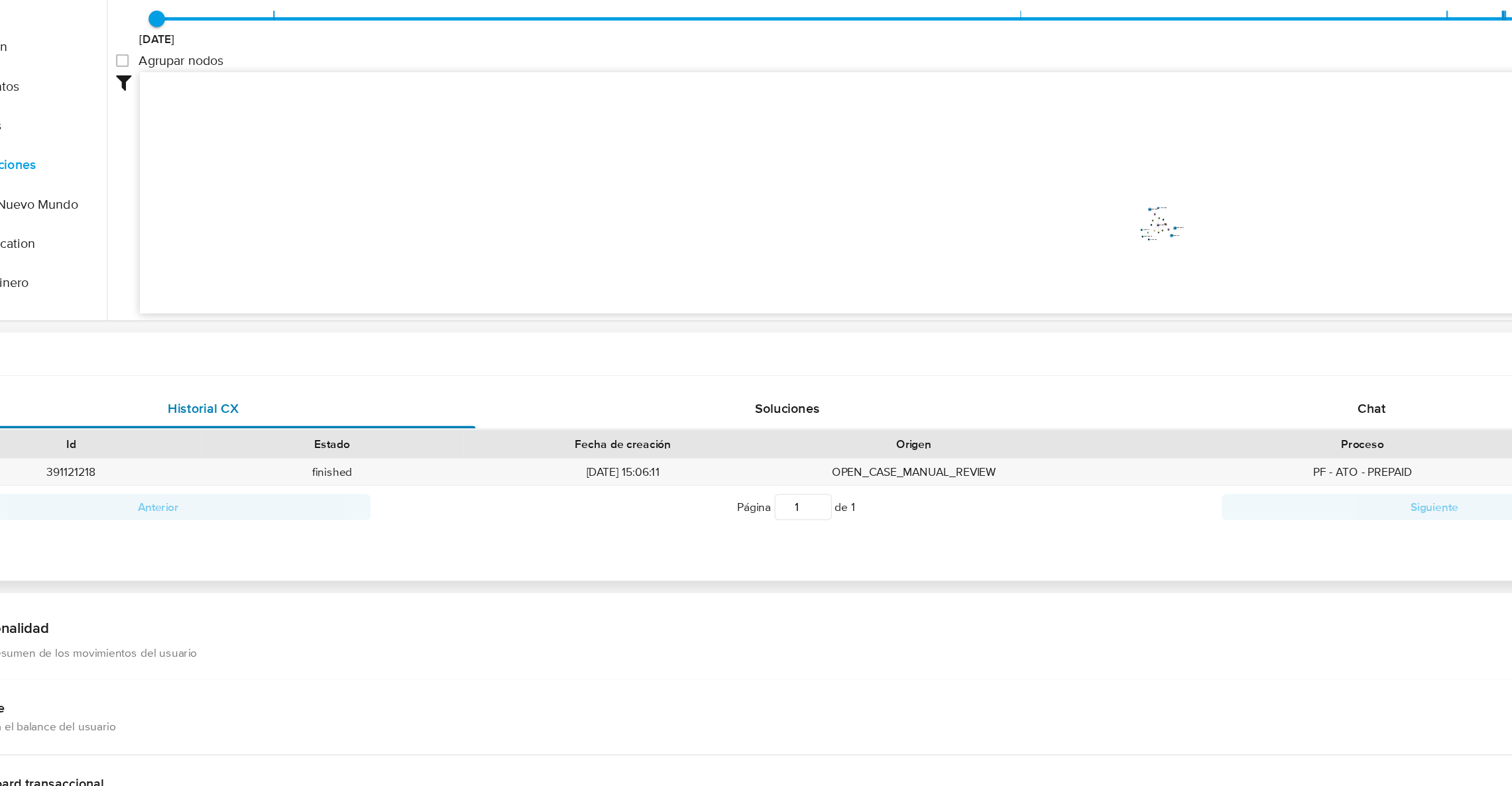
scroll to position [273, 0]
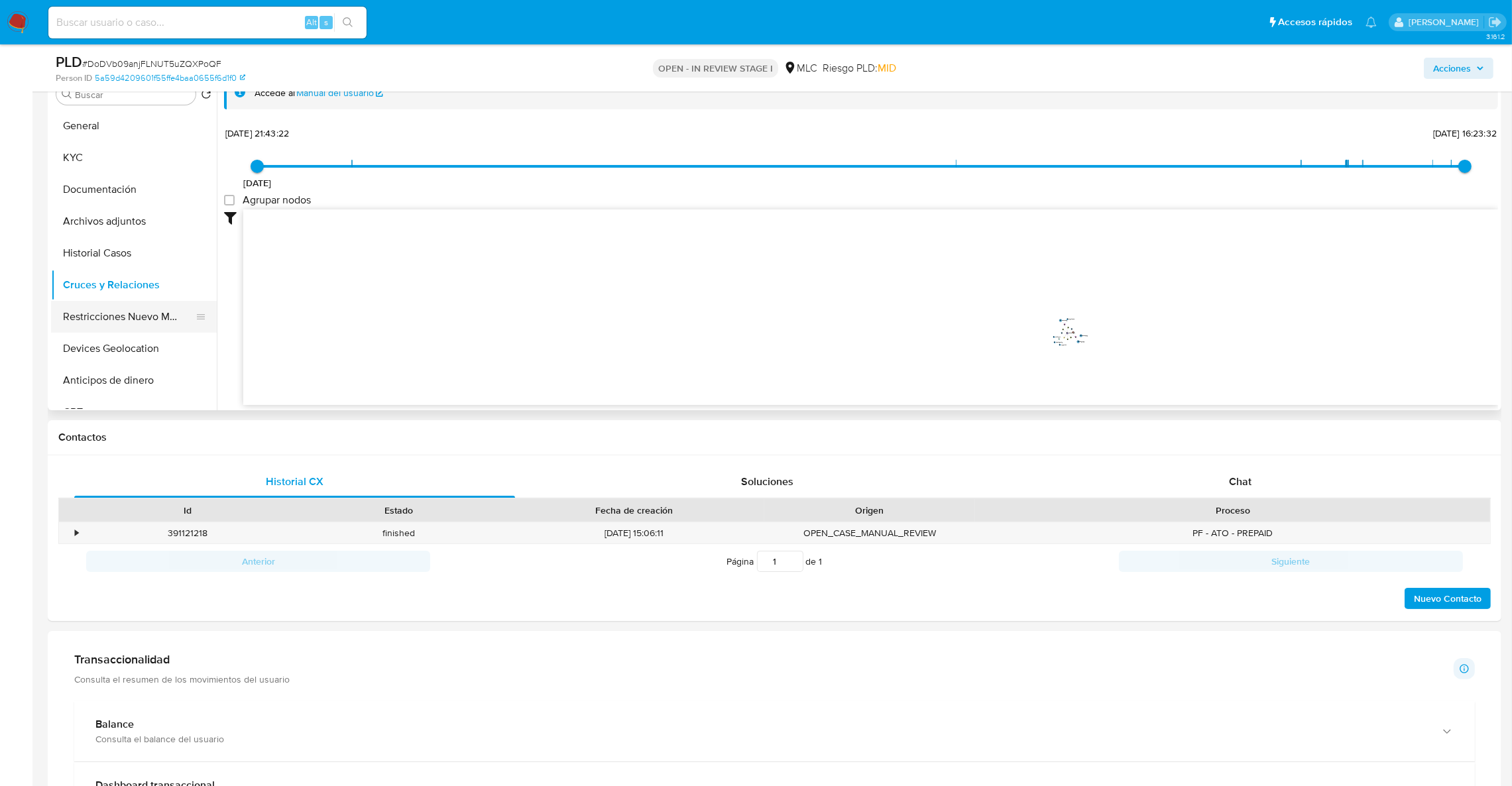
click at [128, 310] on button "Restricciones Nuevo Mundo" at bounding box center [128, 317] width 155 height 32
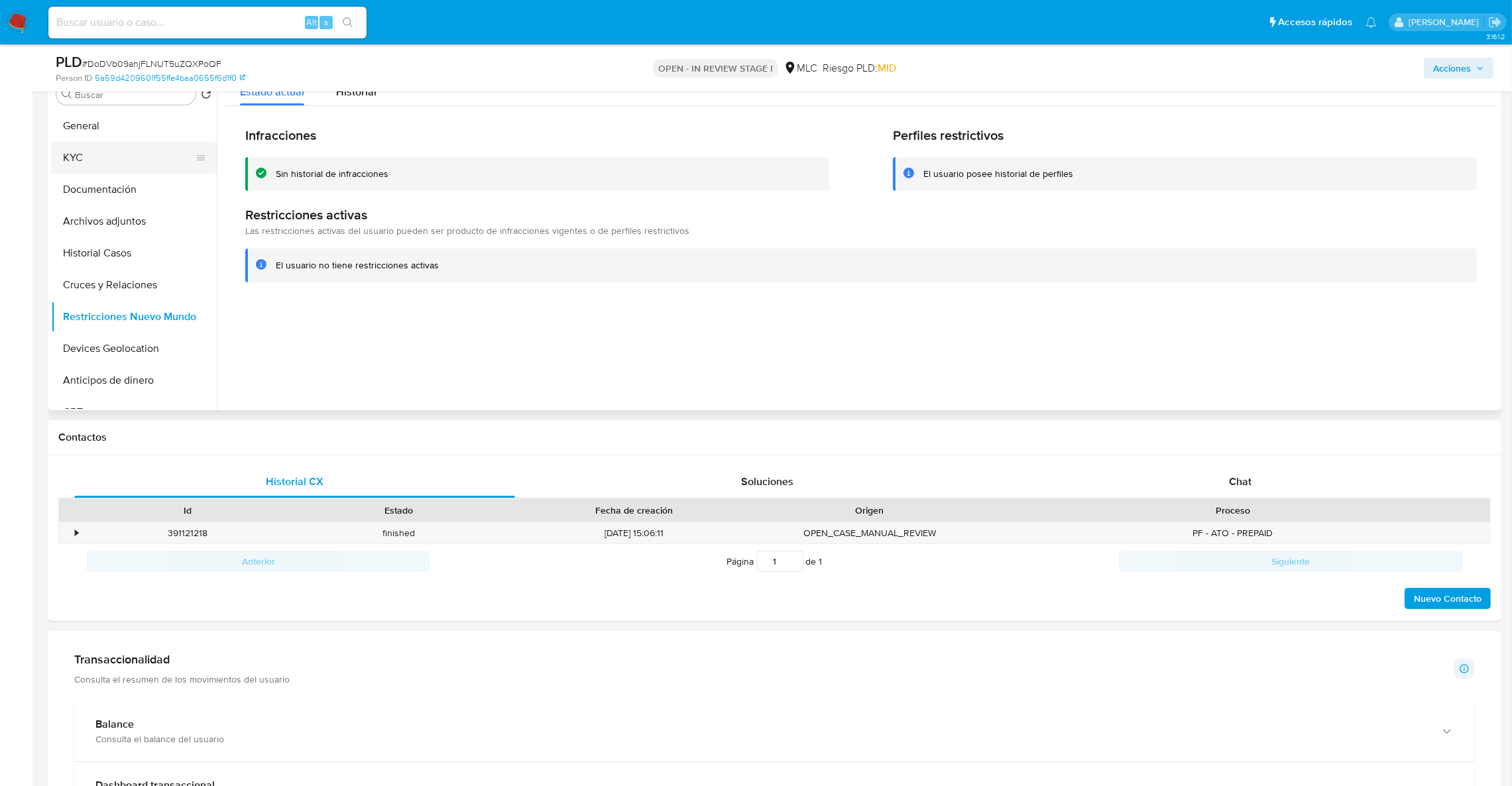
click at [145, 165] on button "KYC" at bounding box center [128, 158] width 155 height 32
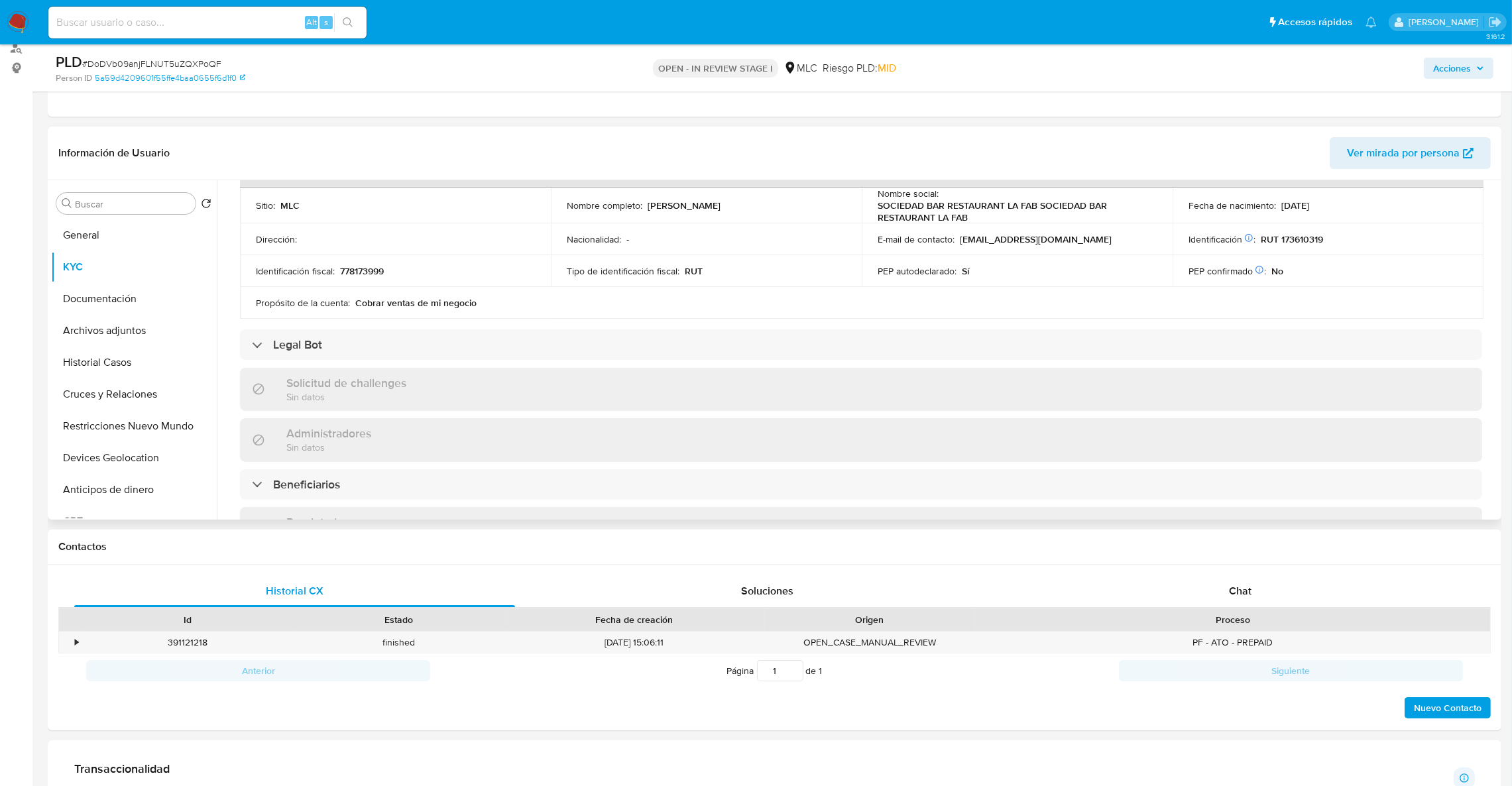
scroll to position [298, 0]
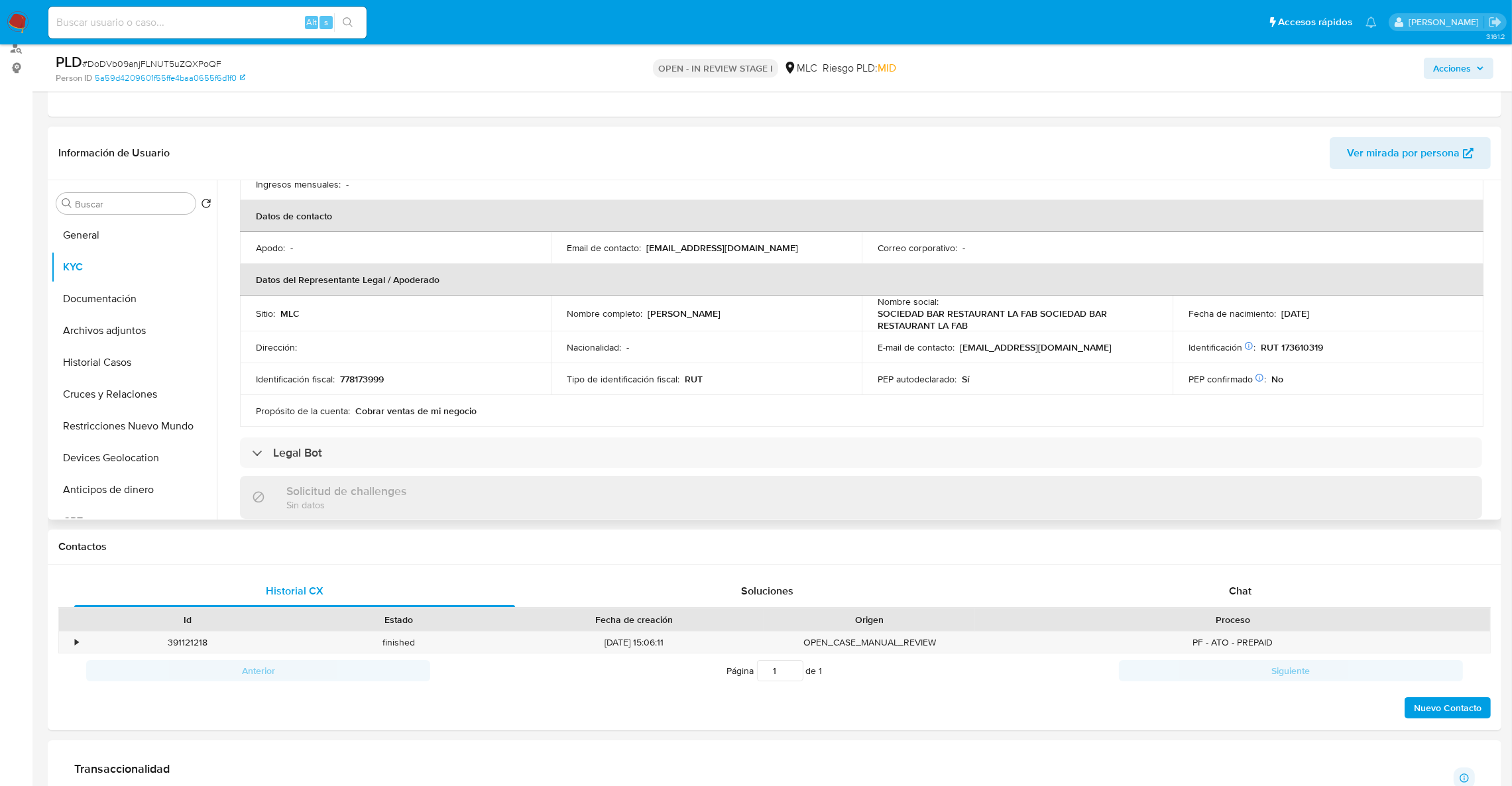
click at [706, 319] on p "Max Emanuel Uribe Cárdenas" at bounding box center [684, 314] width 73 height 12
drag, startPoint x: 770, startPoint y: 319, endPoint x: 642, endPoint y: 314, distance: 128.1
click at [642, 314] on td "Nombre completo : Max Emanuel Uribe Cárdenas" at bounding box center [706, 313] width 311 height 36
copy div "Max Emanuel Uribe Cárdenas"
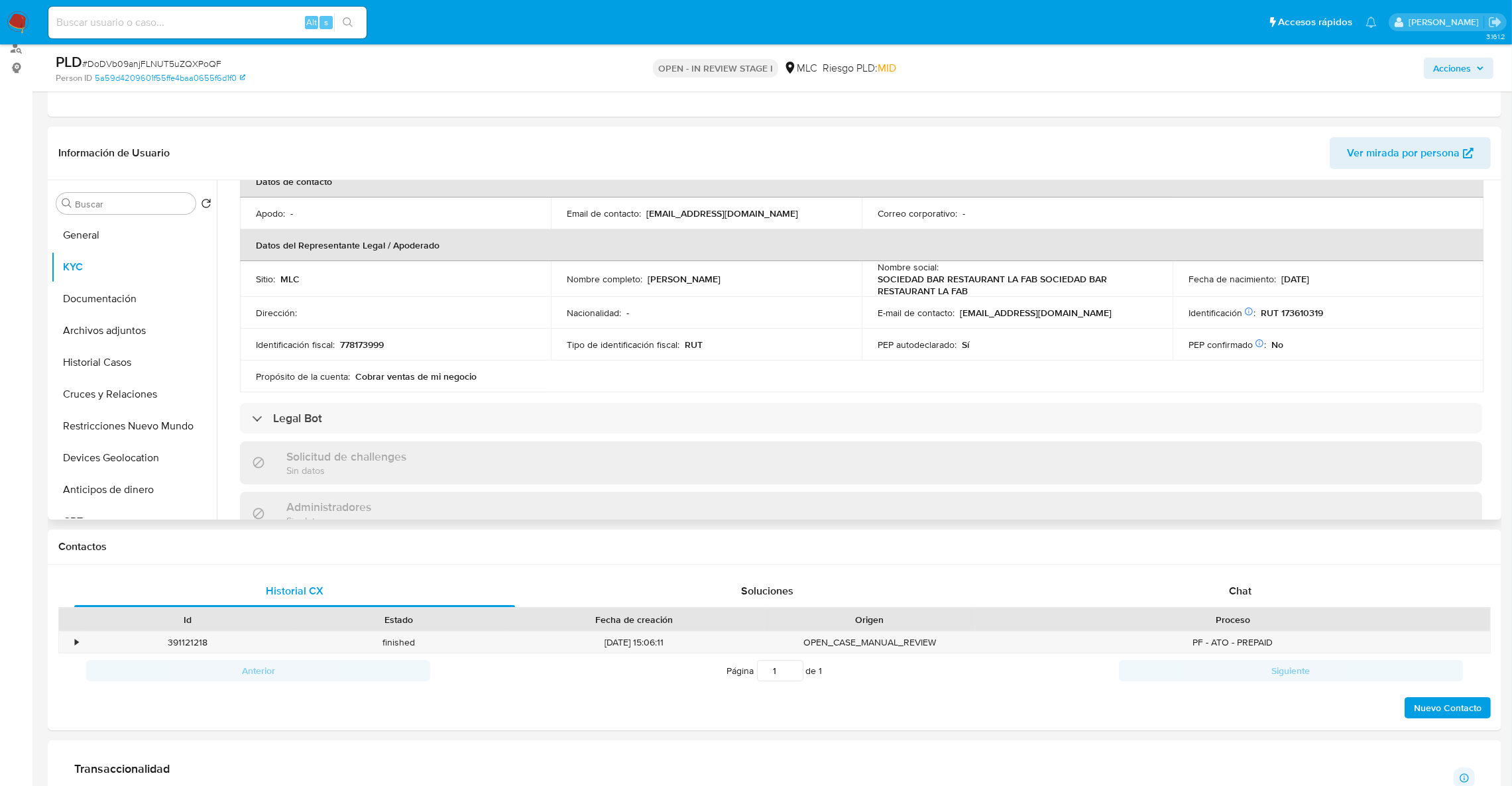
scroll to position [862, 0]
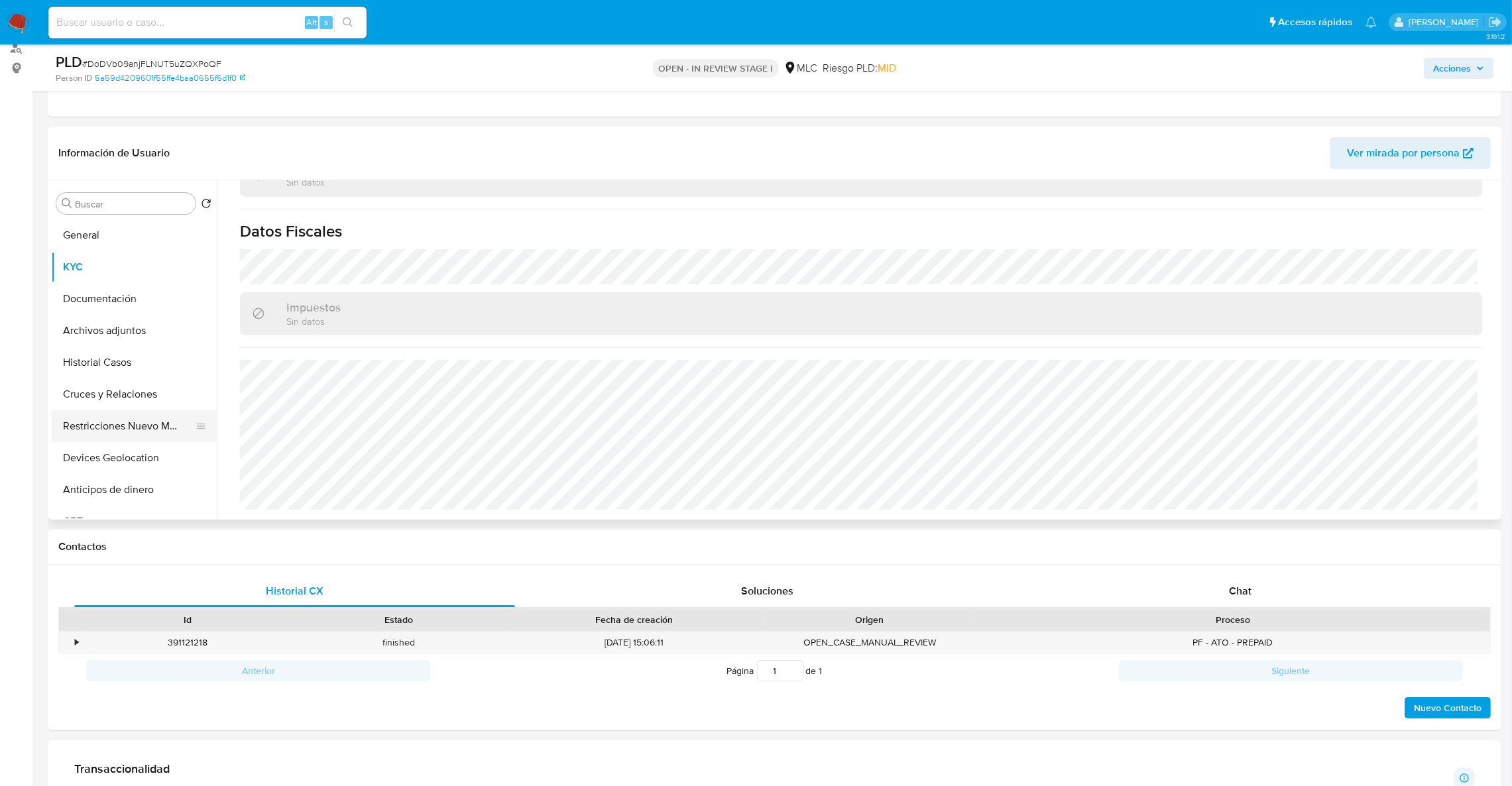
click at [113, 427] on button "Restricciones Nuevo Mundo" at bounding box center [128, 427] width 155 height 32
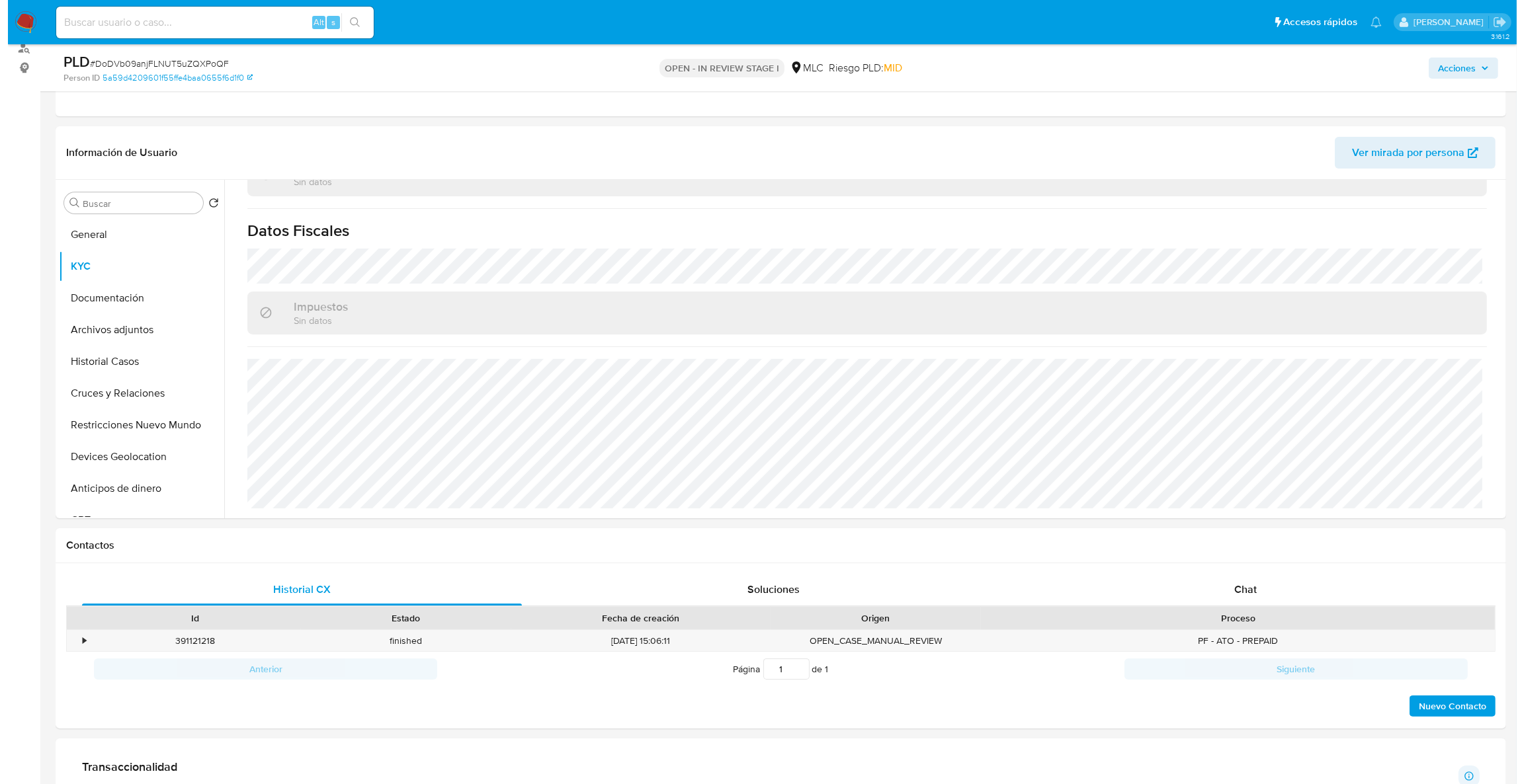
scroll to position [0, 0]
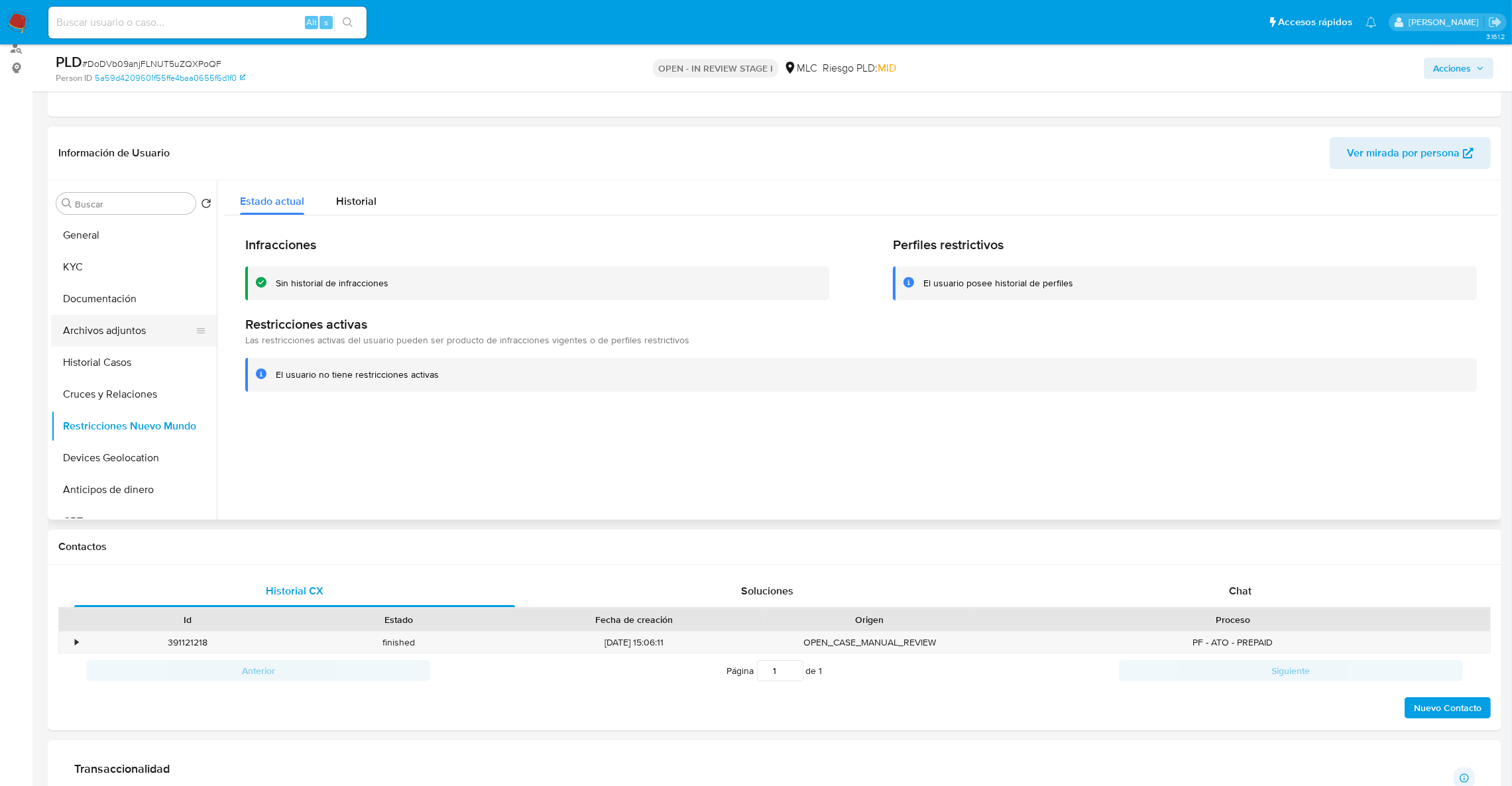
click at [96, 322] on button "Archivos adjuntos" at bounding box center [128, 331] width 155 height 32
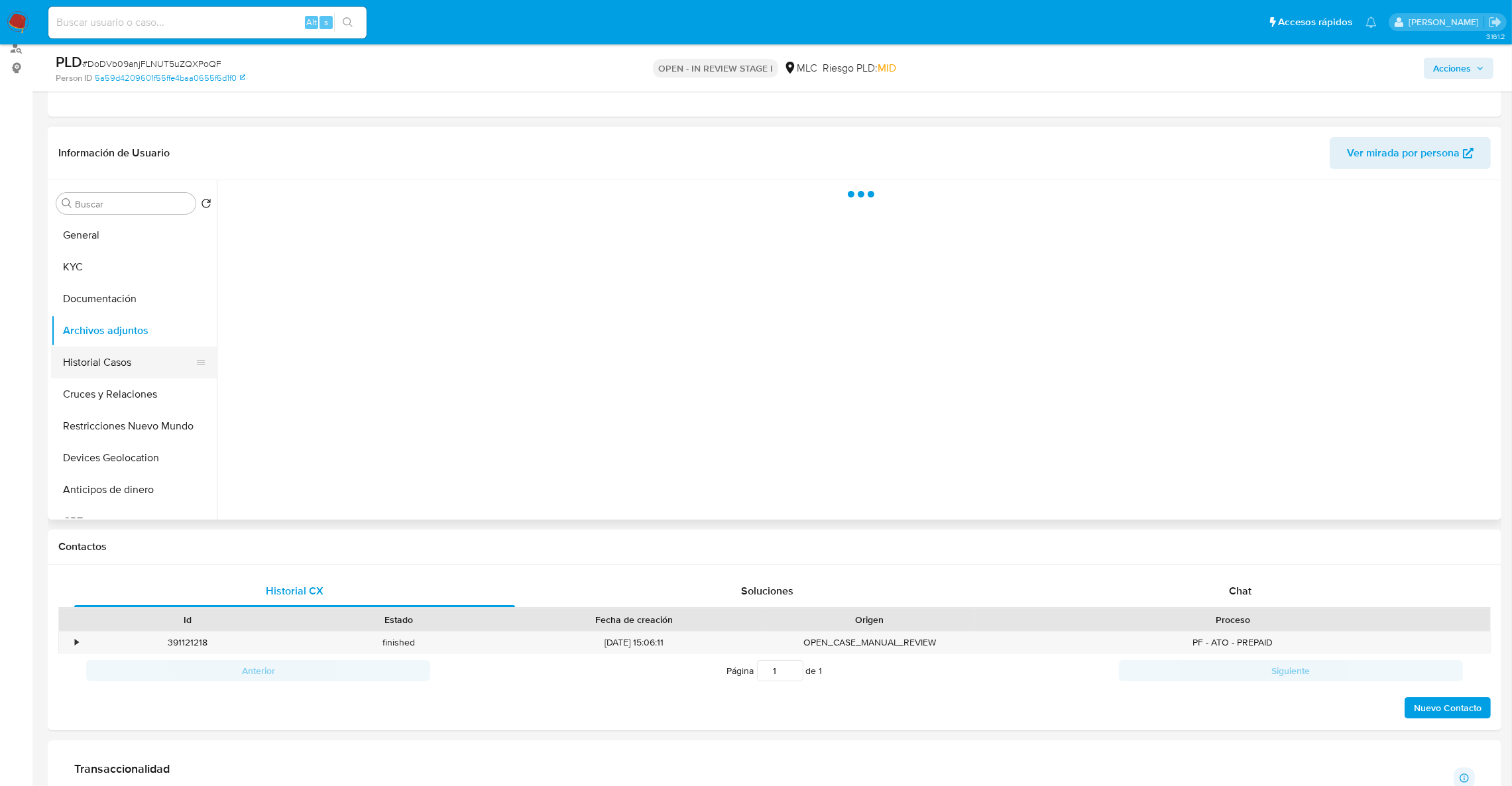
click at [113, 361] on button "Historial Casos" at bounding box center [128, 362] width 155 height 32
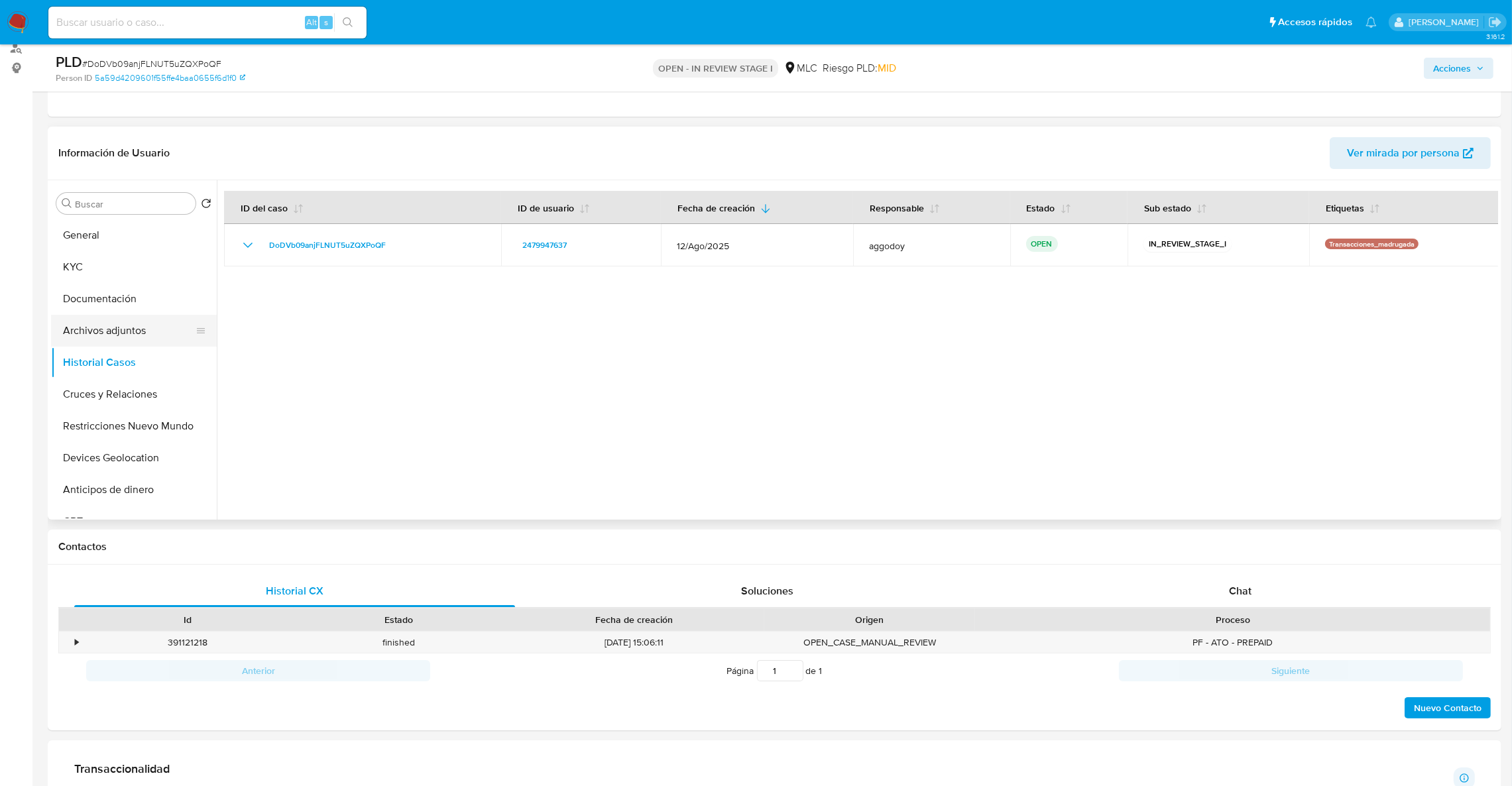
click at [110, 332] on button "Archivos adjuntos" at bounding box center [128, 331] width 155 height 32
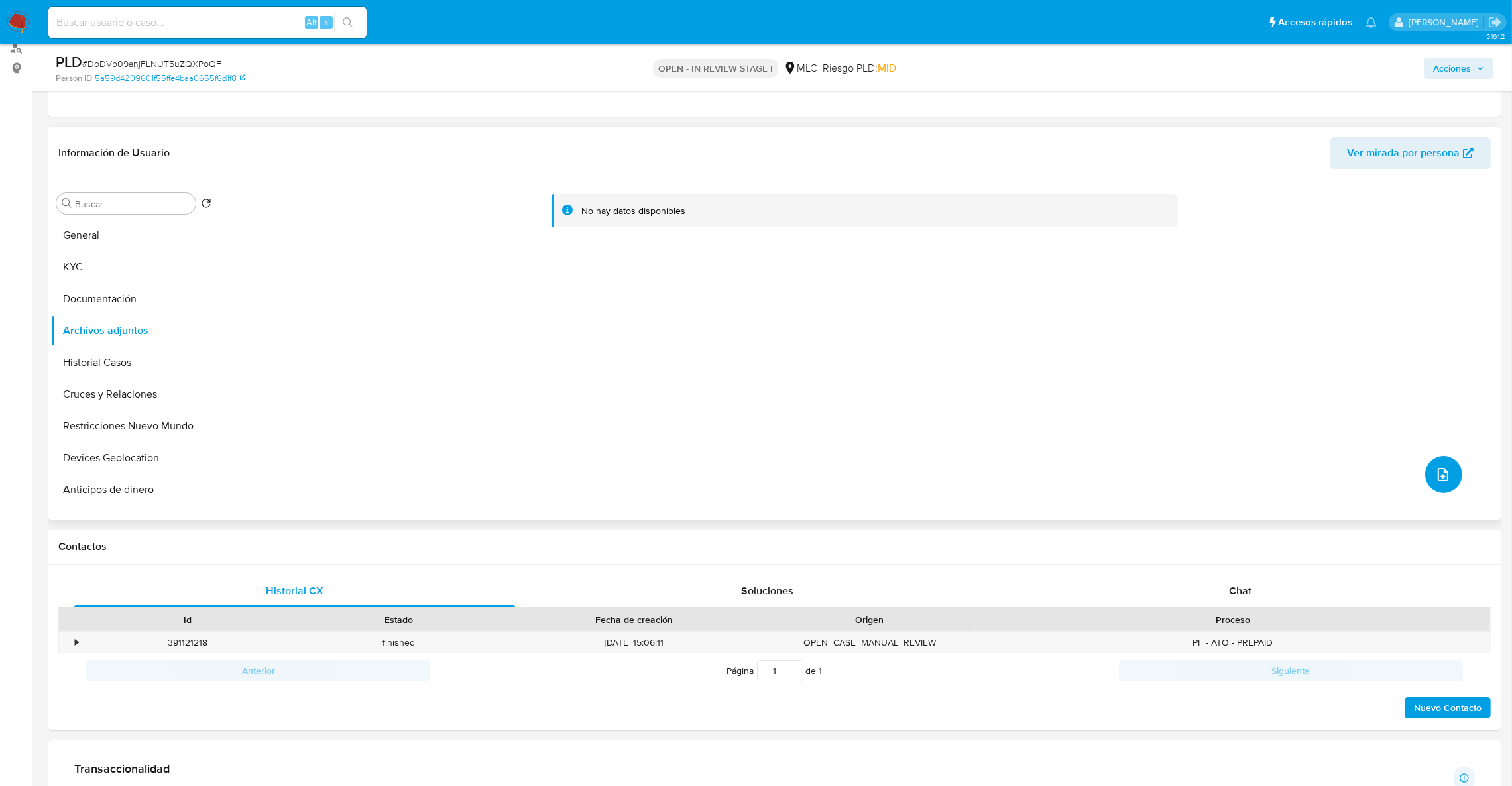
click at [1438, 479] on icon "upload-file" at bounding box center [1443, 474] width 16 height 16
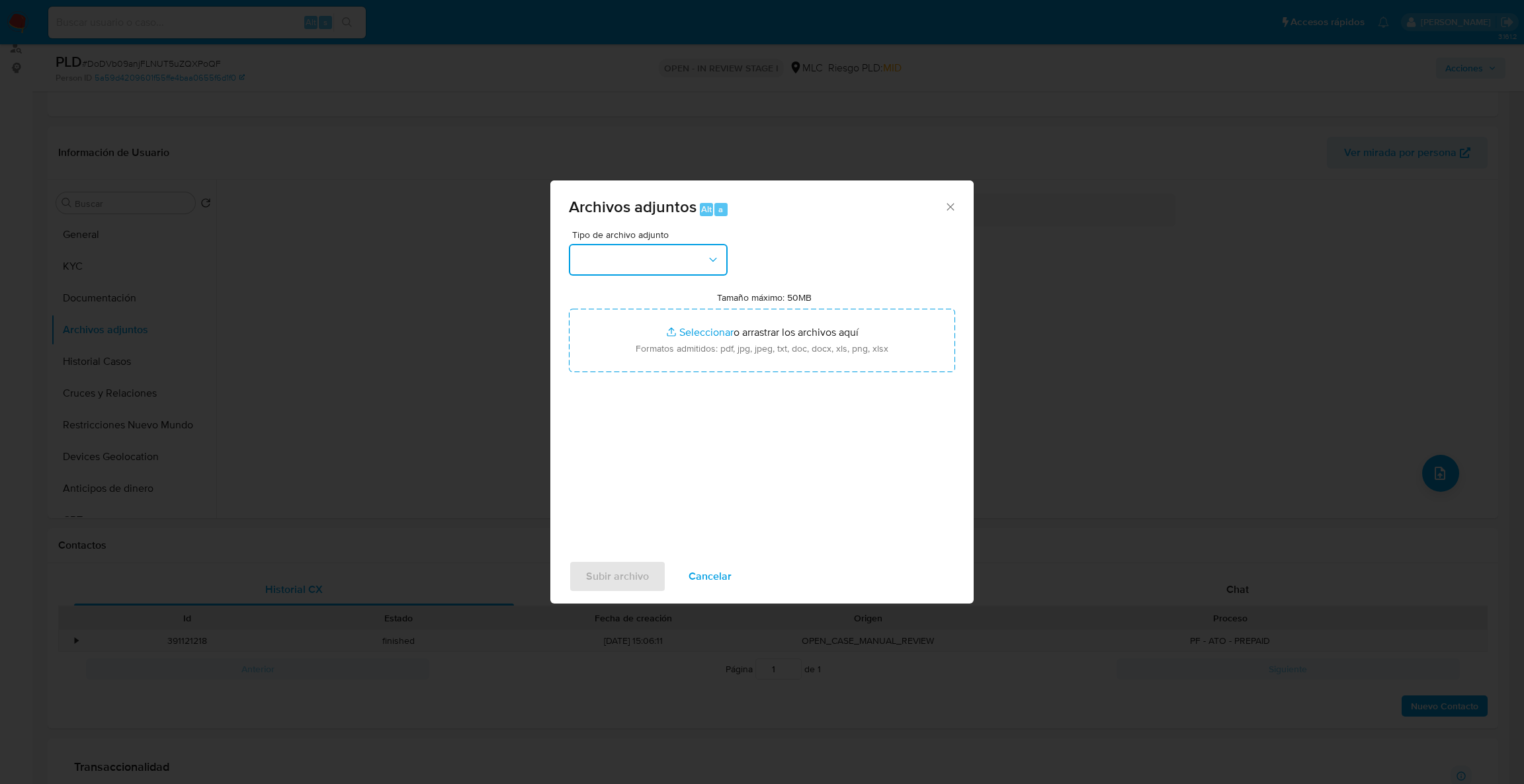
click at [656, 269] on button "button" at bounding box center [648, 260] width 159 height 32
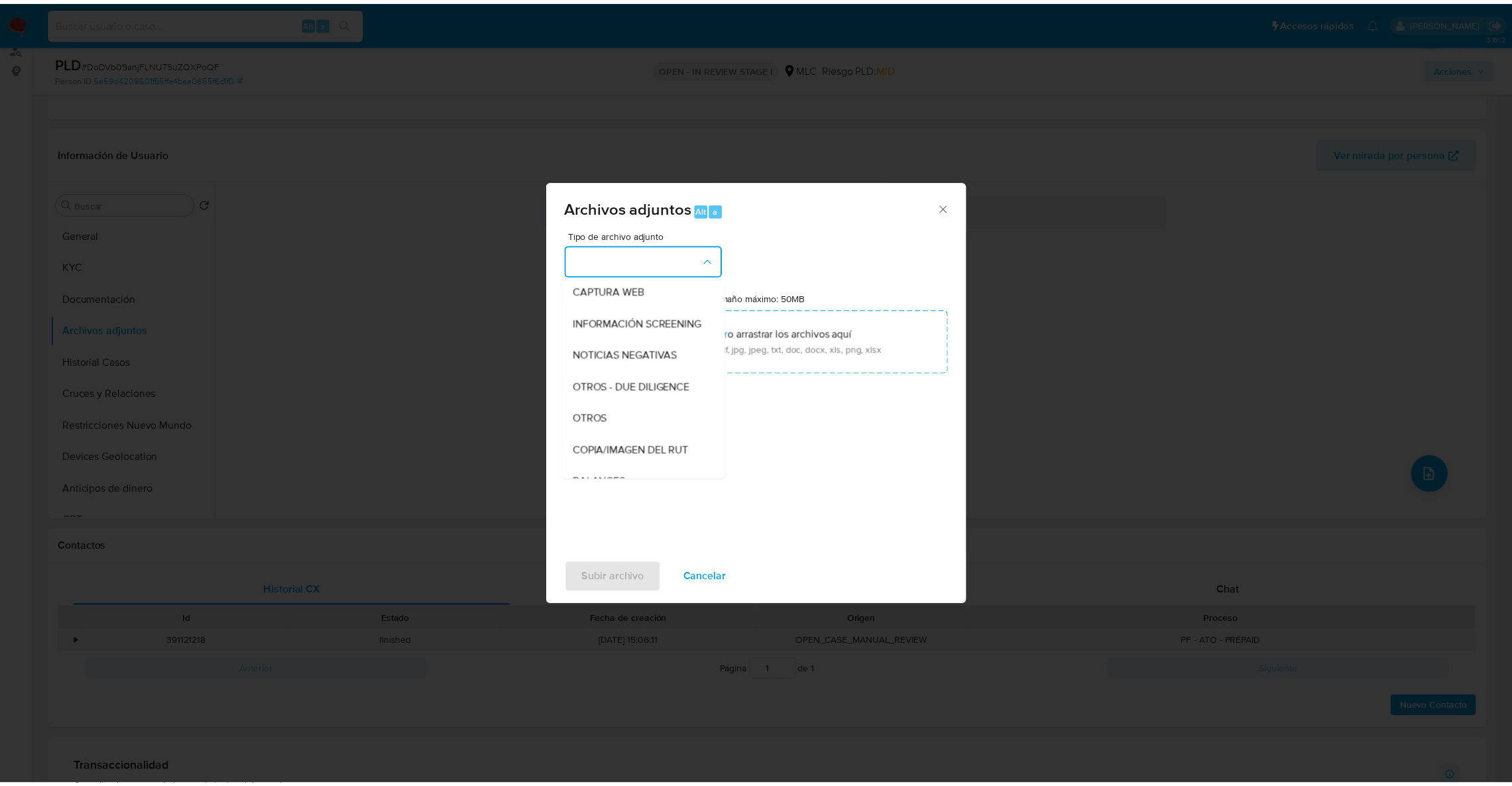
scroll to position [129, 0]
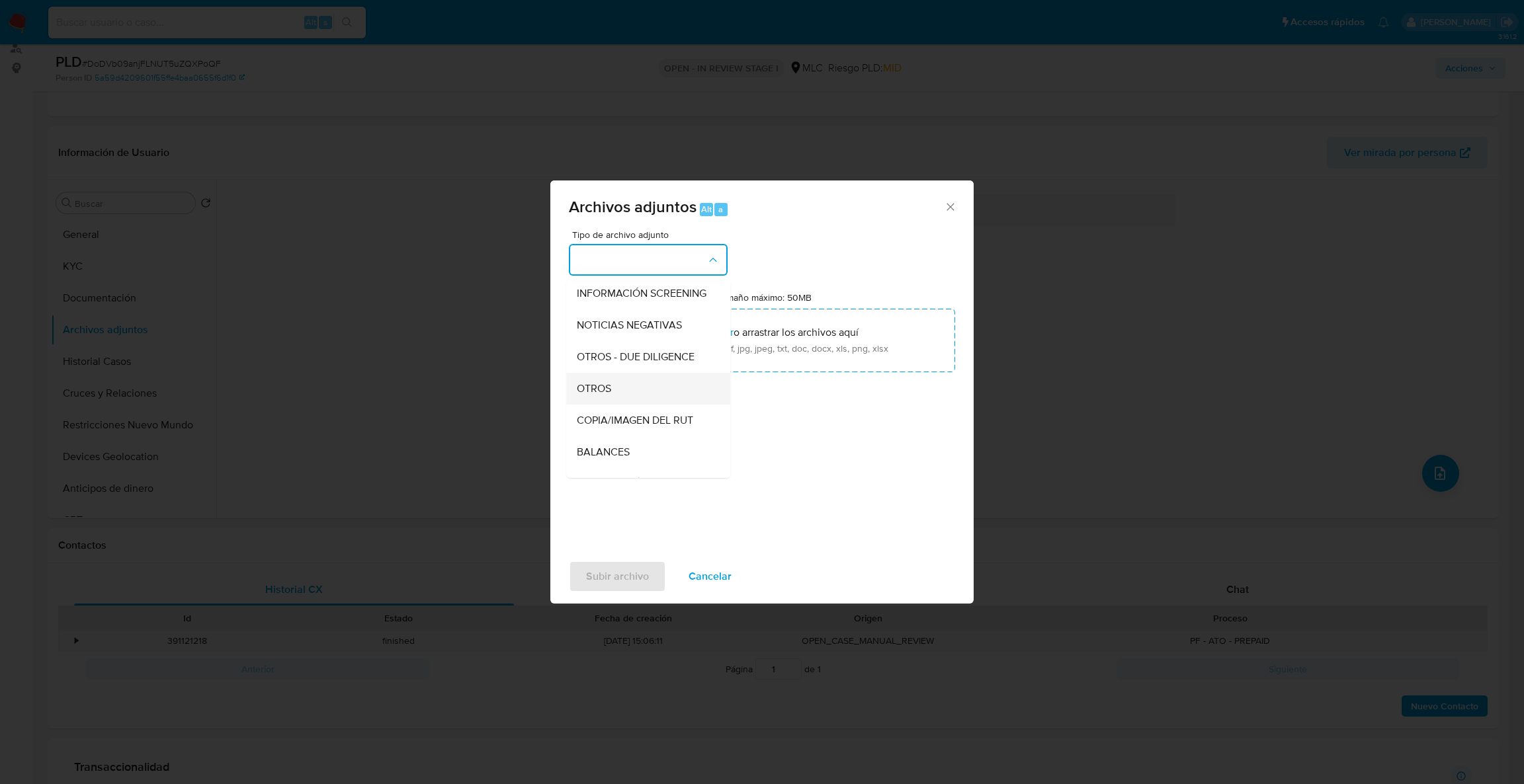
click at [633, 397] on div "OTROS" at bounding box center [644, 389] width 135 height 32
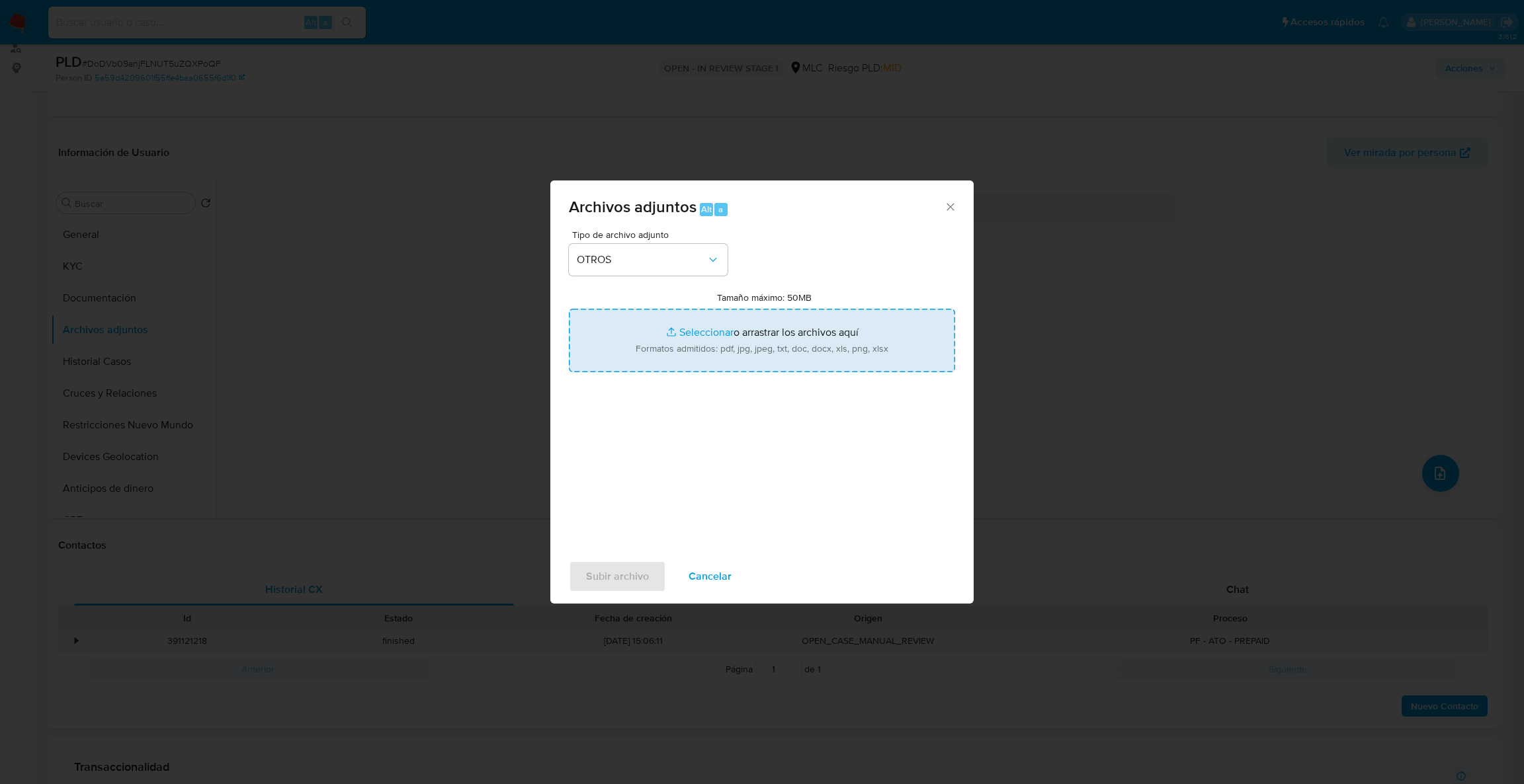
click at [642, 355] on input "Tamaño máximo: 50MB Seleccionar archivos" at bounding box center [762, 340] width 386 height 63
type input "C:\fakepath\Case Log - 2479947637.pdf"
click at [787, 346] on input "Tamaño máximo: 50MB Seleccionar archivos" at bounding box center [762, 340] width 386 height 63
type input "C:\fakepath\2479947637Movimientos .xlsx"
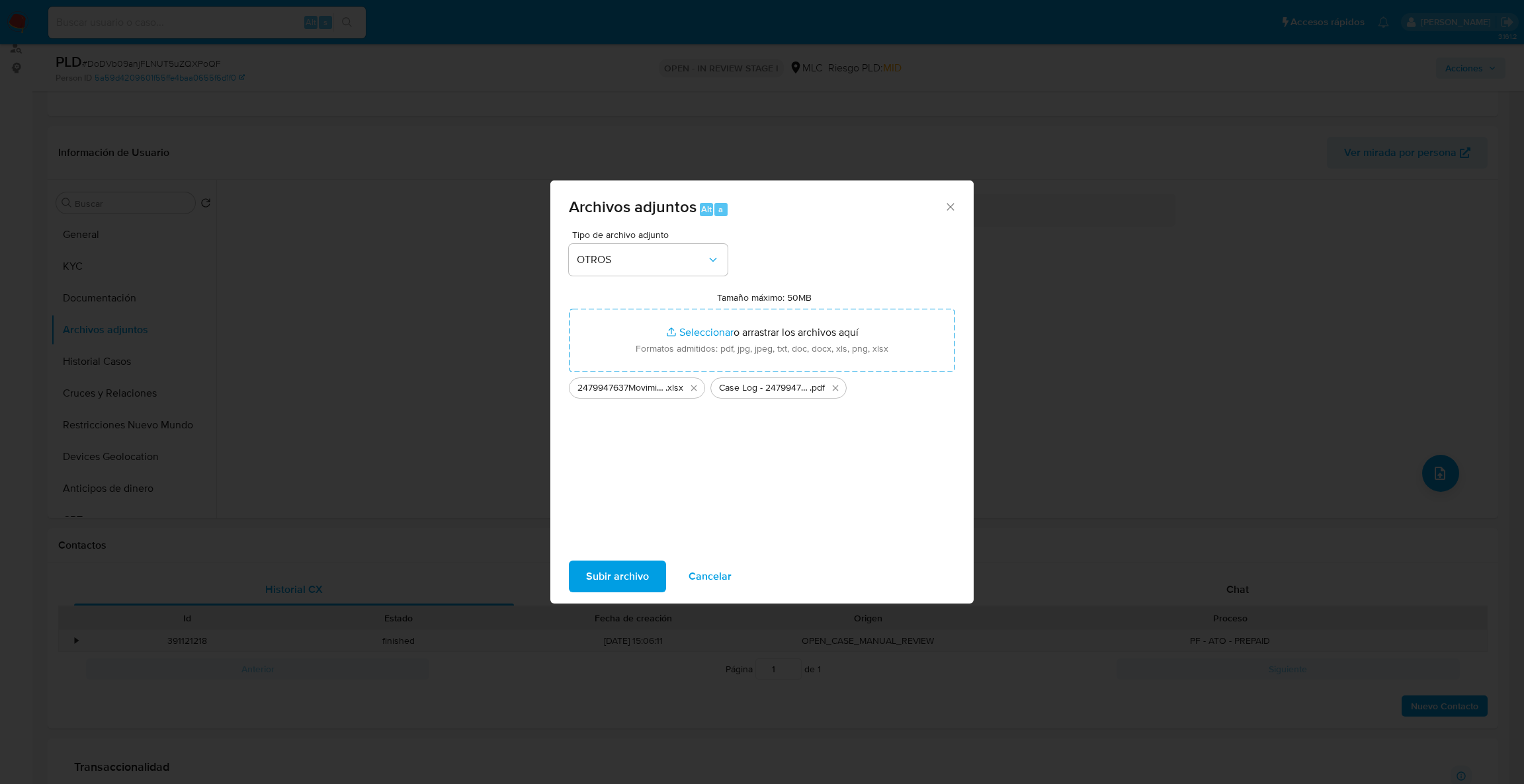
click at [589, 576] on span "Subir archivo" at bounding box center [617, 576] width 63 height 29
click at [607, 578] on span "Subir archivo" at bounding box center [617, 576] width 63 height 29
click at [597, 573] on span "Subir archivo" at bounding box center [617, 576] width 63 height 29
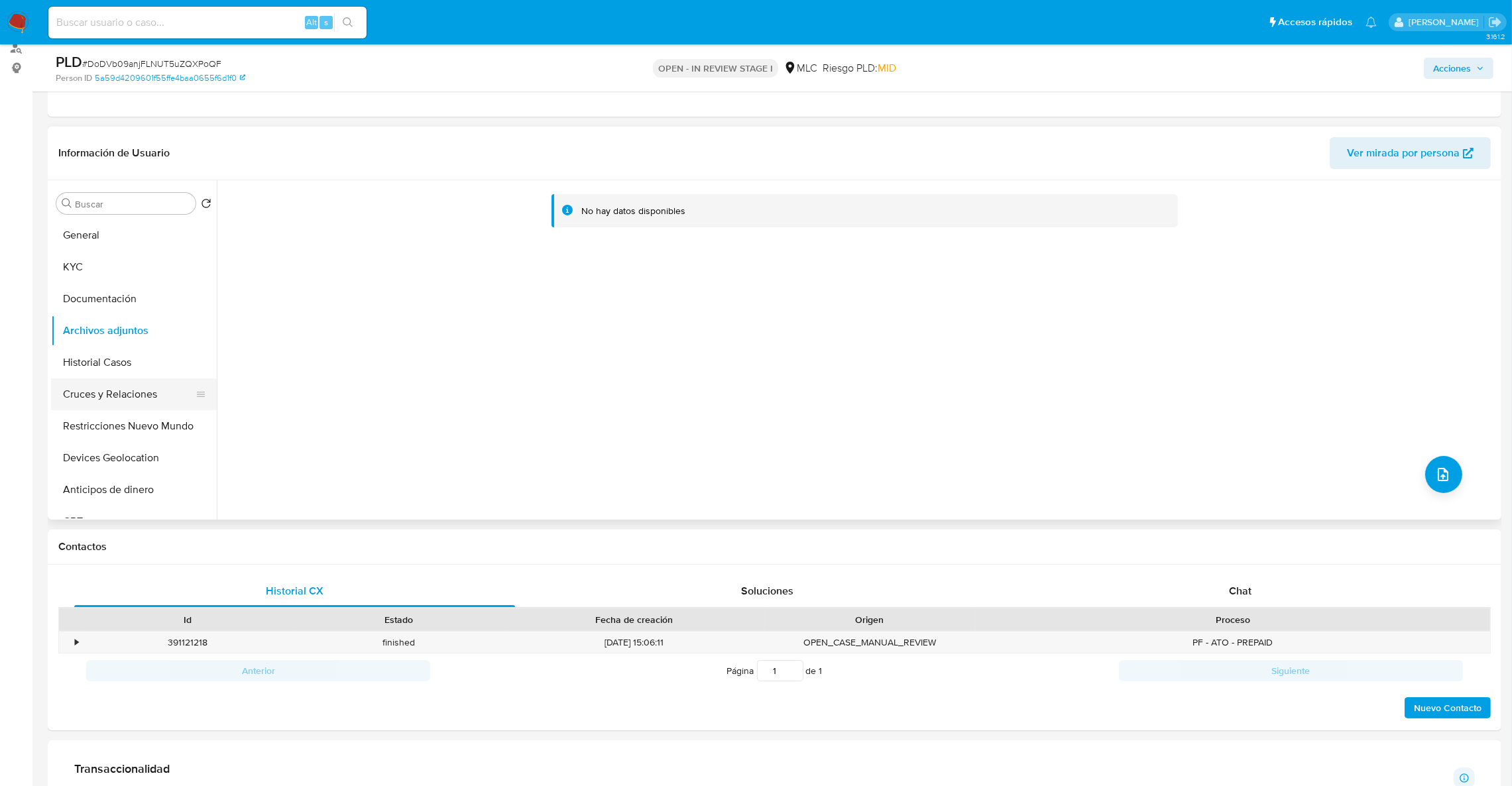
click at [121, 400] on button "Cruces y Relaciones" at bounding box center [128, 394] width 155 height 32
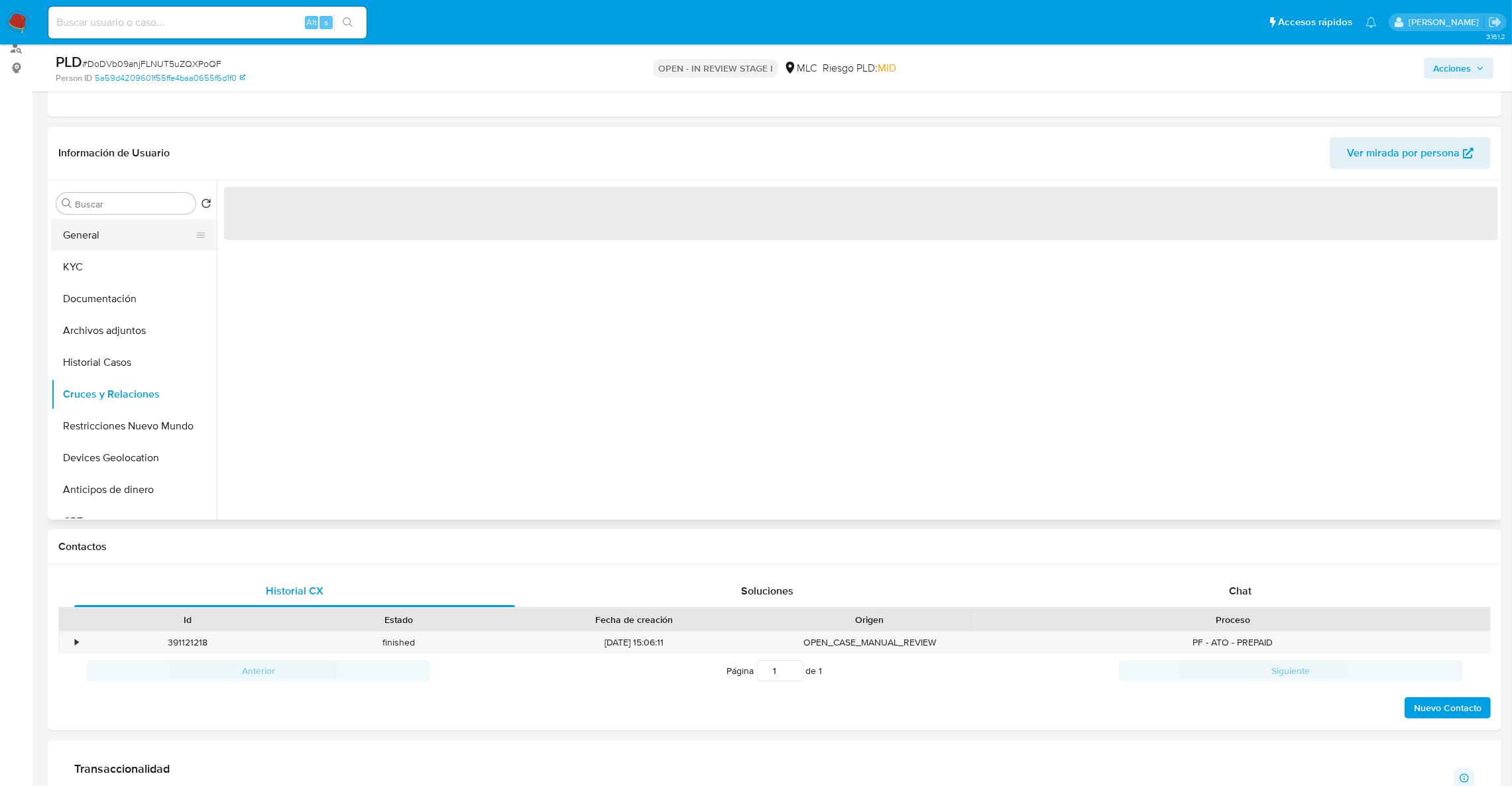
click at [118, 229] on button "General" at bounding box center [128, 235] width 155 height 32
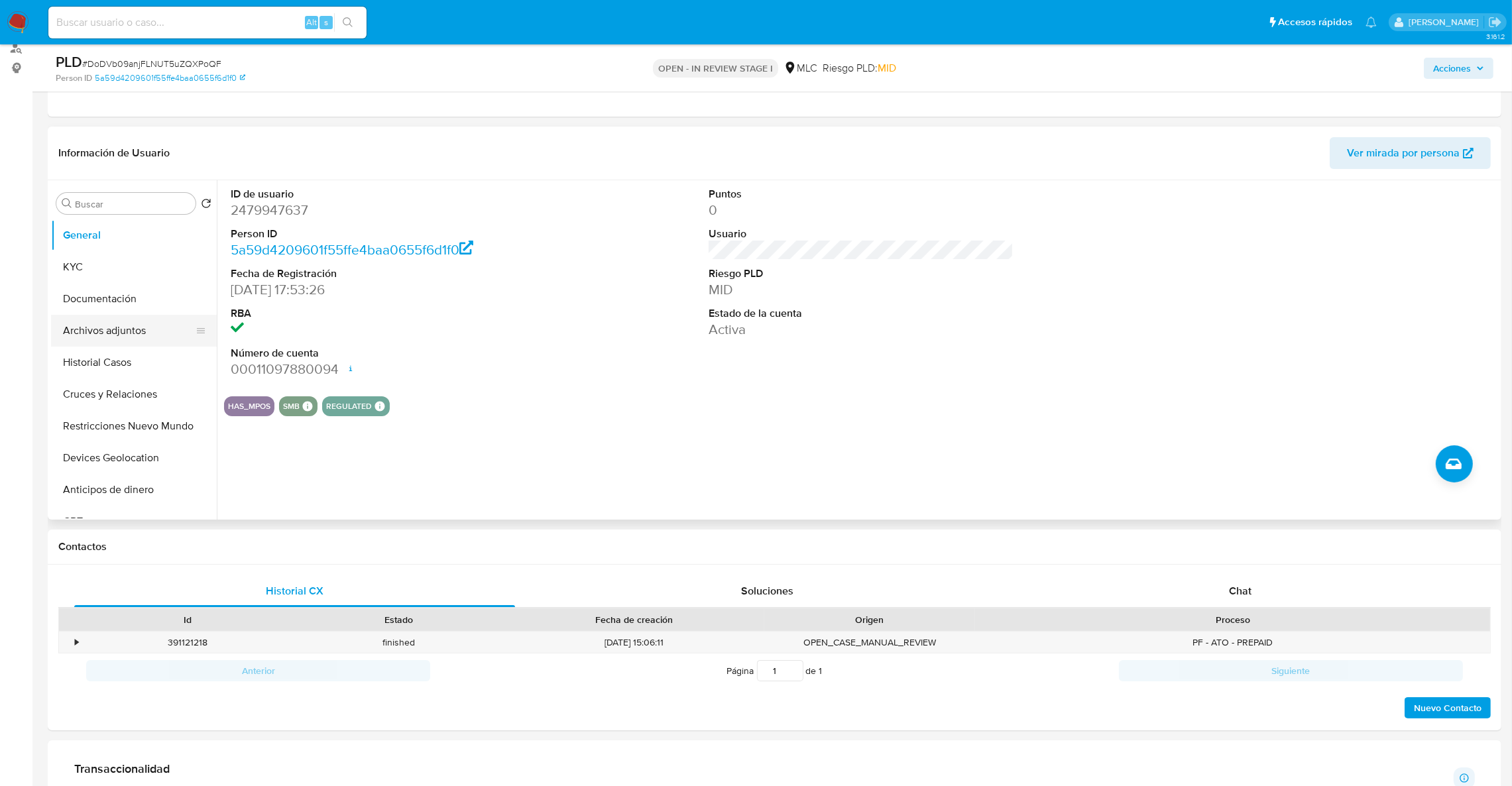
click at [115, 333] on button "Archivos adjuntos" at bounding box center [128, 331] width 155 height 32
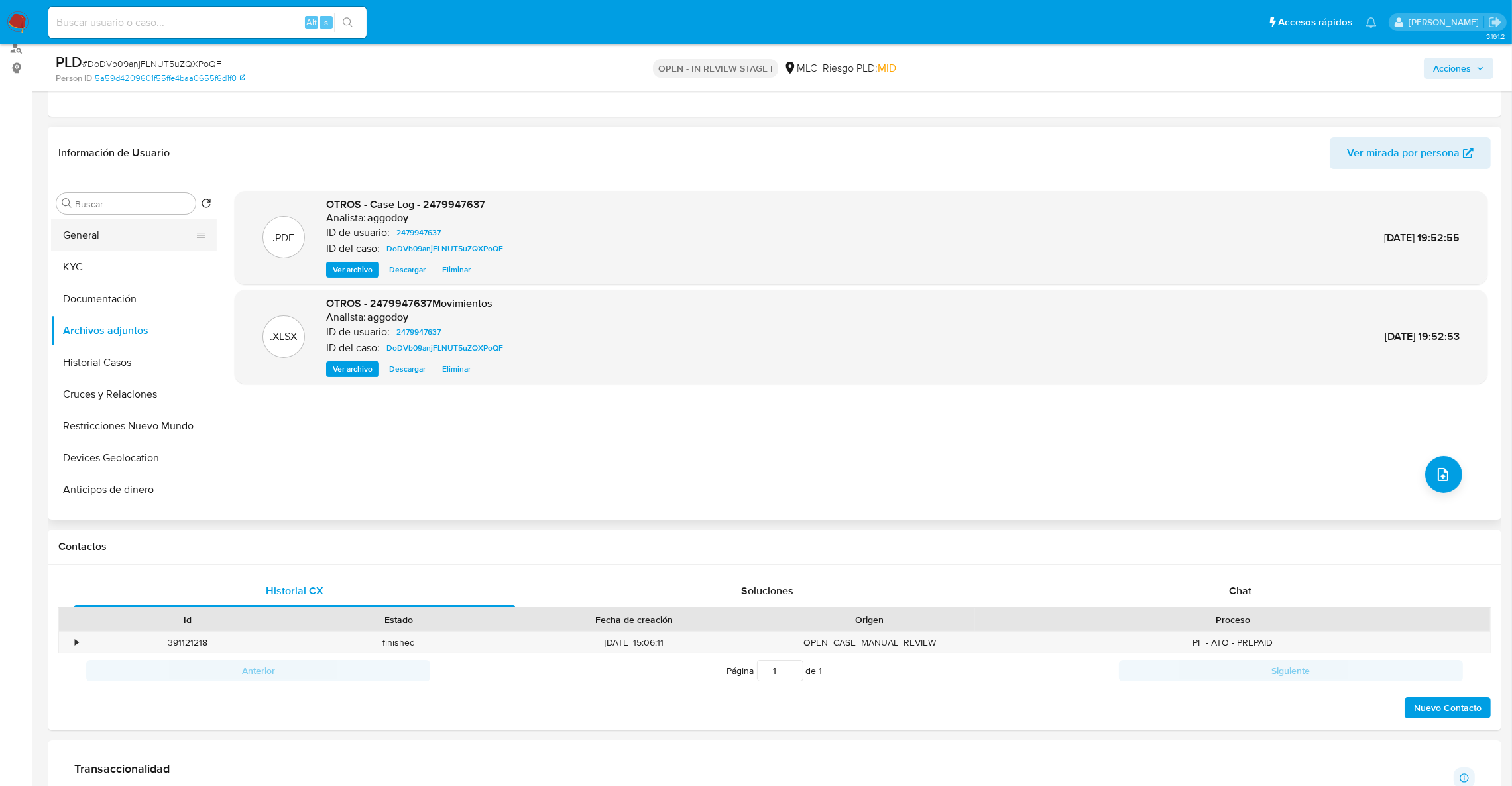
click at [169, 229] on button "General" at bounding box center [128, 235] width 155 height 32
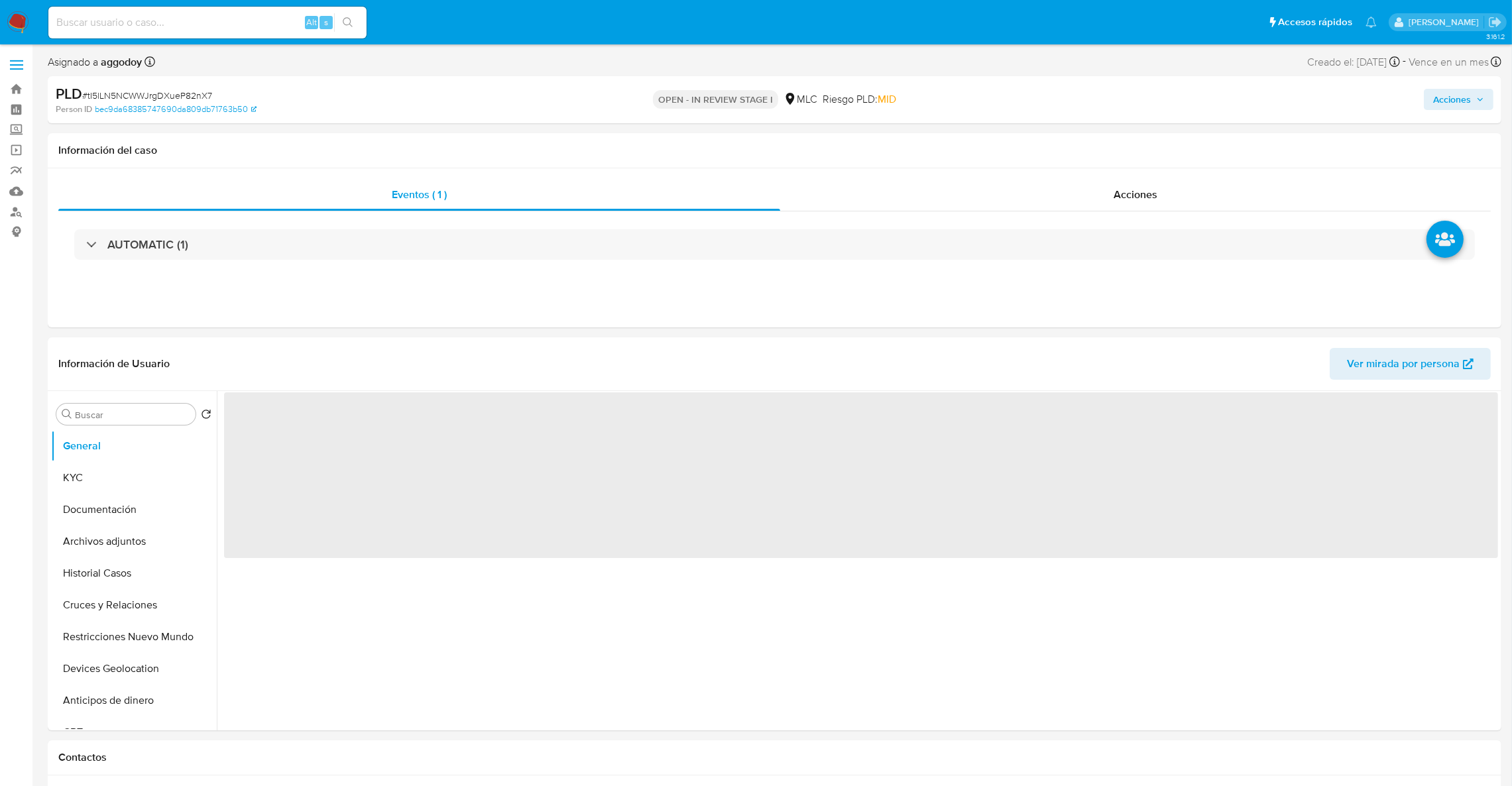
select select "10"
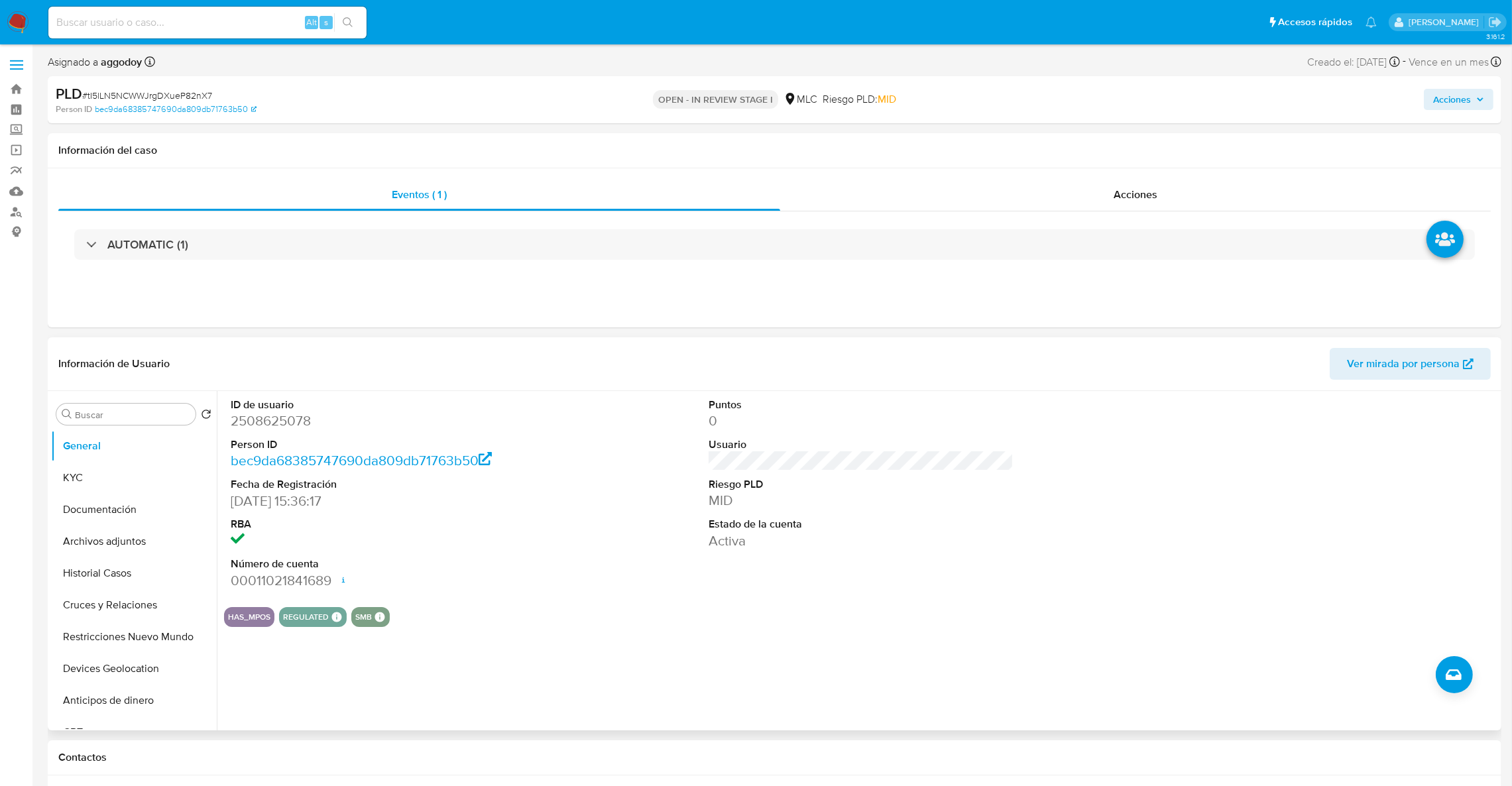
click at [255, 421] on dd "2508625078" at bounding box center [383, 421] width 306 height 19
copy dd "2508625078"
click at [128, 492] on button "KYC" at bounding box center [128, 478] width 155 height 32
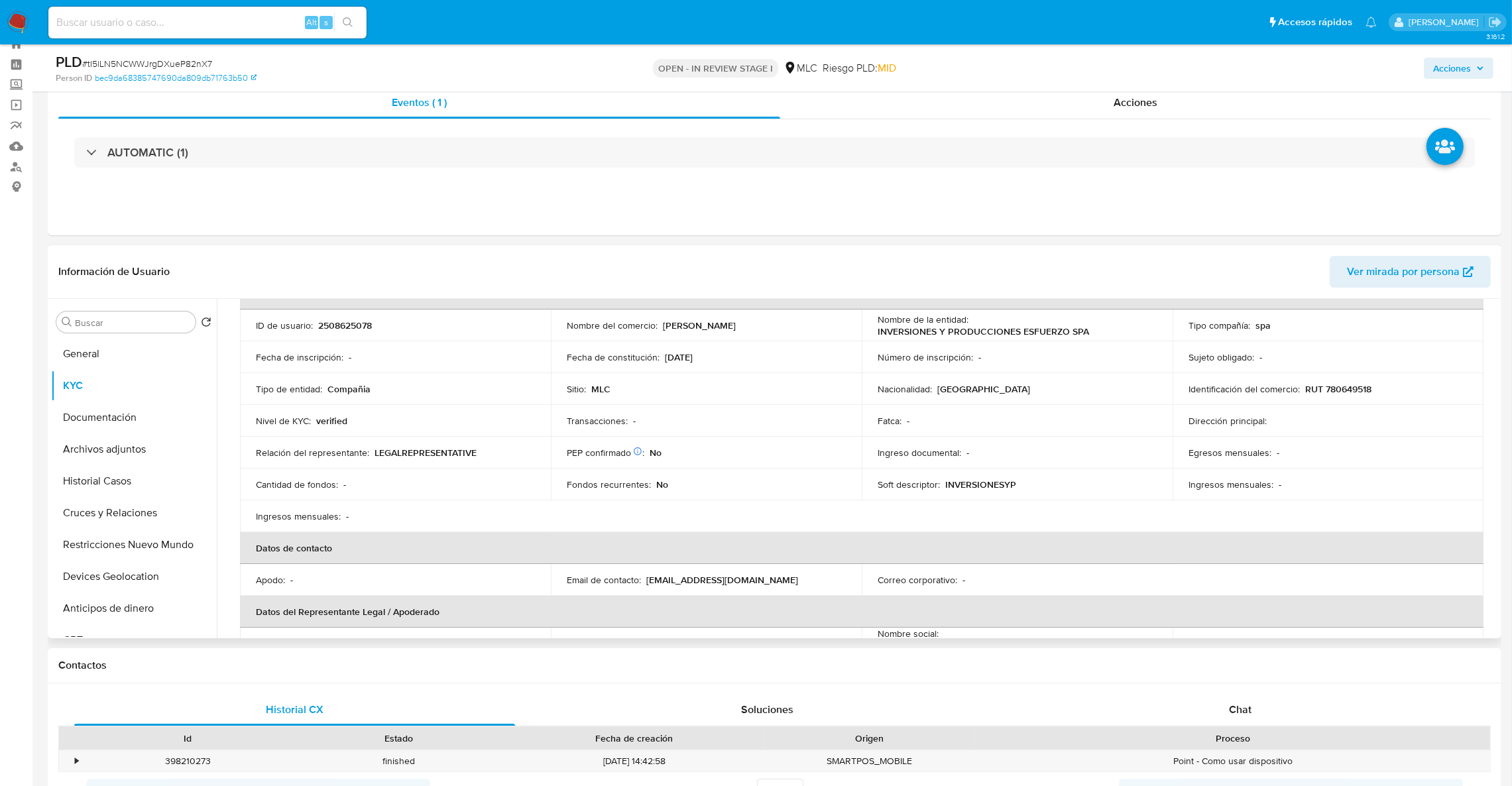
scroll to position [67, 0]
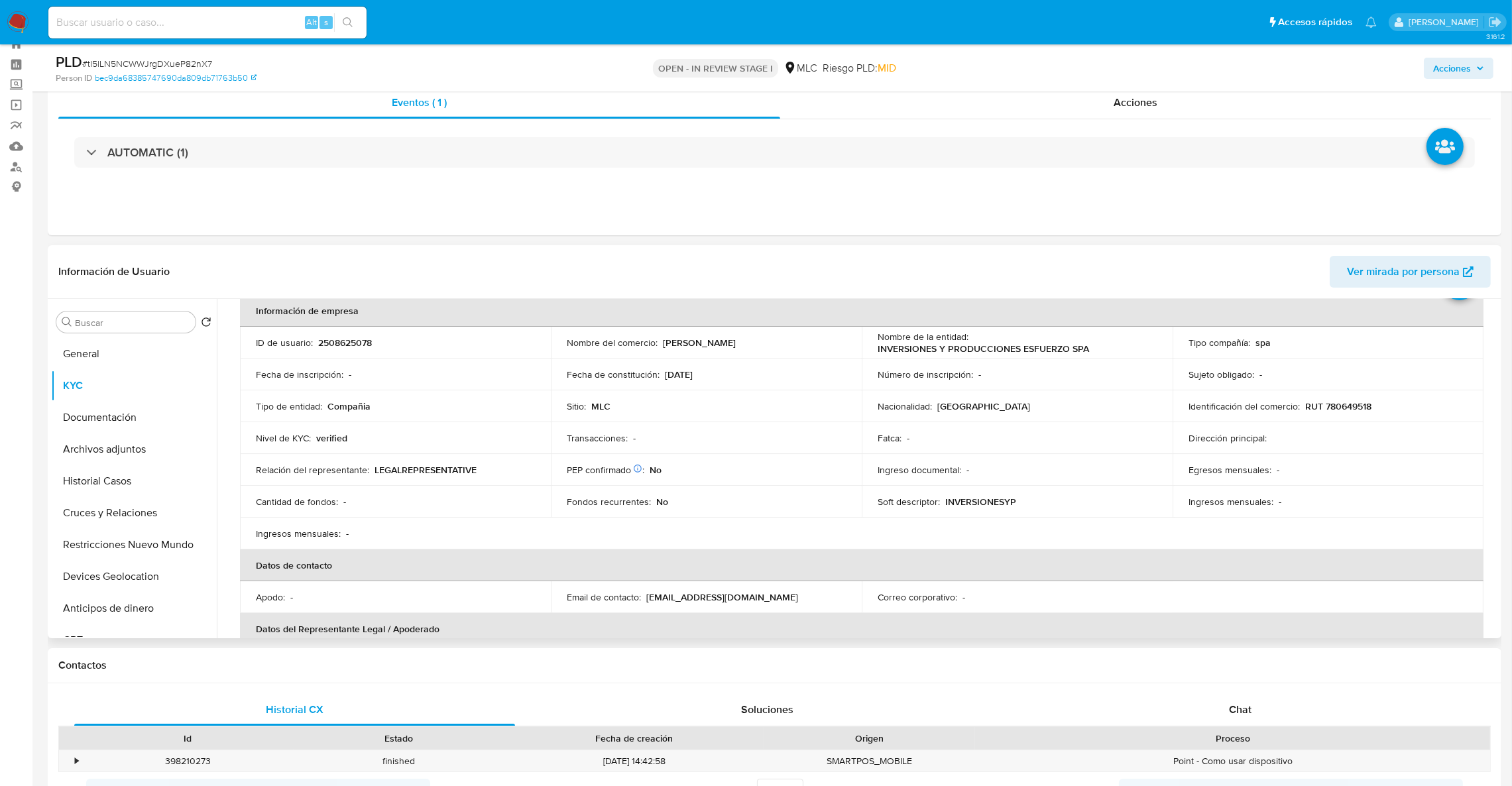
click at [966, 353] on p "INVERSIONES Y PRODUCCIONES ESFUERZO SPA" at bounding box center [983, 349] width 212 height 12
click at [969, 349] on p "INVERSIONES Y PRODUCCIONES ESFUERZO SPA" at bounding box center [983, 349] width 212 height 12
click at [973, 356] on td "Nombre de la entidad : INVERSIONES Y PRODUCCIONES ESFUERZO SPA" at bounding box center [1017, 343] width 311 height 32
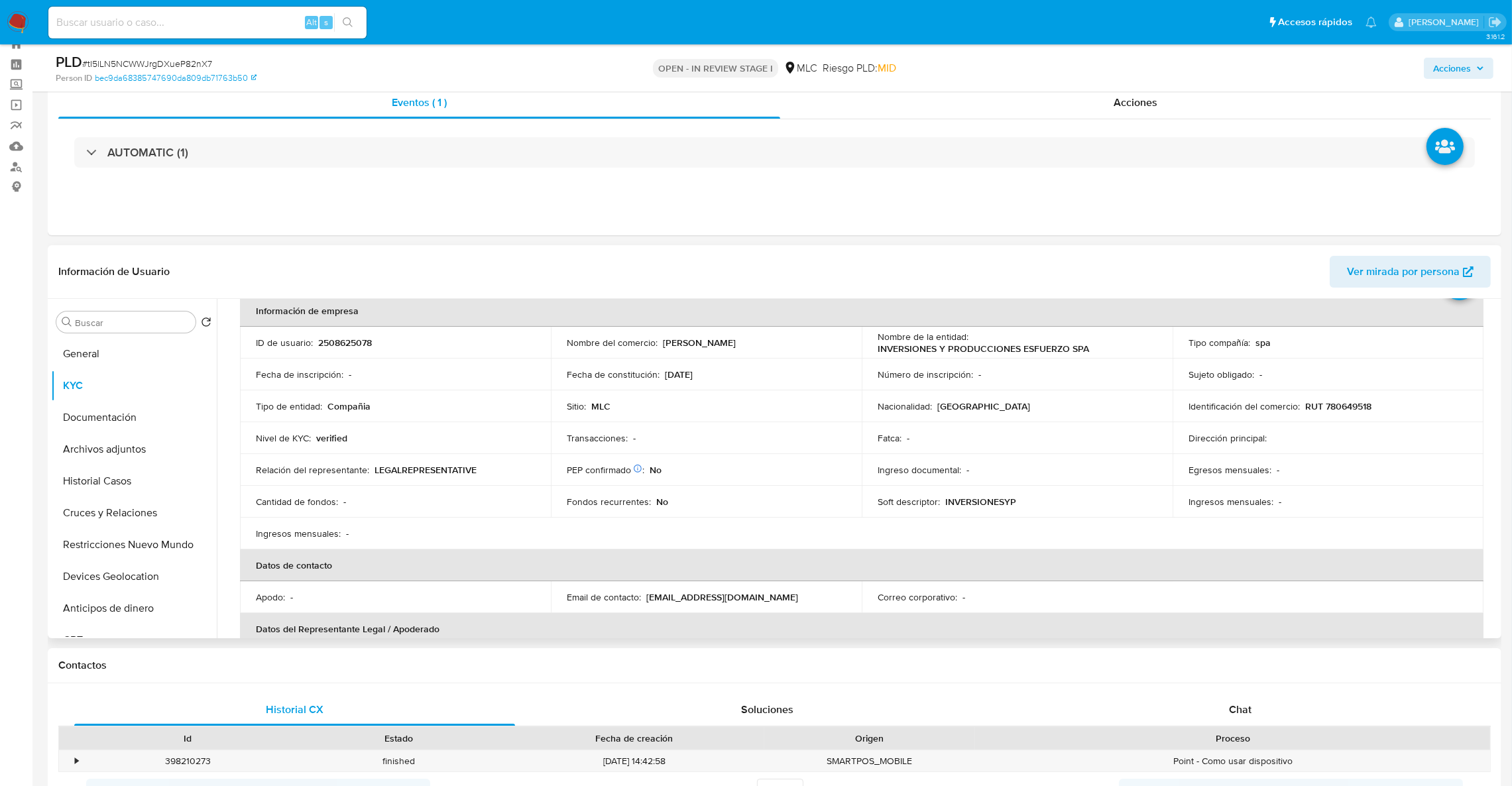
click at [973, 356] on td "Nombre de la entidad : INVERSIONES Y PRODUCCIONES ESFUERZO SPA" at bounding box center [1017, 343] width 311 height 32
click at [1048, 350] on p "INVERSIONES Y PRODUCCIONES ESFUERZO SPA" at bounding box center [983, 349] width 212 height 12
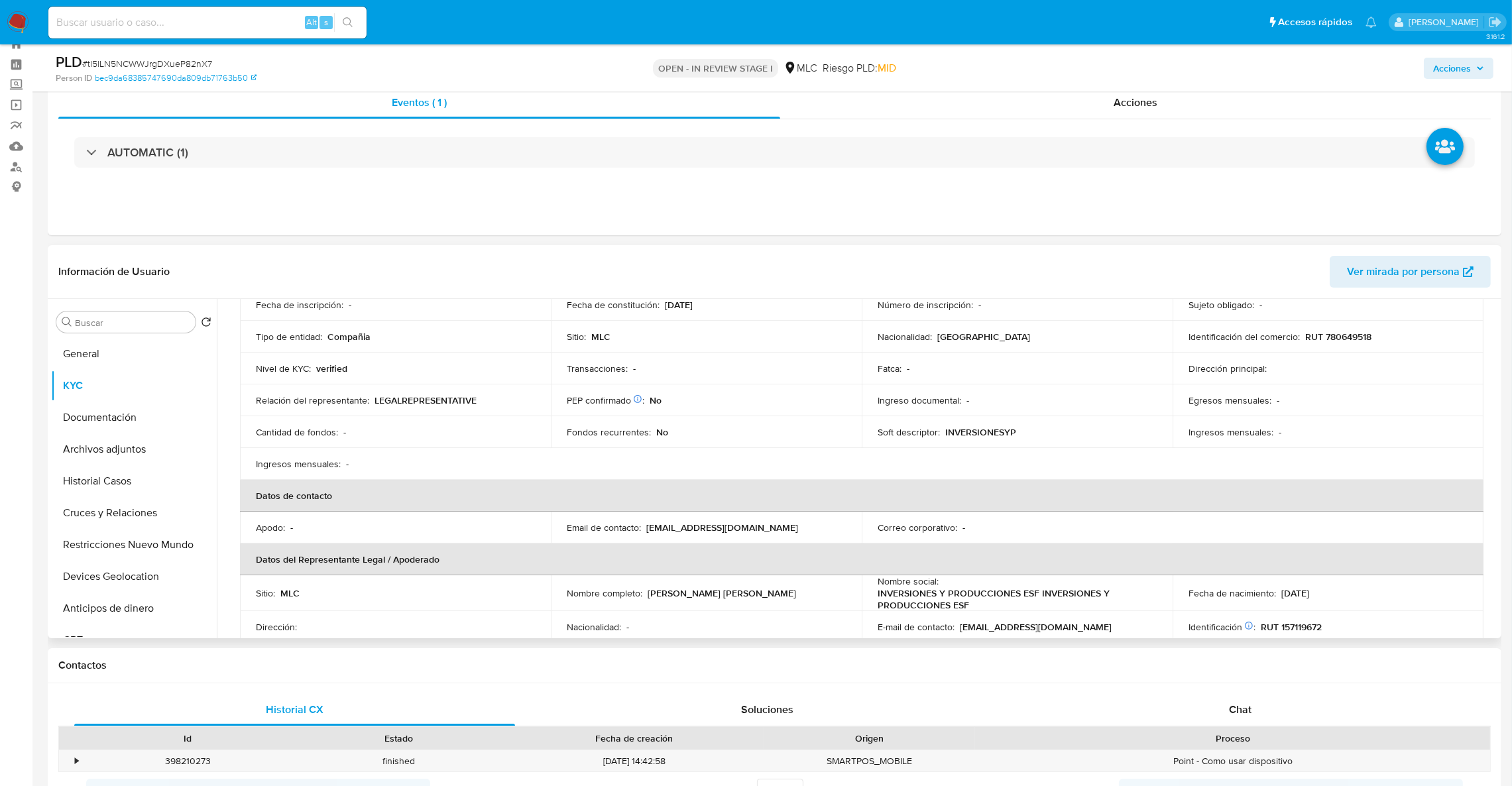
scroll to position [166, 0]
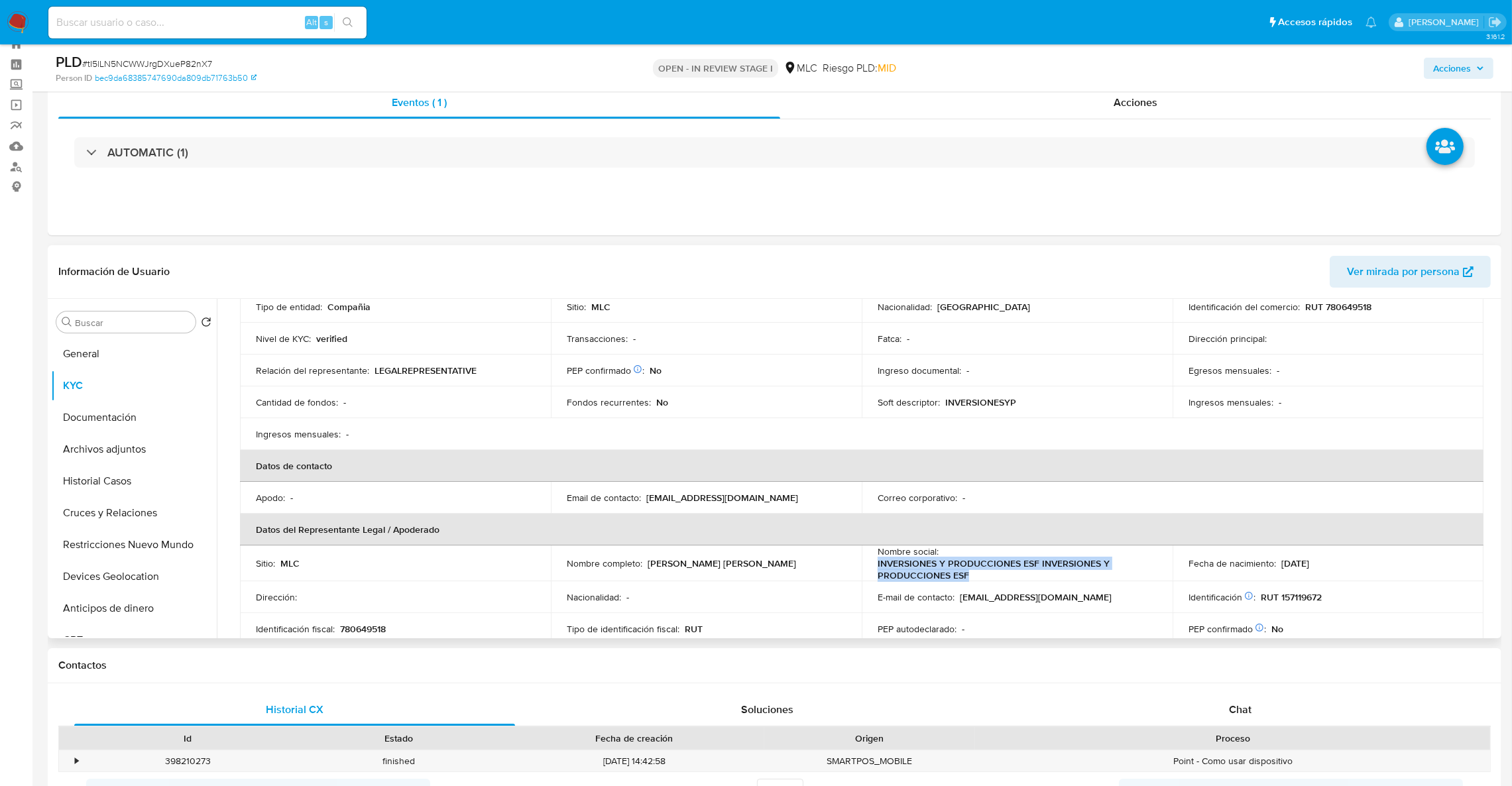
drag, startPoint x: 973, startPoint y: 576, endPoint x: 874, endPoint y: 569, distance: 99.2
click at [874, 569] on td "Nombre social : INVERSIONES Y PRODUCCIONES ESF INVERSIONES Y PRODUCCIONES ESF" at bounding box center [1017, 563] width 311 height 36
copy p "INVERSIONES Y PRODUCCIONES ESF INVERSIONES Y PRODUCCIONES ESF"
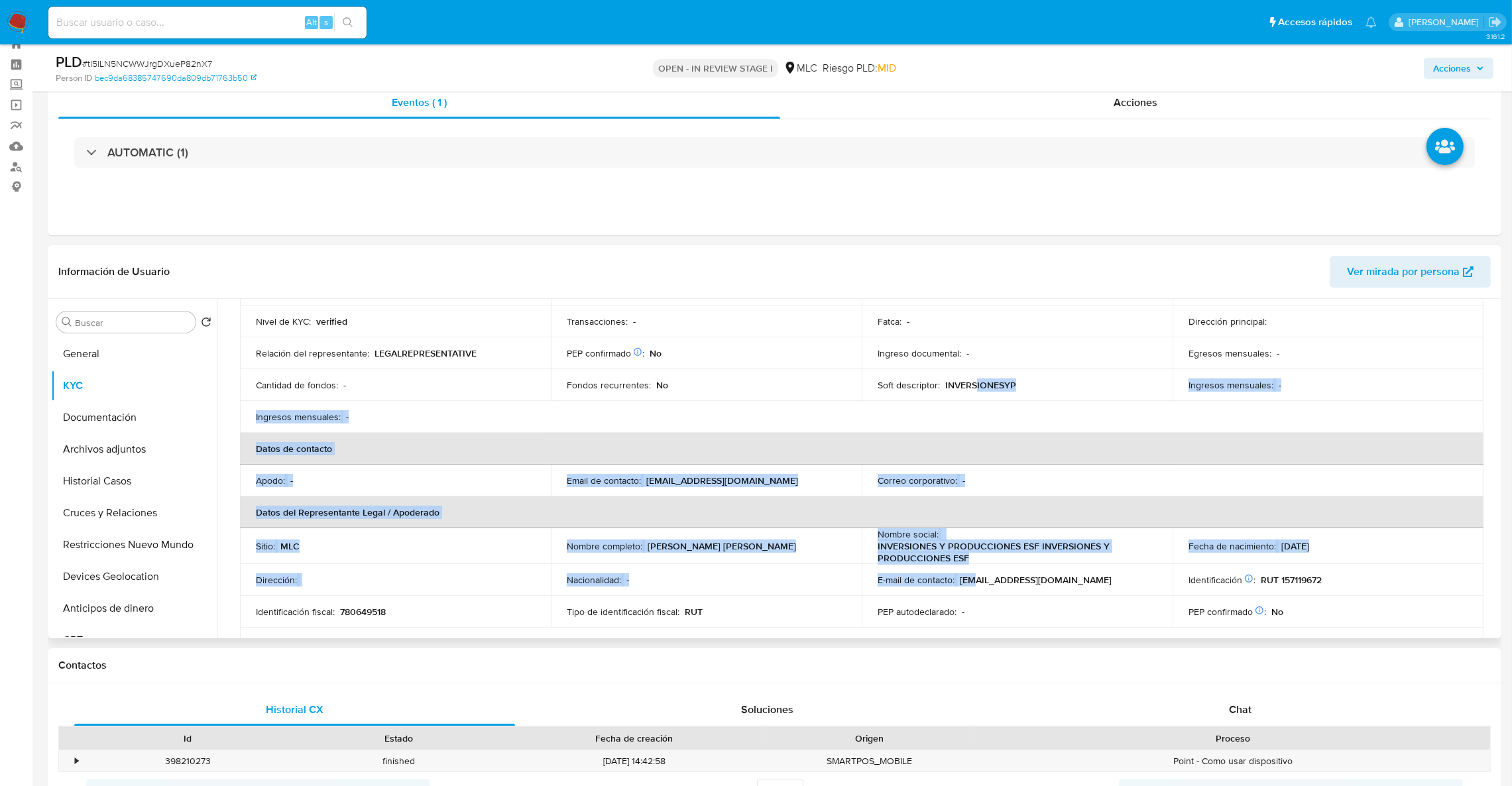
scroll to position [0, 0]
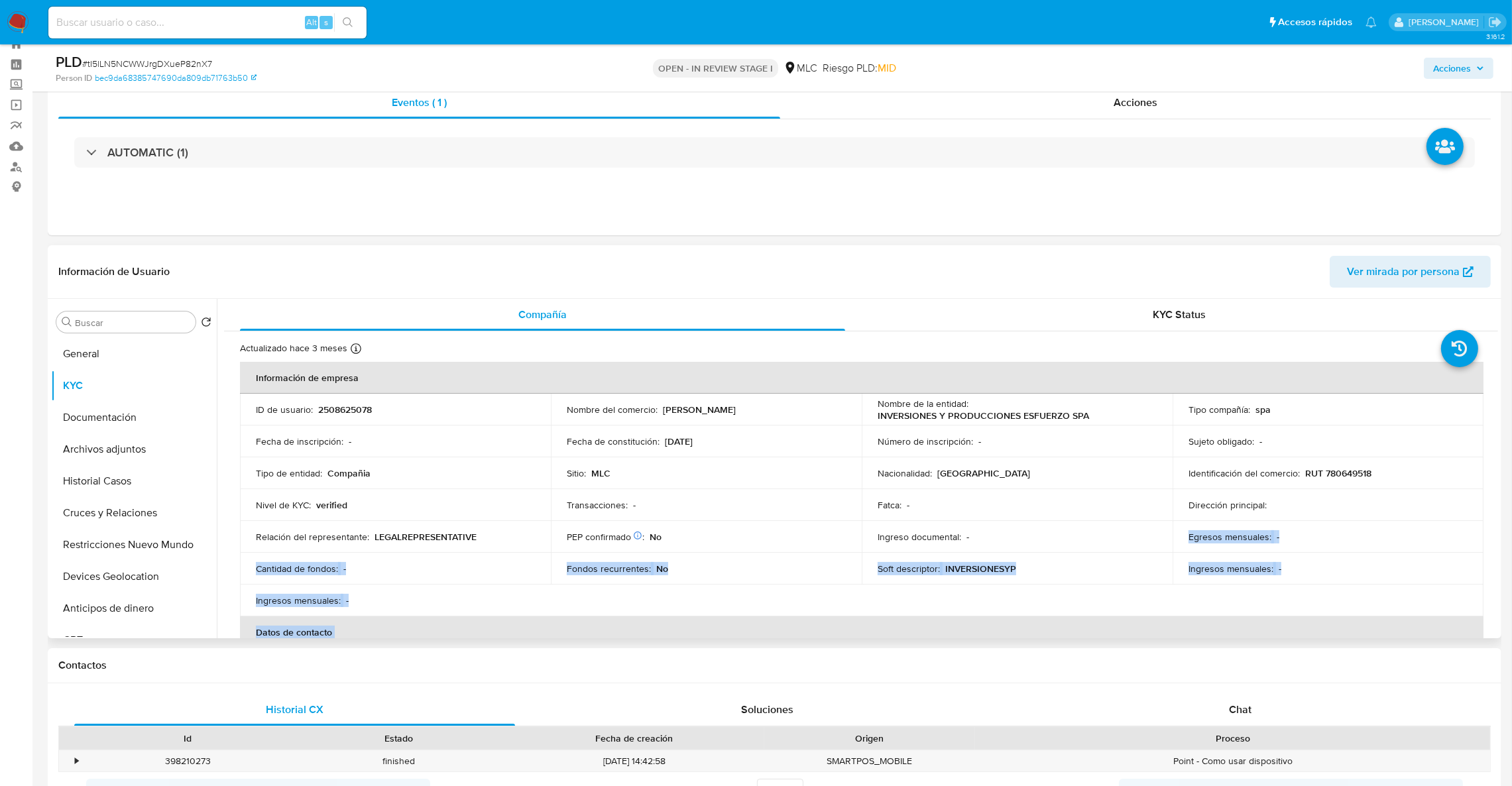
click at [972, 532] on table "Información de empresa ID de usuario : 2508625078 Nombre del comercio : Varón R…" at bounding box center [862, 603] width 1243 height 481
drag, startPoint x: 973, startPoint y: 543, endPoint x: 975, endPoint y: 558, distance: 15.1
click at [973, 545] on td "Ingreso documental : -" at bounding box center [1017, 537] width 311 height 32
click at [985, 576] on td "Soft descriptor : INVERSIONESYP" at bounding box center [1017, 569] width 311 height 32
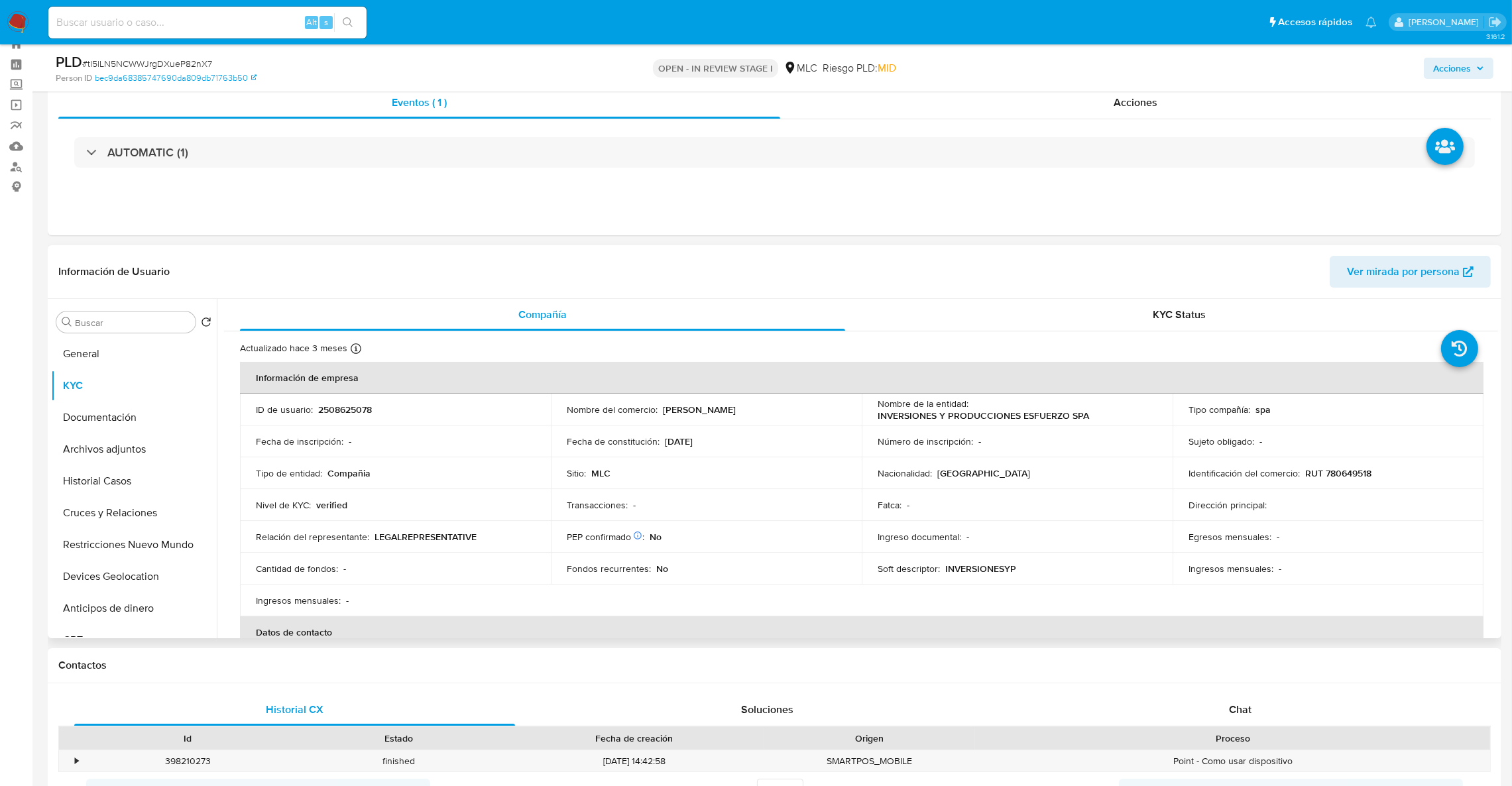
click at [985, 576] on td "Soft descriptor : INVERSIONESYP" at bounding box center [1017, 569] width 311 height 32
copy div "Soft descriptor : INVERSIONESYP"
drag, startPoint x: 956, startPoint y: 545, endPoint x: 1001, endPoint y: 557, distance: 46.6
click at [957, 545] on td "Ingreso documental : -" at bounding box center [1017, 537] width 311 height 32
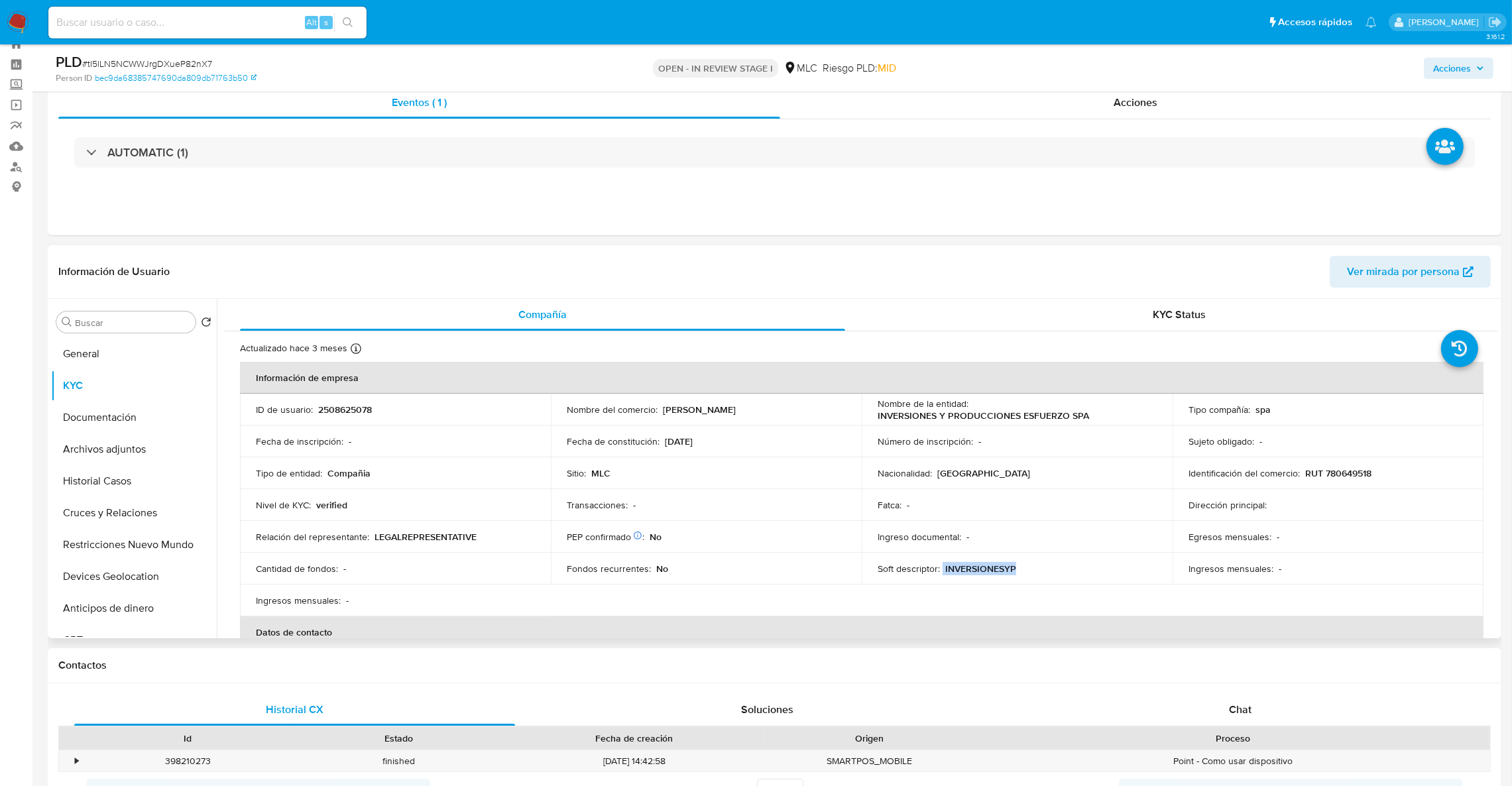
drag, startPoint x: 1031, startPoint y: 576, endPoint x: 939, endPoint y: 571, distance: 92.1
click at [939, 571] on div "Soft descriptor : INVERSIONESYP" at bounding box center [1017, 569] width 279 height 12
copy div "INVERSIONESYP"
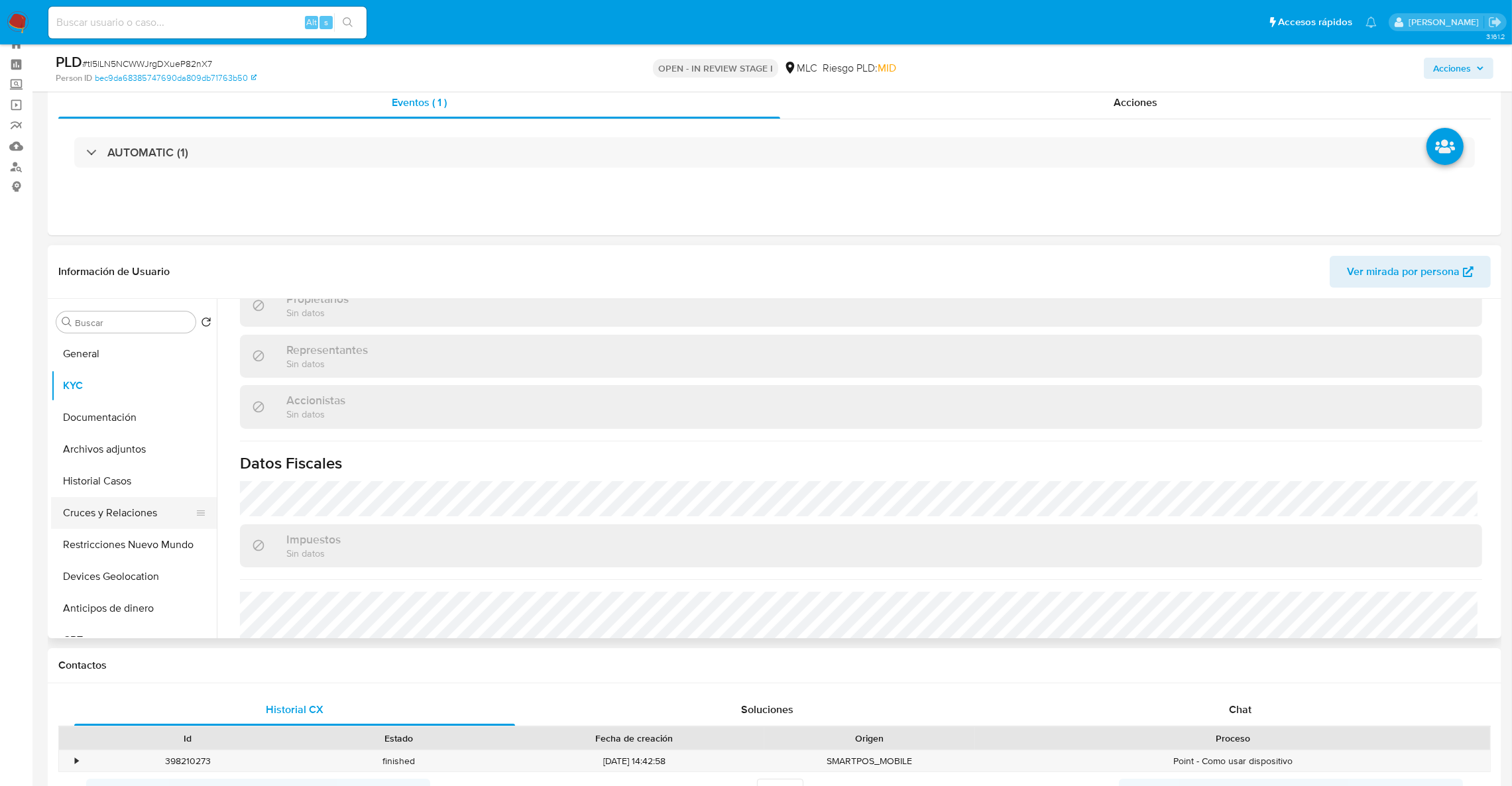
scroll to position [663, 0]
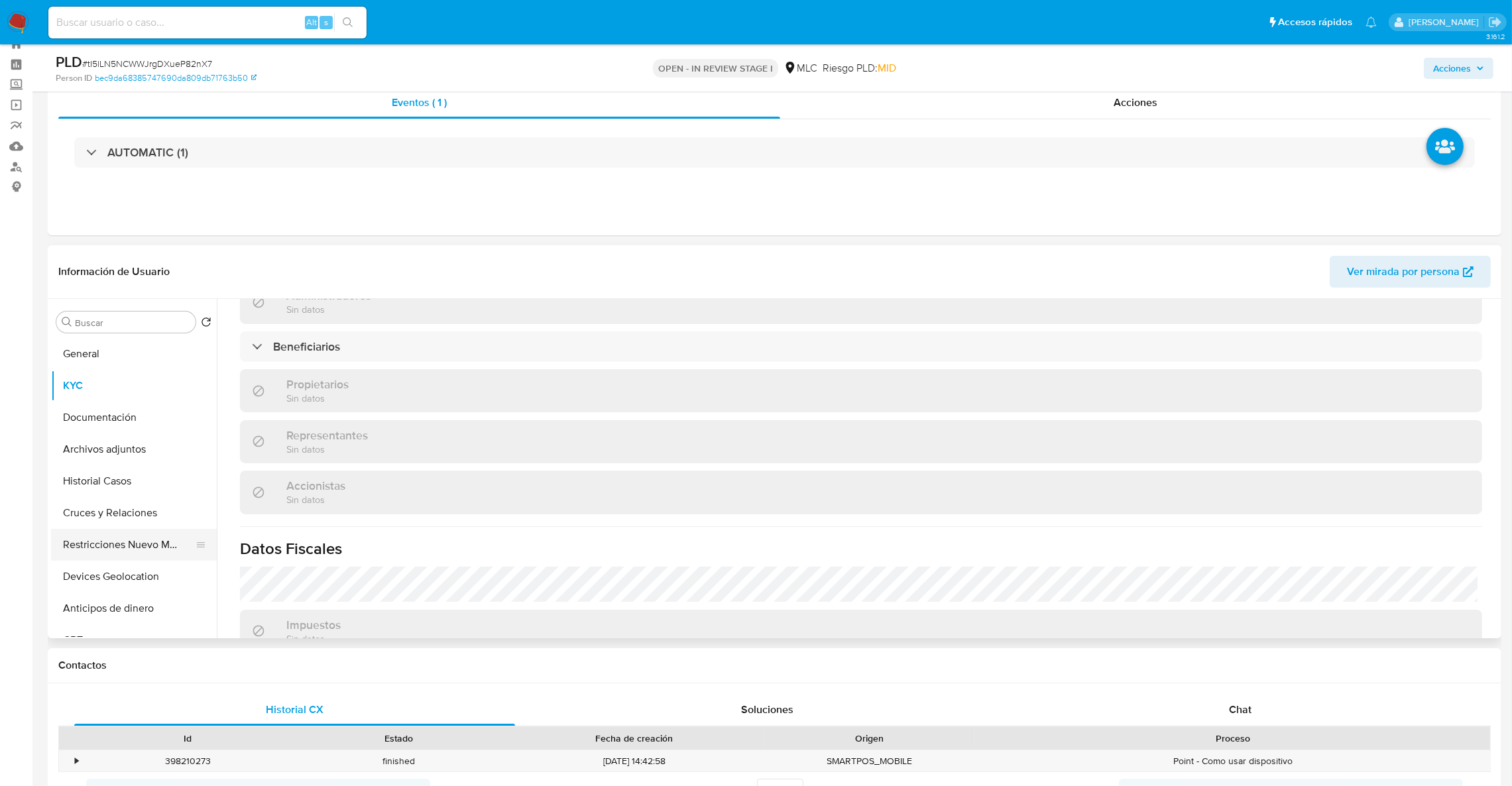
click at [140, 544] on button "Restricciones Nuevo Mundo" at bounding box center [128, 545] width 155 height 32
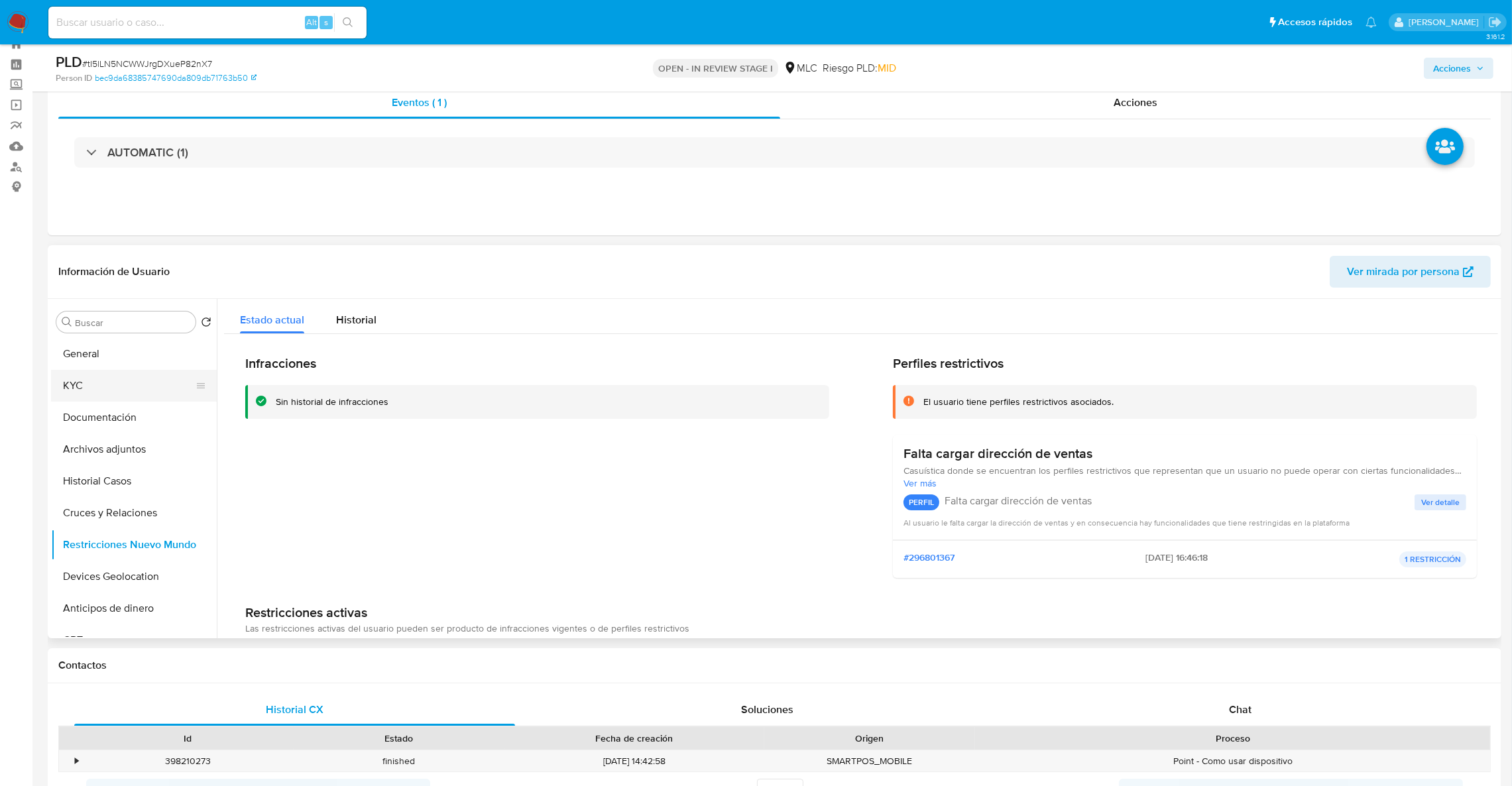
click at [132, 377] on button "KYC" at bounding box center [128, 386] width 155 height 32
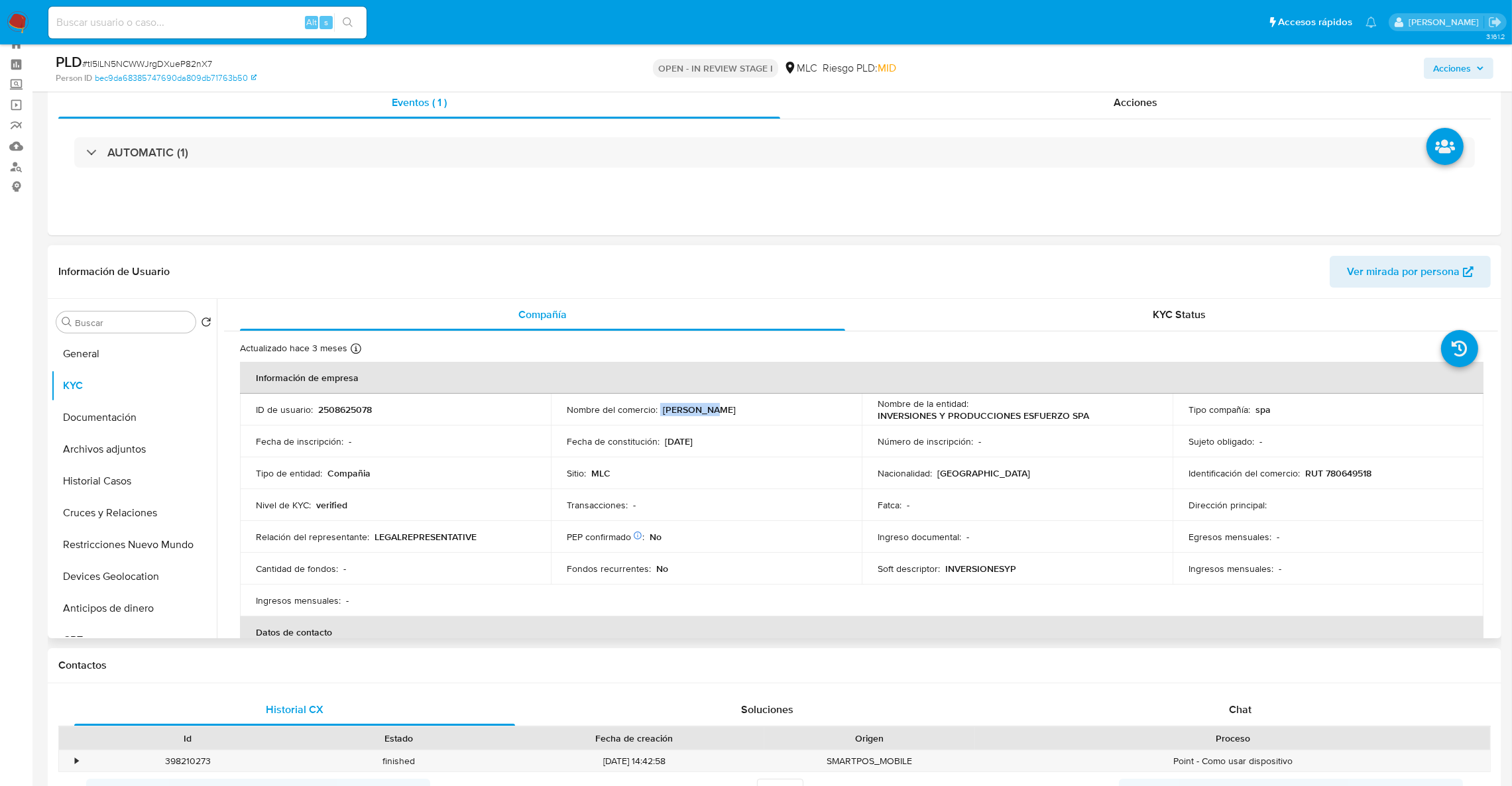
drag, startPoint x: 661, startPoint y: 409, endPoint x: 719, endPoint y: 412, distance: 58.1
click at [719, 412] on div "Nombre del comercio : Varón Rojo" at bounding box center [706, 410] width 279 height 12
copy div "Varón Rojo"
click at [340, 420] on td "ID de usuario : 2508625078" at bounding box center [395, 410] width 311 height 32
click at [343, 415] on p "2508625078" at bounding box center [345, 410] width 54 height 12
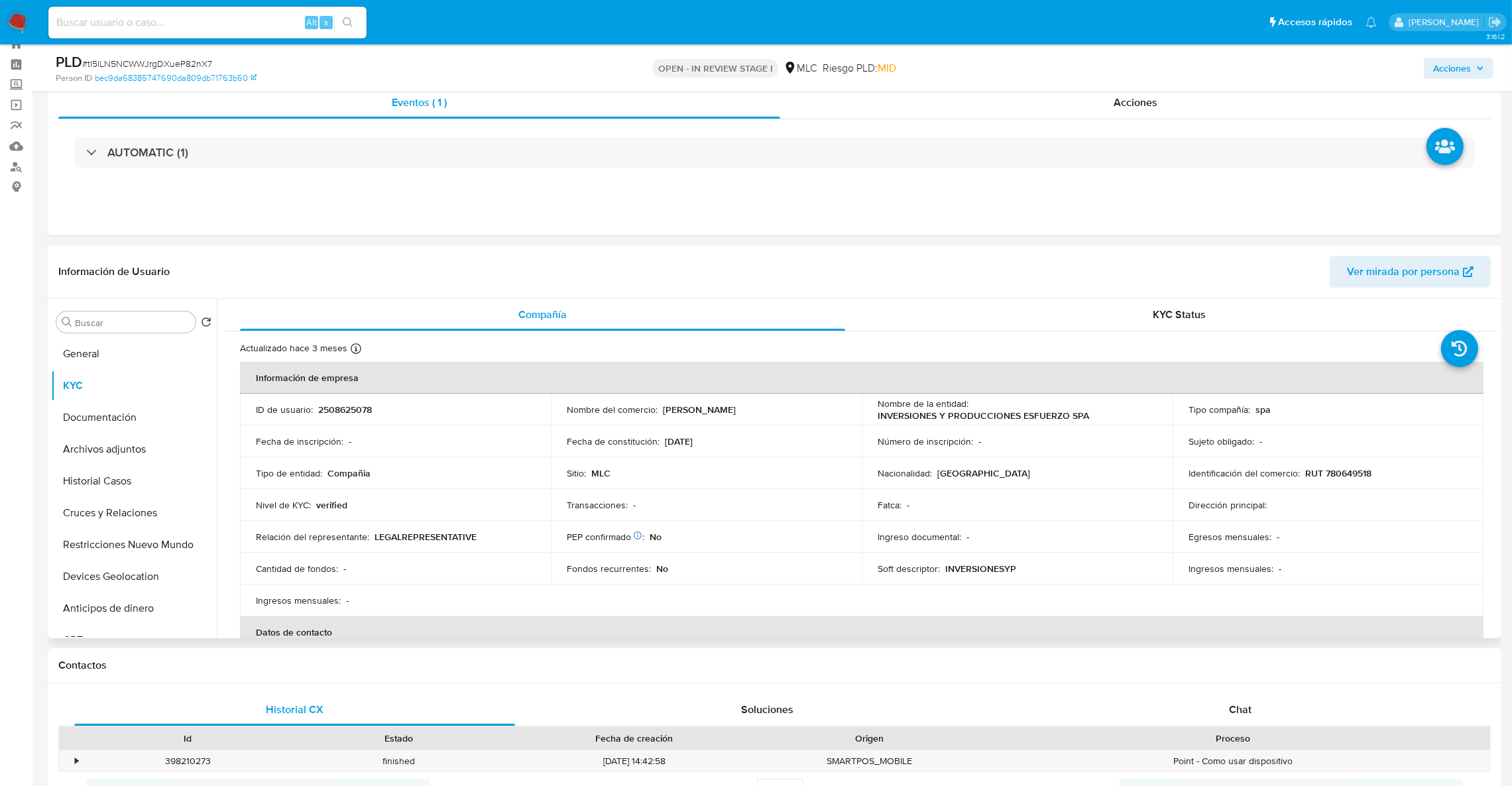
click at [1336, 476] on p "RUT 780649518" at bounding box center [1339, 474] width 67 height 12
copy p "780649518"
click at [154, 512] on button "Cruces y Relaciones" at bounding box center [128, 513] width 155 height 32
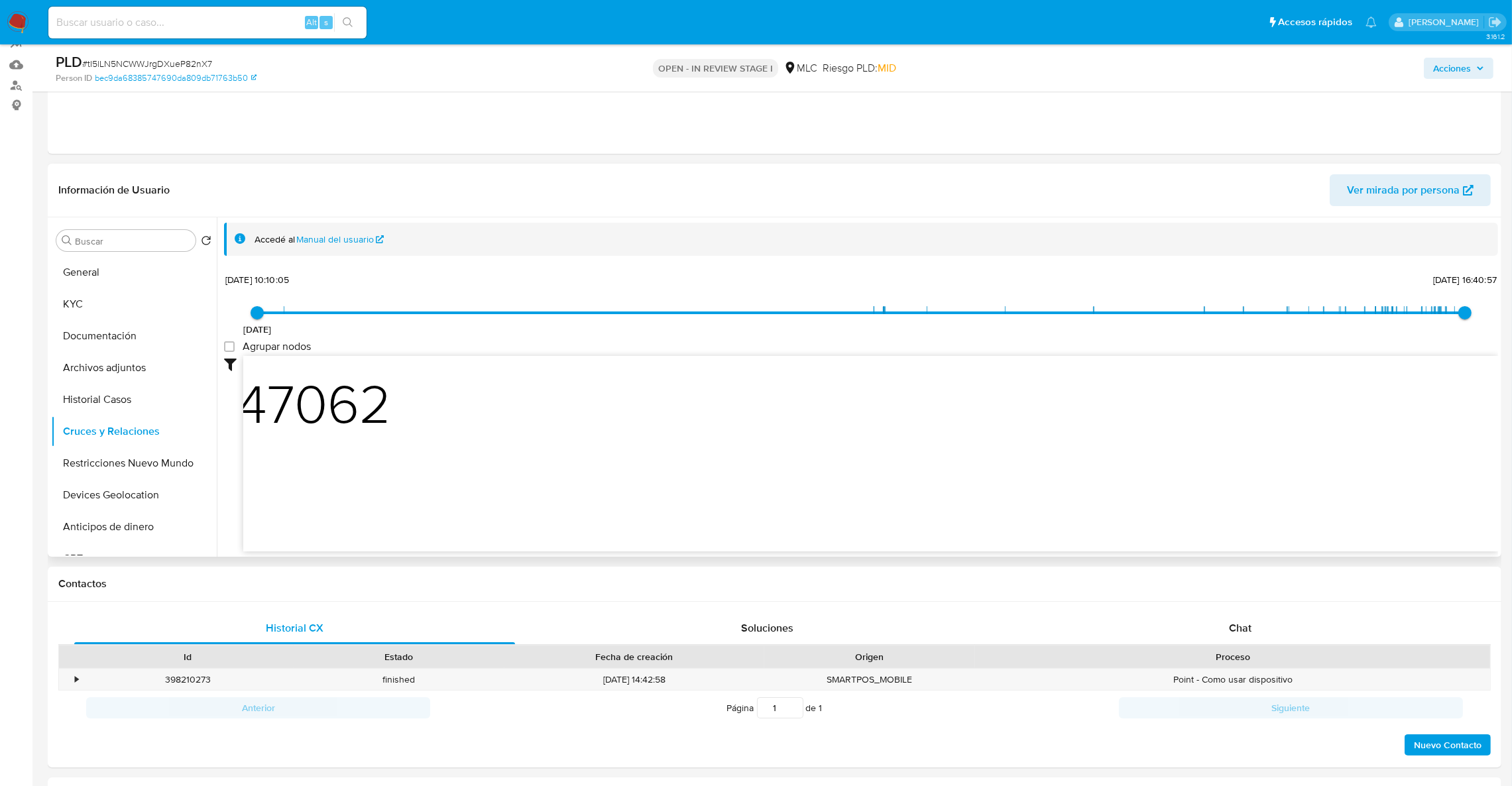
scroll to position [131, 0]
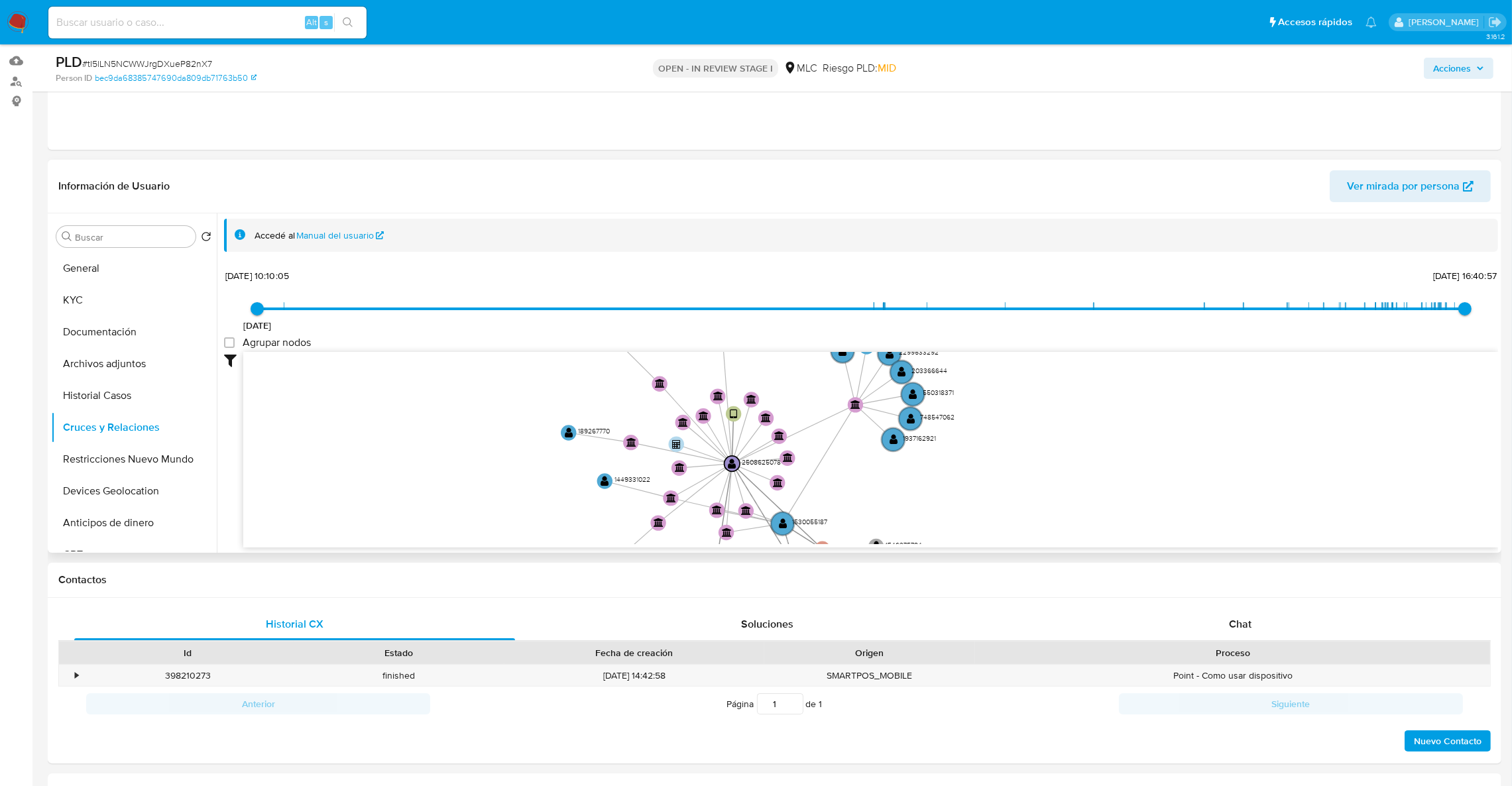
drag, startPoint x: 1119, startPoint y: 474, endPoint x: 1154, endPoint y: 474, distance: 35.0
click at [1150, 474] on icon "user-2508625078  2508625078 device-659448330d3c2eafef1c4440  user-2508678852 …" at bounding box center [871, 448] width 1255 height 192
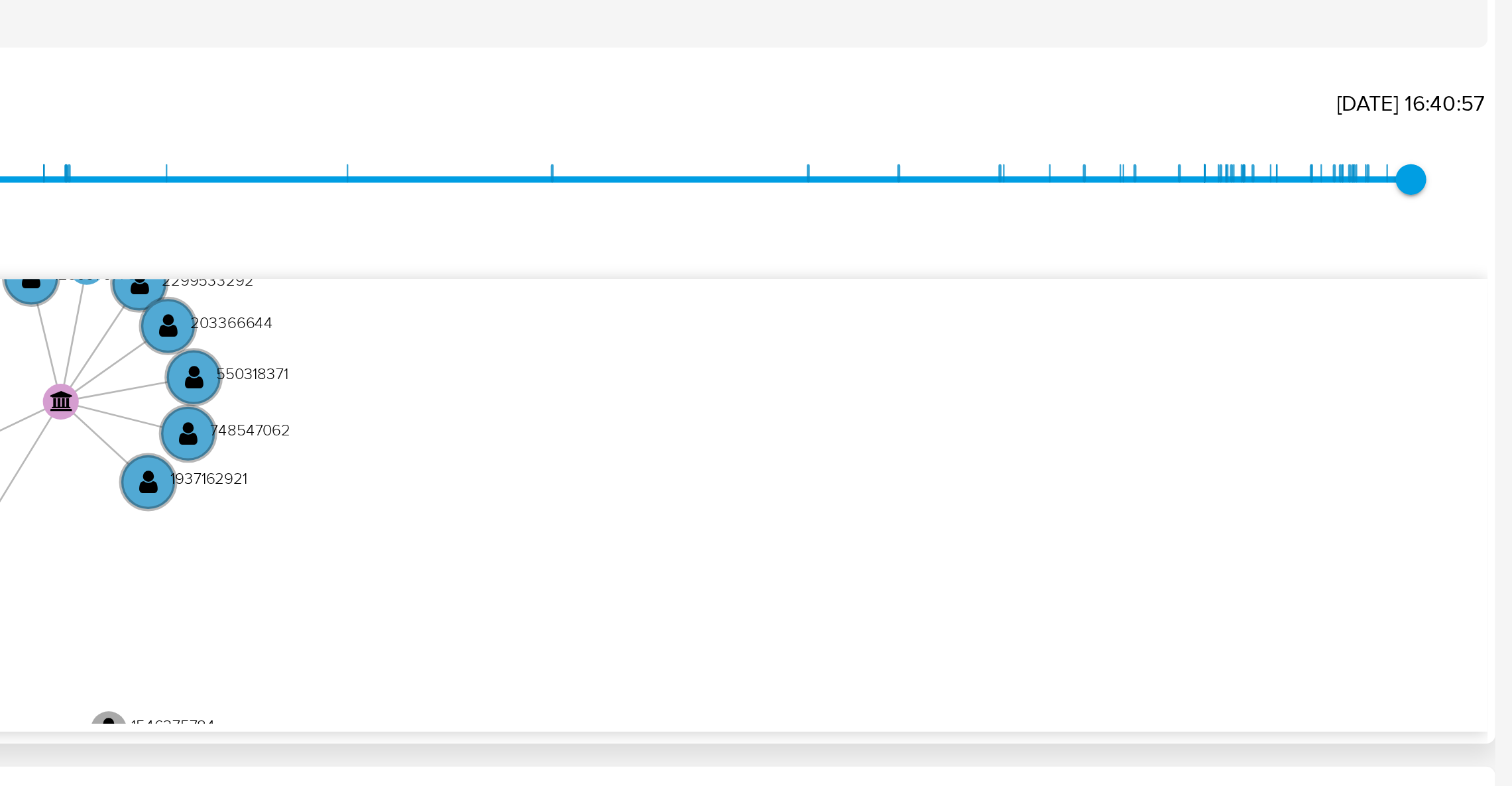
scroll to position [210, 0]
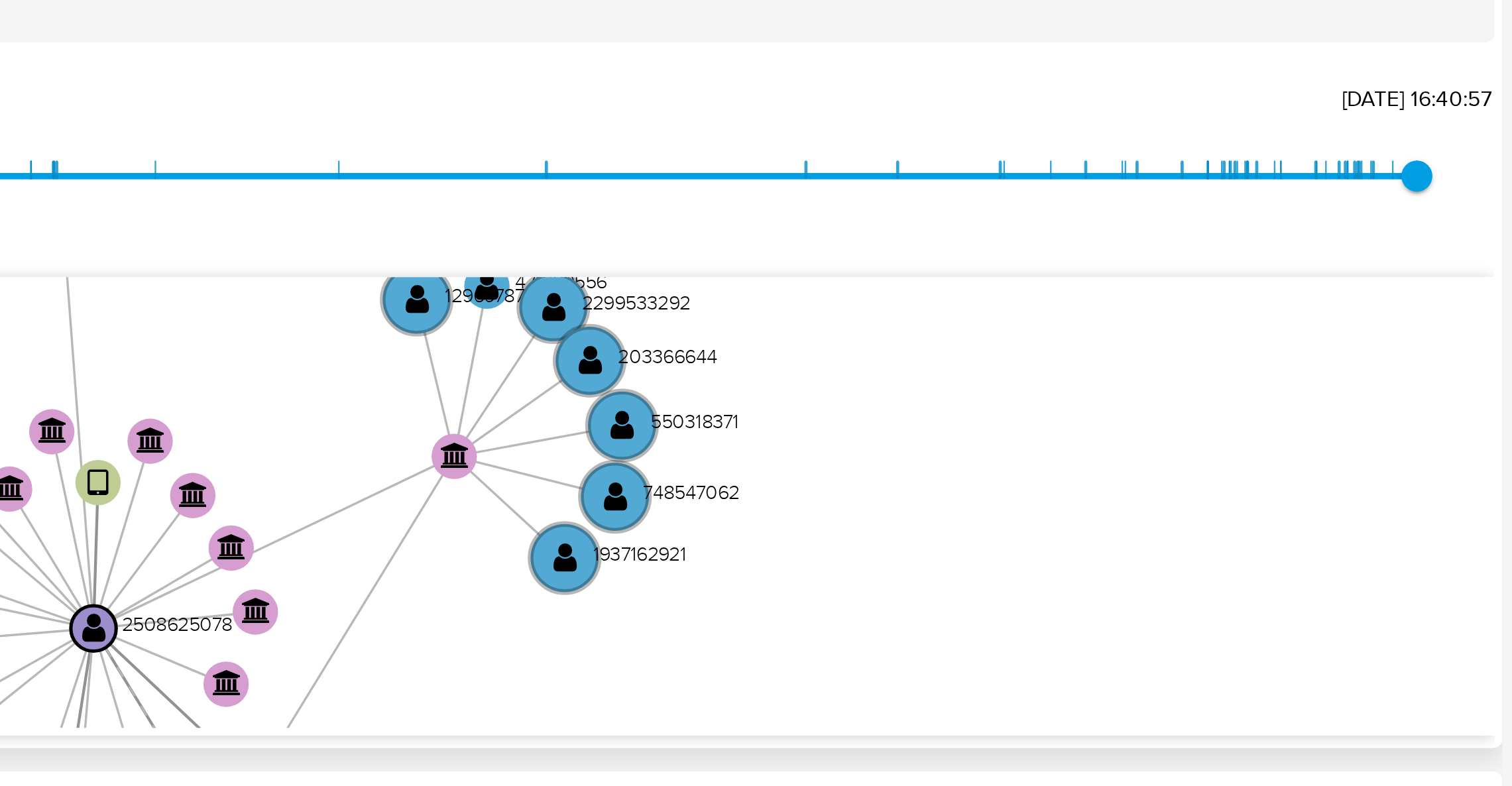
drag, startPoint x: 1206, startPoint y: 349, endPoint x: 1355, endPoint y: 361, distance: 149.5
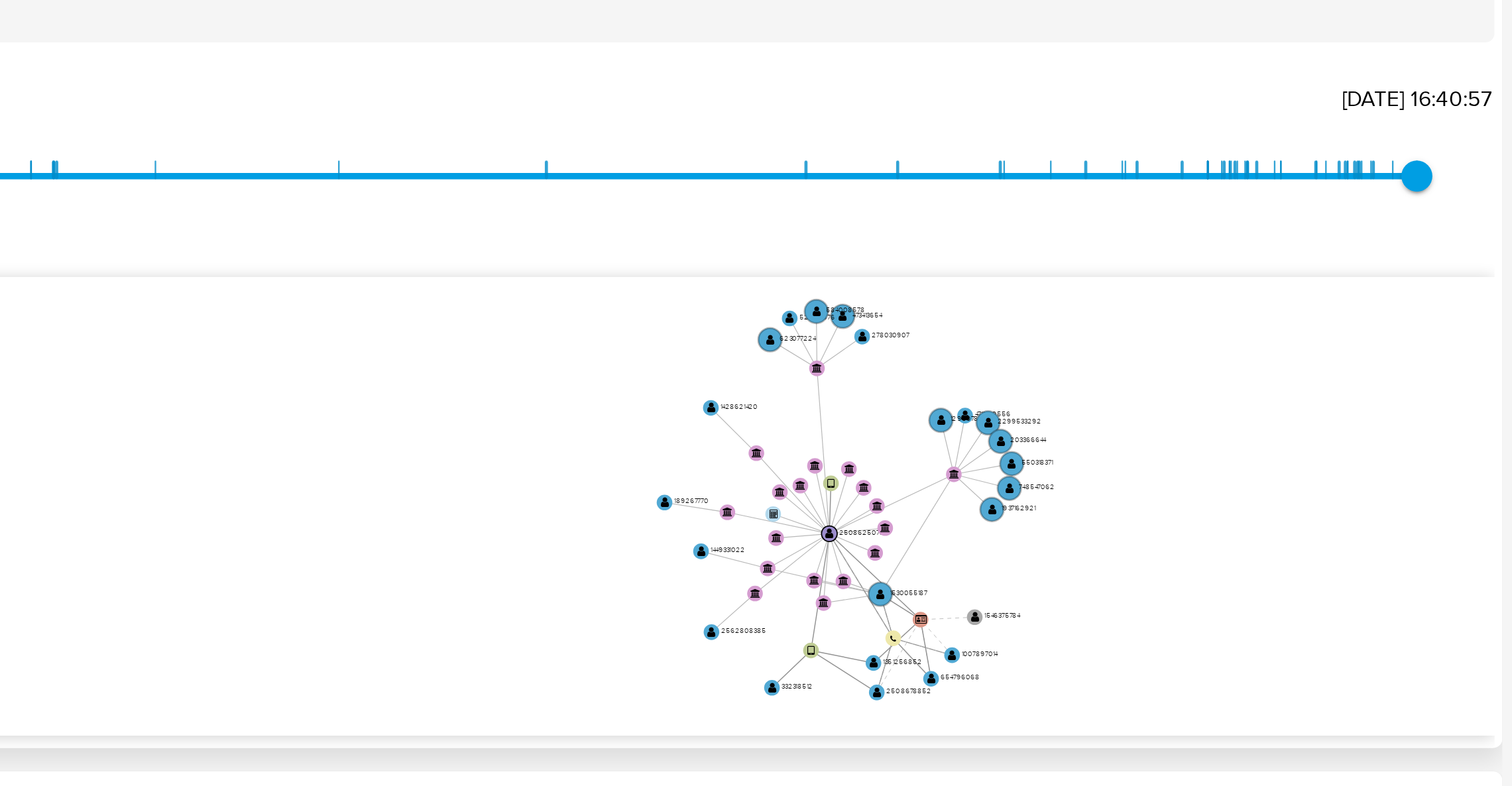
drag, startPoint x: 1371, startPoint y: 353, endPoint x: 1369, endPoint y: 327, distance: 26.1
click at [1370, 346] on icon "user-2508625078  2508625078 device-659448330d3c2eafef1c4440  user-2508678852 …" at bounding box center [871, 368] width 1255 height 192
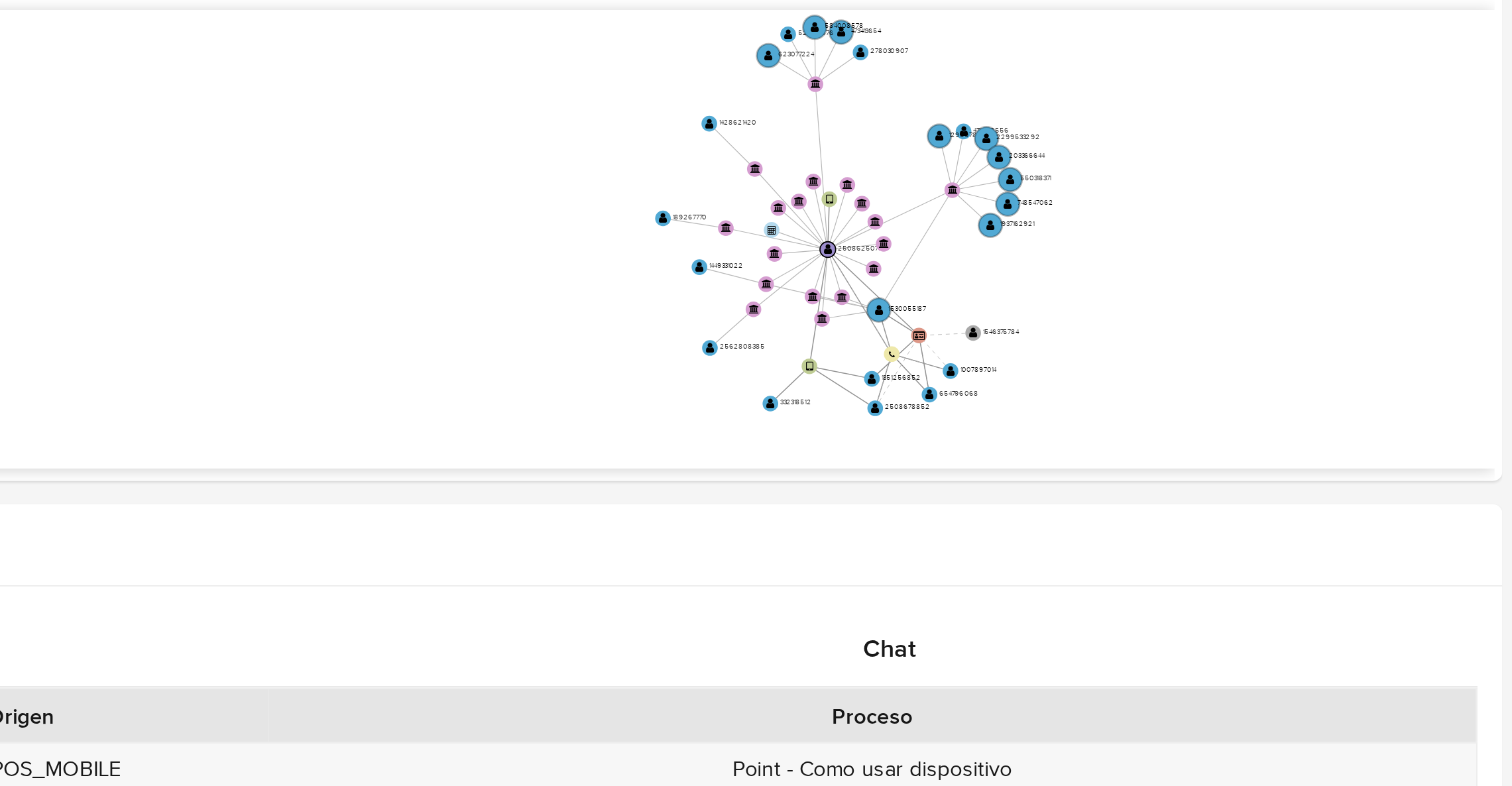
scroll to position [211, 0]
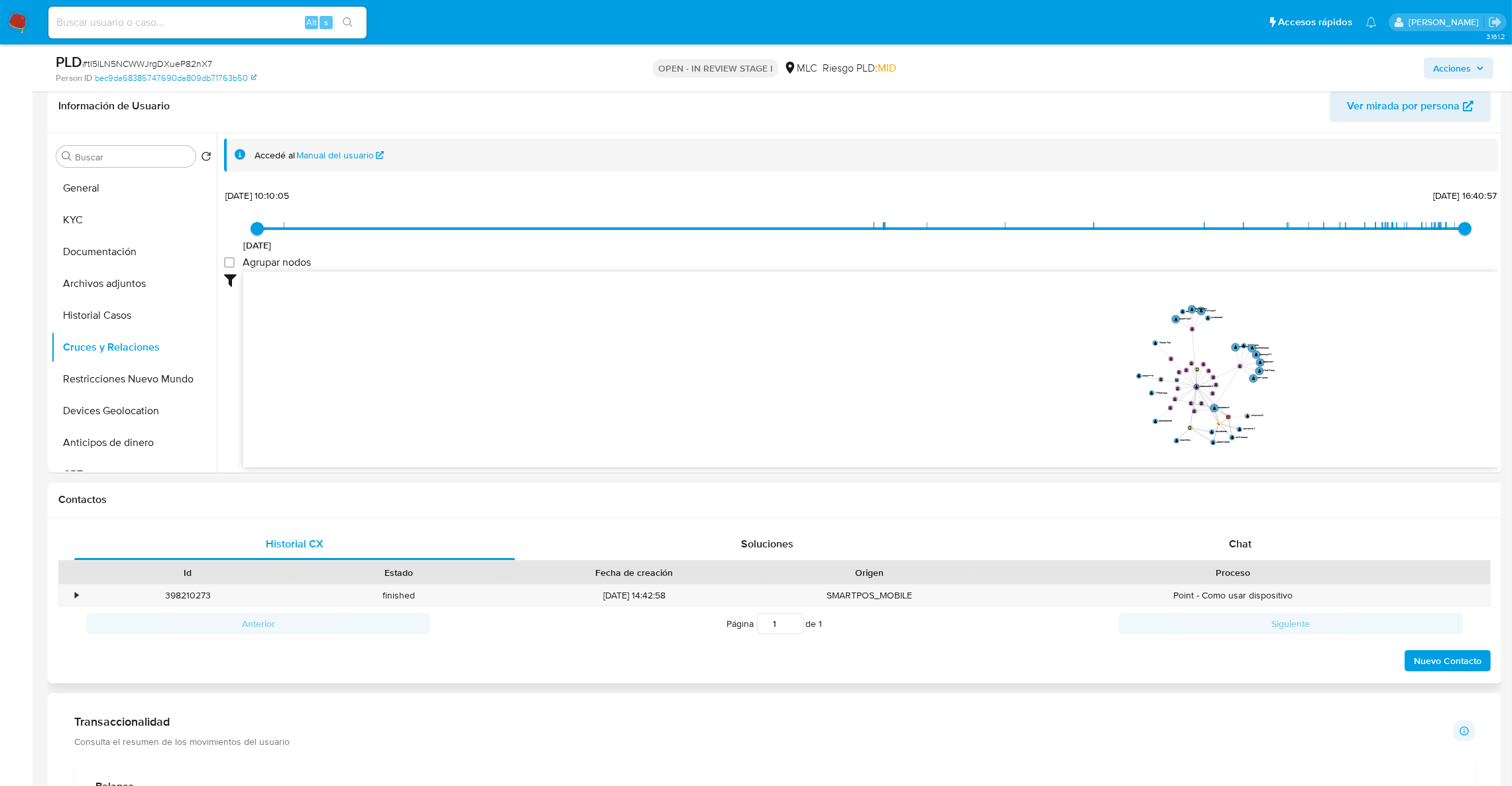
click at [1252, 520] on div "Historial CX Soluciones Chat Id Estado Fecha de creación Origen Proceso • 39821…" at bounding box center [775, 601] width 1454 height 166
click at [1248, 536] on span "Chat" at bounding box center [1240, 544] width 23 height 15
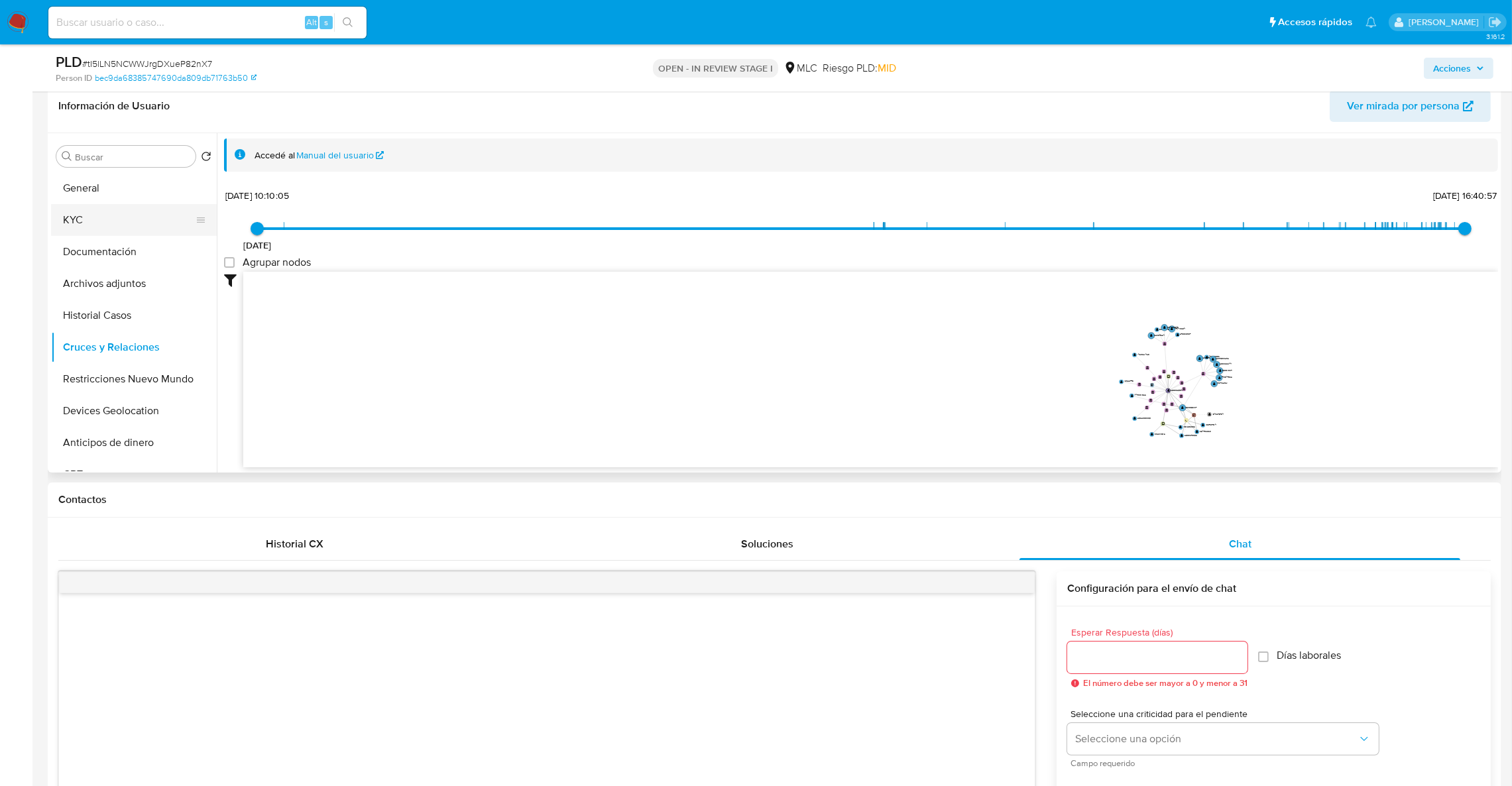
click at [141, 217] on button "KYC" at bounding box center [128, 220] width 155 height 32
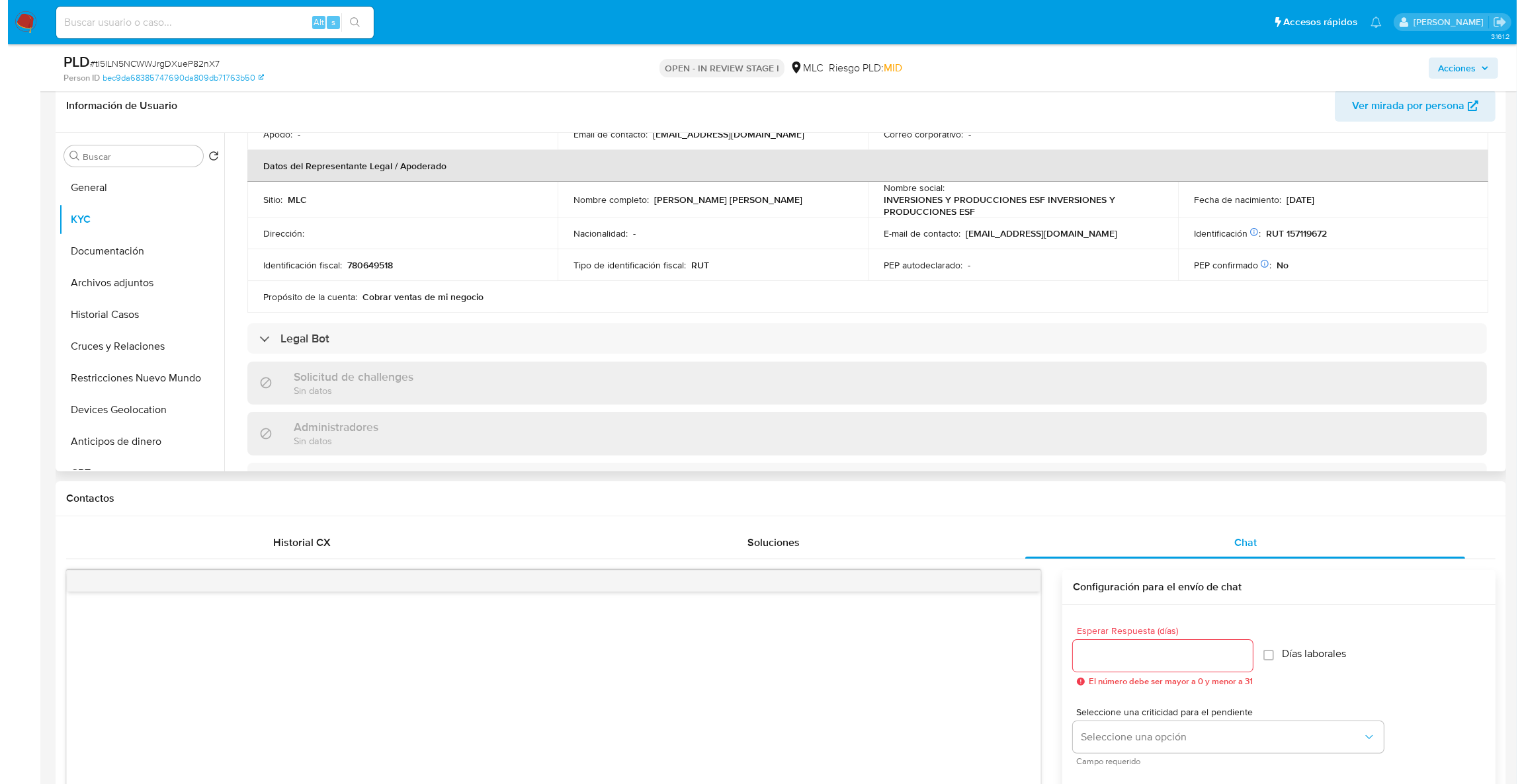
scroll to position [0, 0]
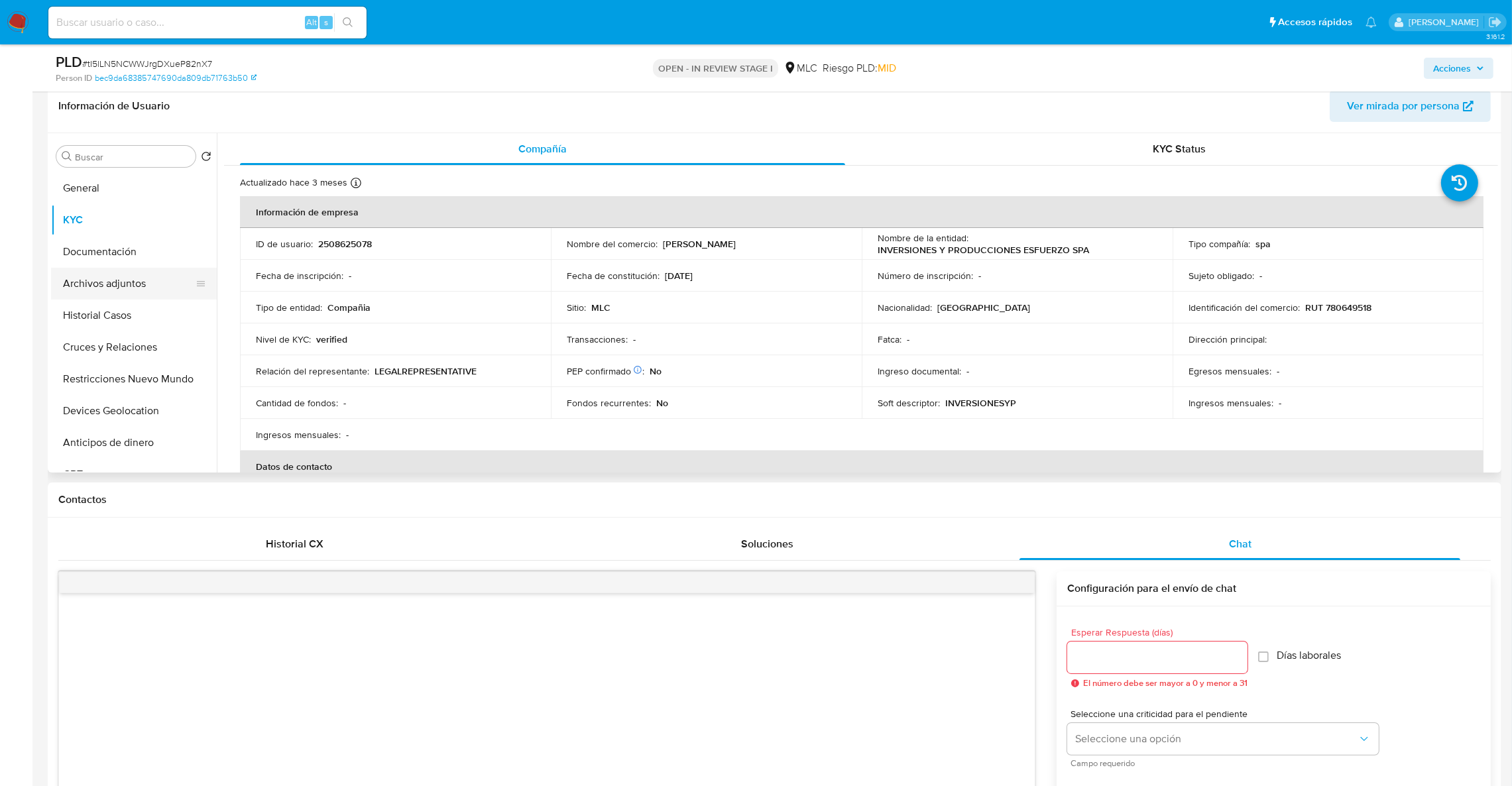
click at [132, 293] on button "Archivos adjuntos" at bounding box center [128, 284] width 155 height 32
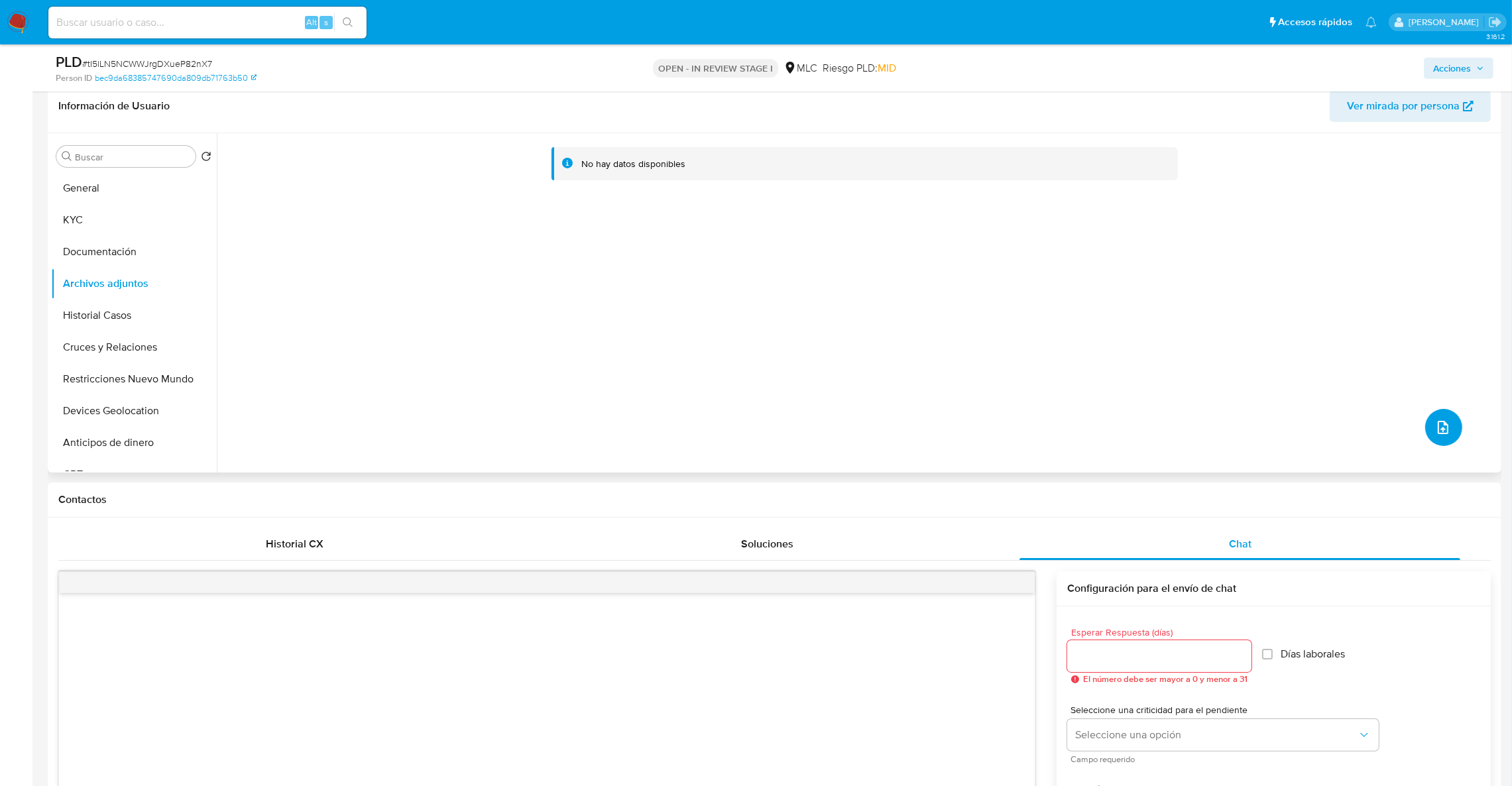
click at [1441, 428] on icon "upload-file" at bounding box center [1443, 427] width 16 height 16
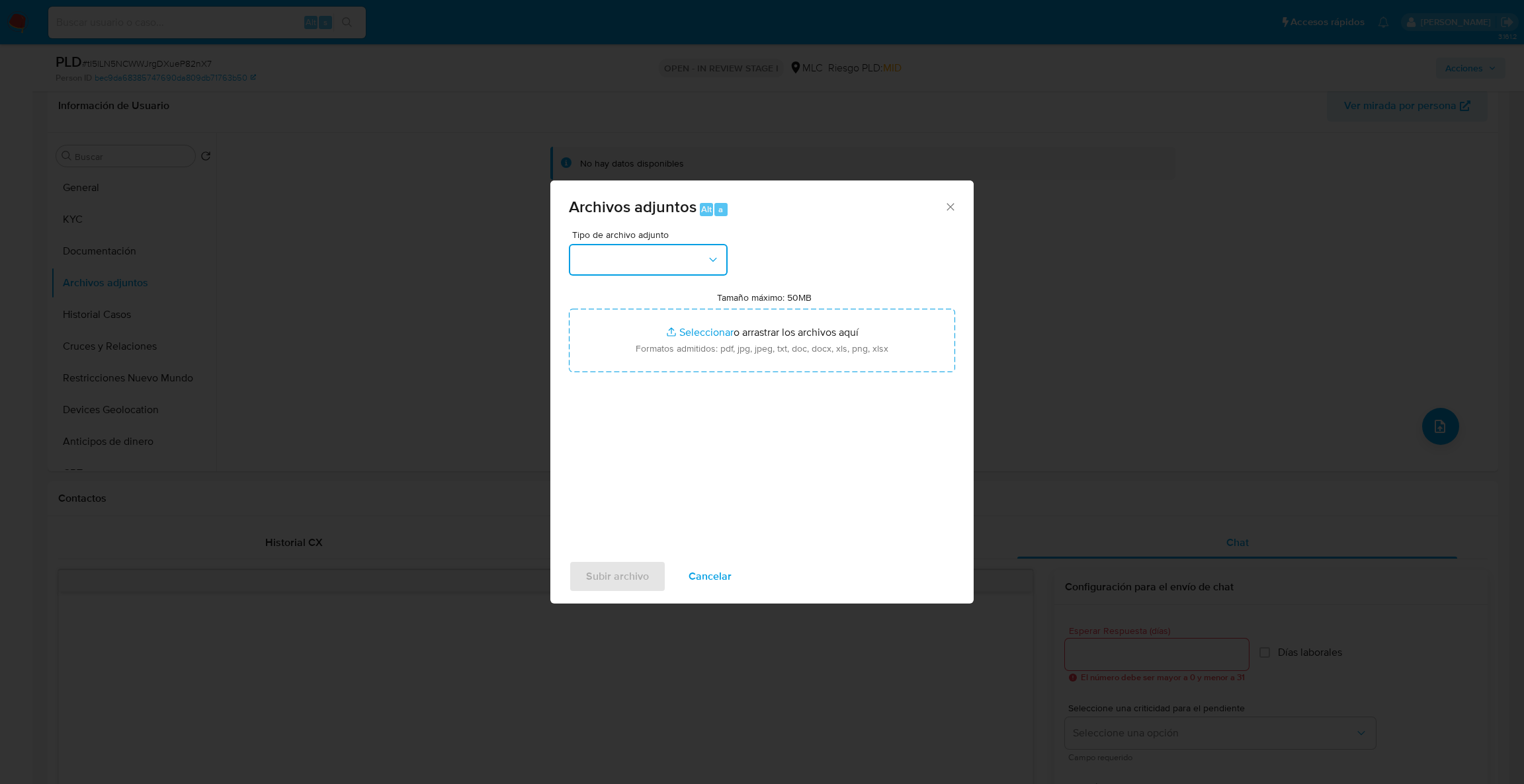
click at [668, 266] on button "button" at bounding box center [648, 260] width 159 height 32
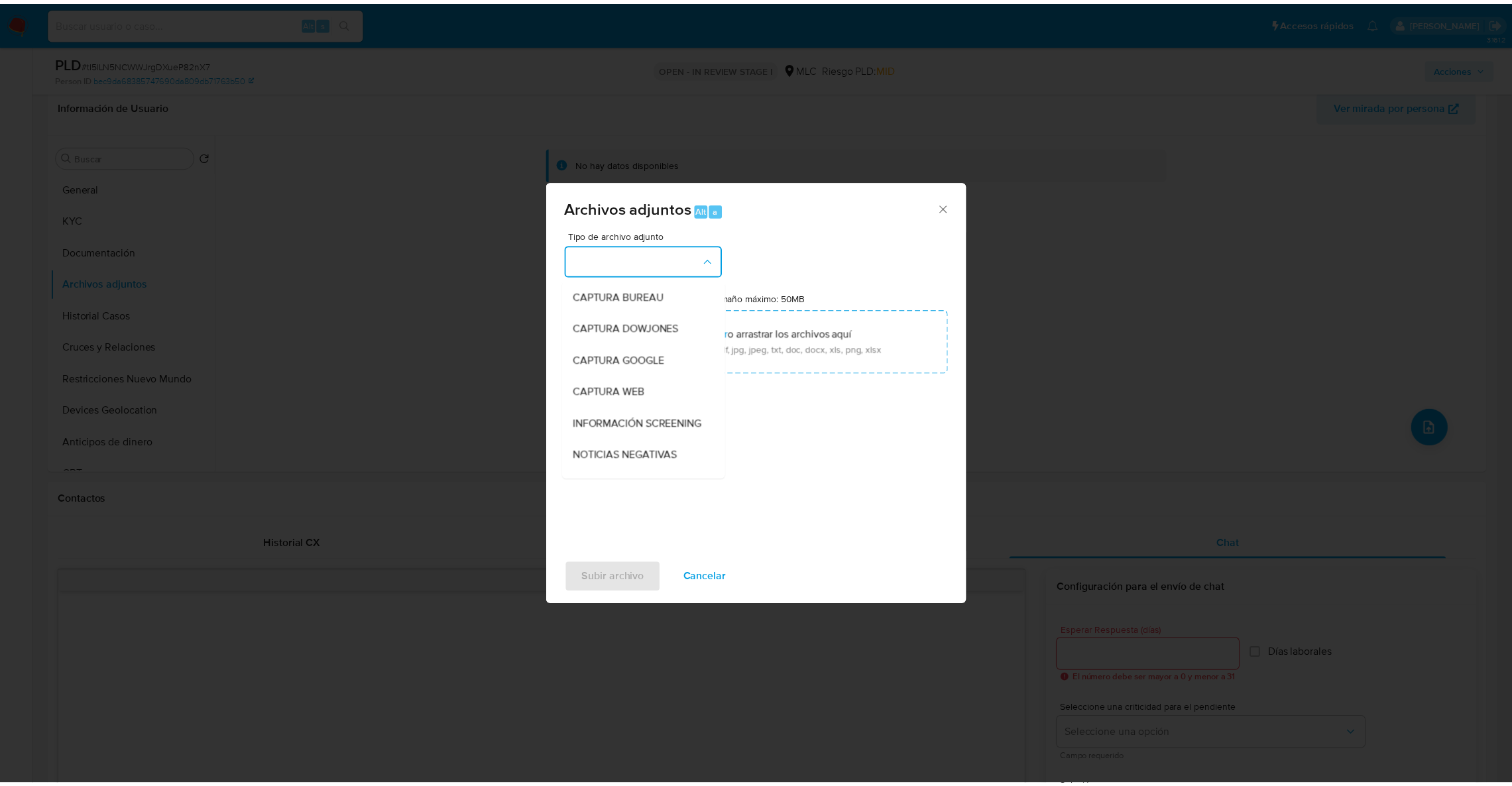
scroll to position [56, 0]
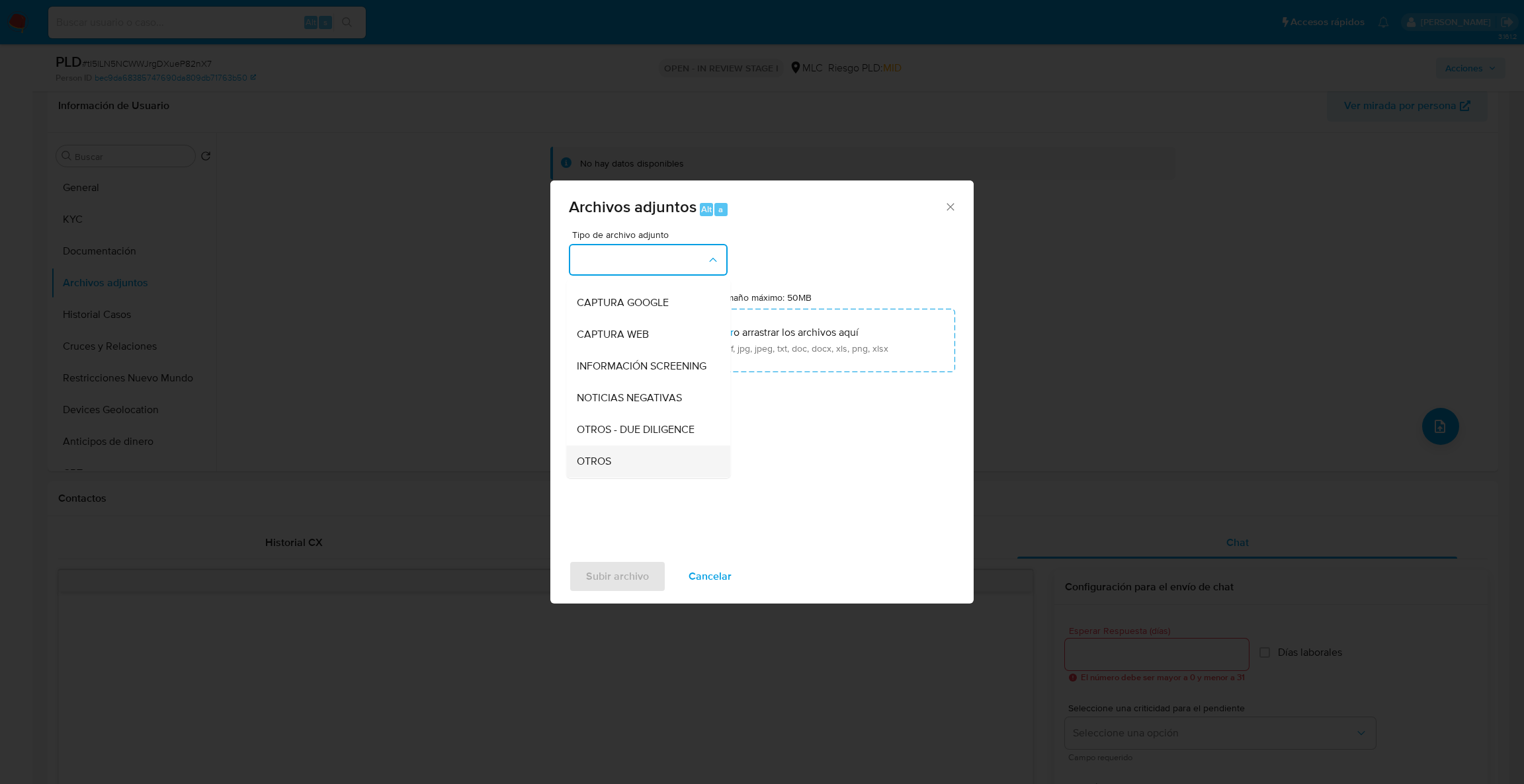
click at [635, 467] on div "OTROS" at bounding box center [644, 462] width 135 height 32
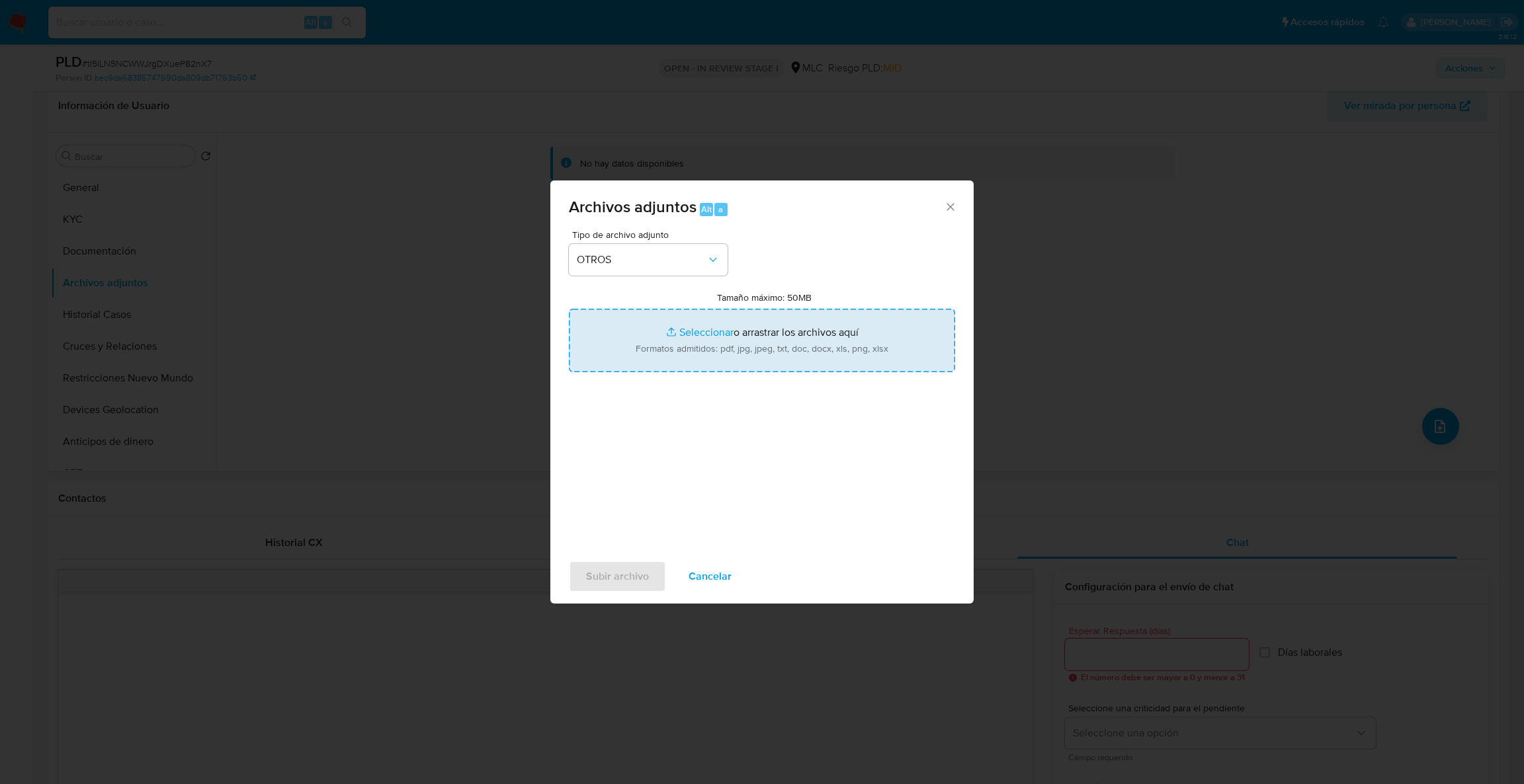
click at [681, 353] on input "Tamaño máximo: 50MB Seleccionar archivos" at bounding box center [762, 340] width 386 height 63
type input "C:\fakepath\2508625078Movimientos.xlsx"
click at [666, 334] on input "Tamaño máximo: 50MB Seleccionar archivos" at bounding box center [762, 340] width 386 height 63
type input "C:\fakepath\Case Log - 2508625078.pdf"
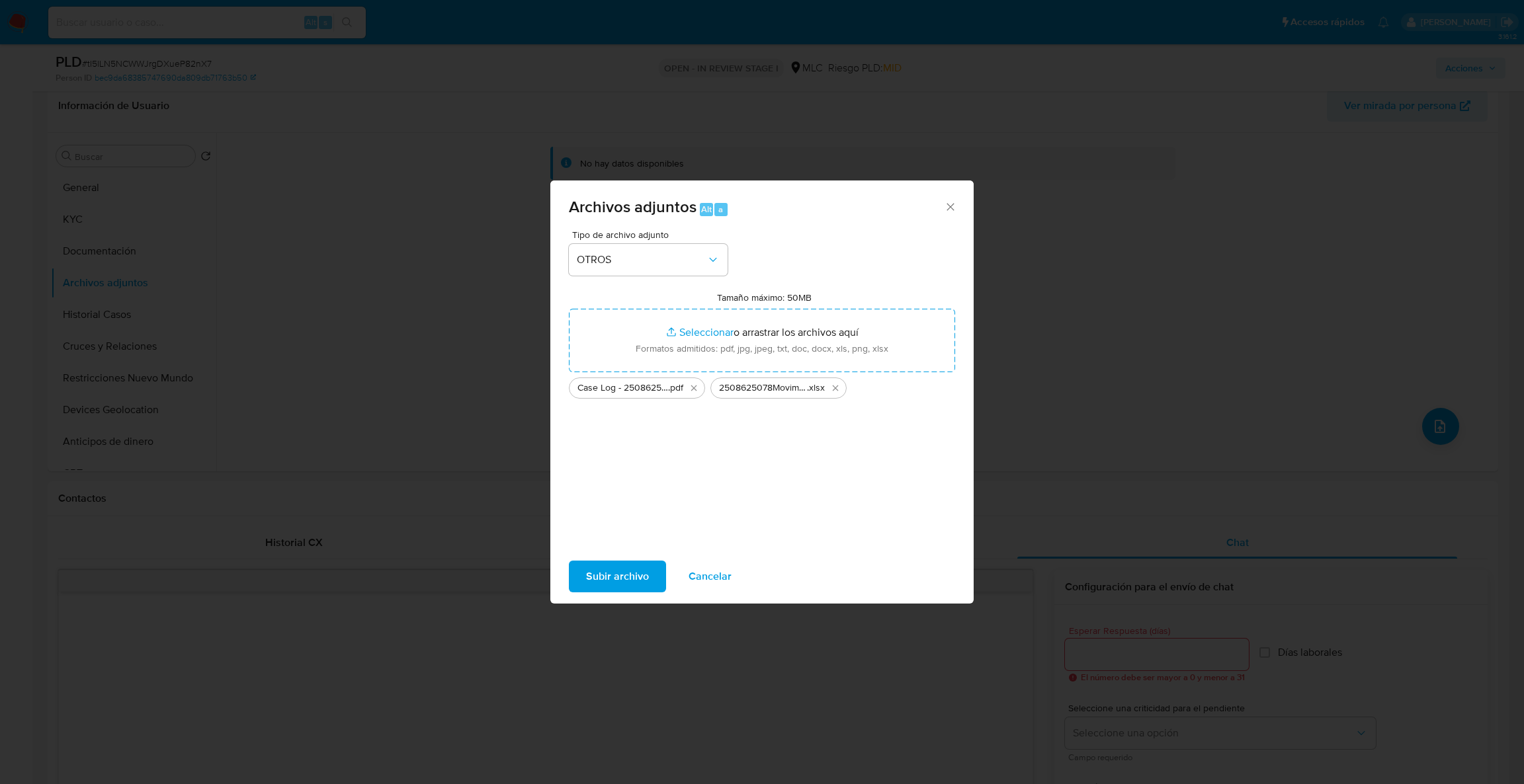
click at [613, 575] on span "Subir archivo" at bounding box center [617, 576] width 63 height 29
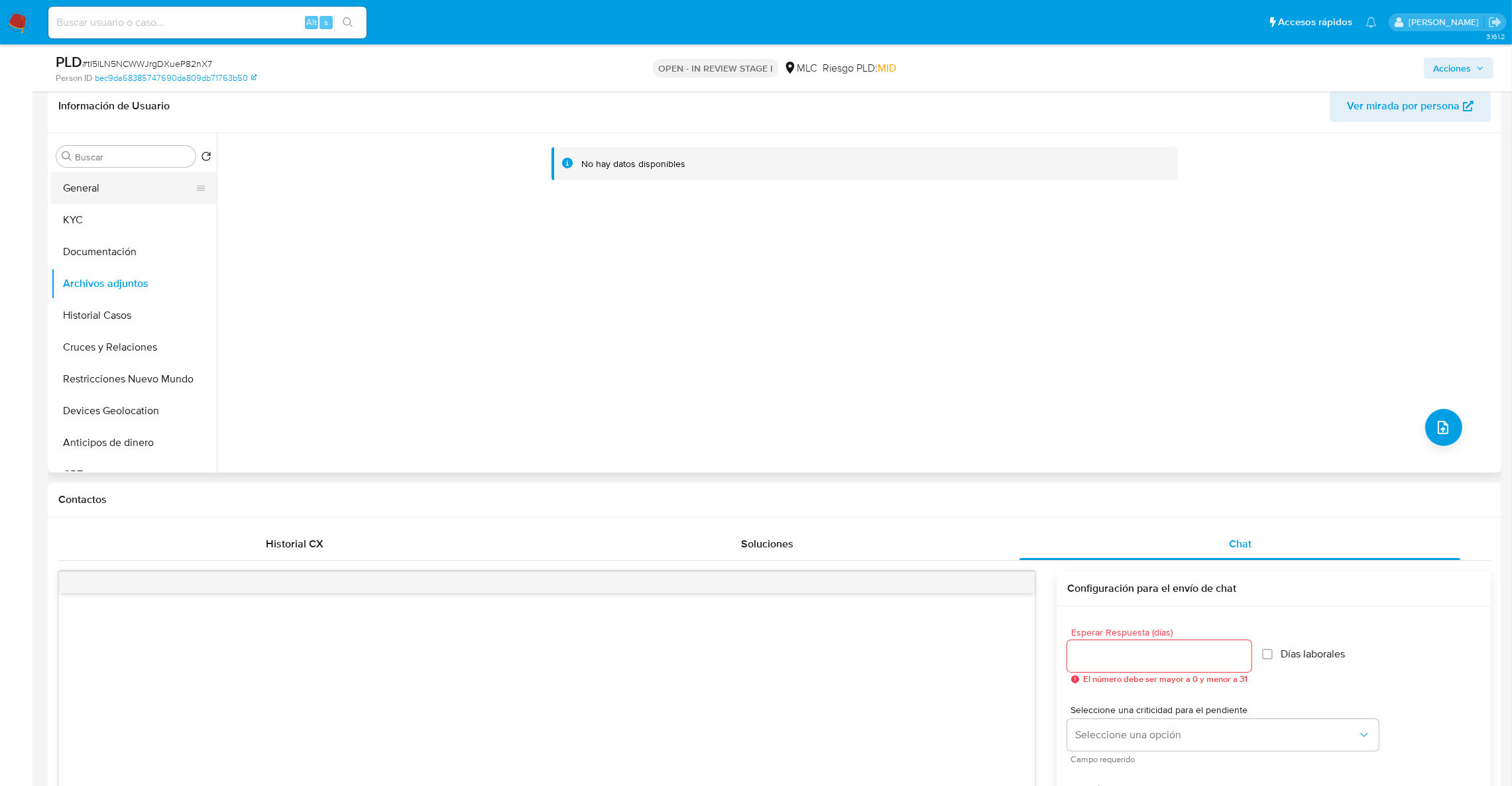
click at [106, 185] on button "General" at bounding box center [128, 188] width 155 height 32
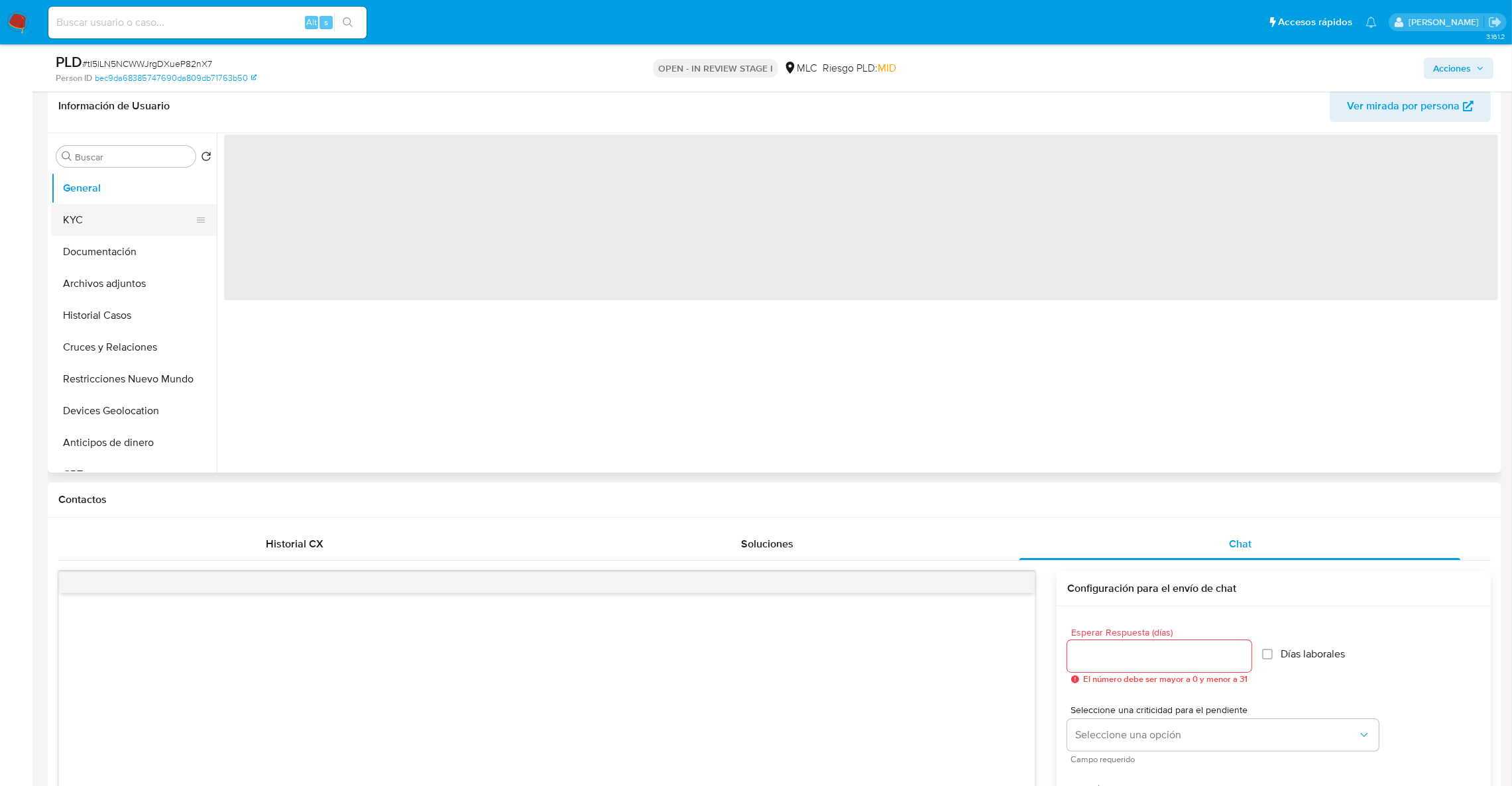
click at [90, 218] on button "KYC" at bounding box center [128, 220] width 155 height 32
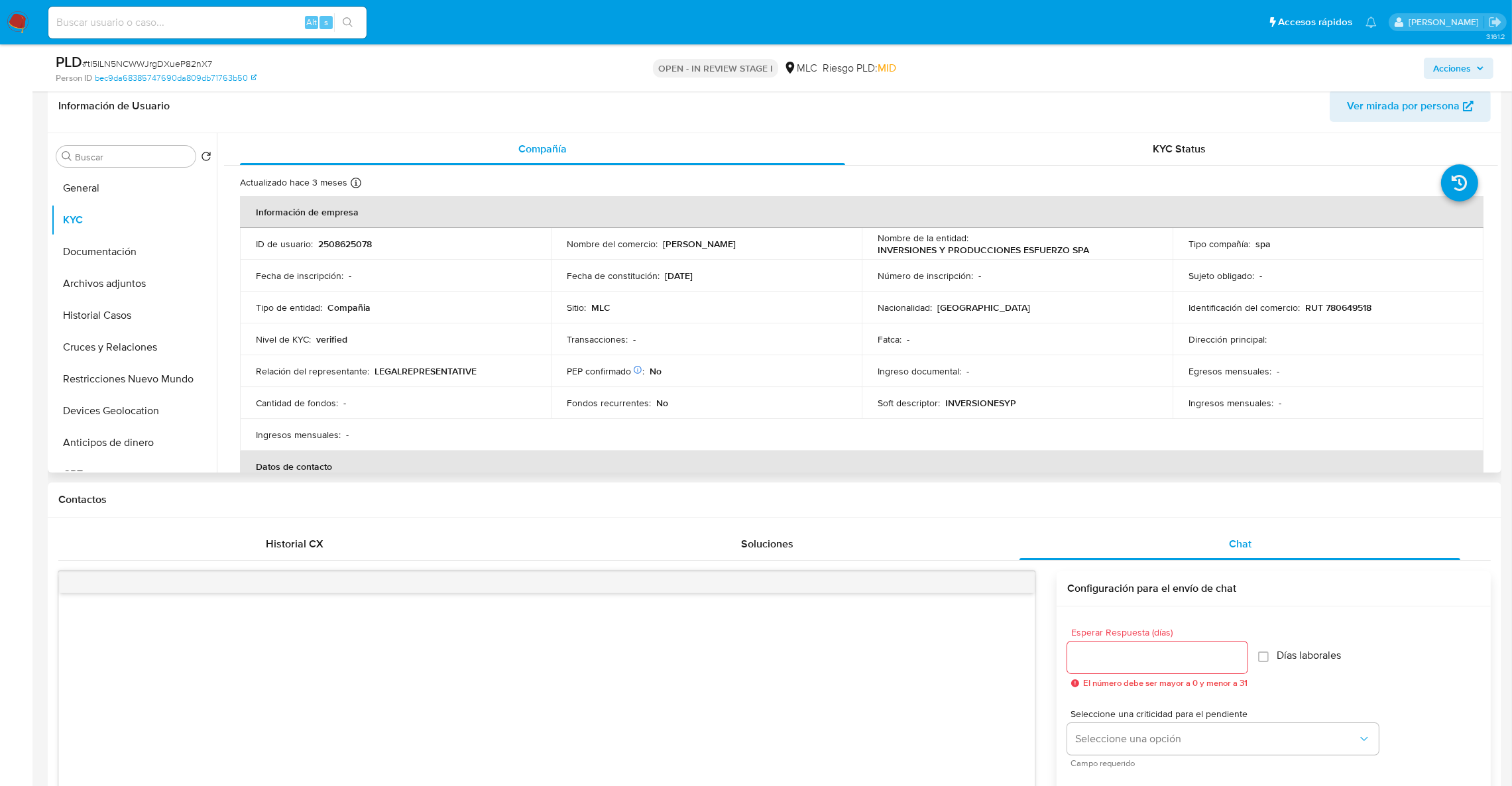
click at [961, 250] on p "INVERSIONES Y PRODUCCIONES ESFUERZO SPA" at bounding box center [983, 250] width 212 height 12
click at [962, 253] on p "INVERSIONES Y PRODUCCIONES ESFUERZO SPA" at bounding box center [983, 250] width 212 height 12
click at [1075, 258] on td "Nombre de la entidad : INVERSIONES Y PRODUCCIONES ESFUERZO SPA" at bounding box center [1017, 244] width 311 height 32
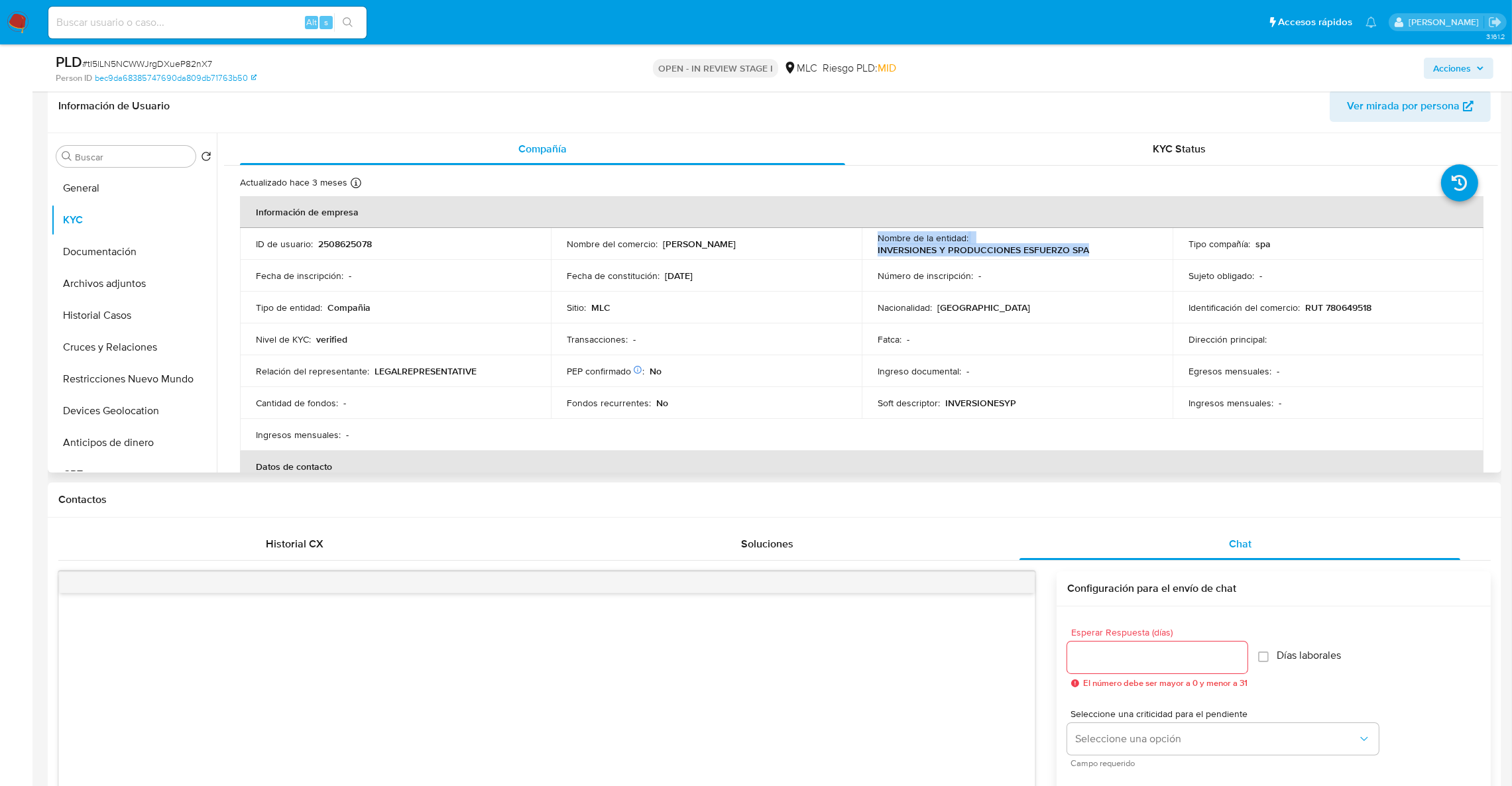
click at [999, 253] on p "INVERSIONES Y PRODUCCIONES ESFUERZO SPA" at bounding box center [983, 250] width 212 height 12
click at [1068, 253] on p "INVERSIONES Y PRODUCCIONES ESFUERZO SPA" at bounding box center [983, 250] width 212 height 12
drag, startPoint x: 1099, startPoint y: 253, endPoint x: 869, endPoint y: 250, distance: 230.0
click at [869, 250] on td "Nombre de la entidad : INVERSIONES Y PRODUCCIONES ESFUERZO SPA" at bounding box center [1017, 244] width 311 height 32
copy p "INVERSIONES Y PRODUCCIONES ESFUERZO SPA"
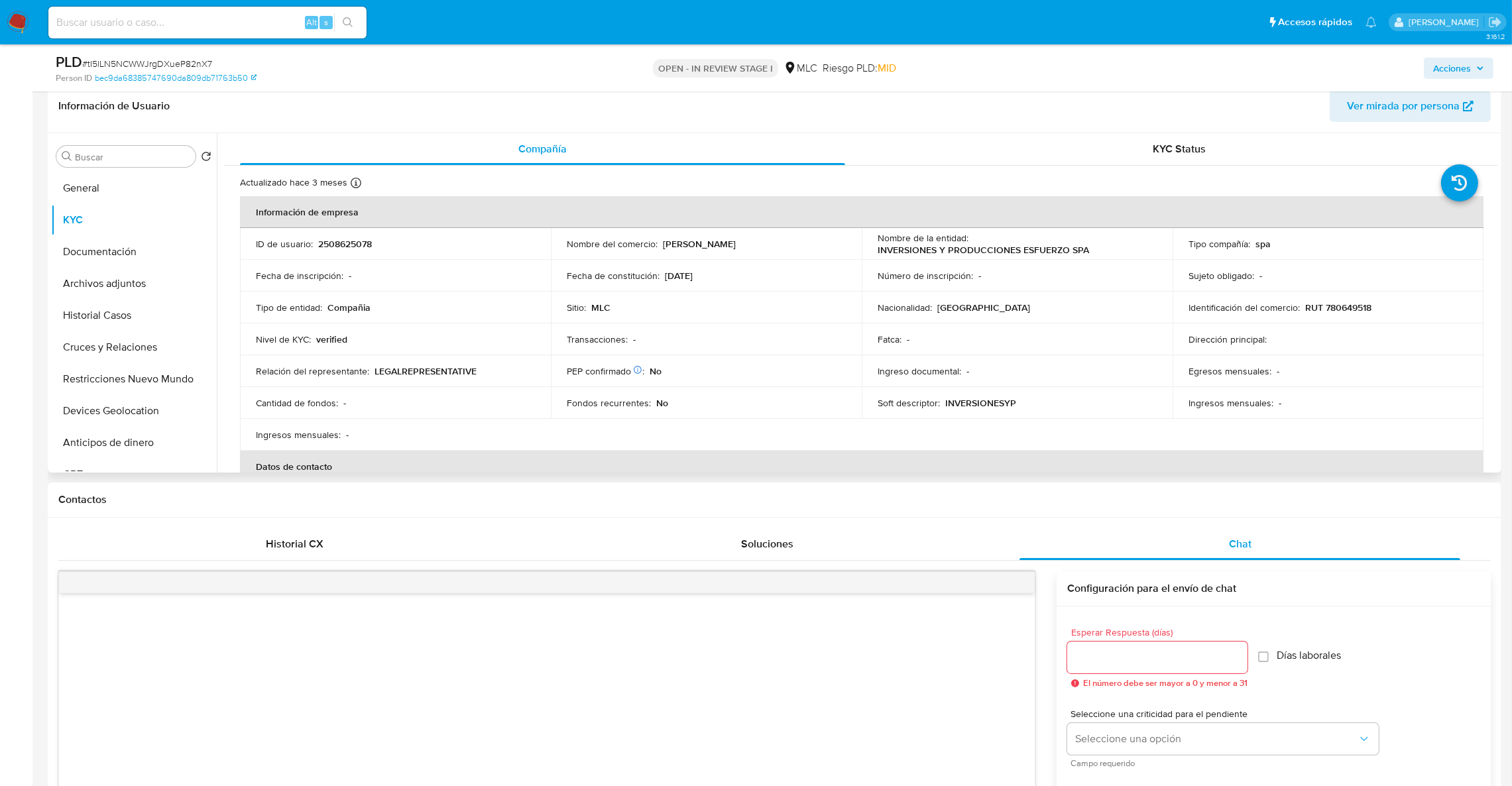
click at [347, 253] on td "ID de usuario : 2508625078" at bounding box center [395, 244] width 311 height 32
click at [347, 238] on p "2508625078" at bounding box center [345, 244] width 54 height 12
copy p "2508625078"
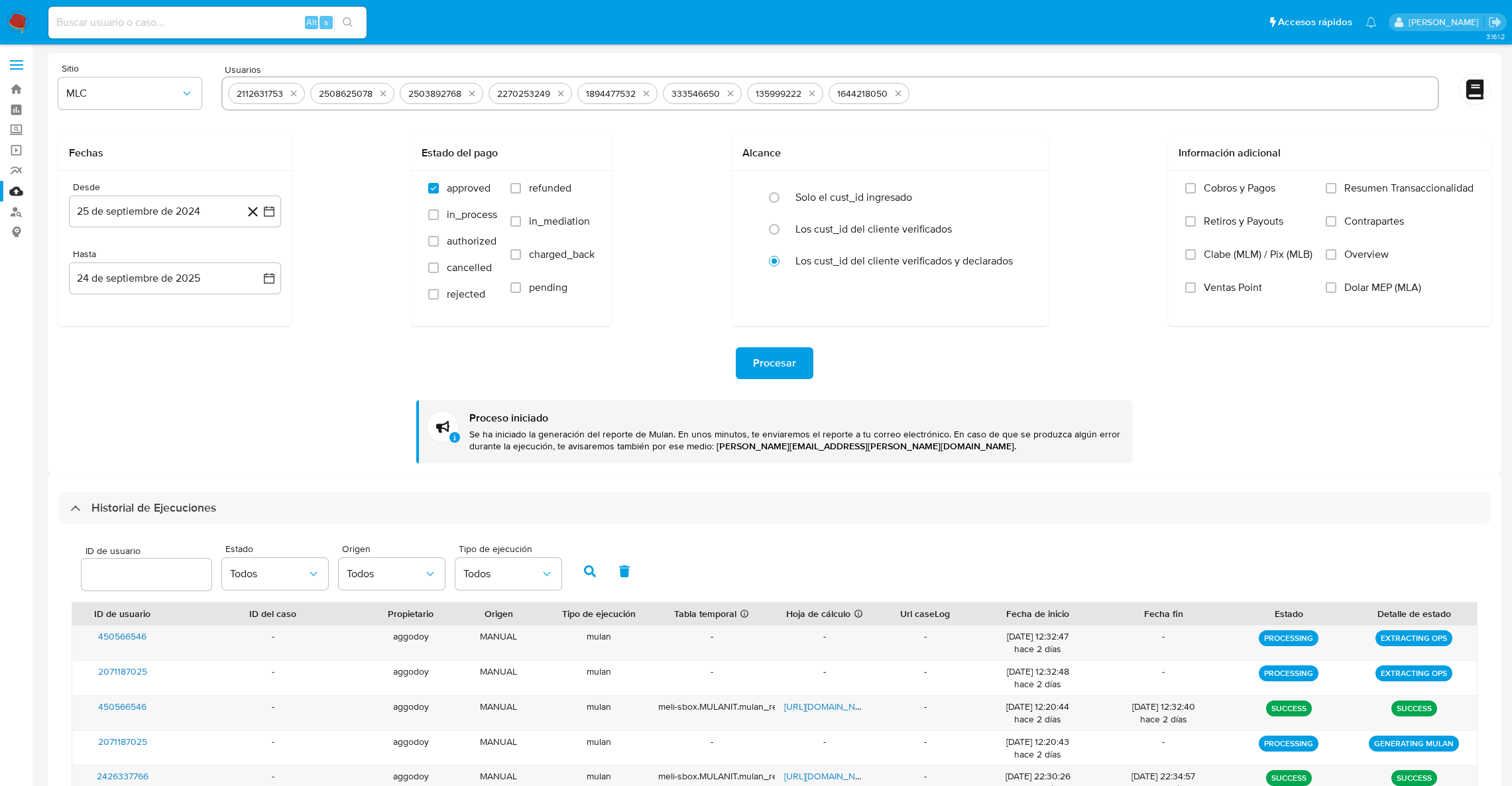
select select "10"
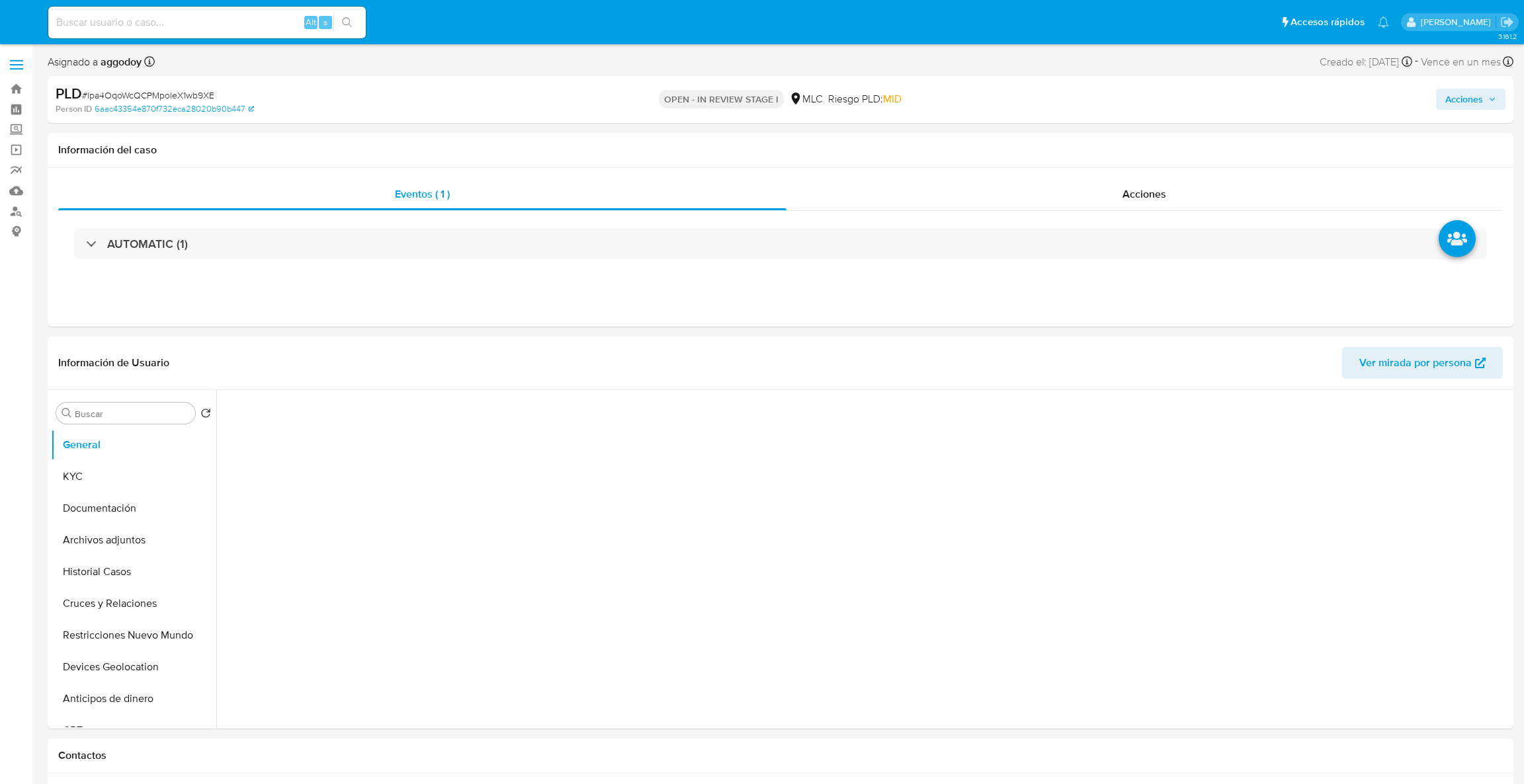
select select "10"
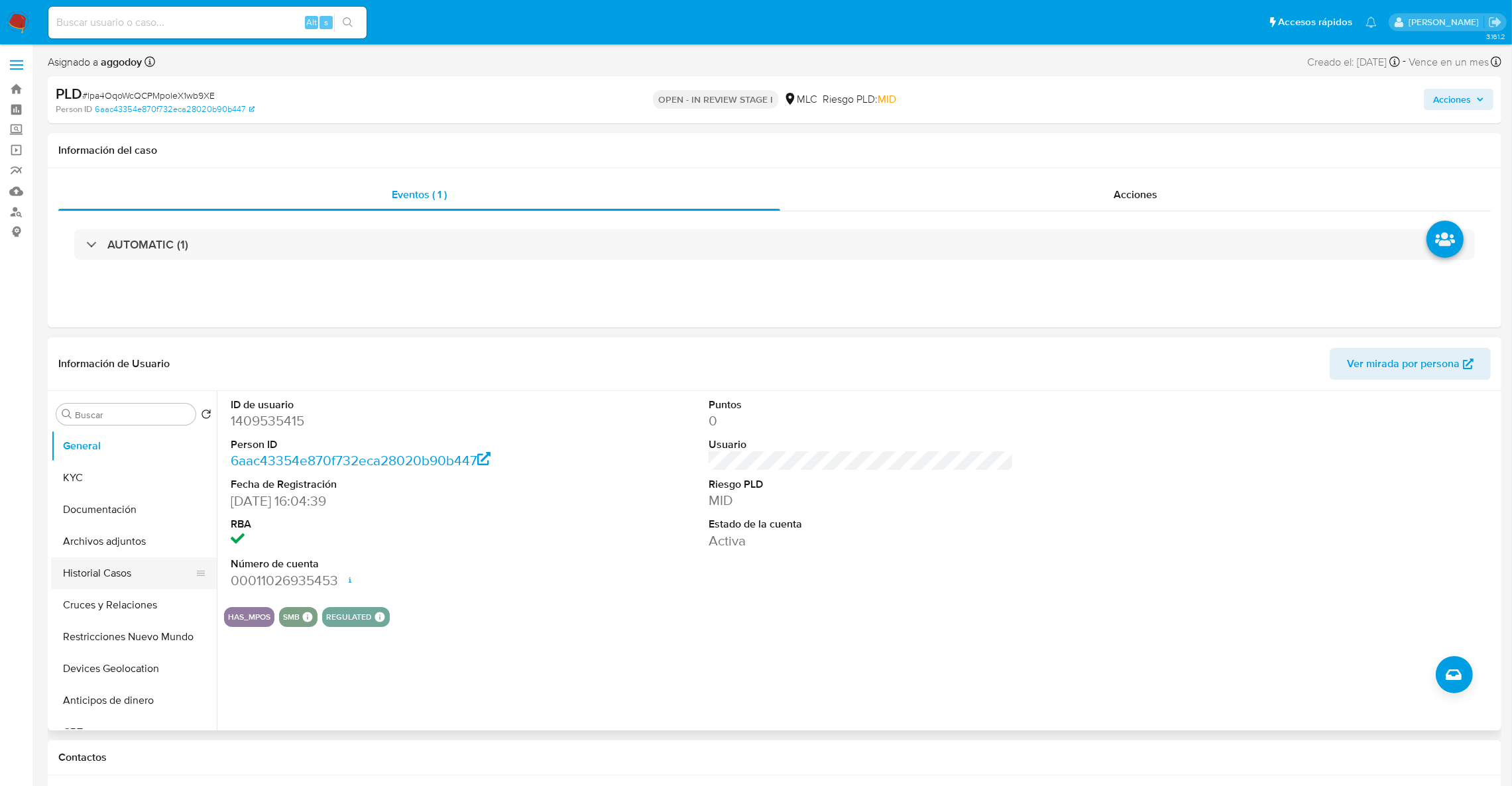
click at [142, 588] on button "Historial Casos" at bounding box center [128, 573] width 155 height 32
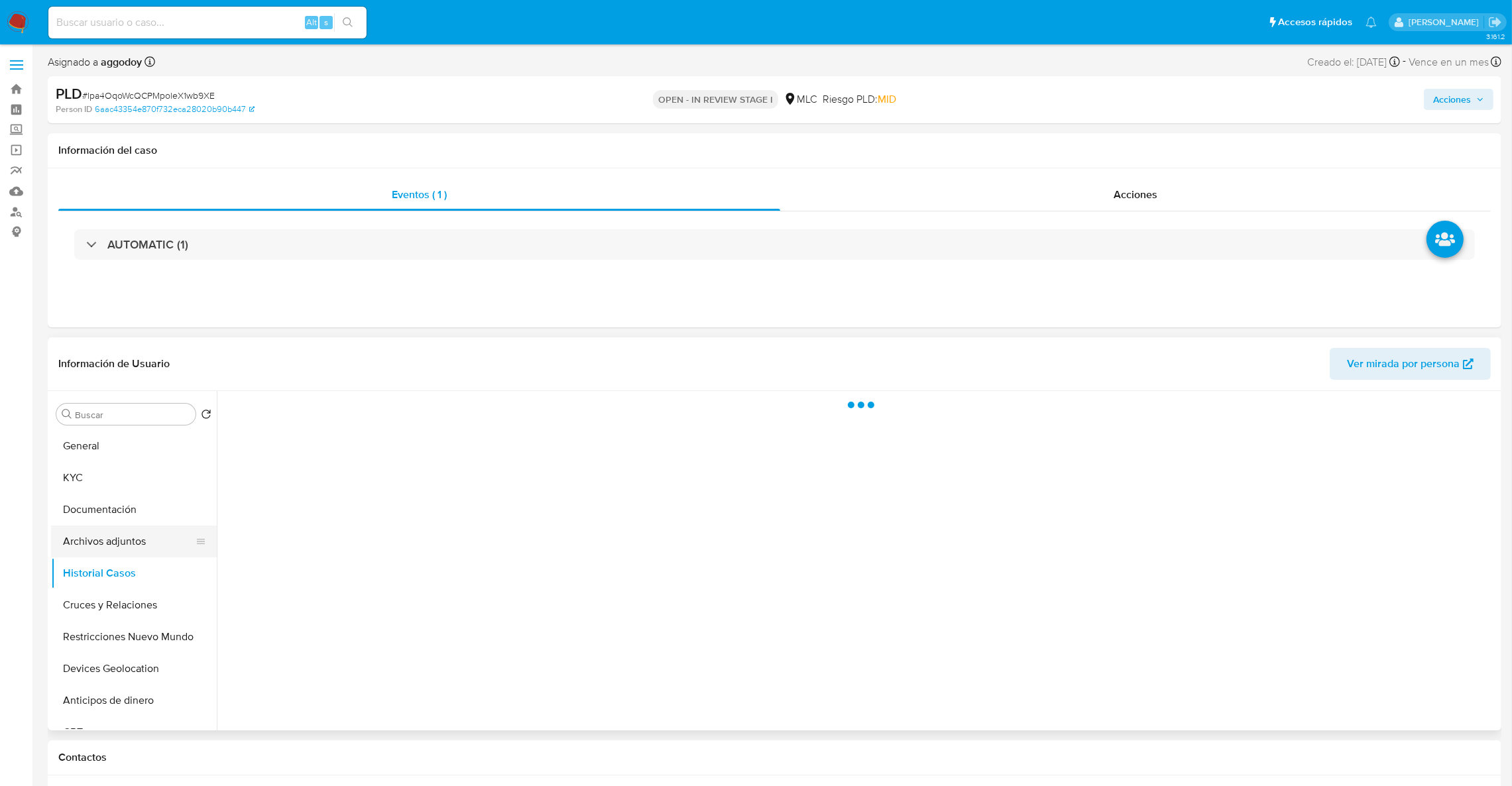
click at [116, 537] on button "Archivos adjuntos" at bounding box center [128, 542] width 155 height 32
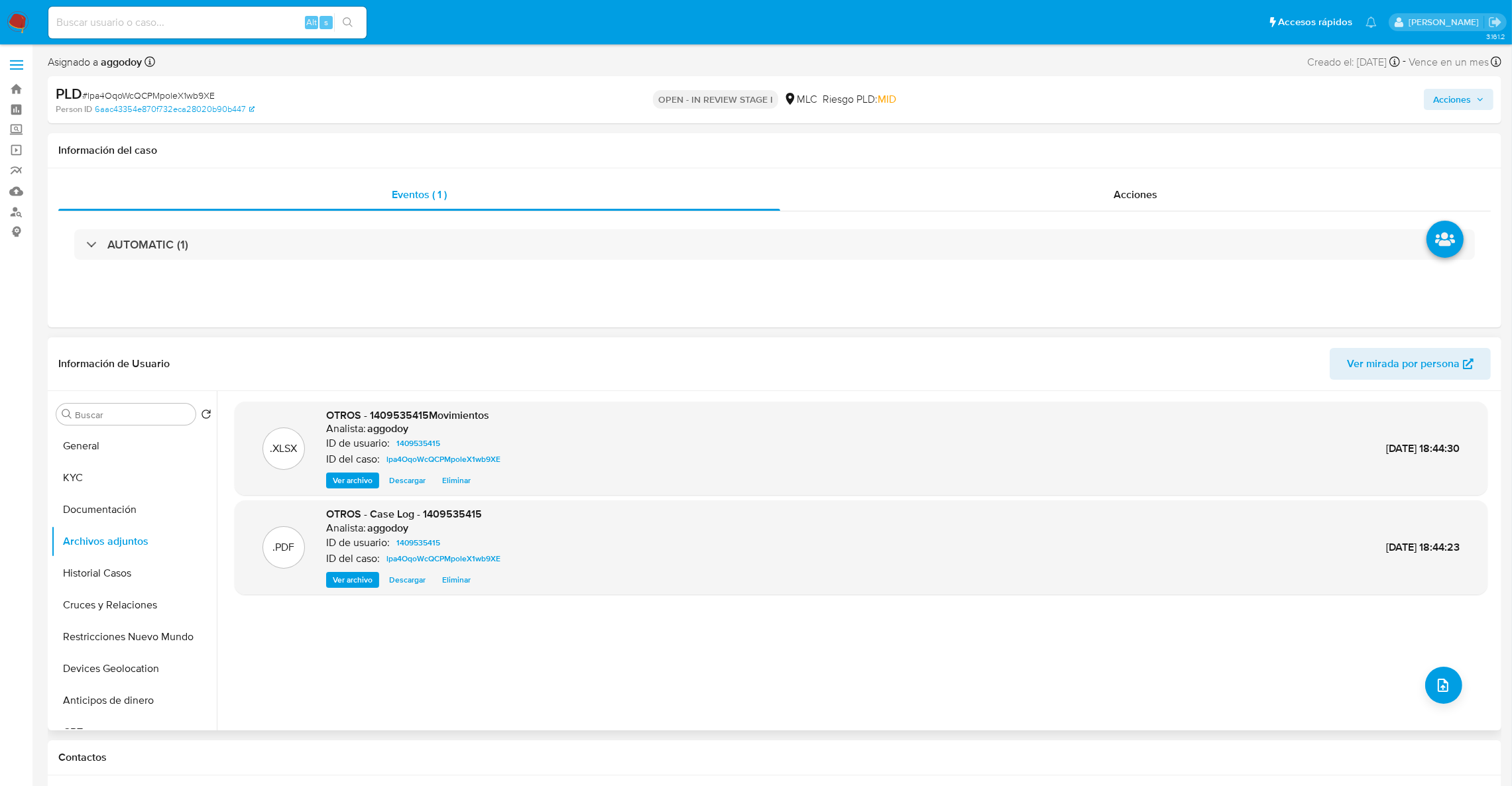
click at [451, 487] on span "Eliminar" at bounding box center [457, 481] width 29 height 14
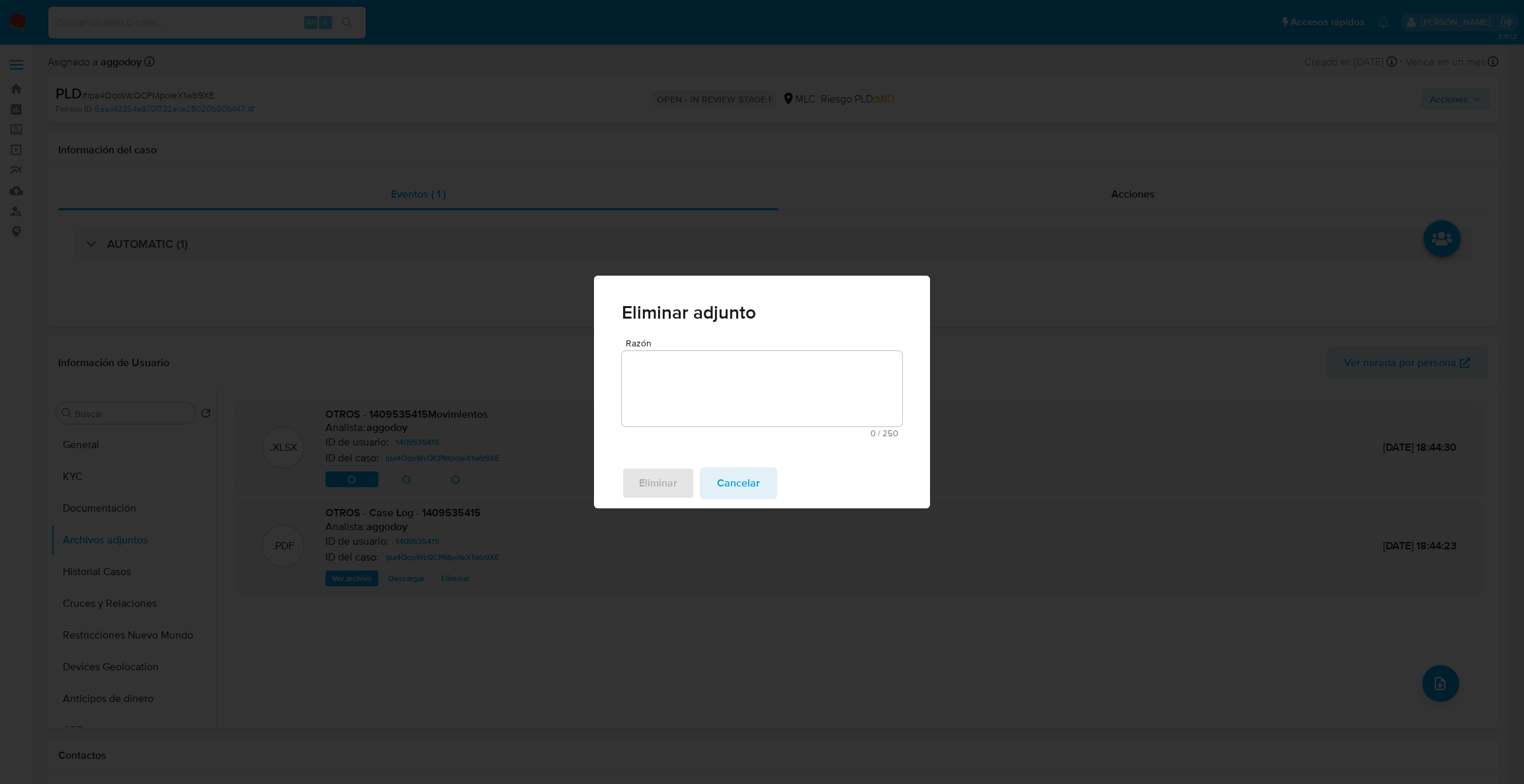
drag, startPoint x: 763, startPoint y: 429, endPoint x: 764, endPoint y: 420, distance: 9.1
click at [764, 420] on div "Razón 0 / 250 250 caracteres restantes" at bounding box center [762, 388] width 281 height 99
click at [764, 420] on textarea "Razón" at bounding box center [762, 389] width 281 height 75
type textarea "a"
type textarea "Actualización de bases"
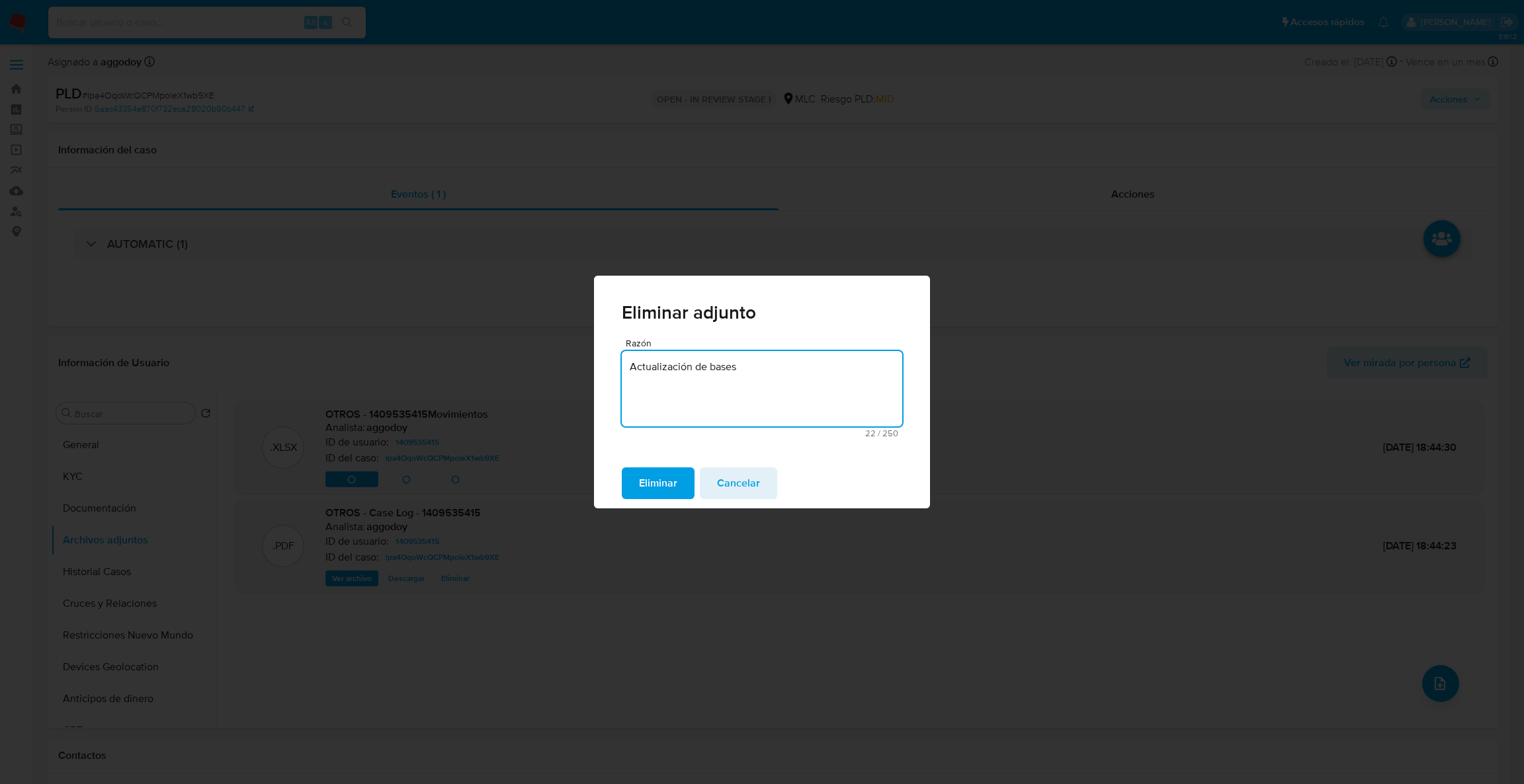
click at [673, 487] on span "Eliminar" at bounding box center [658, 483] width 38 height 29
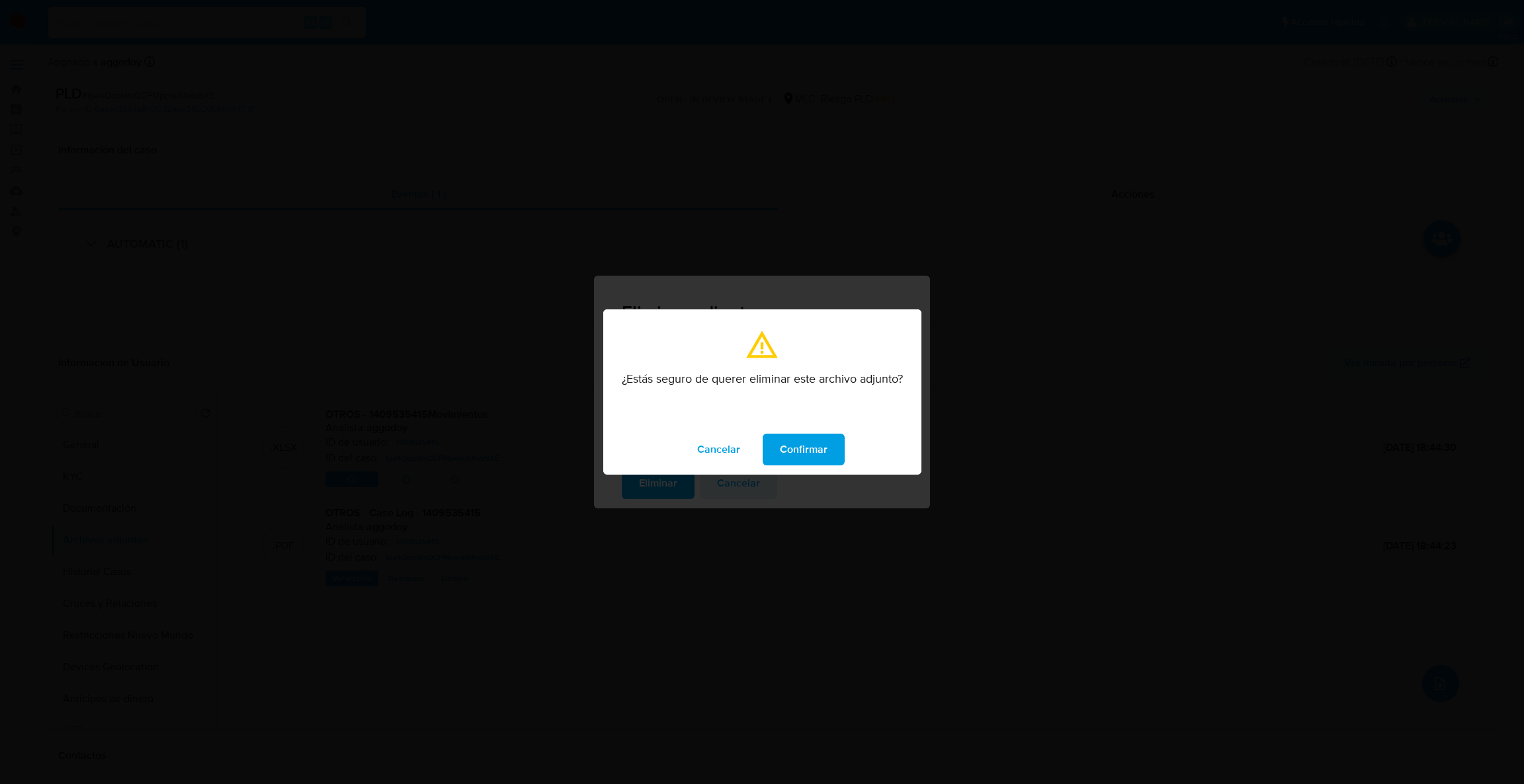
click at [796, 451] on span "Confirmar" at bounding box center [803, 450] width 48 height 29
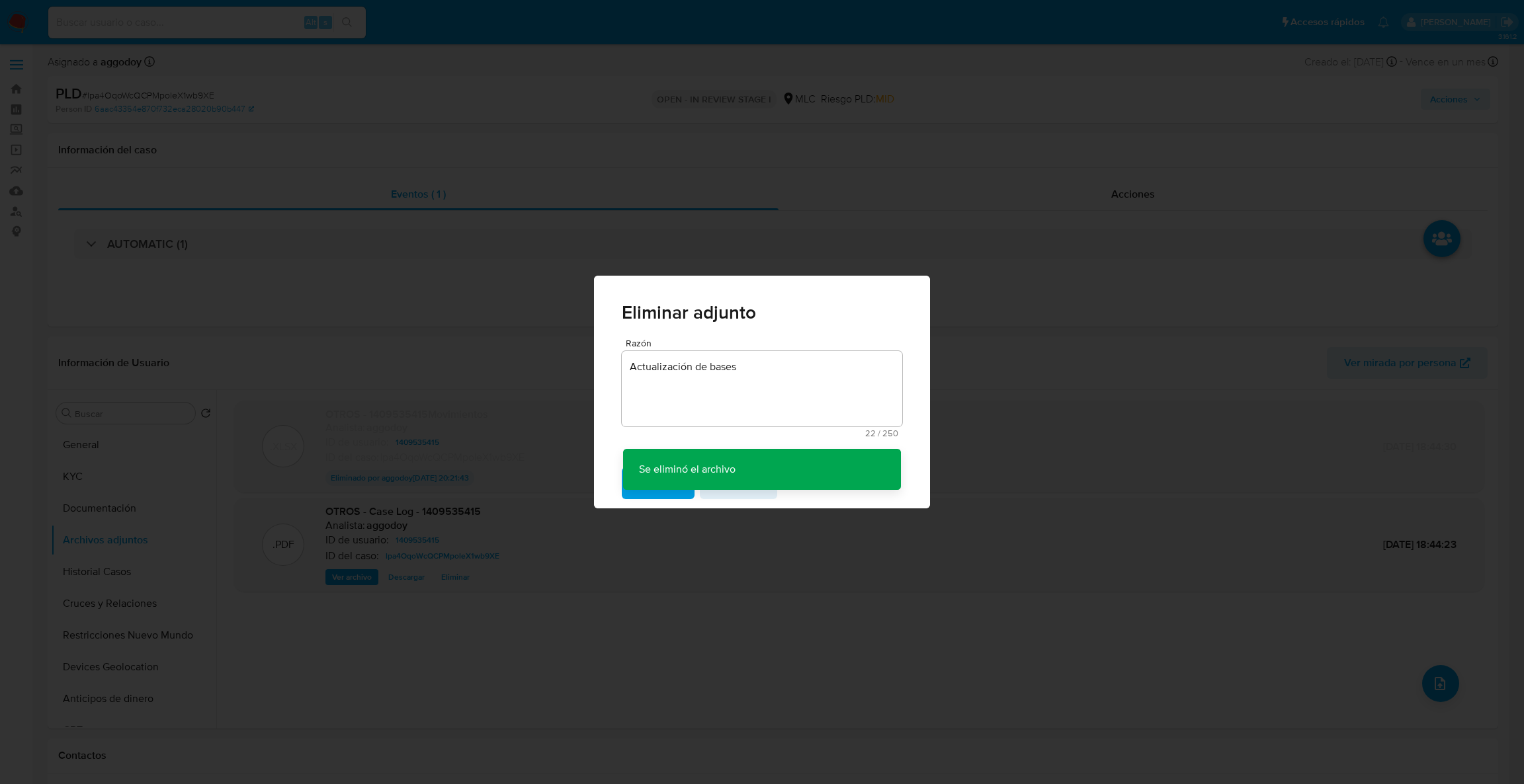
click at [1448, 693] on div "Eliminar adjunto Razón Actualización de bases 22 / 250 228 caracteres restantes…" at bounding box center [762, 392] width 1524 height 784
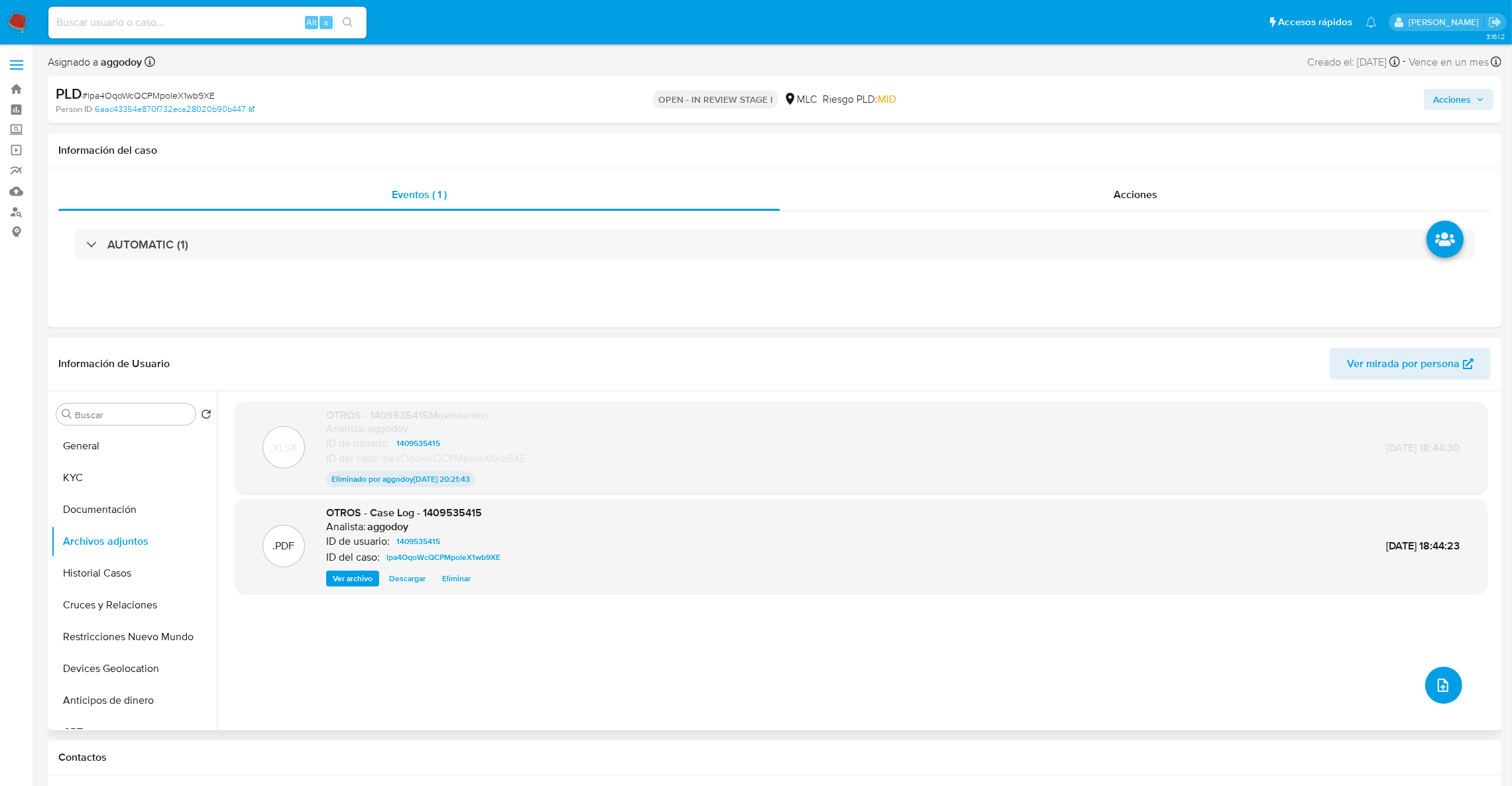
click at [1439, 694] on span "upload-file" at bounding box center [1442, 685] width 14 height 16
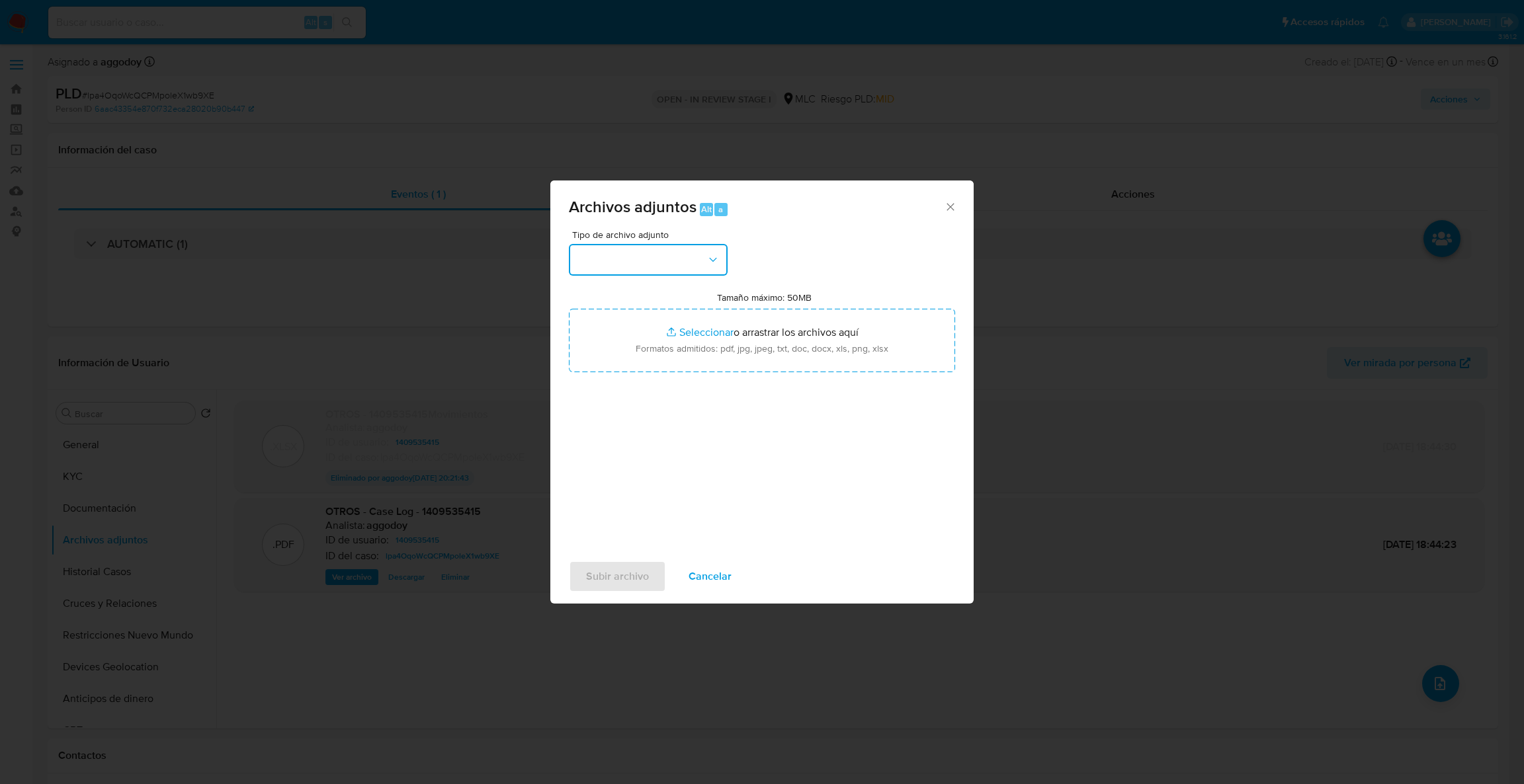
click at [654, 269] on button "button" at bounding box center [648, 260] width 159 height 32
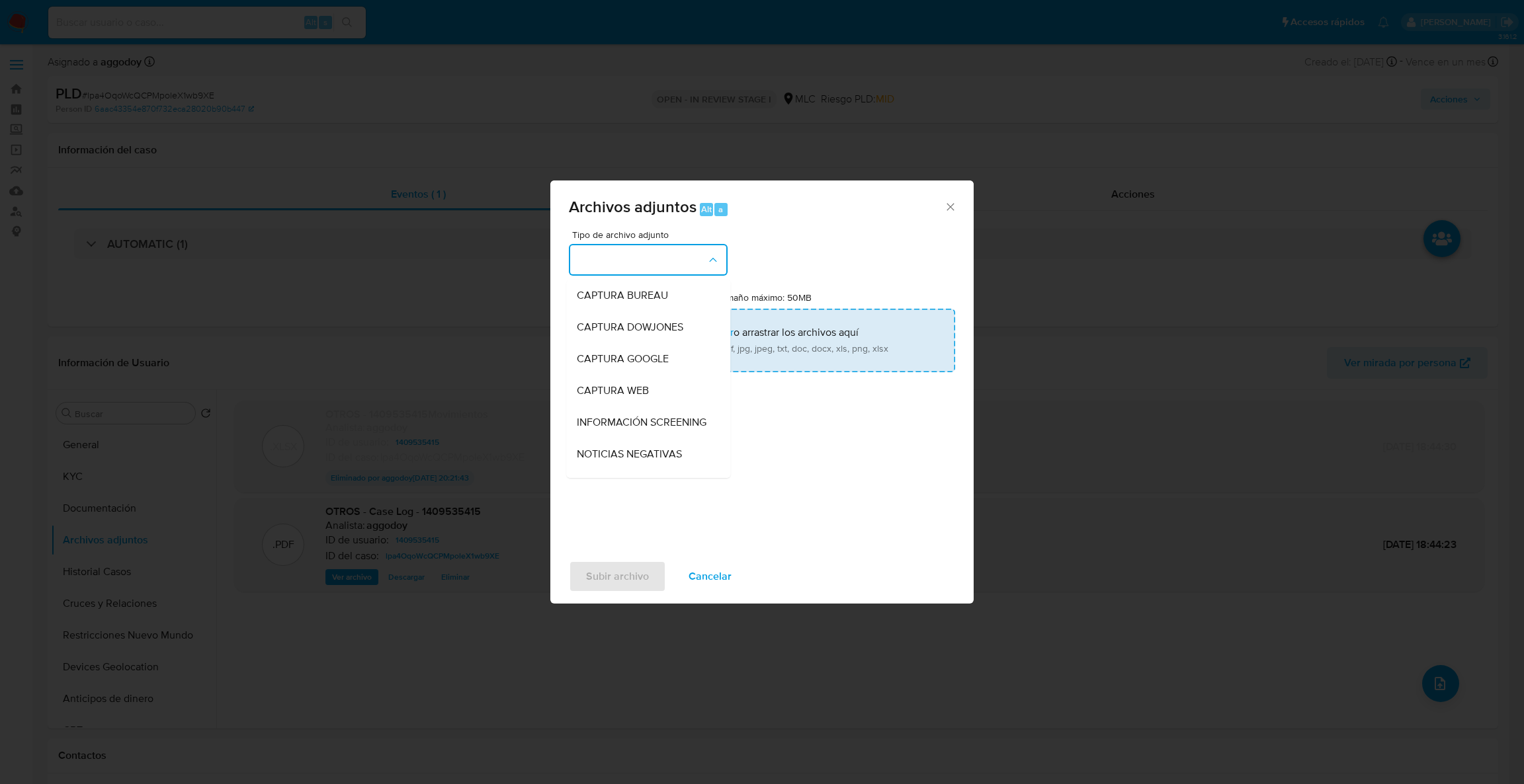
click at [774, 331] on input "Tamaño máximo: 50MB Seleccionar archivos" at bounding box center [762, 340] width 386 height 63
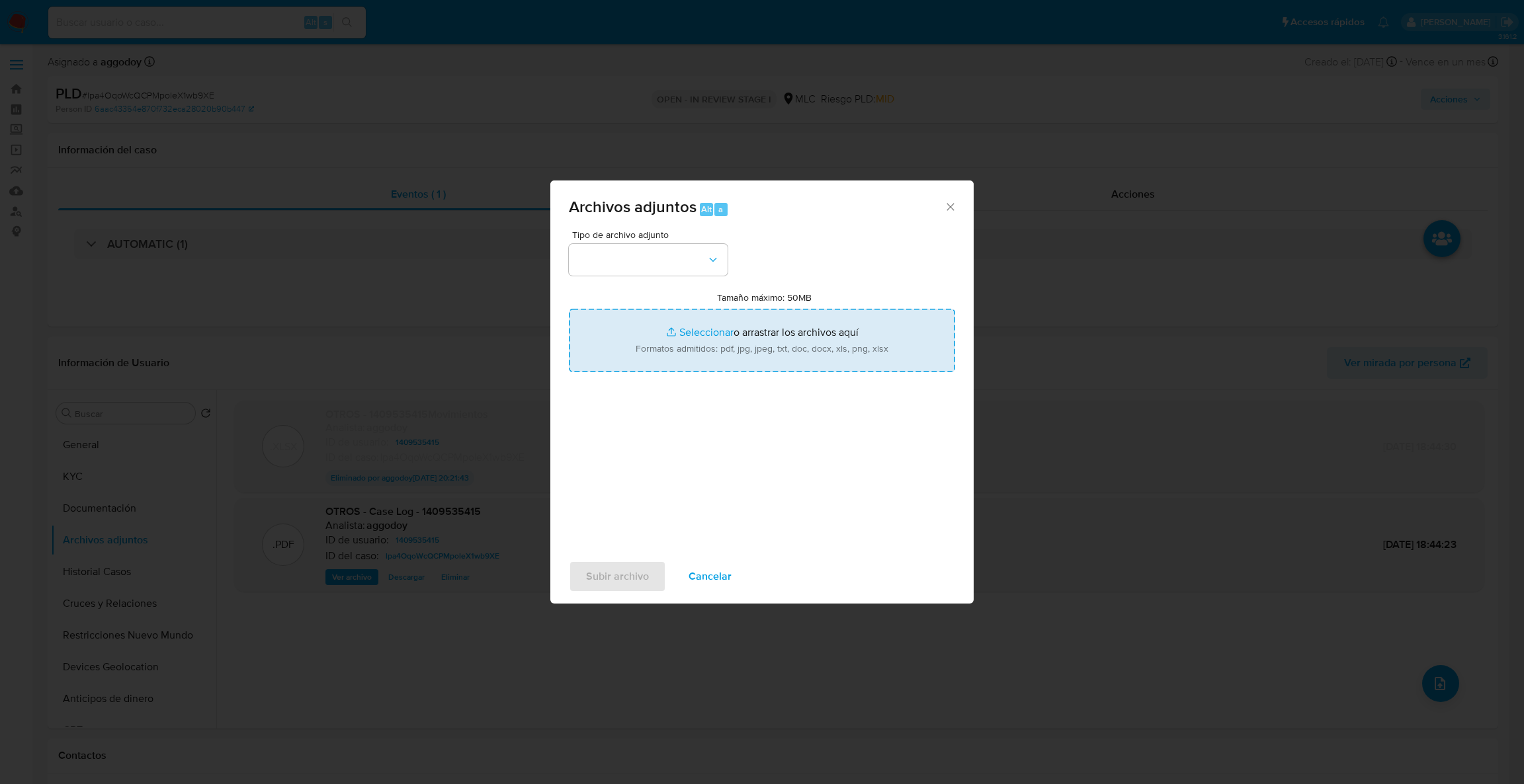
type input "C:\fakepath\1409535415Movimientos Vol 2..xlsx"
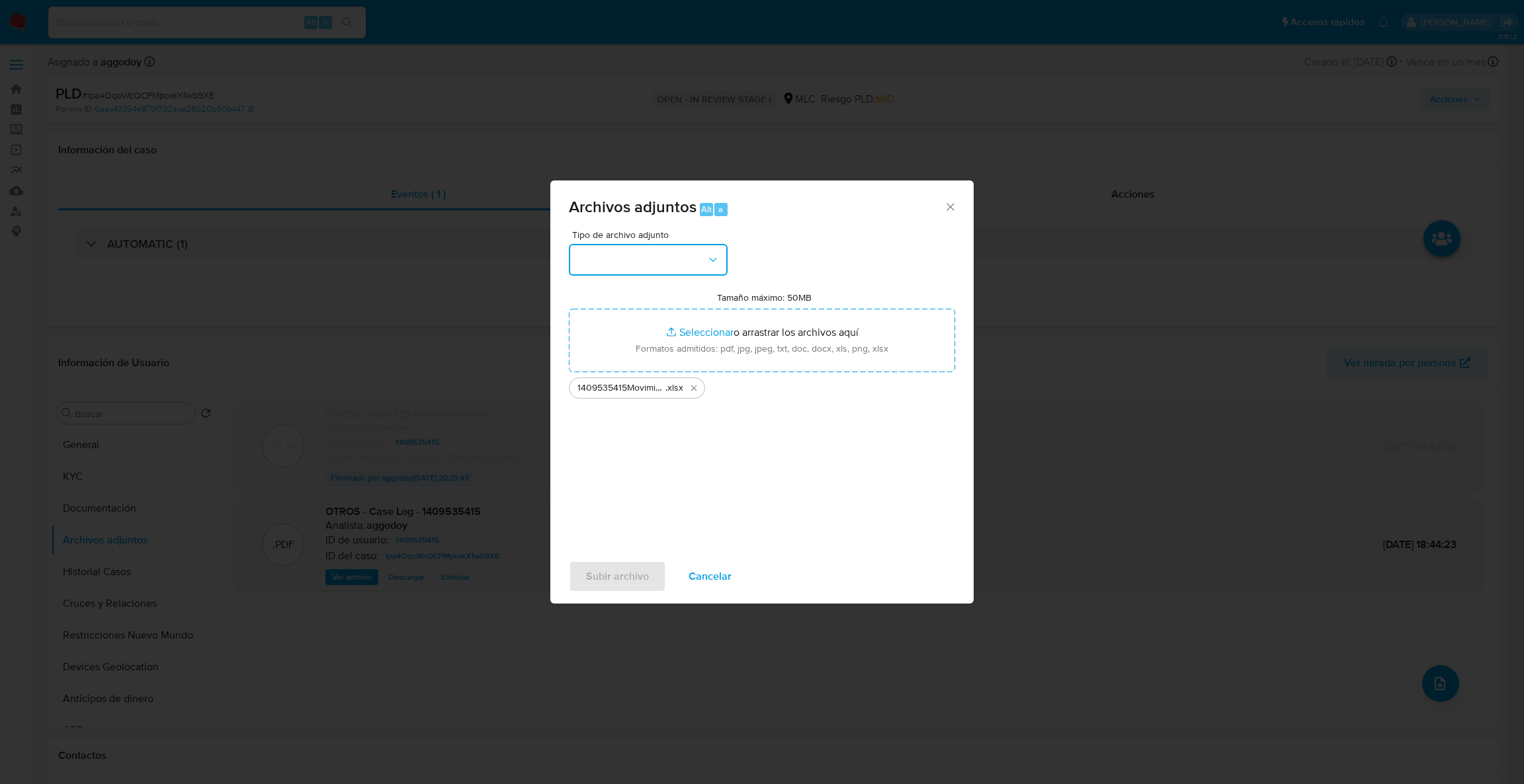
click at [688, 275] on button "button" at bounding box center [648, 260] width 159 height 32
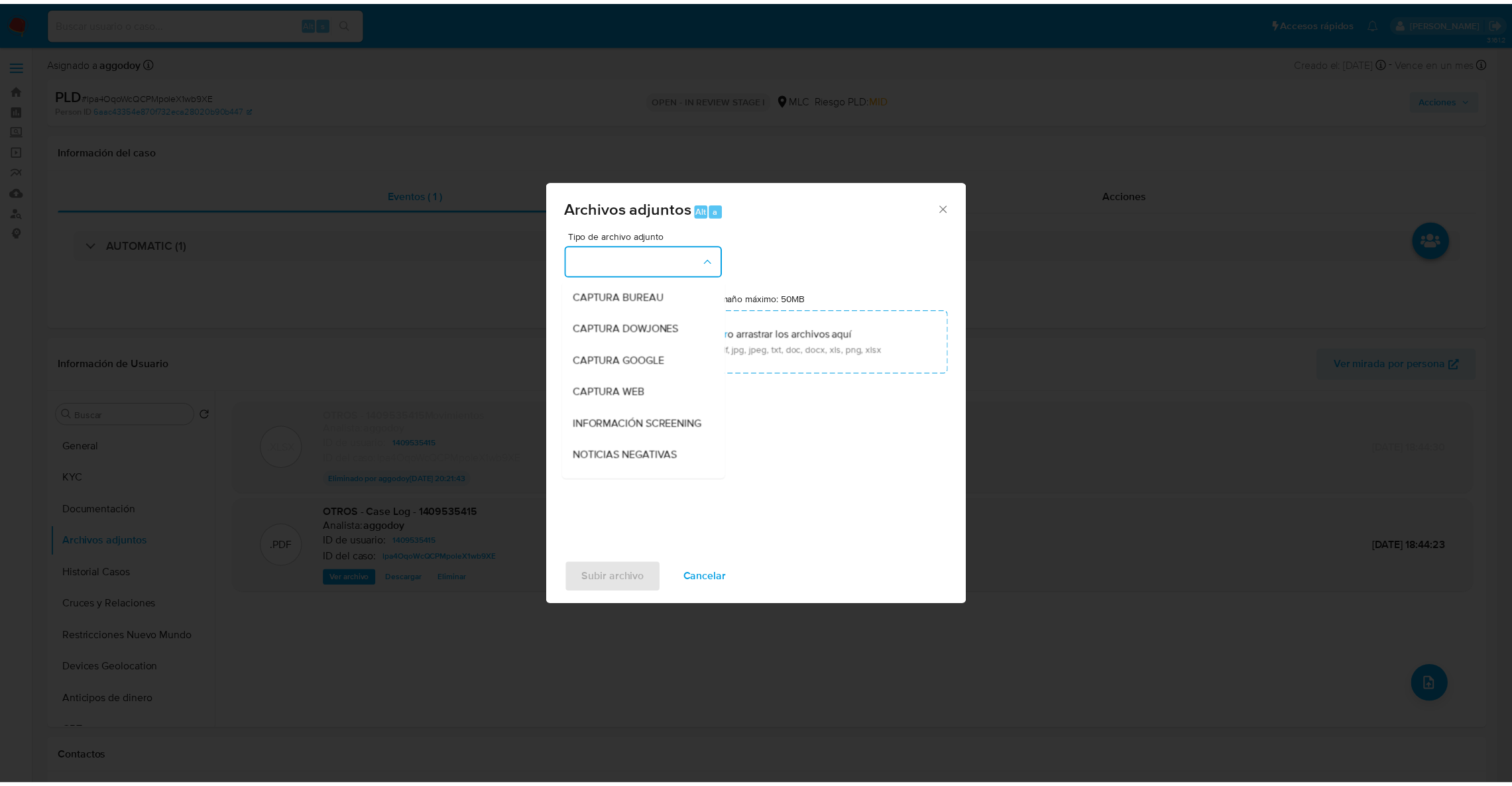
scroll to position [173, 0]
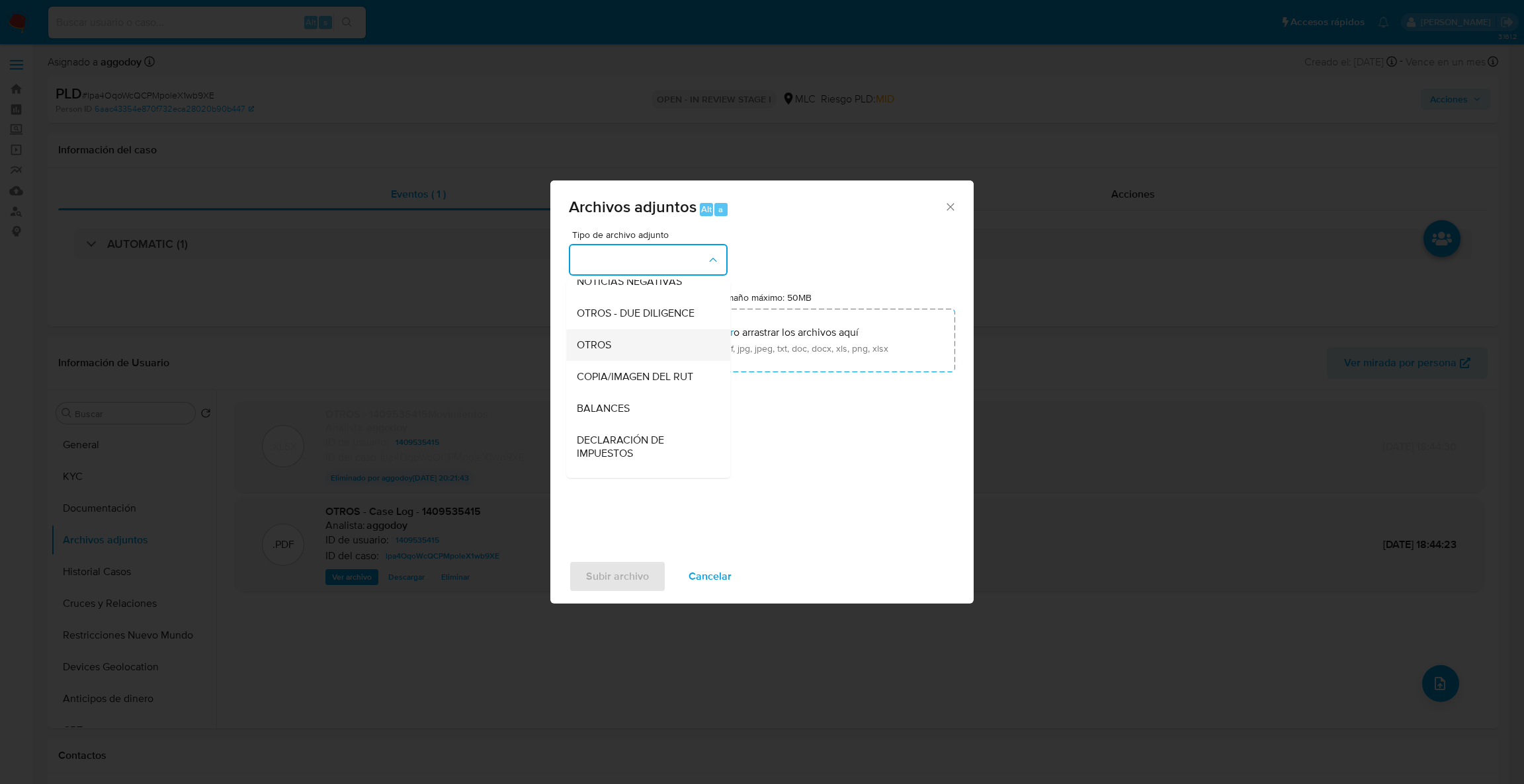
click at [624, 351] on div "OTROS" at bounding box center [644, 345] width 135 height 32
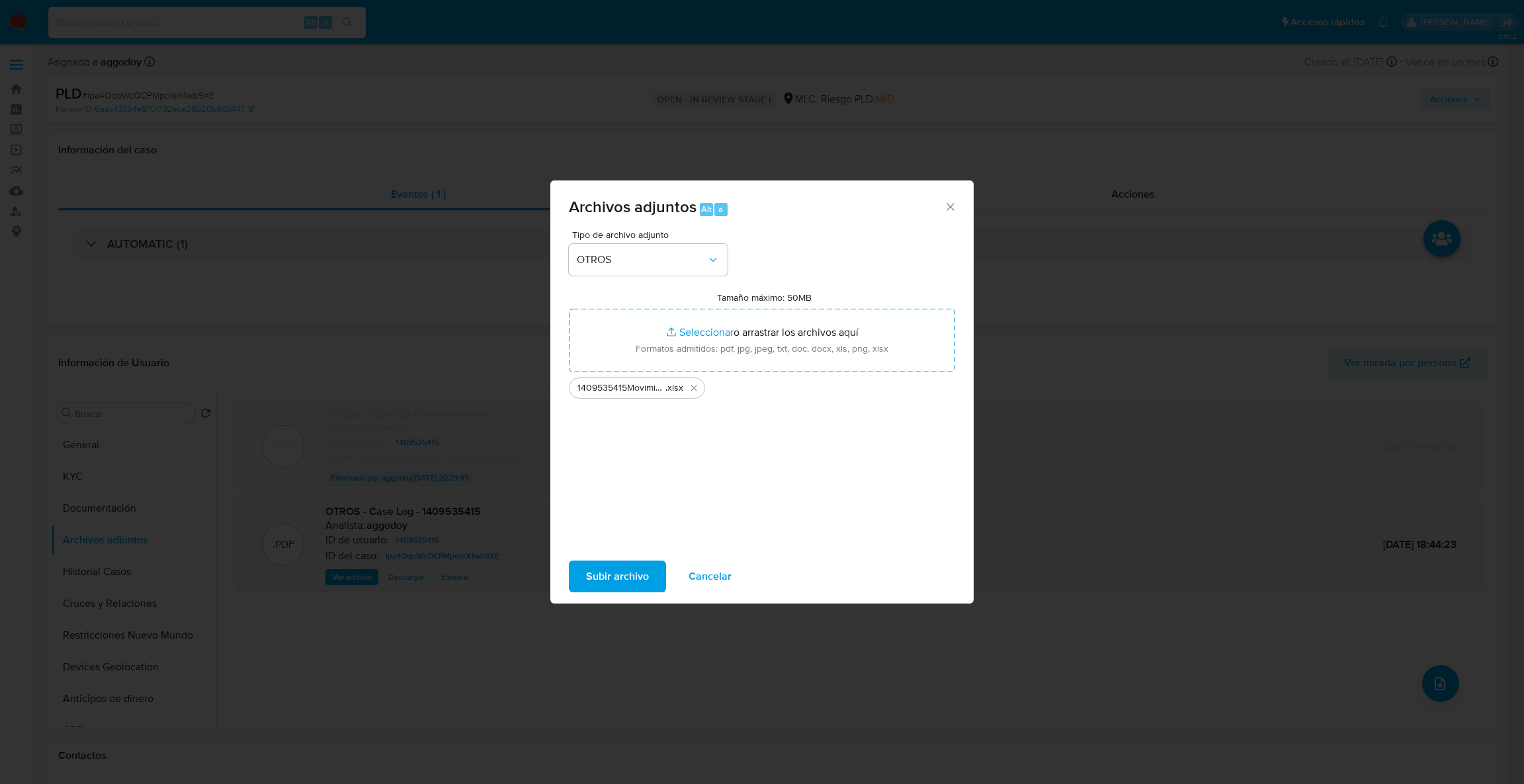
click at [592, 576] on span "Subir archivo" at bounding box center [617, 576] width 63 height 29
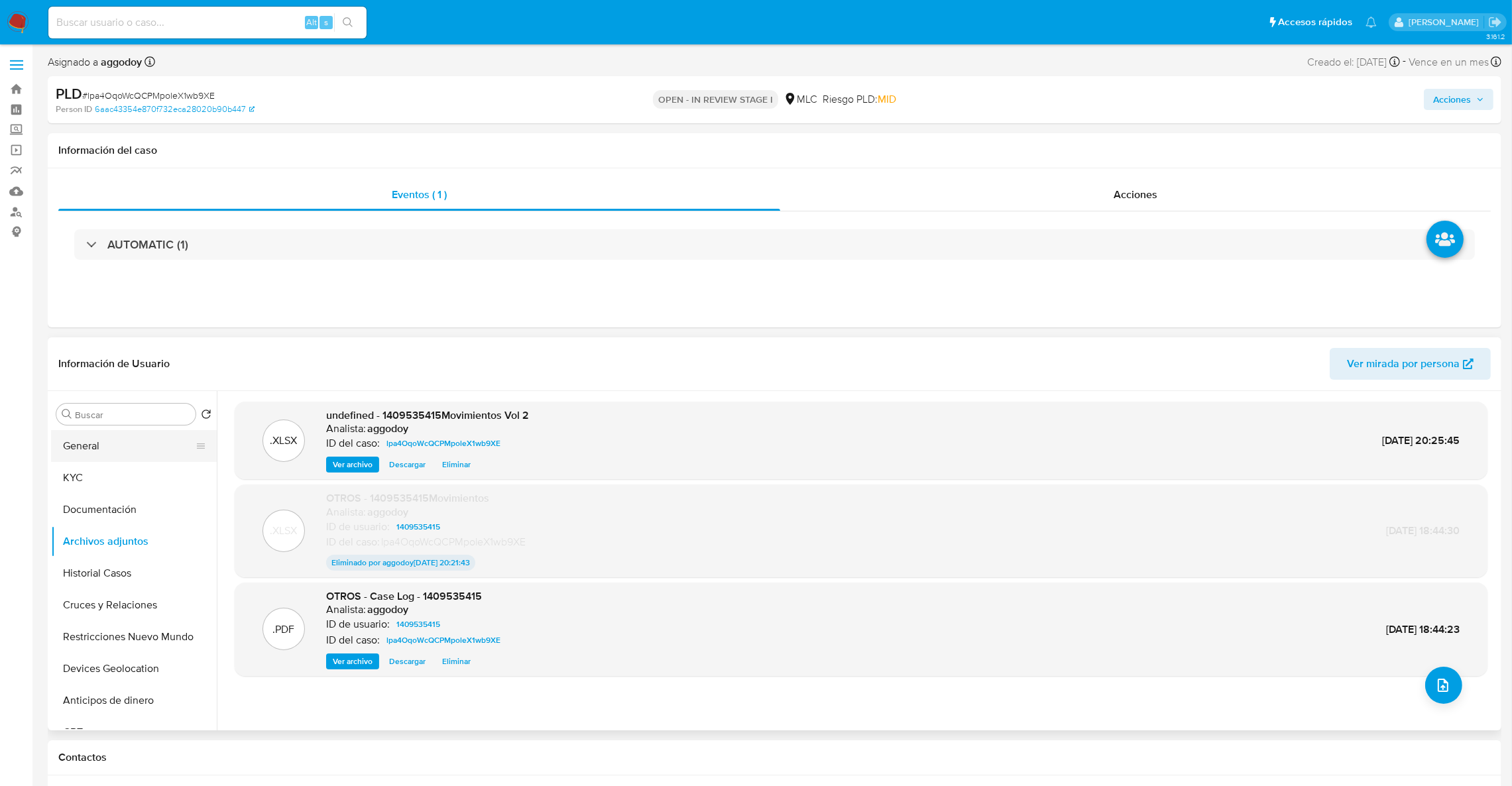
click at [124, 435] on button "General" at bounding box center [128, 446] width 155 height 32
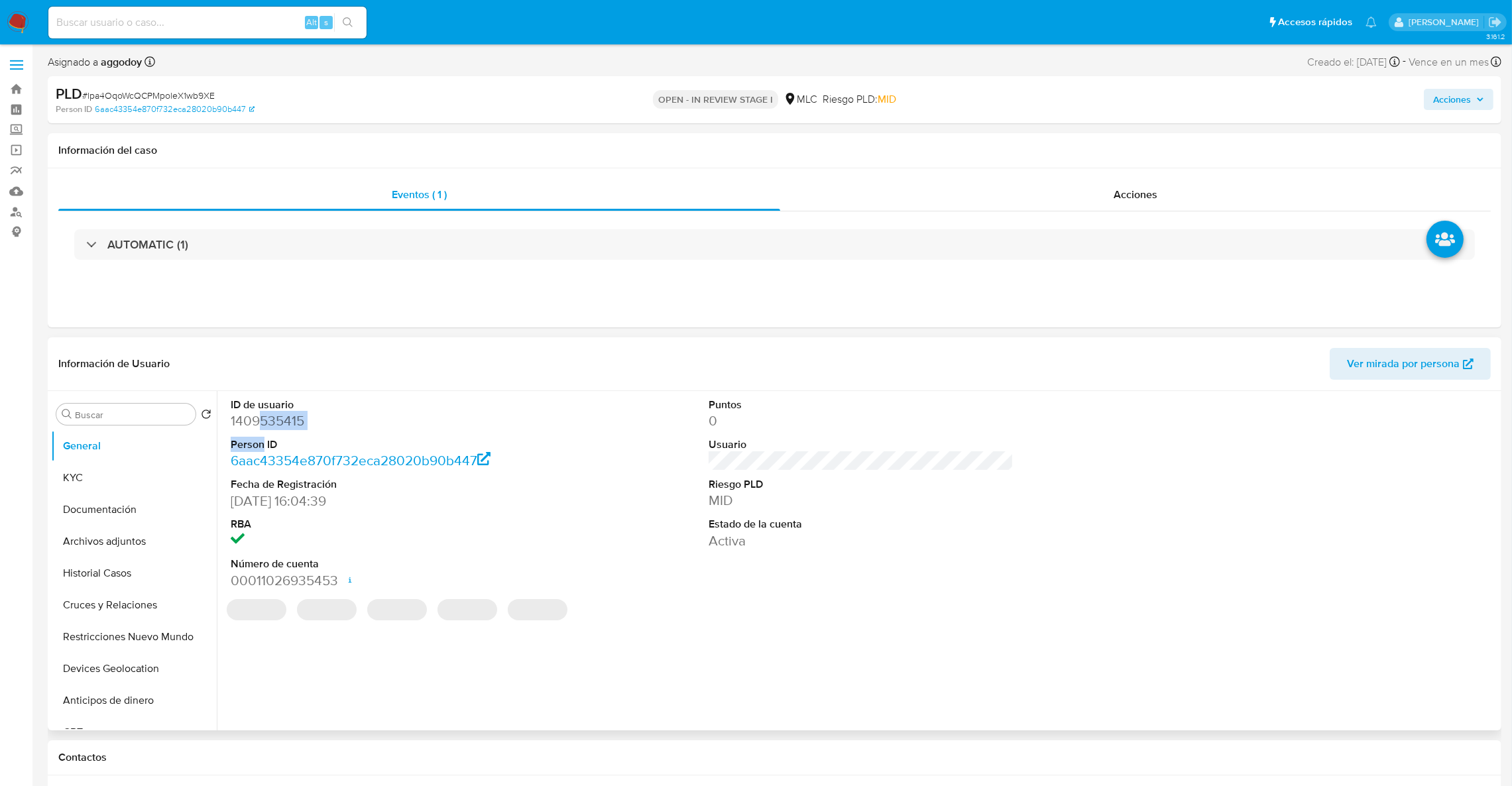
click at [260, 432] on dl "ID de usuario 1409535415 Person ID 6aac43354e870f732eca28020b90b447 Fecha de Re…" at bounding box center [383, 494] width 306 height 192
click at [260, 427] on dd "1409535415" at bounding box center [383, 421] width 306 height 19
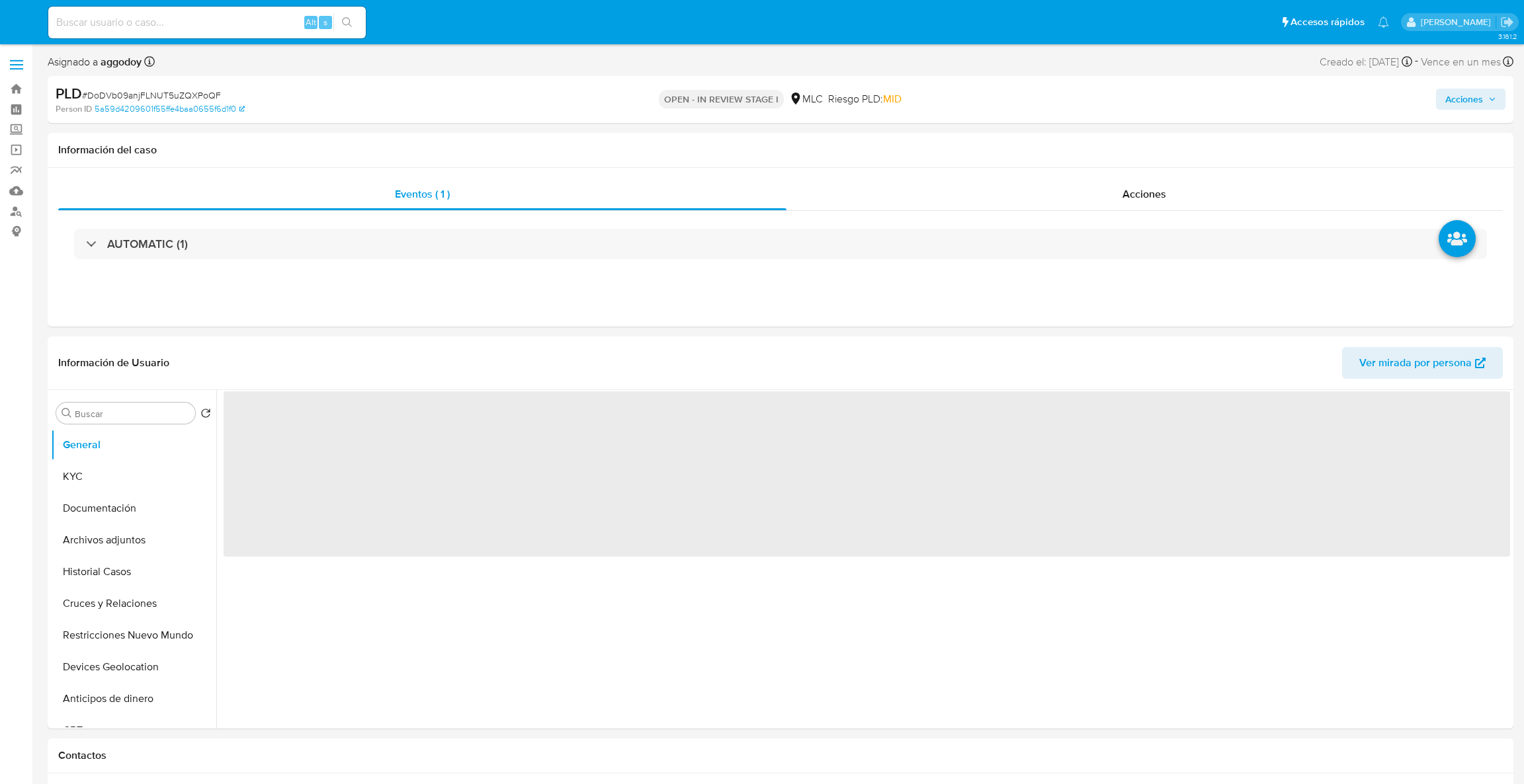
select select "10"
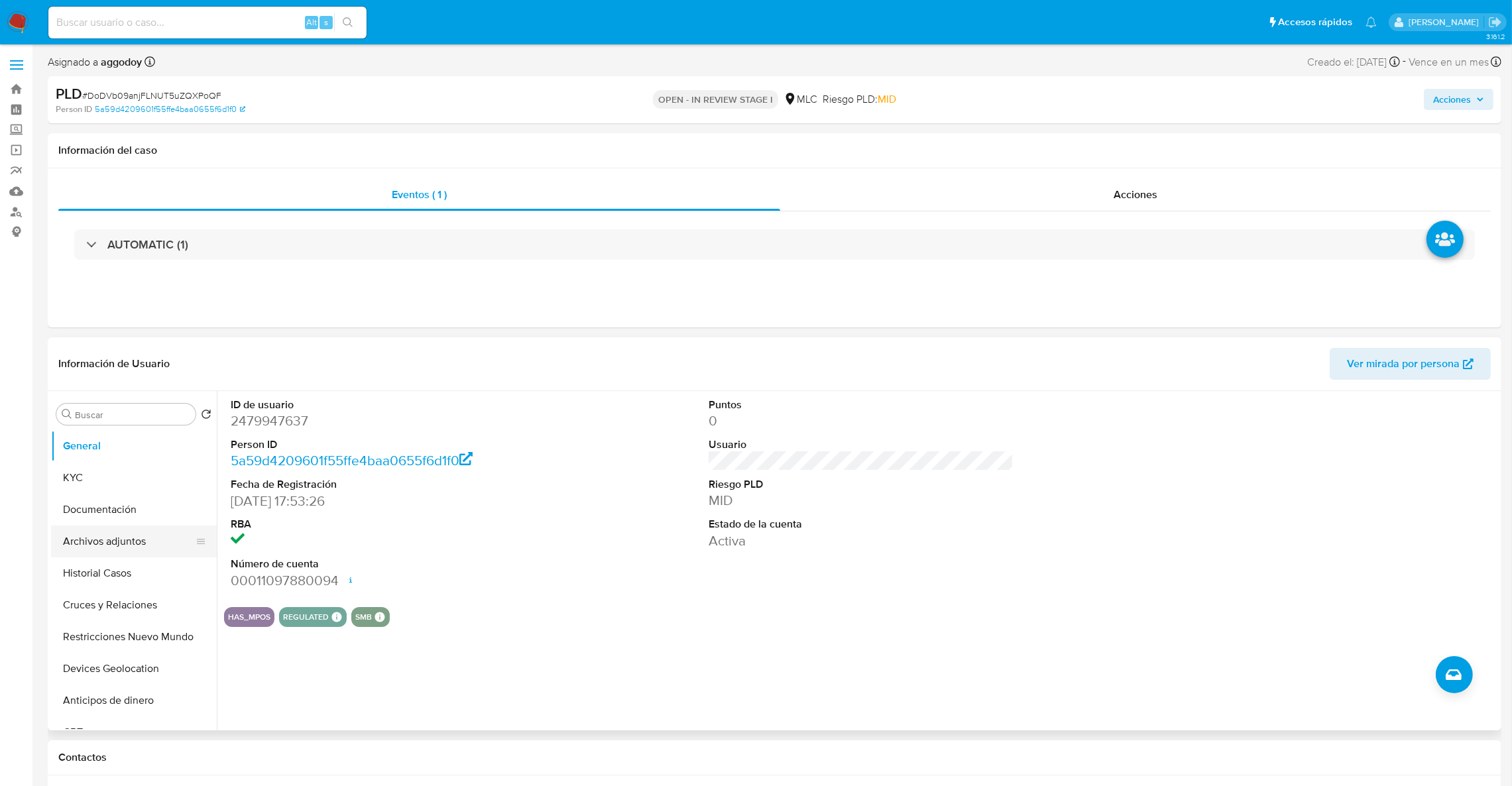
click at [121, 550] on button "Archivos adjuntos" at bounding box center [128, 542] width 155 height 32
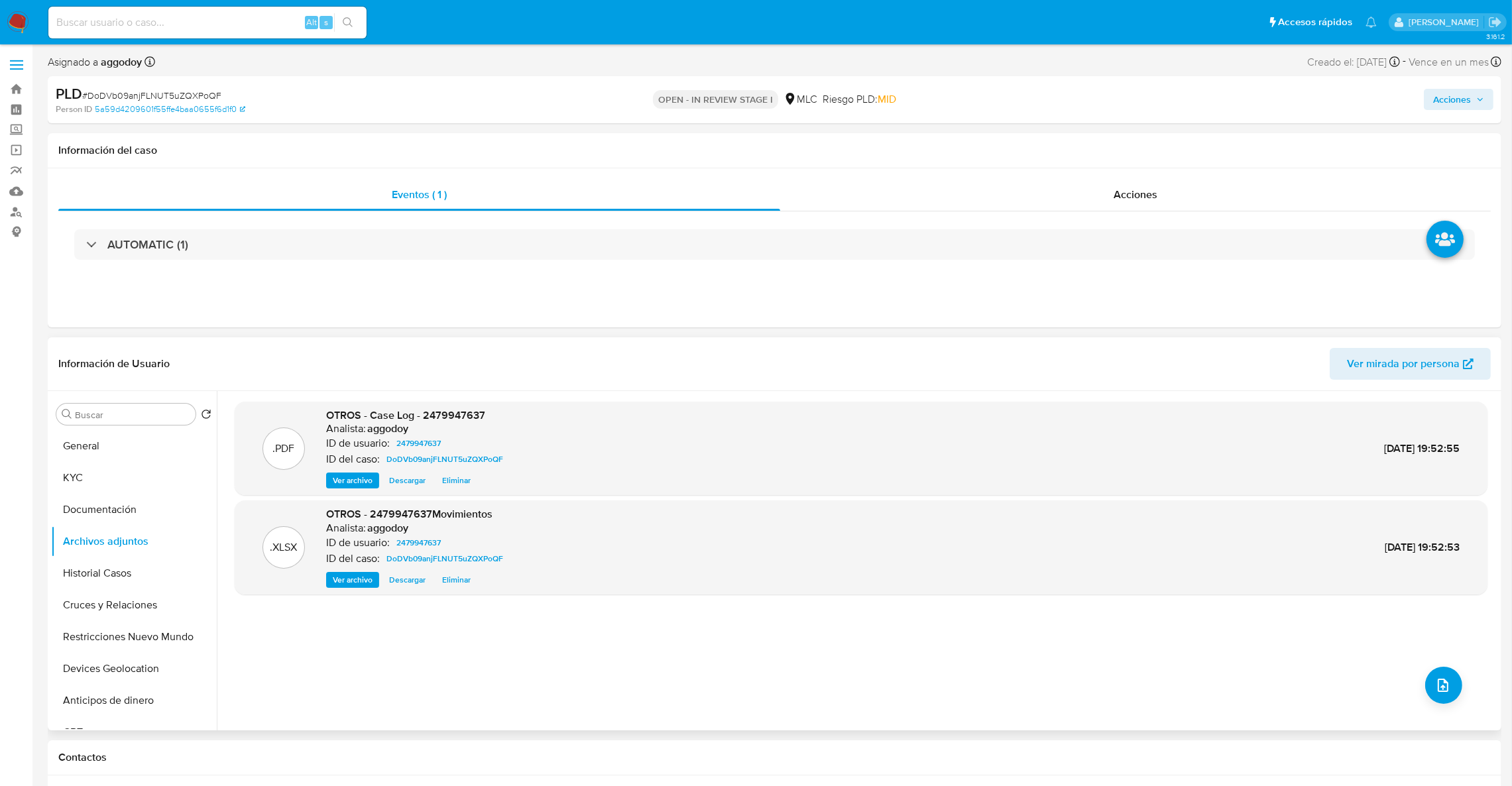
click at [442, 588] on div ".XLSX OTROS - 2479947637Movimientos Analista: aggodoy ID de usuario: 2479947637…" at bounding box center [861, 548] width 1253 height 94
click at [442, 587] on span "Eliminar" at bounding box center [457, 580] width 29 height 14
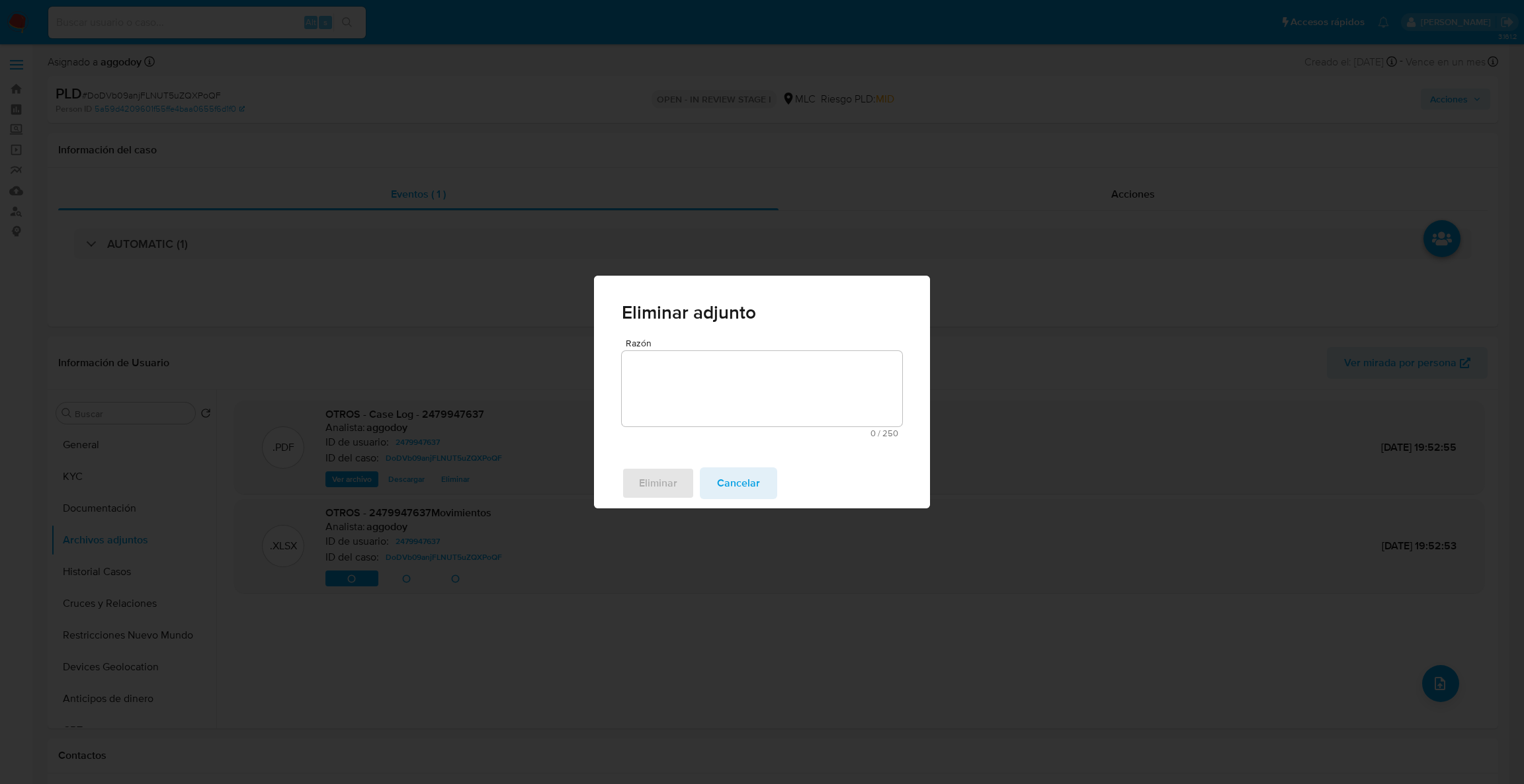
click at [440, 581] on div "Eliminar adjunto Razón 0 / 250 250 caracteres restantes Eliminar Cancelar" at bounding box center [762, 392] width 1524 height 784
click at [725, 394] on textarea "Razón" at bounding box center [762, 389] width 281 height 75
type textarea "Actualización de bases"
click at [646, 512] on div "Eliminar adjunto Razón Actualización de bases 22 / 250 228 caracteres restantes…" at bounding box center [762, 392] width 1524 height 784
click at [651, 485] on span "Eliminar" at bounding box center [658, 483] width 38 height 29
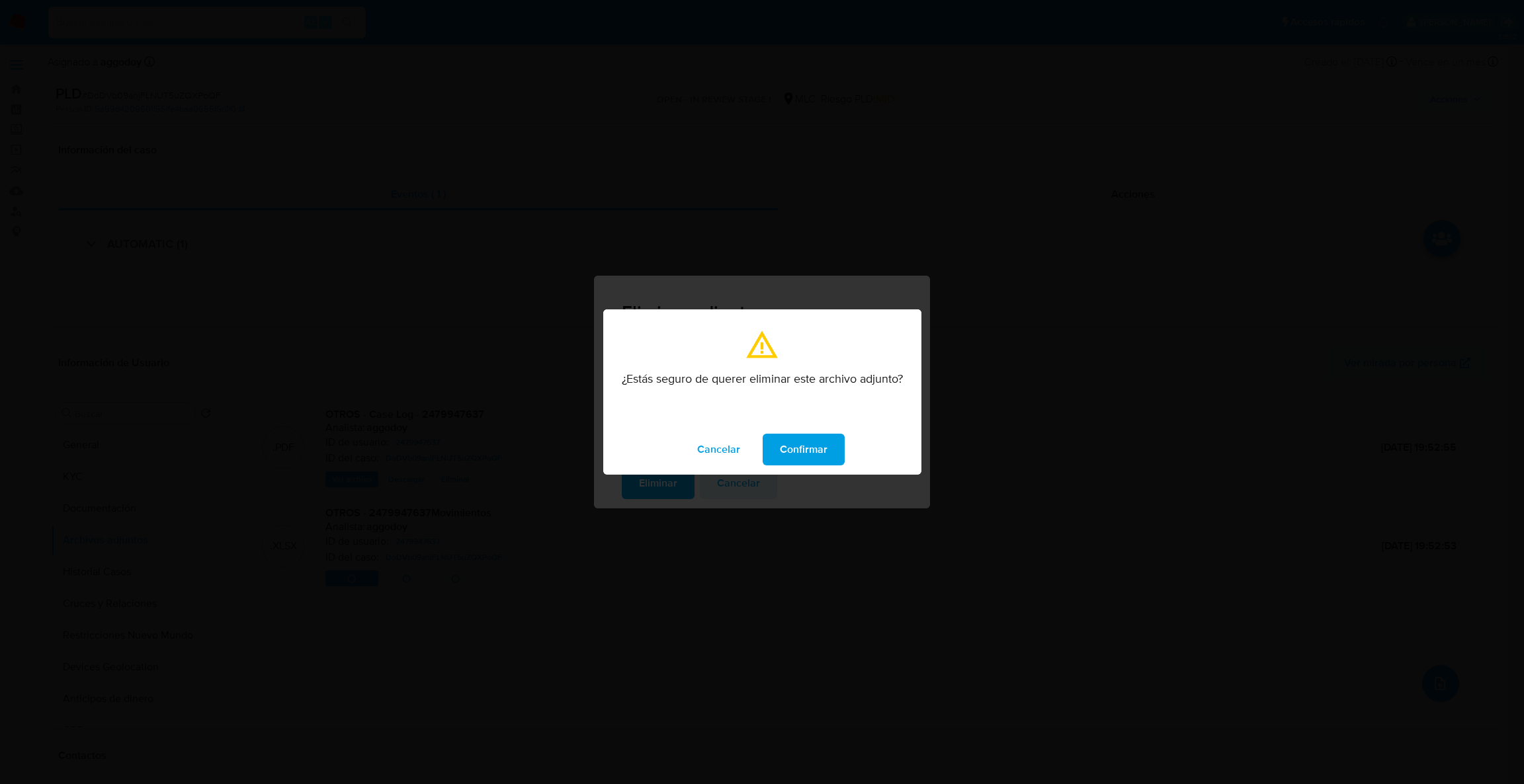
click at [833, 436] on button "Confirmar" at bounding box center [804, 450] width 82 height 32
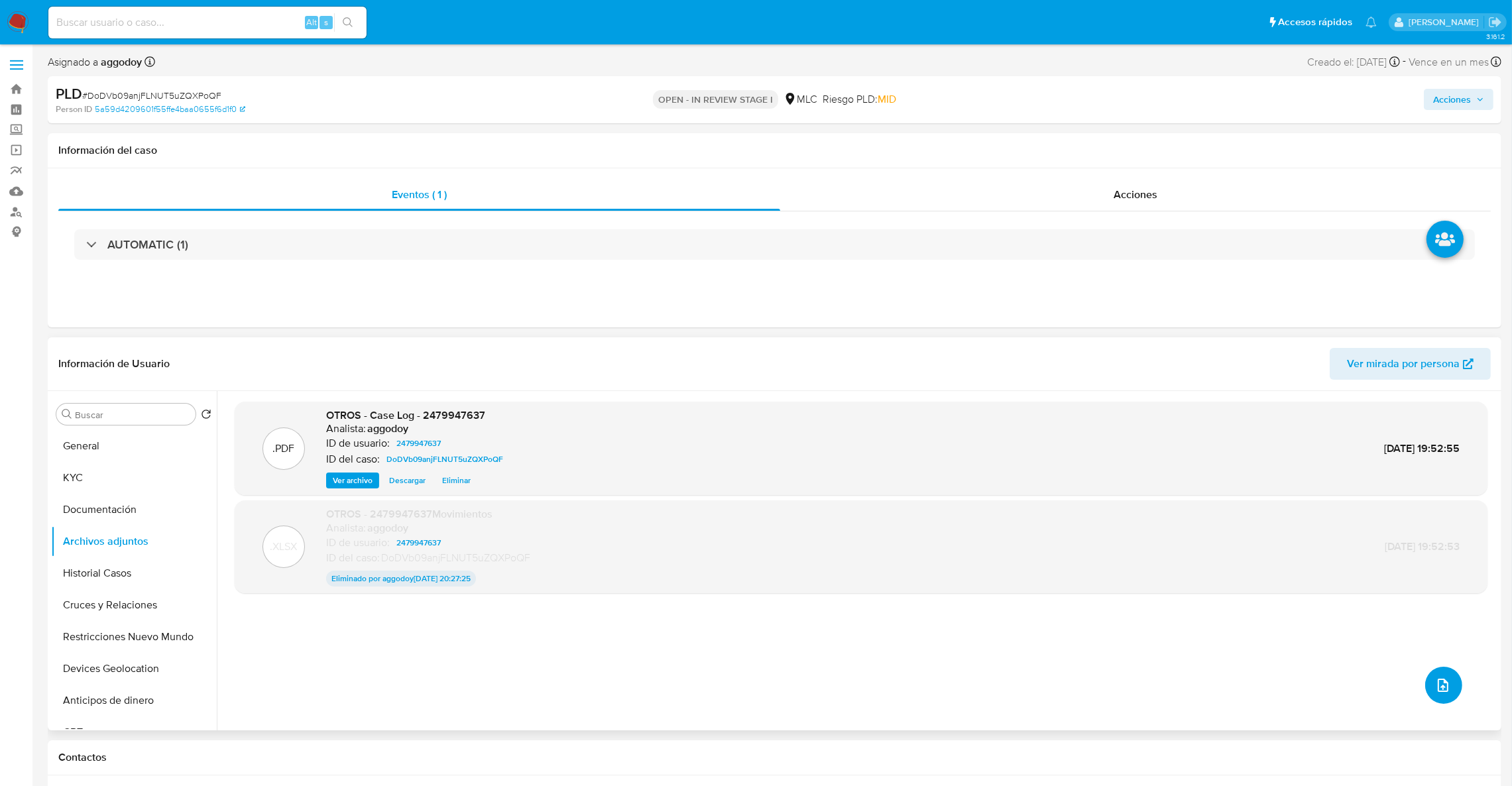
click at [1447, 699] on button "upload-file" at bounding box center [1443, 685] width 37 height 37
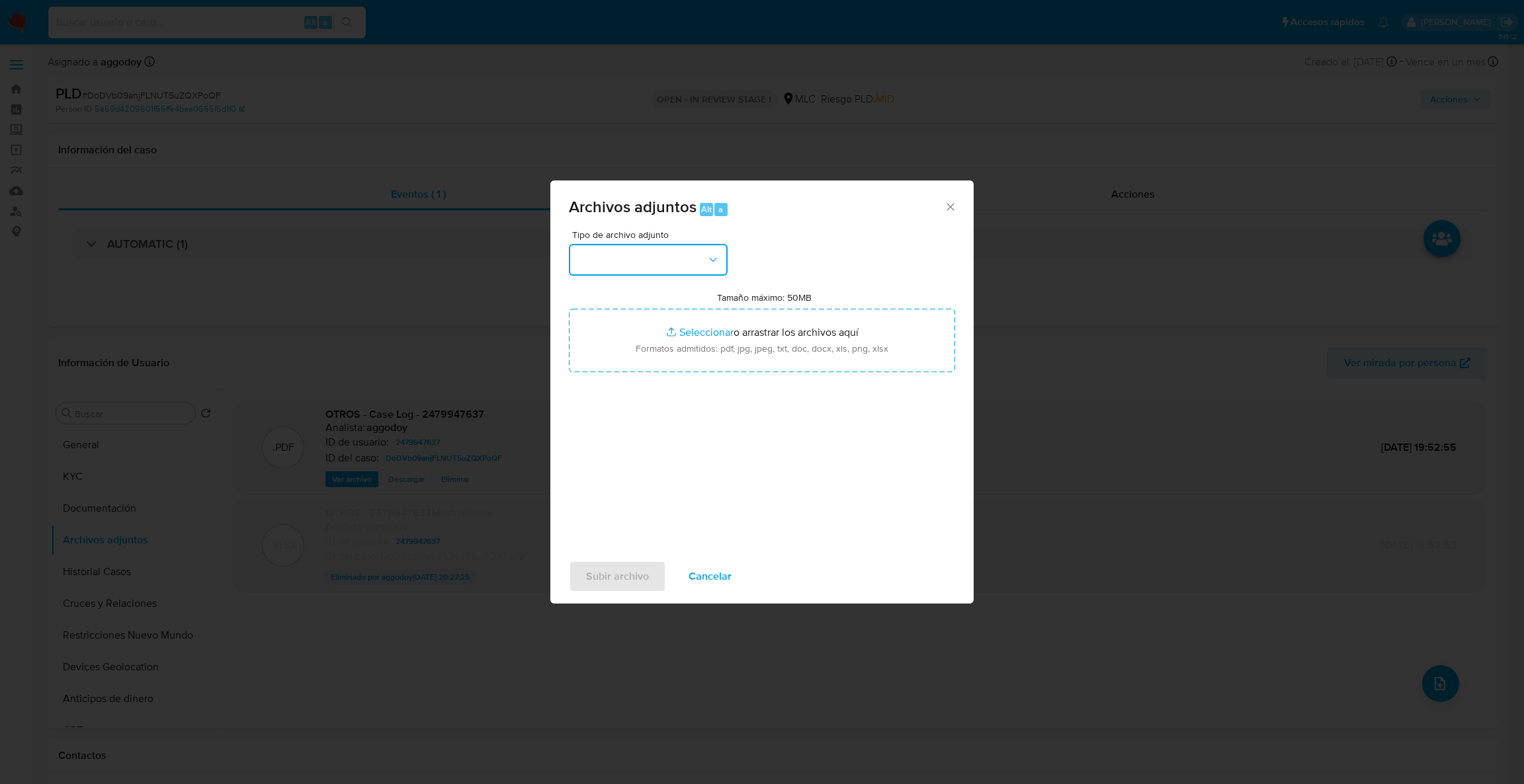
click at [646, 254] on button "button" at bounding box center [648, 260] width 159 height 32
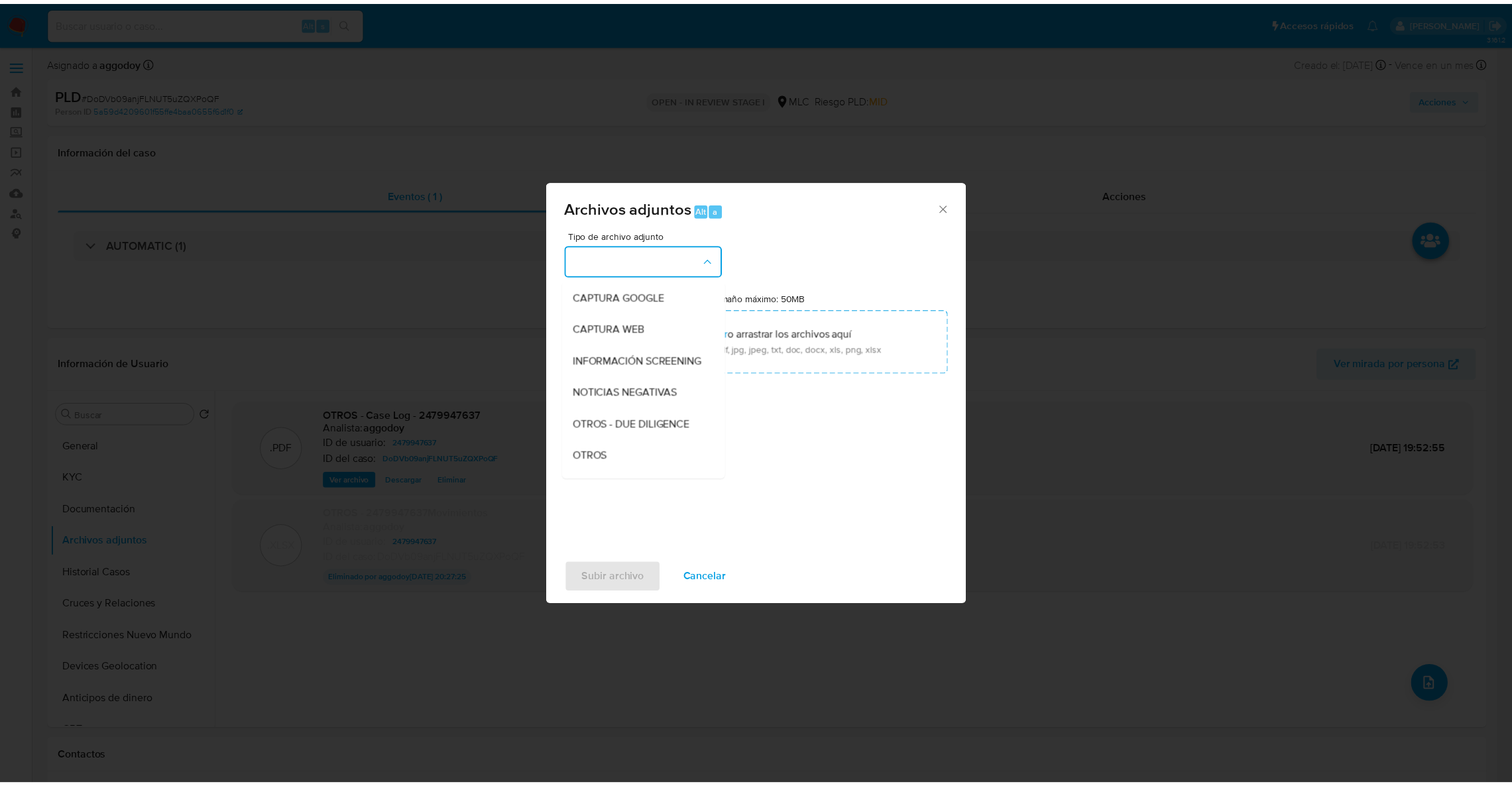
scroll to position [96, 0]
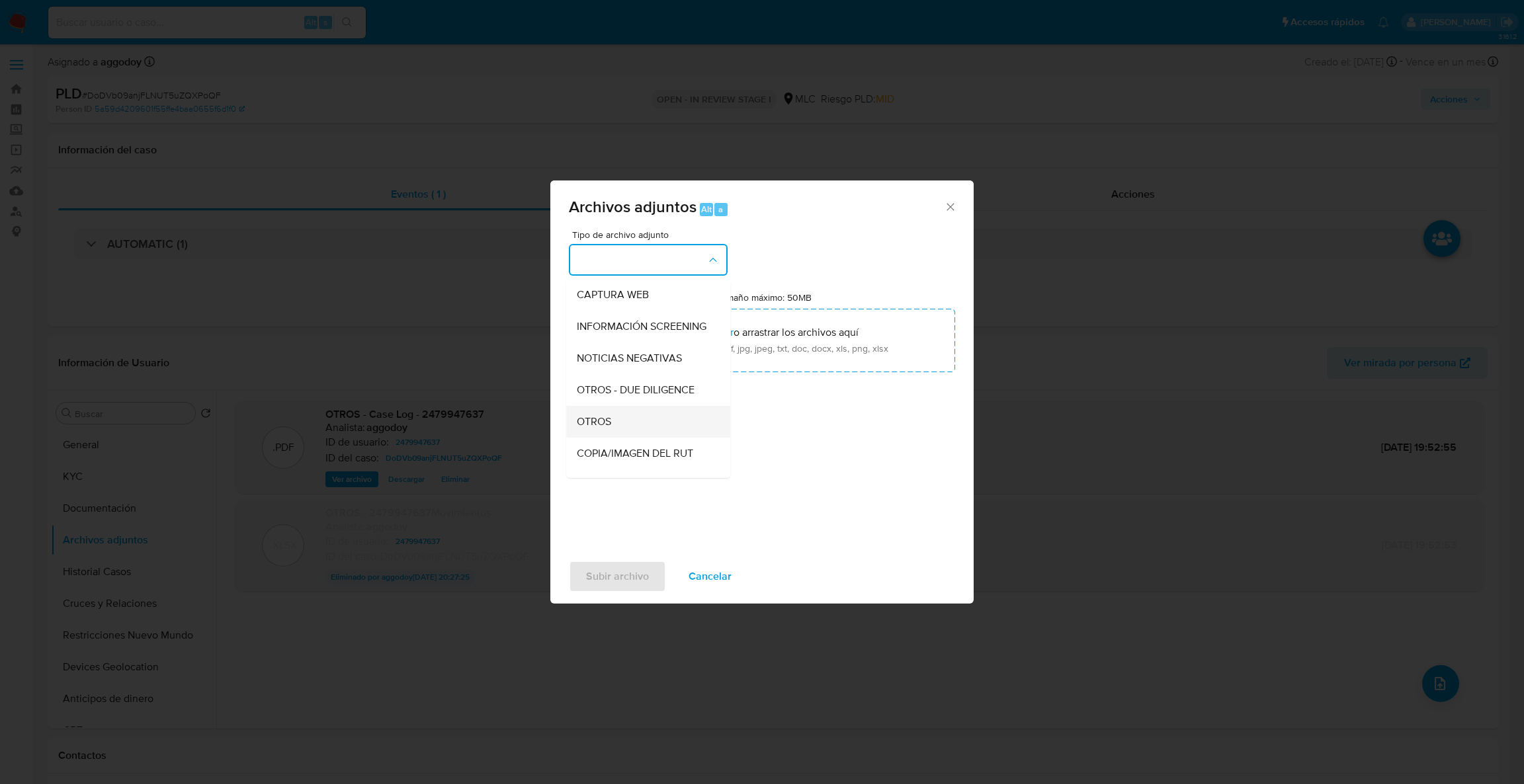
click at [646, 438] on div "OTROS" at bounding box center [644, 422] width 135 height 32
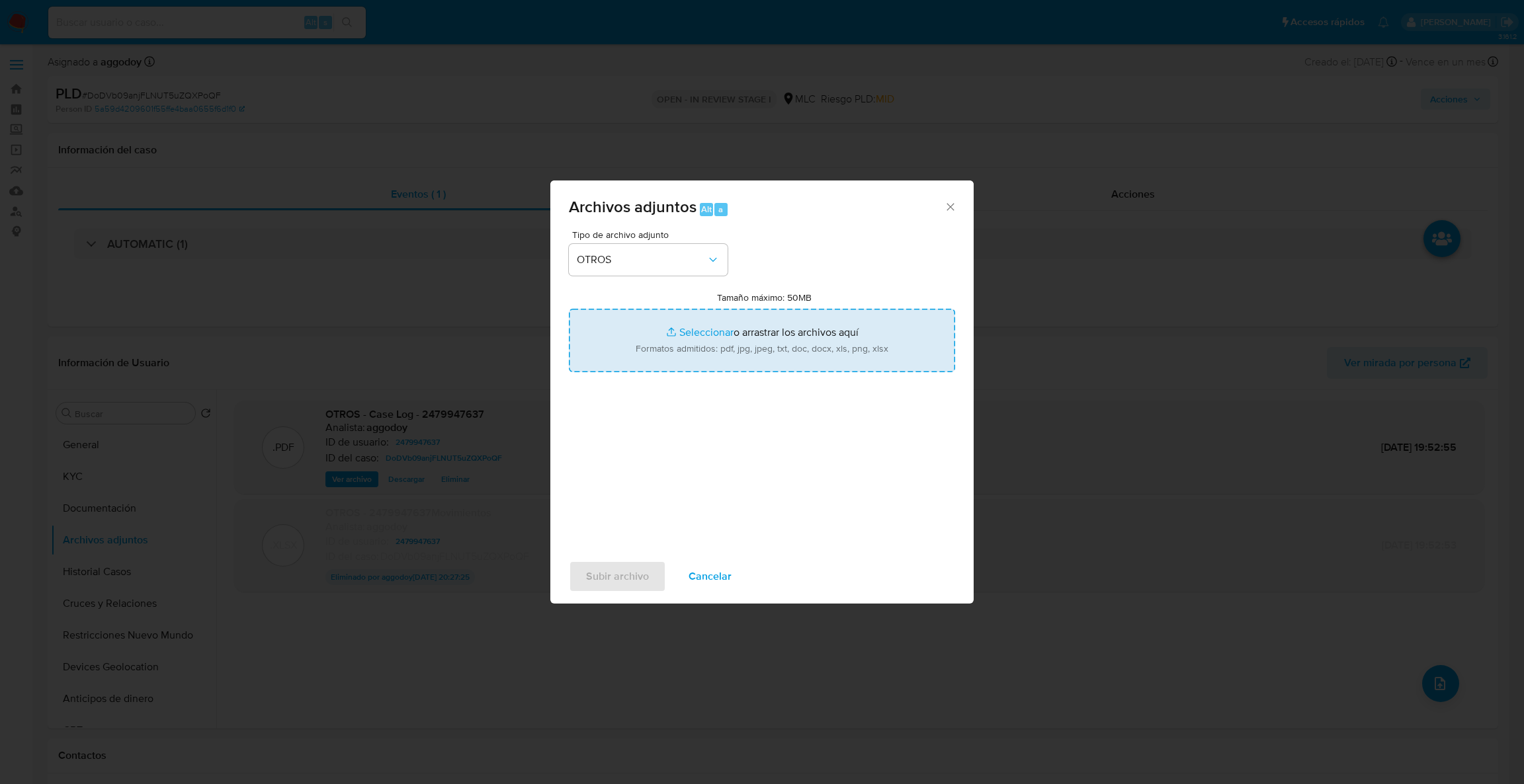
click at [688, 312] on input "Tamaño máximo: 50MB Seleccionar archivos" at bounding box center [762, 340] width 386 height 63
type input "C:\fakepath\2479947637Movimientos Vol.2.xlsx"
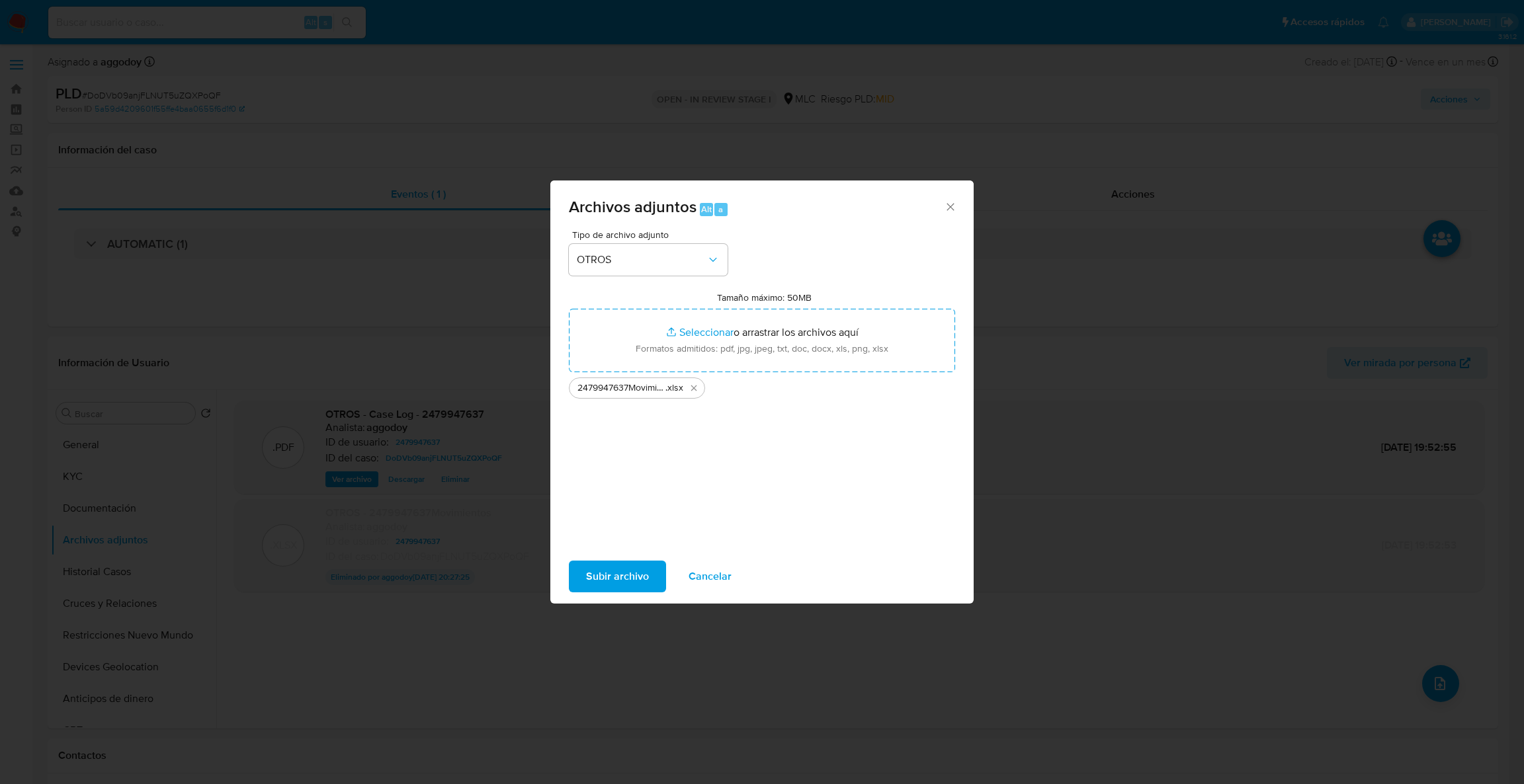
click at [633, 579] on span "Subir archivo" at bounding box center [617, 576] width 63 height 29
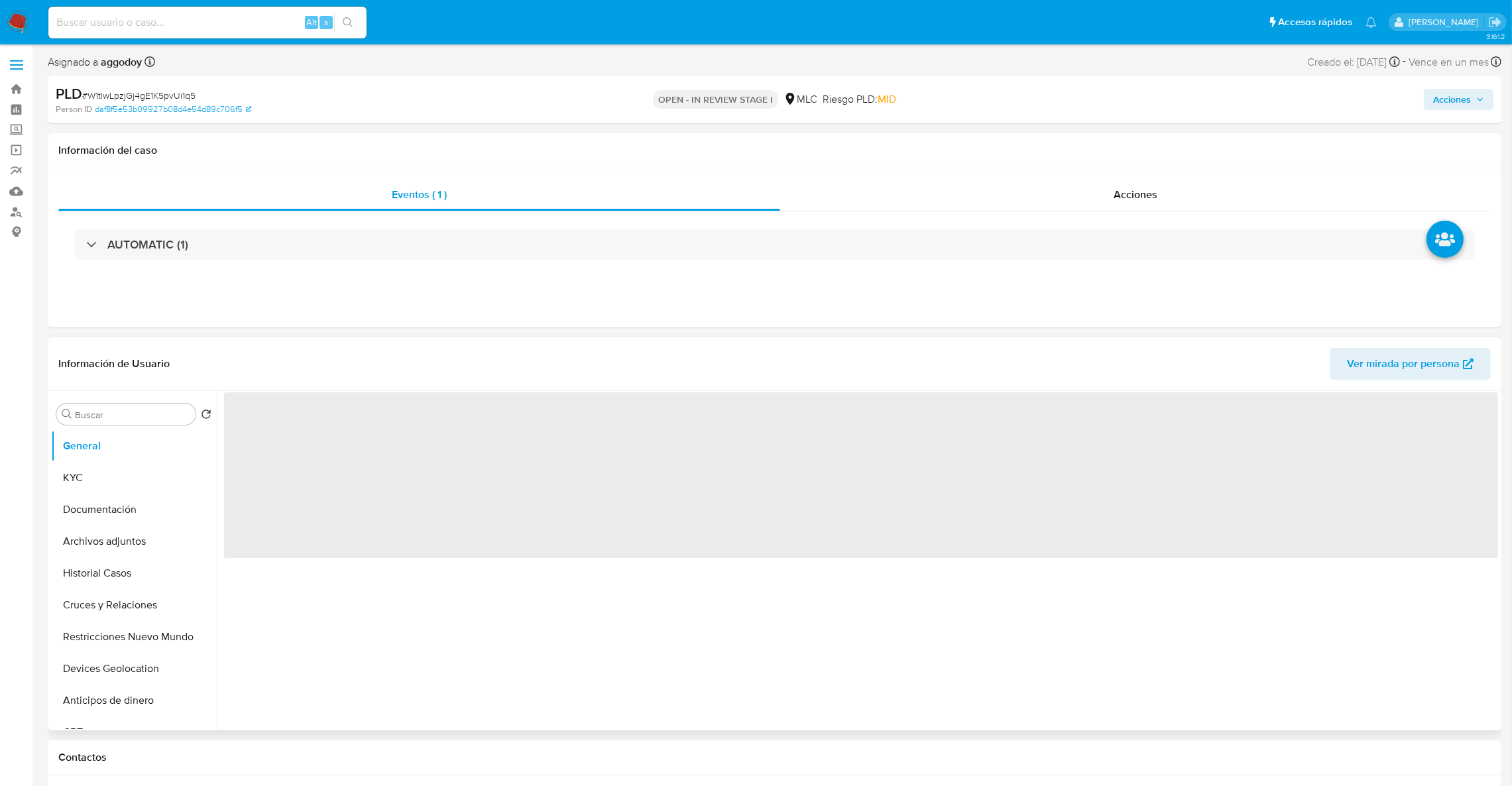
select select "10"
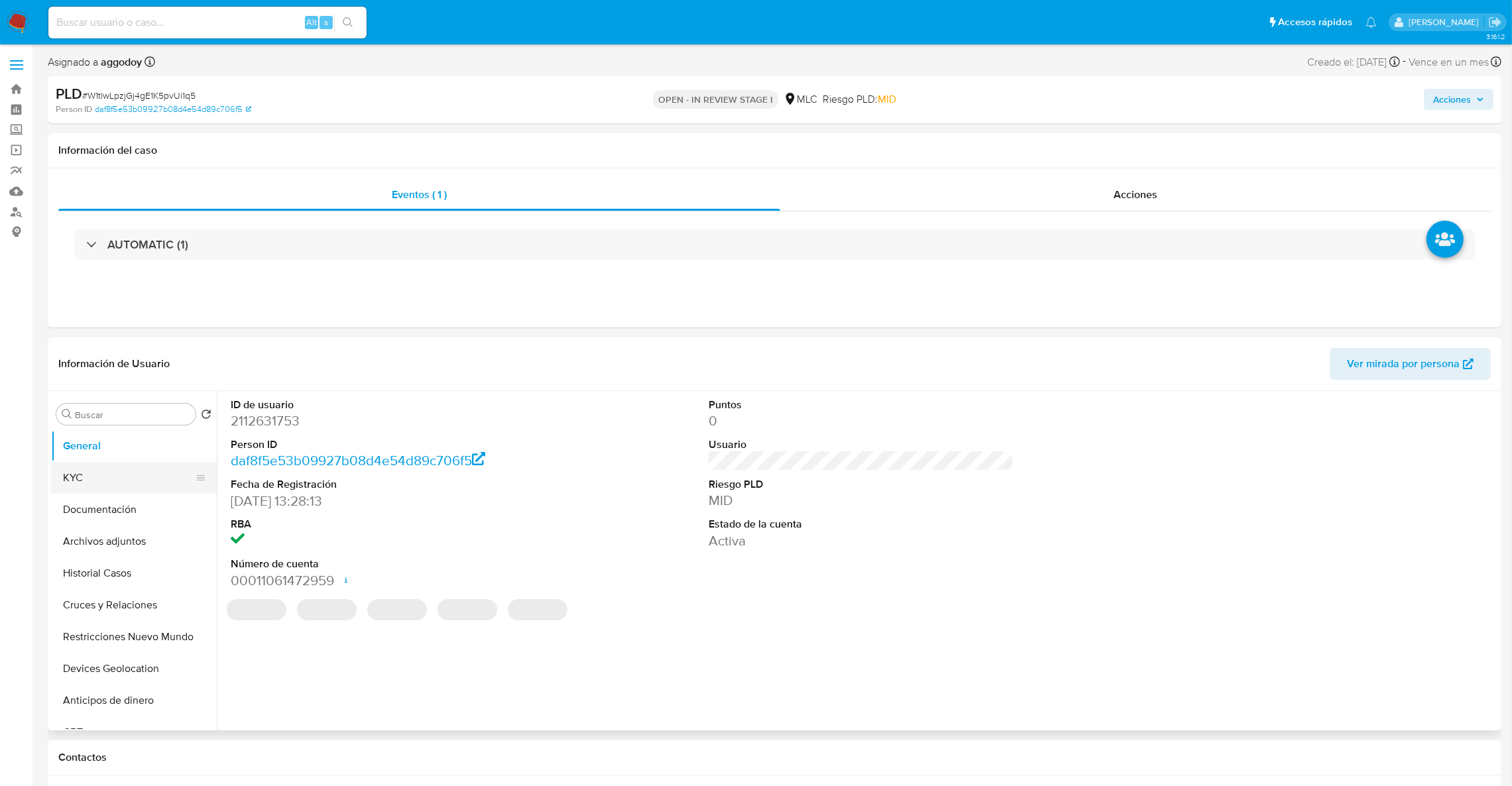
click at [81, 475] on button "KYC" at bounding box center [128, 478] width 155 height 32
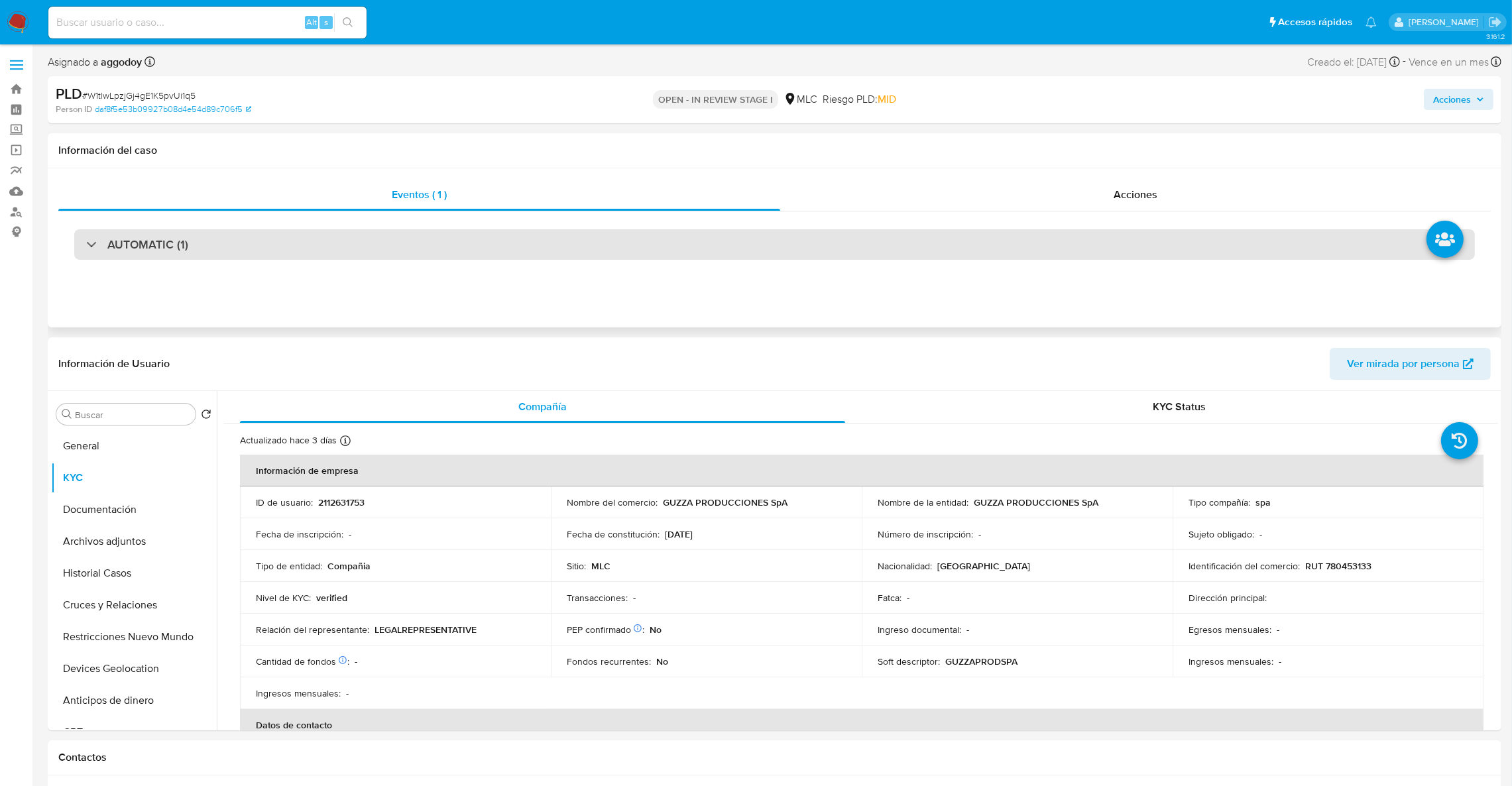
click at [380, 254] on div "AUTOMATIC (1)" at bounding box center [775, 244] width 1401 height 30
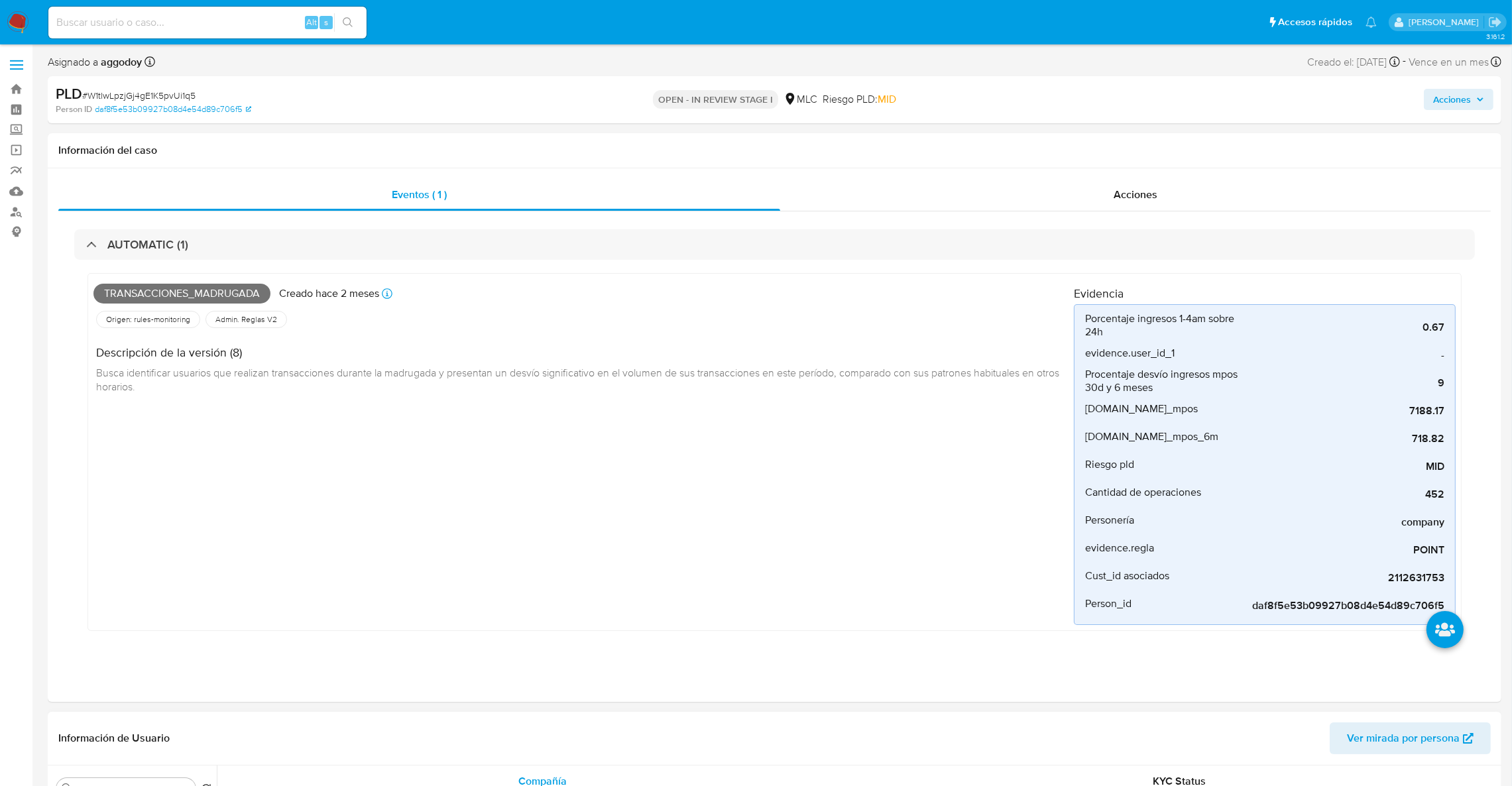
scroll to position [398, 0]
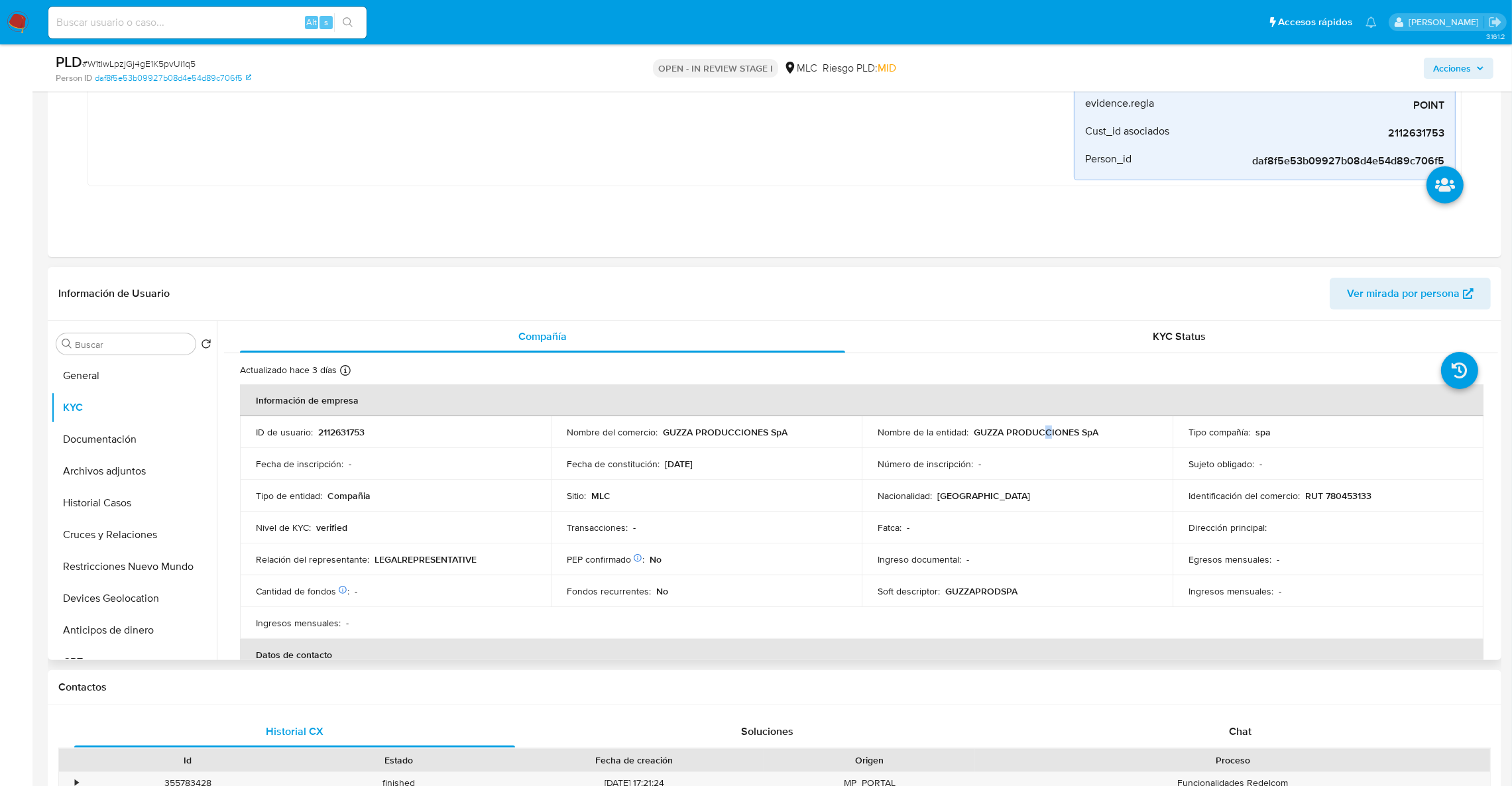
click at [1043, 438] on p "GUZZA PRODUCCIONES SpA" at bounding box center [1036, 433] width 125 height 12
drag, startPoint x: 972, startPoint y: 430, endPoint x: 1123, endPoint y: 433, distance: 151.0
click at [1123, 433] on div "Nombre de la entidad : GUZZA PRODUCCIONES SpA" at bounding box center [1017, 433] width 279 height 12
copy p "GUZZA PRODUCCIONES SpA"
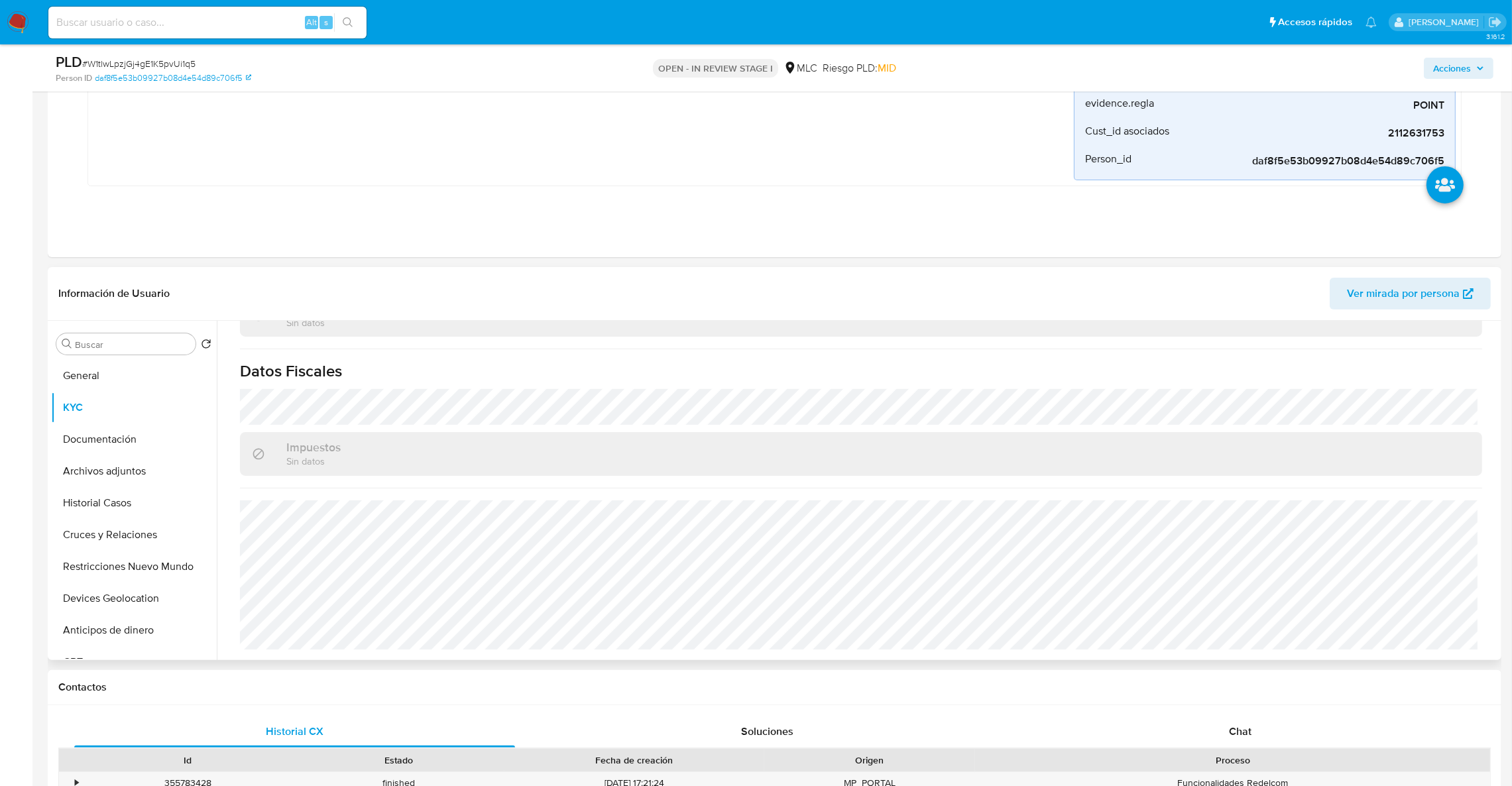
scroll to position [347, 0]
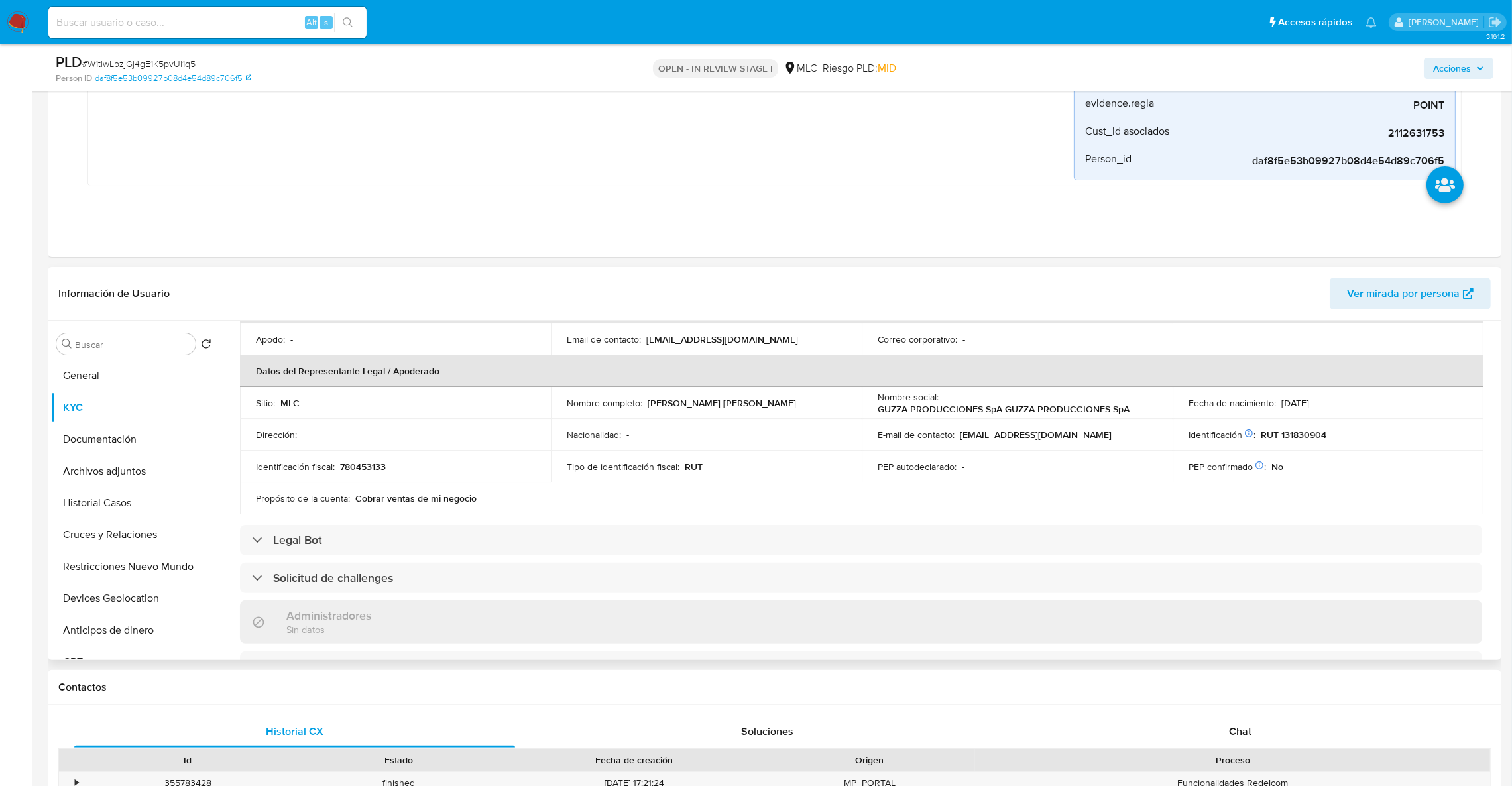
click at [361, 463] on p "780453133" at bounding box center [363, 467] width 45 height 12
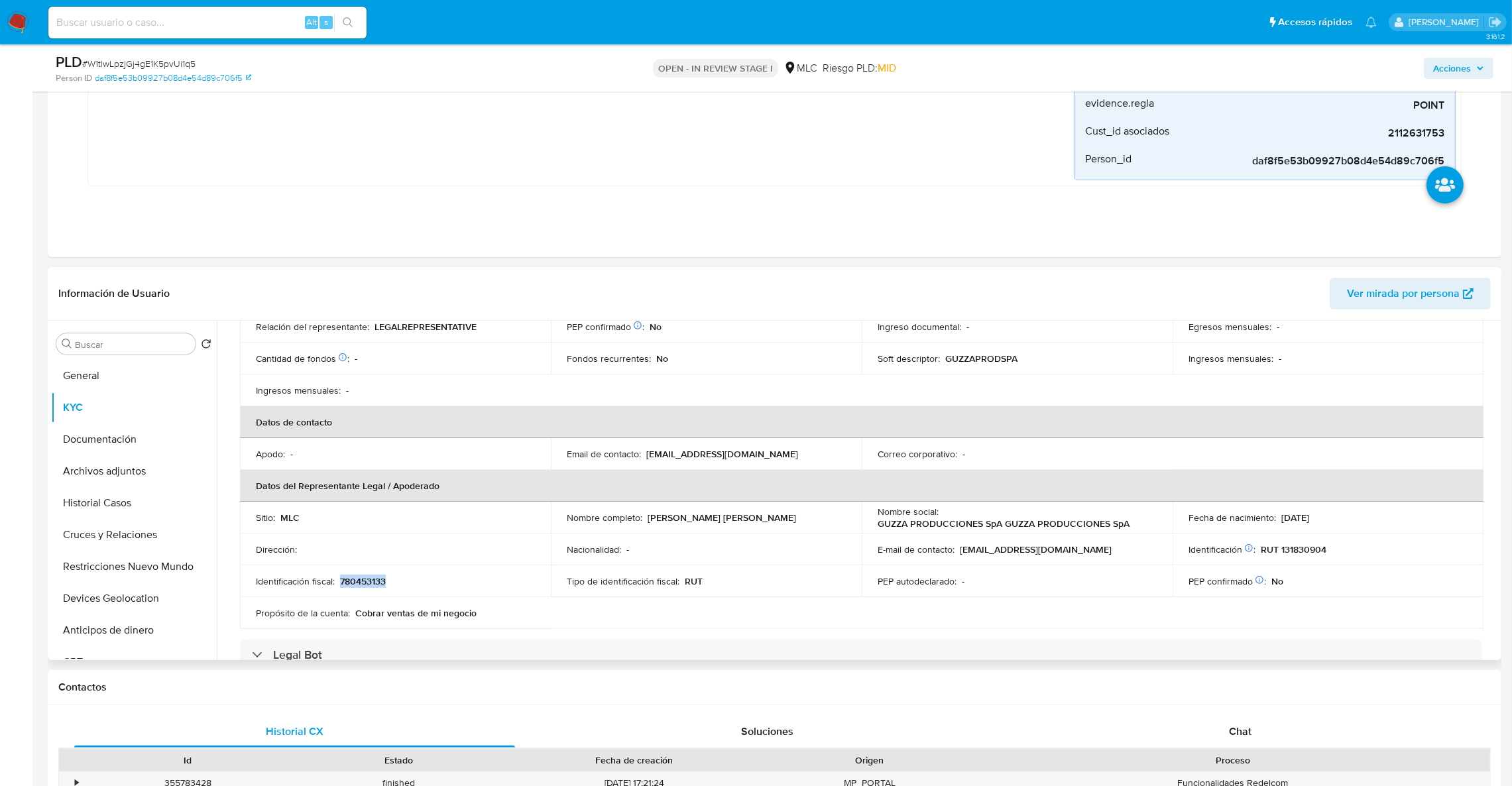
scroll to position [0, 0]
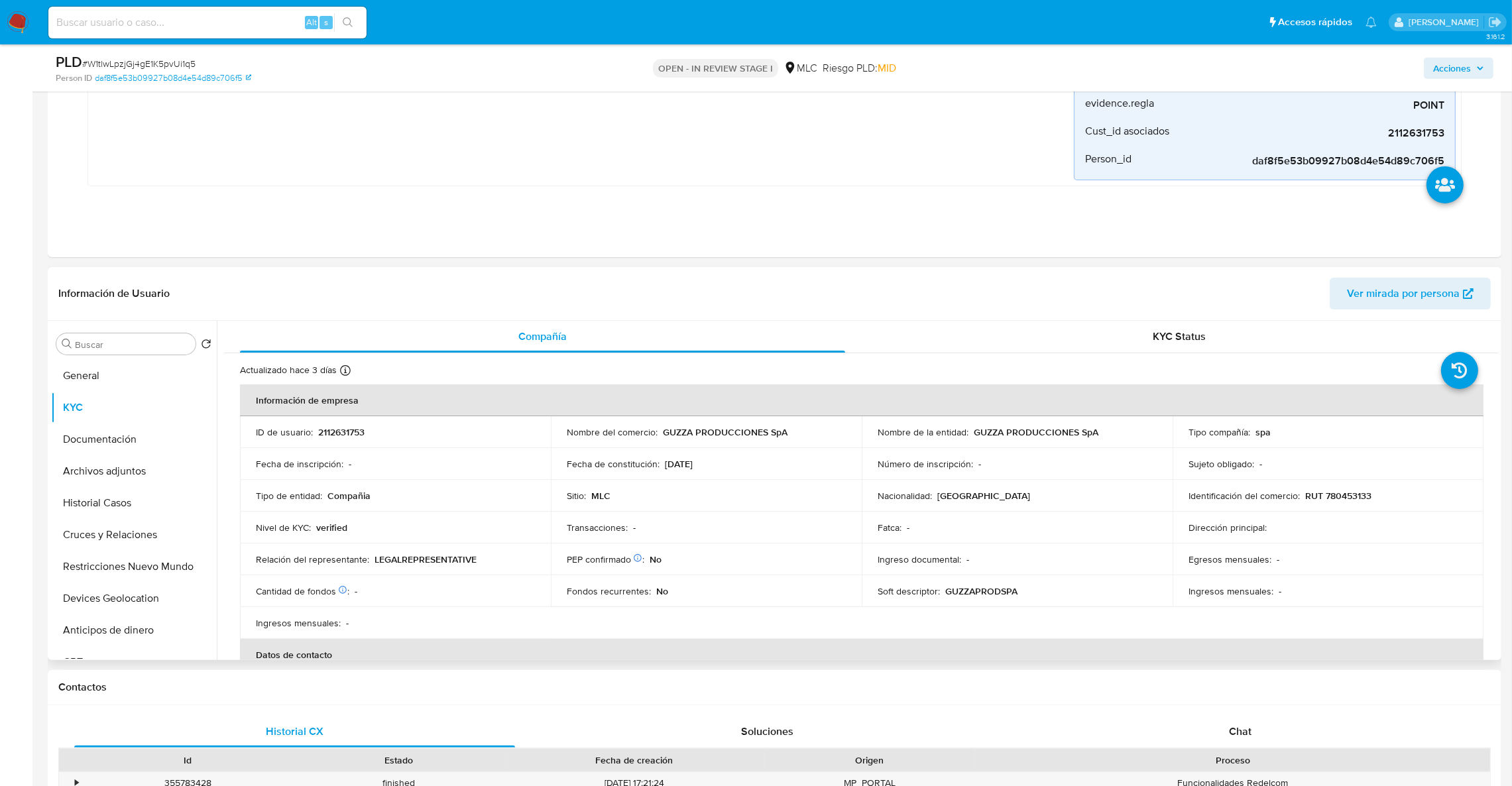
click at [1361, 503] on td "Identificación del comercio : RUT 780453133" at bounding box center [1327, 496] width 311 height 32
click at [1361, 497] on p "RUT 780453133" at bounding box center [1339, 496] width 67 height 12
copy p "780453133"
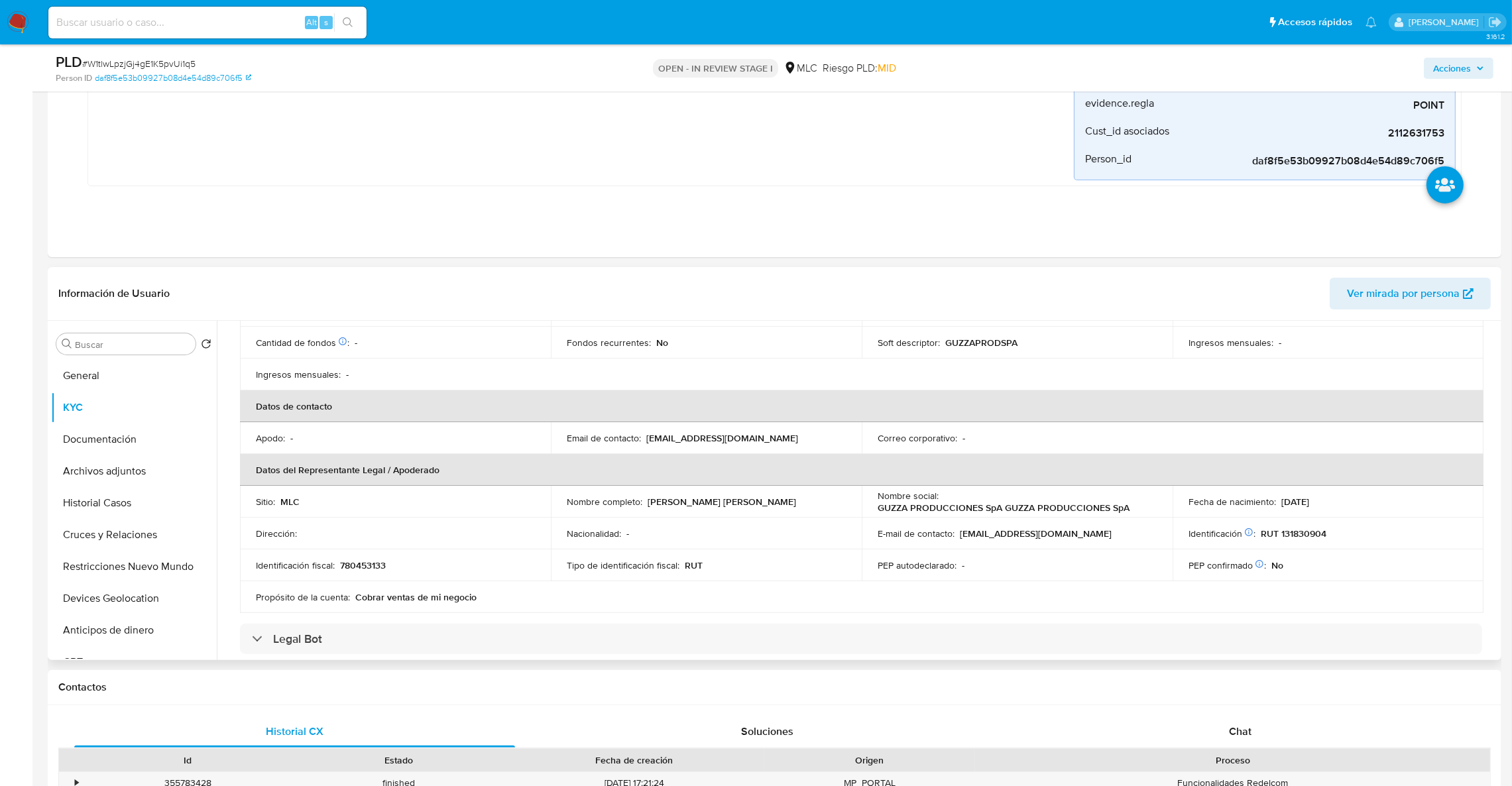
scroll to position [248, 0]
click at [964, 539] on p "guzzaproducciones@gmail.com" at bounding box center [1035, 535] width 152 height 12
click at [1039, 540] on p "guzzaproducciones@gmail.com" at bounding box center [1035, 535] width 152 height 12
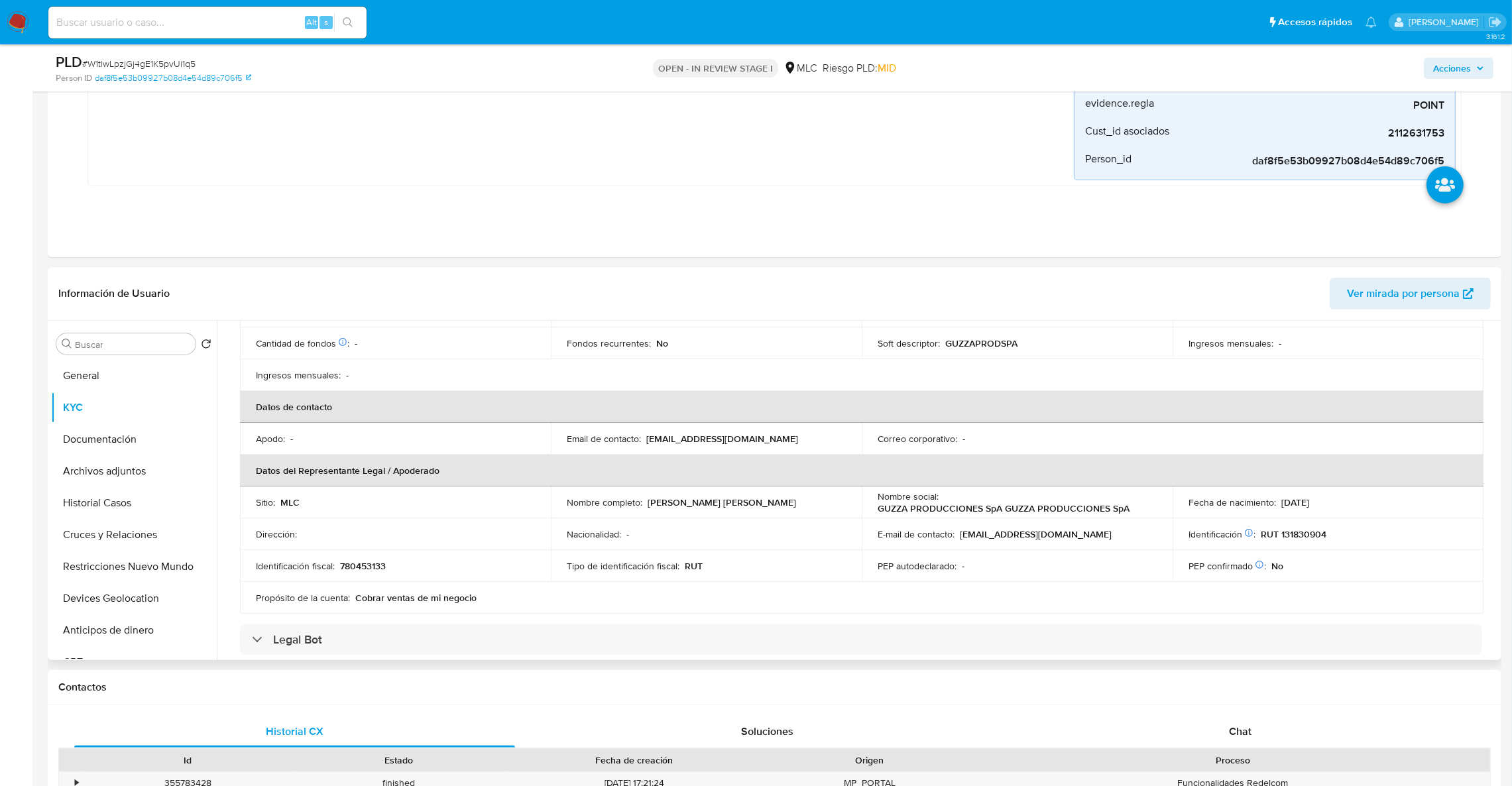
drag, startPoint x: 645, startPoint y: 502, endPoint x: 765, endPoint y: 502, distance: 120.0
click at [765, 502] on div "Nombre completo : Loren Edith Gutiérrez Figueroa" at bounding box center [706, 502] width 279 height 12
copy p "Loren Edith Gutiérrez Figuero"
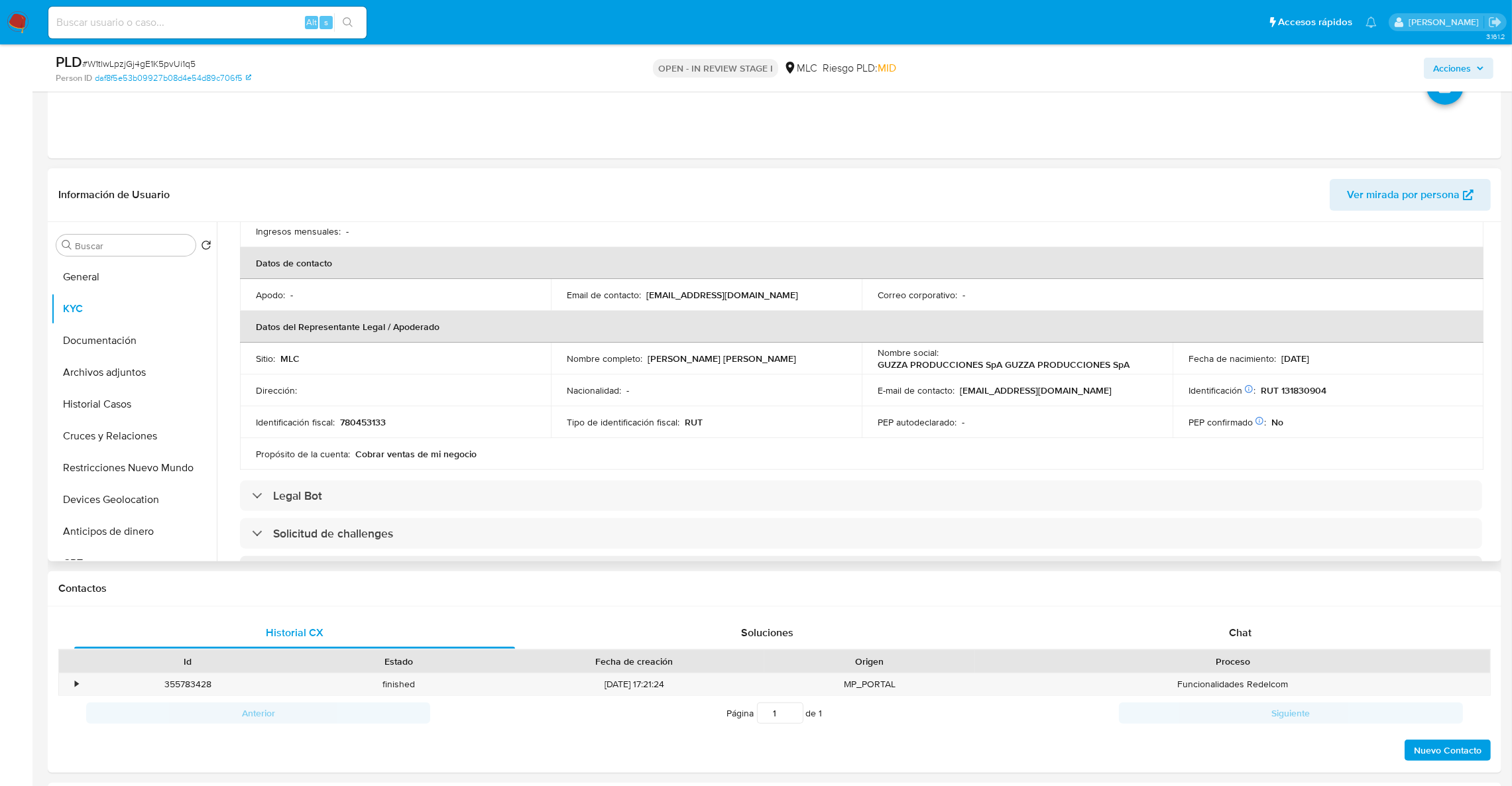
scroll to position [49, 0]
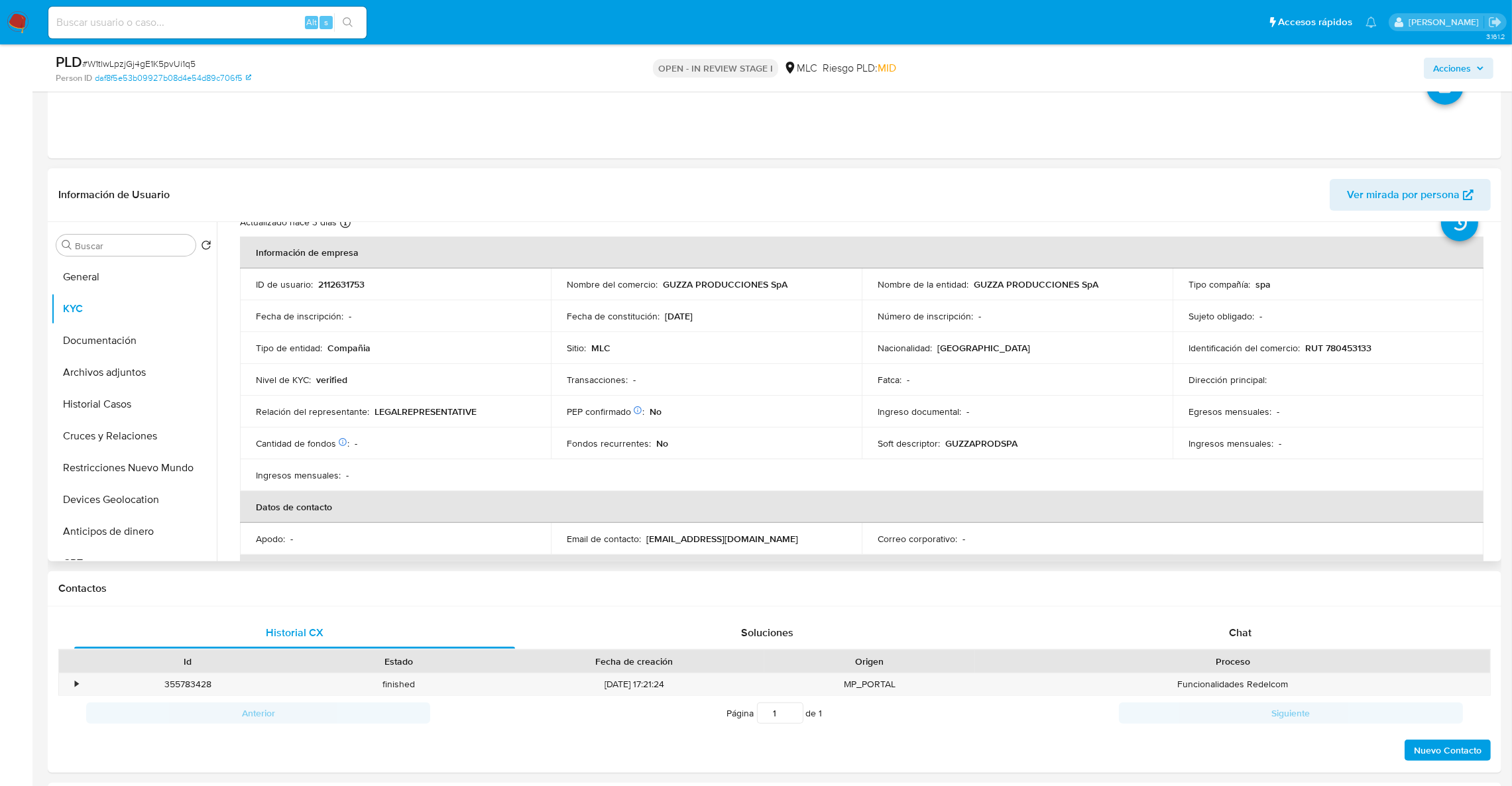
drag, startPoint x: 1493, startPoint y: 294, endPoint x: 1494, endPoint y: 308, distance: 14.0
click at [1494, 308] on div "Compañía KYC Status Actualizado hace 3 días Creado: 23/11/2024 14:30:13 Actuali…" at bounding box center [858, 392] width 1281 height 340
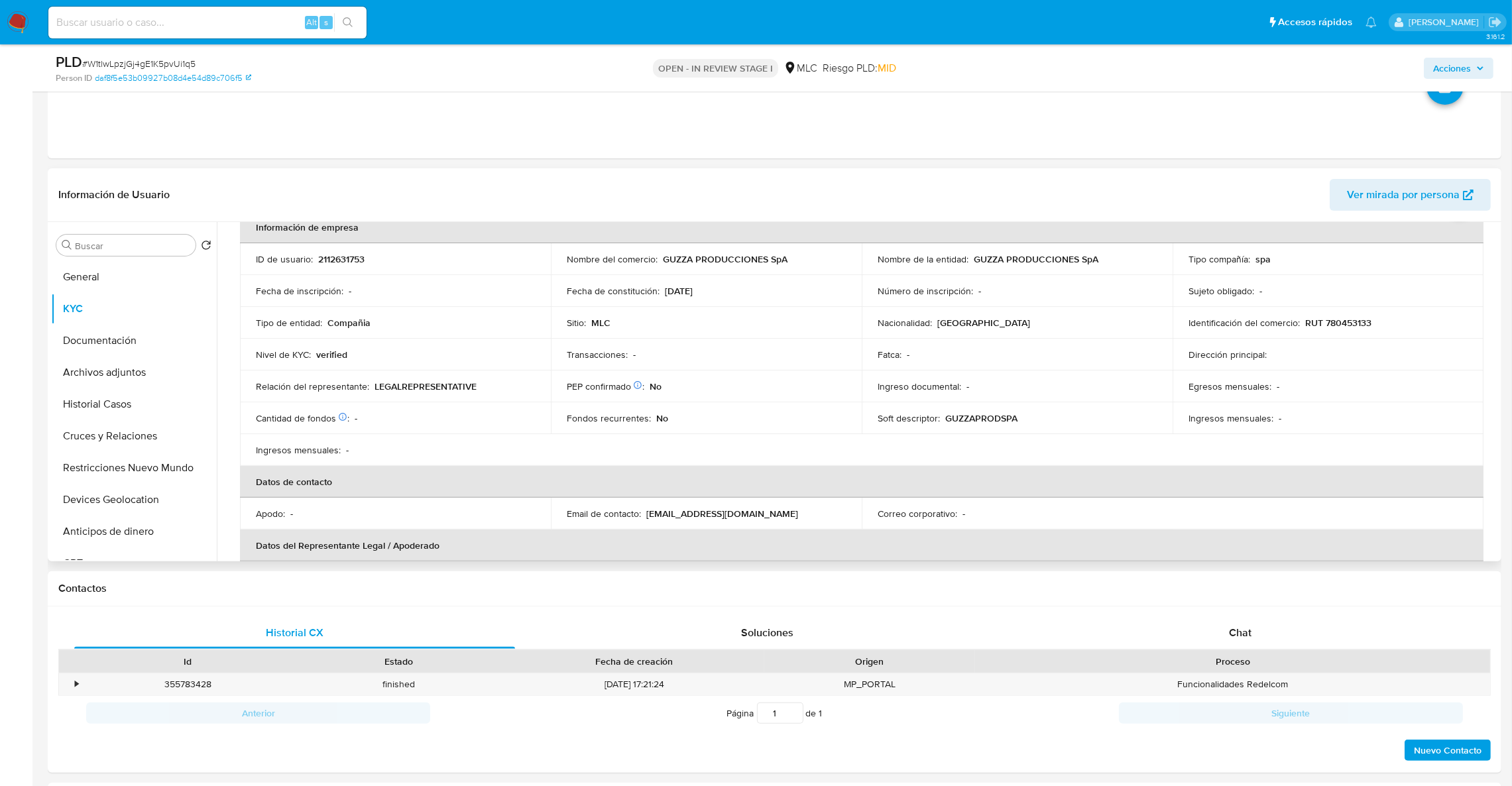
scroll to position [69, 0]
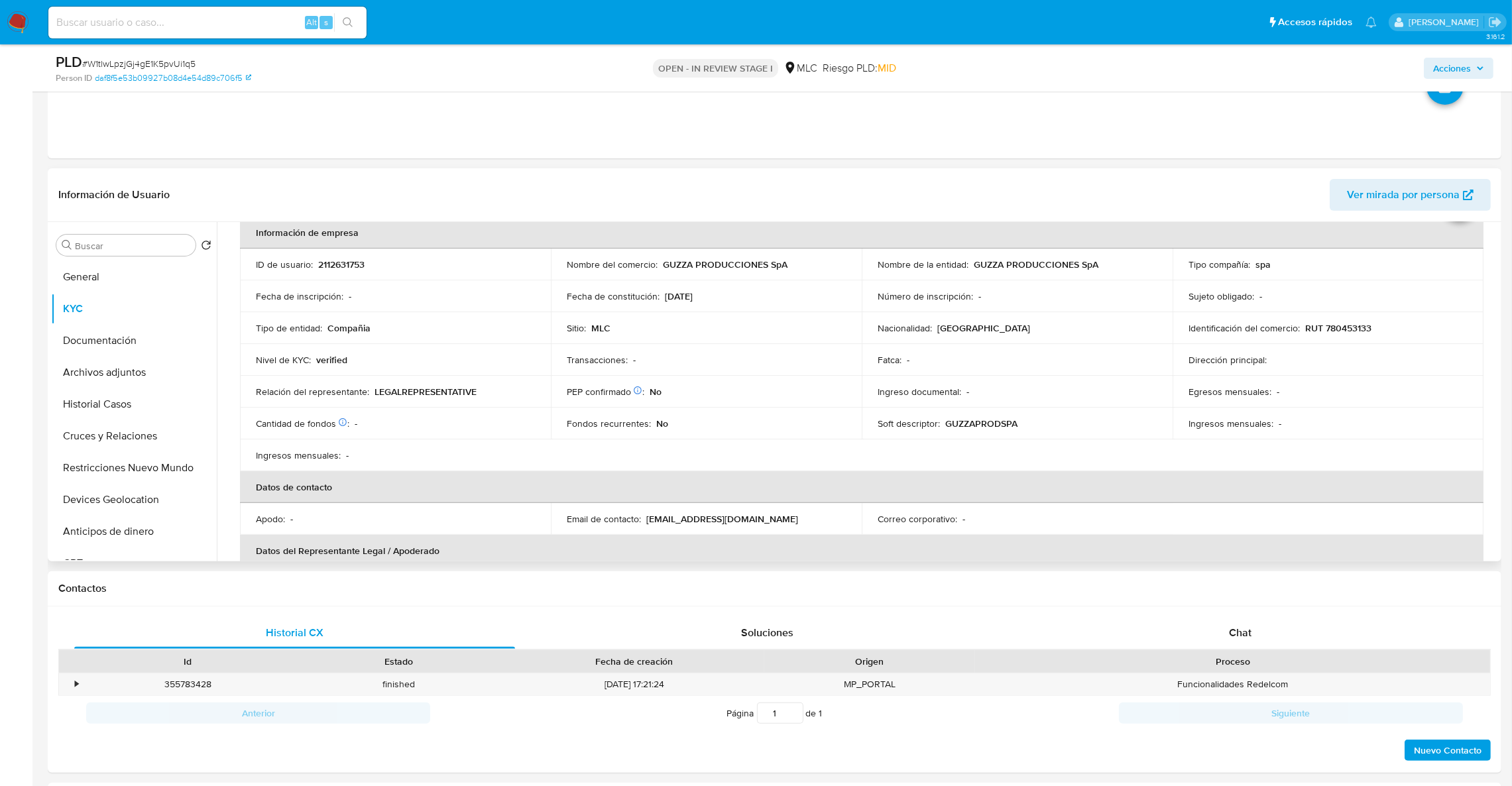
click at [1119, 448] on table "Información de empresa ID de usuario : 2112631753 Nombre del comercio : GUZZA P…" at bounding box center [862, 455] width 1243 height 477
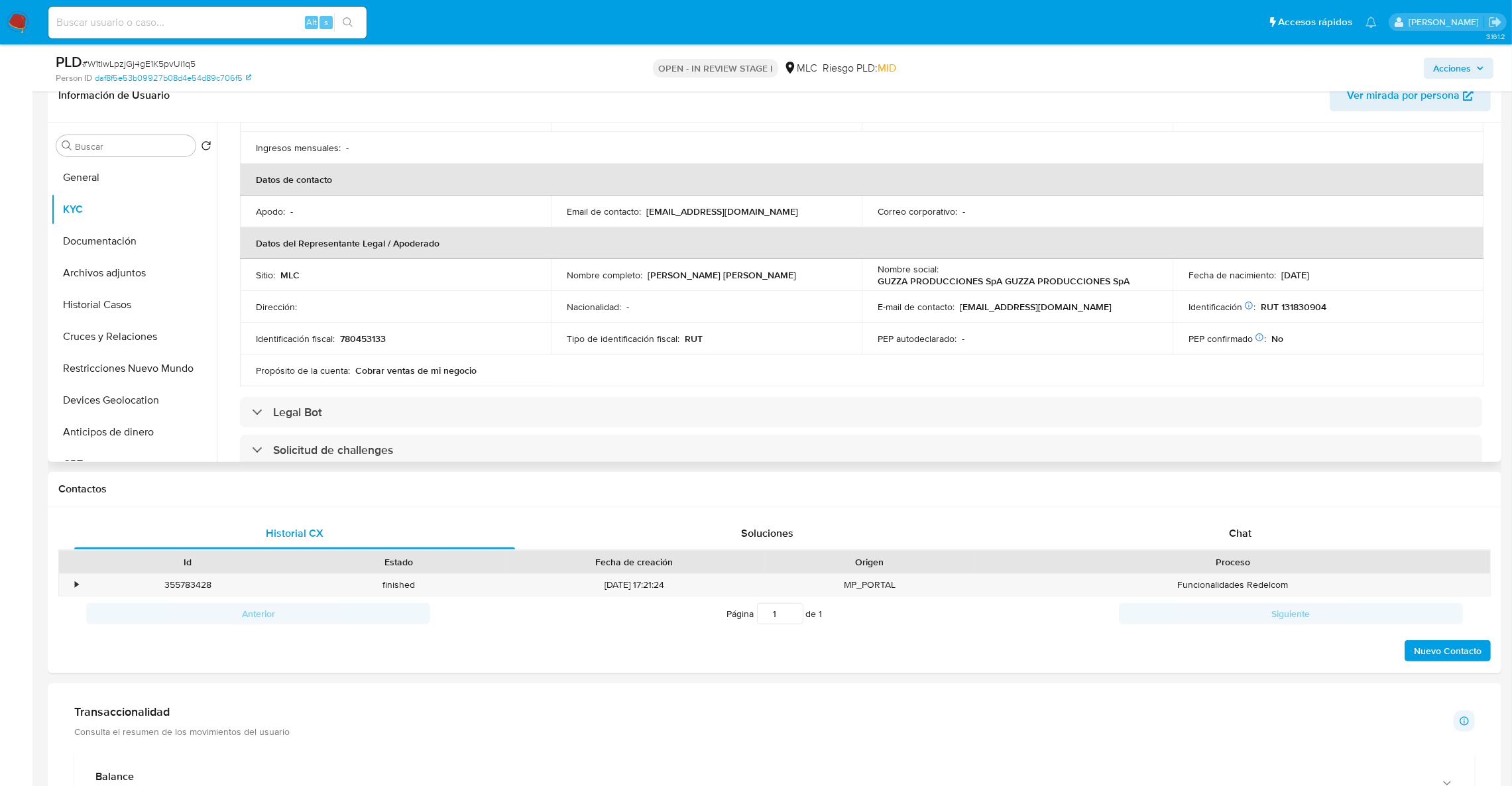
scroll to position [249, 0]
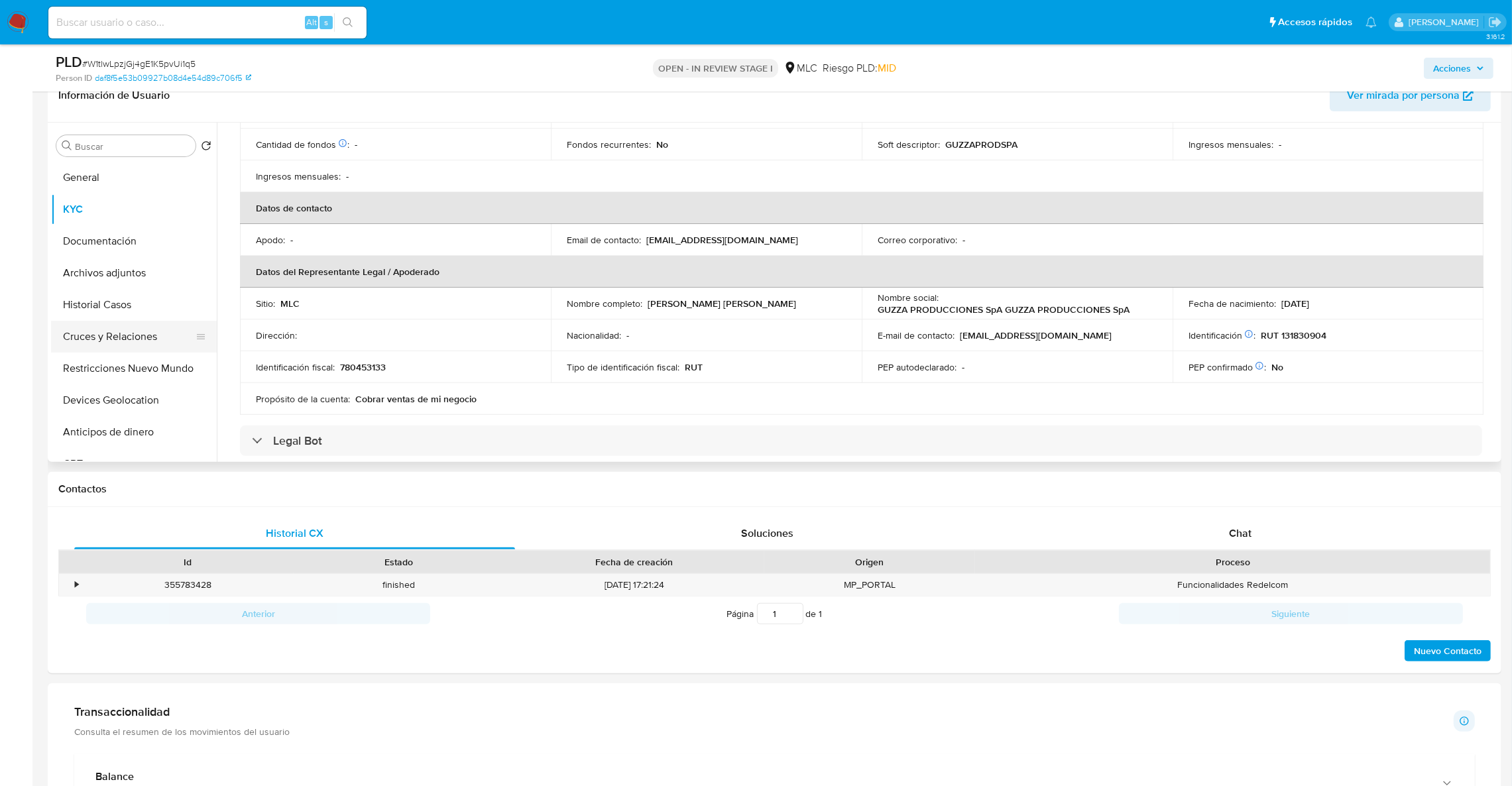
click at [132, 330] on button "Cruces y Relaciones" at bounding box center [128, 337] width 155 height 32
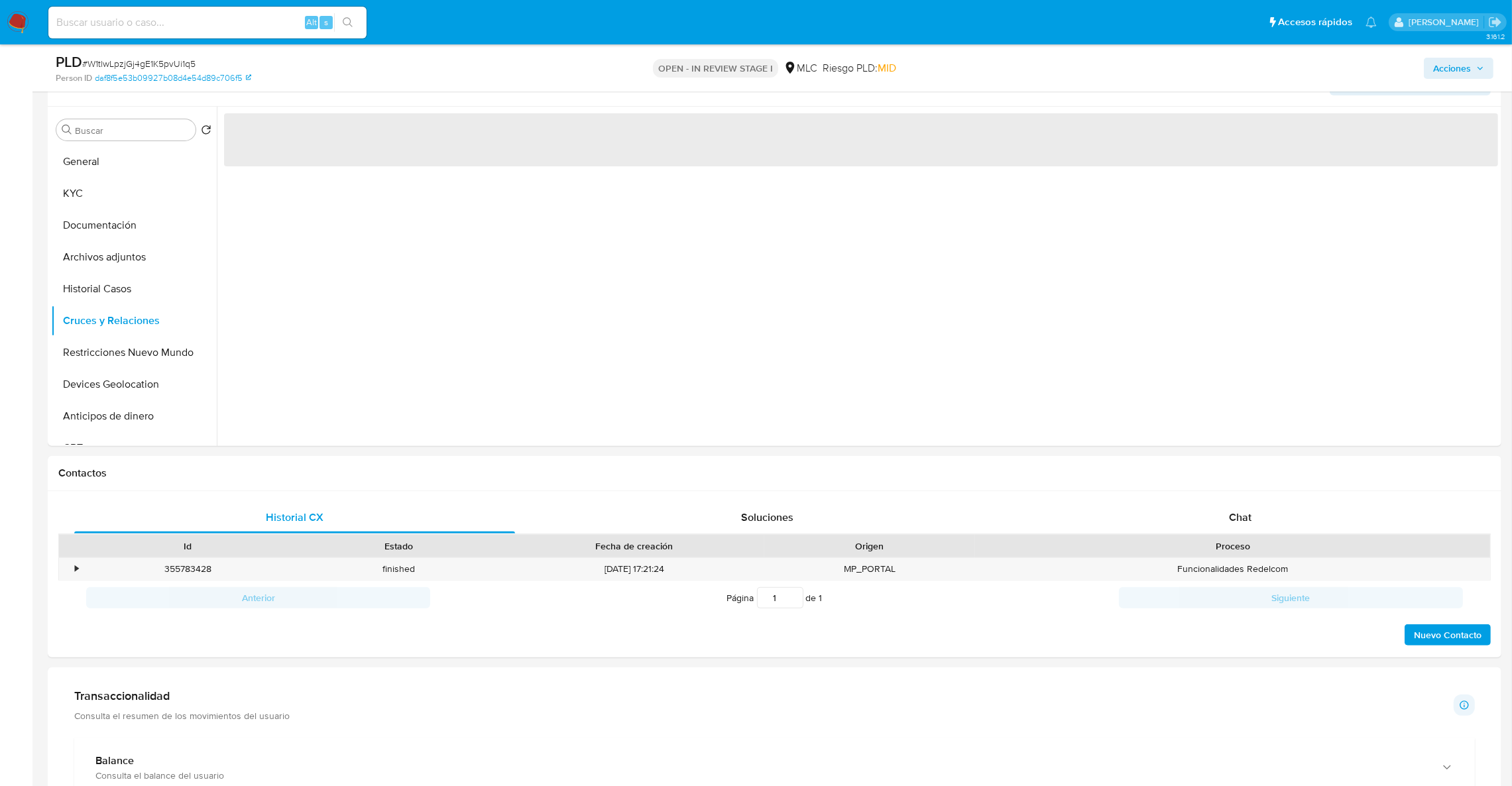
scroll to position [0, 0]
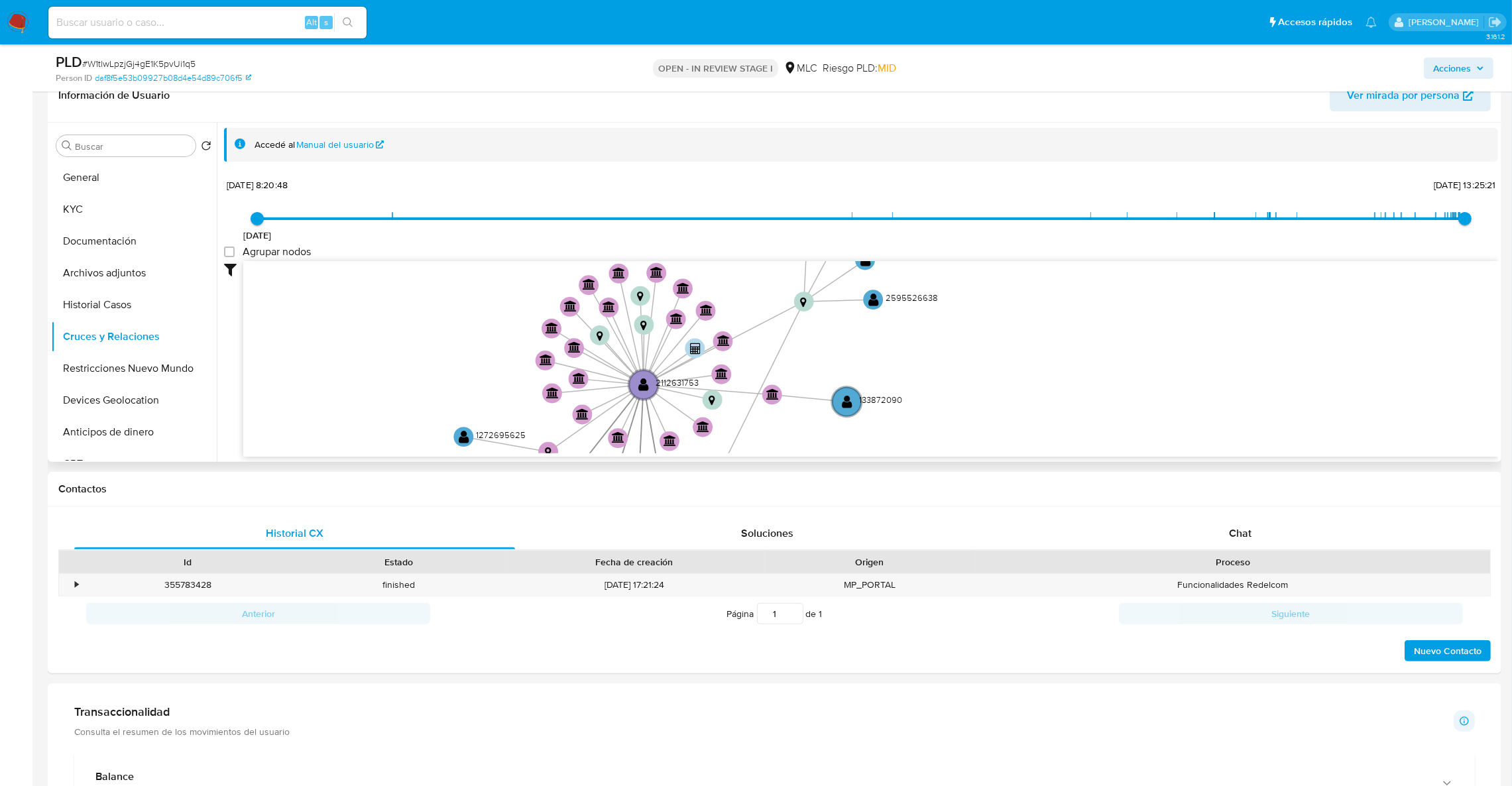
drag, startPoint x: 1113, startPoint y: 366, endPoint x: 1164, endPoint y: 375, distance: 51.8
click at [1163, 375] on icon "device-667698f38a2d76285f597227  user-2115462942  2115462942 user-2112631753 …" at bounding box center [871, 357] width 1255 height 192
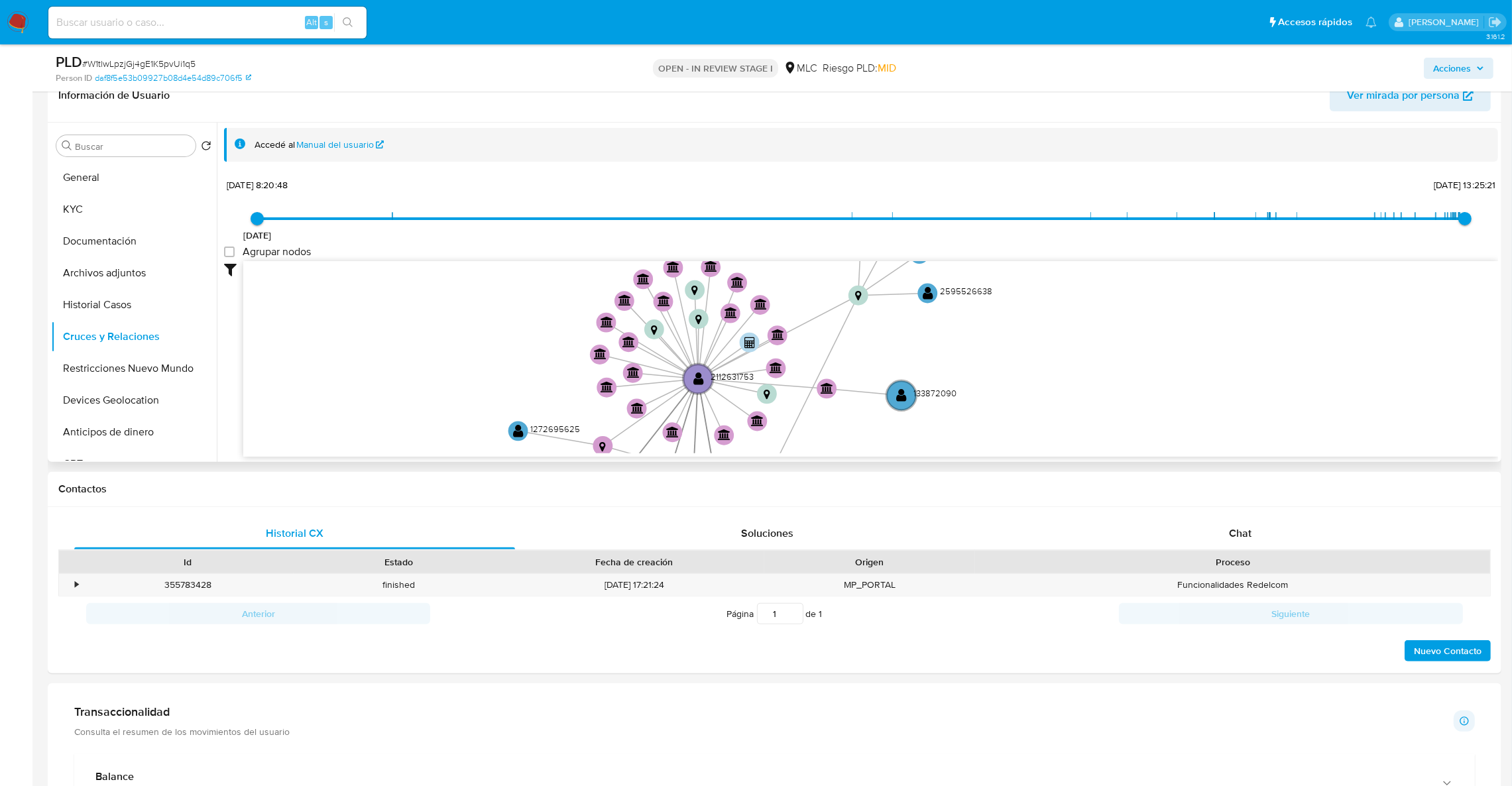
drag, startPoint x: 1215, startPoint y: 364, endPoint x: 1466, endPoint y: 349, distance: 251.4
click at [1408, 346] on icon "device-667698f38a2d76285f597227  user-2115462942  2115462942 user-2112631753 …" at bounding box center [871, 357] width 1255 height 192
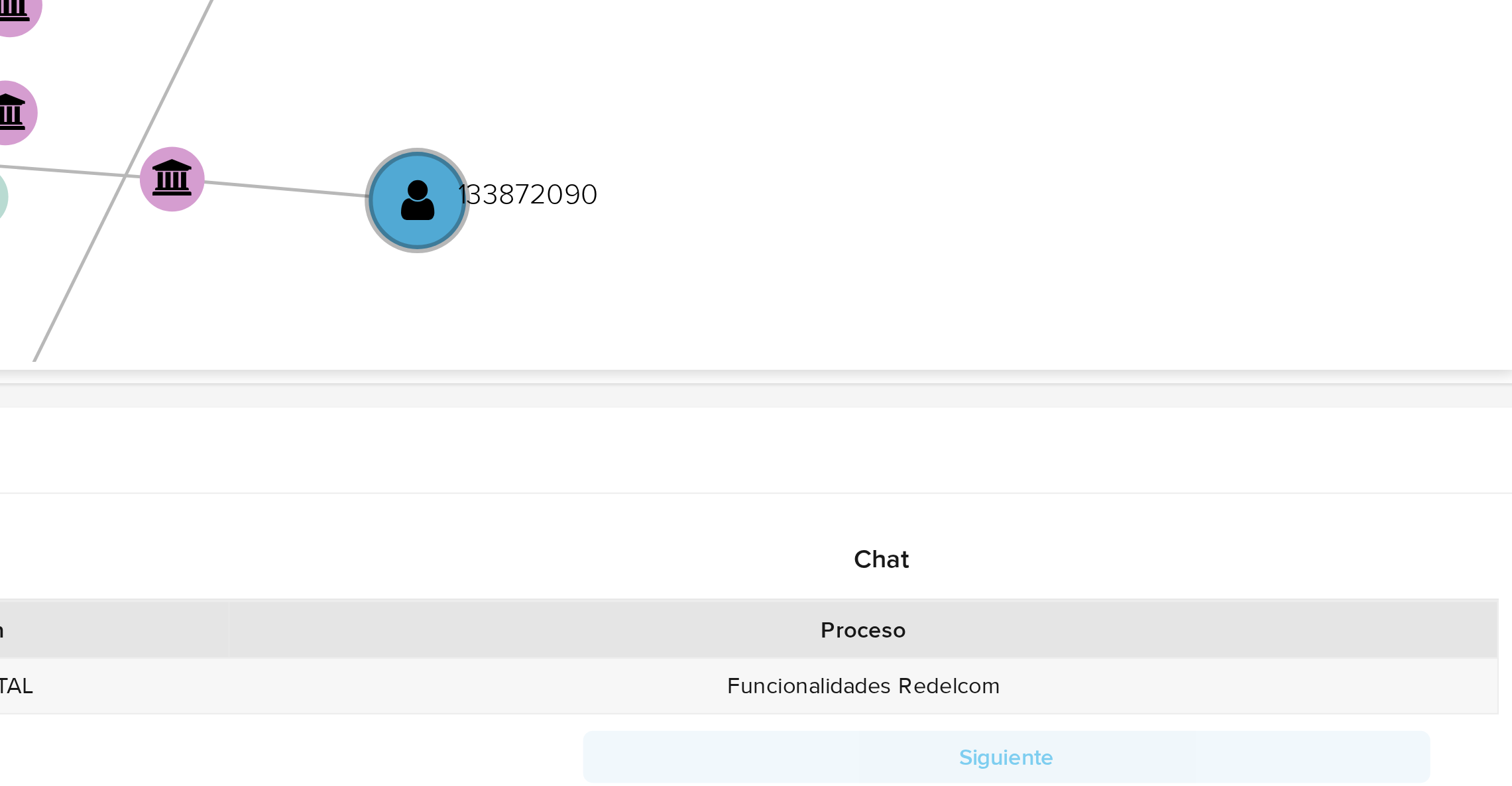
scroll to position [642, 0]
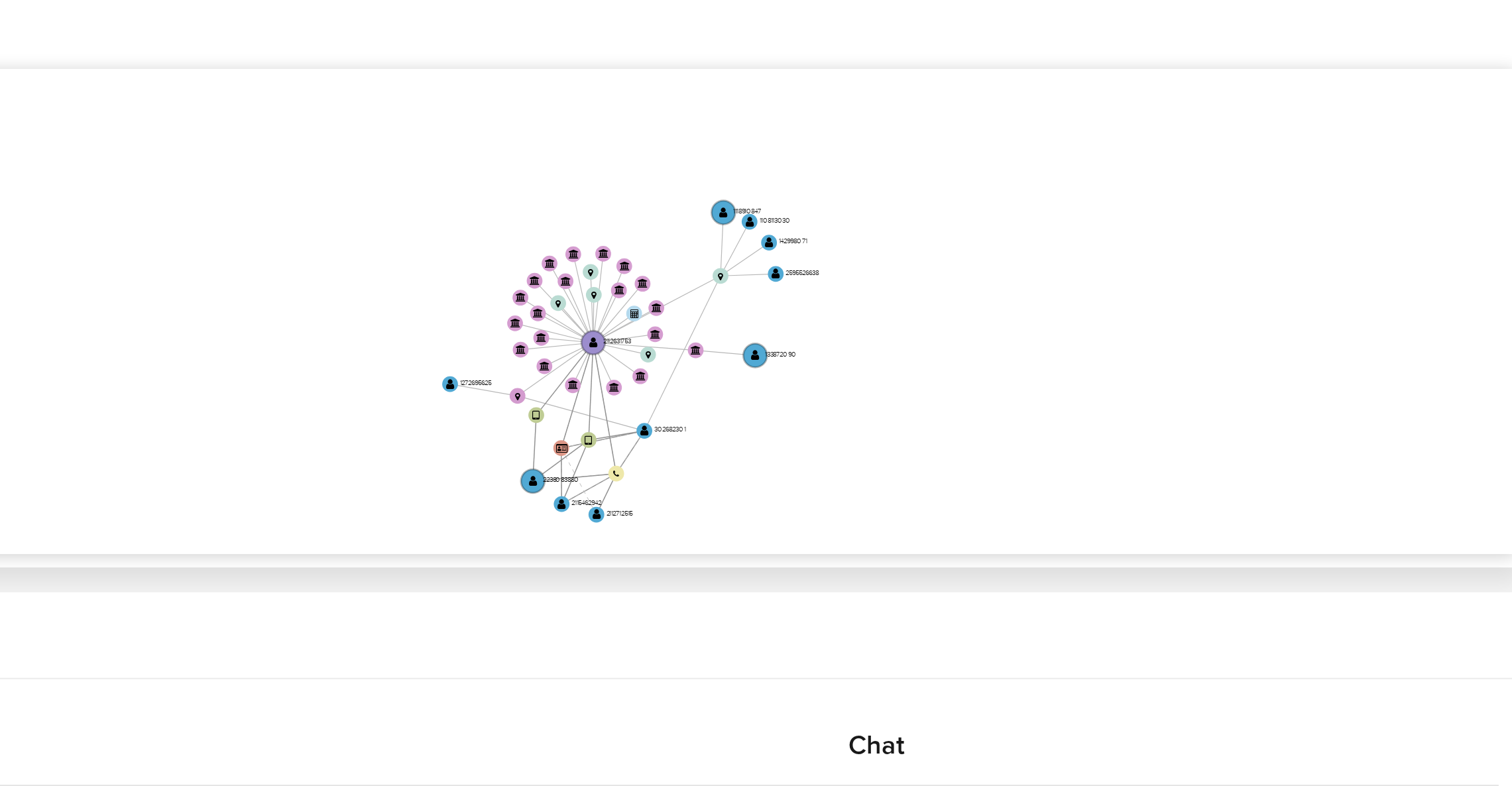
drag, startPoint x: 1255, startPoint y: 322, endPoint x: 1295, endPoint y: 321, distance: 40.0
click at [1293, 321] on icon "device-667698f38a2d76285f597227  user-2115462942  2115462942 user-2112631753 …" at bounding box center [871, 311] width 1255 height 192
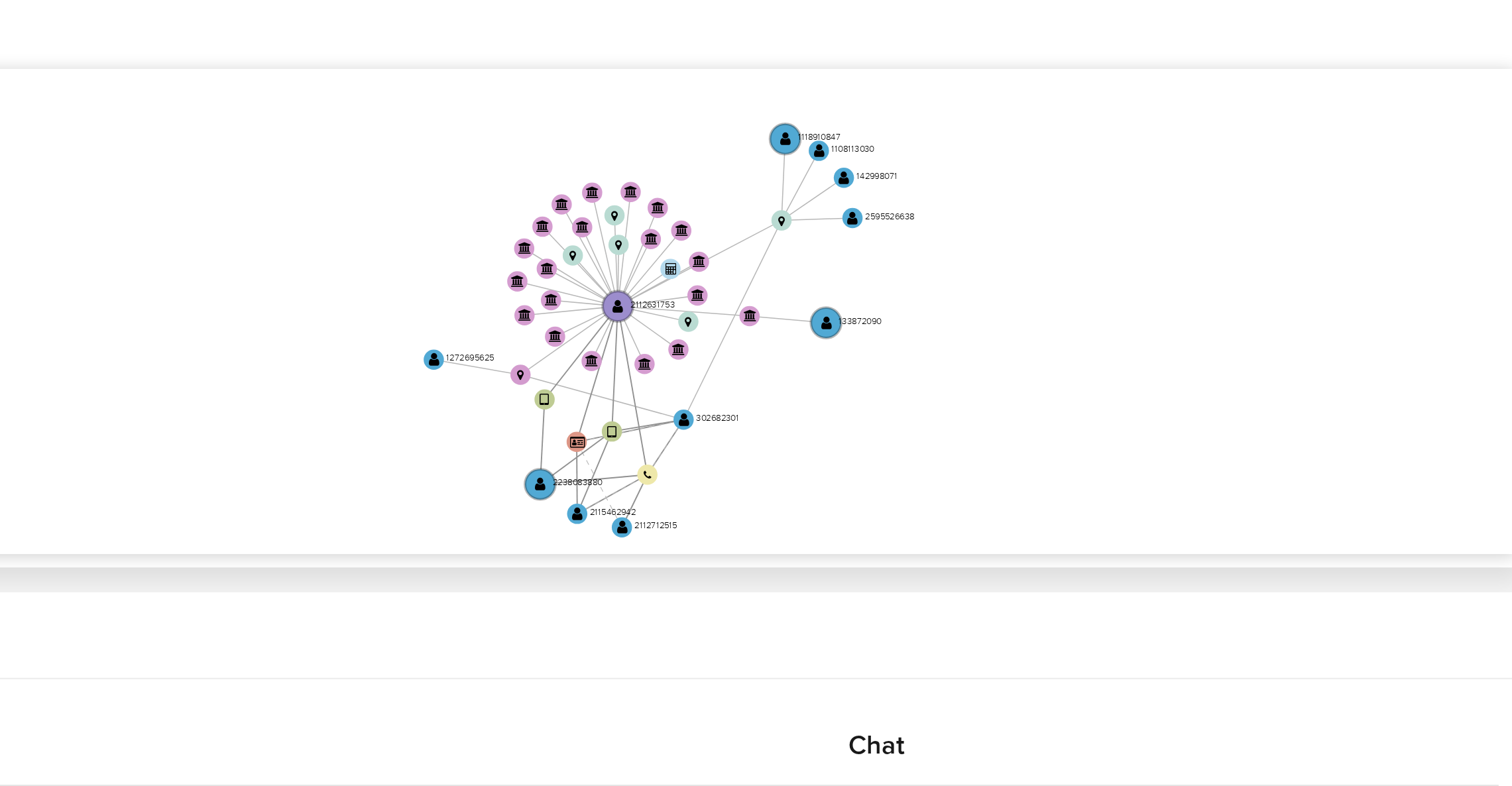
drag, startPoint x: 1303, startPoint y: 311, endPoint x: 1325, endPoint y: 297, distance: 26.1
click at [1325, 297] on icon "device-667698f38a2d76285f597227  user-2115462942  2115462942 user-2112631753 …" at bounding box center [871, 311] width 1255 height 192
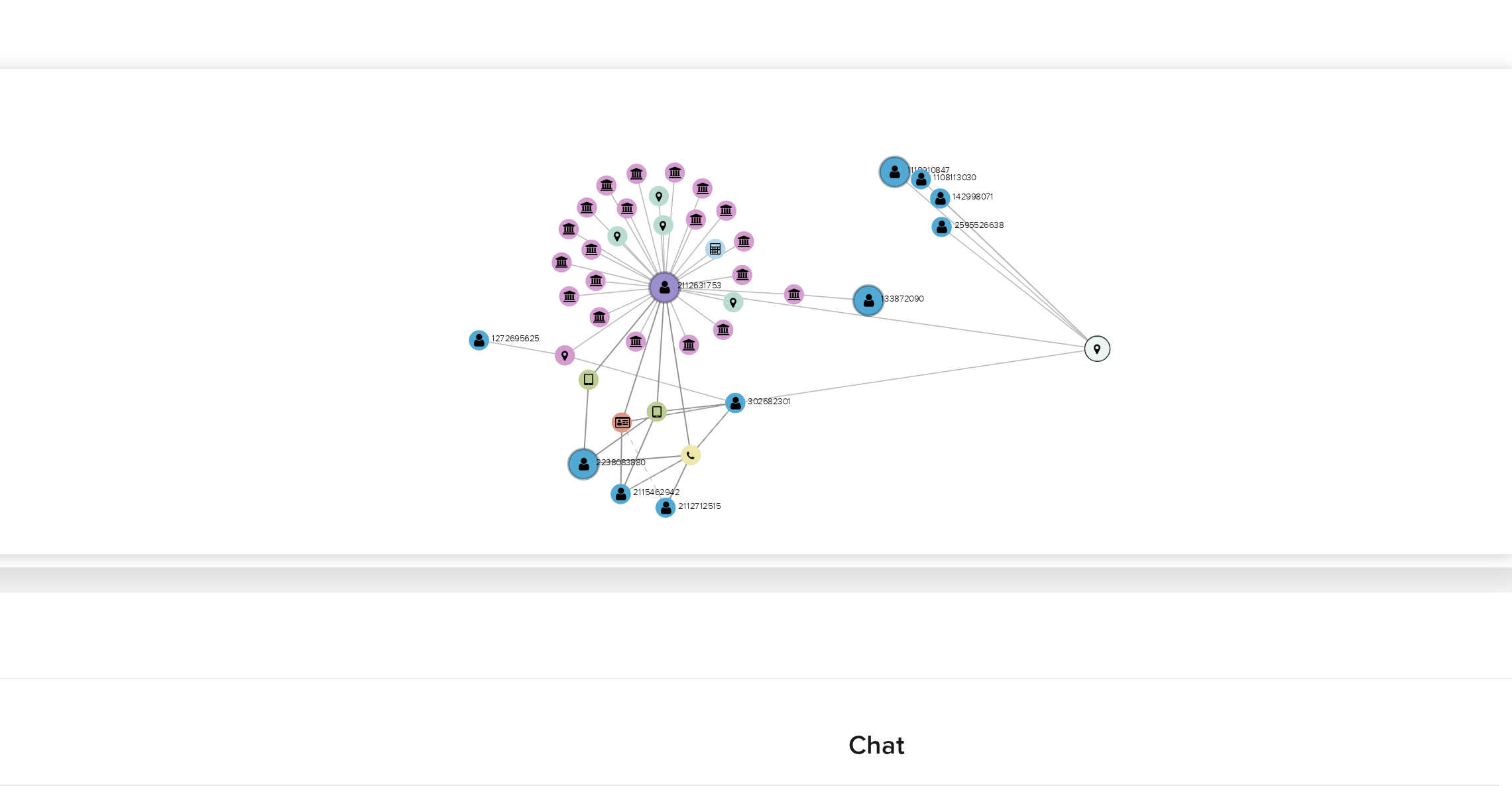
drag, startPoint x: 1218, startPoint y: 270, endPoint x: 1339, endPoint y: 340, distance: 139.8
click at [1330, 330] on text "" at bounding box center [1330, 328] width 3 height 5
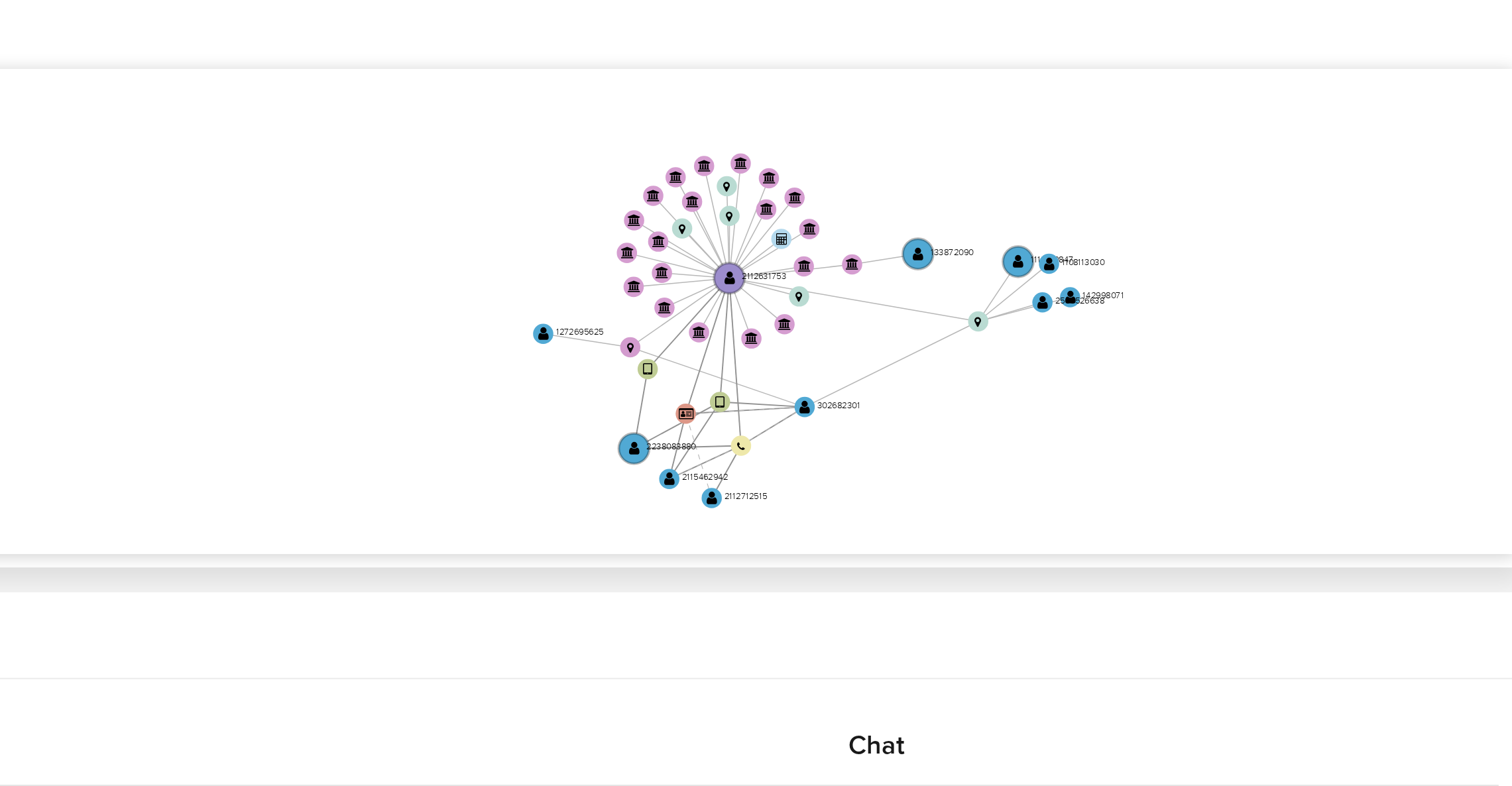
drag, startPoint x: 1348, startPoint y: 359, endPoint x: 1374, endPoint y: 352, distance: 26.9
click at [1374, 352] on icon "device-667698f38a2d76285f597227  user-2115462942  2115462942 user-2112631753 …" at bounding box center [871, 311] width 1255 height 192
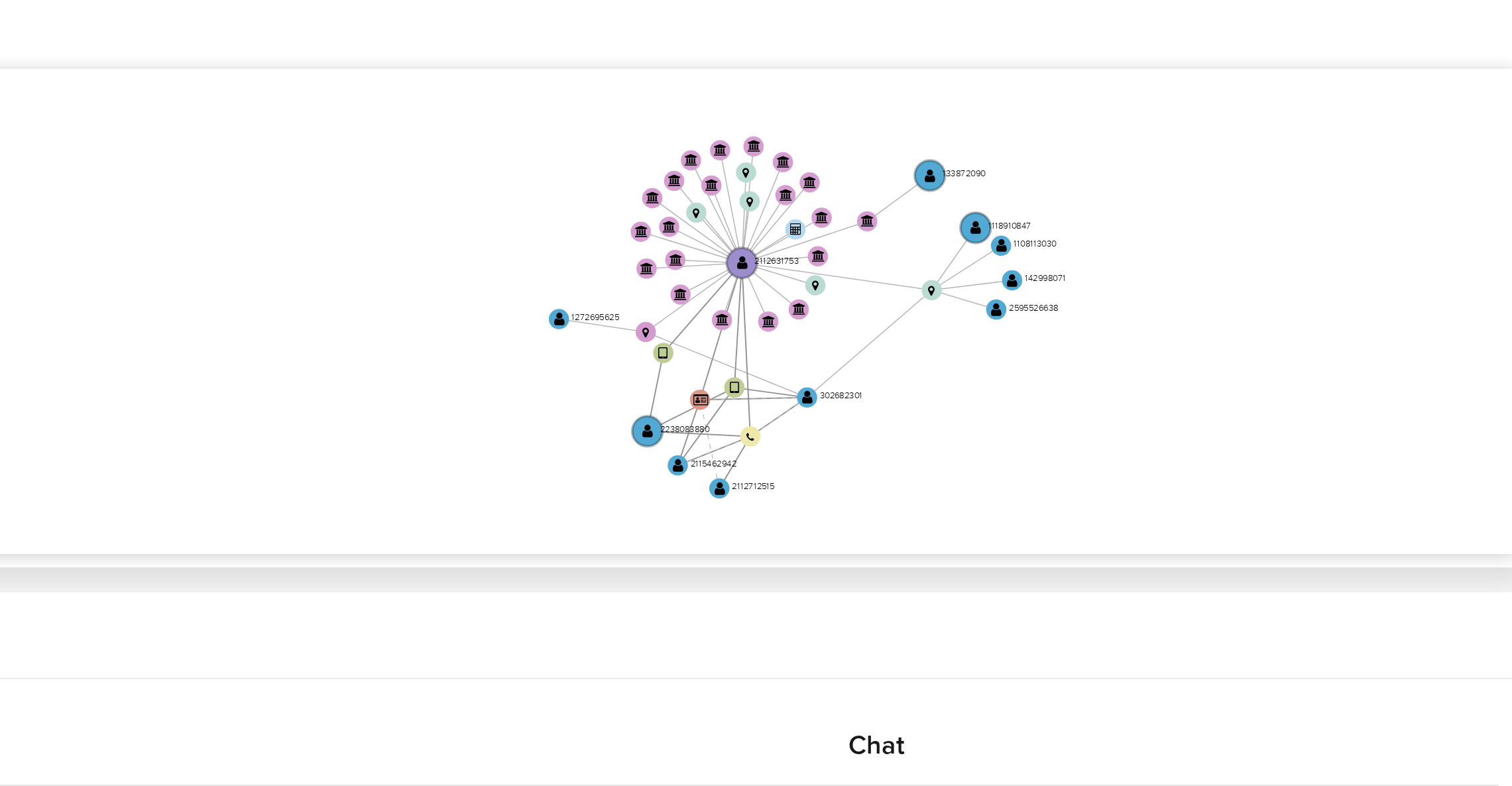
drag, startPoint x: 1348, startPoint y: 338, endPoint x: 1356, endPoint y: 198, distance: 140.2
click at [1349, 337] on icon "device-667698f38a2d76285f597227  user-2115462942  2115462942 user-2112631753 …" at bounding box center [871, 311] width 1255 height 192
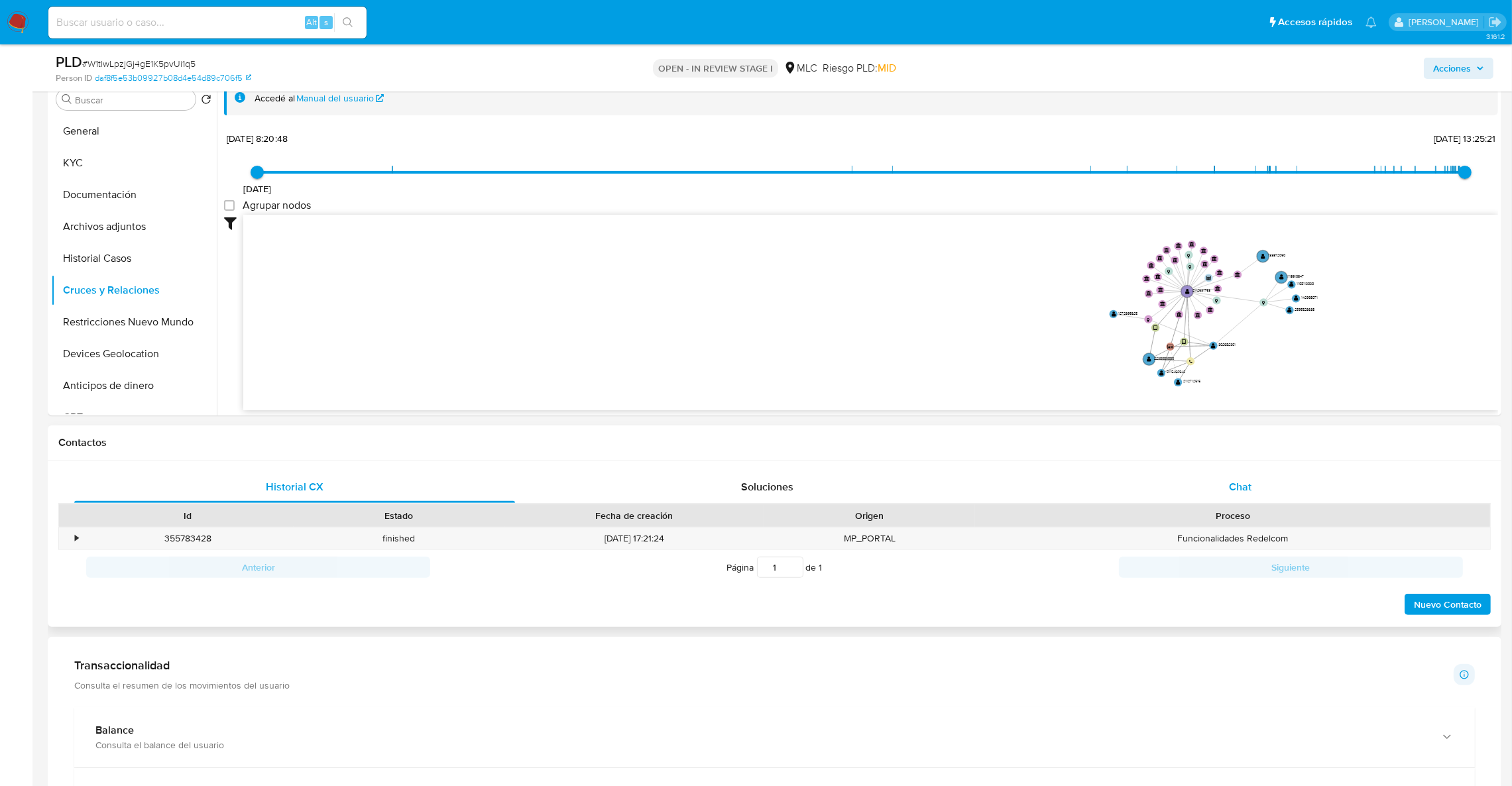
click at [1320, 501] on div "Chat" at bounding box center [1240, 487] width 441 height 32
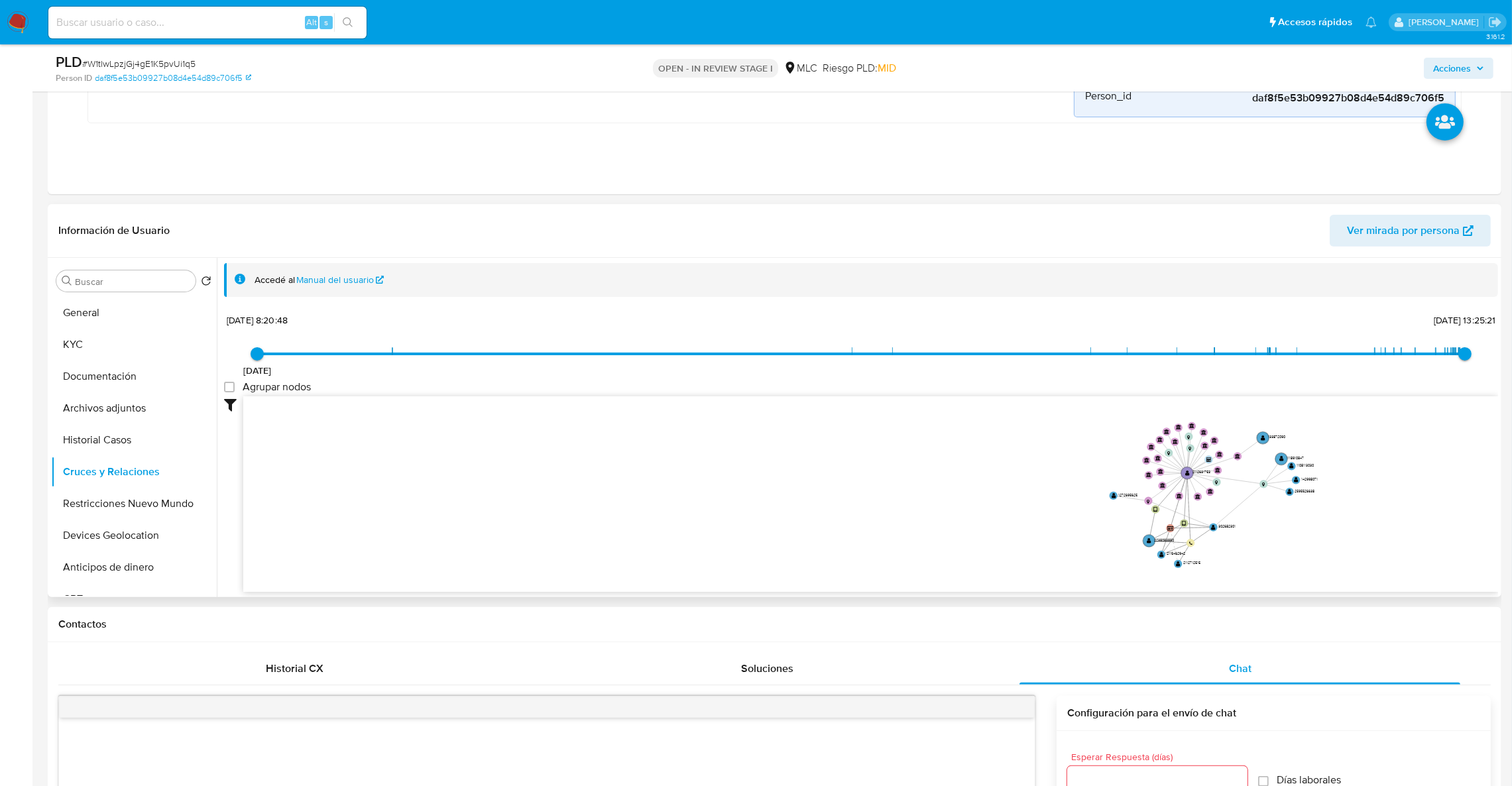
scroll to position [344, 0]
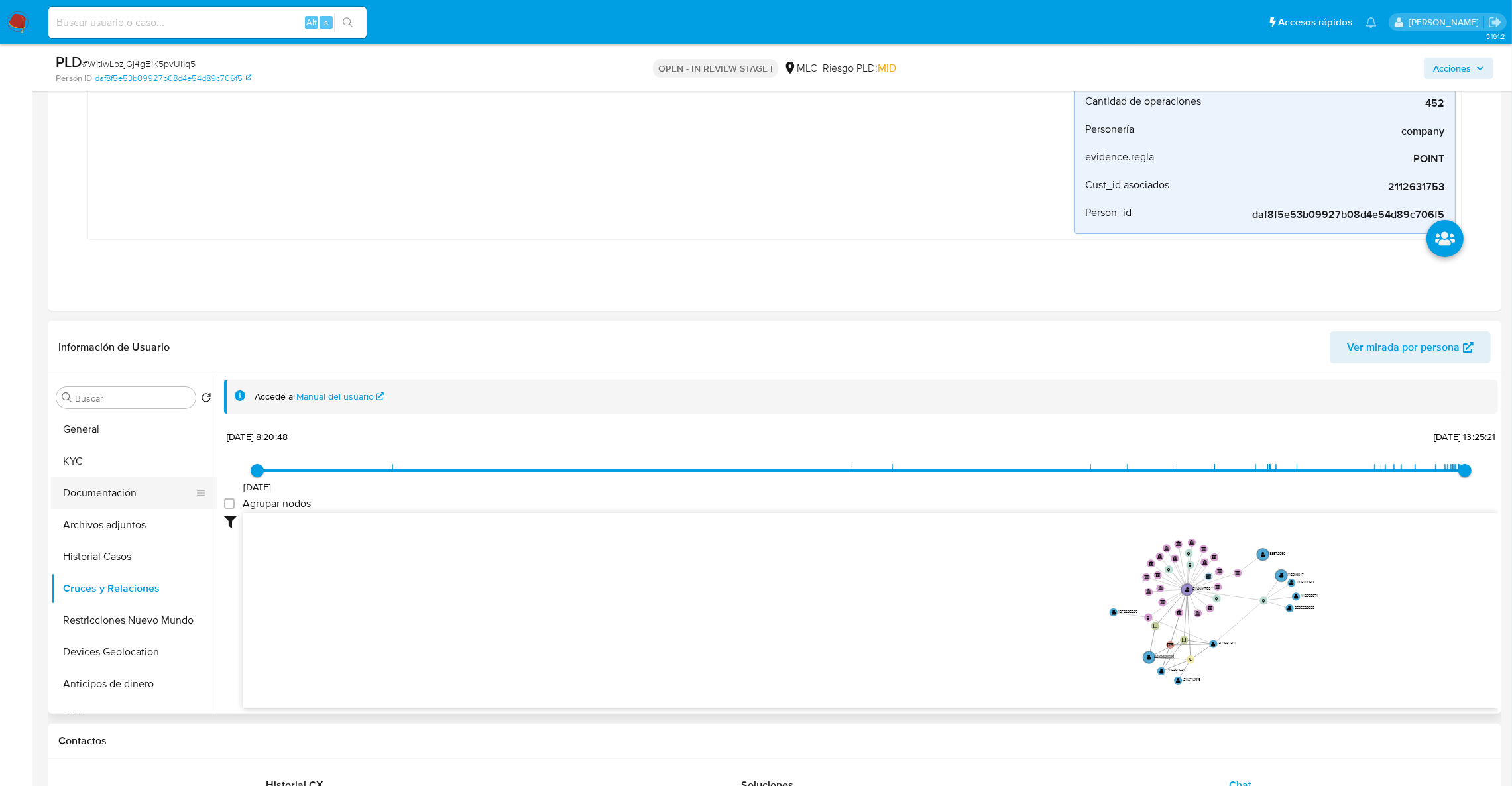
click at [147, 499] on button "Documentación" at bounding box center [128, 493] width 155 height 32
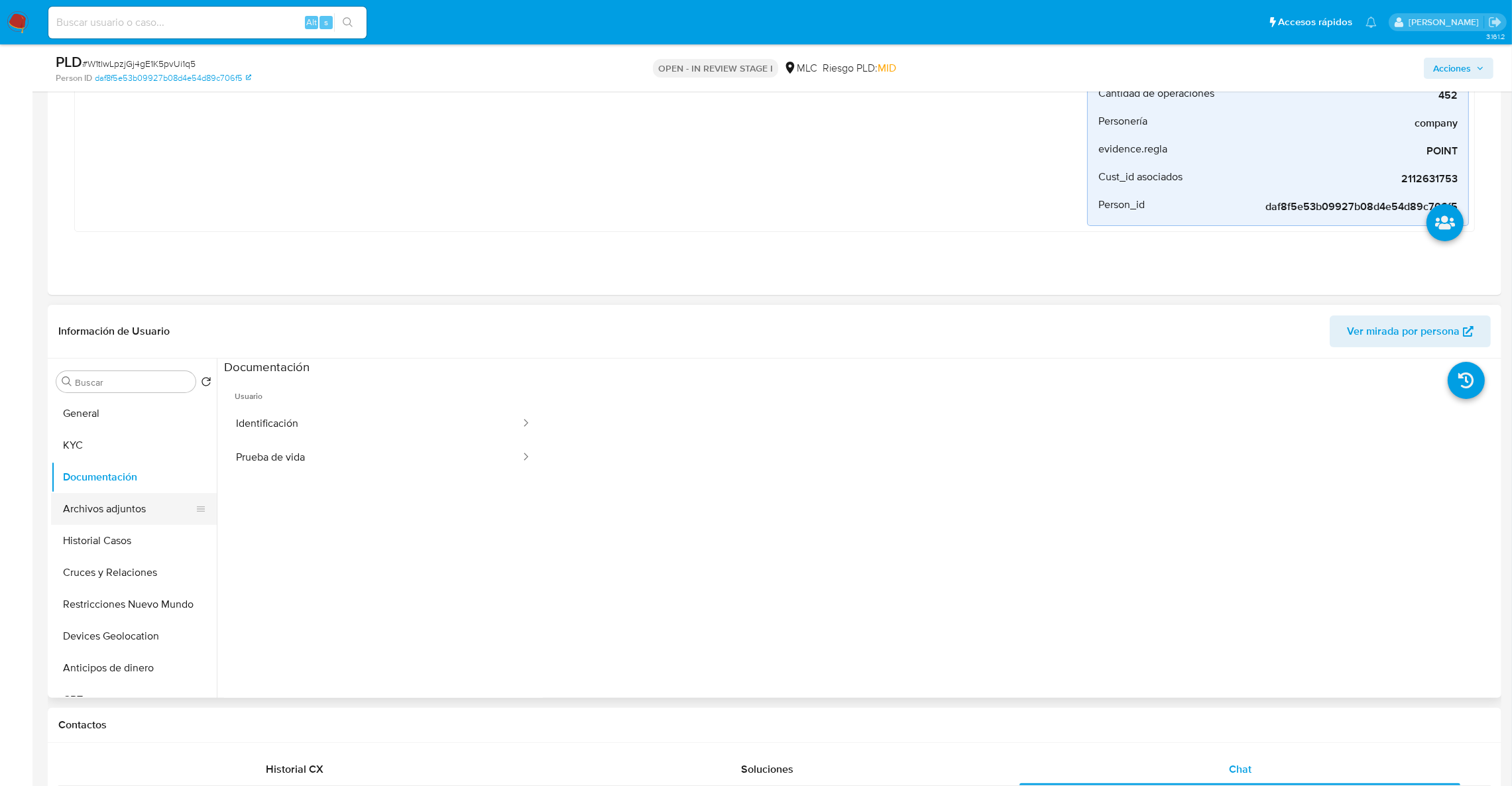
click at [82, 502] on button "Archivos adjuntos" at bounding box center [128, 509] width 155 height 32
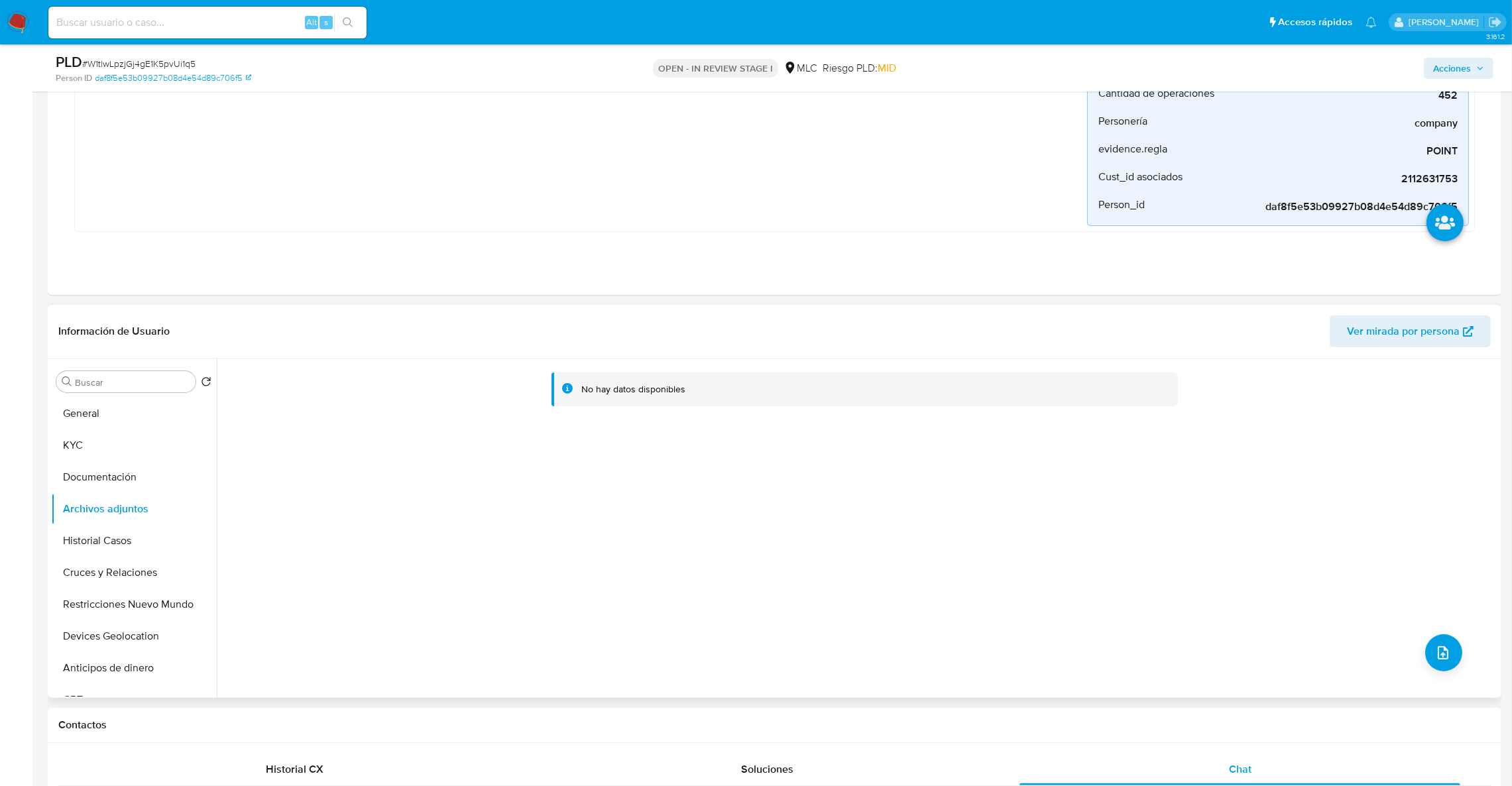
click at [703, 560] on div "No hay datos disponibles" at bounding box center [858, 528] width 1281 height 340
click at [154, 590] on button "Restricciones Nuevo Mundo" at bounding box center [128, 604] width 155 height 32
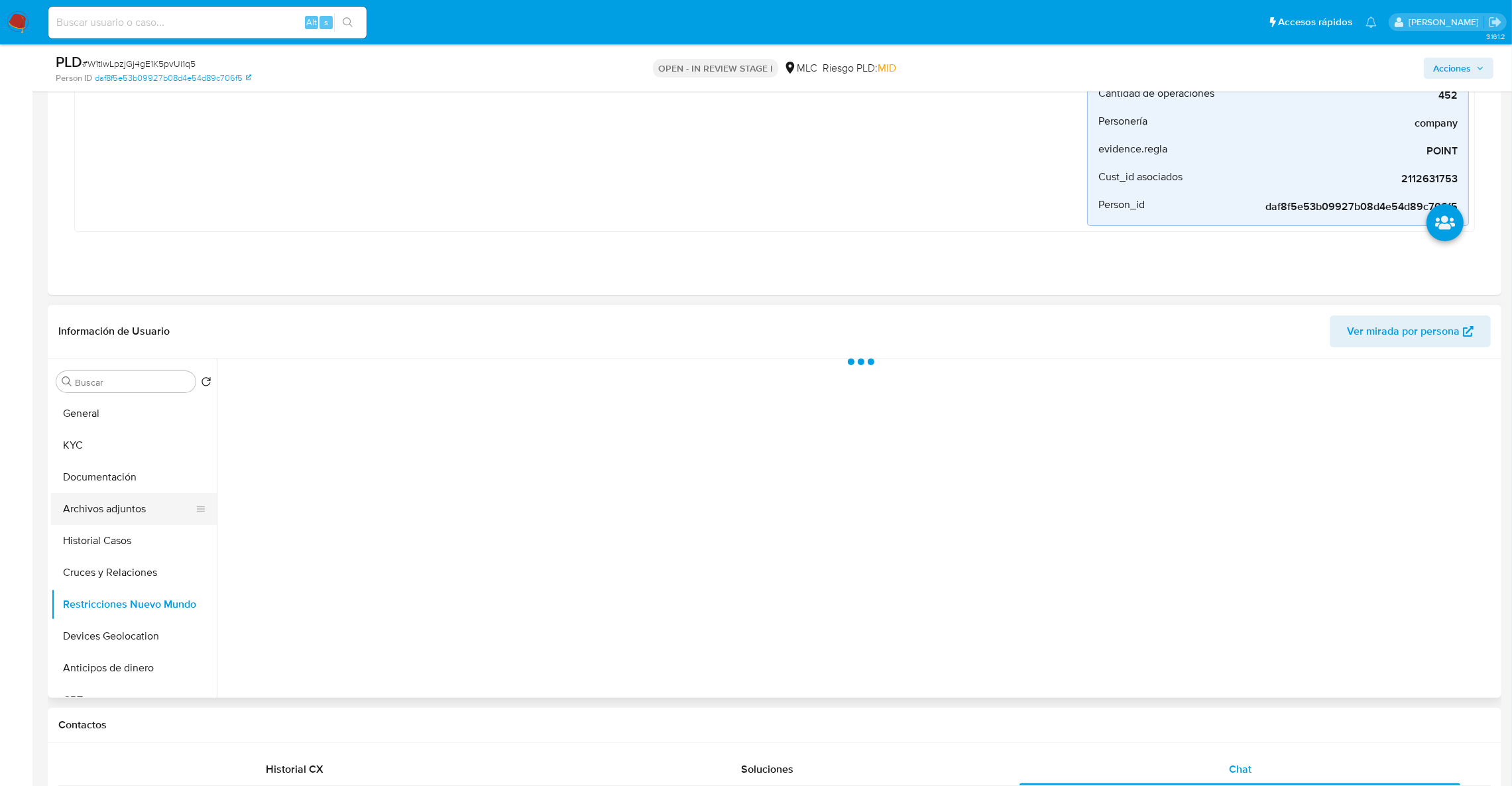
click at [103, 502] on button "Archivos adjuntos" at bounding box center [128, 509] width 155 height 32
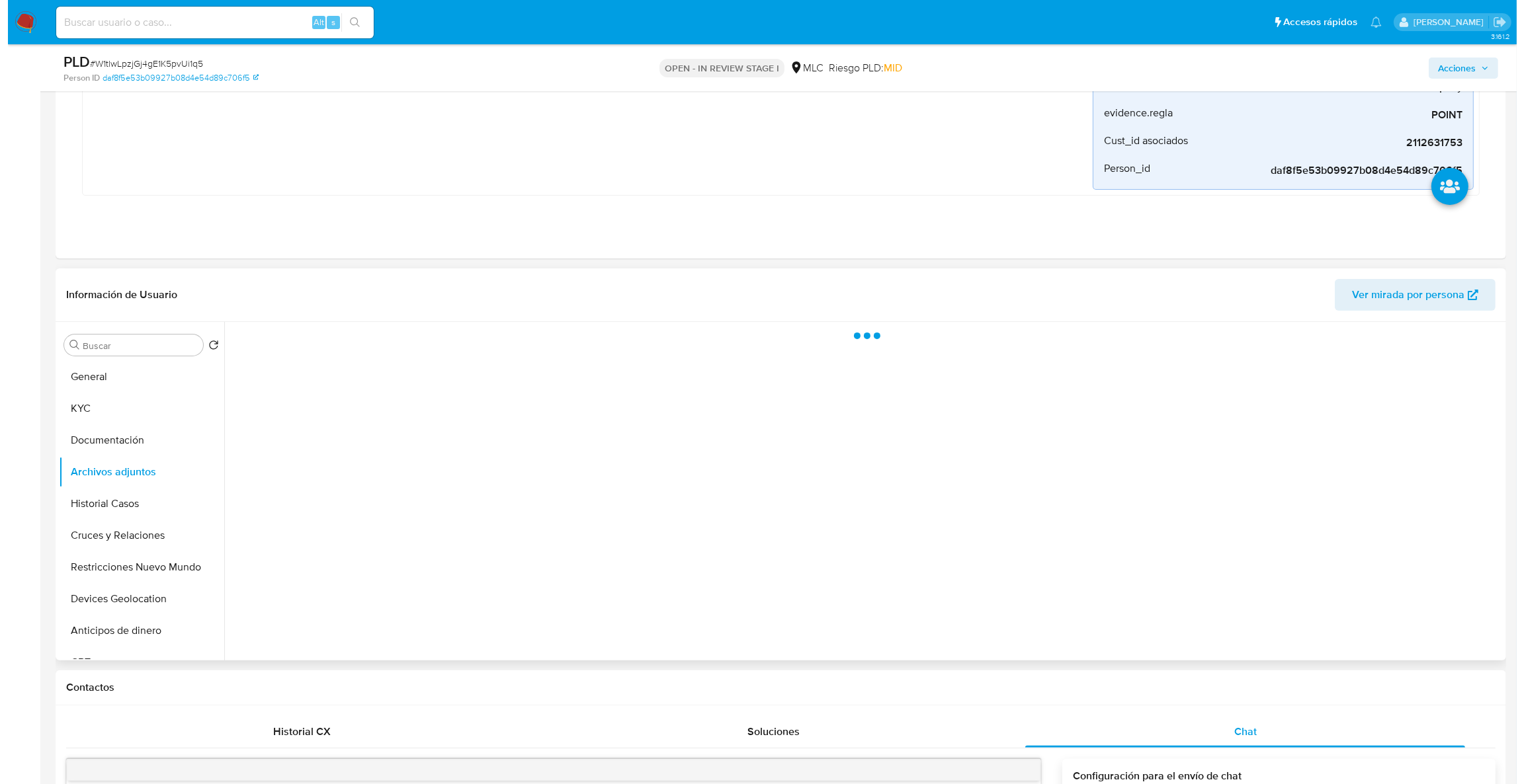
scroll to position [542, 0]
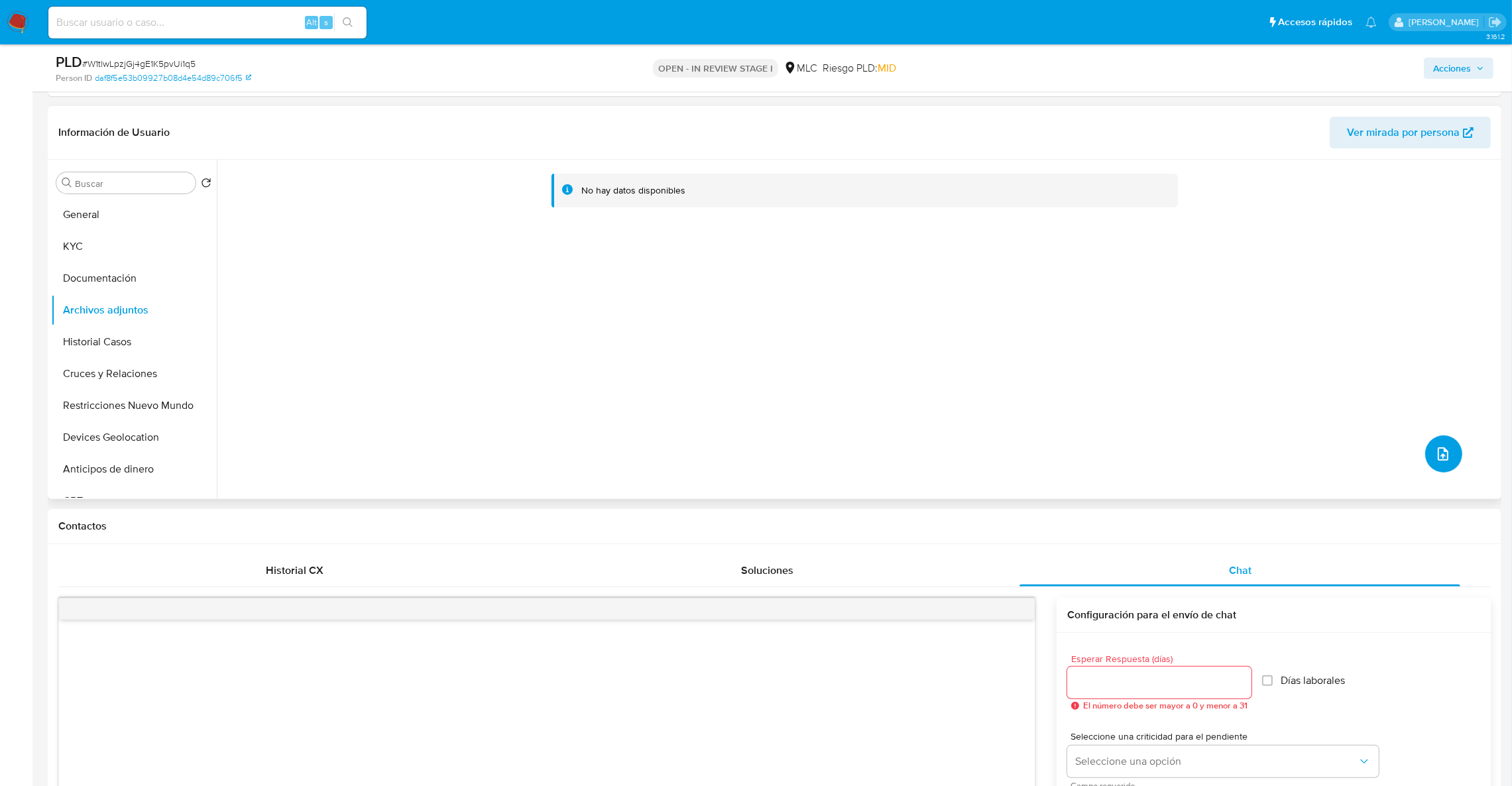
click at [1427, 455] on button "upload-file" at bounding box center [1443, 454] width 37 height 37
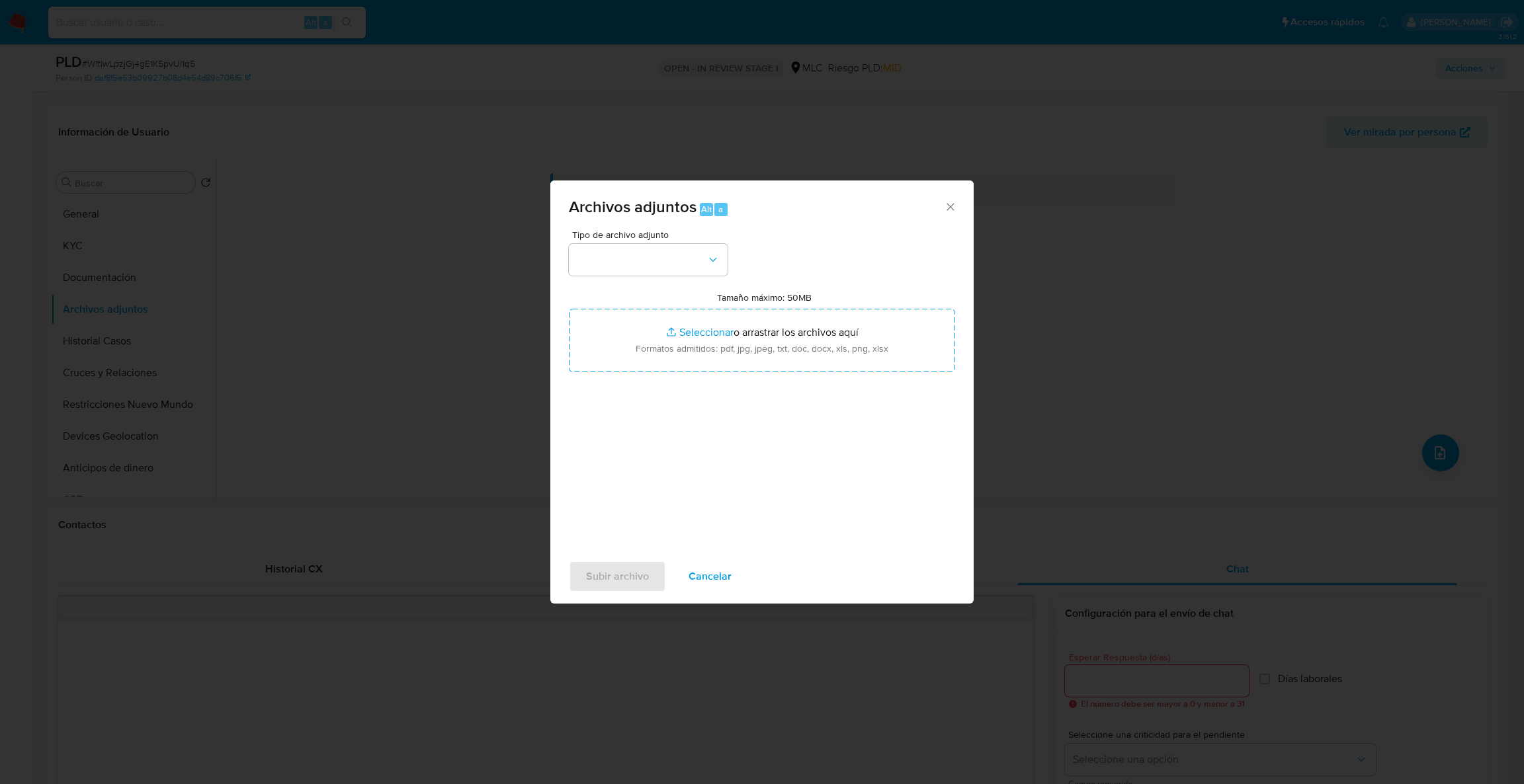
click at [64, 229] on div "Archivos adjuntos Alt a Tipo de archivo adjunto Tamaño máximo: 50MB Seleccionar…" at bounding box center [762, 392] width 1524 height 784
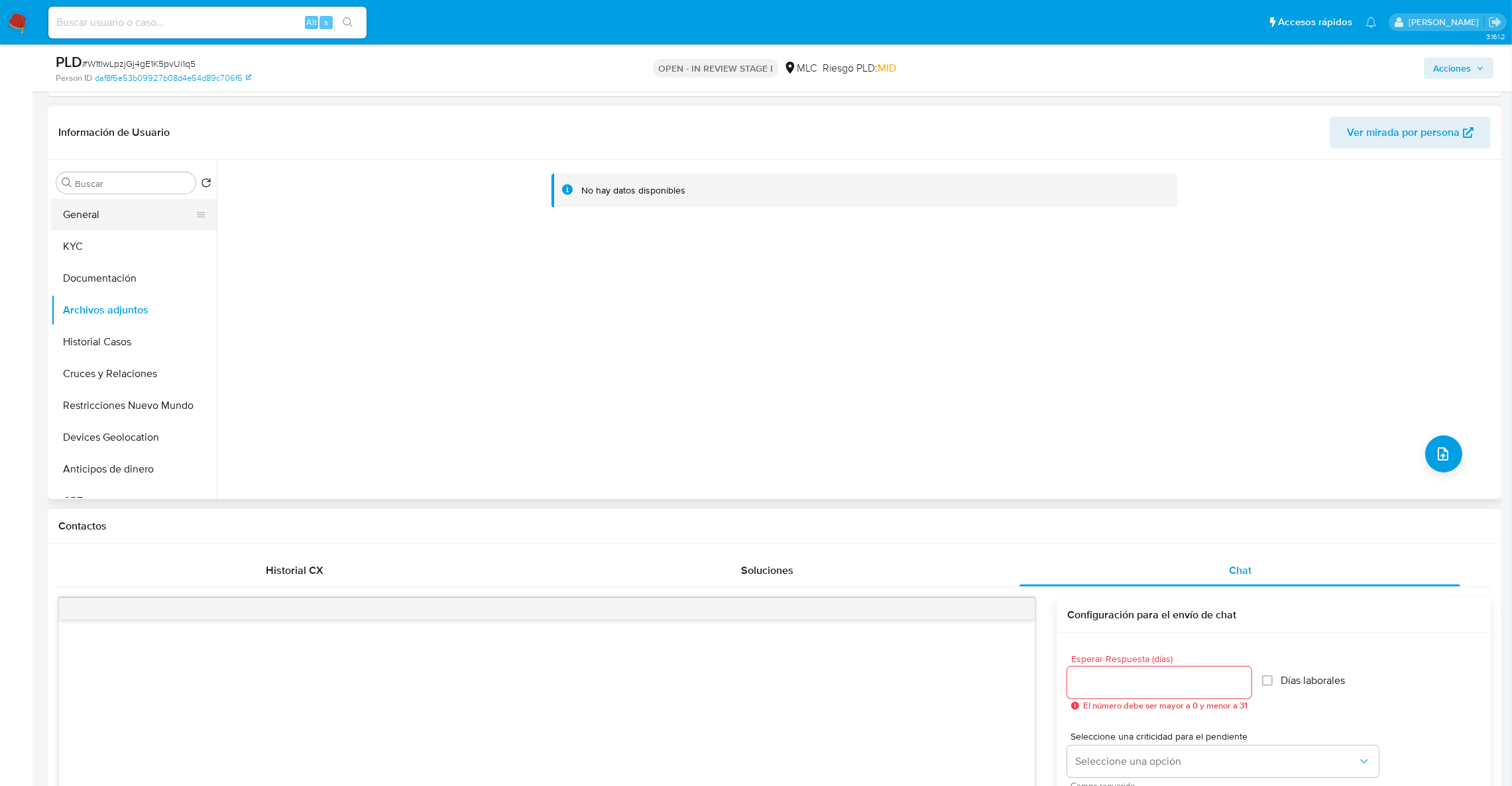
drag, startPoint x: 83, startPoint y: 229, endPoint x: 86, endPoint y: 222, distance: 7.6
click at [84, 228] on button "General" at bounding box center [128, 215] width 155 height 32
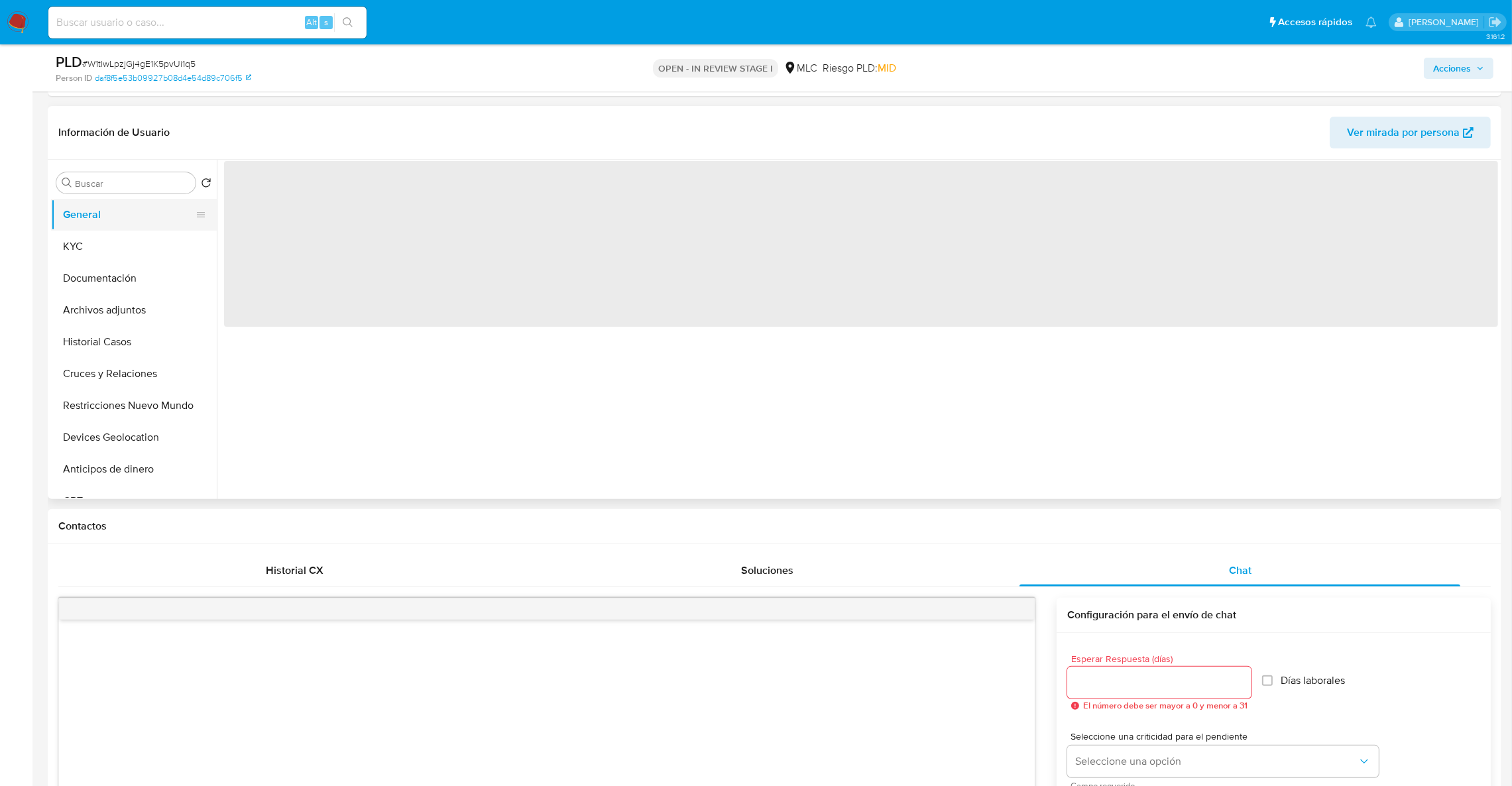
click at [86, 222] on button "General" at bounding box center [128, 215] width 155 height 32
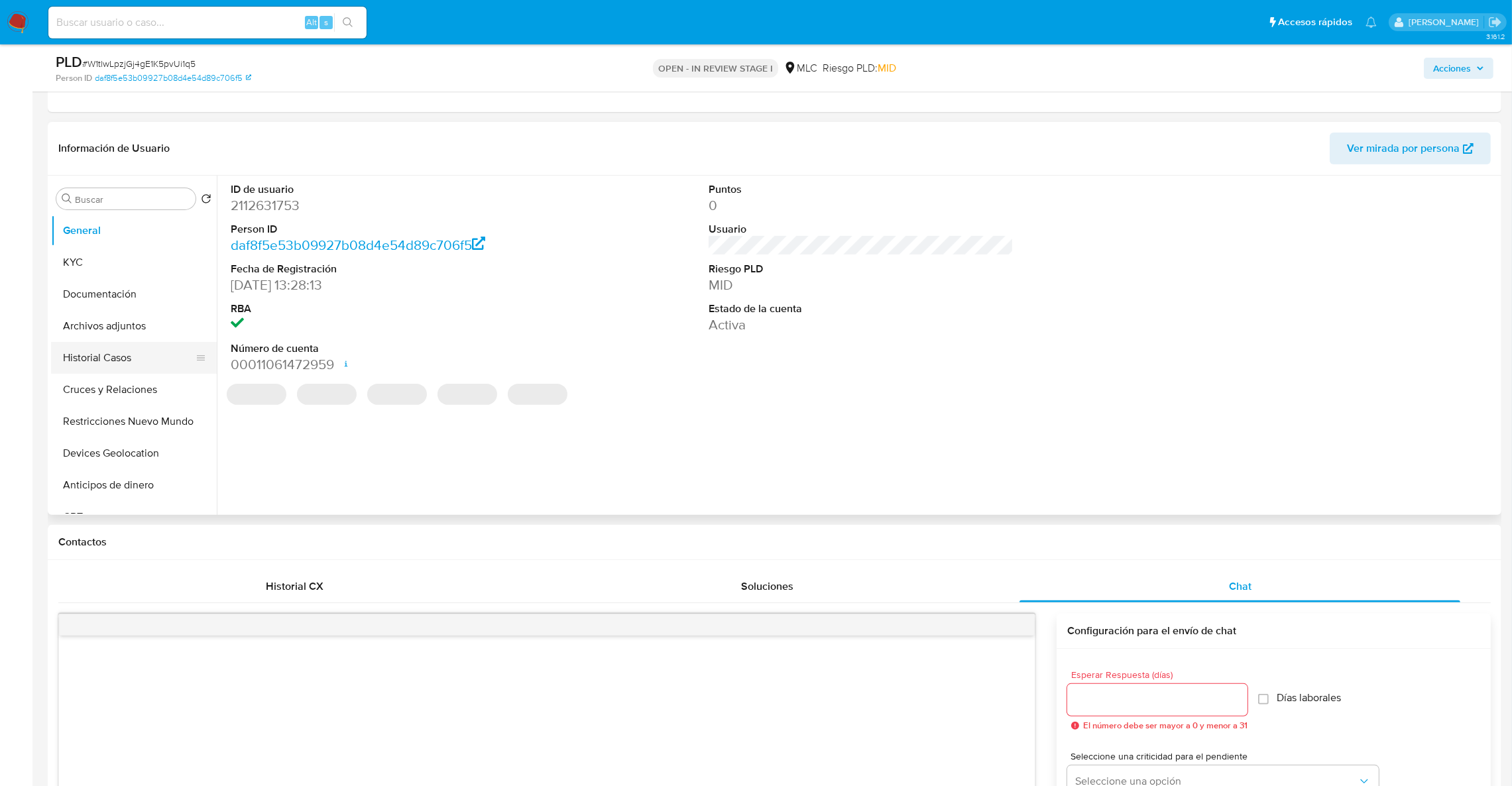
click at [123, 357] on button "Historial Casos" at bounding box center [128, 358] width 155 height 32
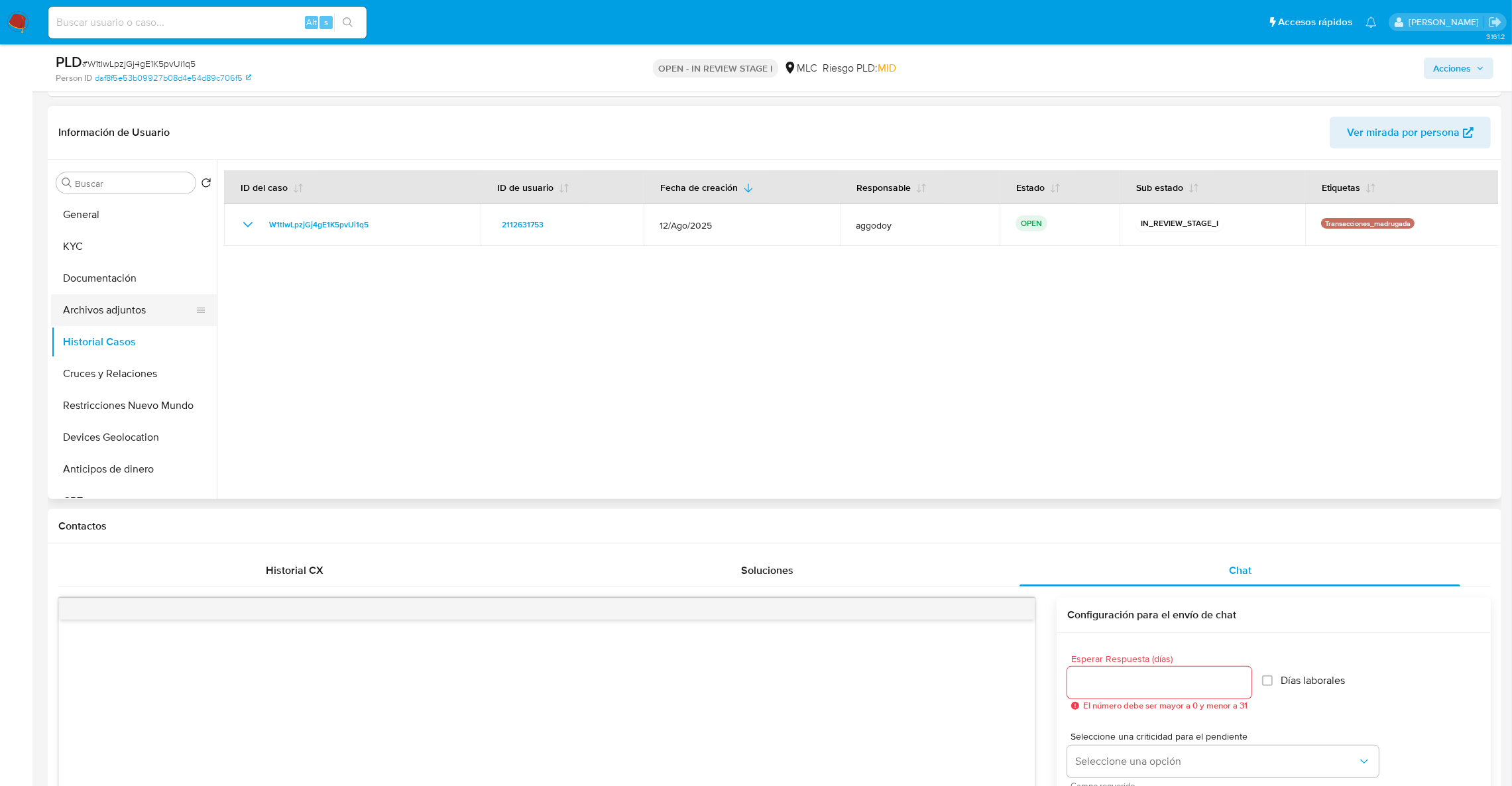
click at [149, 314] on button "Archivos adjuntos" at bounding box center [128, 310] width 155 height 32
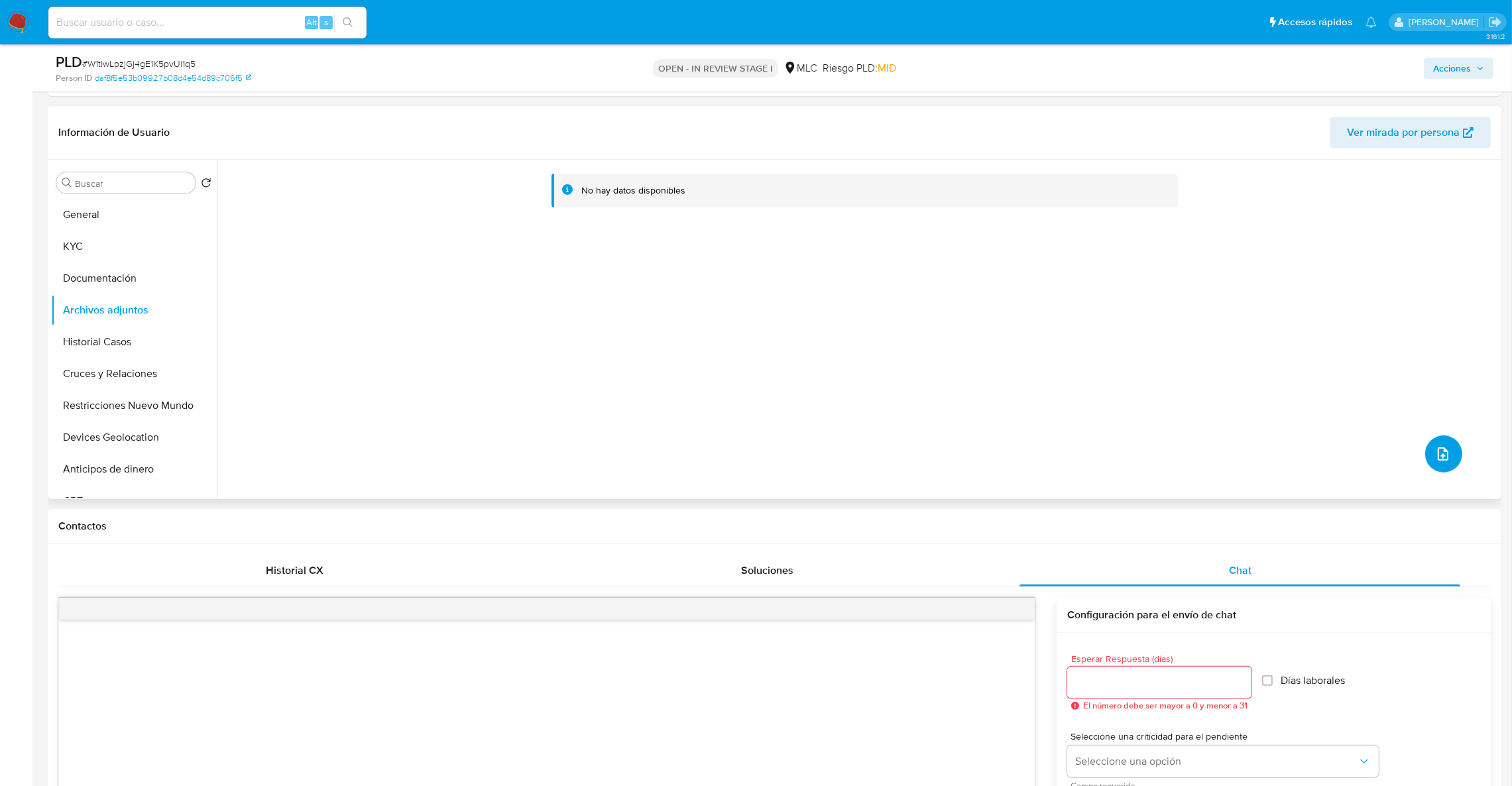
click at [1442, 457] on icon "upload-file" at bounding box center [1443, 455] width 11 height 14
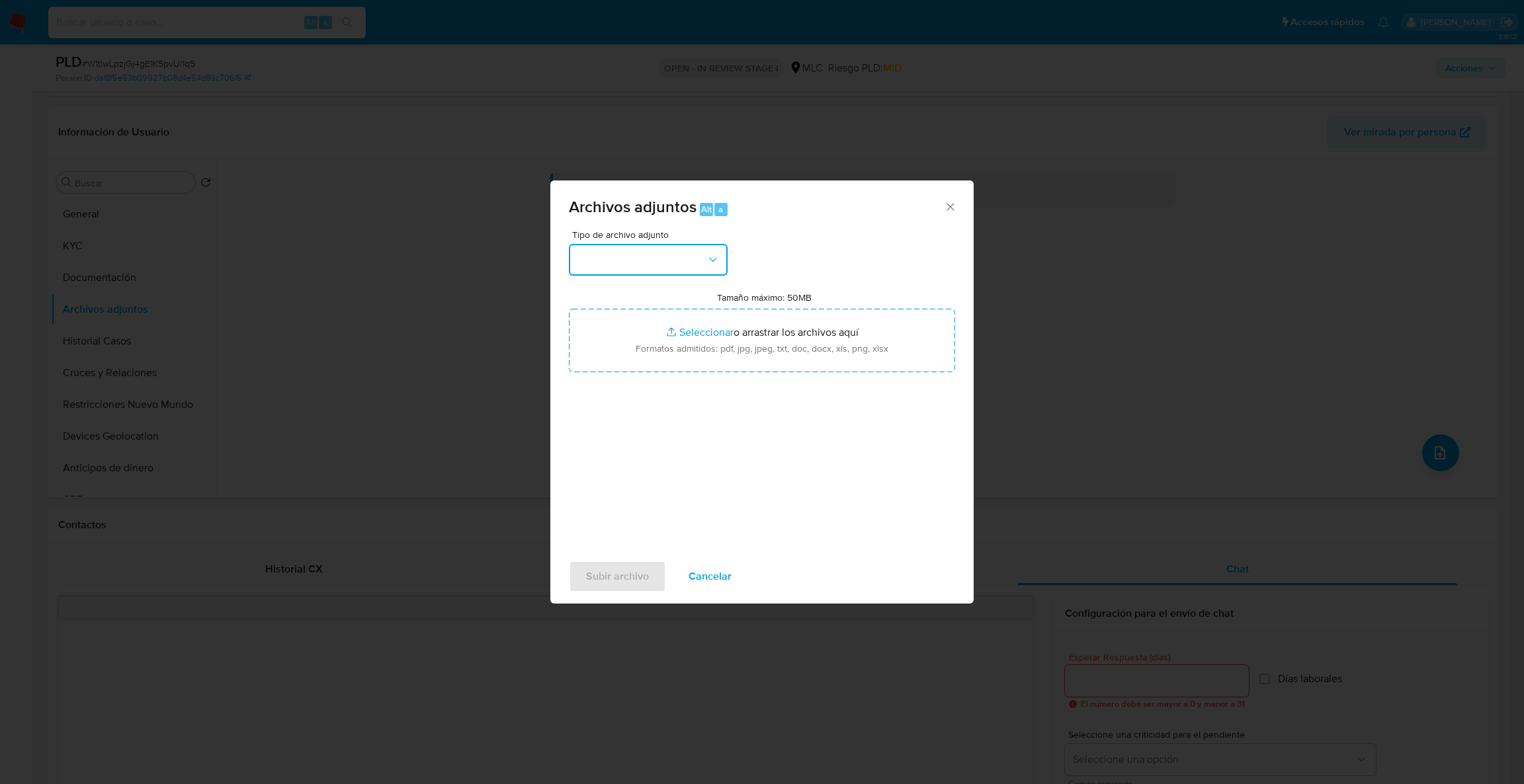
click at [698, 271] on button "button" at bounding box center [648, 260] width 159 height 32
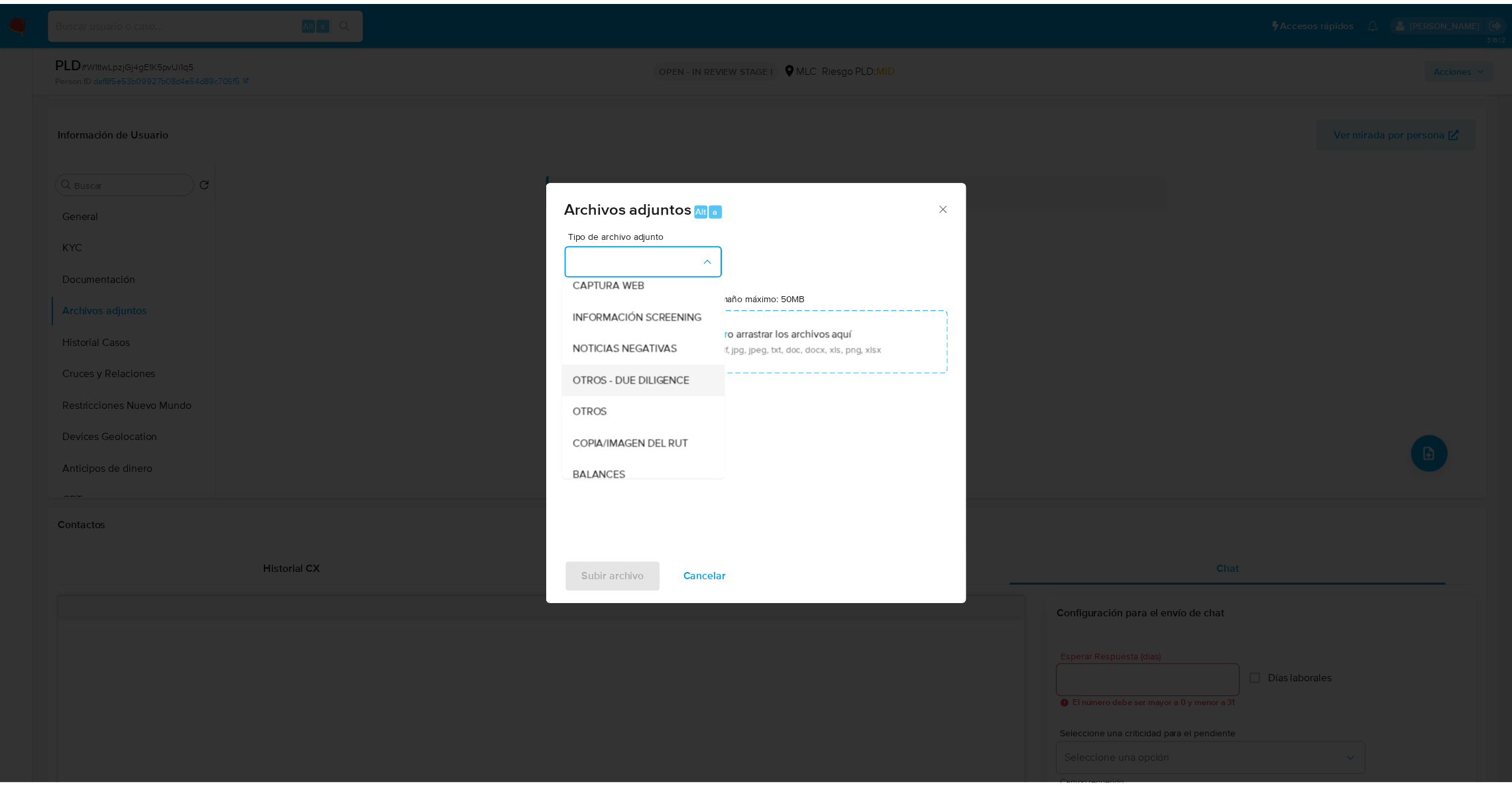
scroll to position [115, 0]
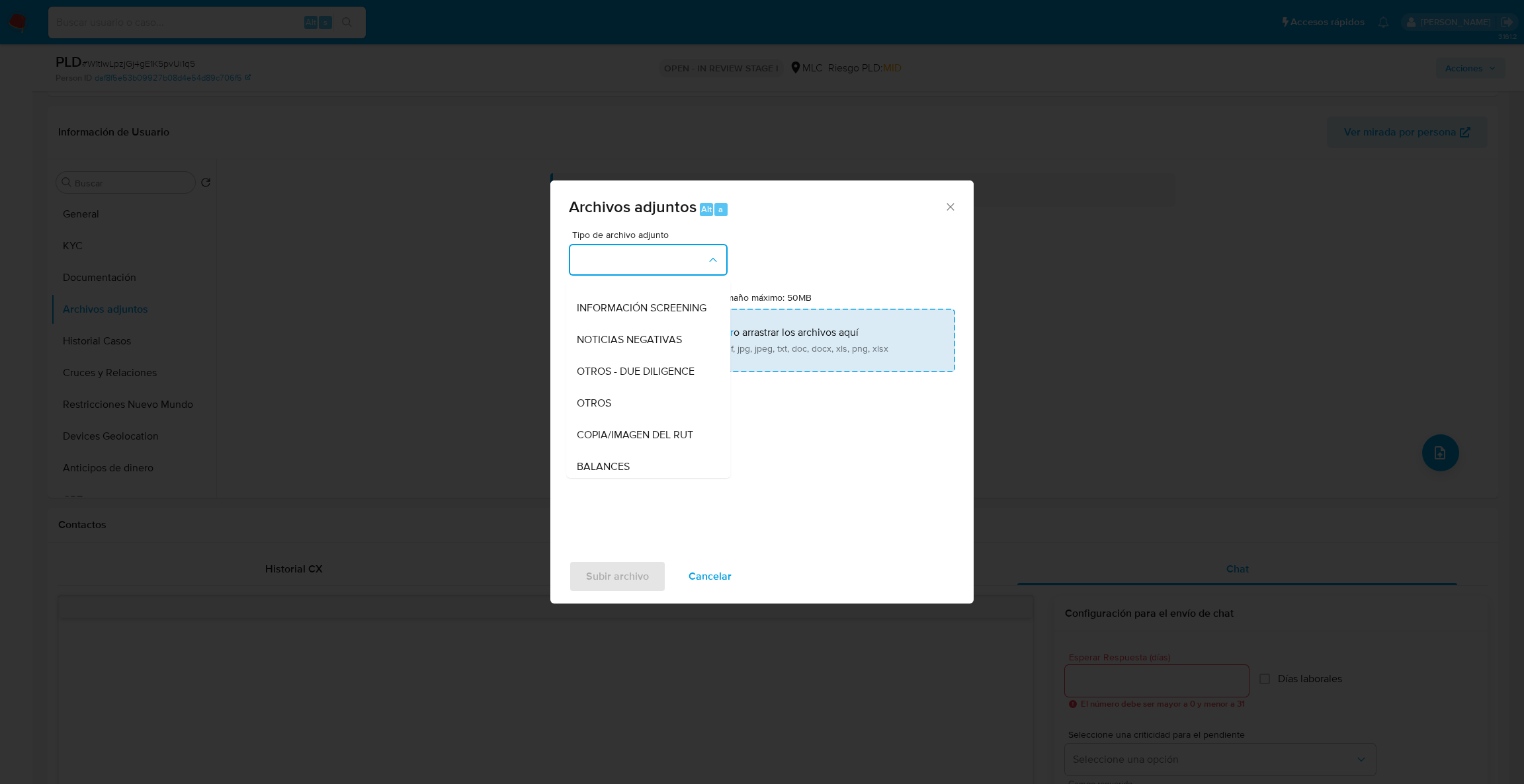
drag, startPoint x: 624, startPoint y: 410, endPoint x: 635, endPoint y: 347, distance: 64.0
click at [624, 404] on div "OTROS" at bounding box center [644, 404] width 135 height 32
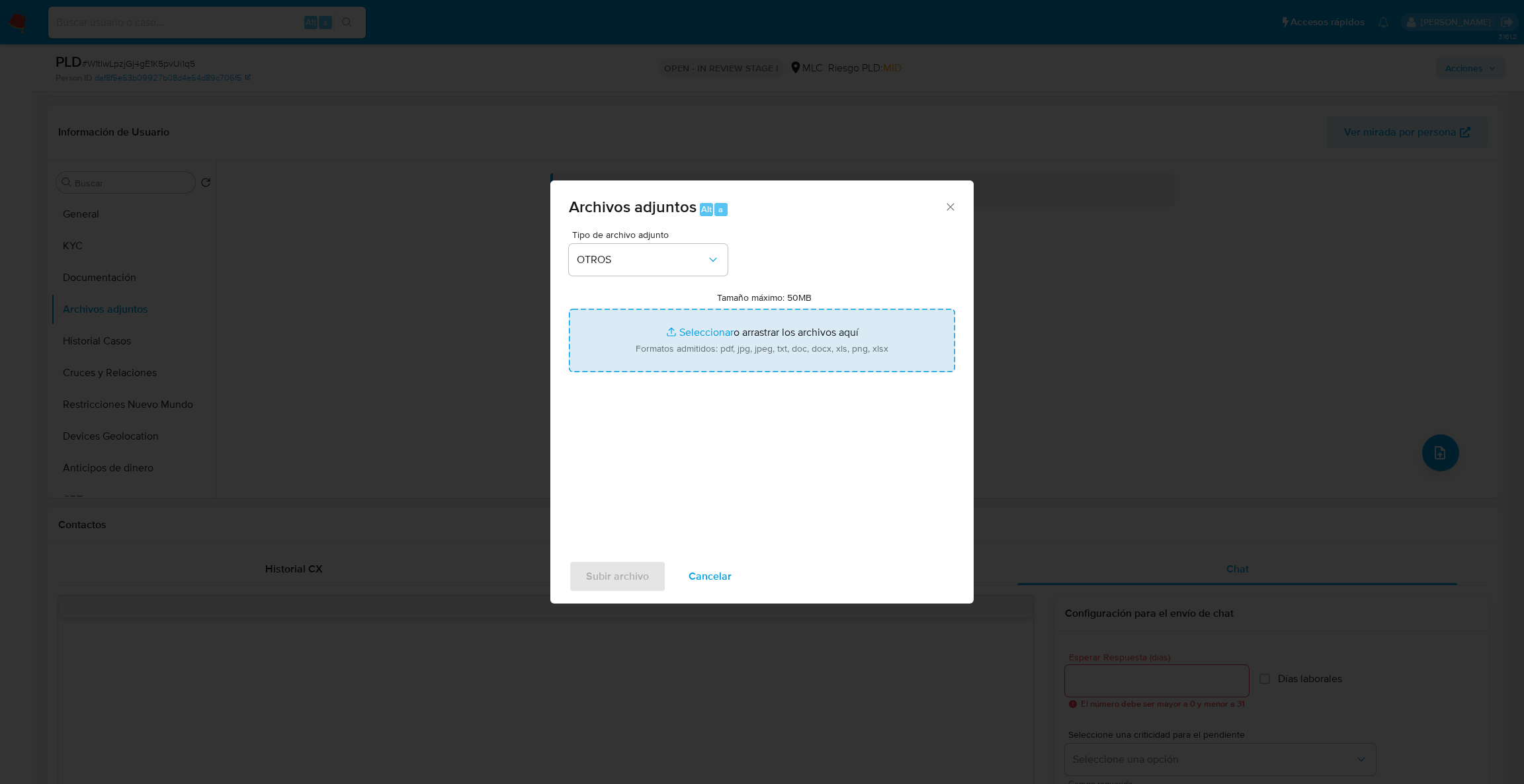
click at [635, 347] on input "Tamaño máximo: 50MB Seleccionar archivos" at bounding box center [762, 340] width 386 height 63
click at [713, 365] on input "Tamaño máximo: 50MB Seleccionar archivos" at bounding box center [762, 340] width 386 height 63
type input "C:\fakepath\2112631753Movimientos .xlsx"
click at [652, 364] on input "Tamaño máximo: 50MB Seleccionar archivos" at bounding box center [762, 340] width 386 height 63
type input "C:\fakepath\Case Log - 2112631753.pdf"
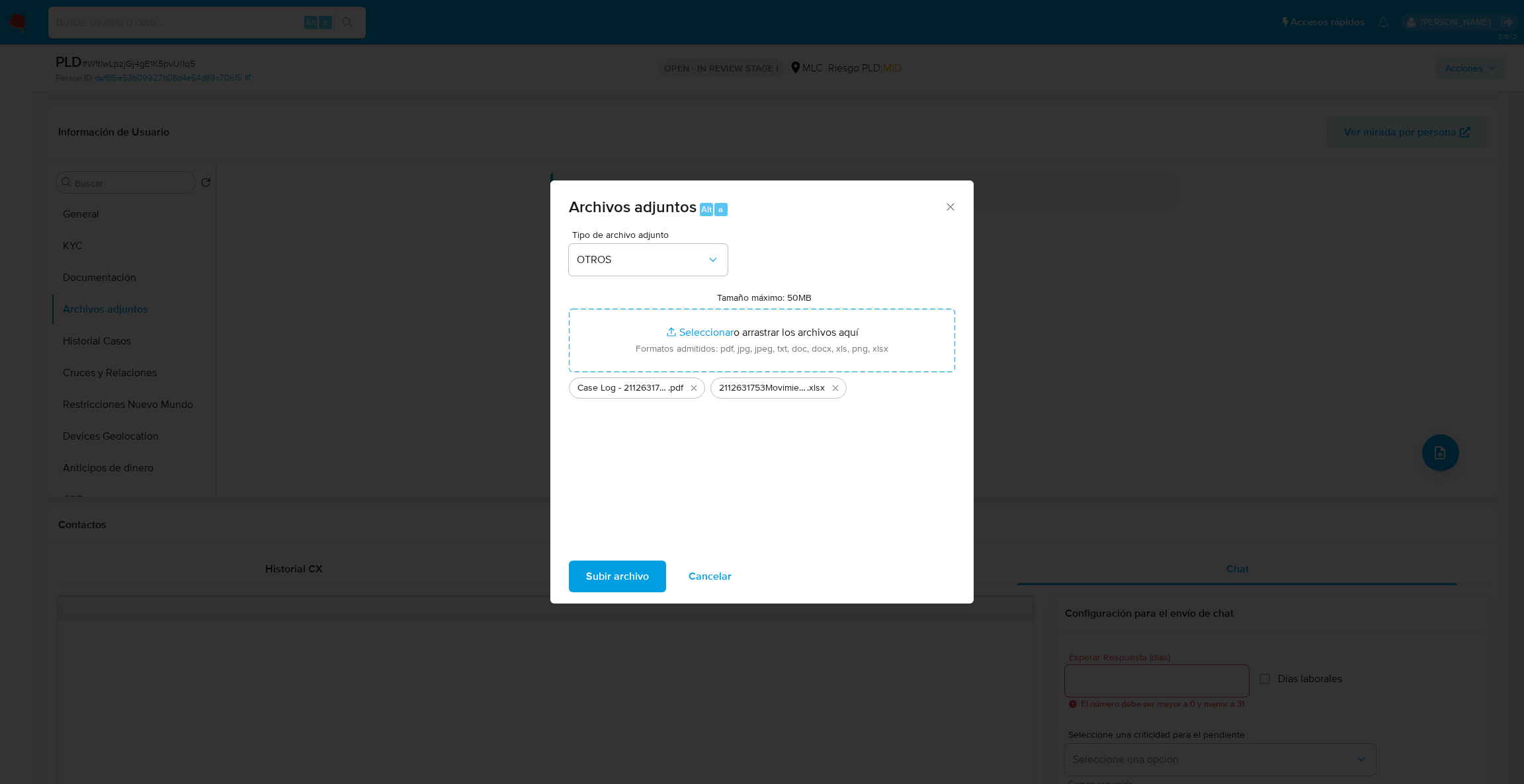
click at [628, 573] on span "Subir archivo" at bounding box center [617, 576] width 63 height 29
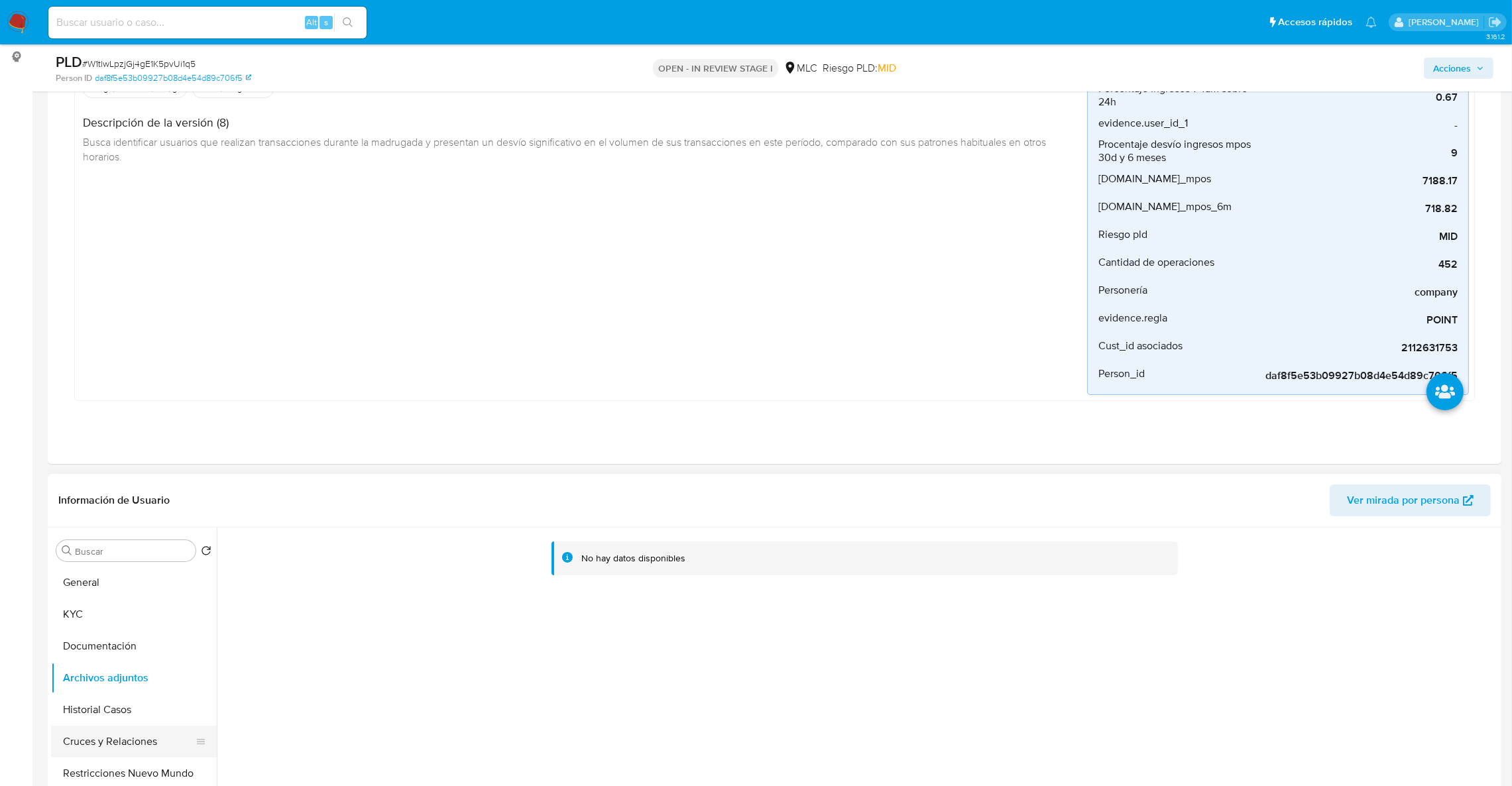
scroll to position [298, 0]
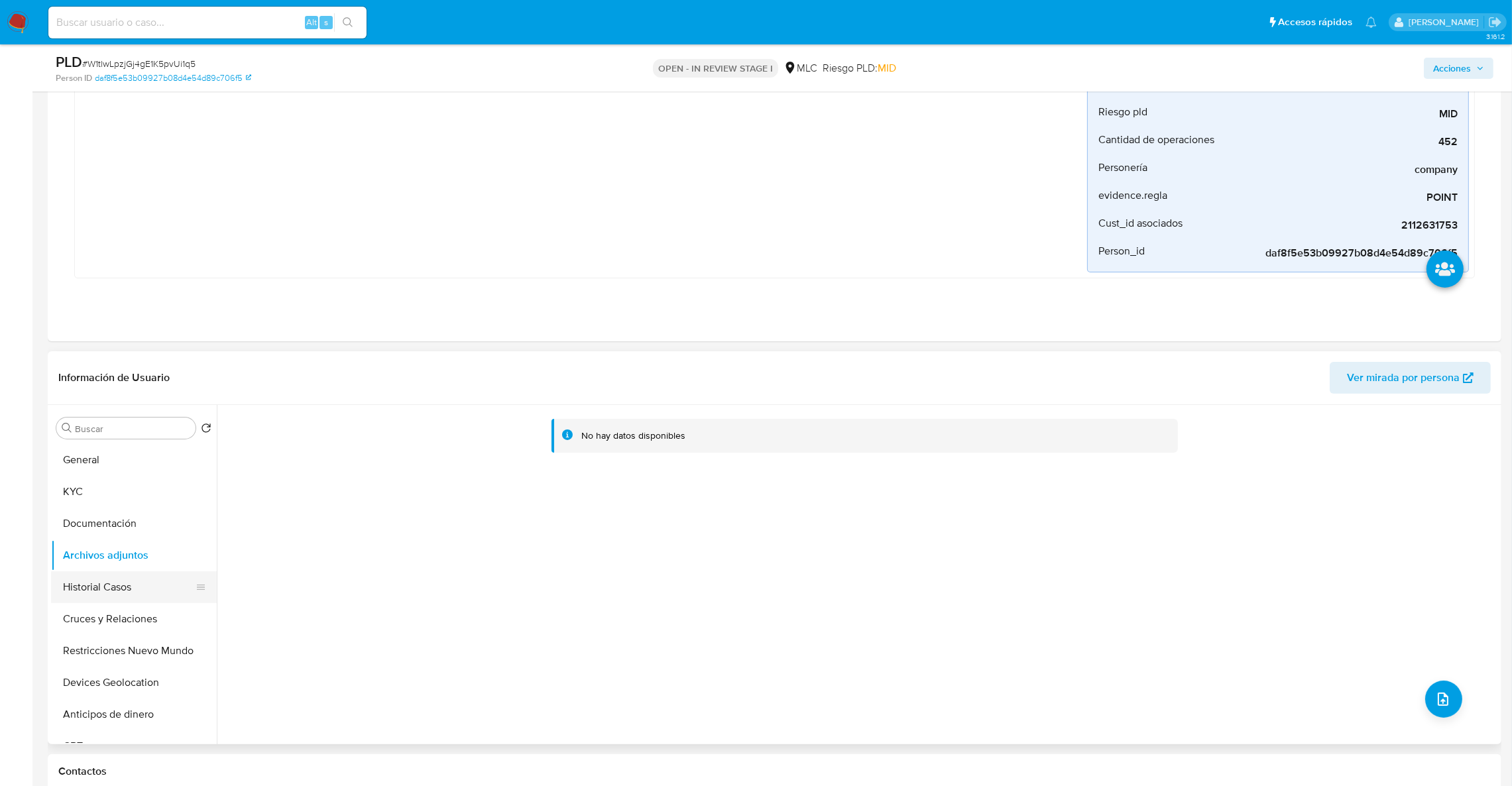
click at [135, 600] on button "Historial Casos" at bounding box center [128, 588] width 155 height 32
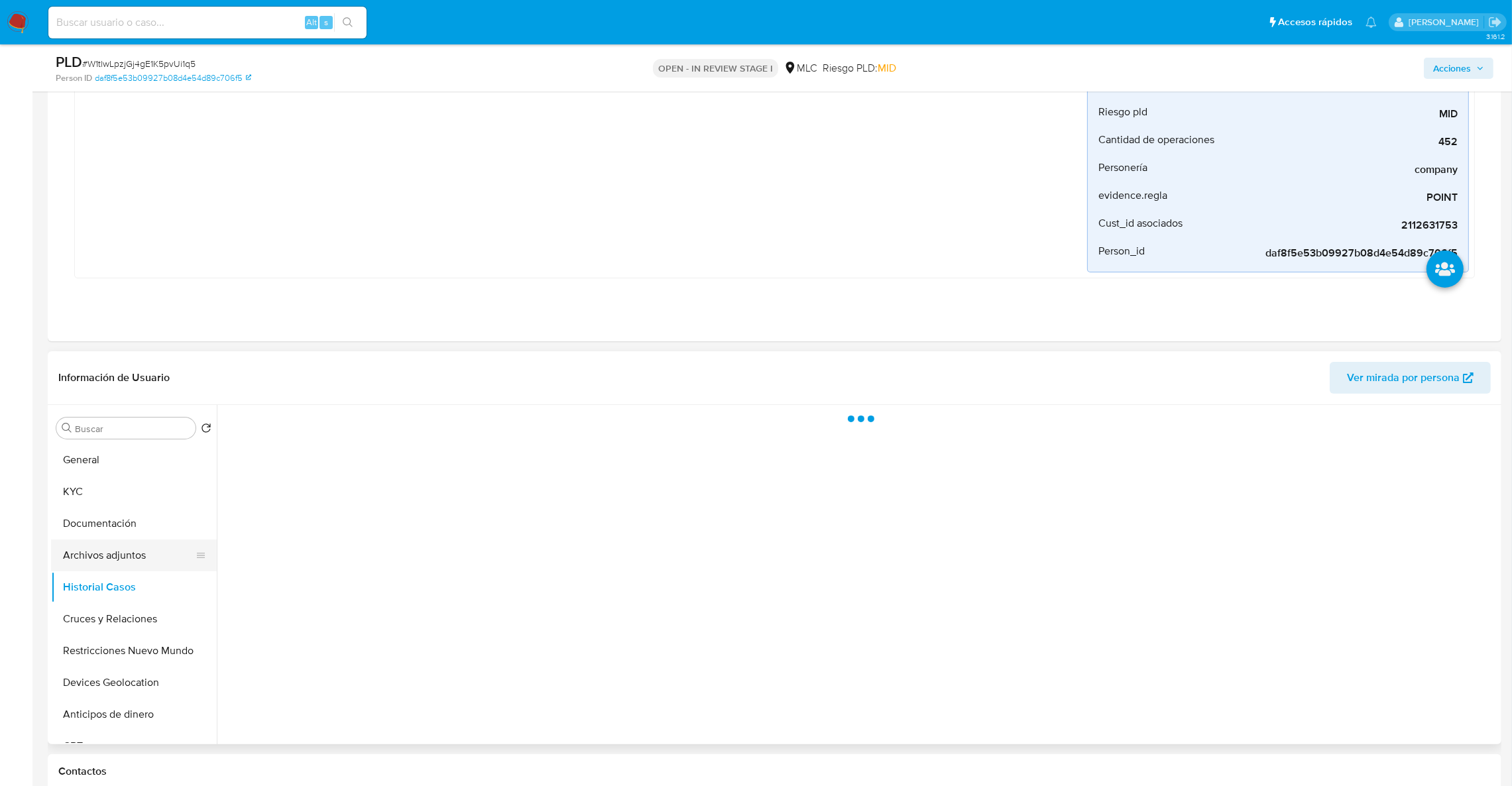
click at [131, 563] on button "Archivos adjuntos" at bounding box center [128, 555] width 155 height 32
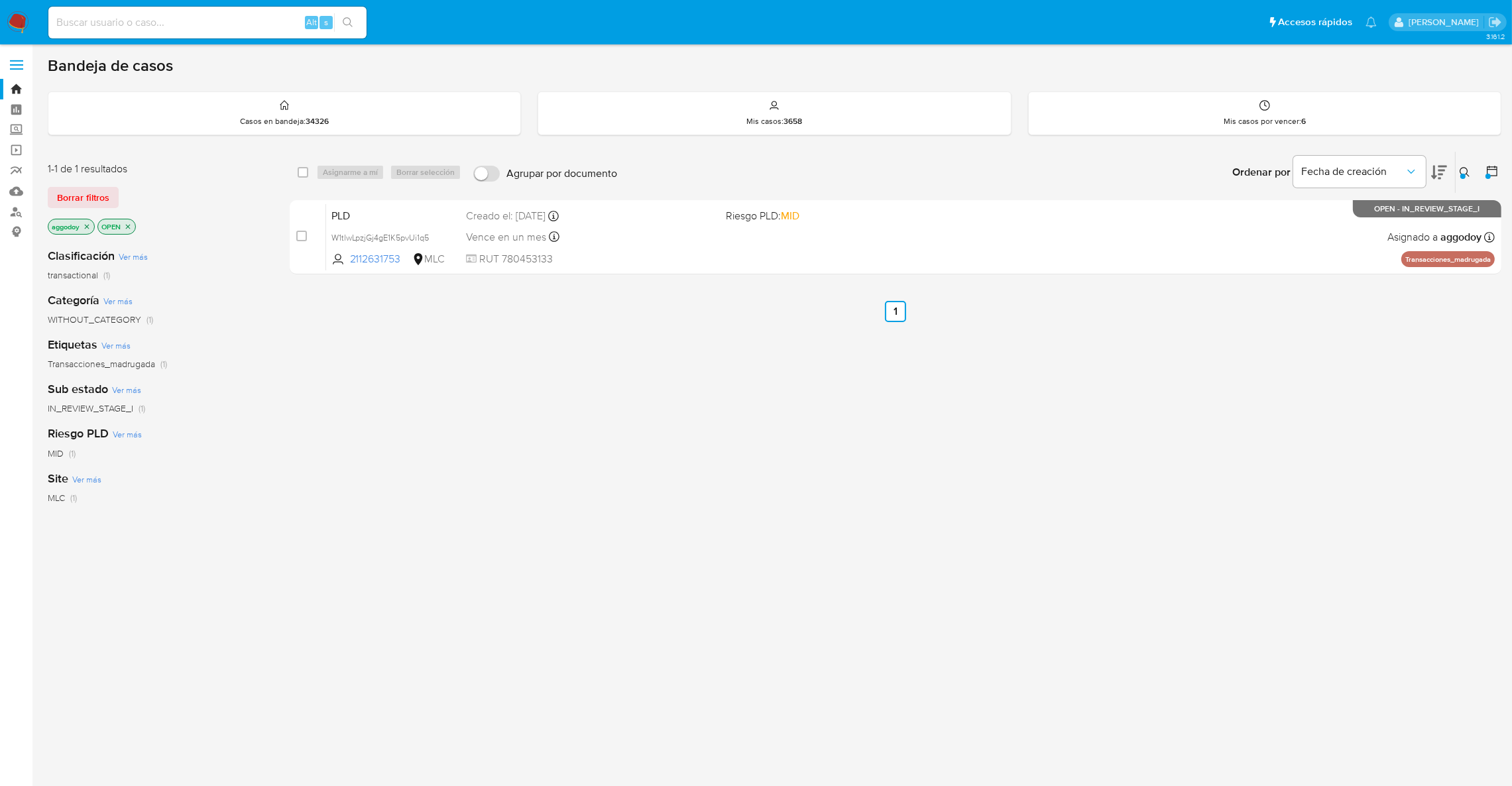
click at [1467, 174] on icon at bounding box center [1464, 172] width 10 height 10
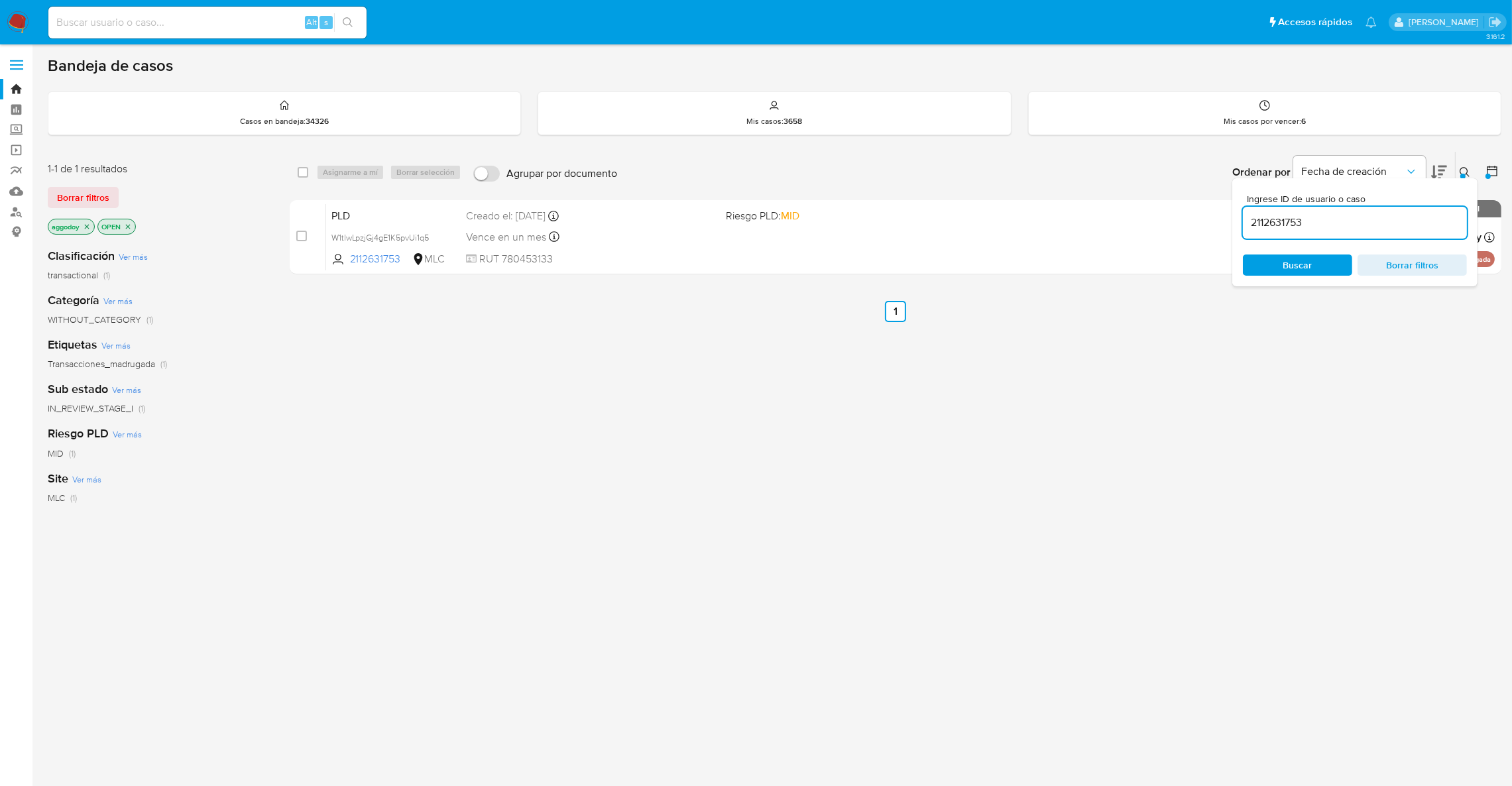
click at [1414, 217] on input "2112631753" at bounding box center [1355, 222] width 224 height 17
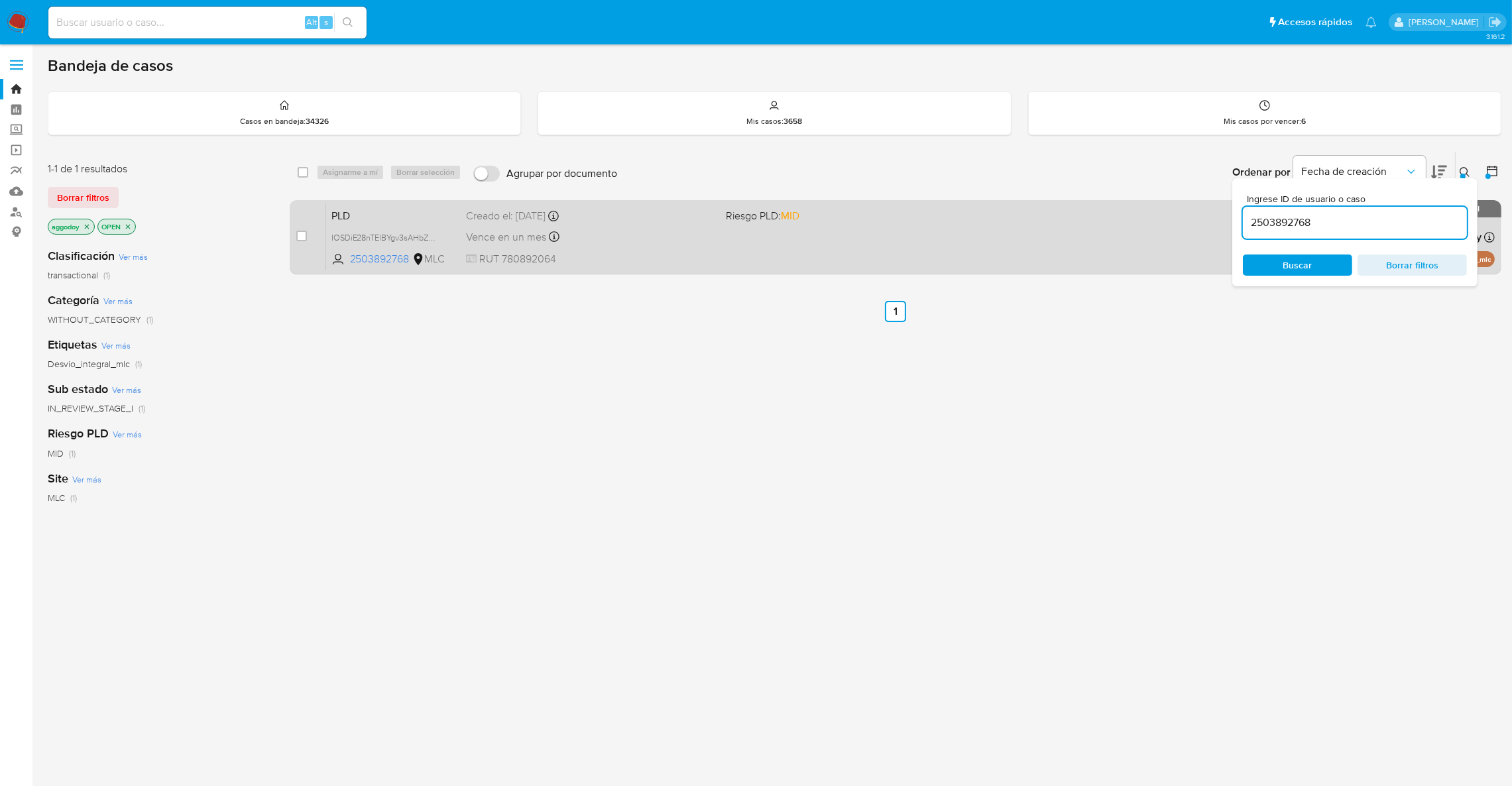
click at [804, 227] on div "PLD IOSDiE28nTElBYgv3sAHbZK2 2503892768 MLC Riesgo PLD: MID Creado el: [DATE] C…" at bounding box center [910, 237] width 1169 height 67
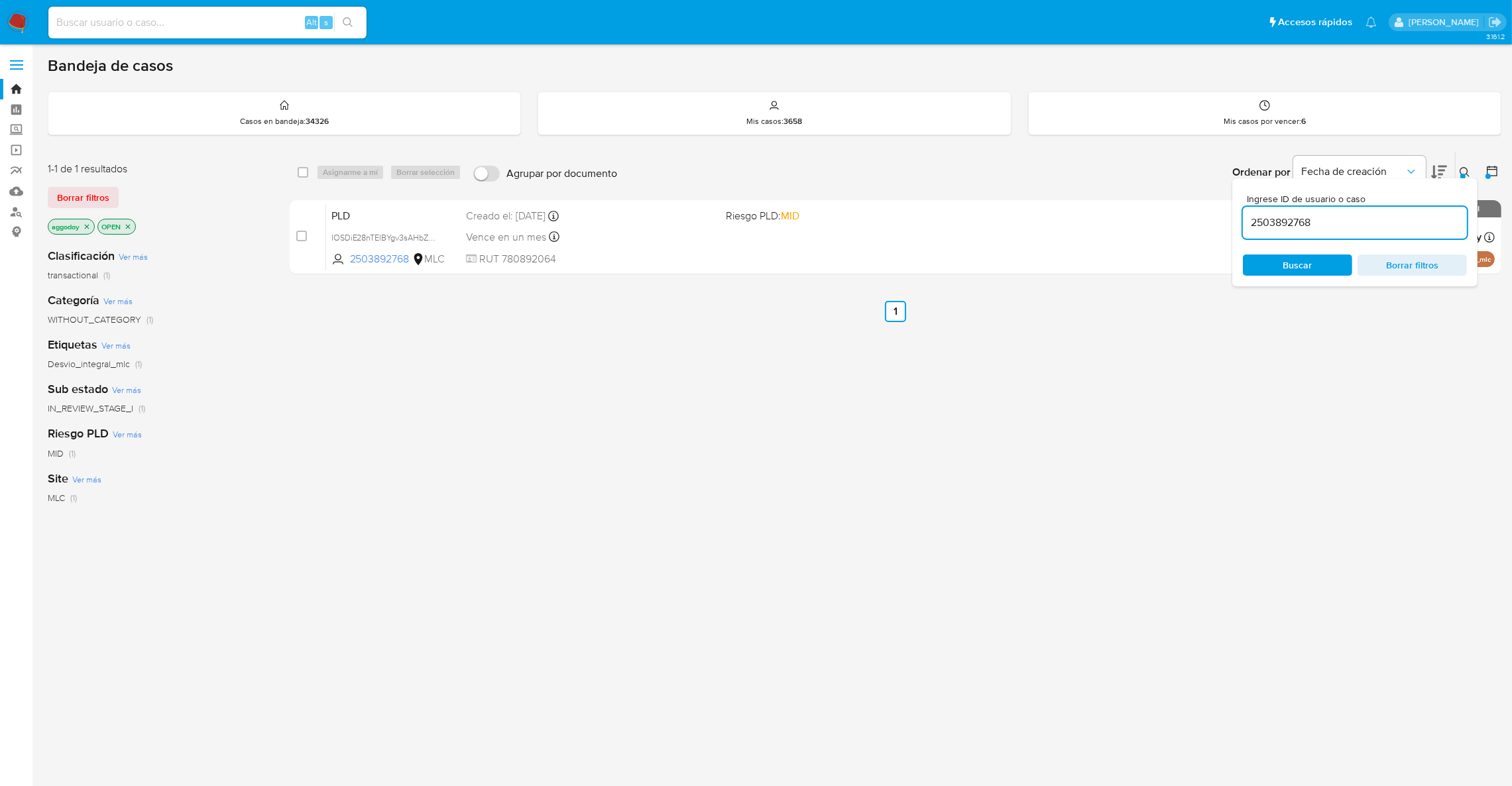
click at [1303, 232] on div "2503892768" at bounding box center [1355, 222] width 224 height 32
click at [1303, 229] on input "2503892768" at bounding box center [1355, 222] width 224 height 17
click at [1303, 225] on input "2503892768" at bounding box center [1355, 222] width 224 height 17
paste input "270253249"
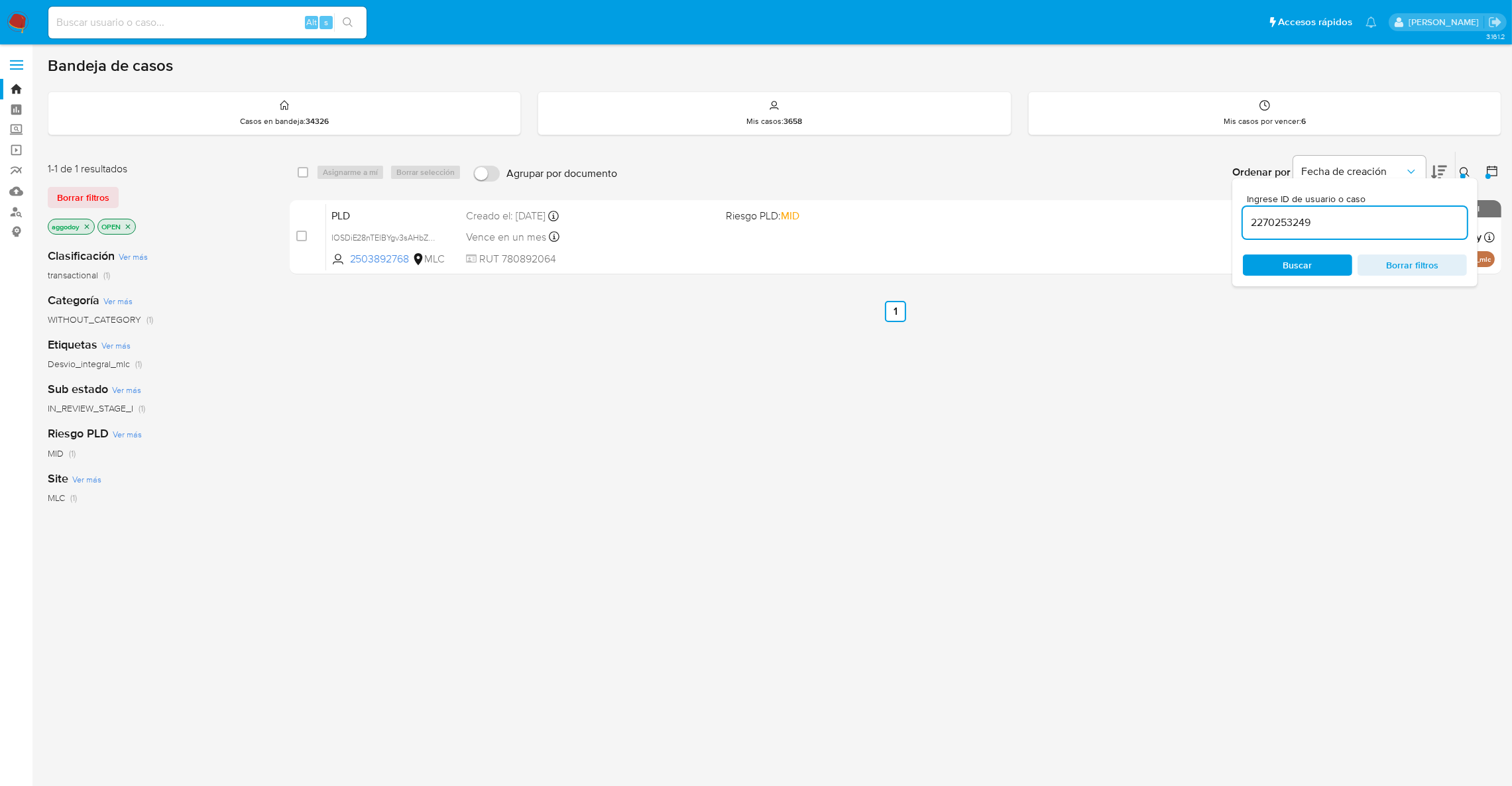
type input "2270253249"
click at [1461, 172] on icon at bounding box center [1464, 172] width 10 height 10
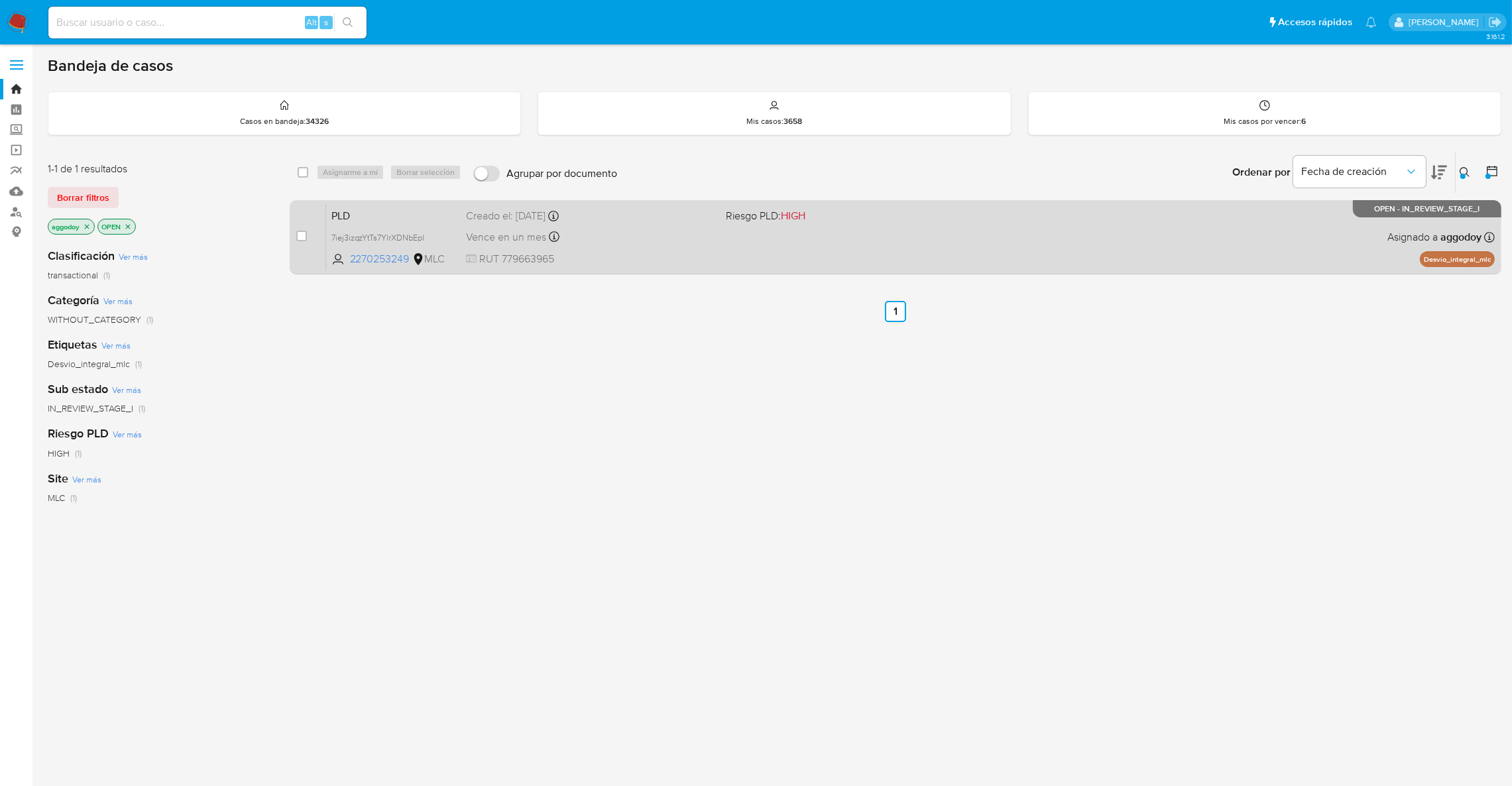
click at [761, 240] on div "PLD 7iej3izqzYtTs7YlrXDNbEpl 2270253249 MLC Riesgo PLD: HIGH Creado el: [DATE] …" at bounding box center [910, 237] width 1169 height 67
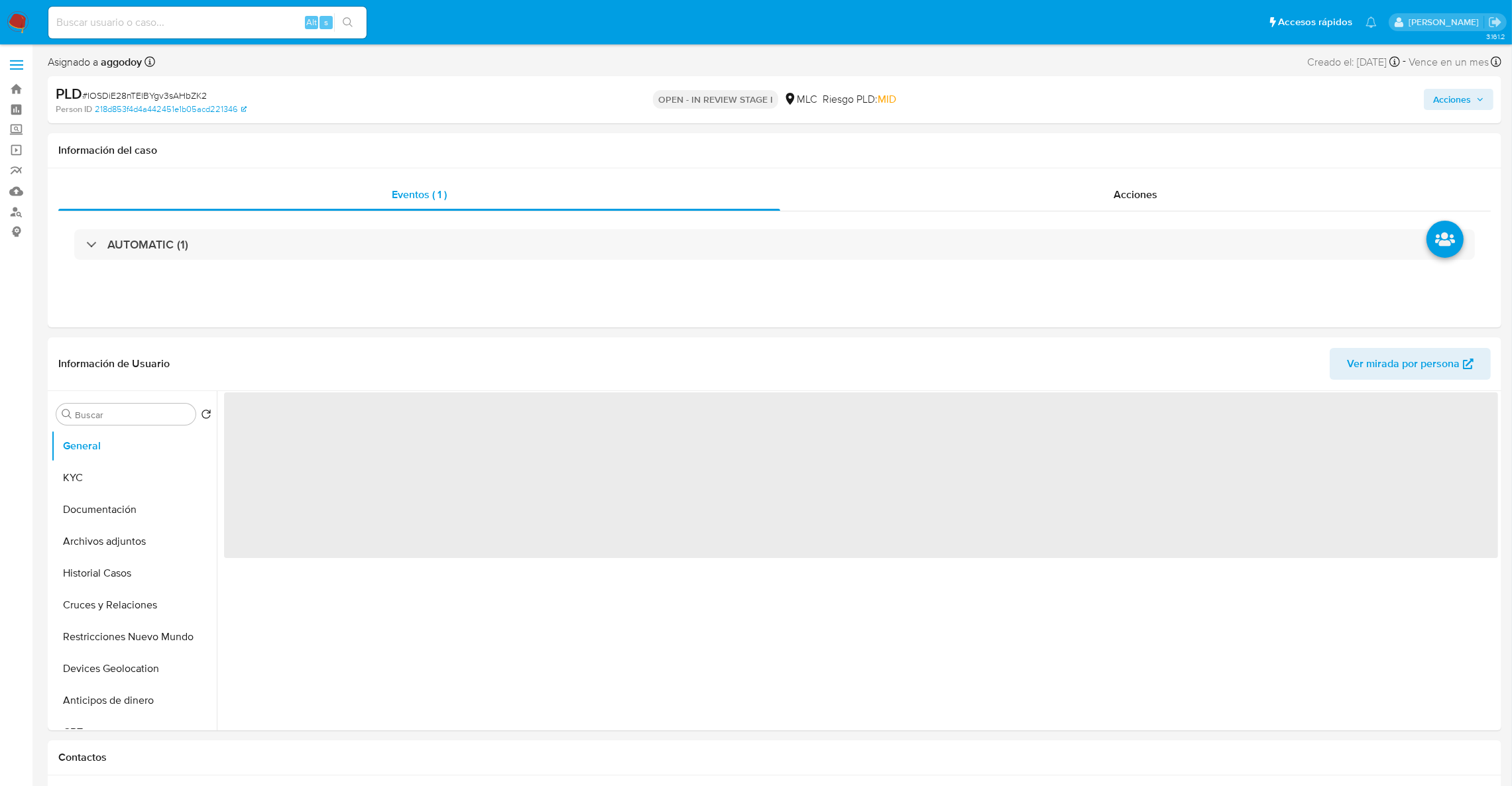
select select "10"
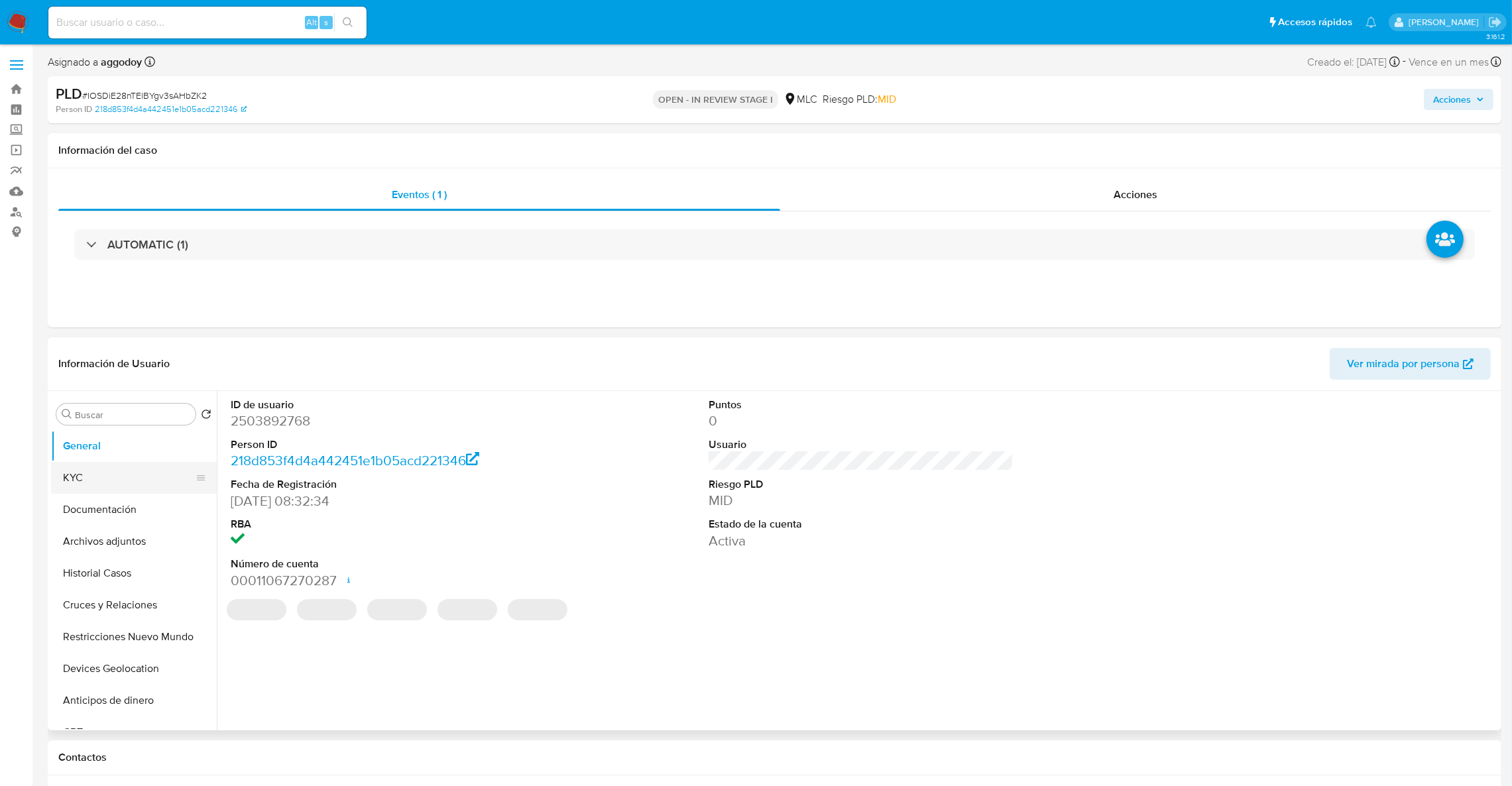
click at [129, 477] on button "KYC" at bounding box center [128, 478] width 155 height 32
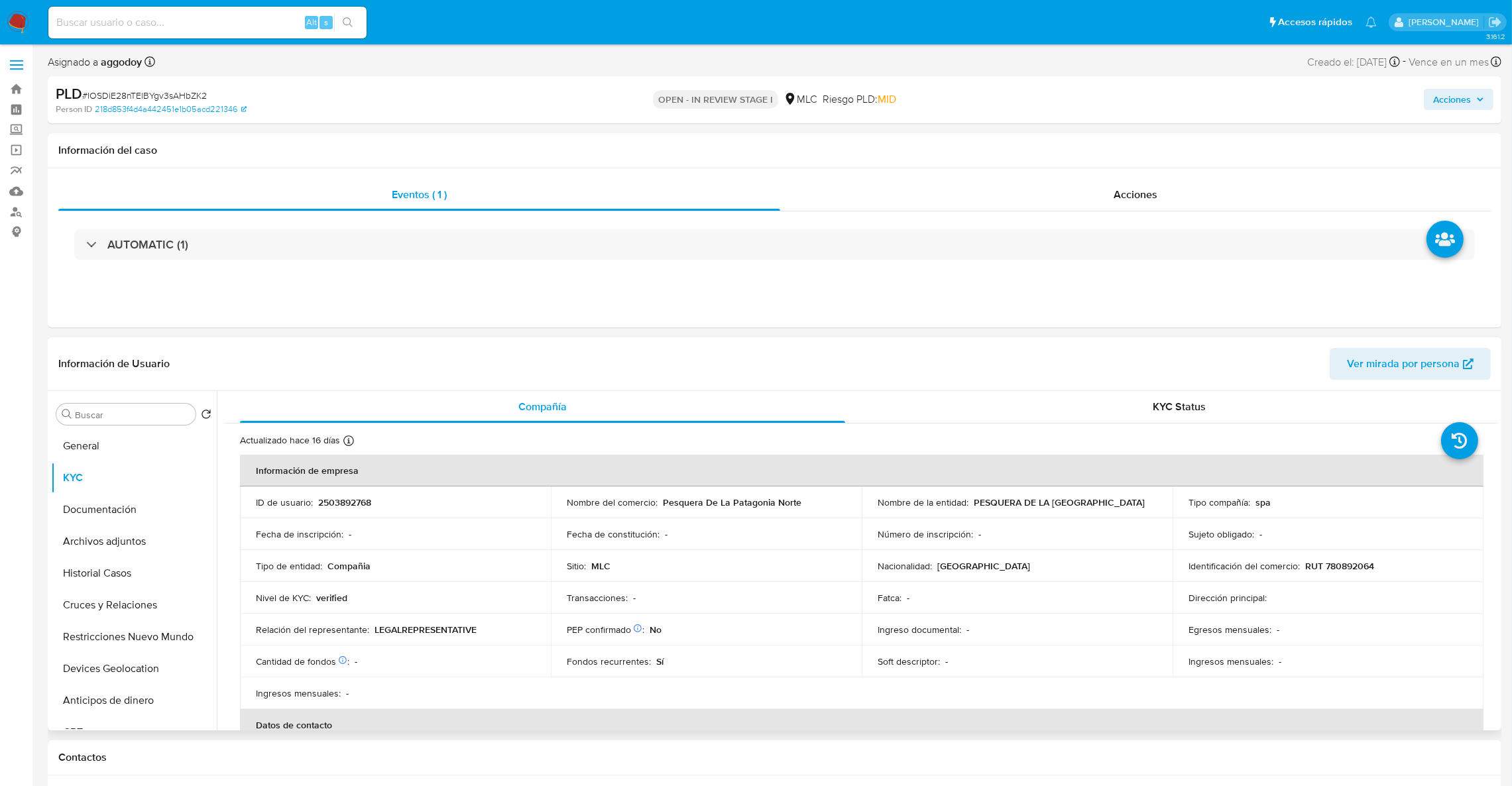
click at [974, 508] on p "PESQUERA DE LA [GEOGRAPHIC_DATA]" at bounding box center [1060, 502] width 171 height 12
drag, startPoint x: 893, startPoint y: 513, endPoint x: 1010, endPoint y: 511, distance: 117.0
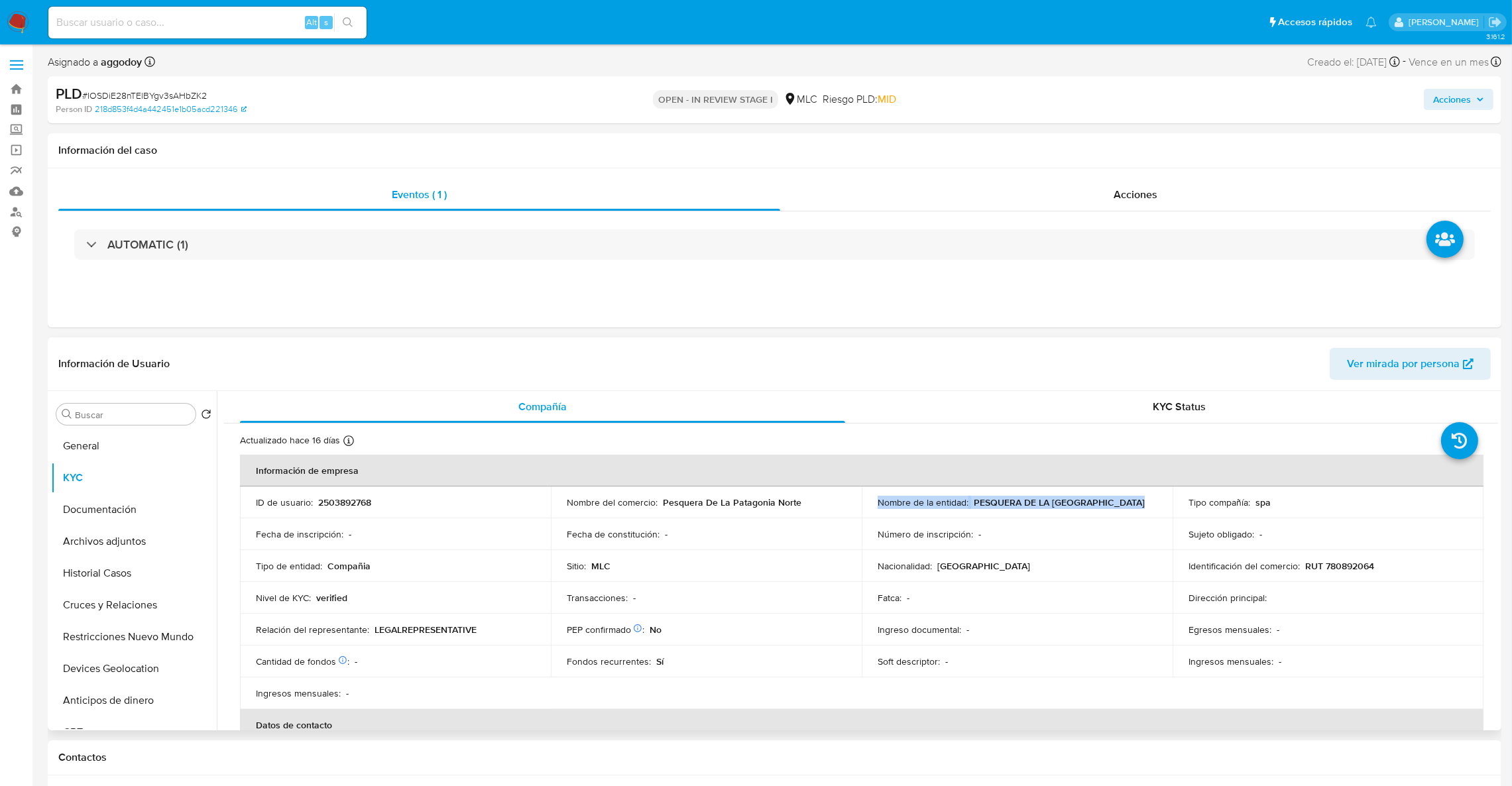
click at [974, 508] on p "PESQUERA DE LA [GEOGRAPHIC_DATA]" at bounding box center [1060, 502] width 171 height 12
click at [1011, 508] on p "PESQUERA DE LA [GEOGRAPHIC_DATA]" at bounding box center [1060, 502] width 171 height 12
drag, startPoint x: 1055, startPoint y: 508, endPoint x: 867, endPoint y: 511, distance: 188.0
click at [867, 511] on td "Nombre de la entidad : PESQUERA DE LA [GEOGRAPHIC_DATA]" at bounding box center [1017, 502] width 311 height 32
copy p "PESQUERA DE LA [GEOGRAPHIC_DATA]"
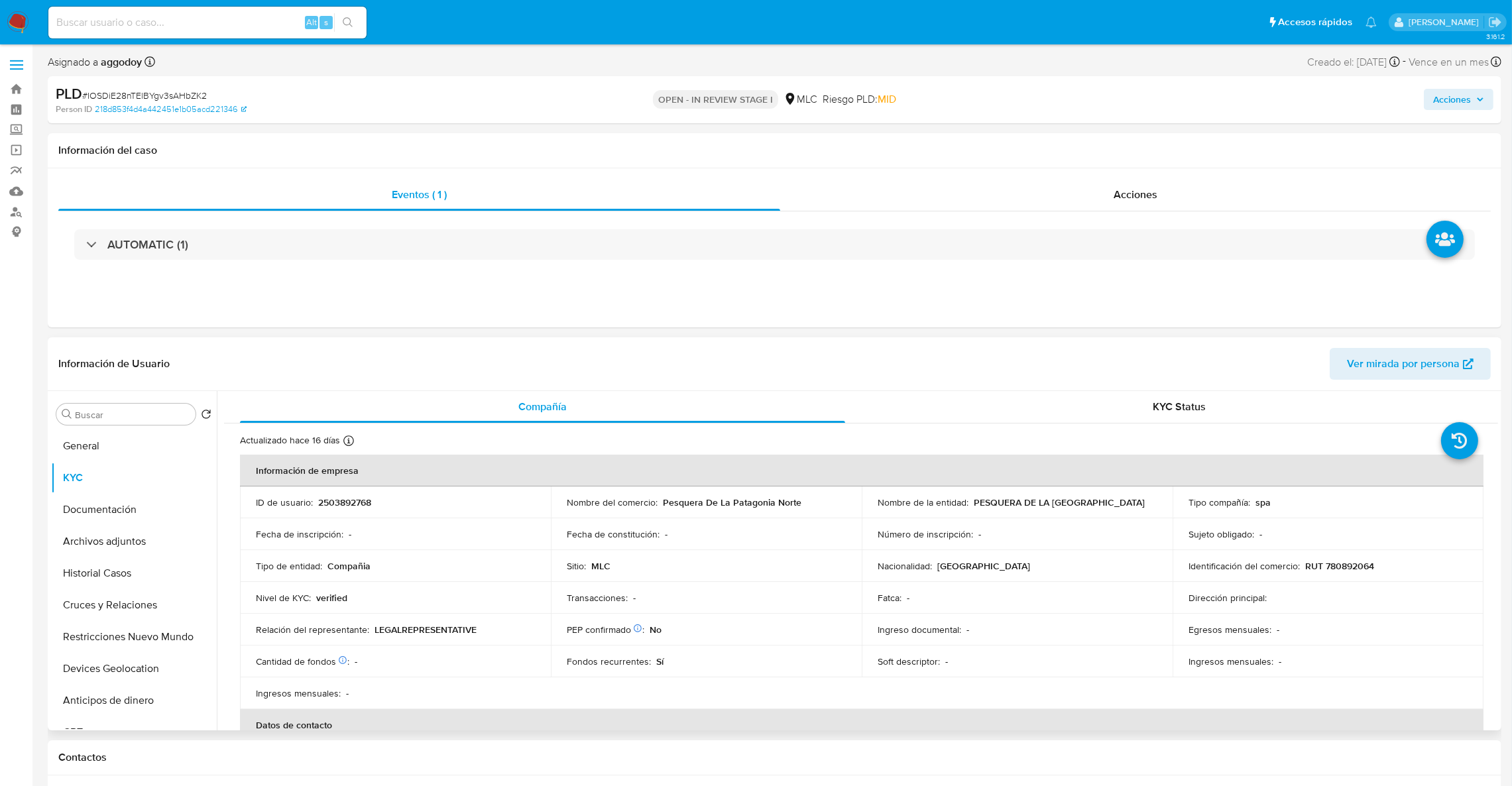
click at [340, 508] on p "2503892768" at bounding box center [345, 502] width 53 height 12
click at [1314, 567] on p "RUT 780892064" at bounding box center [1340, 567] width 69 height 12
click at [1318, 567] on p "RUT 780892064" at bounding box center [1340, 567] width 69 height 12
click at [1327, 567] on p "RUT 780892064" at bounding box center [1340, 567] width 69 height 12
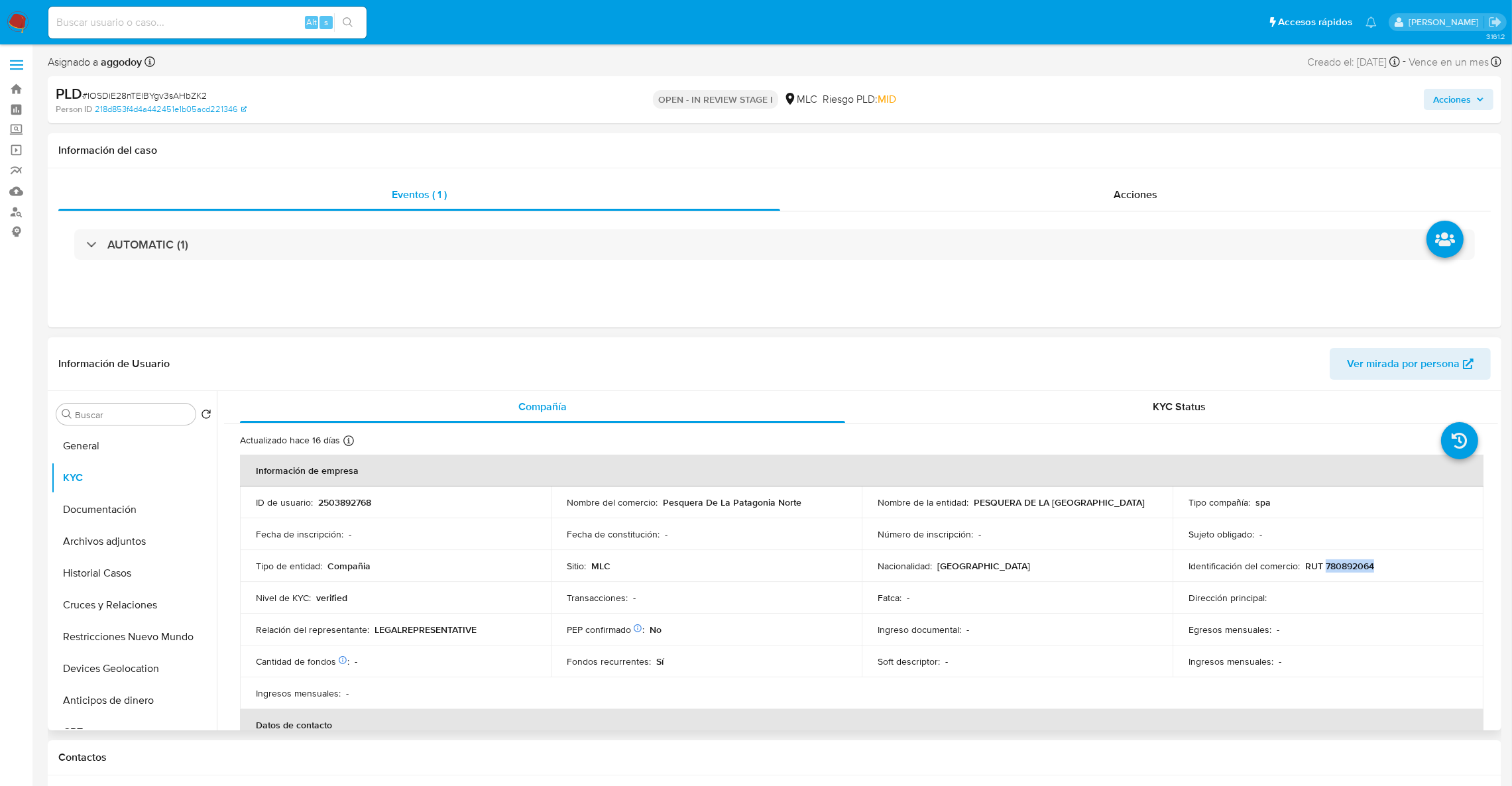
copy p "780892064"
click at [355, 500] on p "2503892768" at bounding box center [345, 502] width 53 height 12
copy p "2503892768"
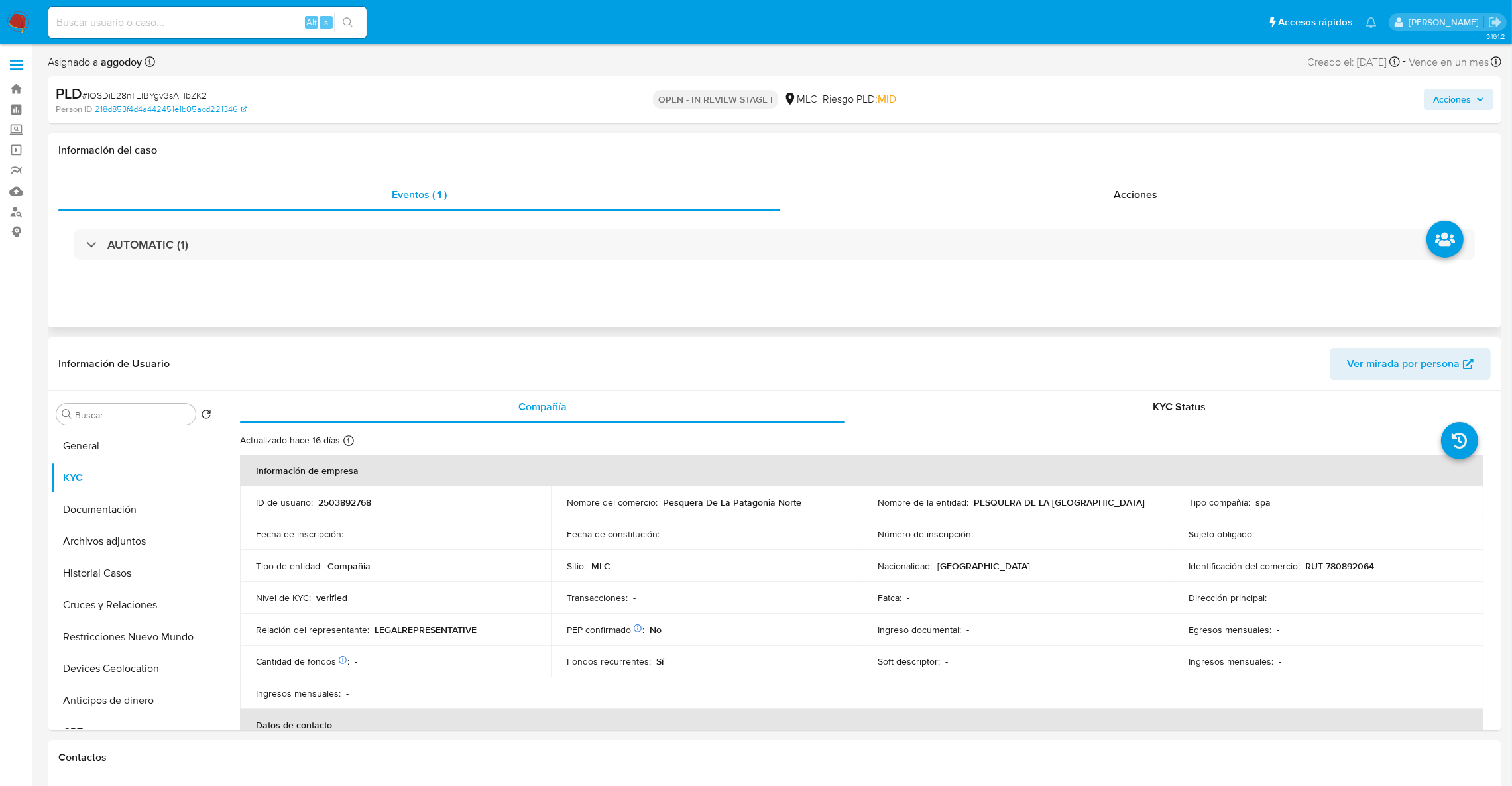
click at [406, 264] on div "AUTOMATIC (1)" at bounding box center [775, 245] width 1433 height 67
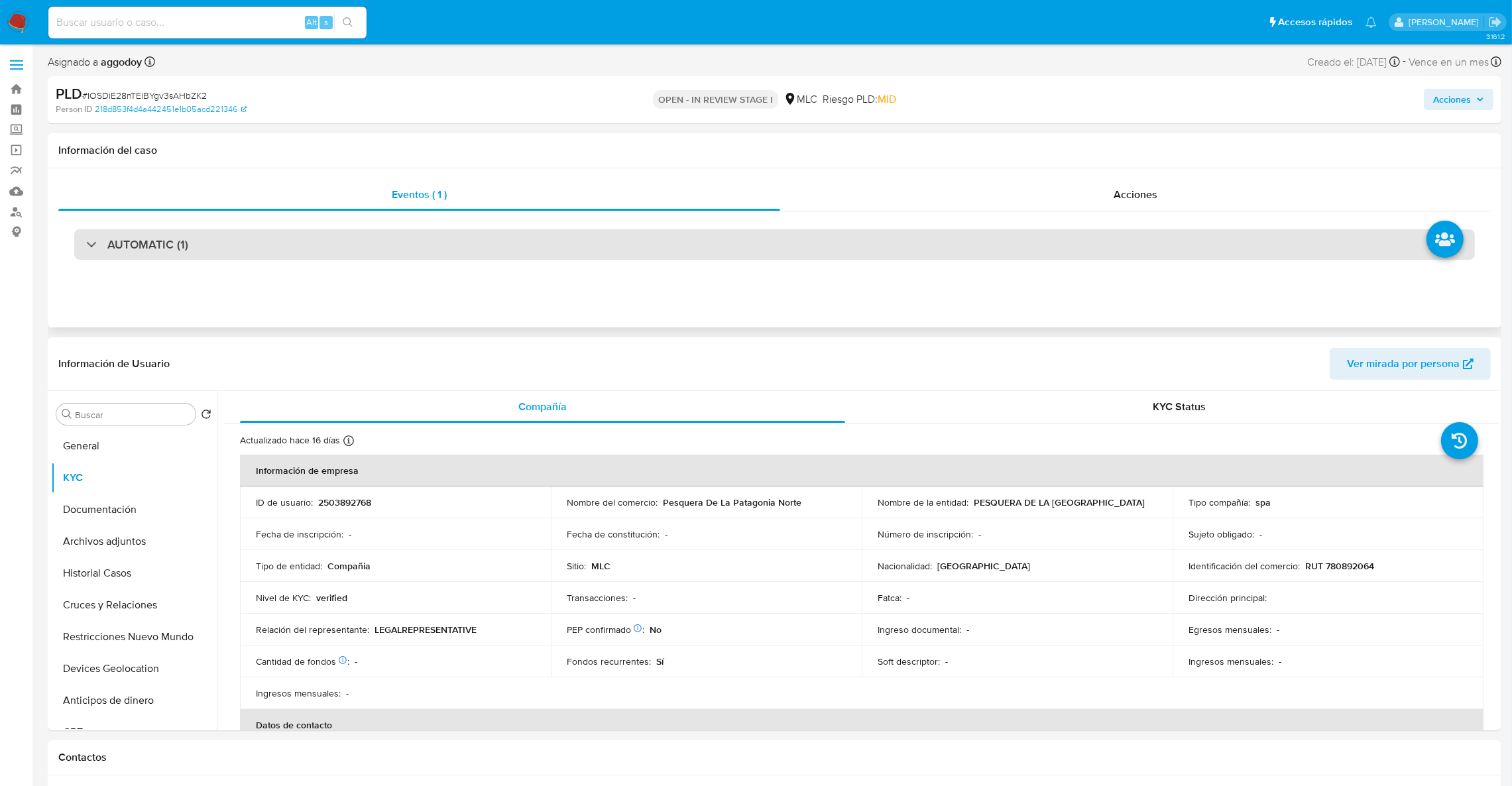
click at [408, 253] on div "AUTOMATIC (1)" at bounding box center [775, 244] width 1401 height 30
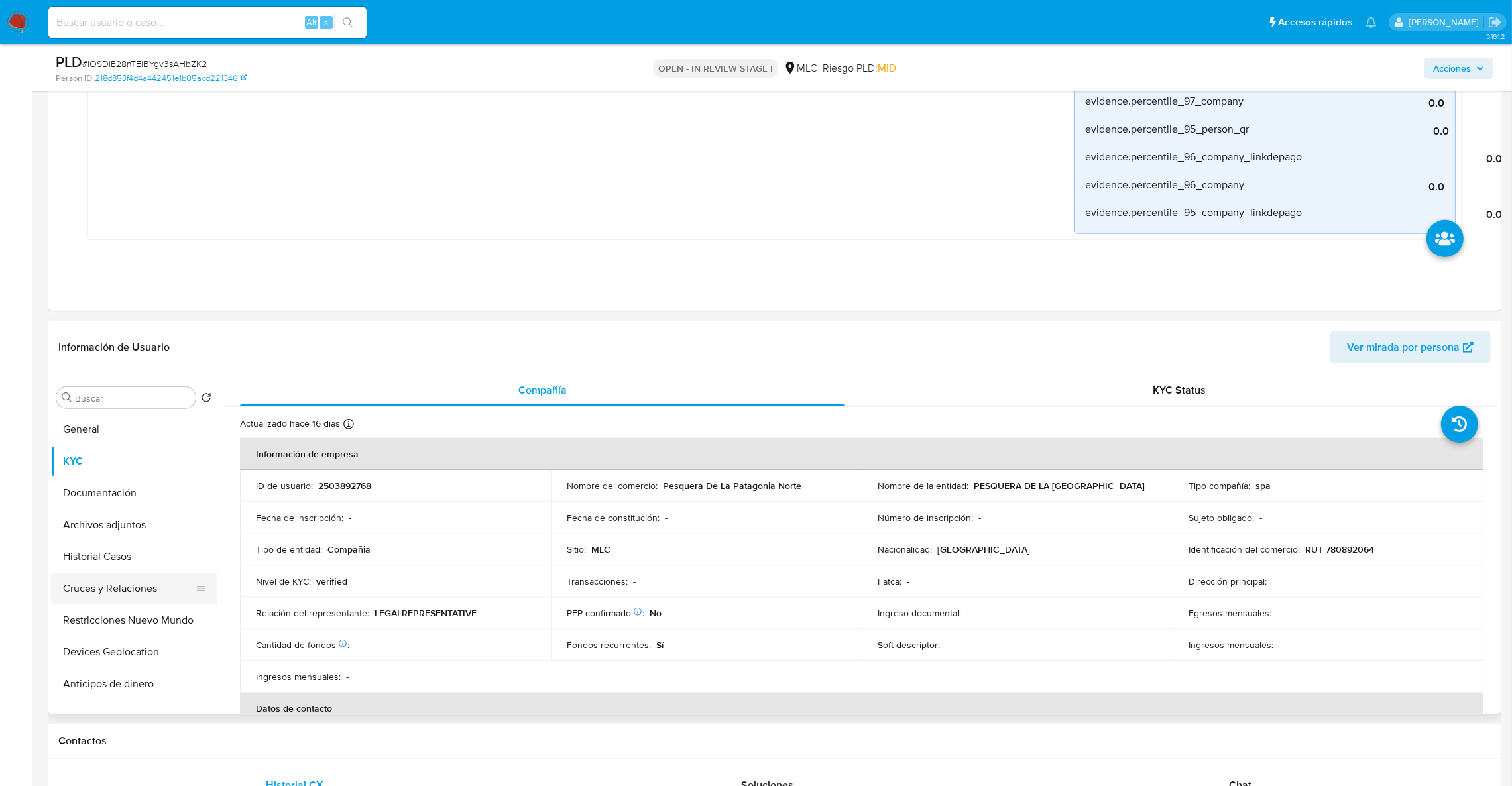
scroll to position [1093, 0]
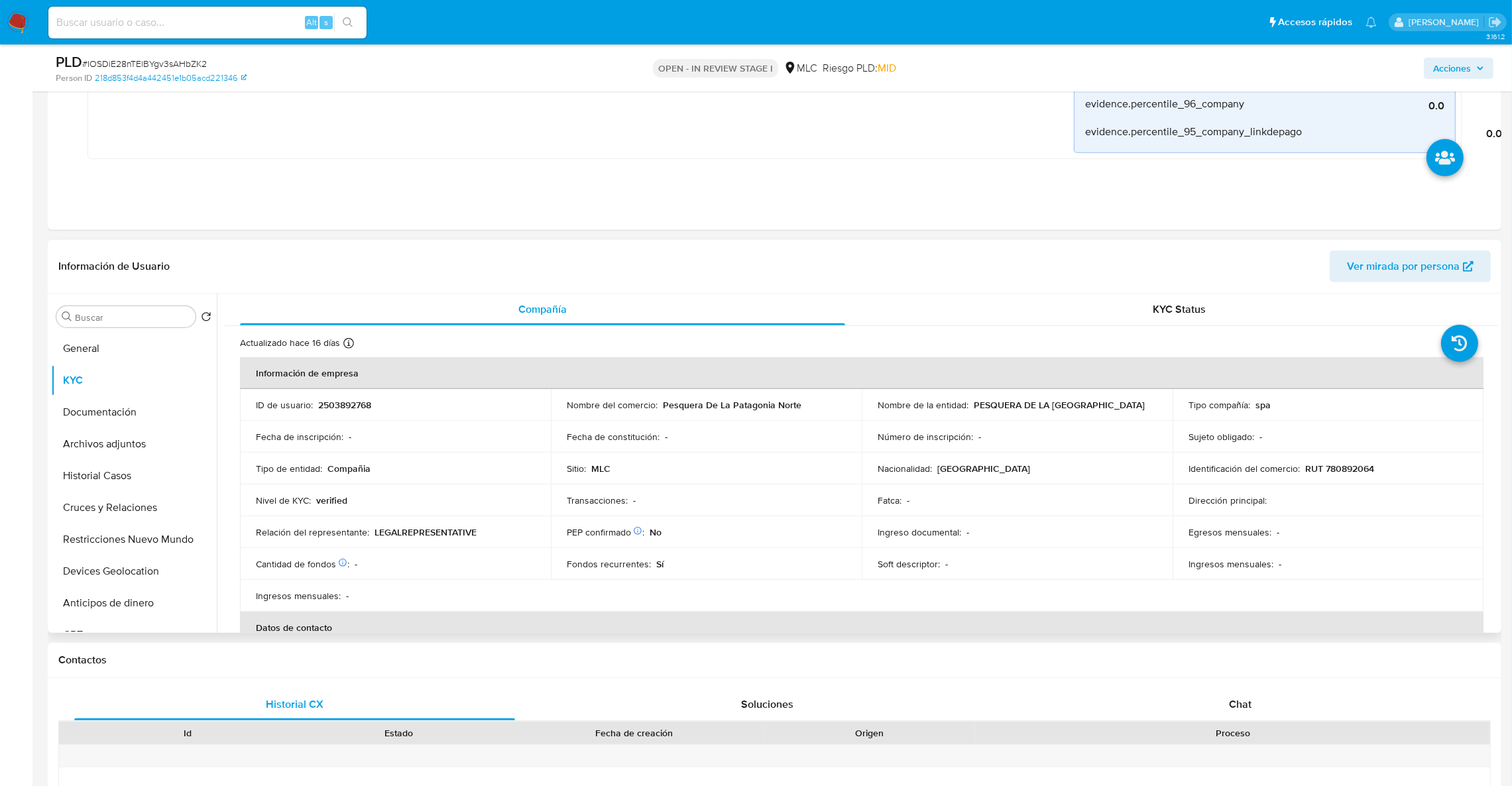
click at [1339, 467] on p "RUT 780892064" at bounding box center [1340, 469] width 69 height 12
copy p "780892064"
click at [114, 523] on button "Restricciones Nuevo Mundo" at bounding box center [128, 539] width 155 height 32
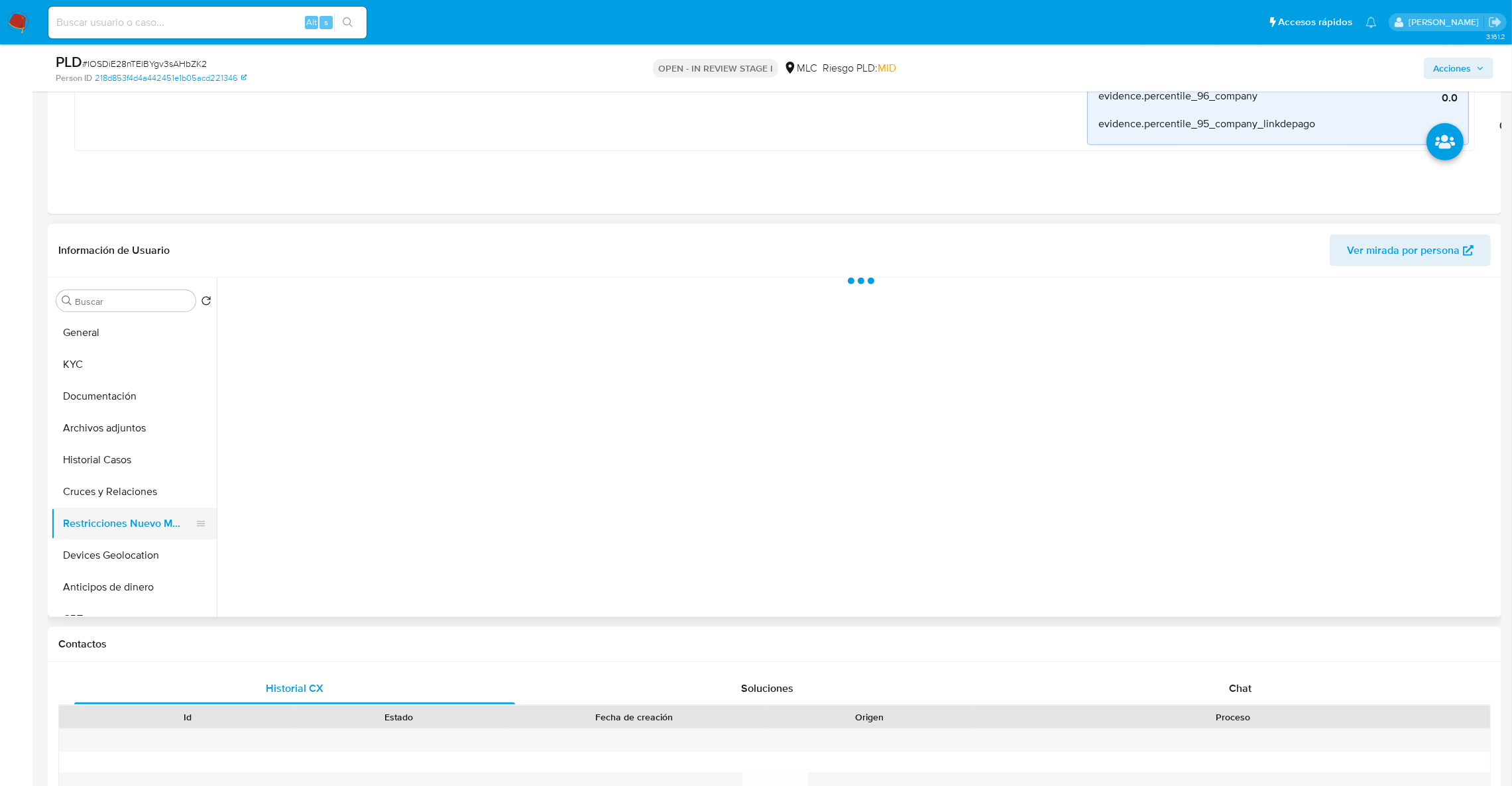
click at [108, 508] on button "Restricciones Nuevo Mundo" at bounding box center [128, 523] width 155 height 32
click at [103, 491] on button "Cruces y Relaciones" at bounding box center [128, 492] width 155 height 32
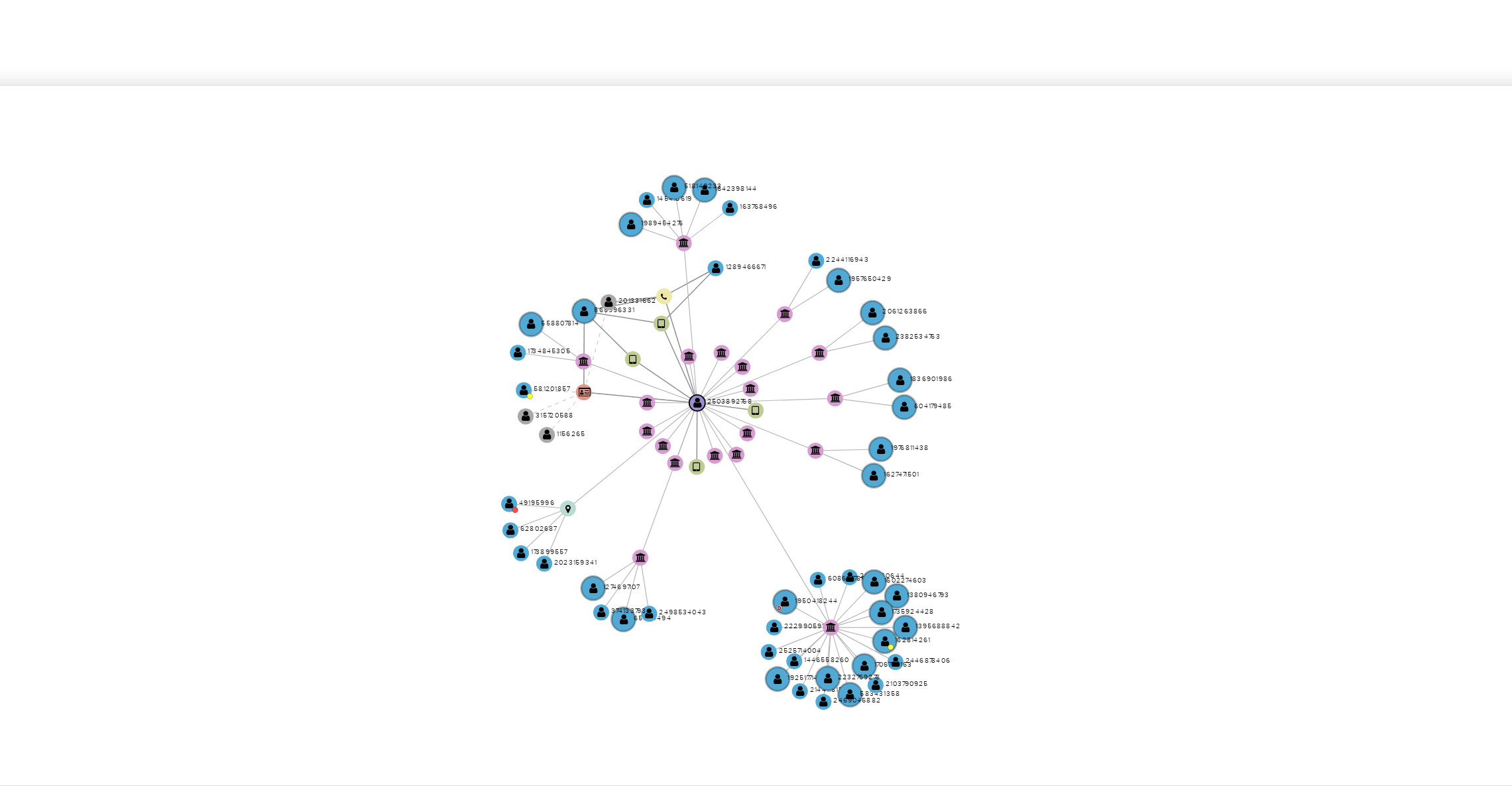
drag, startPoint x: 1315, startPoint y: 527, endPoint x: 1318, endPoint y: 544, distance: 17.3
click at [1318, 543] on icon "user-2503892768  2503892768 device-678ac9d4be568bbe3bc0d338  user-1289466671 …" at bounding box center [871, 528] width 1255 height 192
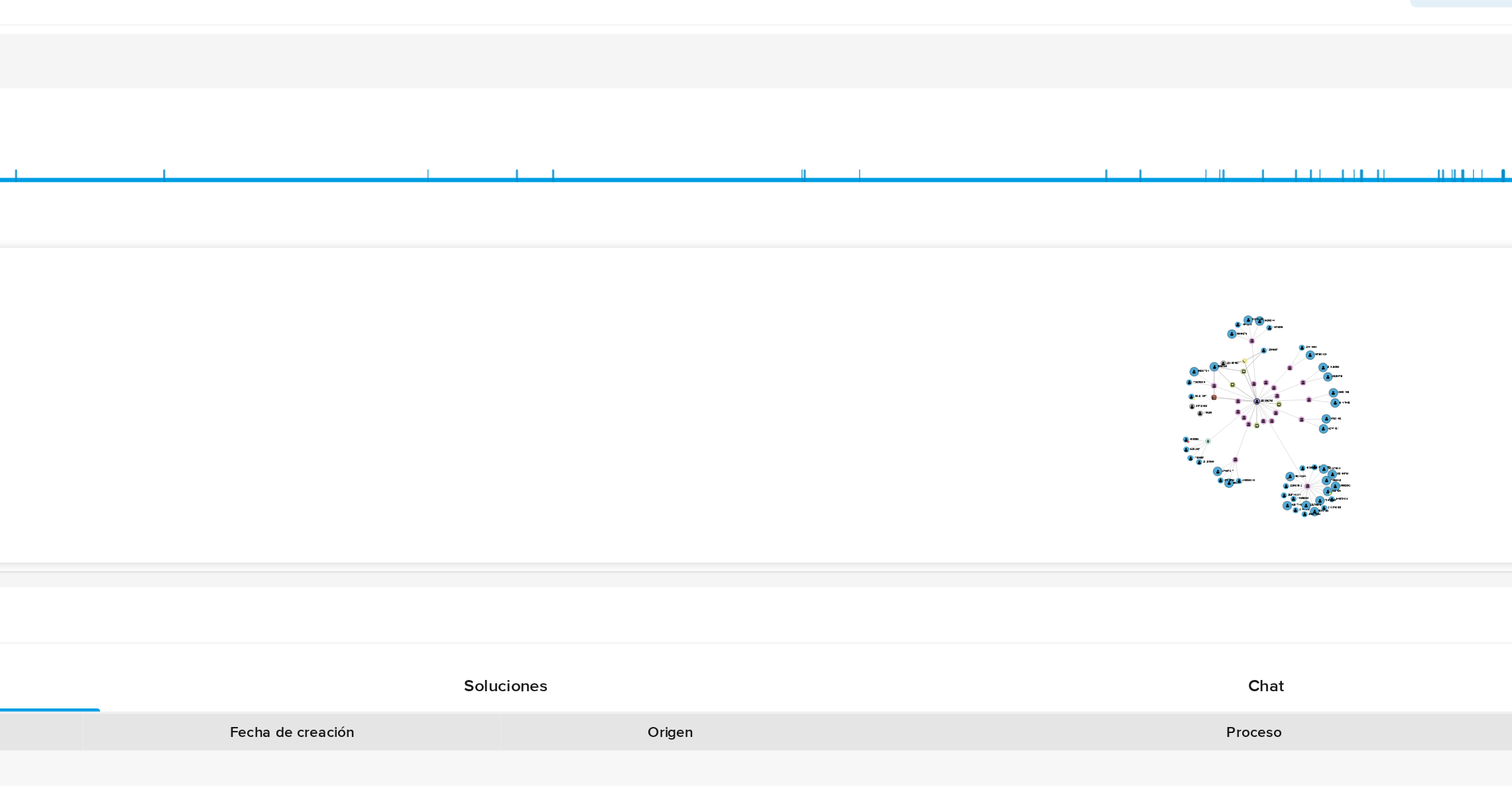
scroll to position [1092, 0]
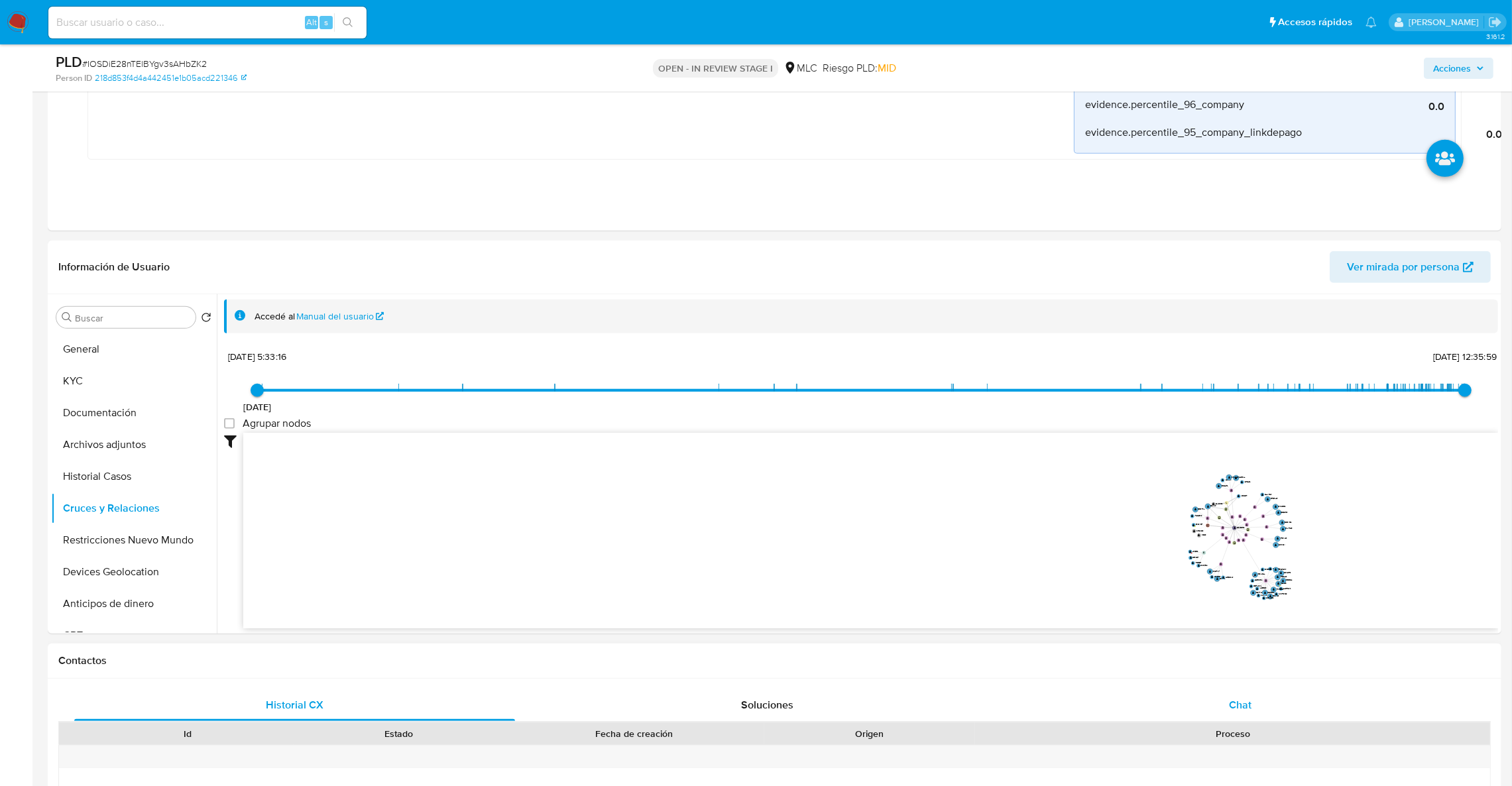
click at [1293, 703] on div "Chat" at bounding box center [1240, 706] width 441 height 32
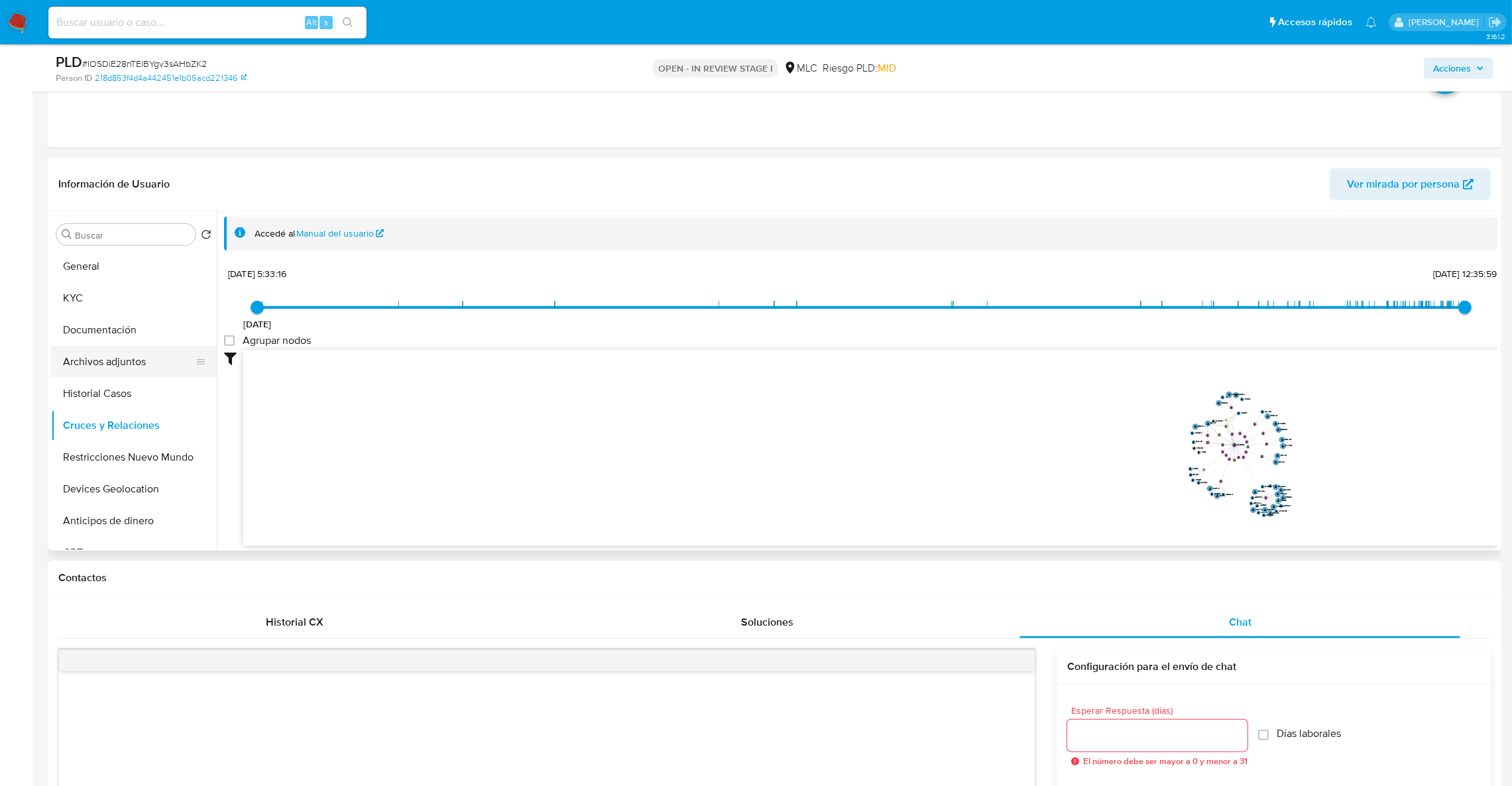
scroll to position [1067, 0]
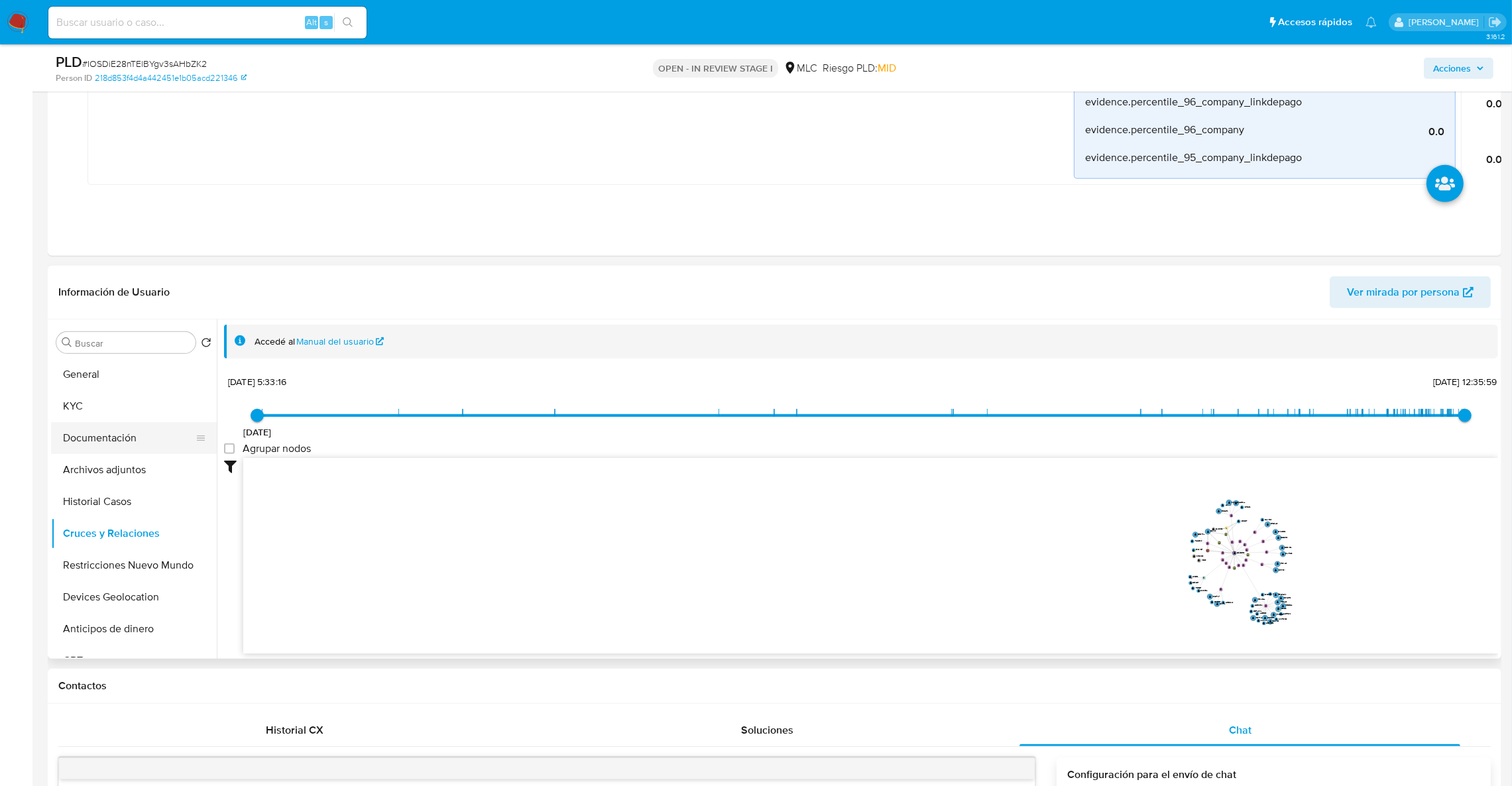
drag, startPoint x: 121, startPoint y: 464, endPoint x: 116, endPoint y: 437, distance: 27.5
click at [119, 448] on ul "General KYC Documentación Archivos adjuntos Historial Casos Cruces y Relaciones…" at bounding box center [133, 508] width 166 height 299
click at [115, 436] on button "Documentación" at bounding box center [128, 438] width 155 height 32
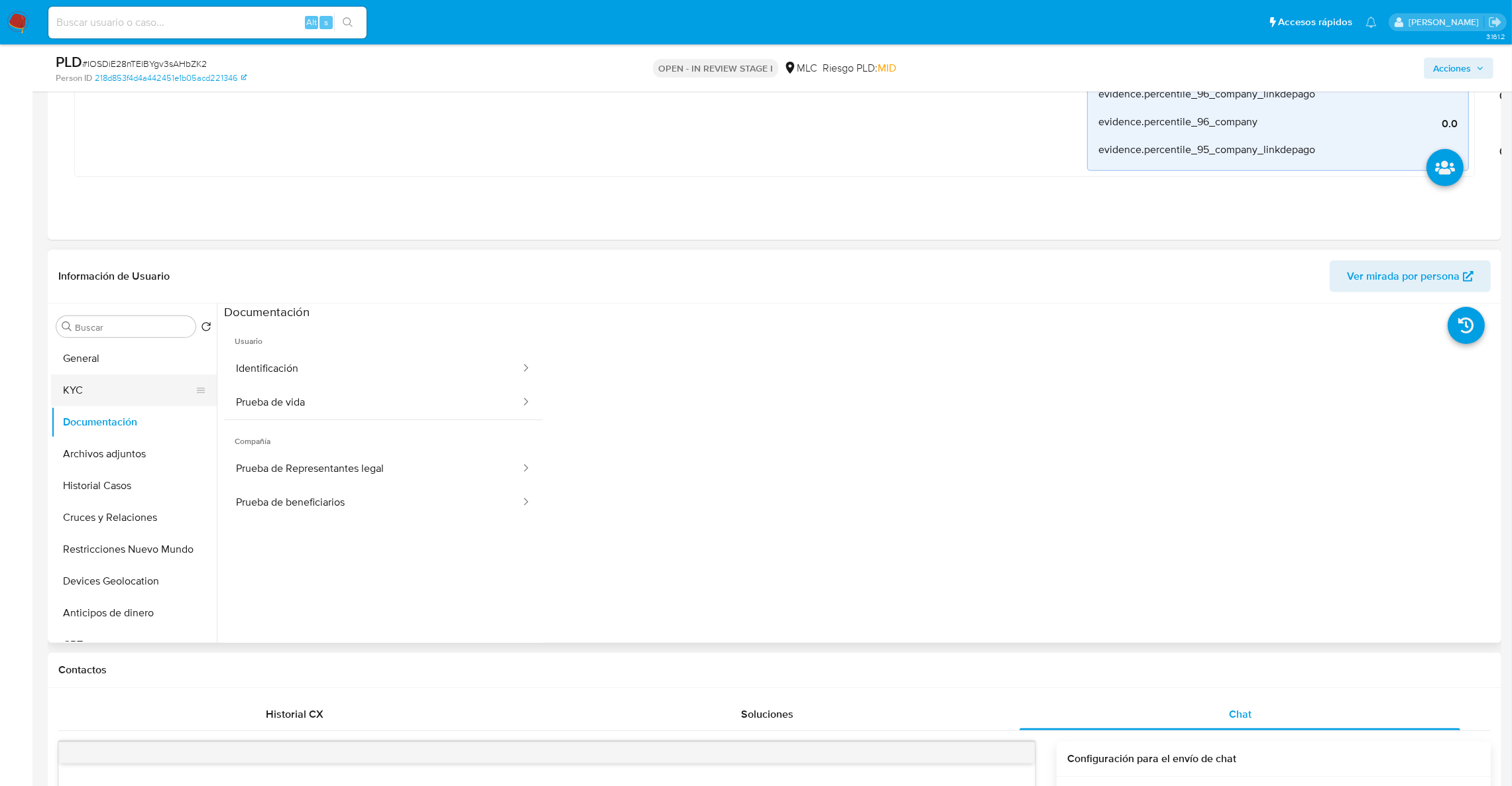
click at [105, 385] on button "KYC" at bounding box center [128, 390] width 155 height 32
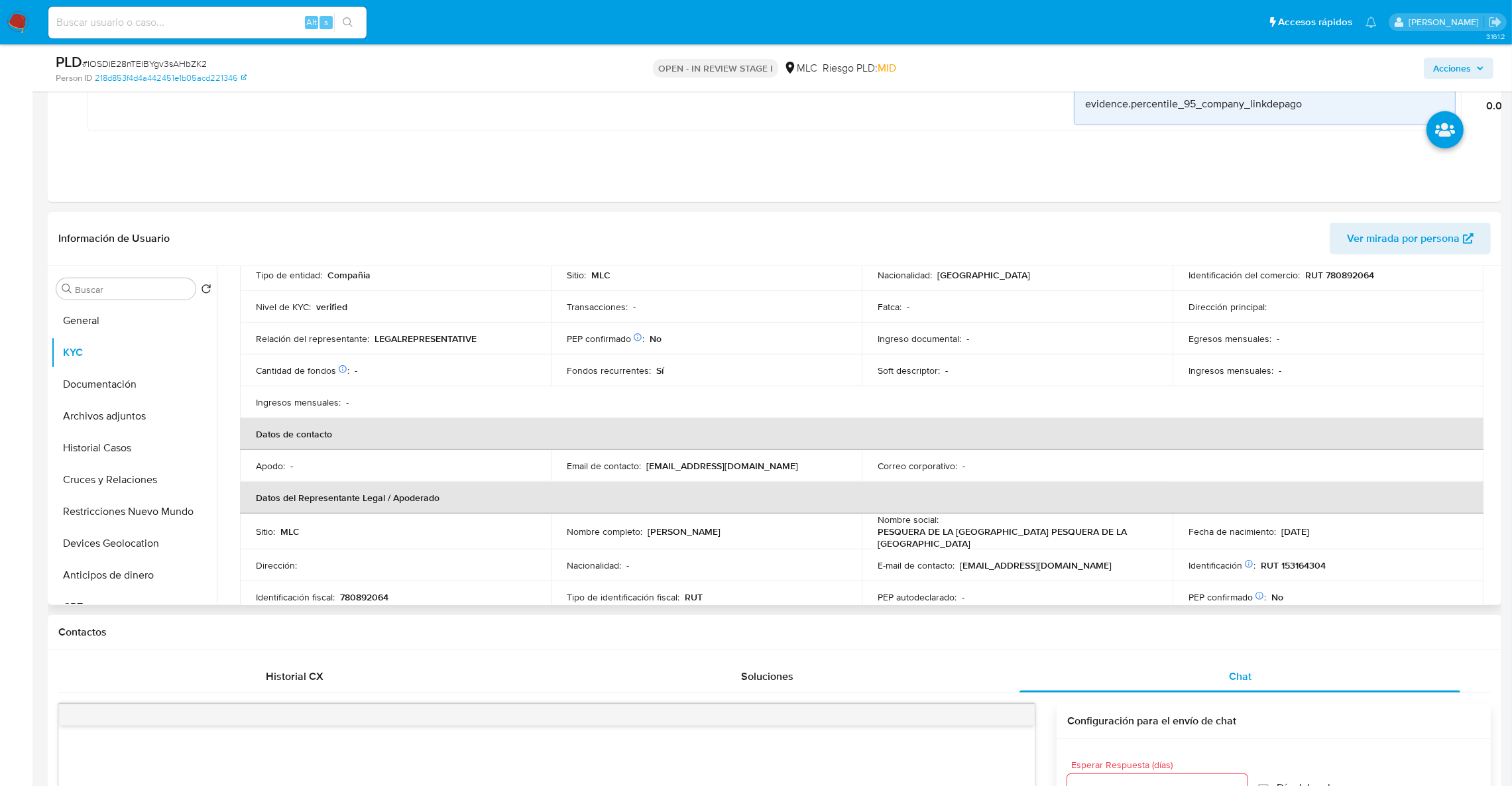
scroll to position [266, 0]
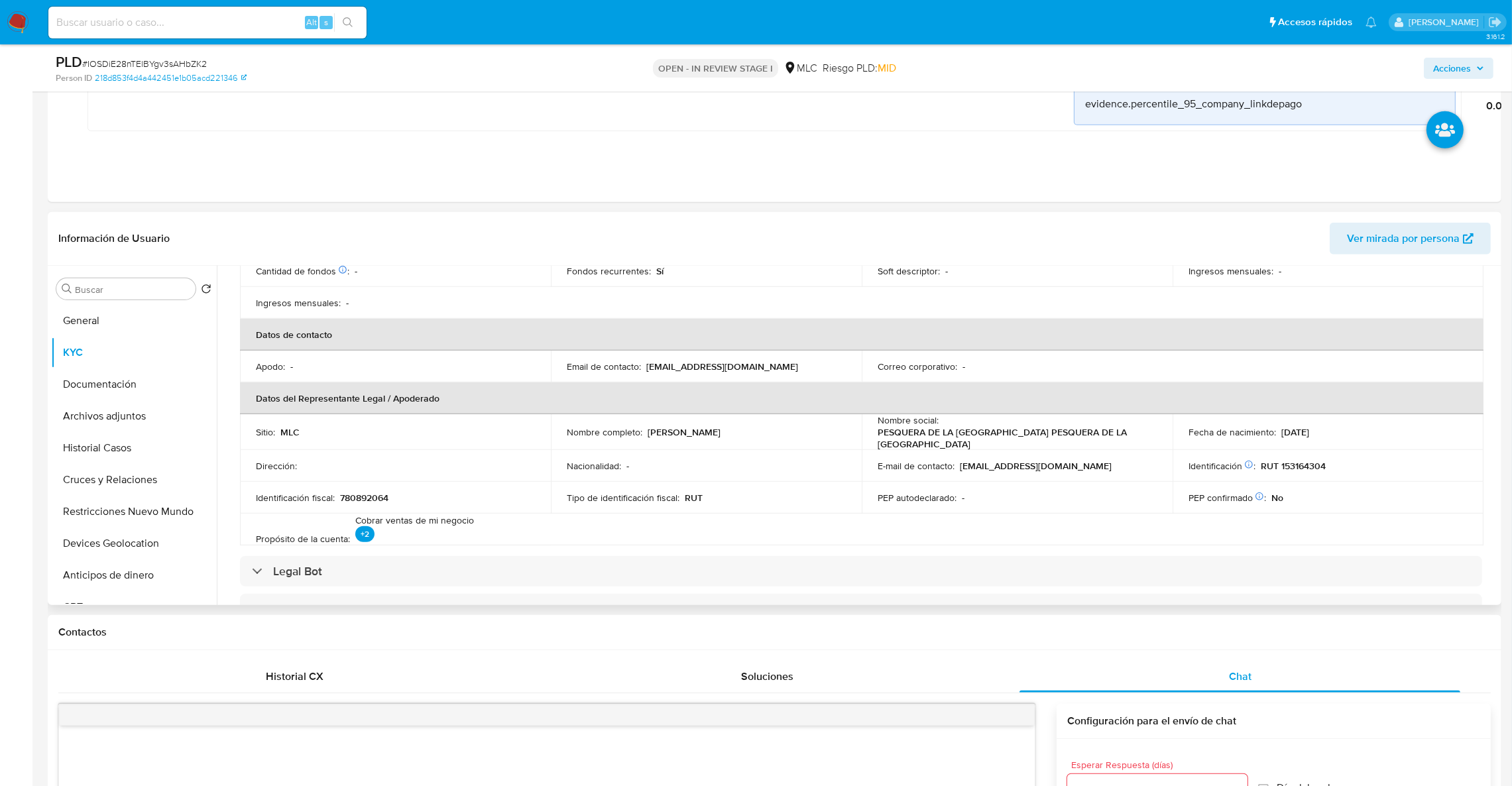
click at [952, 427] on p "PESQUERA DE LA [GEOGRAPHIC_DATA] PESQUERA DE LA [GEOGRAPHIC_DATA]" at bounding box center [1014, 439] width 274 height 24
click at [107, 398] on button "Documentación" at bounding box center [128, 384] width 155 height 32
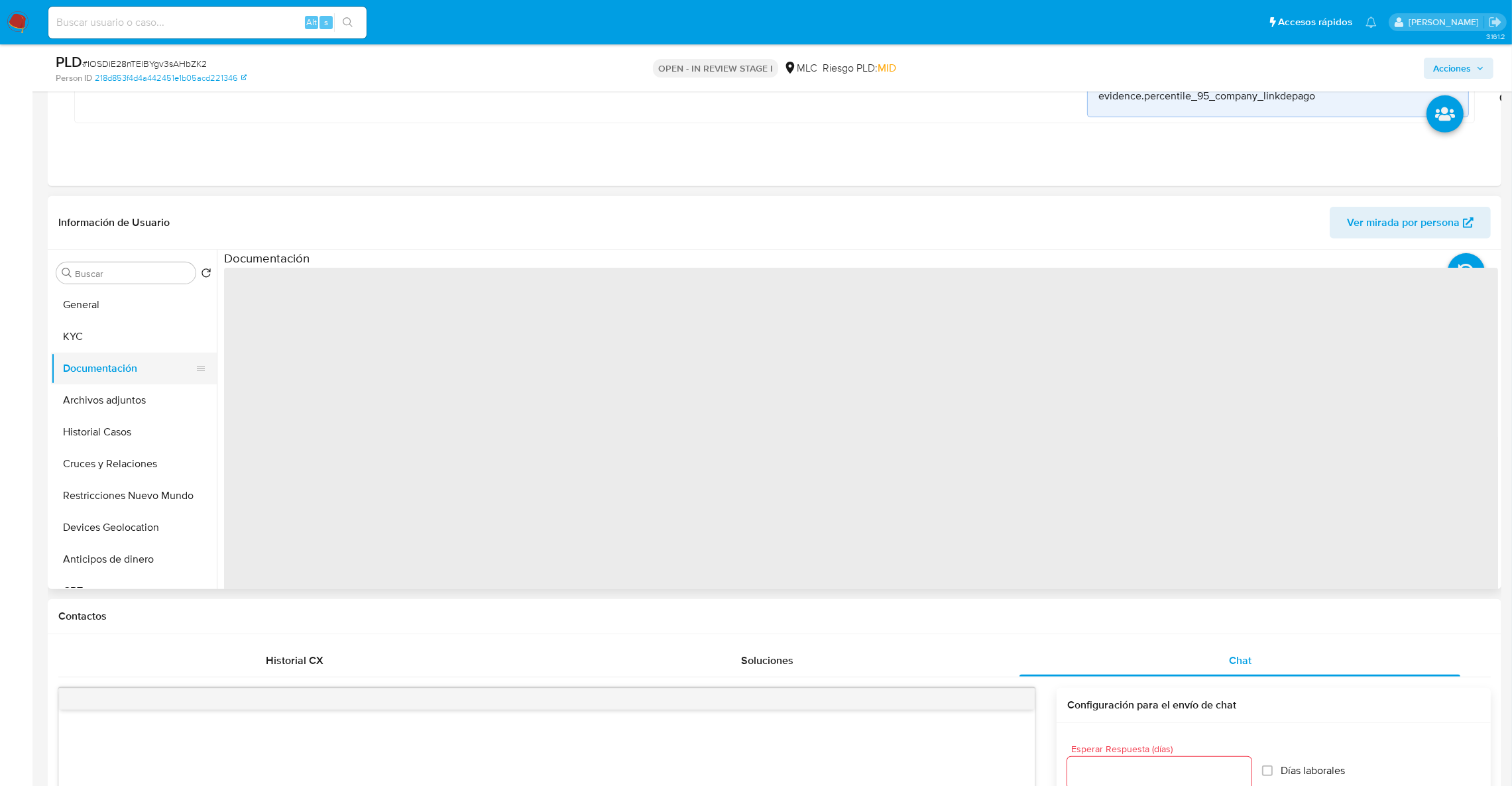
click at [108, 380] on button "Documentación" at bounding box center [128, 368] width 155 height 32
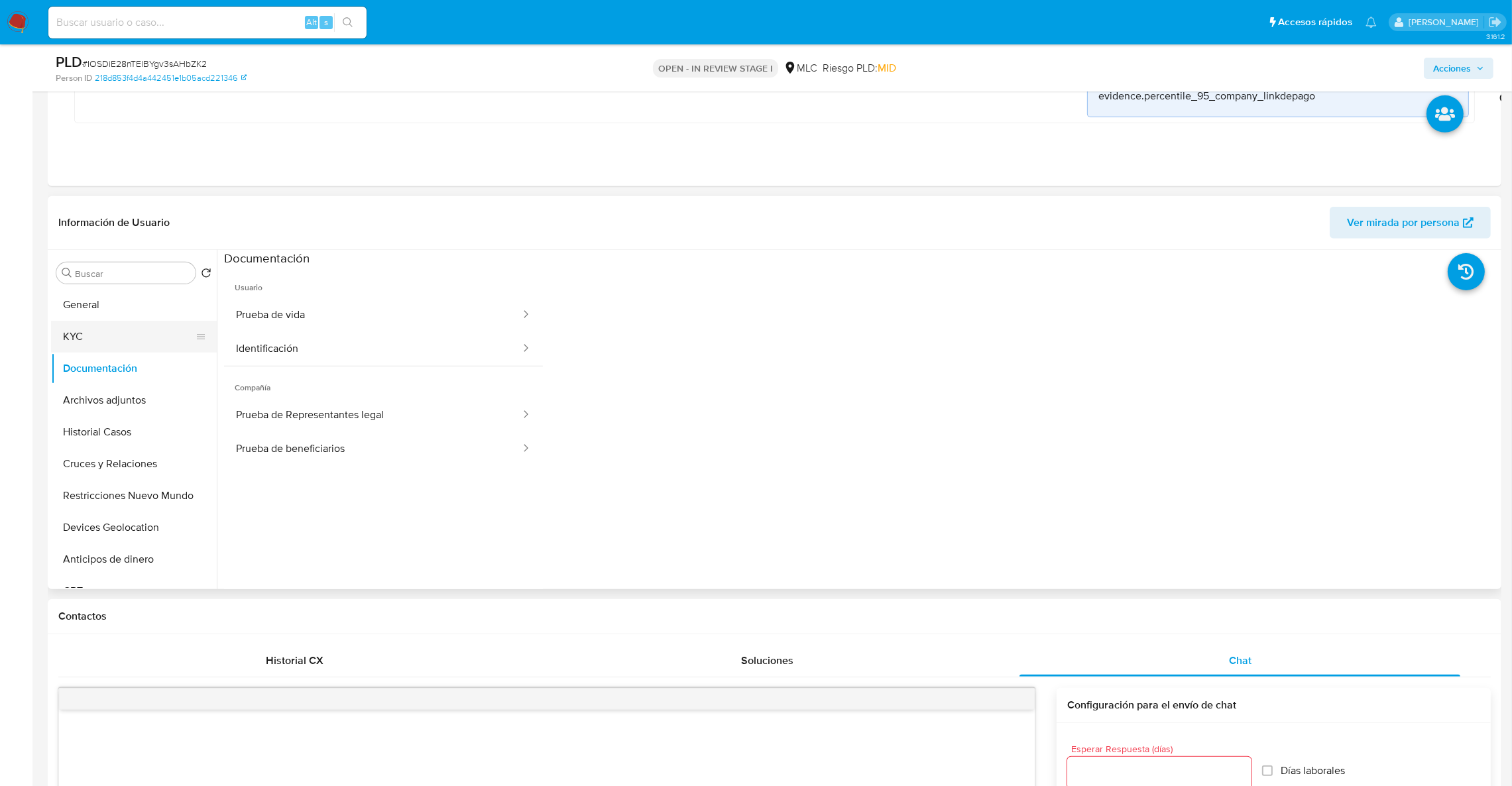
click at [73, 334] on button "KYC" at bounding box center [128, 337] width 155 height 32
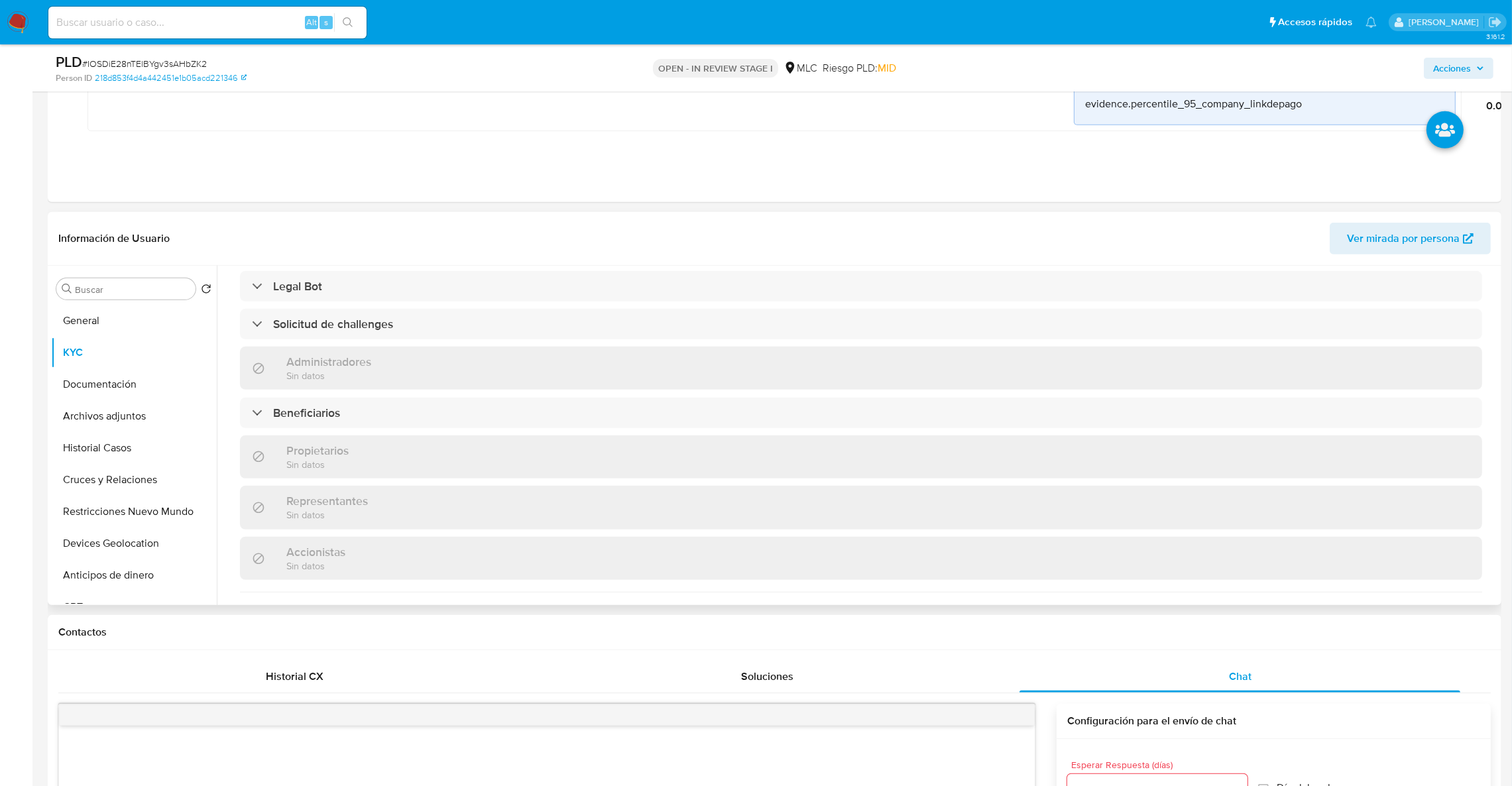
scroll to position [352, 0]
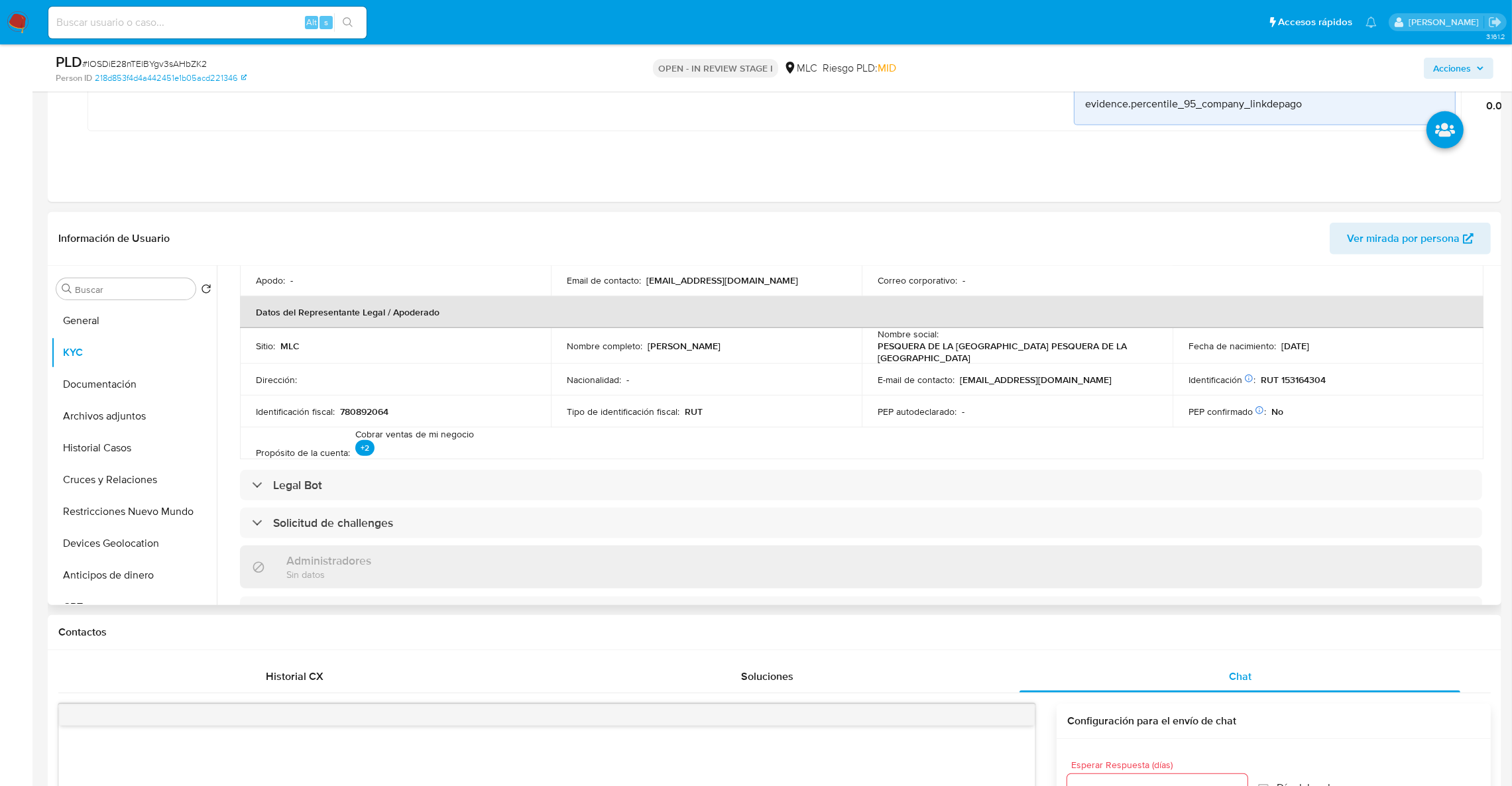
click at [727, 290] on td "Email de contacto : [EMAIL_ADDRESS][DOMAIN_NAME]" at bounding box center [706, 281] width 311 height 32
click at [722, 282] on p "[EMAIL_ADDRESS][DOMAIN_NAME]" at bounding box center [722, 281] width 152 height 12
click at [722, 281] on p "[EMAIL_ADDRESS][DOMAIN_NAME]" at bounding box center [722, 281] width 152 height 12
click at [733, 280] on td "Email de contacto : [EMAIL_ADDRESS][DOMAIN_NAME]" at bounding box center [706, 281] width 311 height 32
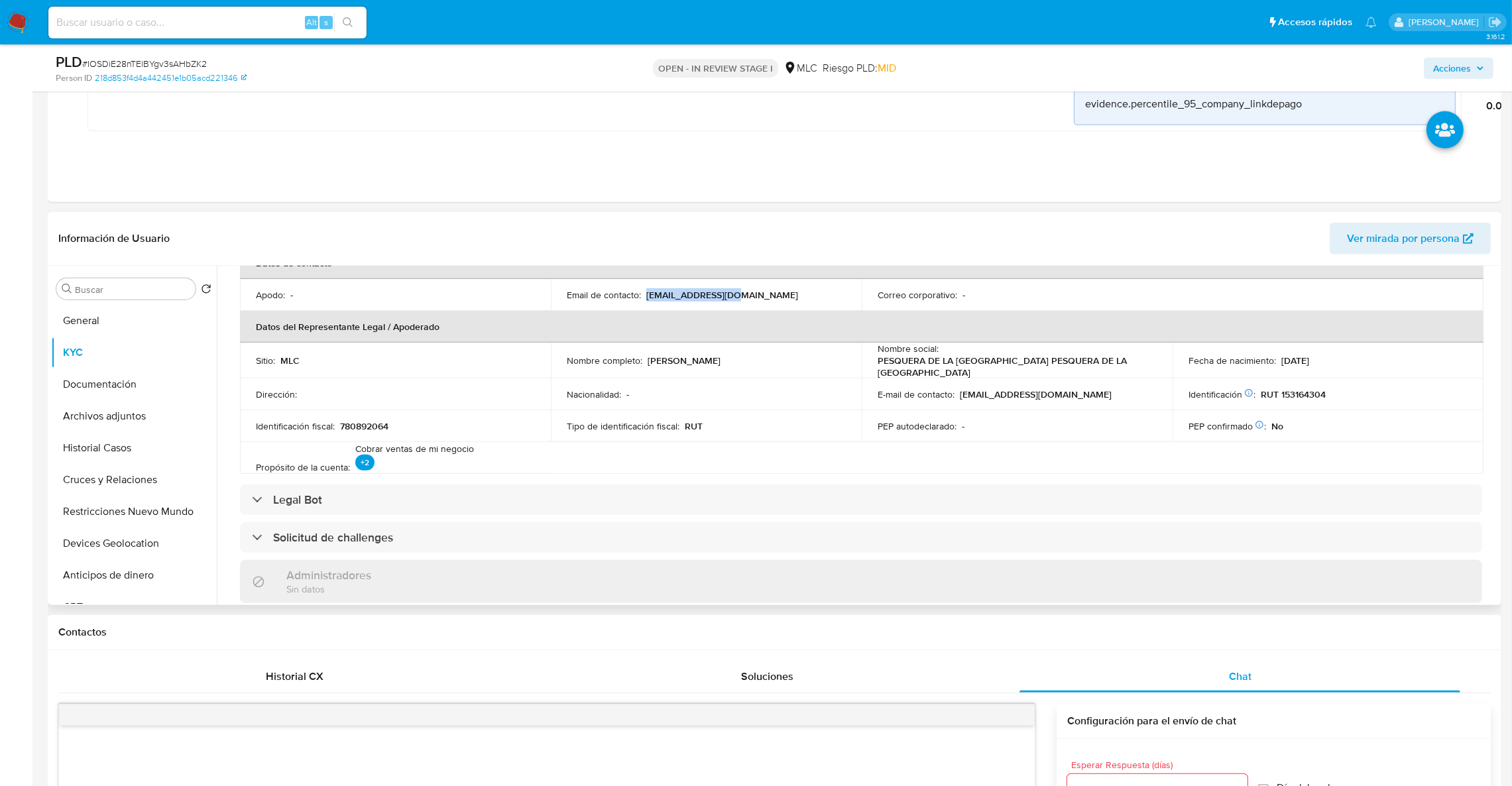
click at [733, 280] on td "Email de contacto : [EMAIL_ADDRESS][DOMAIN_NAME]" at bounding box center [706, 295] width 311 height 32
click at [731, 298] on p "[EMAIL_ADDRESS][DOMAIN_NAME]" at bounding box center [722, 295] width 152 height 12
click at [912, 360] on p "PESQUERA DE LA [GEOGRAPHIC_DATA] PESQUERA DE LA [GEOGRAPHIC_DATA]" at bounding box center [1014, 367] width 274 height 24
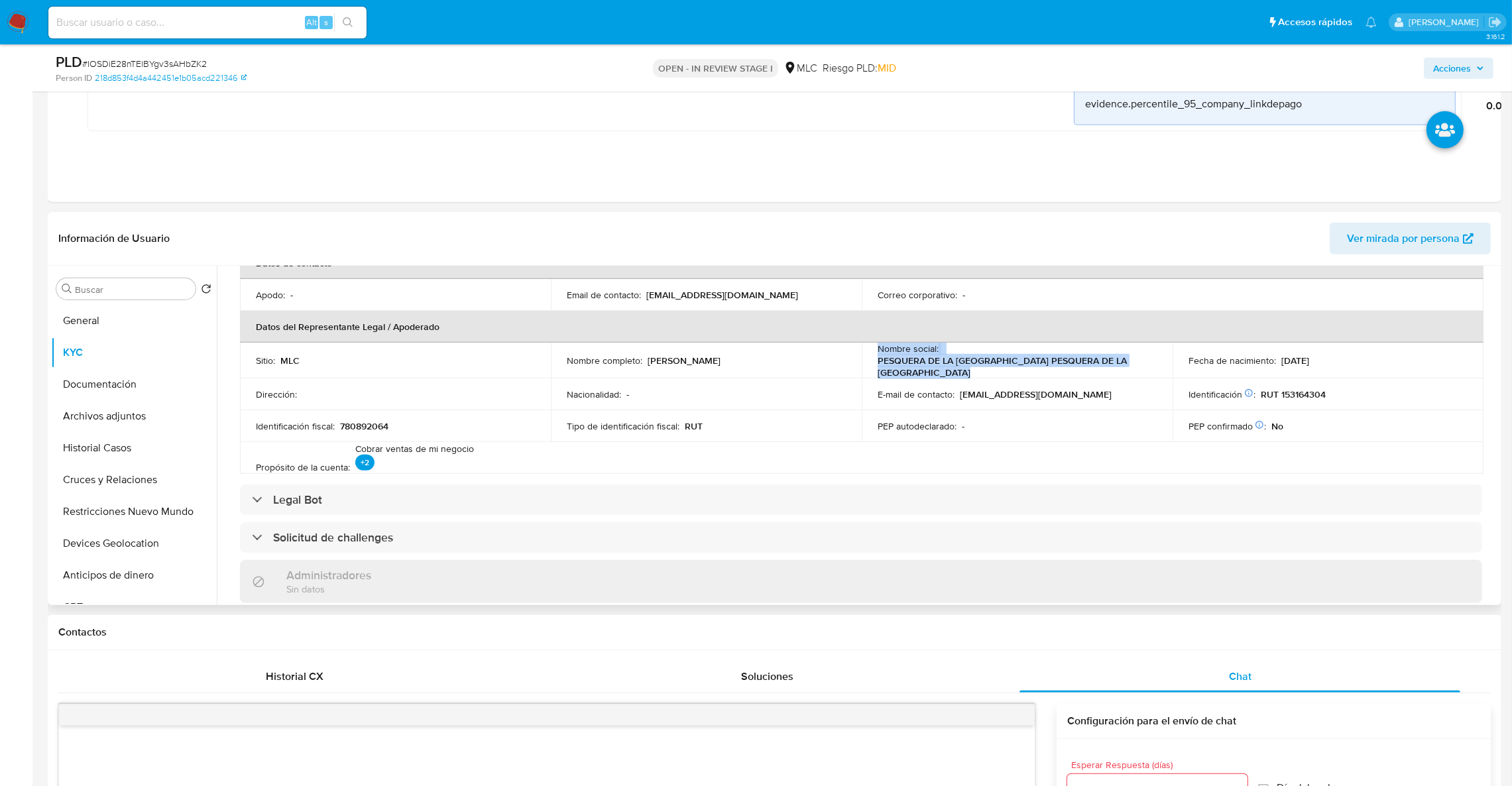
click at [912, 360] on p "PESQUERA DE LA [GEOGRAPHIC_DATA] PESQUERA DE LA [GEOGRAPHIC_DATA]" at bounding box center [1014, 367] width 274 height 24
click at [964, 362] on p "PESQUERA DE LA [GEOGRAPHIC_DATA] PESQUERA DE LA [GEOGRAPHIC_DATA]" at bounding box center [1014, 367] width 274 height 24
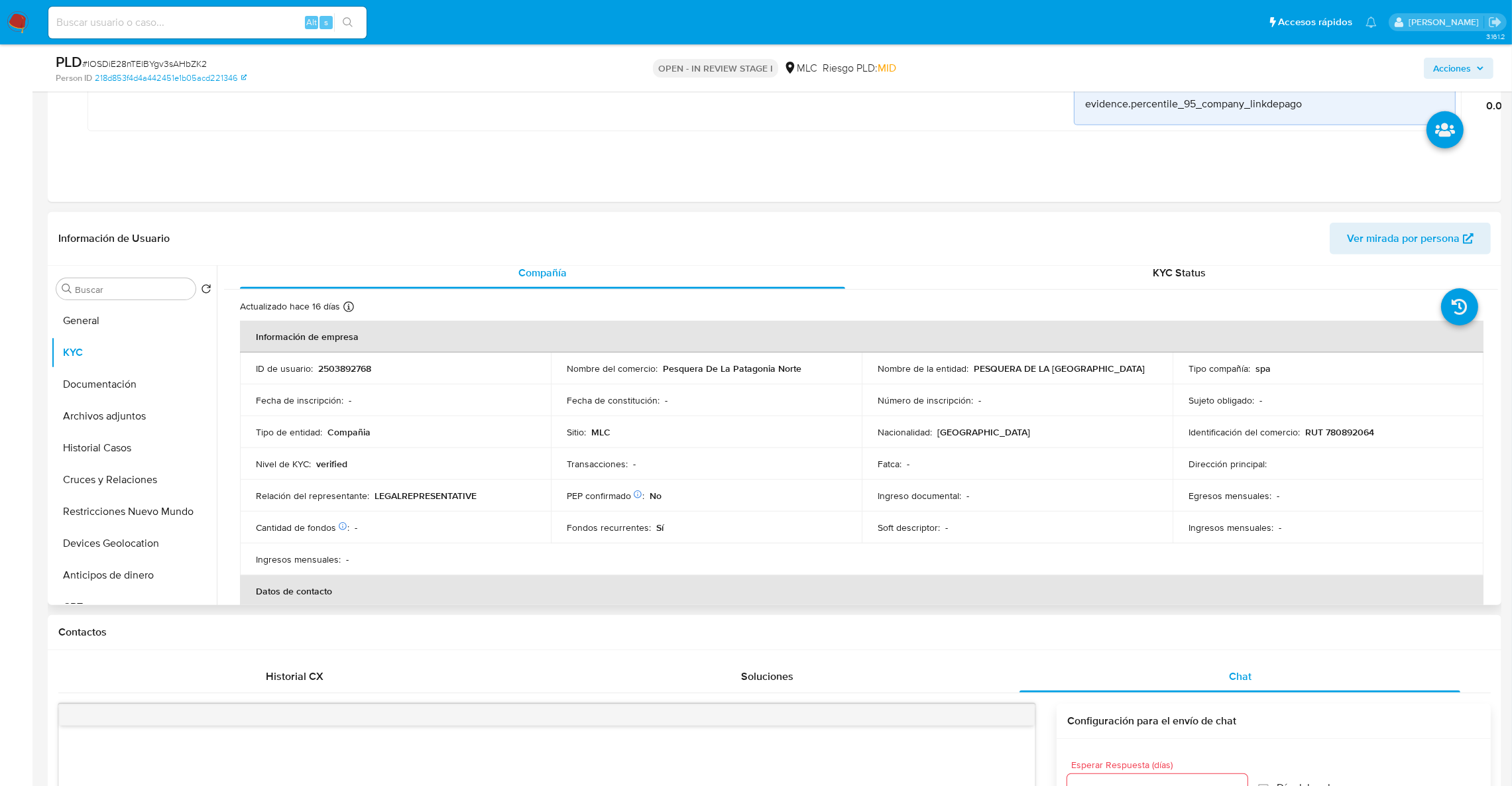
scroll to position [0, 0]
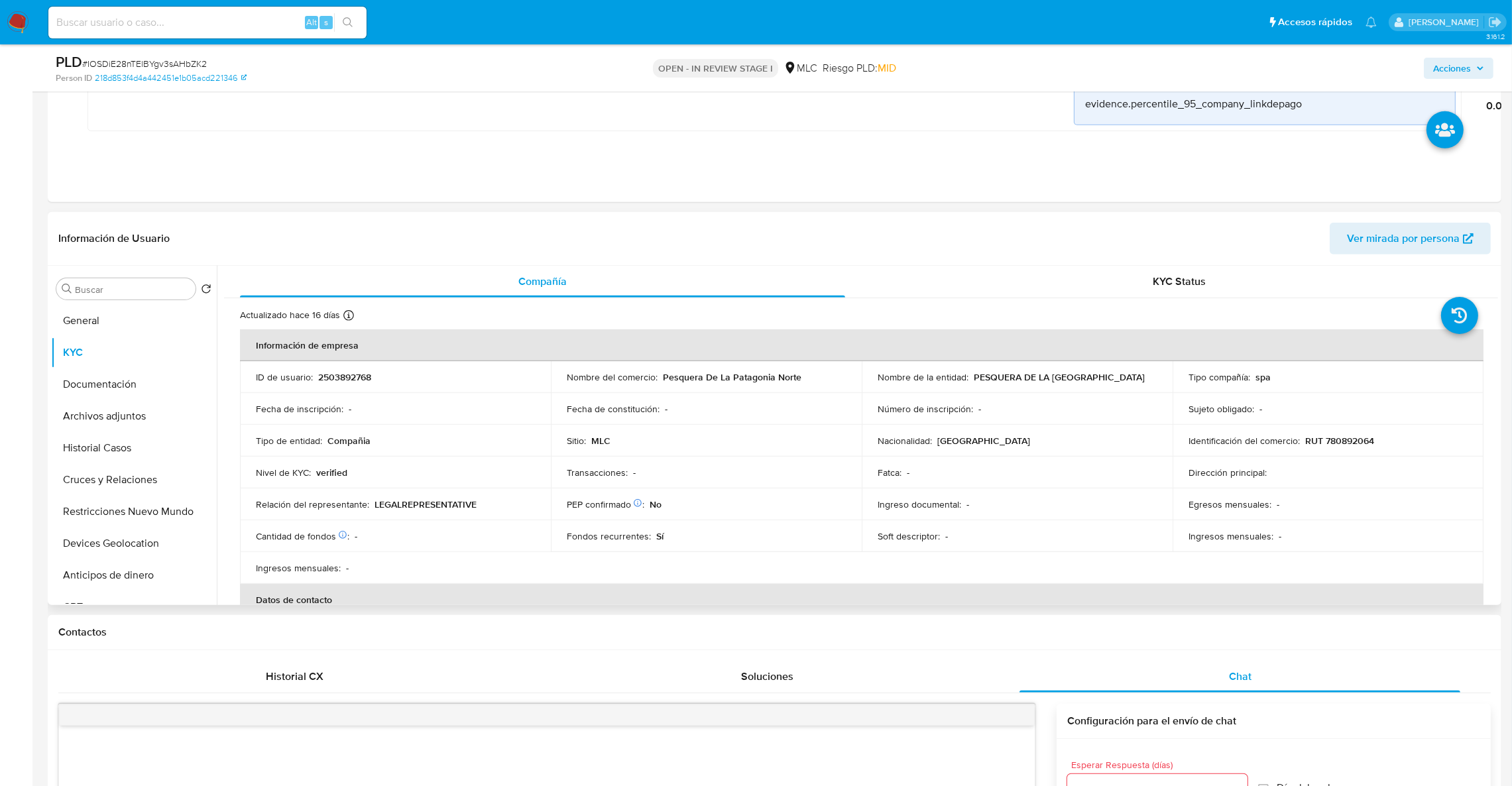
click at [974, 384] on p "PESQUERA DE LA [GEOGRAPHIC_DATA]" at bounding box center [1060, 377] width 171 height 12
click at [757, 393] on td "Fecha de constitución : -" at bounding box center [706, 409] width 311 height 32
click at [754, 385] on td "Nombre del comercio : Pesquera [GEOGRAPHIC_DATA]" at bounding box center [706, 377] width 311 height 32
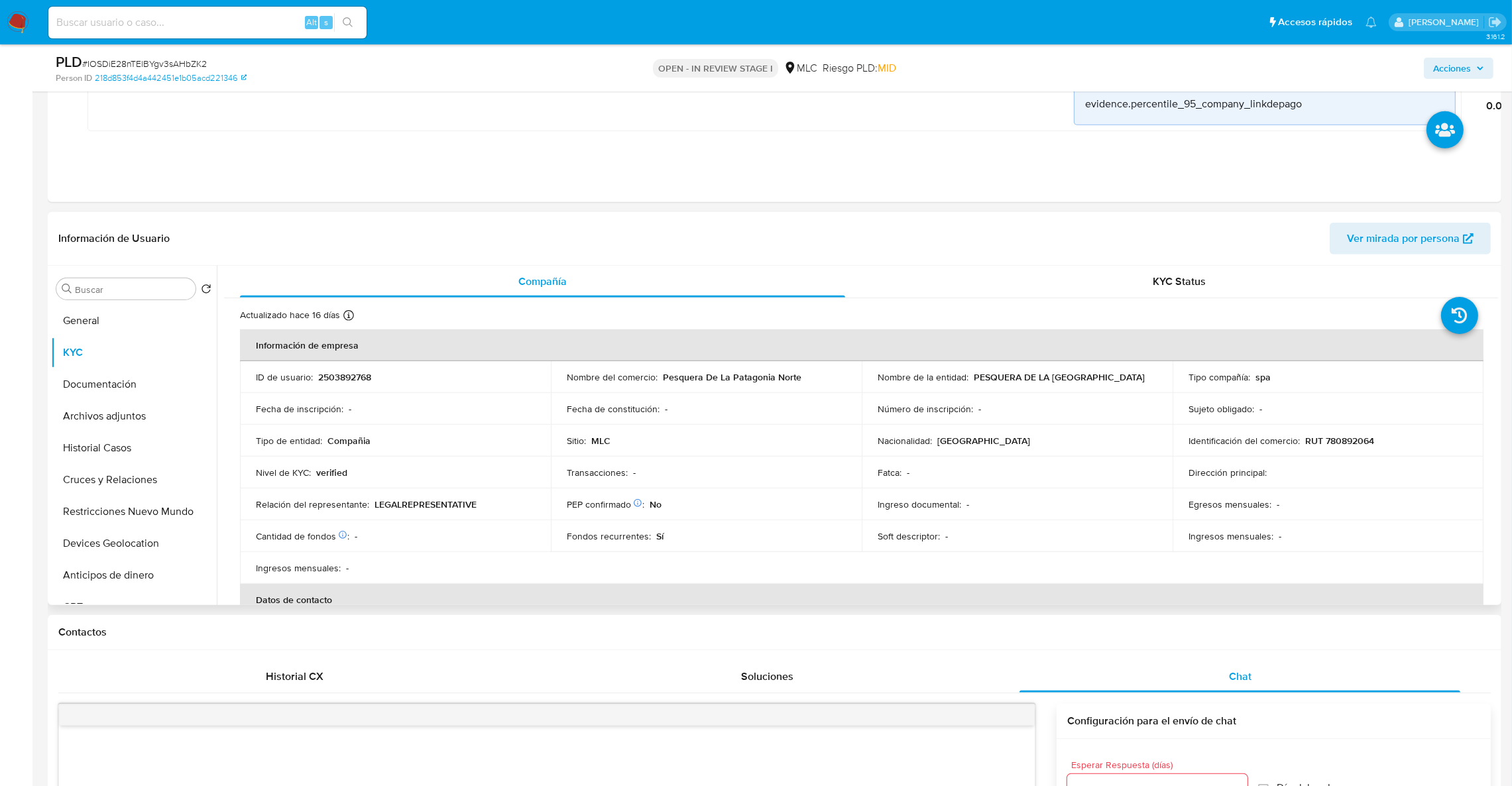
click at [754, 384] on td "Nombre del comercio : Pesquera [GEOGRAPHIC_DATA]" at bounding box center [706, 377] width 311 height 32
drag, startPoint x: 754, startPoint y: 384, endPoint x: 688, endPoint y: 382, distance: 66.0
click at [744, 395] on td "Fecha de constitución : -" at bounding box center [706, 409] width 311 height 32
drag, startPoint x: 681, startPoint y: 382, endPoint x: 670, endPoint y: 379, distance: 11.4
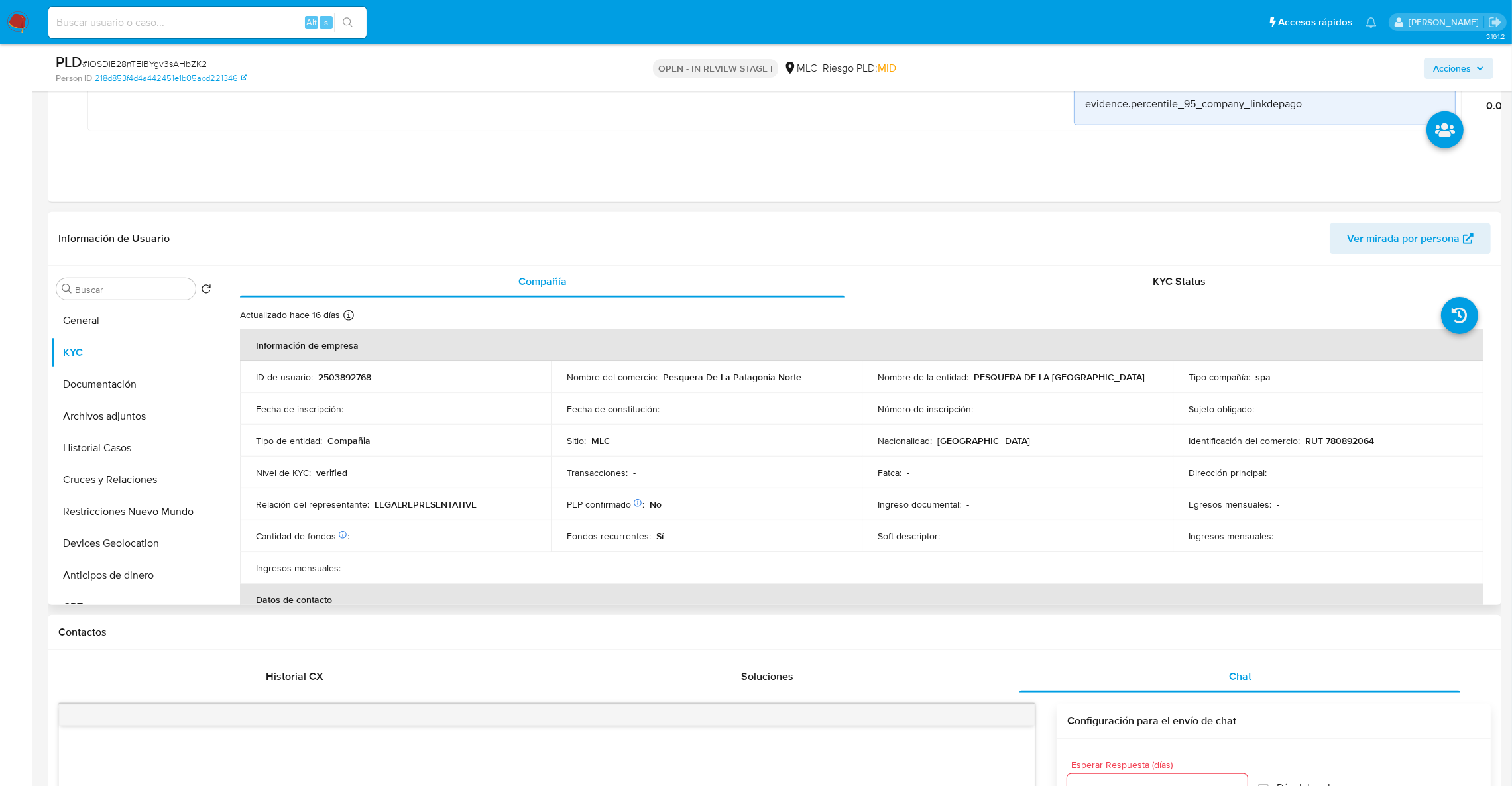
click at [674, 381] on p "Pesquera De La Patagonia Norte" at bounding box center [731, 377] width 138 height 12
drag, startPoint x: 663, startPoint y: 373, endPoint x: 818, endPoint y: 381, distance: 155.2
click at [818, 381] on div "Nombre del comercio : Pesquera [GEOGRAPHIC_DATA]" at bounding box center [706, 377] width 279 height 12
copy p "Pesquera De La Patagonia Norte"
click at [110, 419] on button "Archivos adjuntos" at bounding box center [128, 416] width 155 height 32
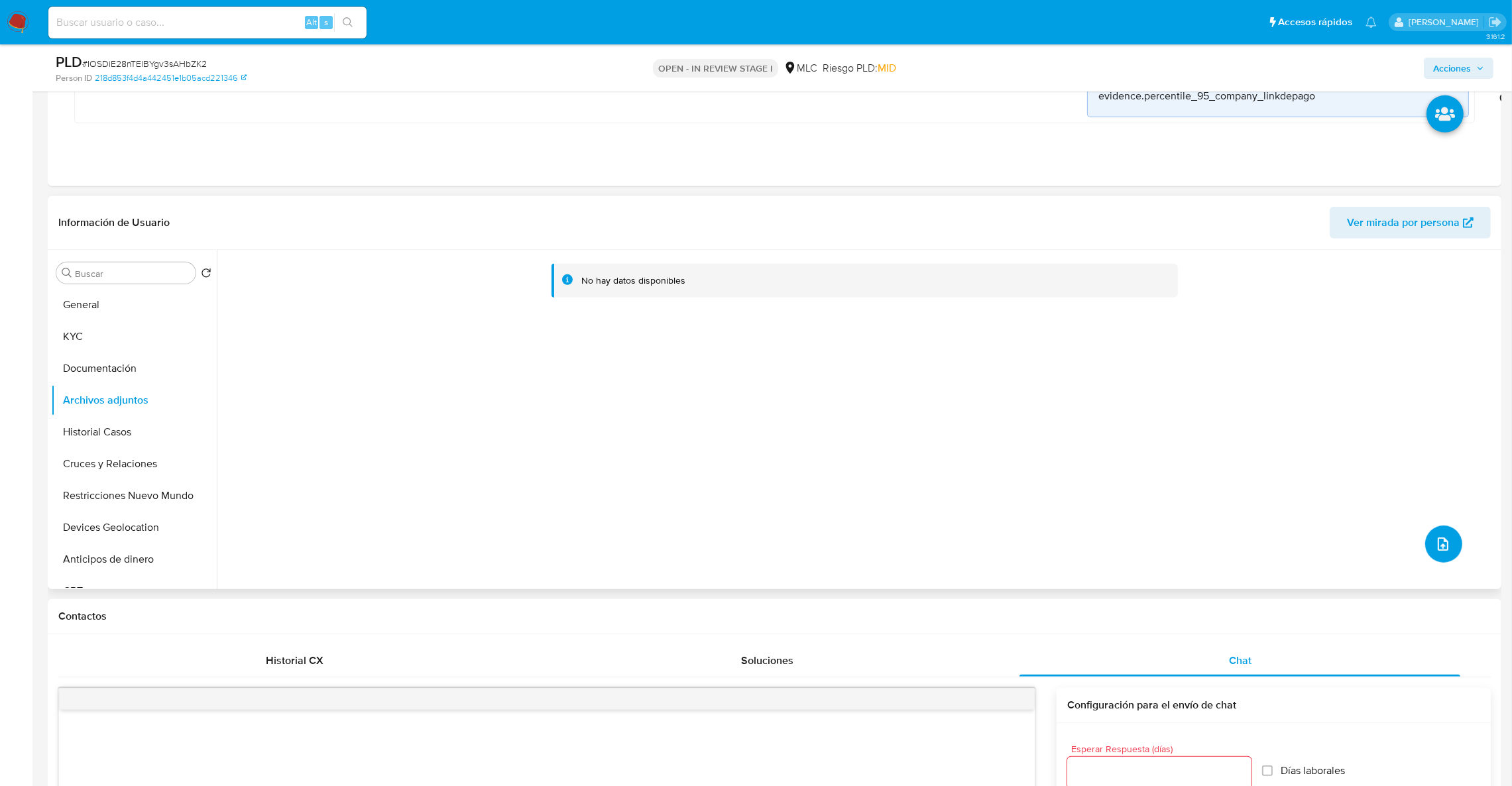
click at [1425, 539] on button "upload-file" at bounding box center [1443, 544] width 37 height 37
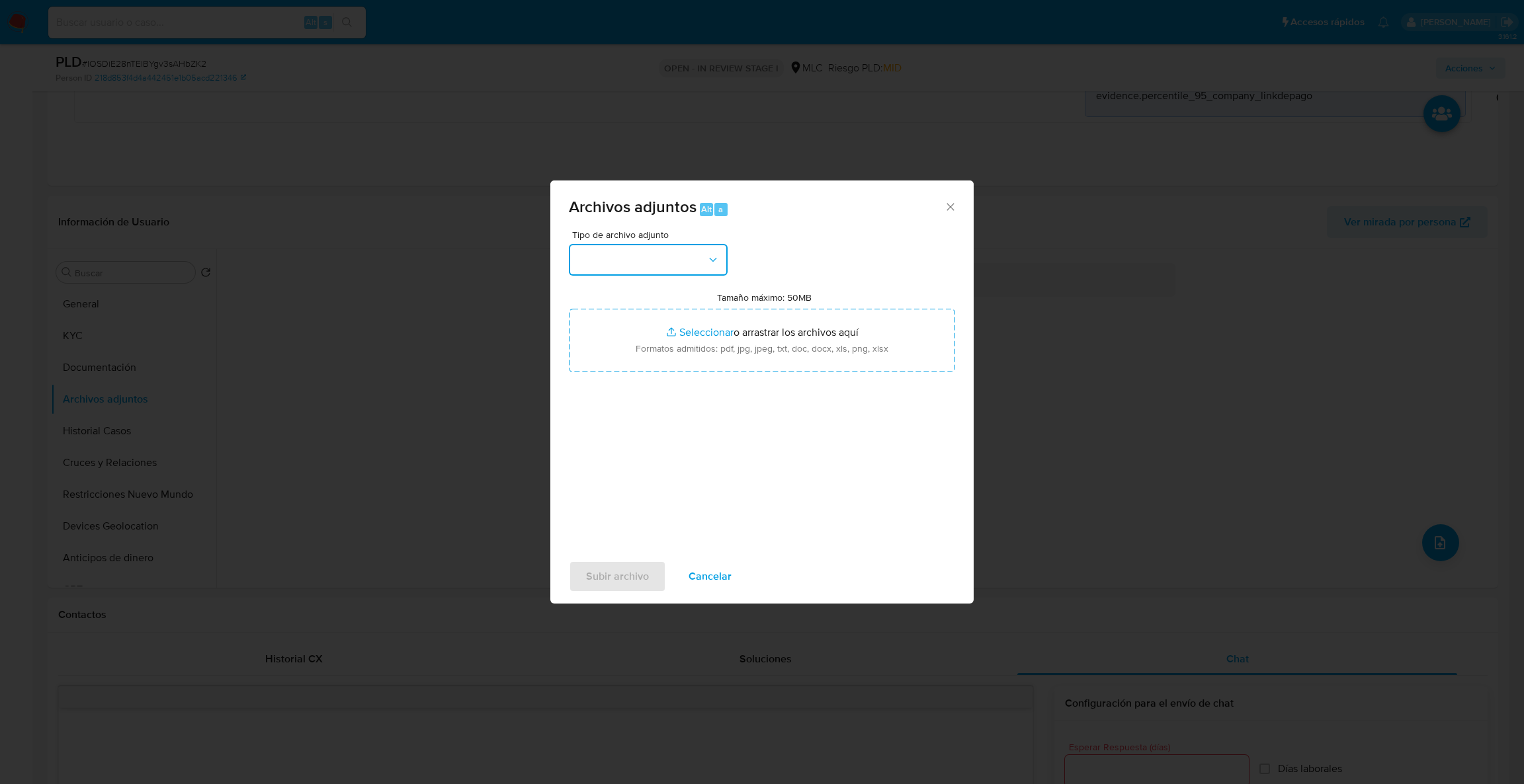
click at [710, 266] on icon "button" at bounding box center [713, 260] width 14 height 14
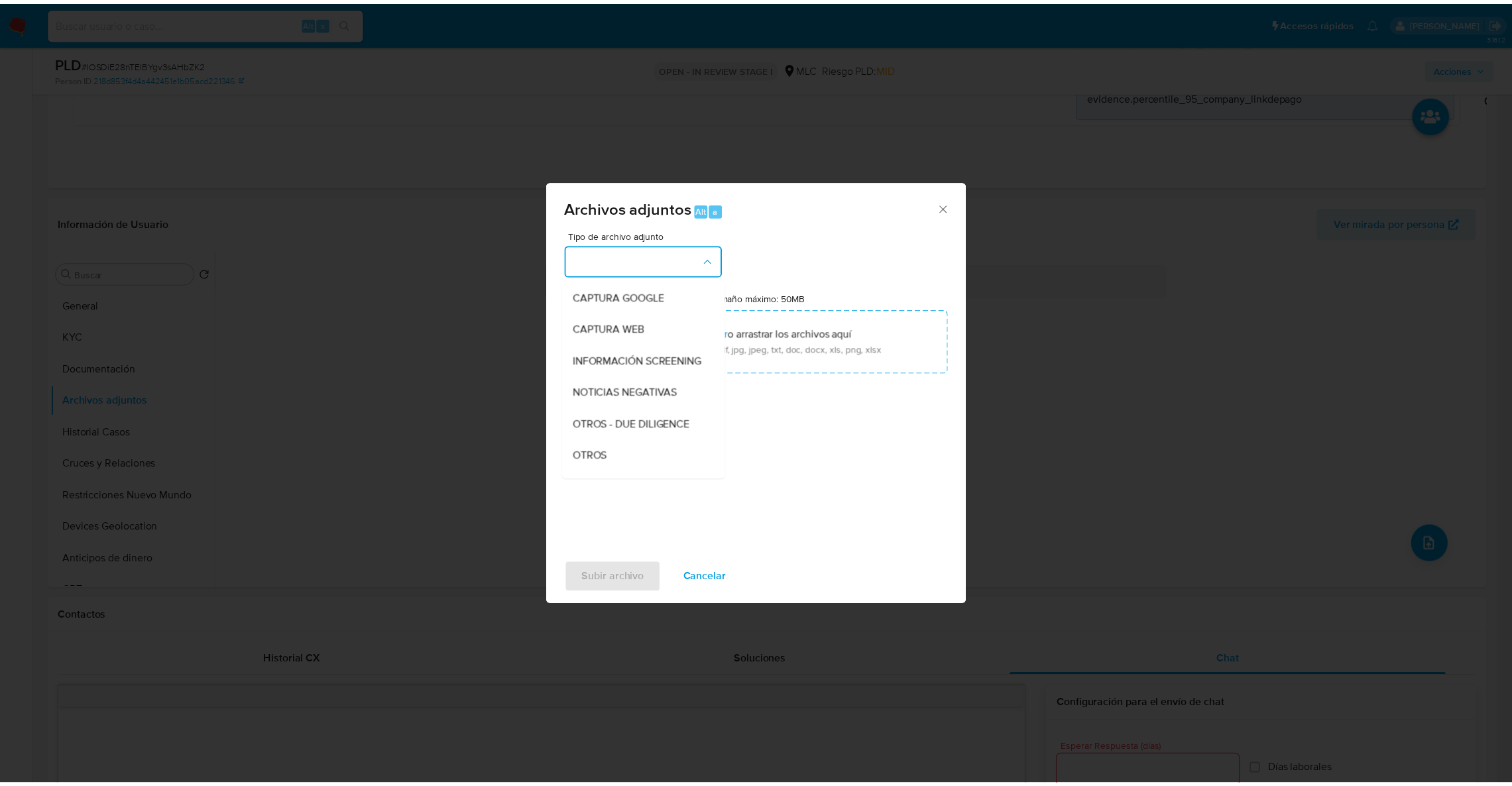
scroll to position [70, 0]
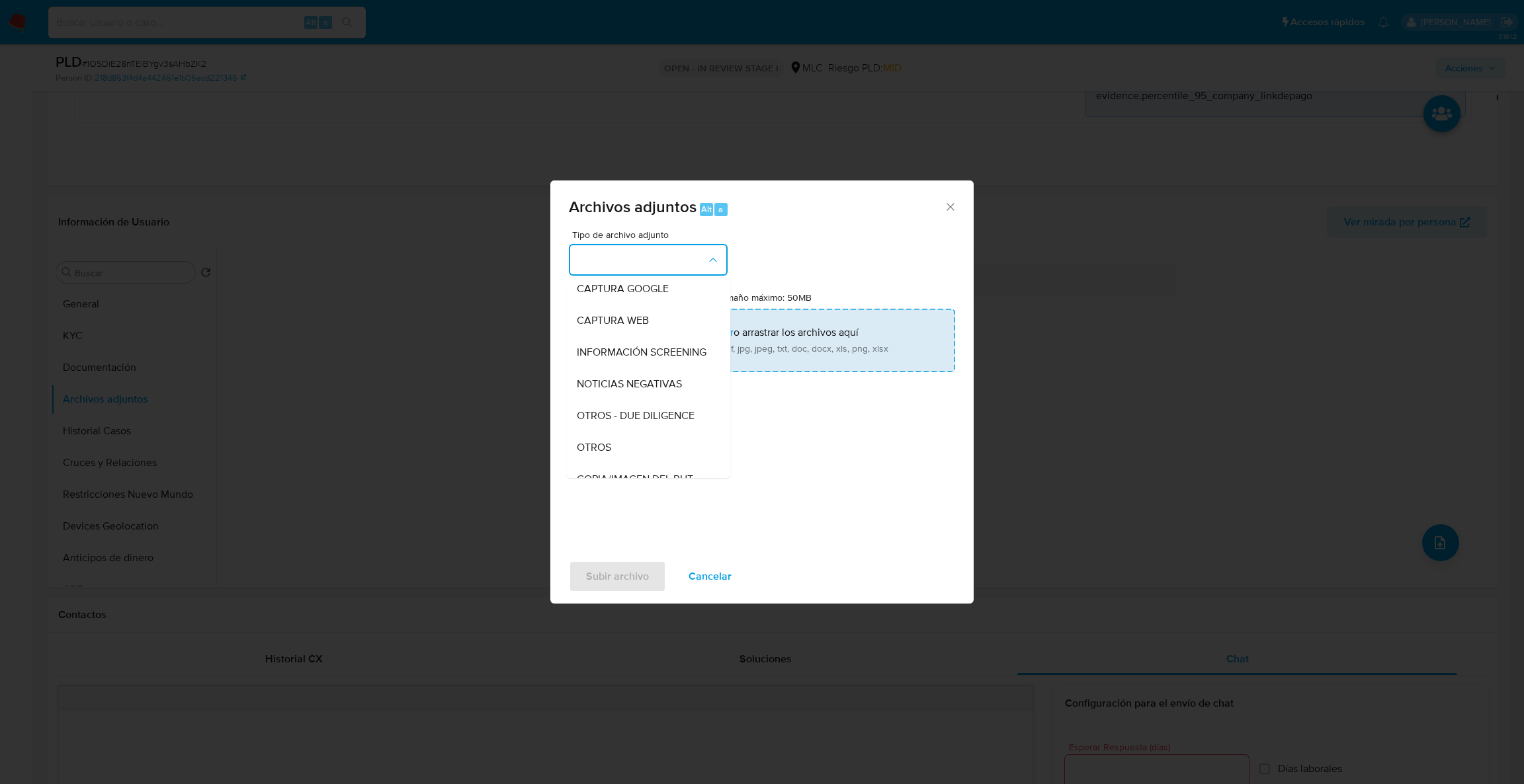
drag, startPoint x: 604, startPoint y: 459, endPoint x: 645, endPoint y: 347, distance: 119.3
click at [604, 454] on span "OTROS" at bounding box center [594, 448] width 35 height 14
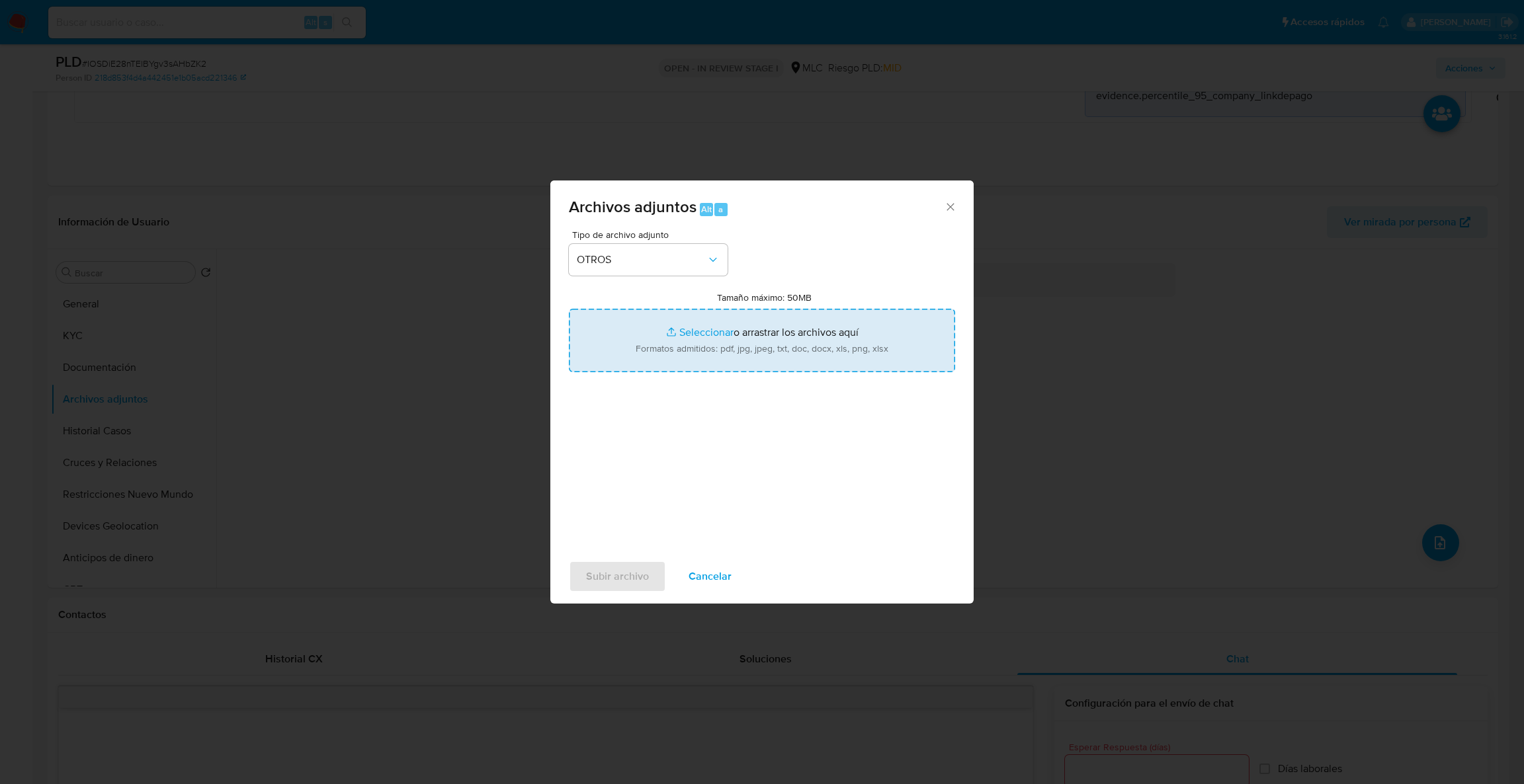
click at [645, 347] on input "Tamaño máximo: 50MB Seleccionar archivos" at bounding box center [762, 340] width 386 height 63
type input "C:\fakepath\2503892768Movimientos .xlsx"
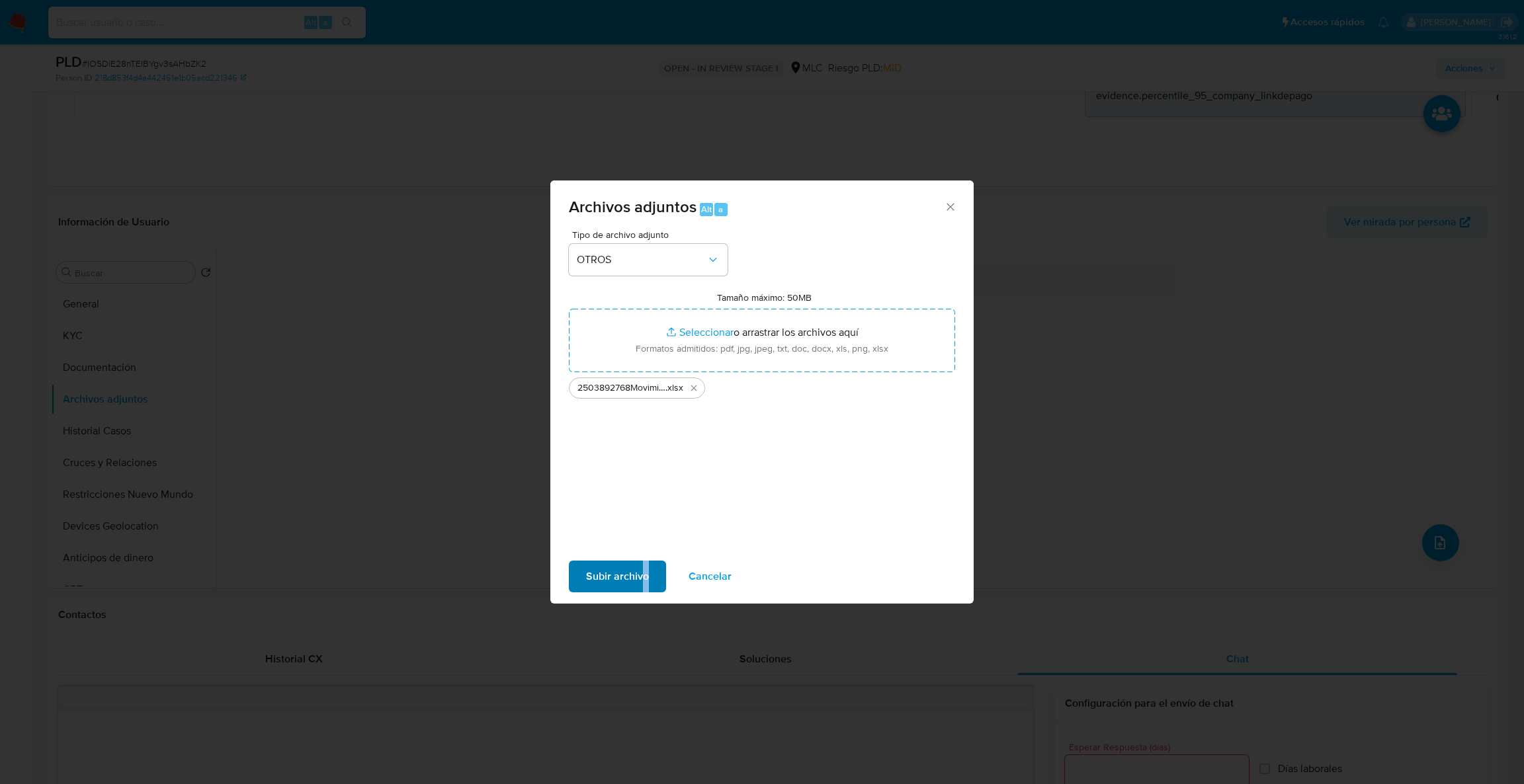
drag, startPoint x: 666, startPoint y: 573, endPoint x: 641, endPoint y: 573, distance: 25.0
click at [642, 573] on div "Subir archivo Cancelar" at bounding box center [762, 576] width 423 height 51
click at [641, 573] on span "Subir archivo" at bounding box center [617, 576] width 63 height 29
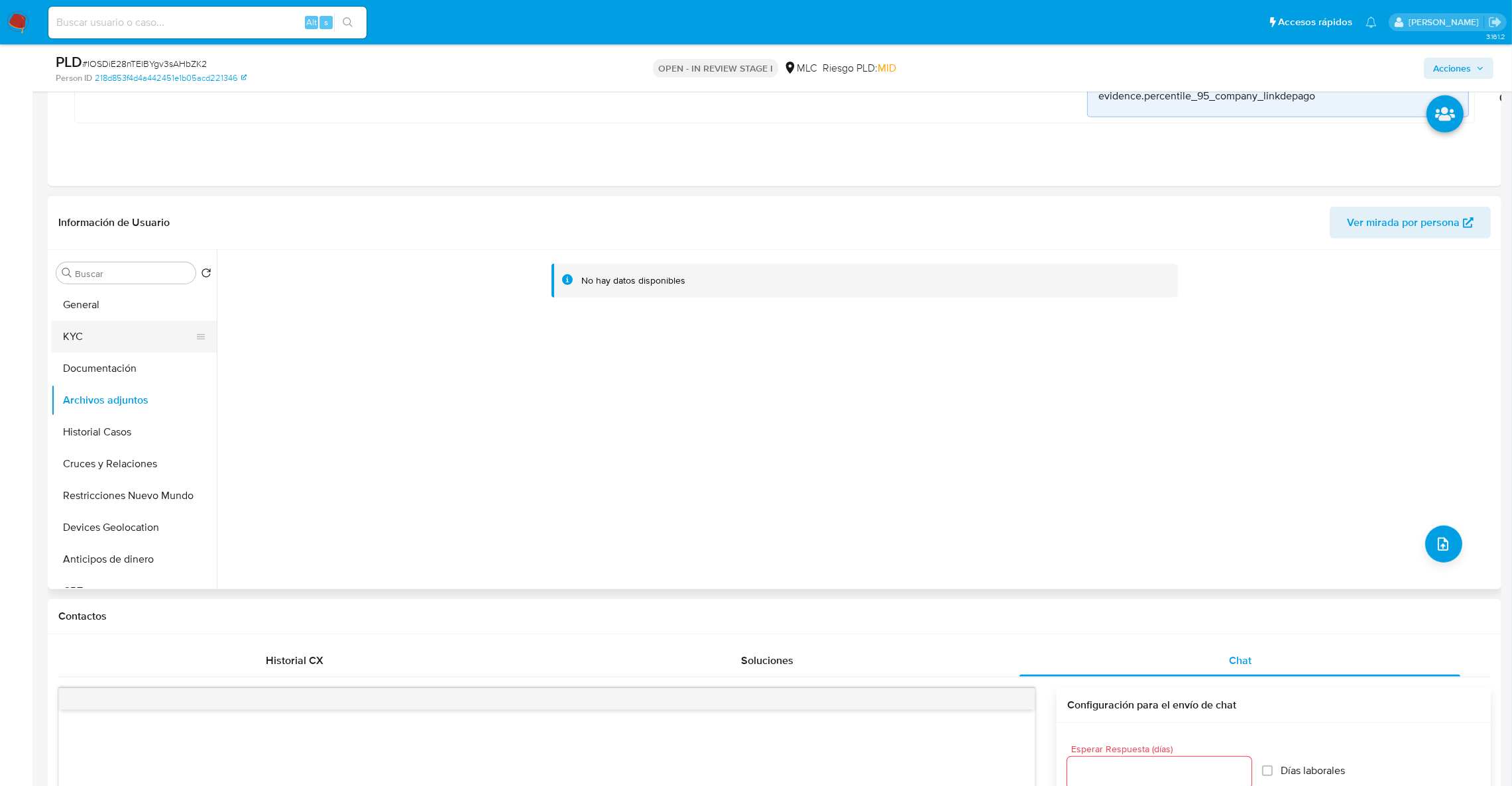
click at [146, 352] on button "KYC" at bounding box center [128, 337] width 155 height 32
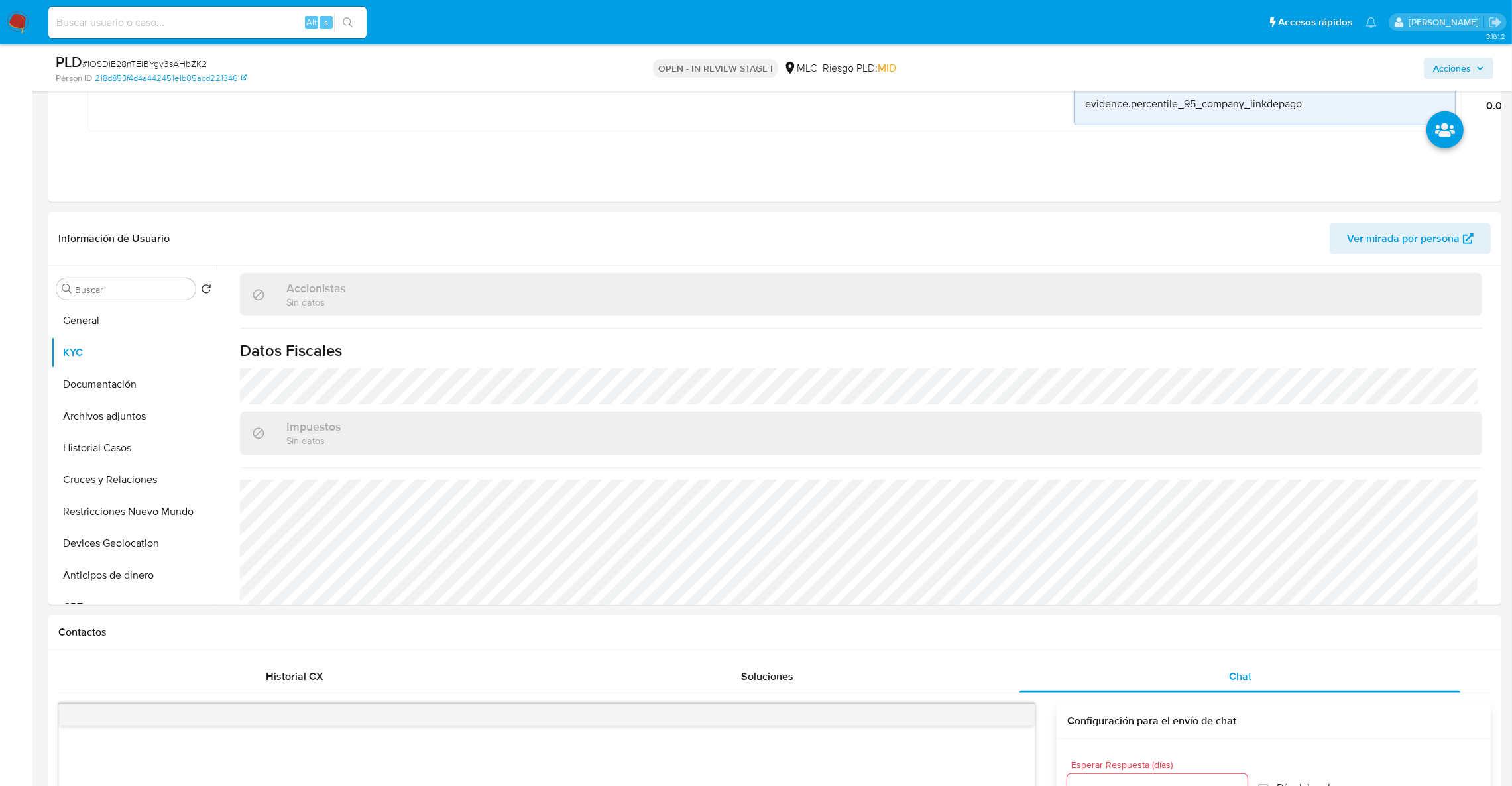
scroll to position [849, 0]
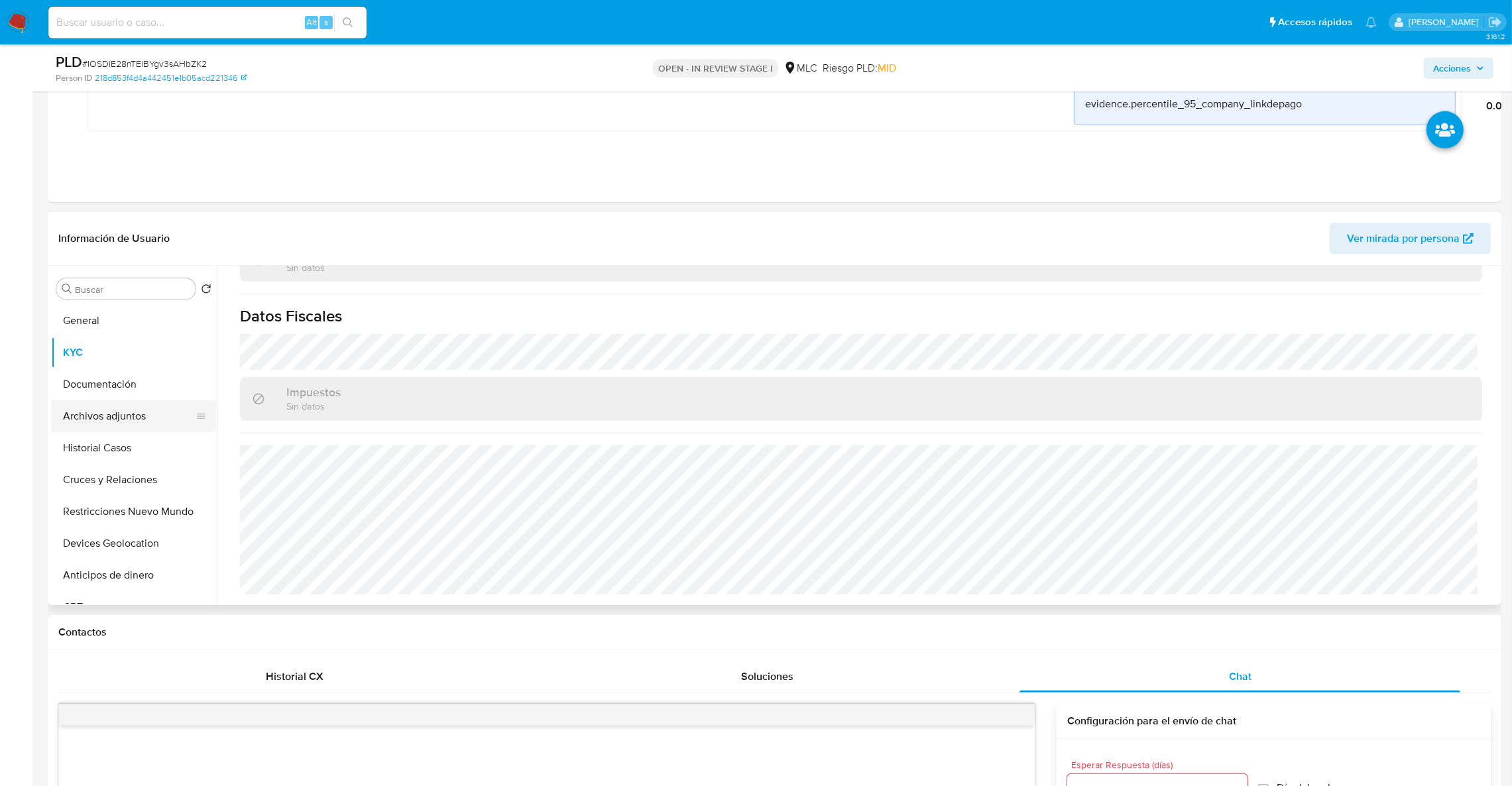
click at [116, 389] on button "Documentación" at bounding box center [133, 384] width 166 height 32
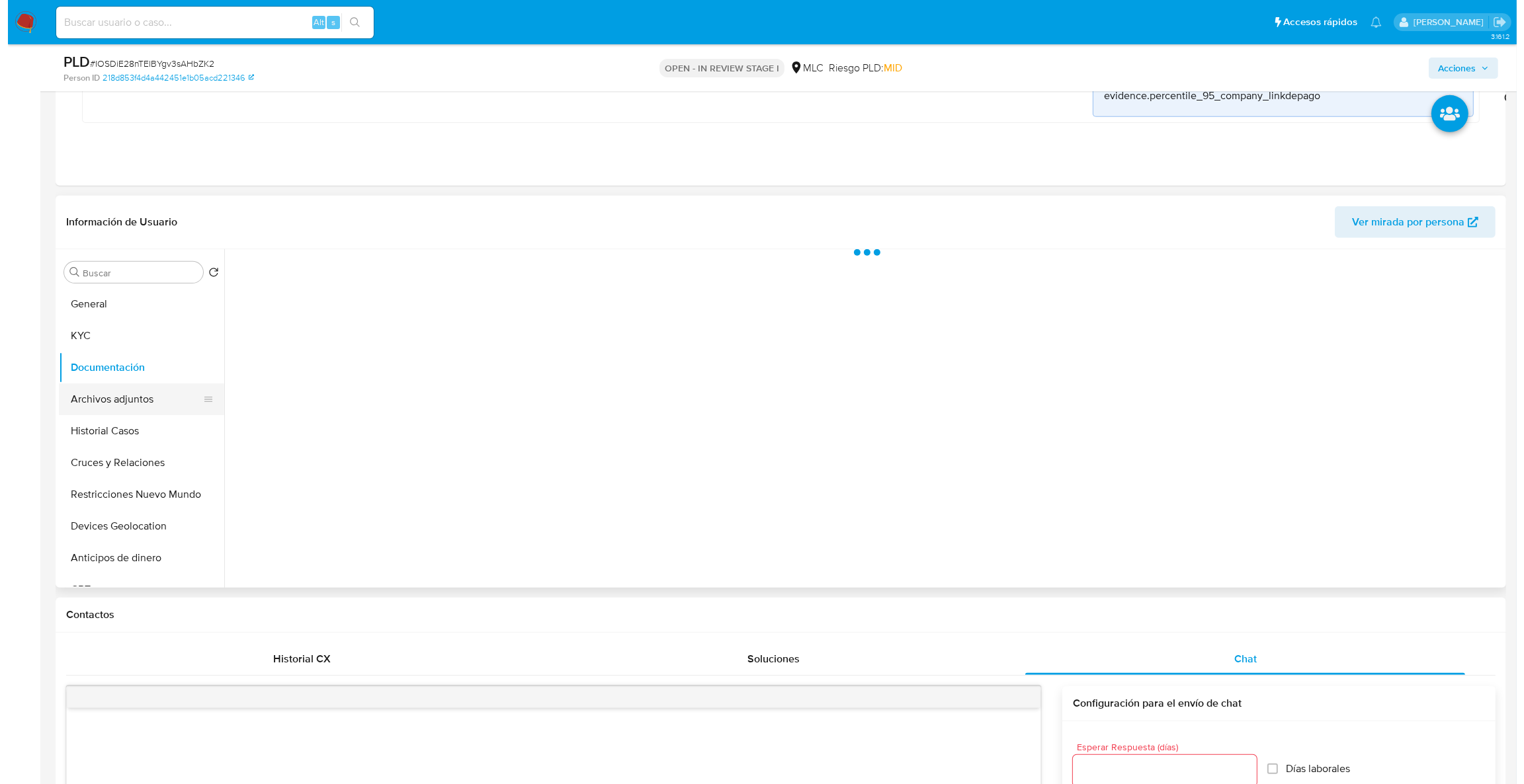
scroll to position [0, 0]
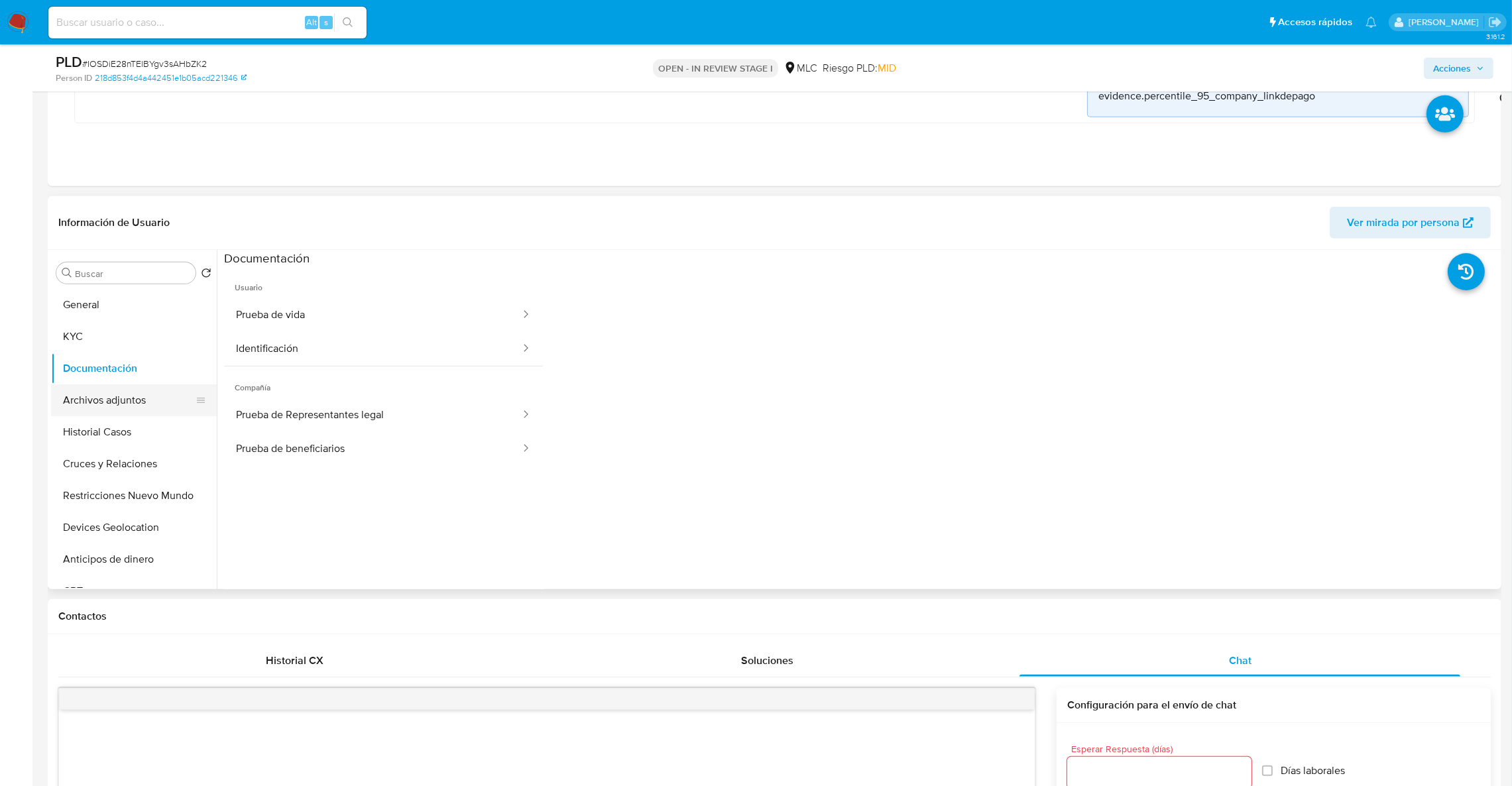
click at [57, 405] on button "Archivos adjuntos" at bounding box center [128, 400] width 155 height 32
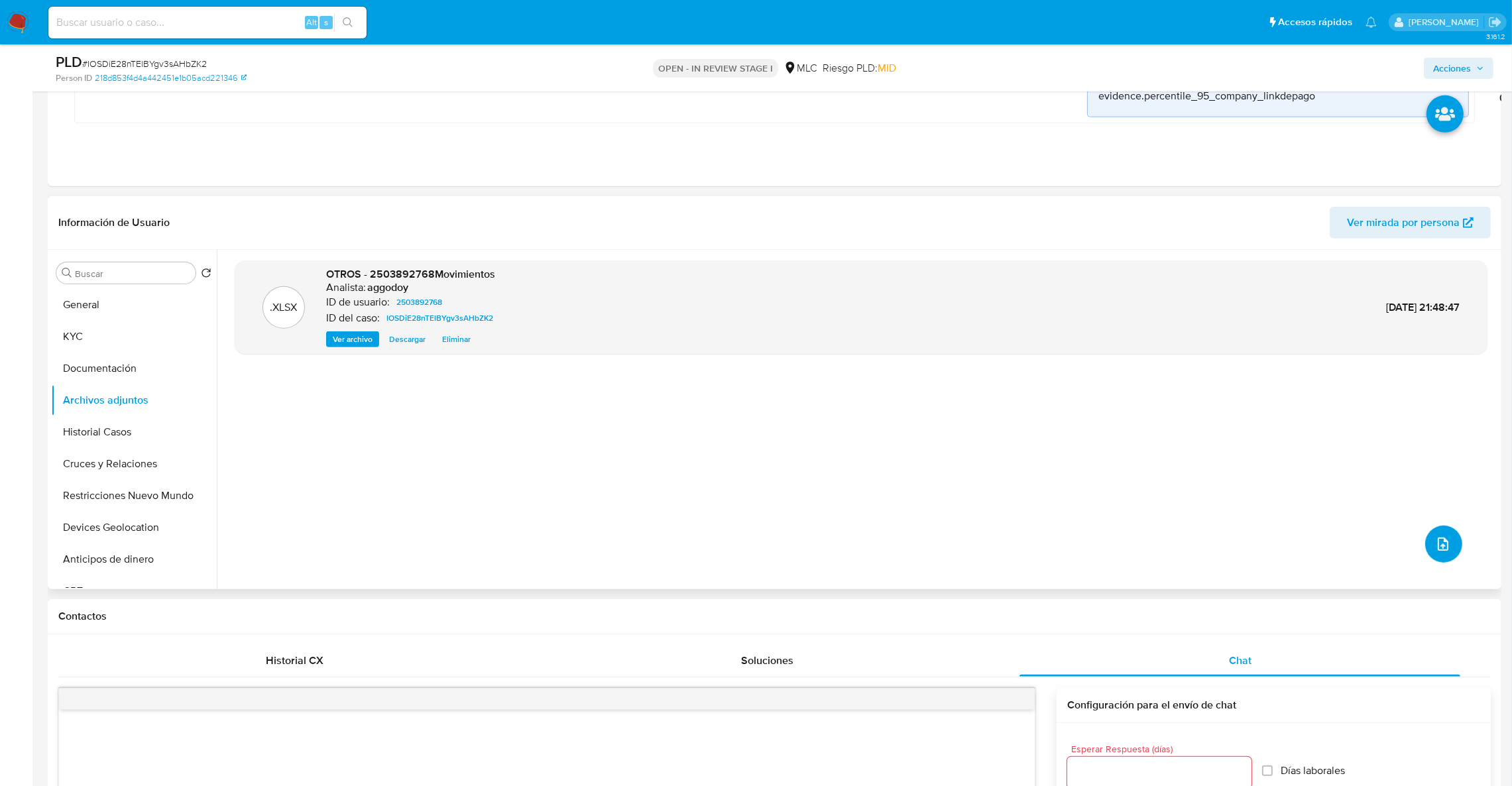
click at [1455, 537] on button "upload-file" at bounding box center [1443, 544] width 37 height 37
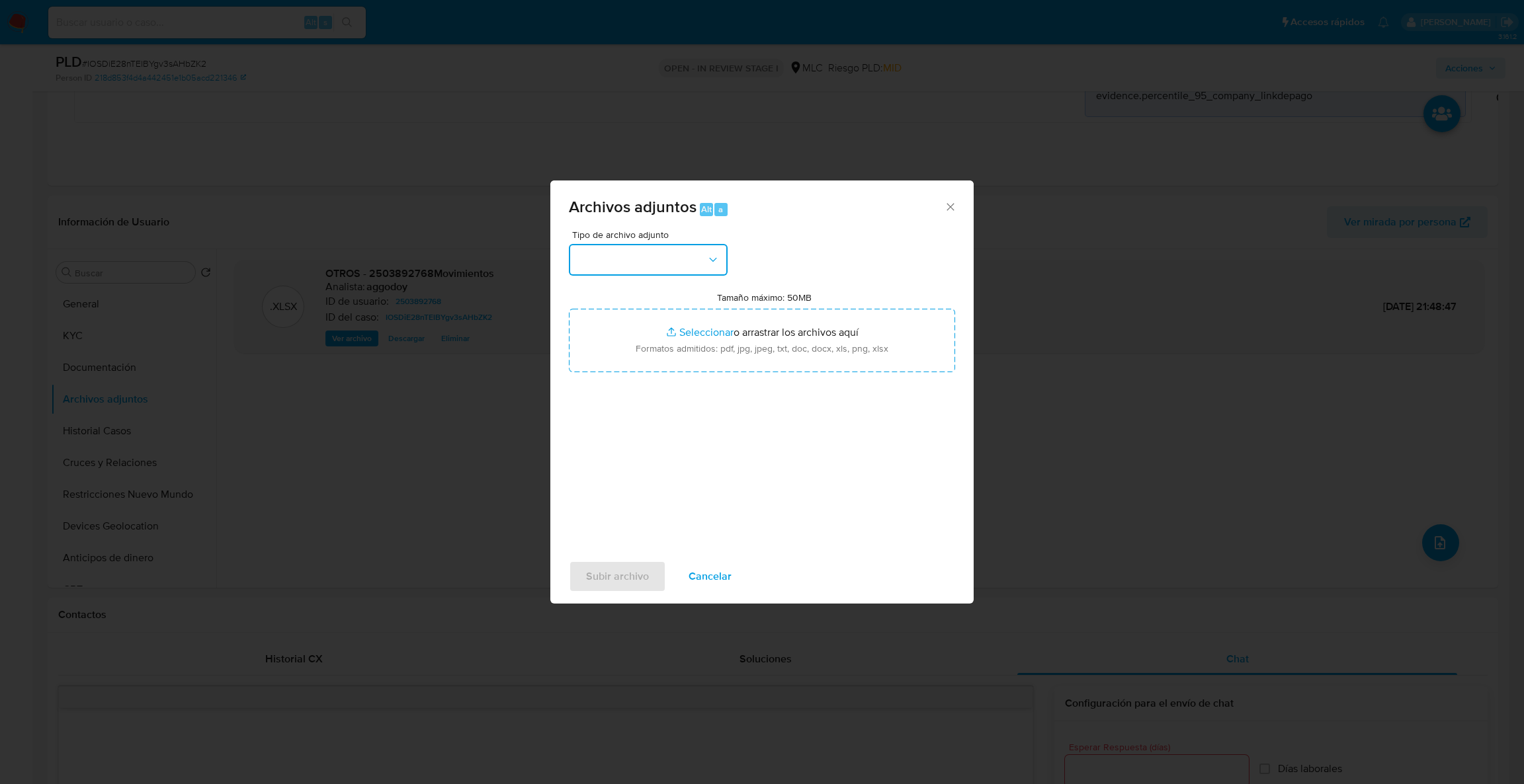
click at [604, 260] on button "button" at bounding box center [648, 260] width 159 height 32
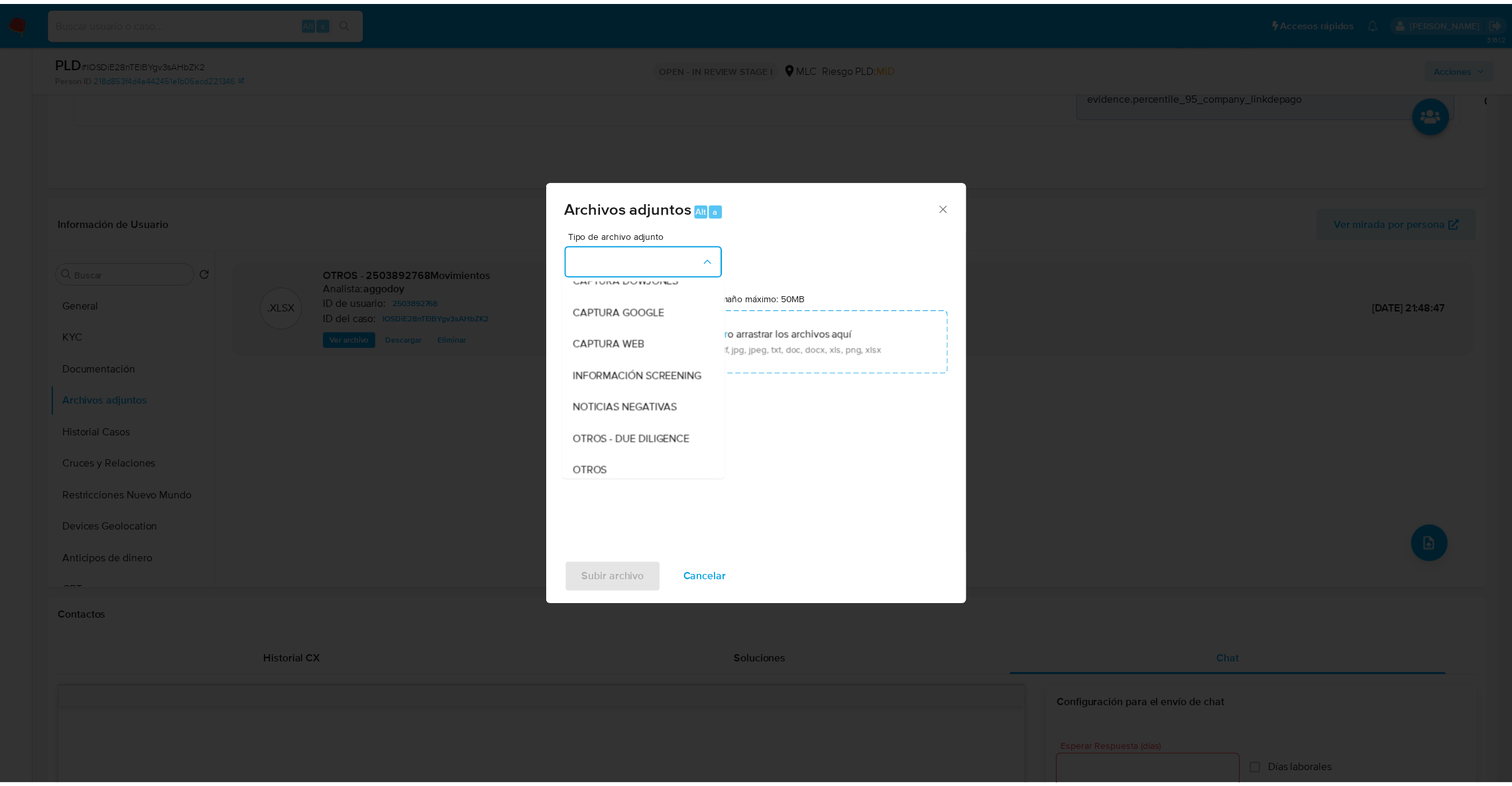
scroll to position [70, 0]
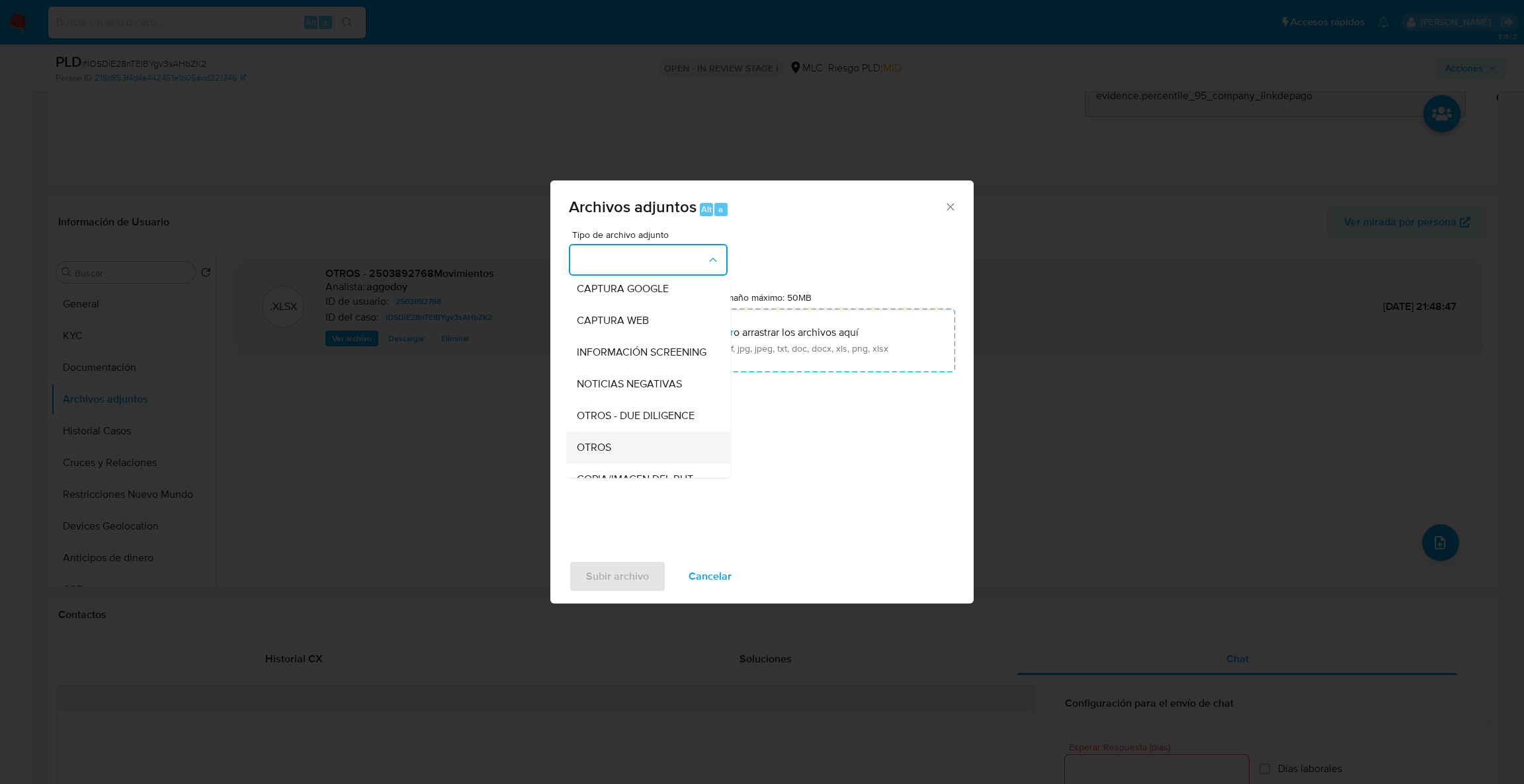
click at [660, 450] on div "OTROS" at bounding box center [644, 447] width 135 height 32
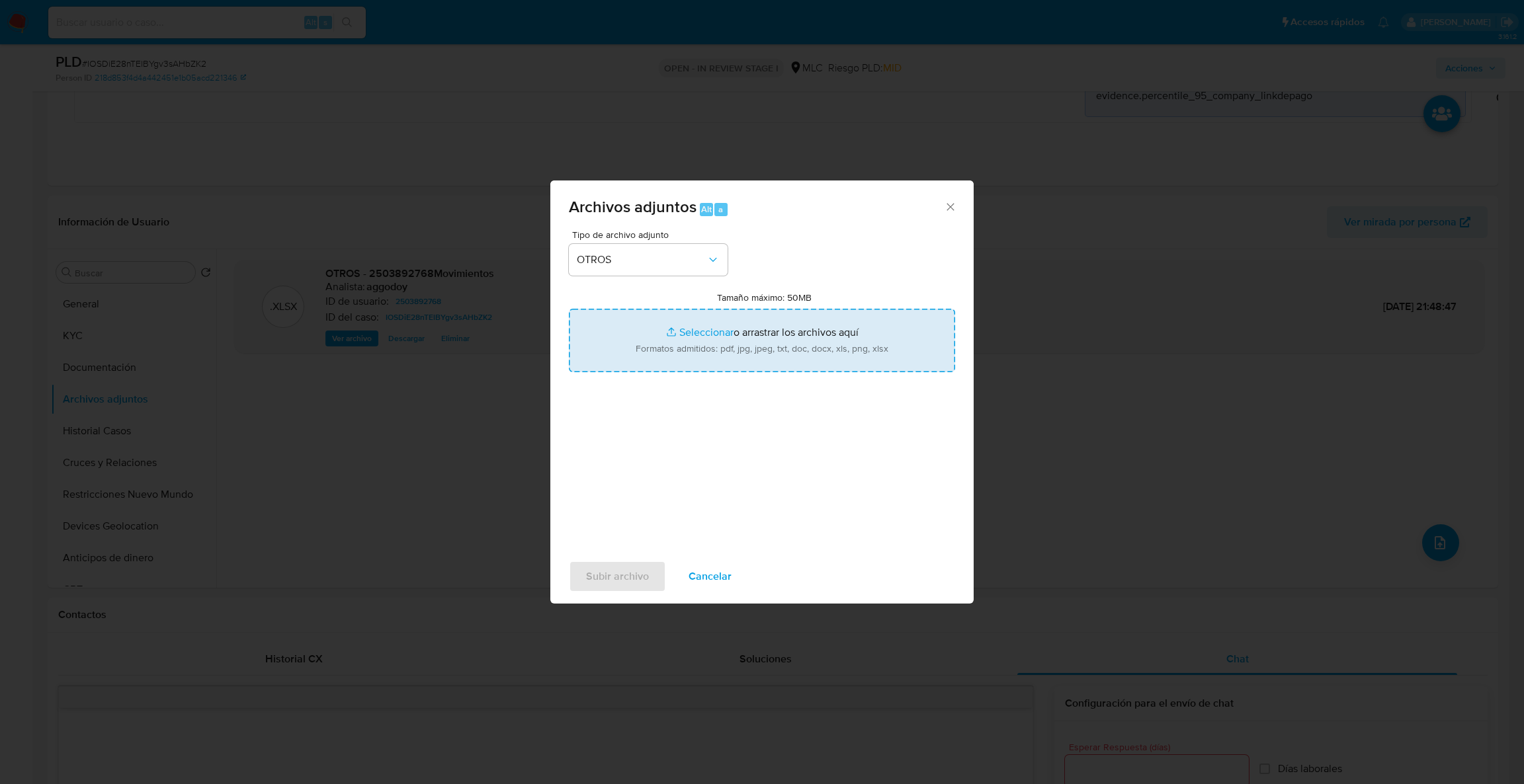
click at [715, 345] on input "Tamaño máximo: 50MB Seleccionar archivos" at bounding box center [762, 340] width 386 height 63
type input "C:\fakepath\Case Log - 2503892768.pdf"
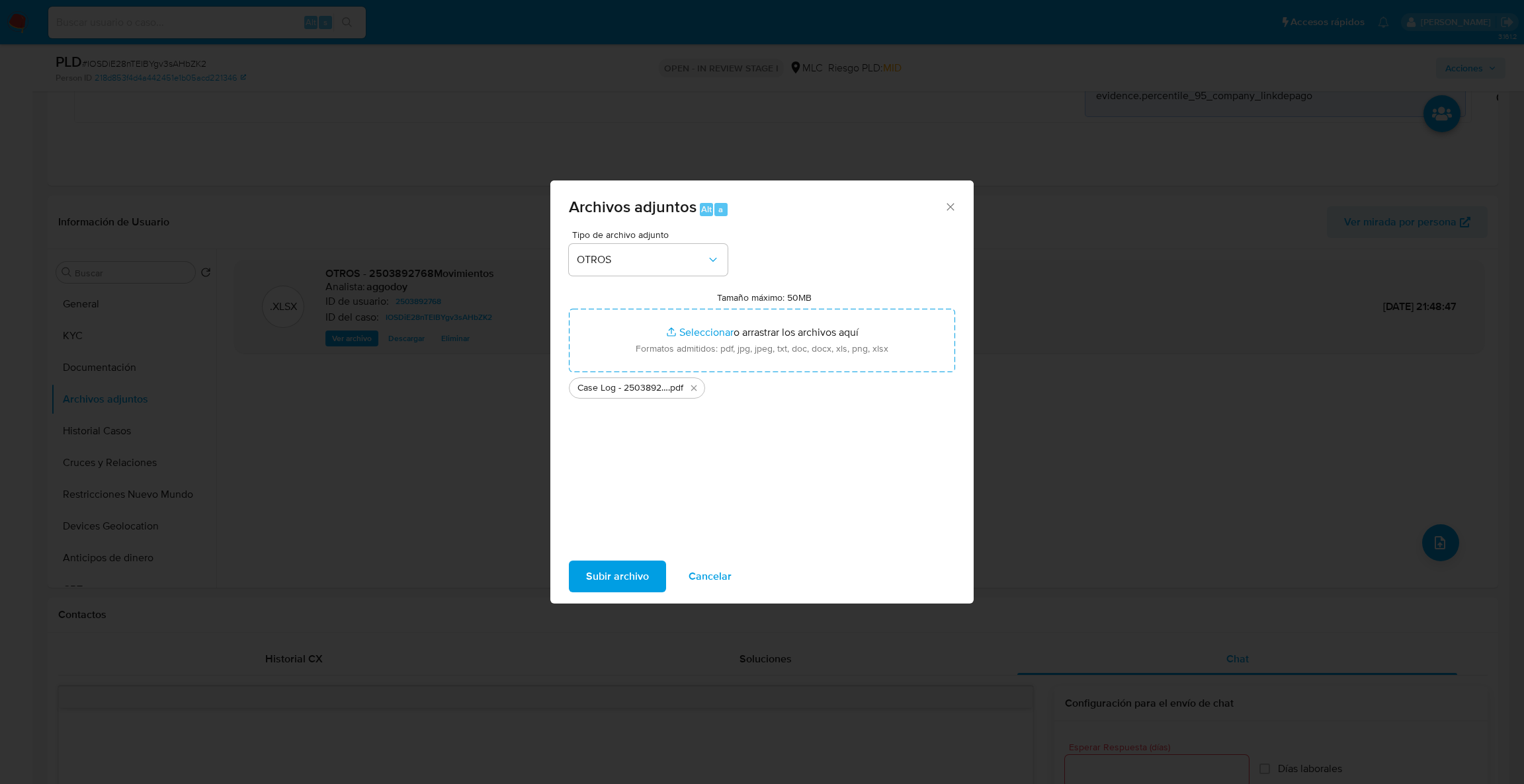
click at [626, 579] on span "Subir archivo" at bounding box center [617, 576] width 63 height 29
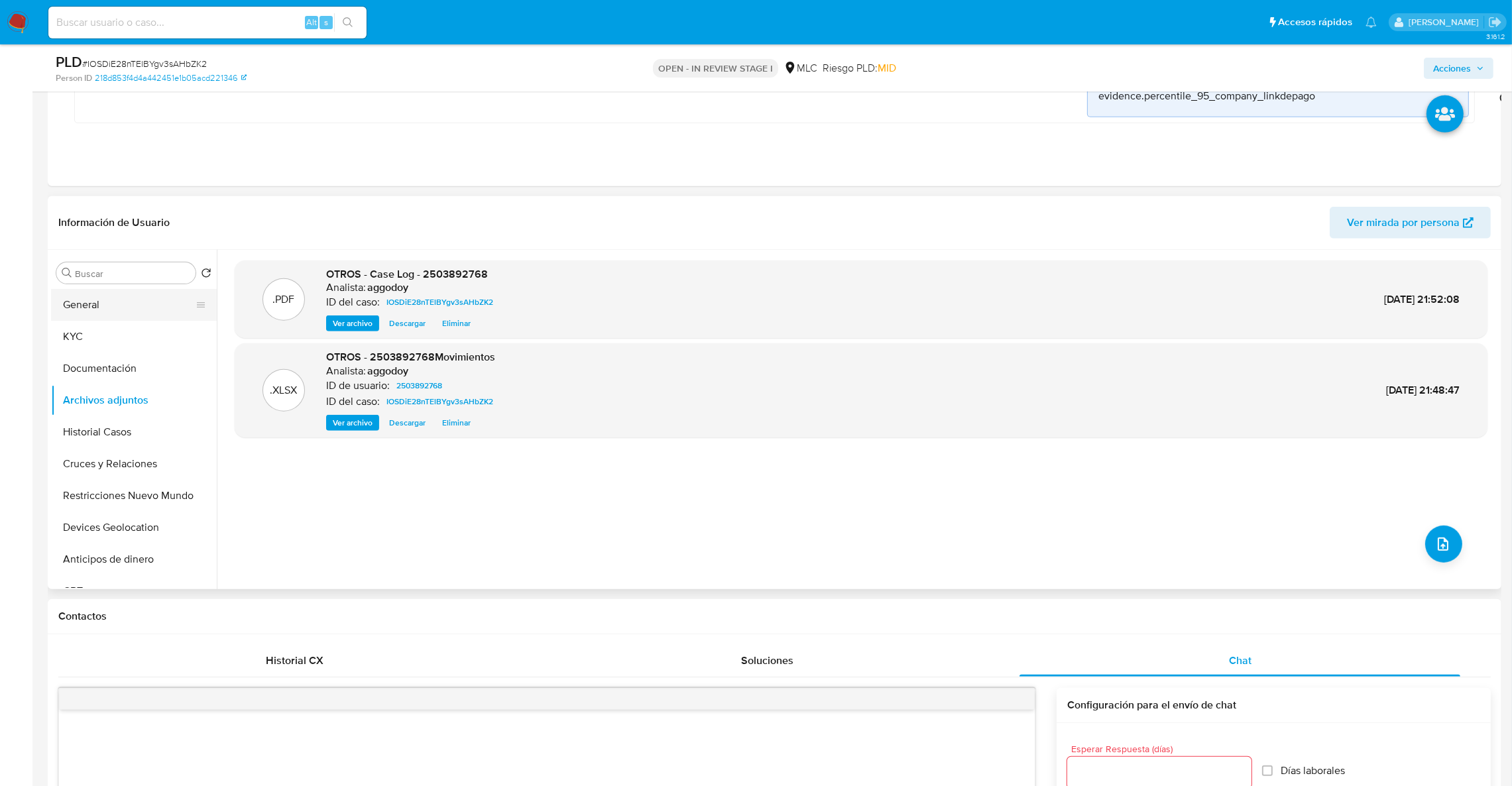
click at [77, 315] on button "General" at bounding box center [128, 305] width 155 height 32
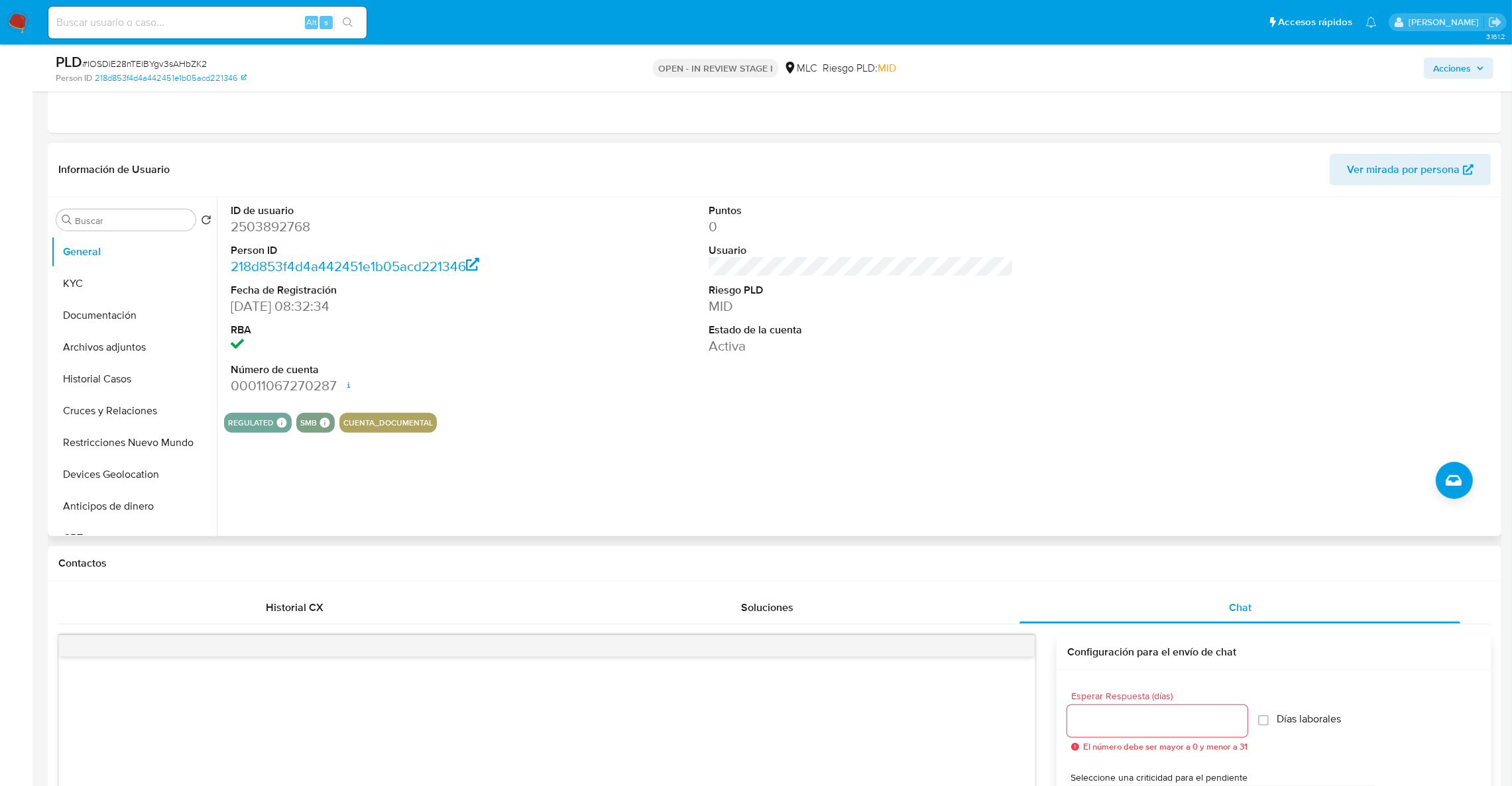
scroll to position [1221, 0]
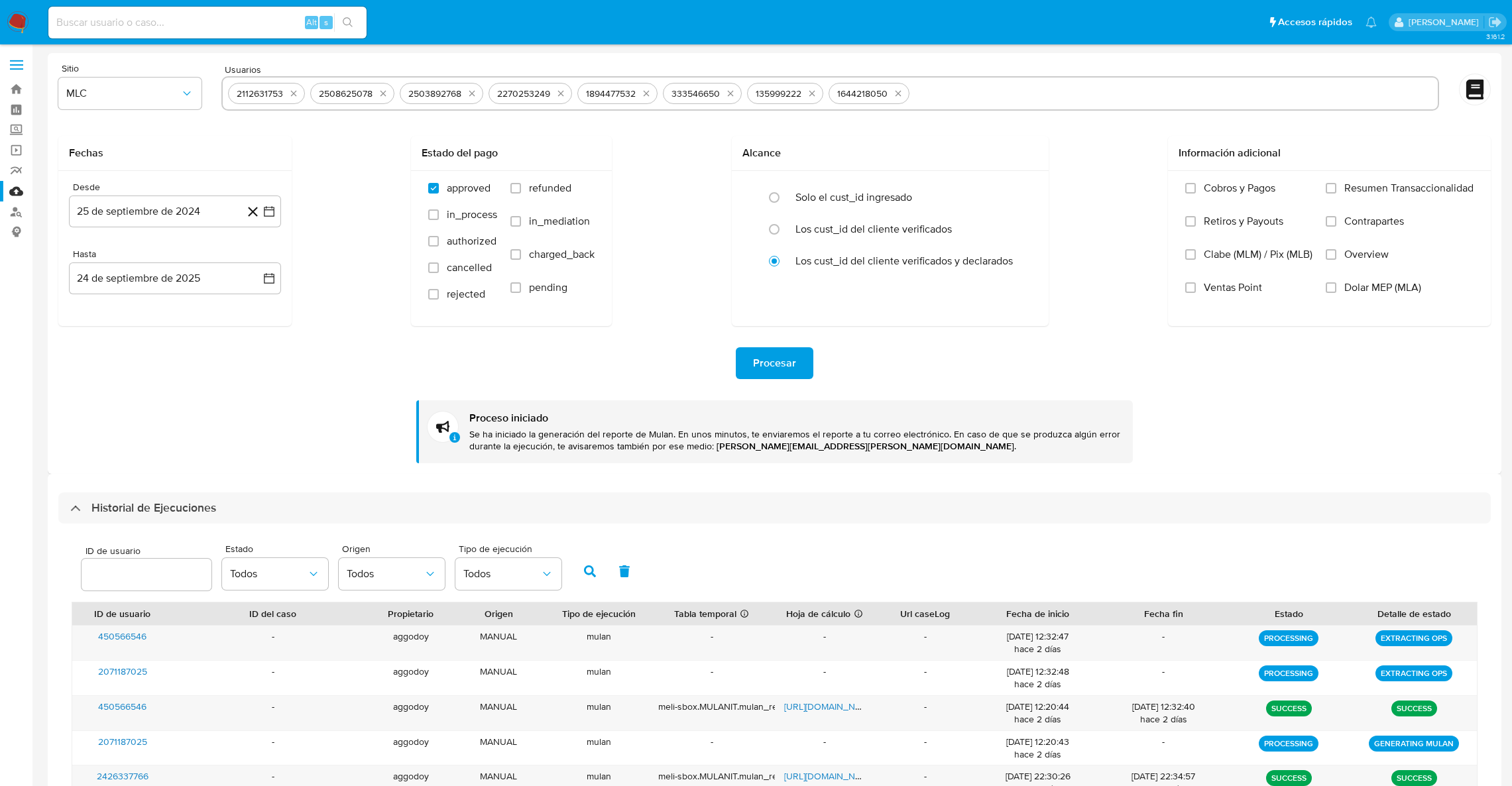
select select "10"
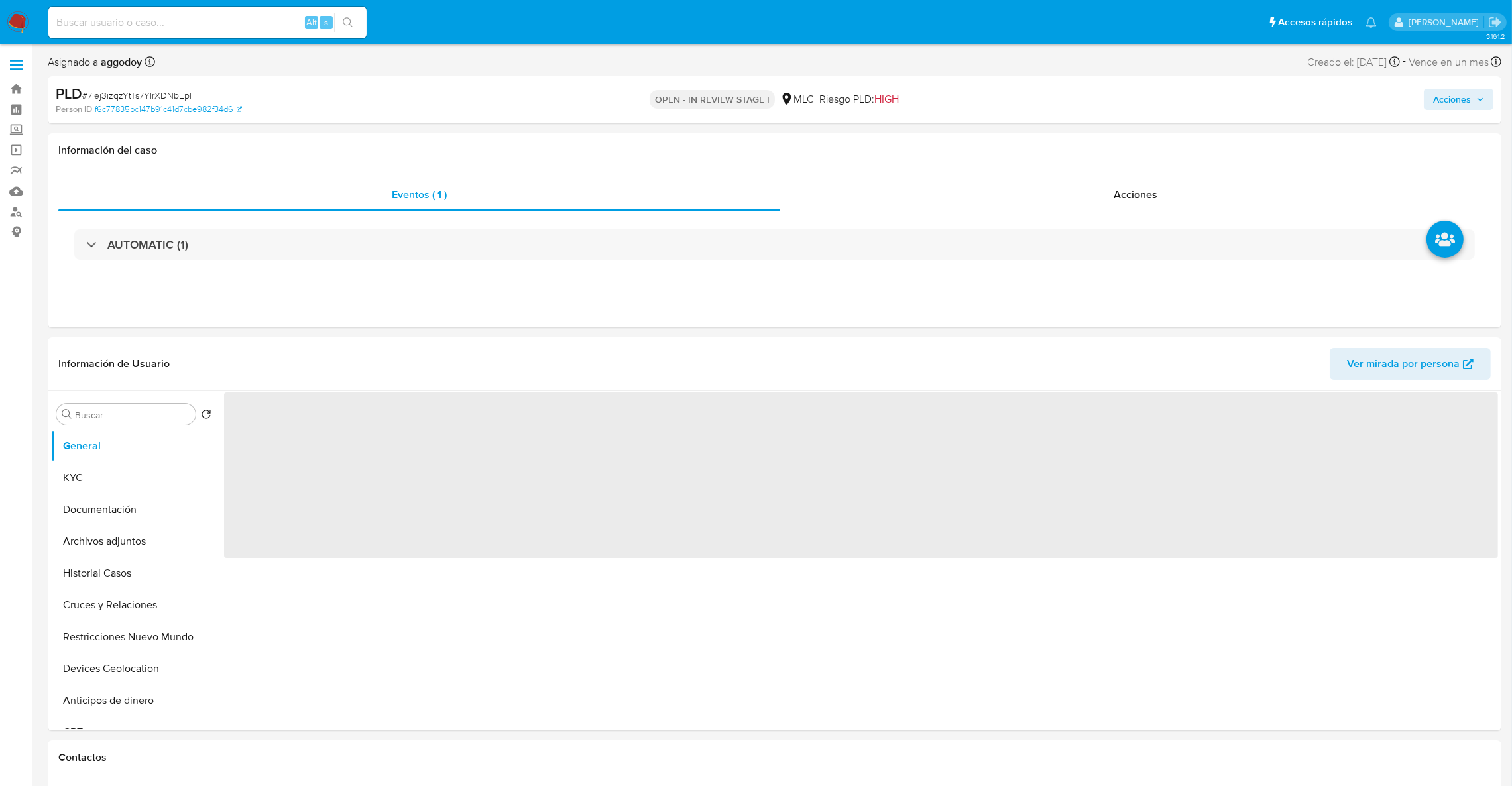
select select "10"
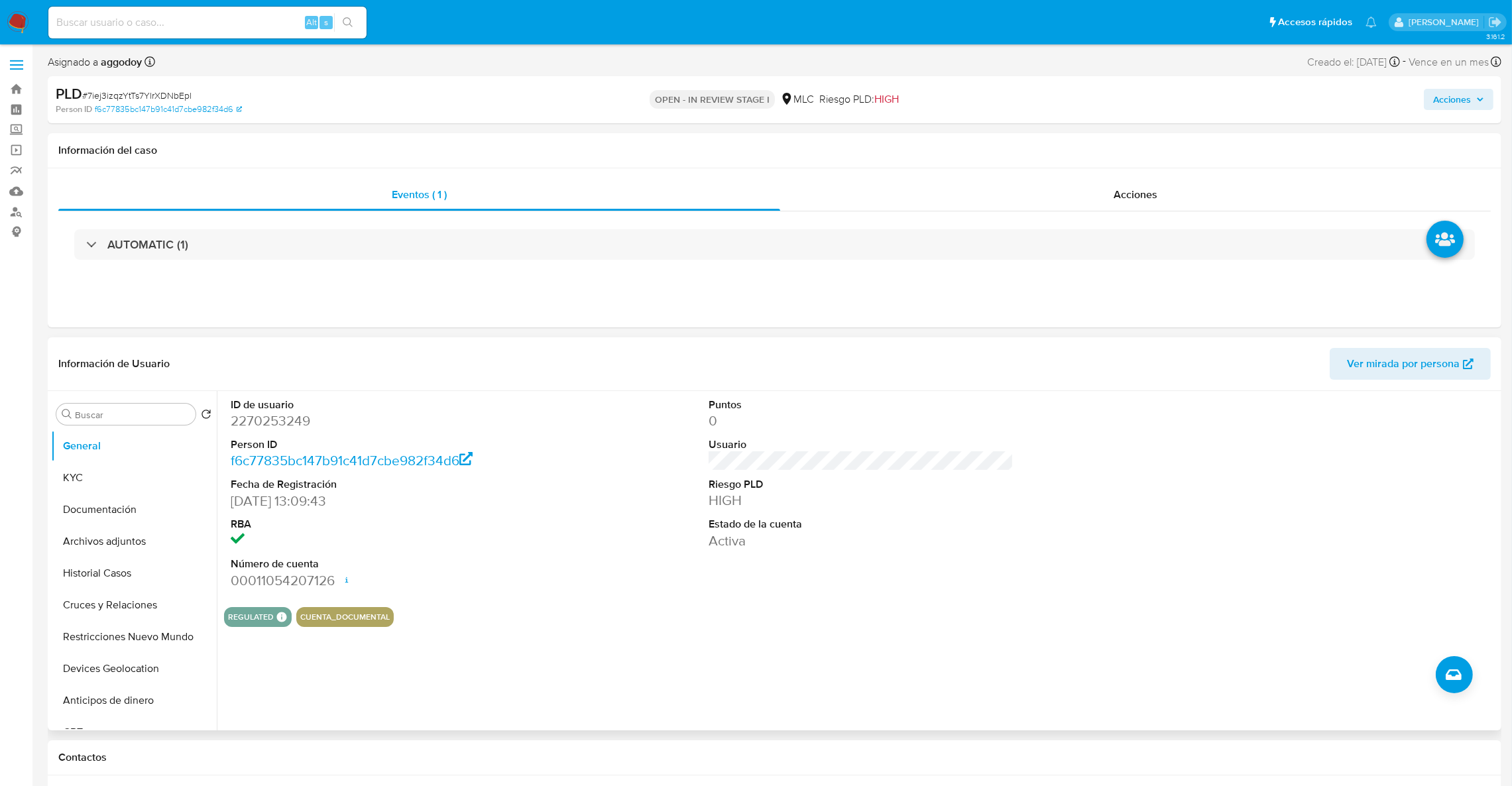
click at [285, 425] on dd "2270253249" at bounding box center [383, 421] width 306 height 19
click at [296, 427] on dd "2270253249" at bounding box center [383, 421] width 306 height 19
click at [113, 484] on button "KYC" at bounding box center [128, 478] width 155 height 32
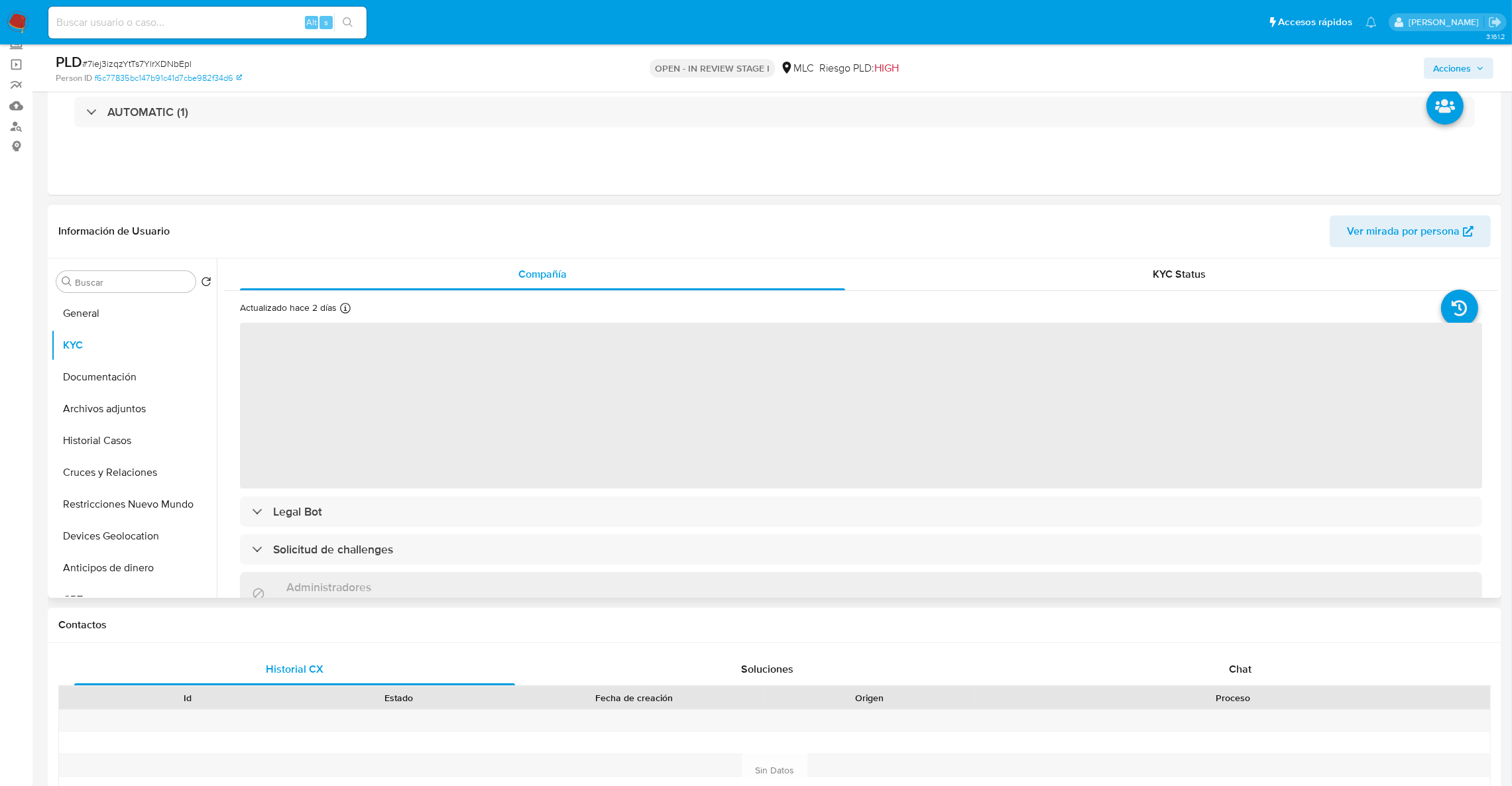
scroll to position [108, 0]
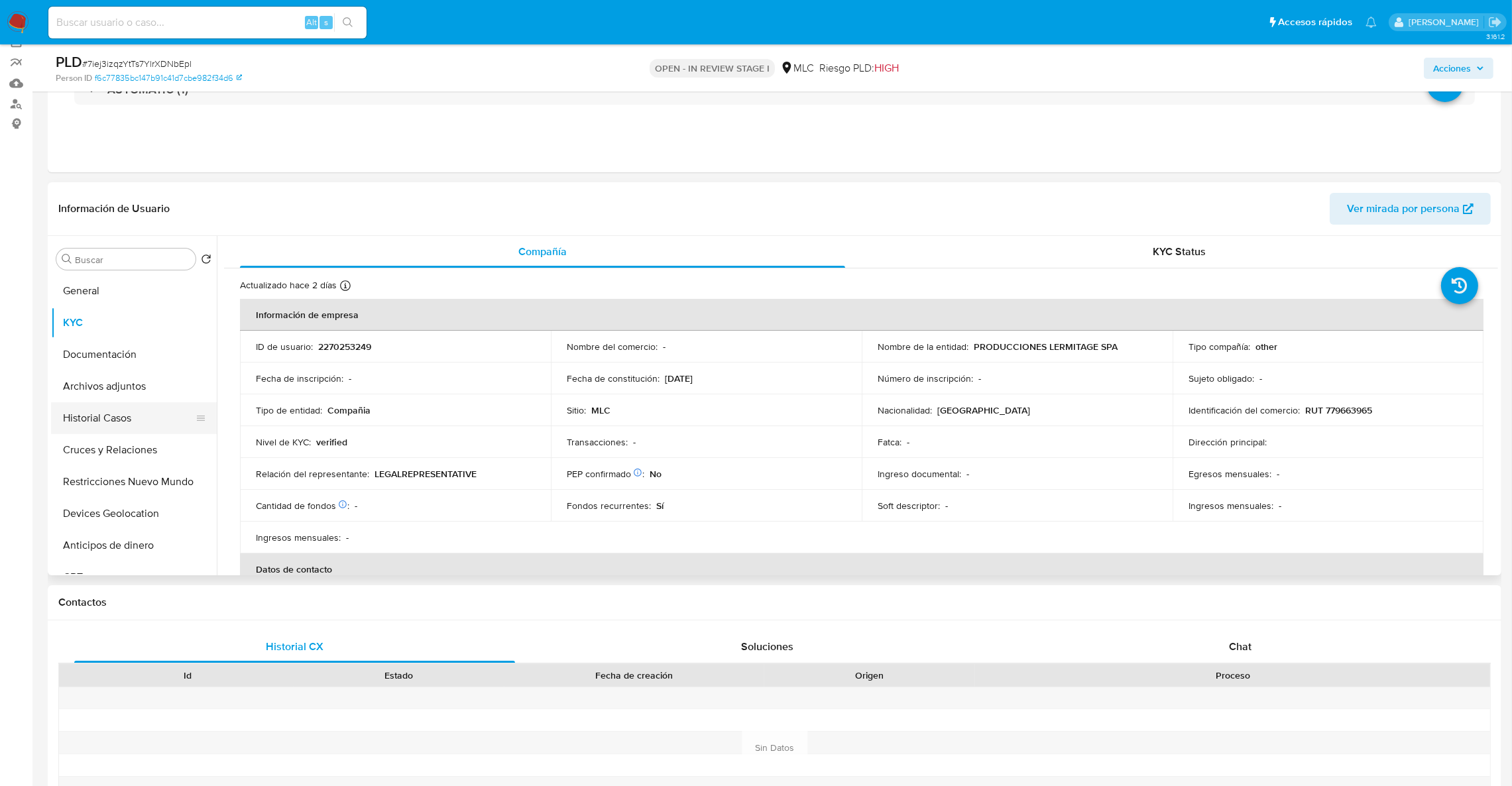
click at [108, 427] on button "Historial Casos" at bounding box center [128, 418] width 155 height 32
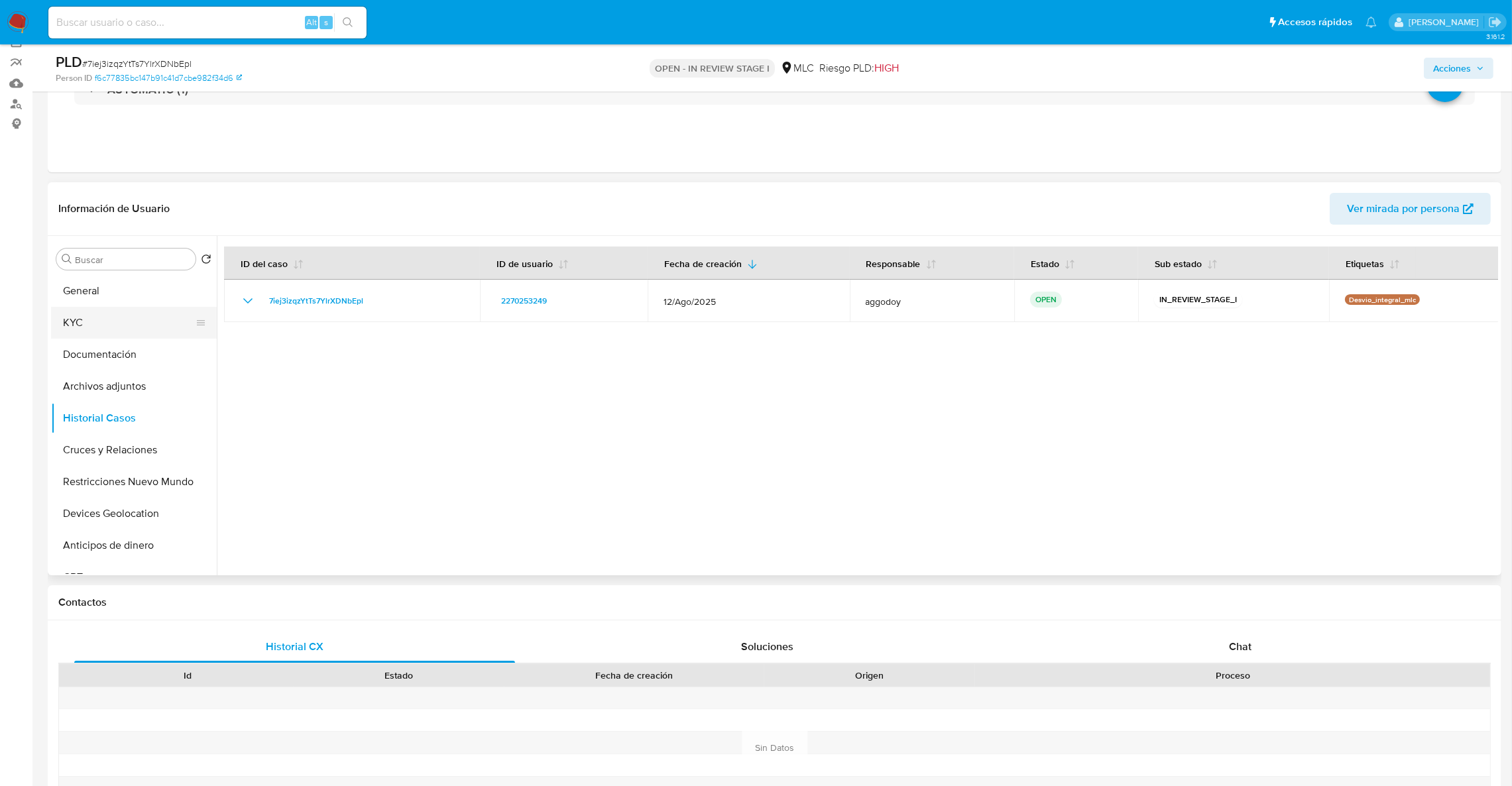
click at [140, 322] on button "KYC" at bounding box center [128, 323] width 155 height 32
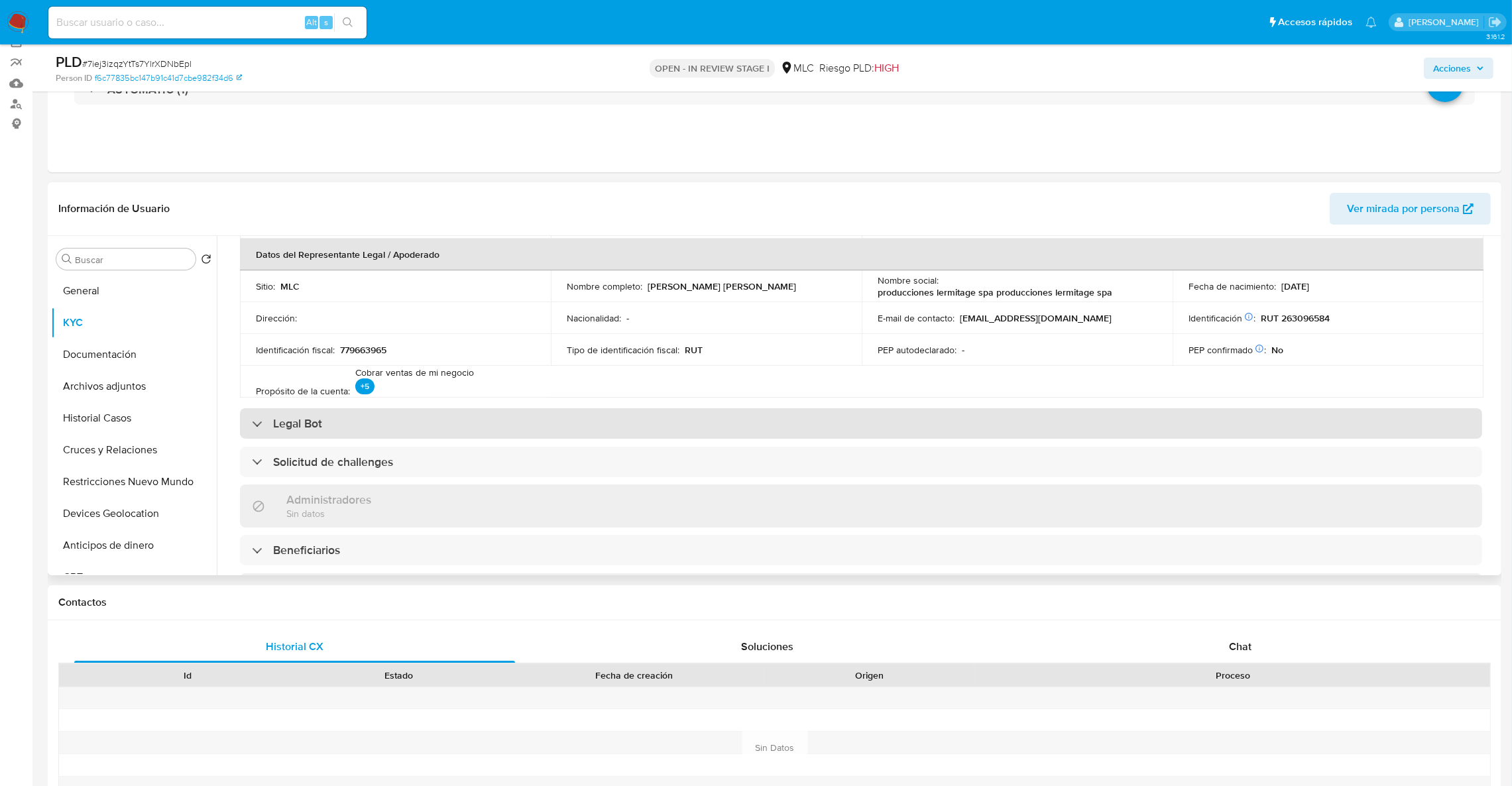
scroll to position [347, 0]
